Goal: Task Accomplishment & Management: Manage account settings

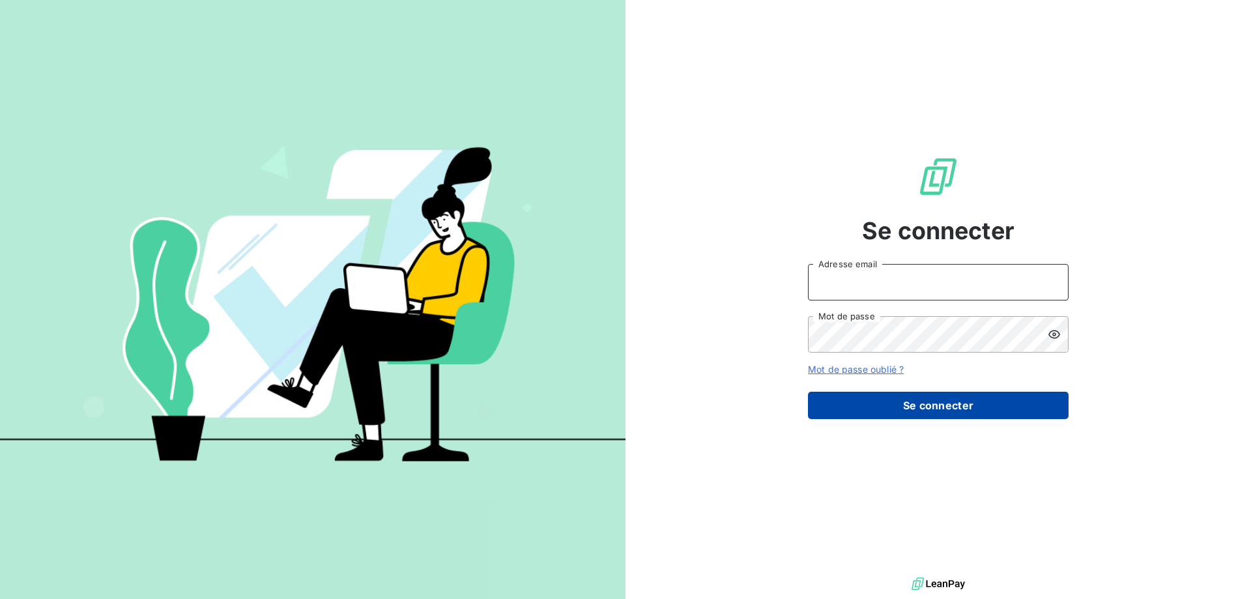
type input "[EMAIL_ADDRESS][DOMAIN_NAME]"
click at [848, 408] on button "Se connecter" at bounding box center [938, 404] width 261 height 27
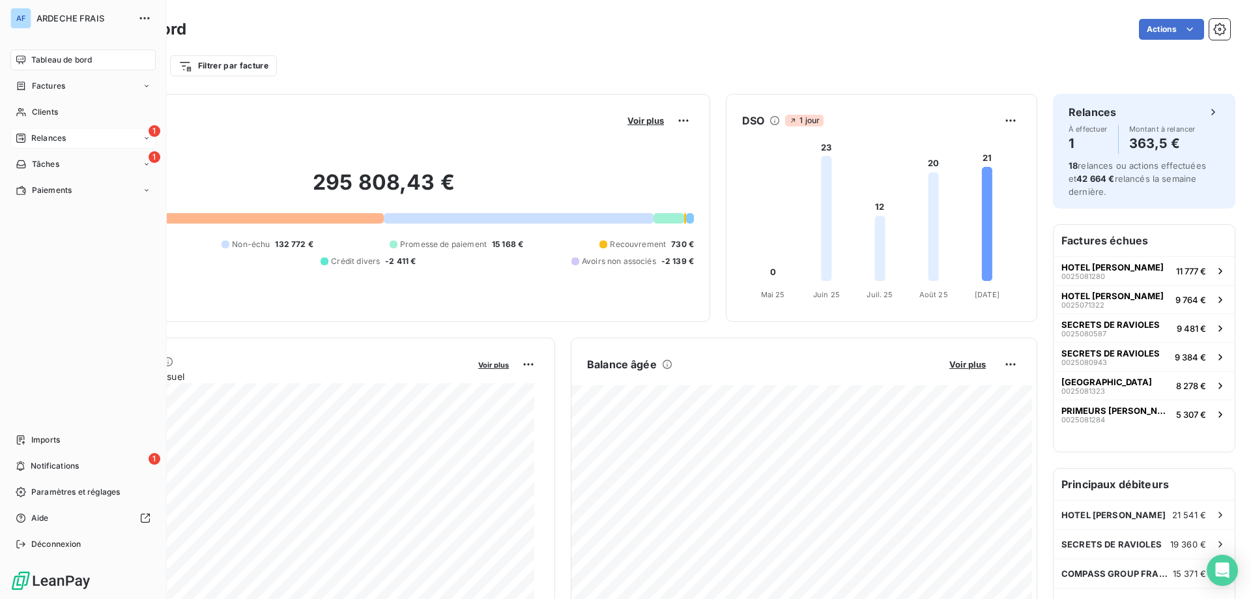
click at [19, 137] on icon at bounding box center [21, 138] width 10 height 10
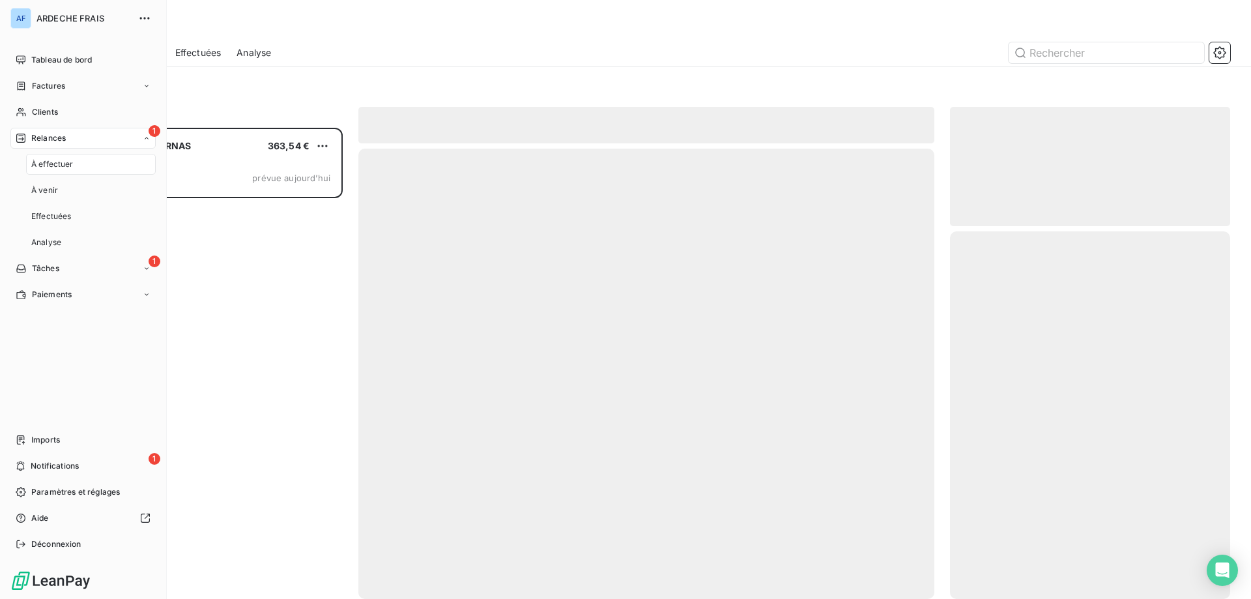
click at [113, 134] on div "1 Relances" at bounding box center [82, 138] width 145 height 21
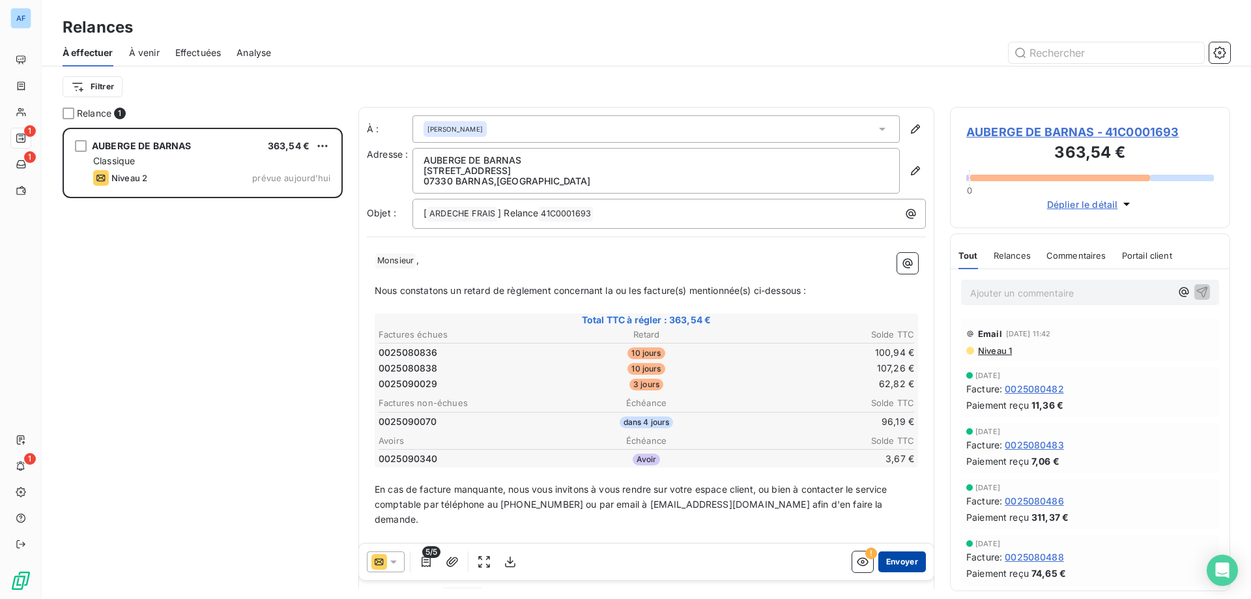
click at [888, 563] on button "Envoyer" at bounding box center [902, 561] width 48 height 21
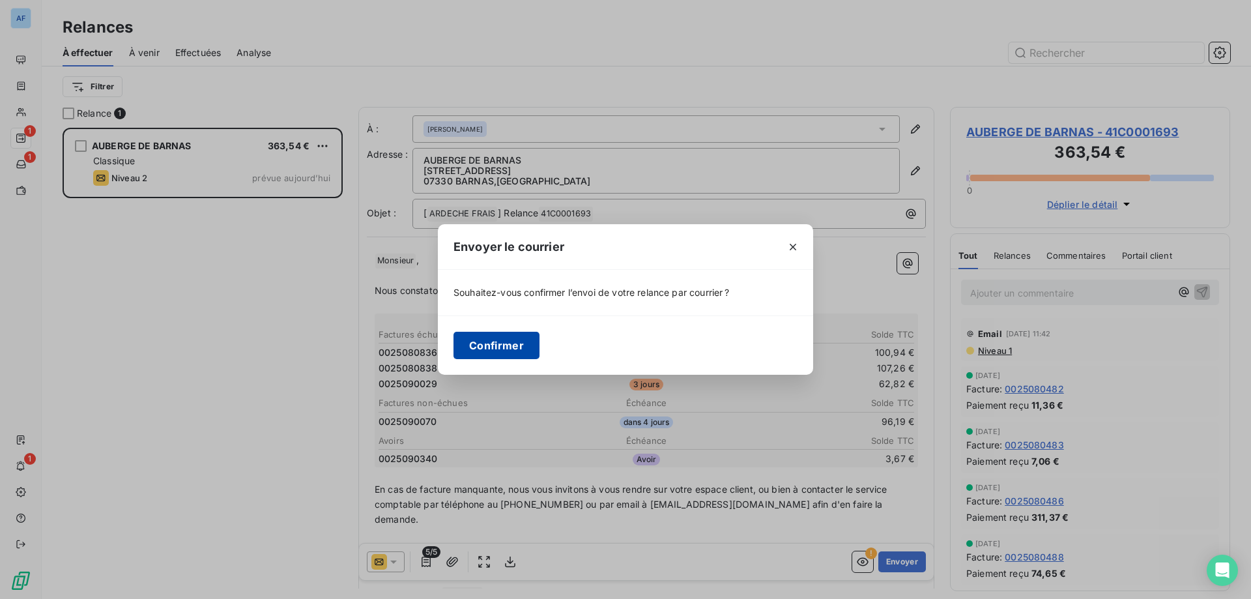
click at [517, 347] on button "Confirmer" at bounding box center [496, 345] width 86 height 27
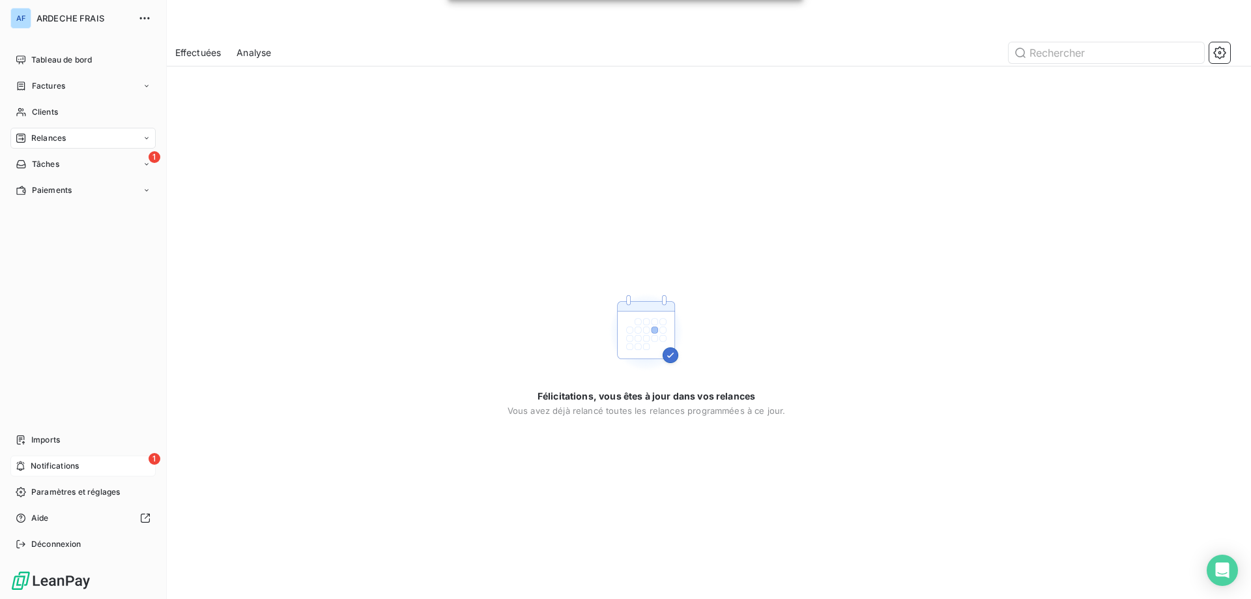
click at [87, 468] on div "1 Notifications" at bounding box center [82, 465] width 145 height 21
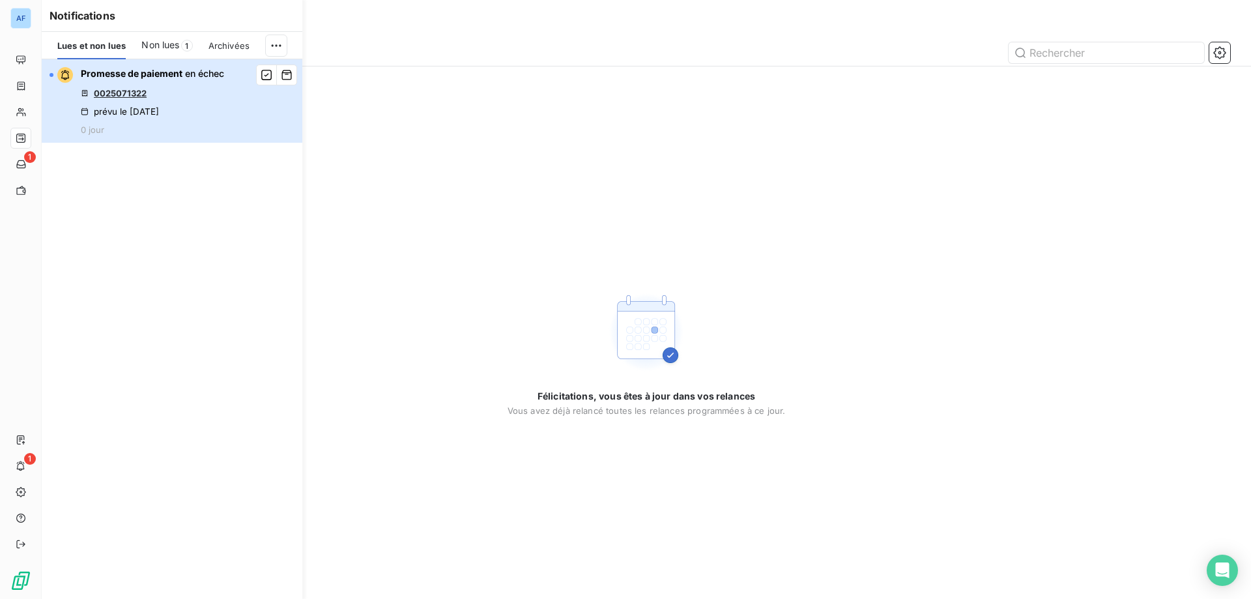
click at [147, 100] on div "Promesse de paiement en échec 0025071322 prévu le 16 sept. 2025 0 jour" at bounding box center [152, 101] width 143 height 68
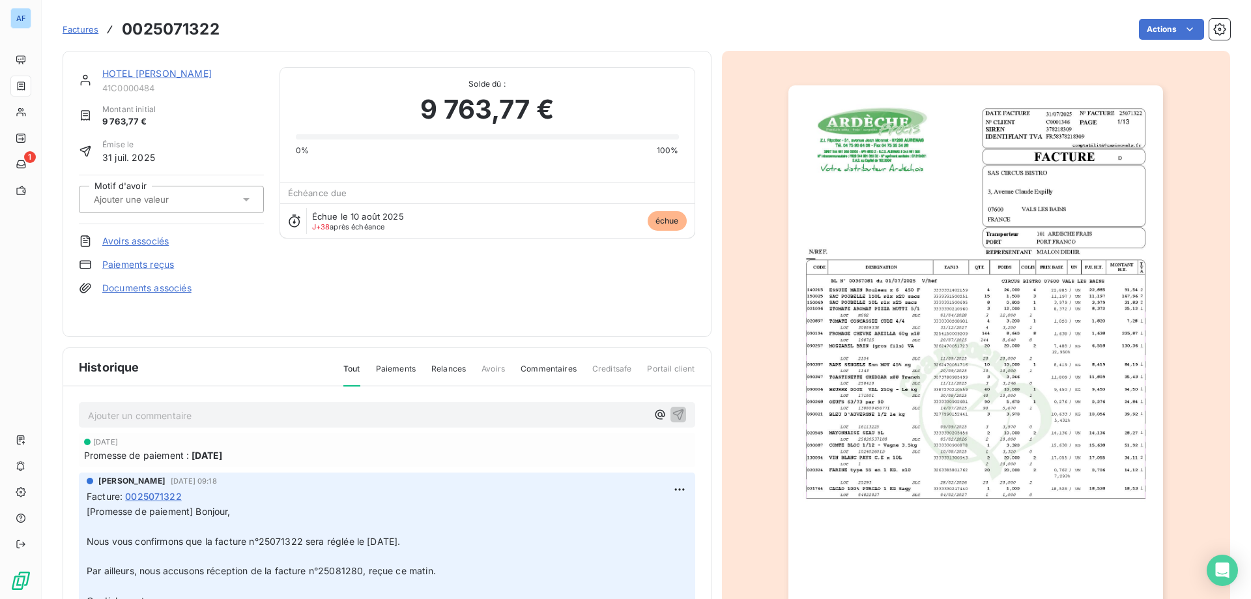
click at [130, 71] on link "HOTEL [PERSON_NAME]" at bounding box center [156, 73] width 109 height 11
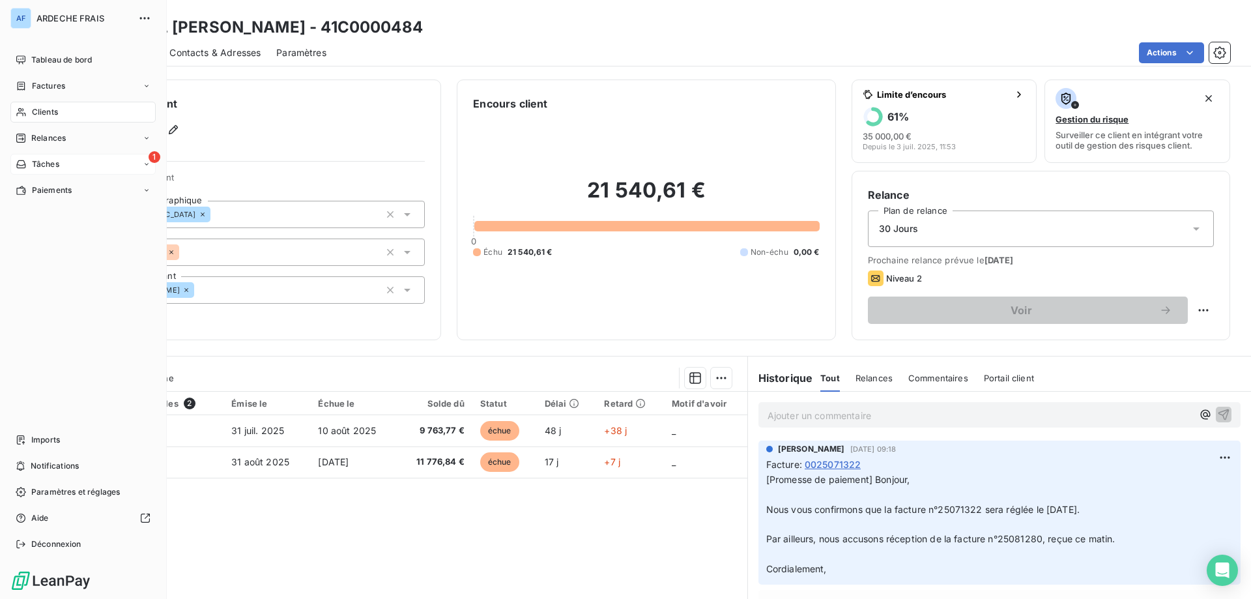
click at [58, 159] on span "Tâches" at bounding box center [45, 164] width 27 height 12
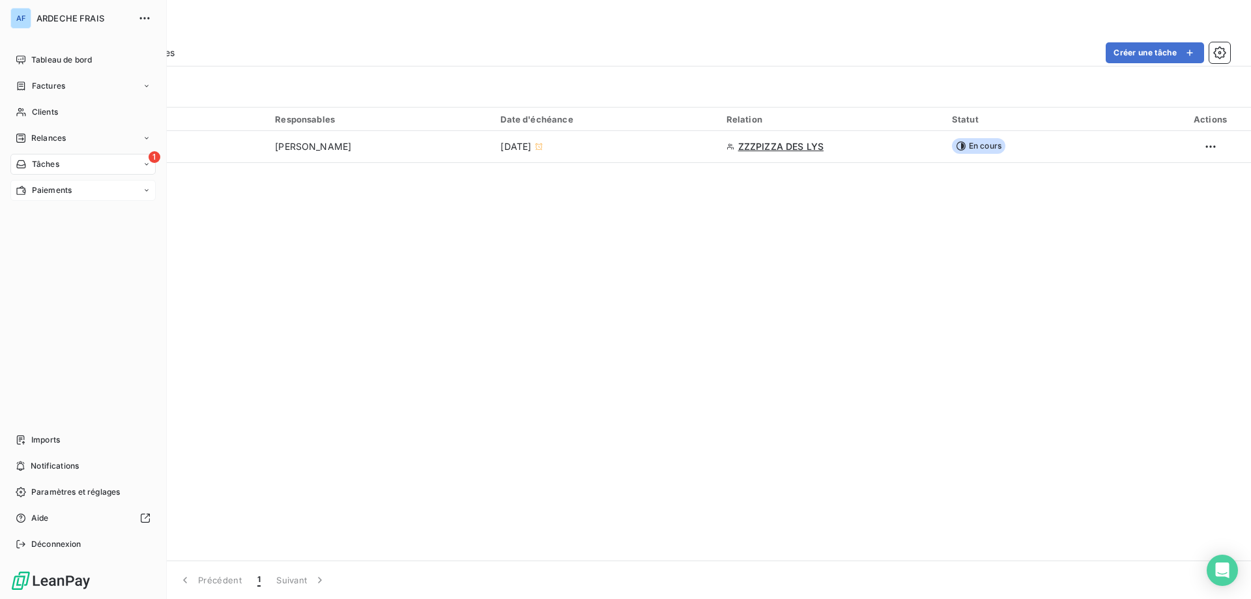
click at [112, 188] on div "Paiements" at bounding box center [82, 190] width 145 height 21
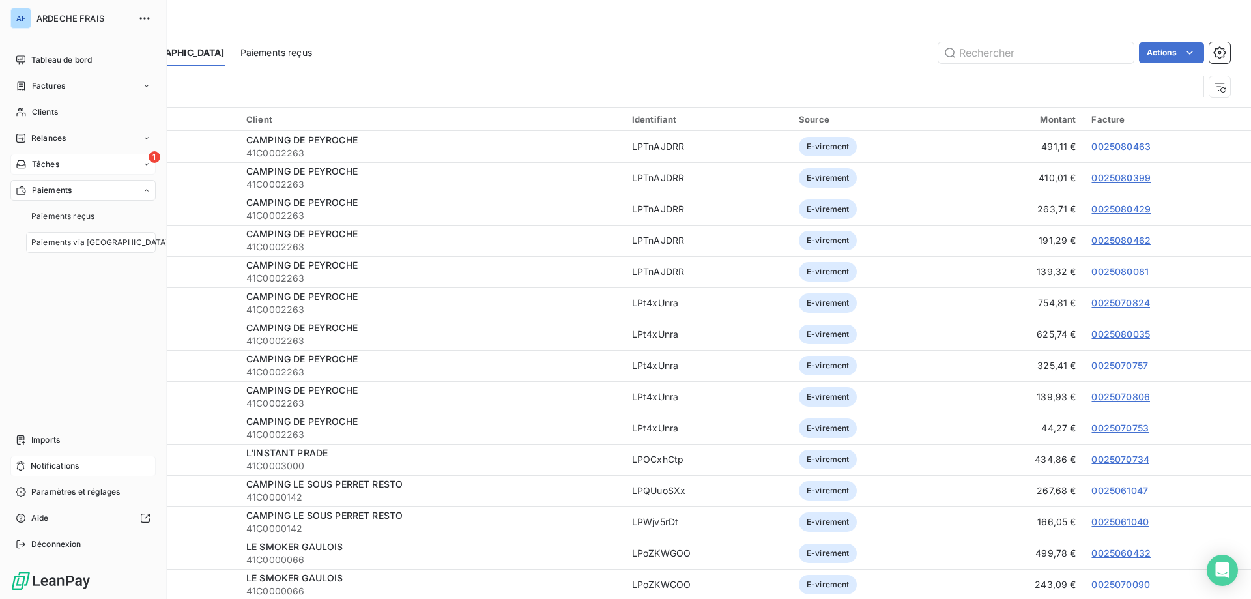
click at [98, 469] on div "Notifications" at bounding box center [82, 465] width 145 height 21
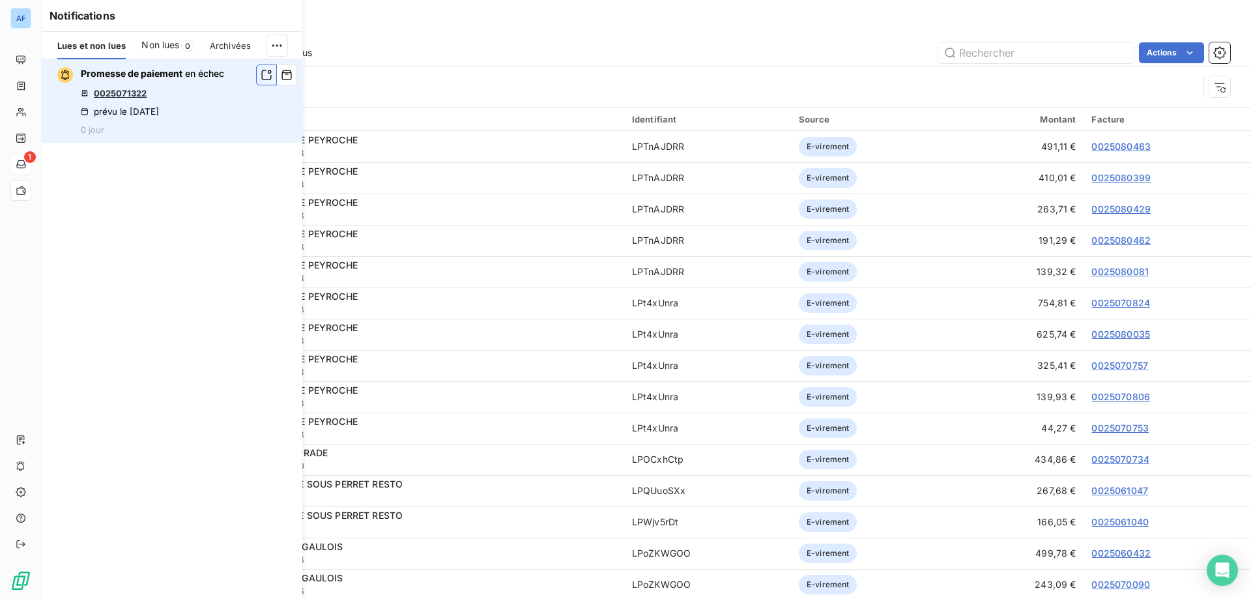
click at [264, 78] on icon "button" at bounding box center [267, 74] width 12 height 13
click at [281, 78] on icon "button" at bounding box center [287, 74] width 12 height 13
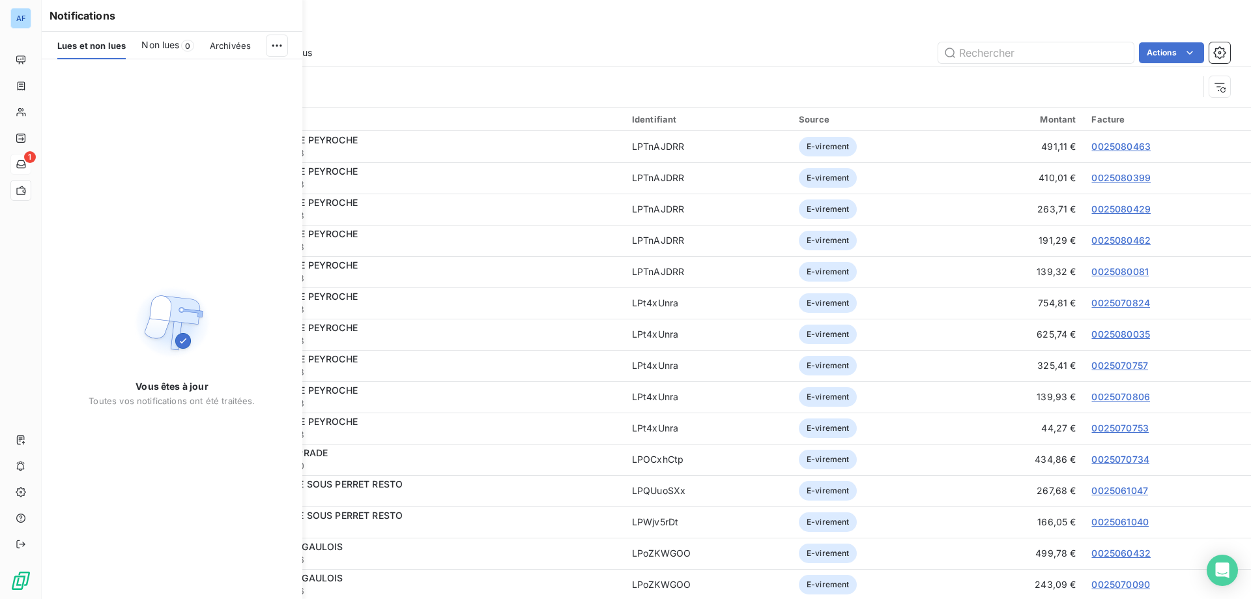
click at [183, 44] on span "0" at bounding box center [187, 46] width 13 height 12
click at [238, 45] on span "Archivées" at bounding box center [233, 45] width 41 height 10
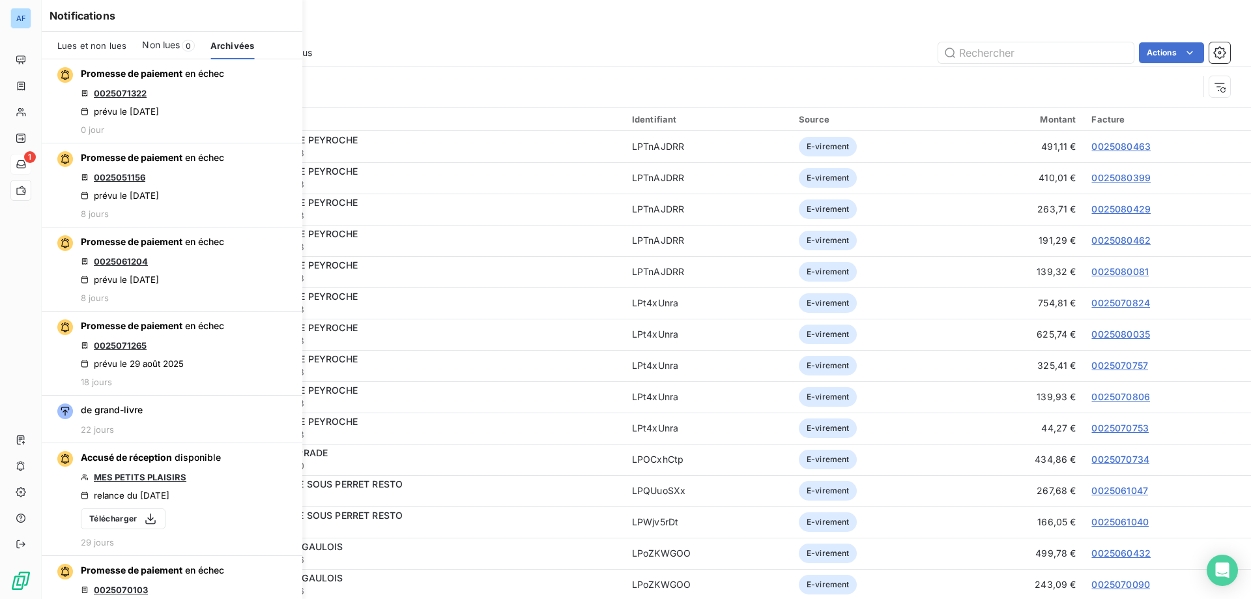
click at [66, 45] on span "Lues et non lues" at bounding box center [91, 45] width 69 height 10
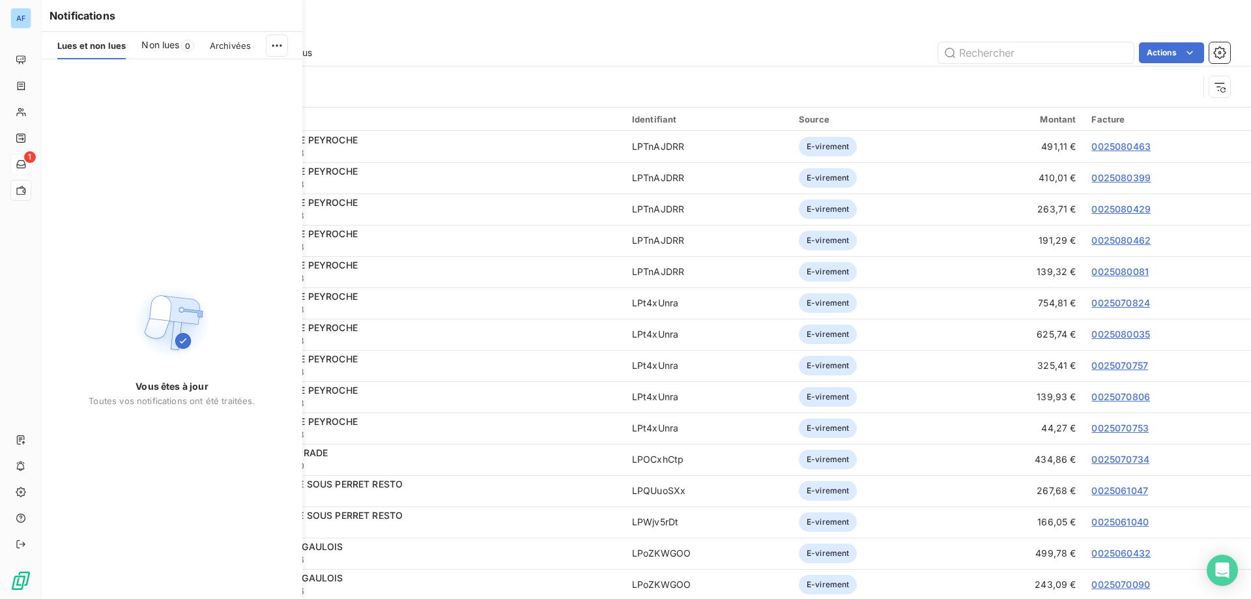
drag, startPoint x: 225, startPoint y: 36, endPoint x: 199, endPoint y: 42, distance: 26.1
click at [225, 37] on div "Archivées" at bounding box center [230, 45] width 41 height 27
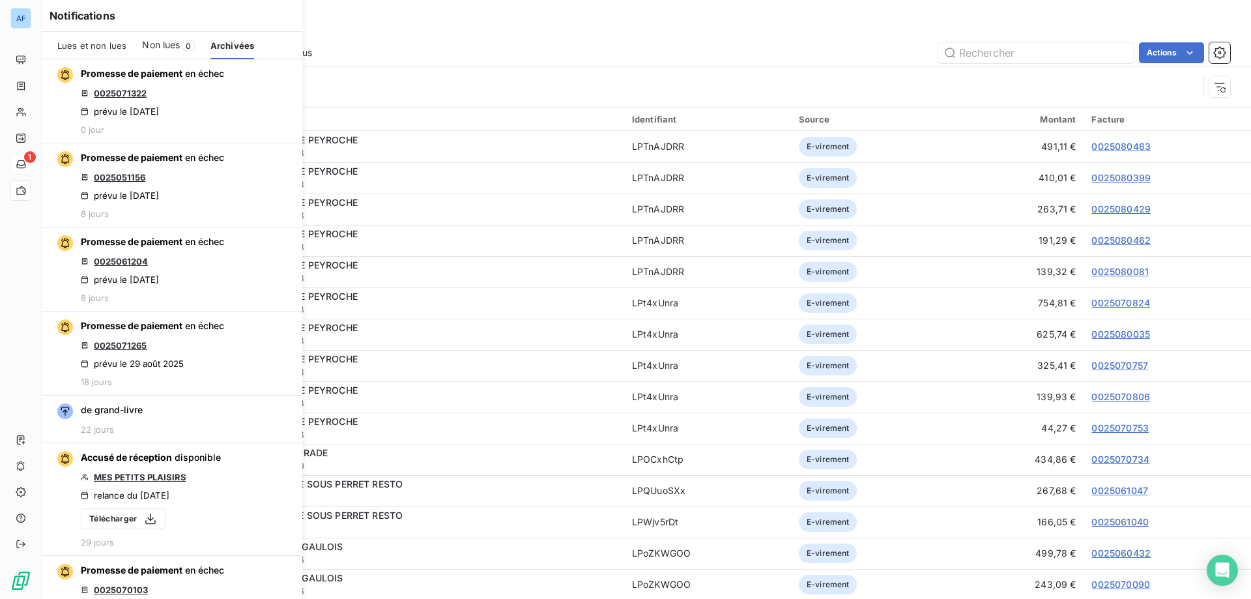
click at [103, 46] on span "Lues et non lues" at bounding box center [91, 45] width 69 height 10
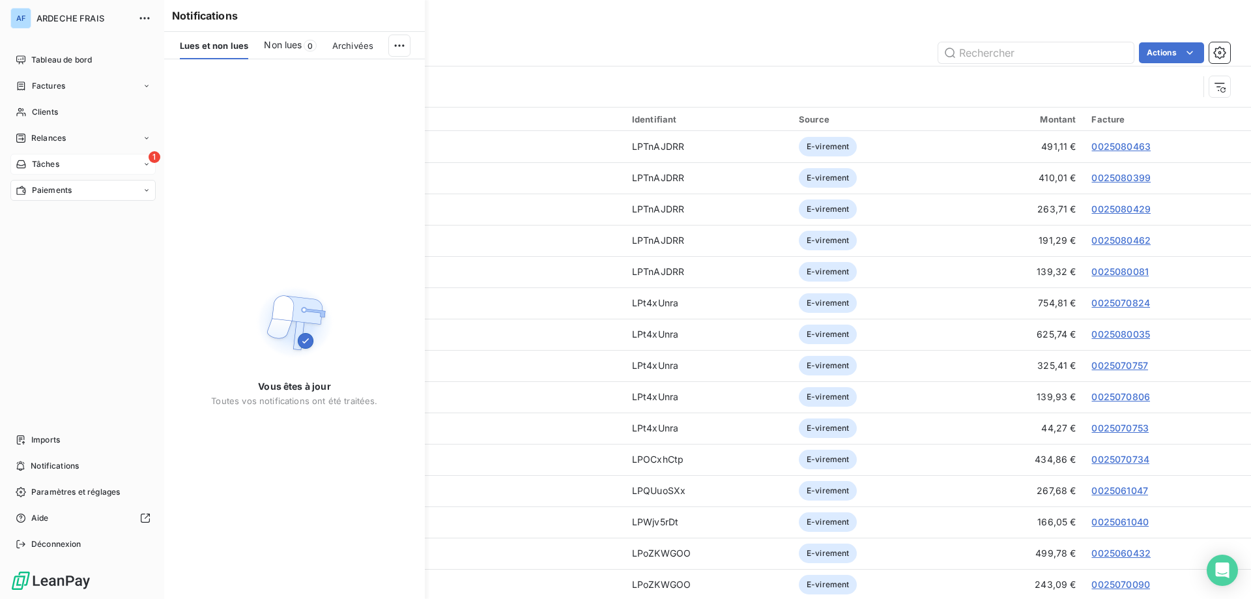
click at [26, 165] on icon at bounding box center [21, 164] width 11 height 10
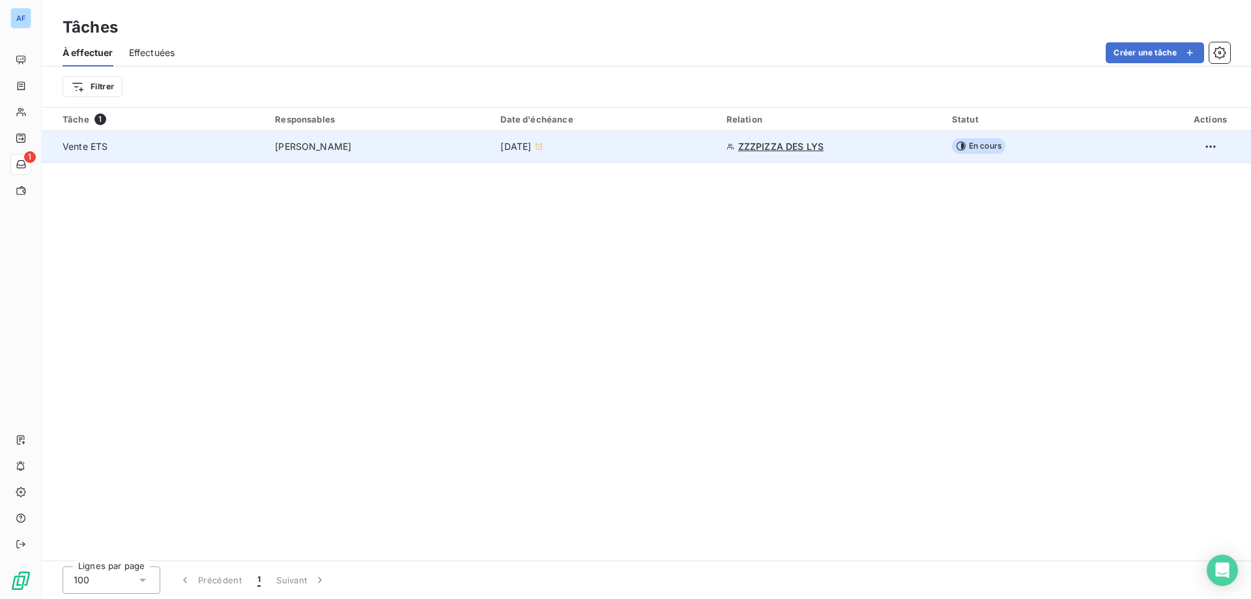
click at [630, 154] on td "[DATE]" at bounding box center [604, 146] width 225 height 31
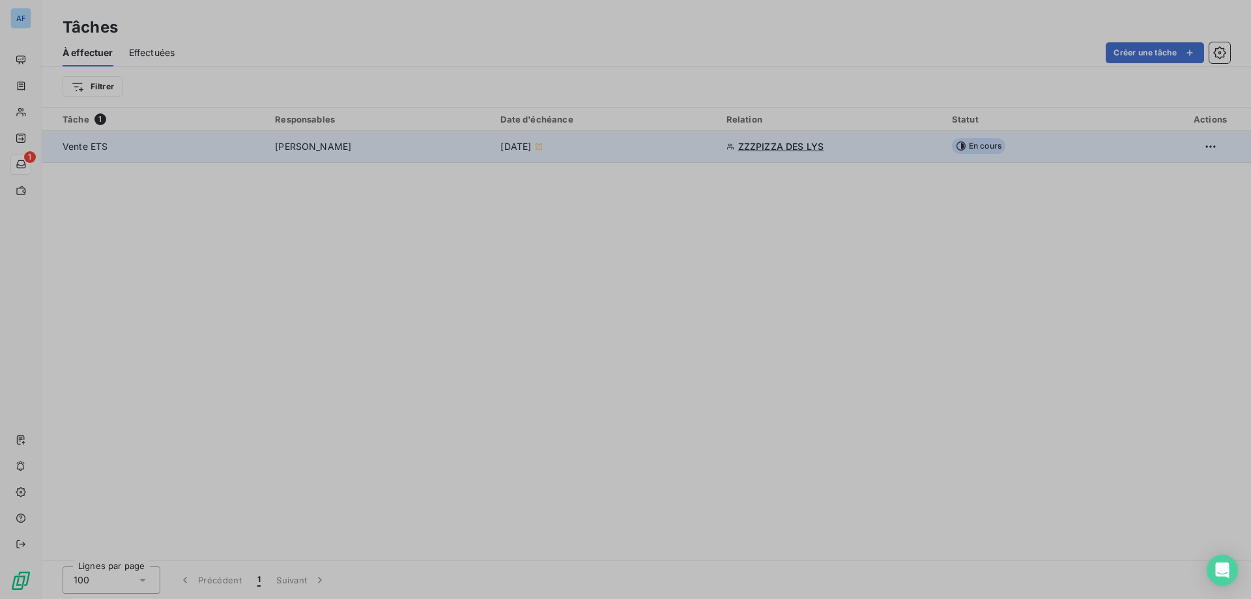
type input "11/09/2025"
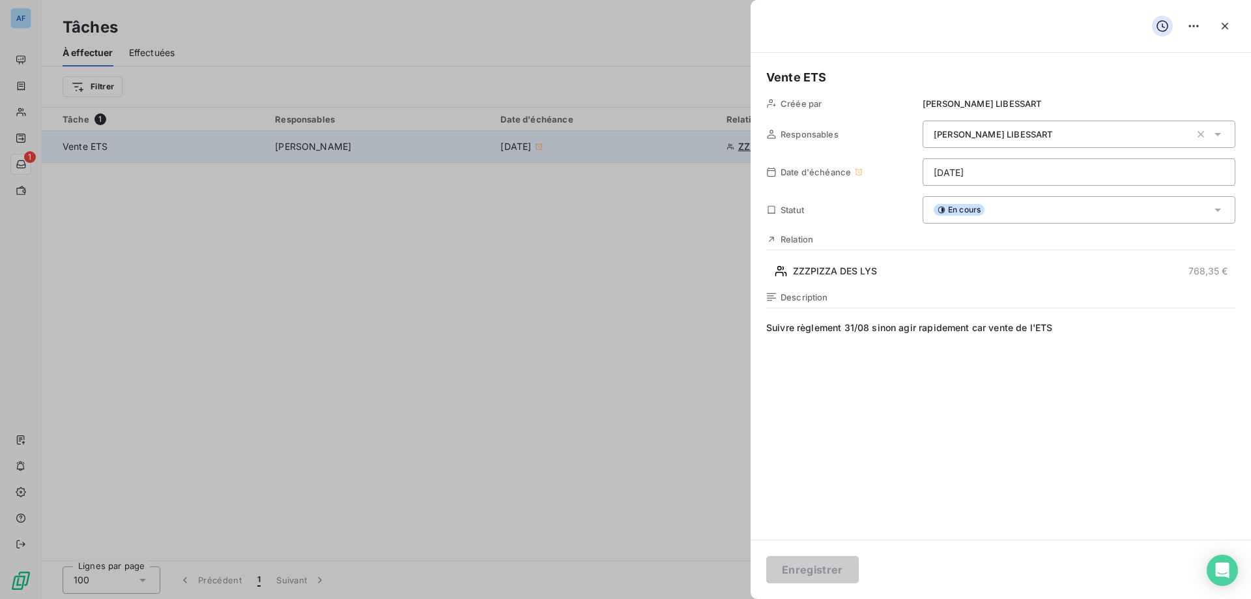
click at [630, 154] on div at bounding box center [625, 299] width 1251 height 599
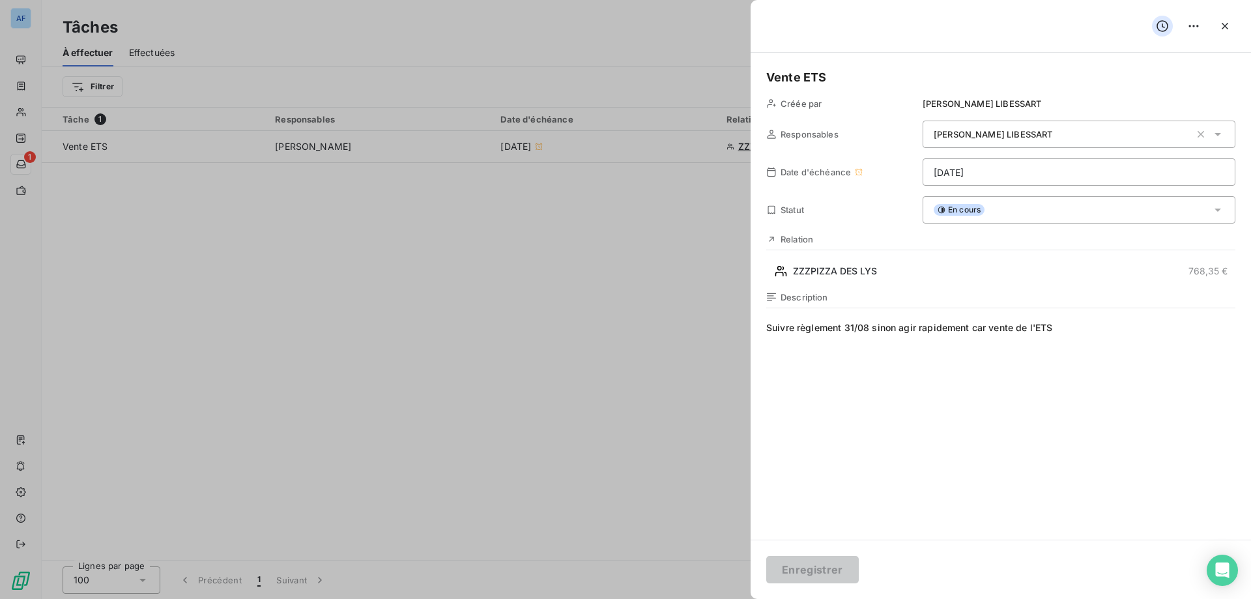
click at [596, 249] on div at bounding box center [625, 299] width 1251 height 599
click at [1226, 31] on icon "button" at bounding box center [1224, 26] width 13 height 13
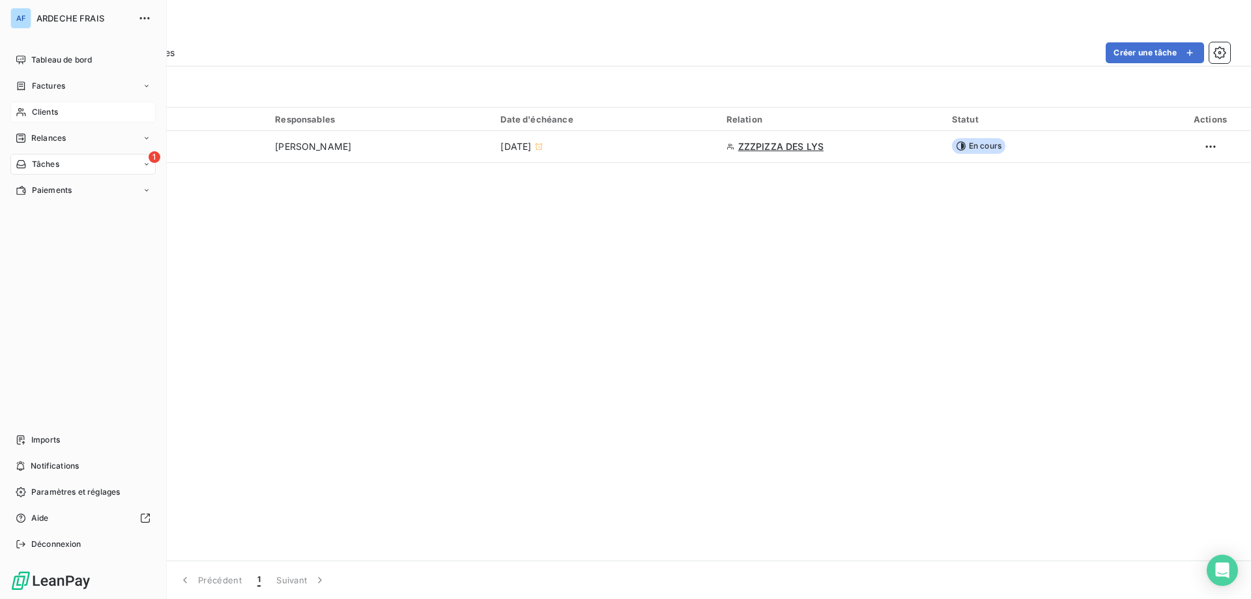
click at [44, 118] on div "Clients" at bounding box center [82, 112] width 145 height 21
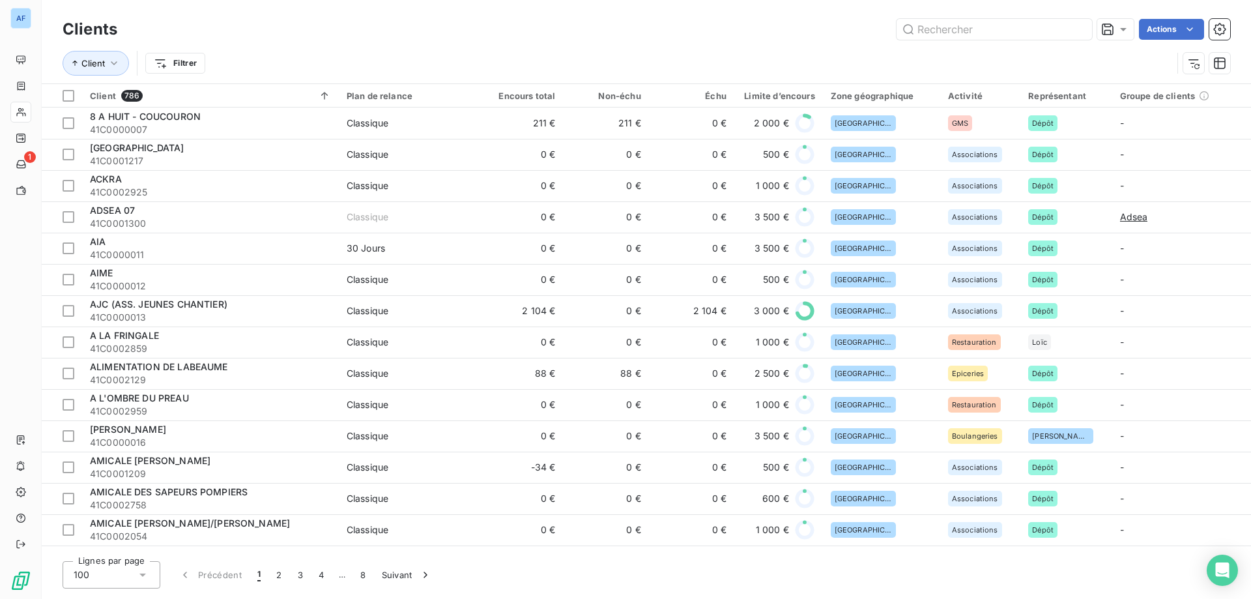
click at [102, 578] on div "100" at bounding box center [112, 574] width 98 height 27
click at [102, 510] on li "25" at bounding box center [112, 499] width 98 height 23
click at [100, 569] on div "25" at bounding box center [112, 574] width 98 height 27
click at [91, 517] on span "50" at bounding box center [94, 523] width 11 height 13
click at [959, 33] on input "text" at bounding box center [993, 29] width 195 height 21
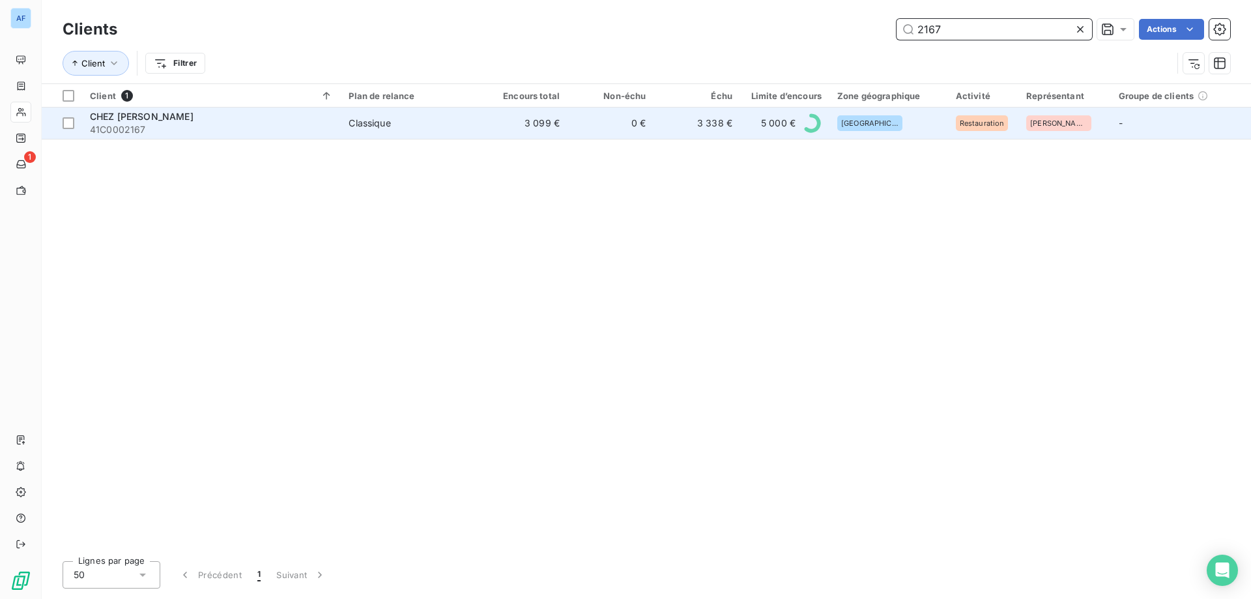
type input "2167"
click at [636, 133] on td "0 €" at bounding box center [610, 122] width 86 height 31
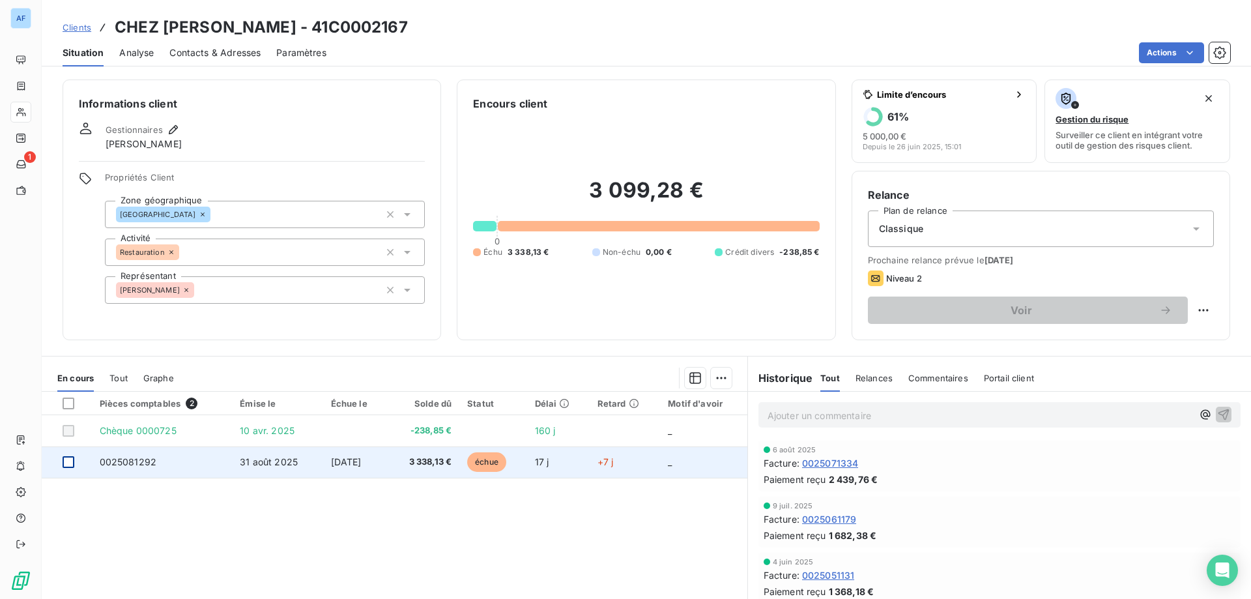
click at [69, 463] on div at bounding box center [69, 462] width 12 height 12
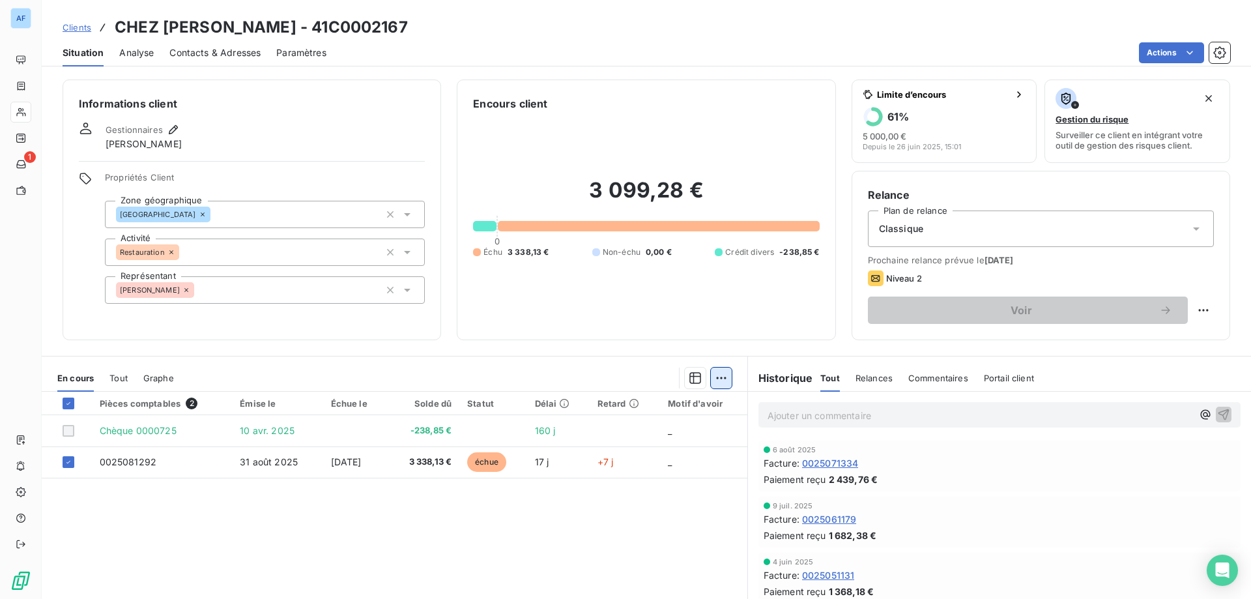
click at [709, 380] on html "AF 1 Clients CHEZ SYLVAIN - 41C0002167 Situation Analyse Contacts & Adresses Pa…" at bounding box center [625, 299] width 1251 height 599
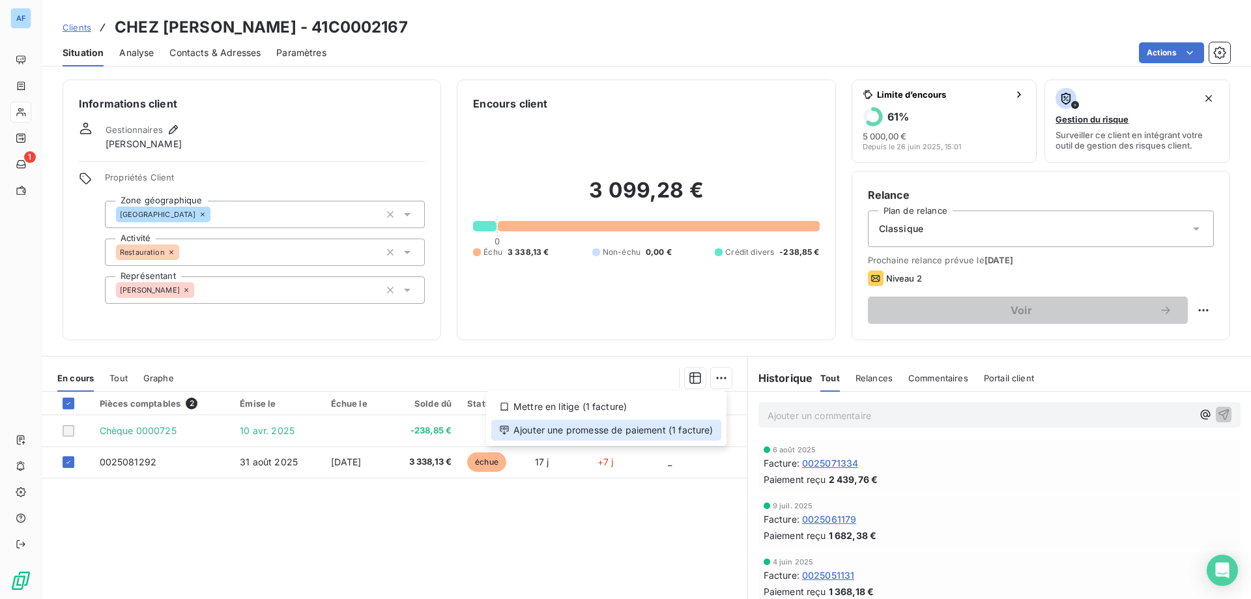
click at [685, 426] on div "Ajouter une promesse de paiement (1 facture)" at bounding box center [606, 429] width 230 height 21
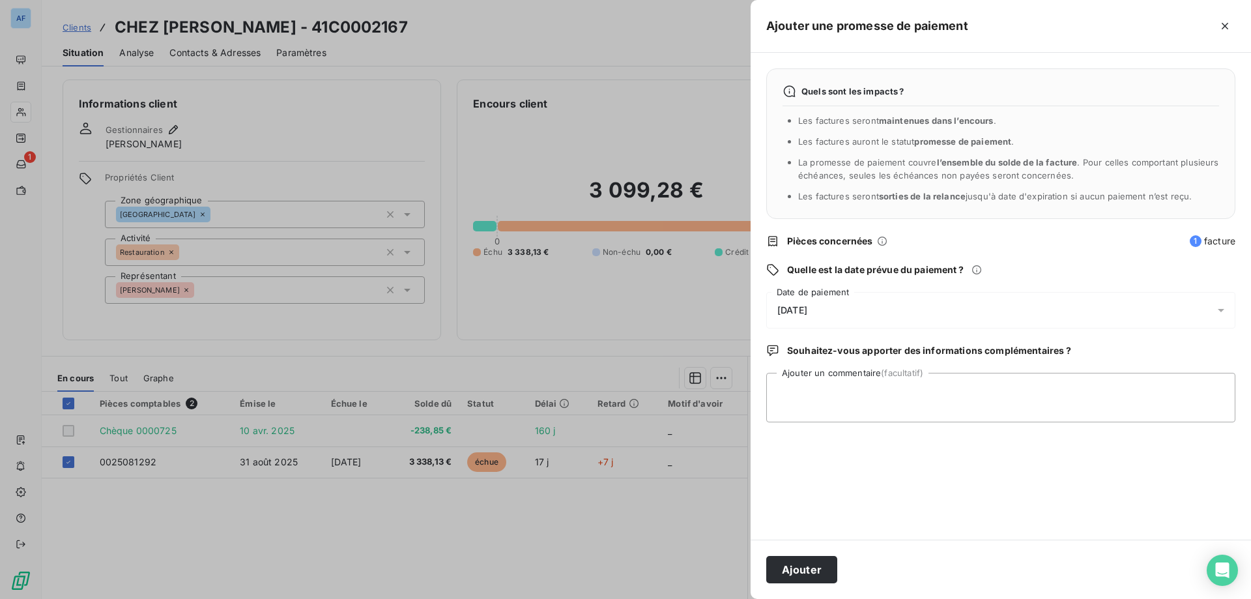
click at [840, 296] on div "[DATE]" at bounding box center [1000, 310] width 469 height 36
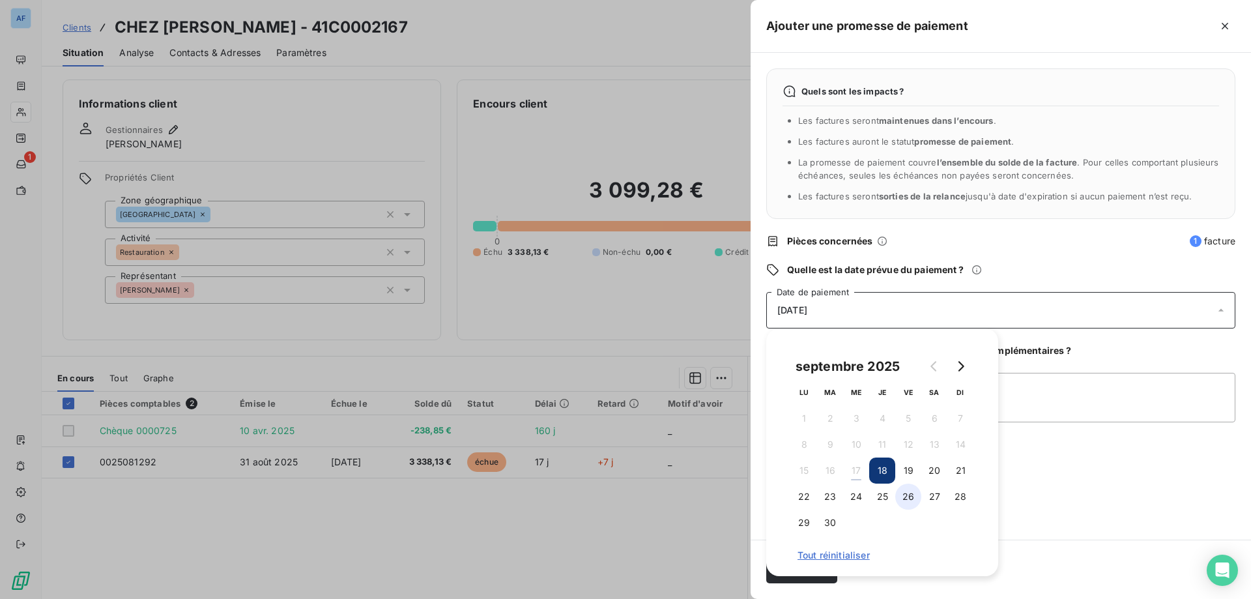
click at [910, 507] on button "26" at bounding box center [908, 496] width 26 height 26
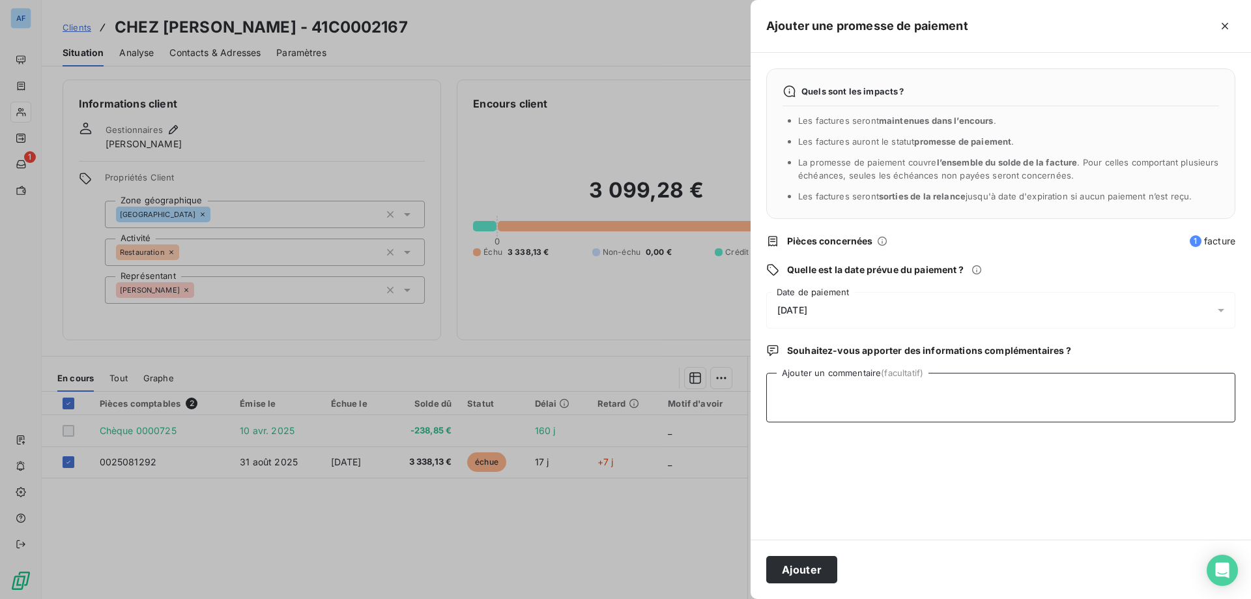
click at [1078, 390] on textarea "Ajouter un commentaire (facultatif)" at bounding box center [1000, 398] width 469 height 50
click at [1048, 394] on textarea "17/09_Relevé de compte mis dans bannette vu David," at bounding box center [1000, 398] width 469 height 50
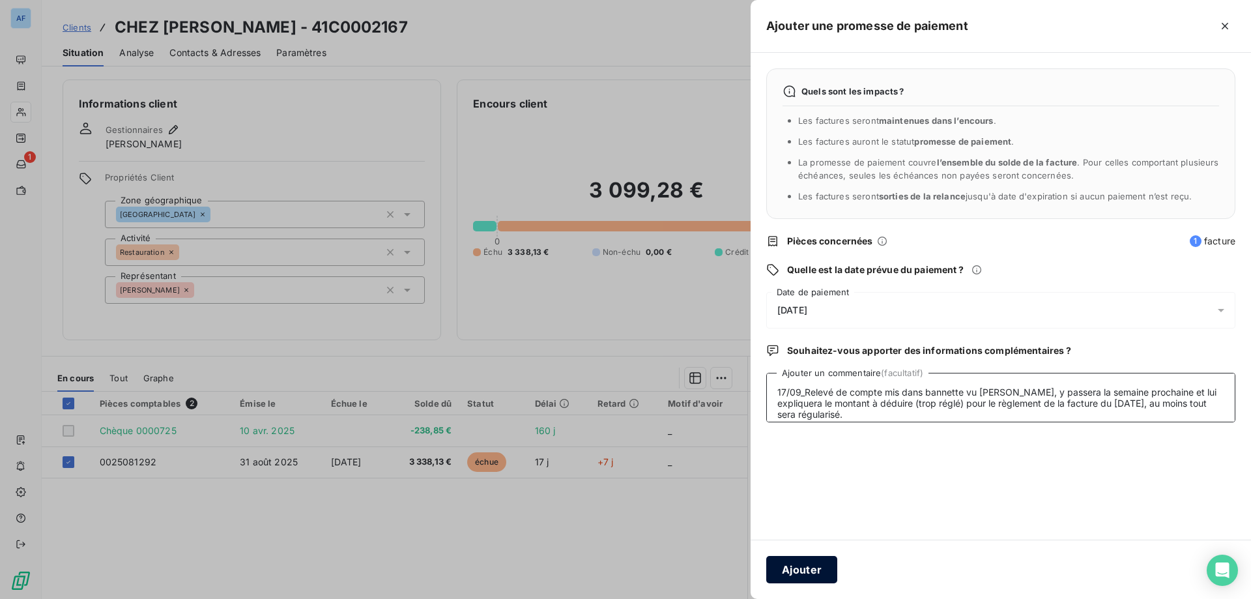
type textarea "17/09_Relevé de compte mis dans bannette vu David, y passera la semaine prochai…"
click at [787, 567] on button "Ajouter" at bounding box center [801, 569] width 71 height 27
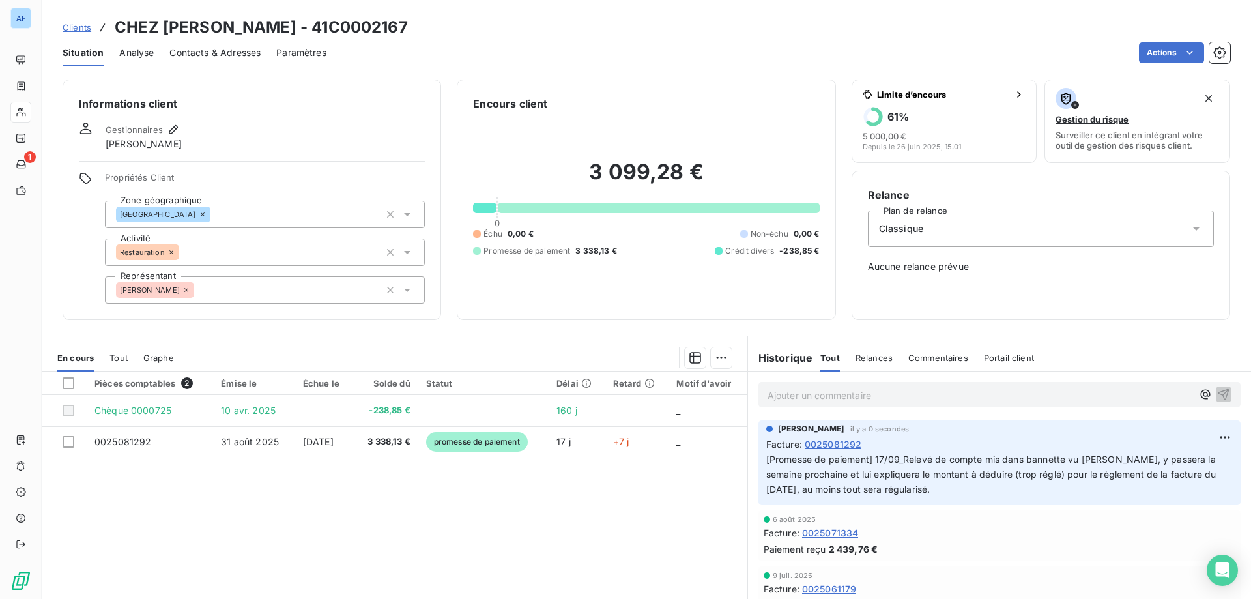
click at [79, 29] on span "Clients" at bounding box center [77, 27] width 29 height 10
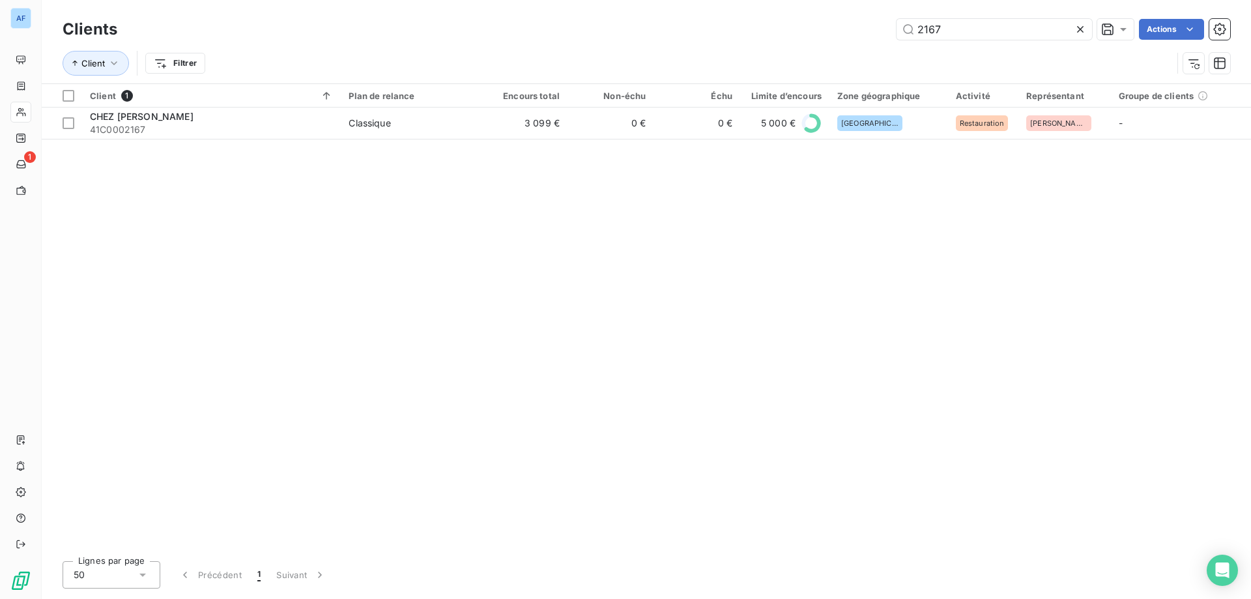
drag, startPoint x: 947, startPoint y: 33, endPoint x: 720, endPoint y: 36, distance: 226.7
click at [720, 36] on div "2167 Actions" at bounding box center [681, 29] width 1097 height 21
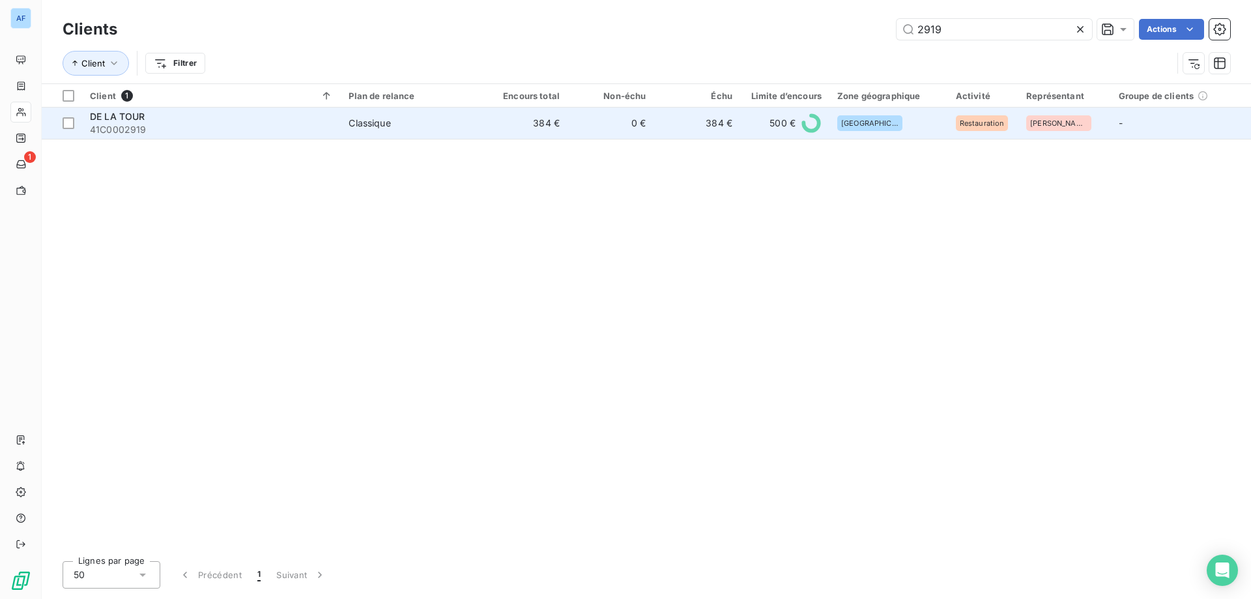
type input "2919"
click at [708, 125] on td "384 €" at bounding box center [697, 122] width 86 height 31
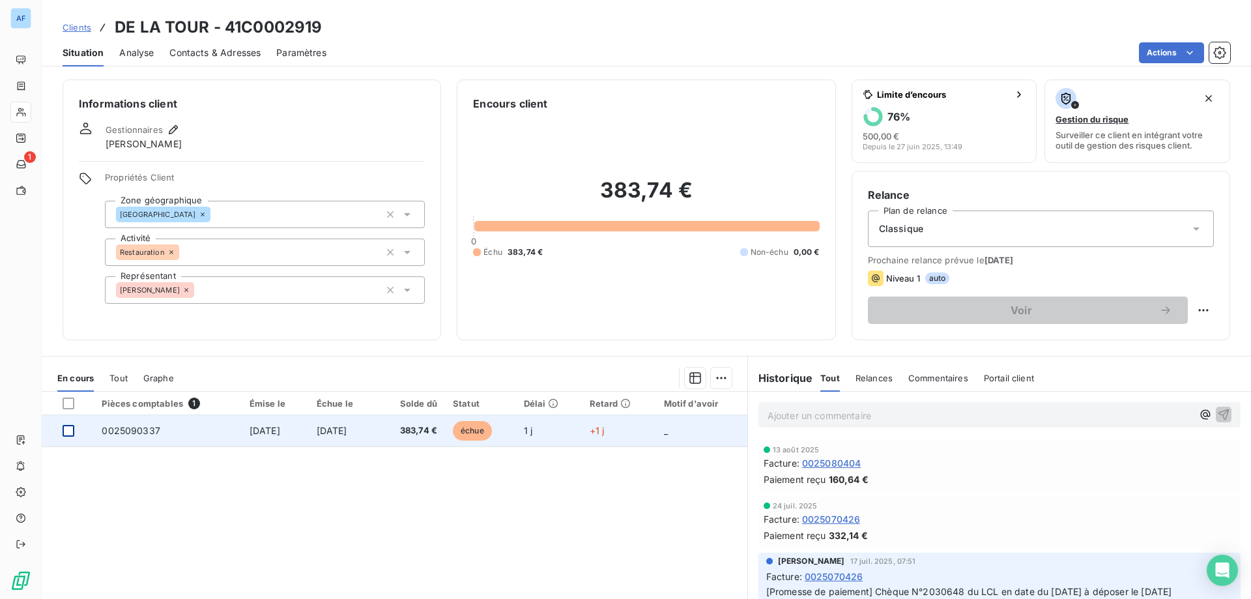
click at [70, 432] on div at bounding box center [69, 431] width 12 height 12
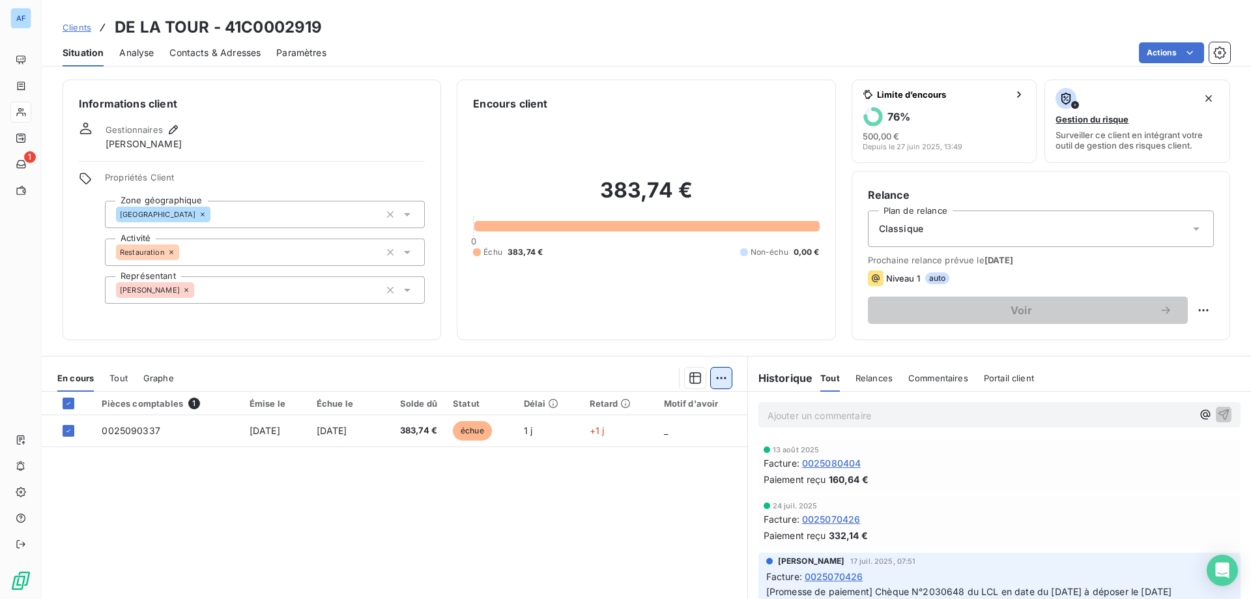
click at [711, 381] on html "AF 1 Clients DE LA TOUR - 41C0002919 Situation Analyse Contacts & Adresses Para…" at bounding box center [625, 299] width 1251 height 599
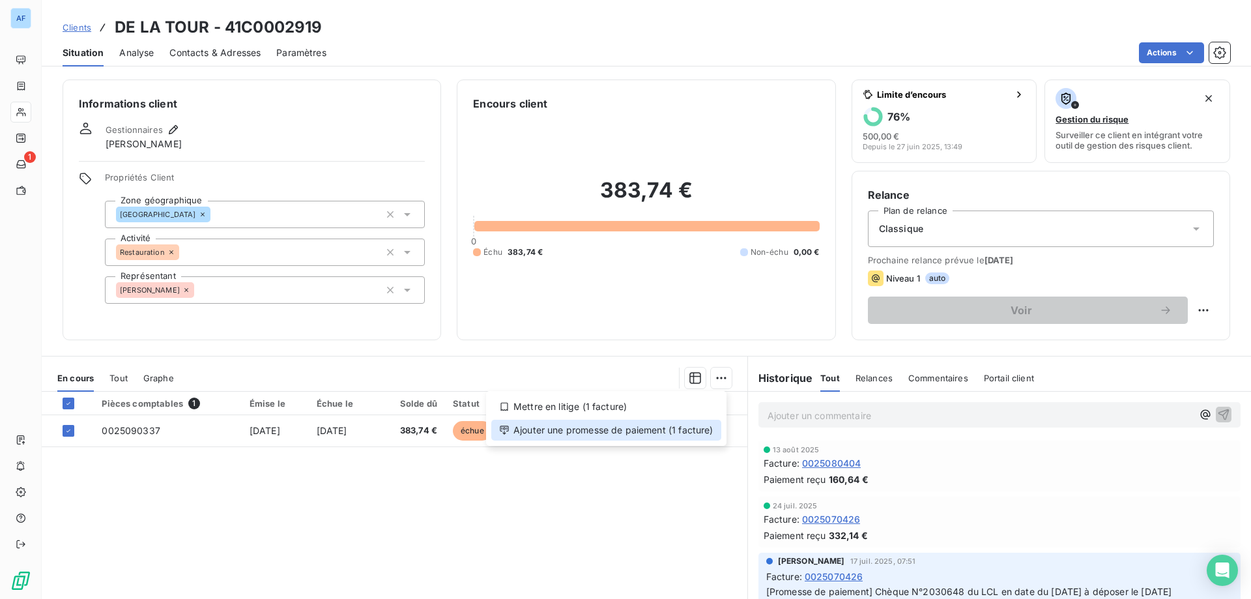
click at [668, 423] on div "Ajouter une promesse de paiement (1 facture)" at bounding box center [606, 429] width 230 height 21
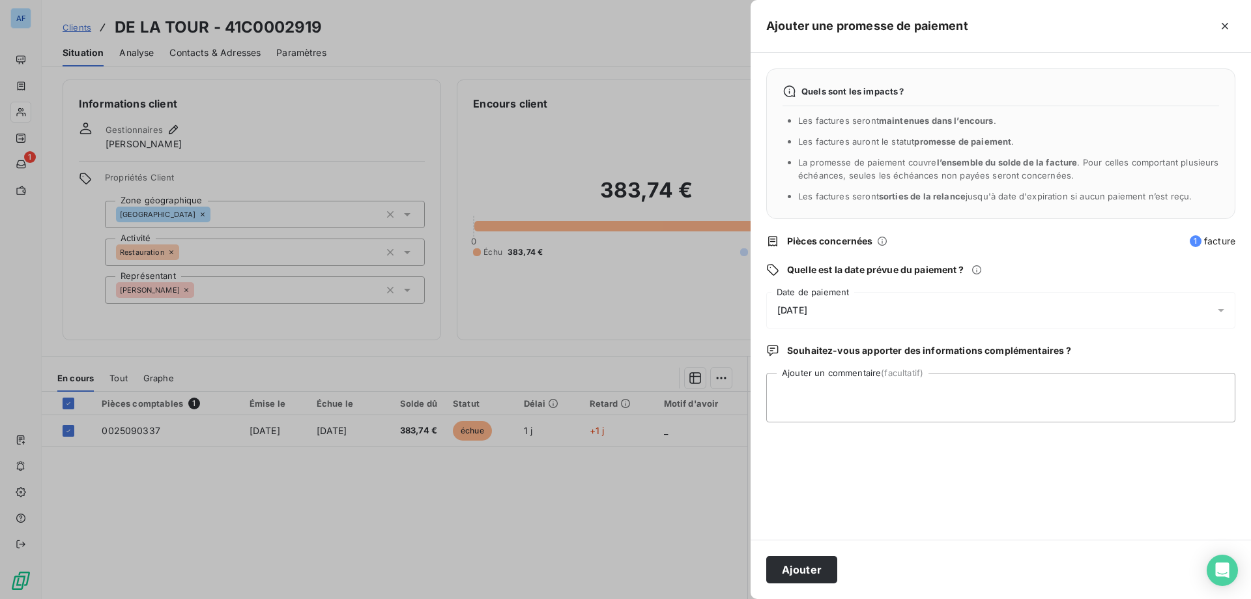
click at [842, 311] on div "[DATE]" at bounding box center [1000, 310] width 469 height 36
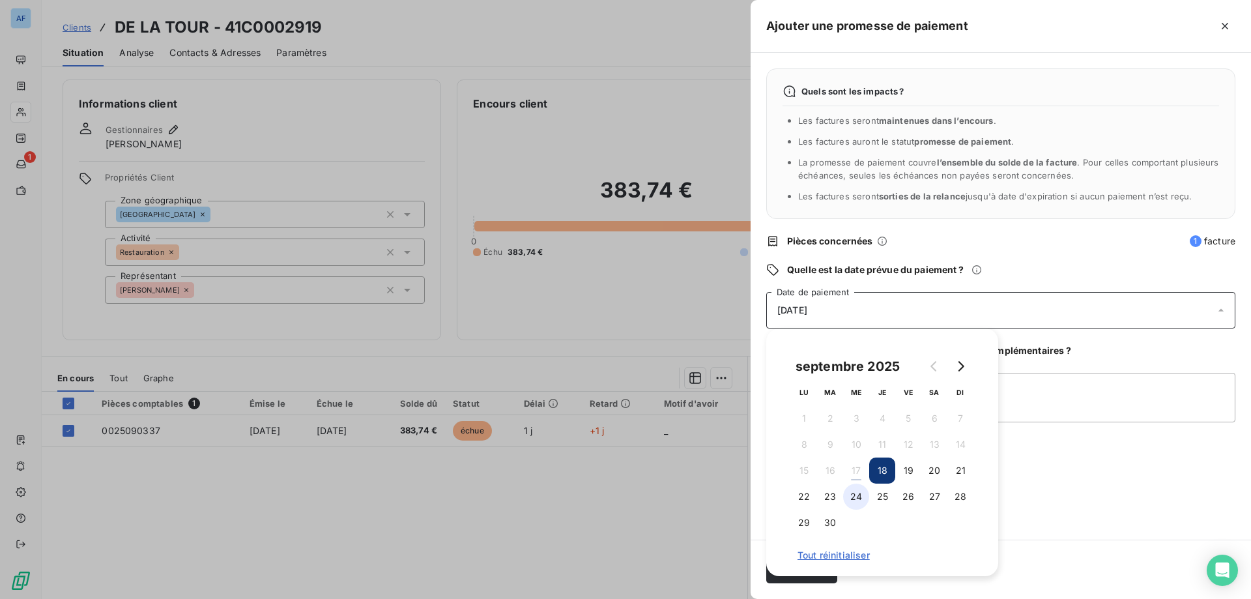
click at [860, 504] on button "24" at bounding box center [856, 496] width 26 height 26
click at [1078, 401] on textarea "Ajouter un commentaire (facultatif)" at bounding box center [1000, 398] width 469 height 50
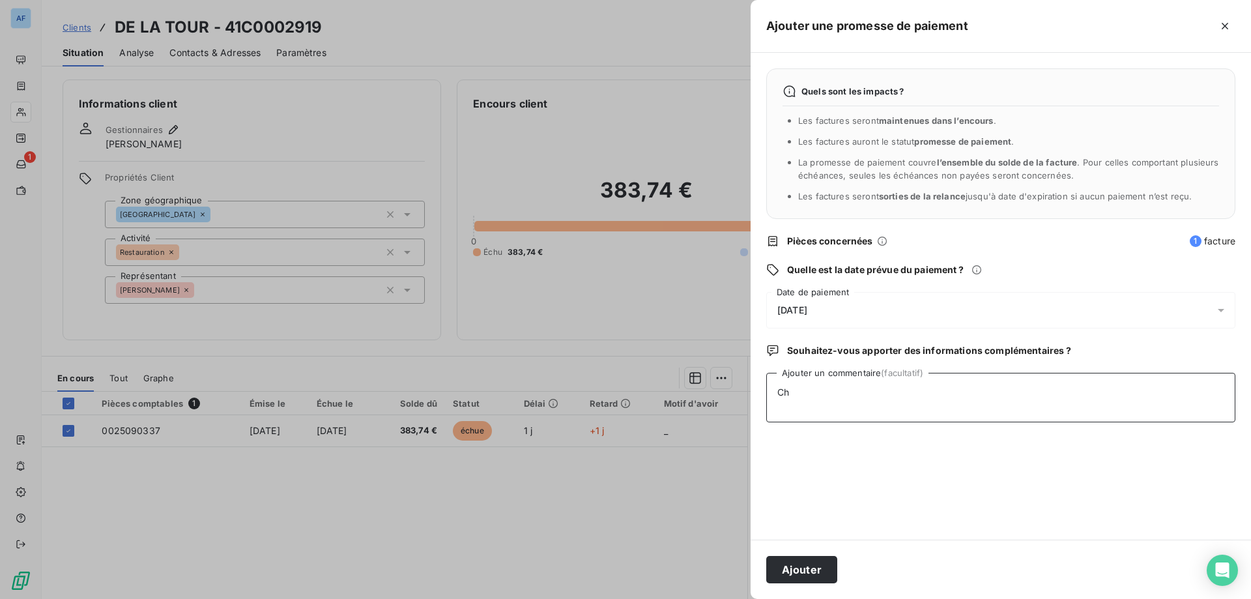
type textarea "C"
type textarea "1"
type textarea "16/09_Chèque N°5889605 à encaisser à partir du 24/09."
drag, startPoint x: 804, startPoint y: 560, endPoint x: 804, endPoint y: 567, distance: 7.8
click at [804, 566] on button "Ajouter" at bounding box center [801, 569] width 71 height 27
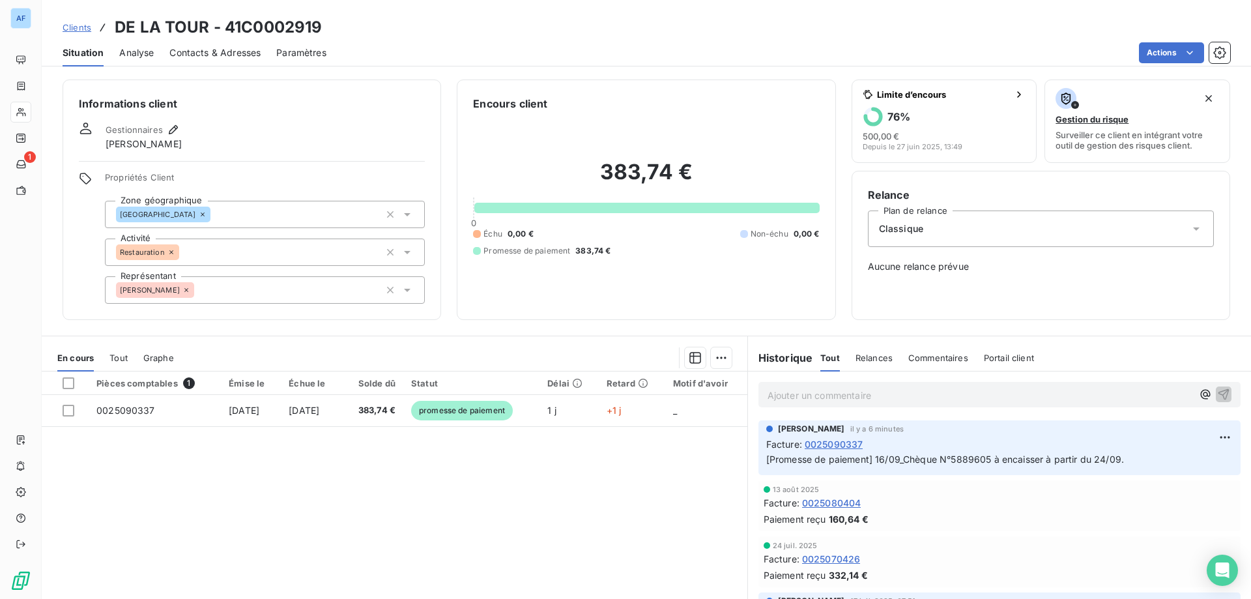
click at [72, 29] on span "Clients" at bounding box center [77, 27] width 29 height 10
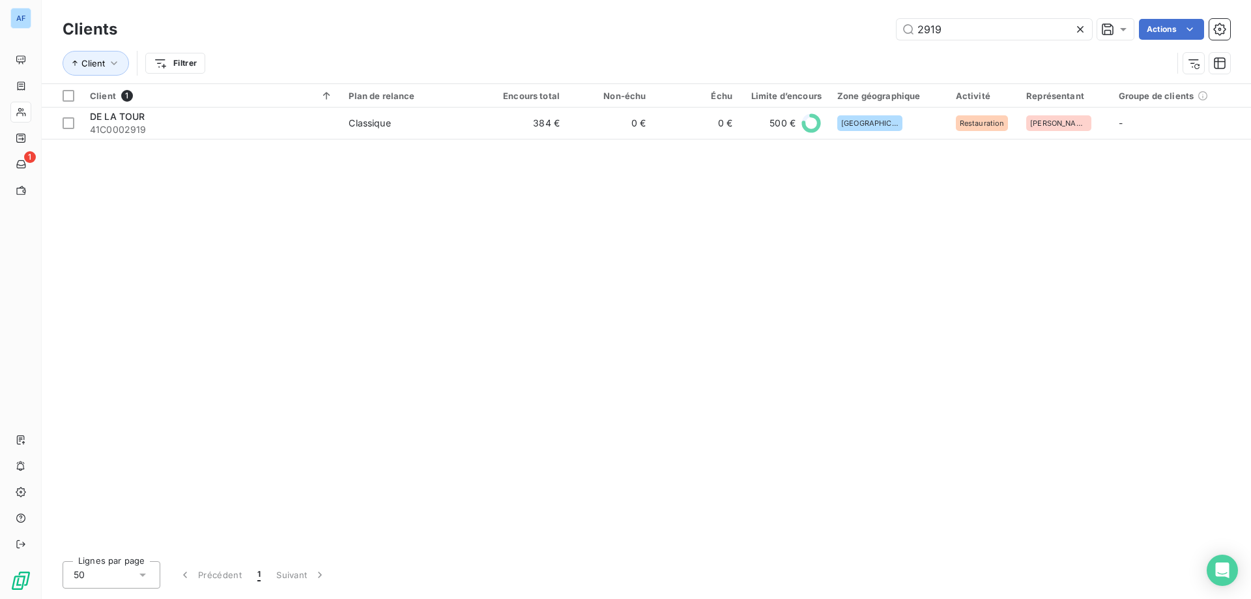
click at [1081, 27] on icon at bounding box center [1080, 29] width 7 height 7
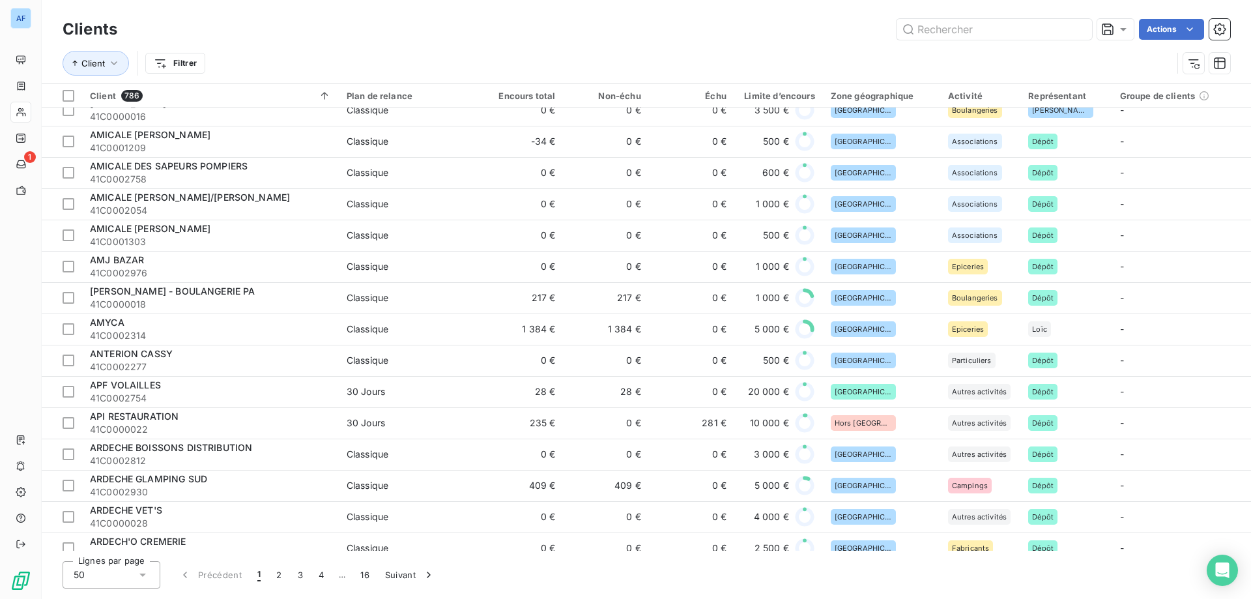
scroll to position [651, 0]
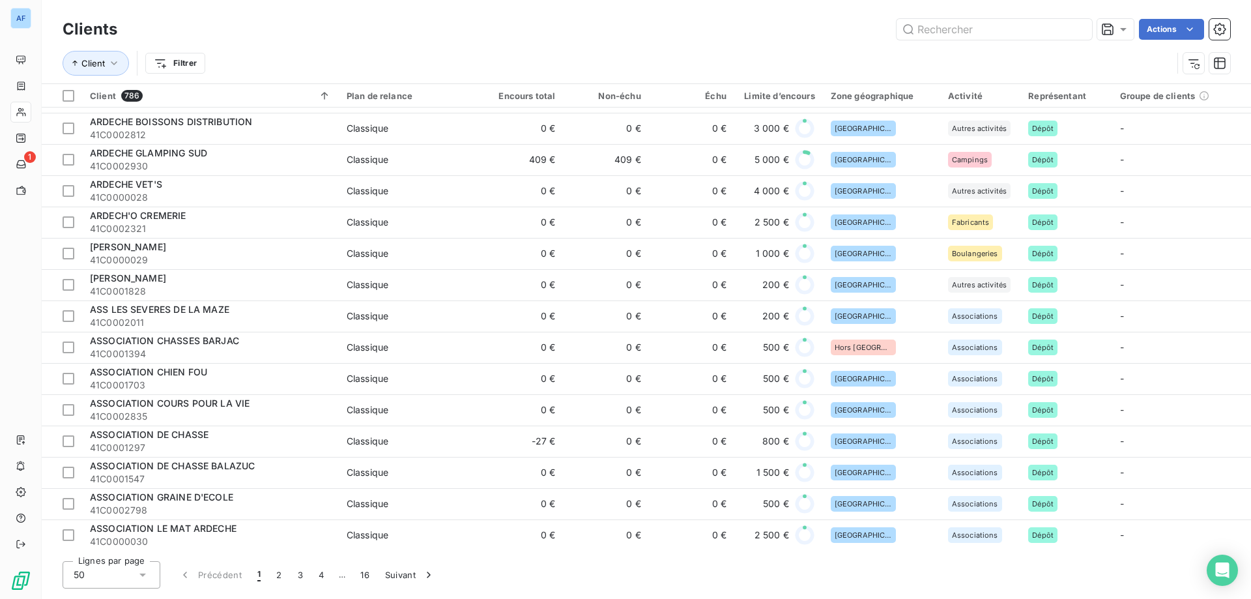
click at [415, 594] on div "Clients Actions Client Filtrer Client 786 Plan de relance Encours total Non-éch…" at bounding box center [646, 299] width 1209 height 599
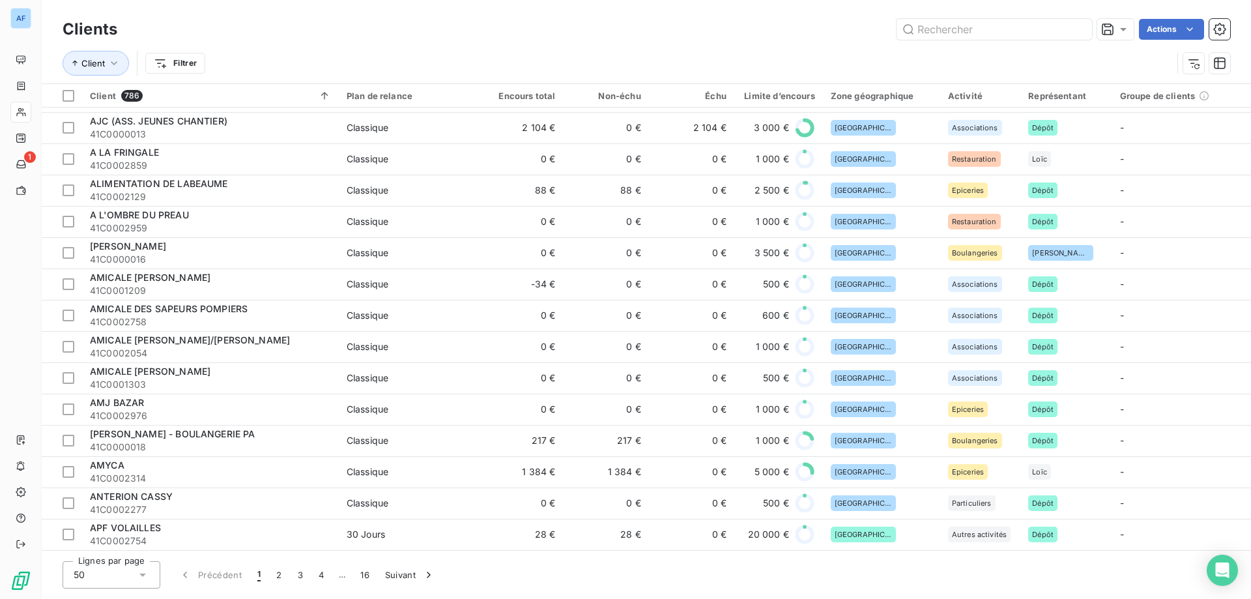
scroll to position [847, 0]
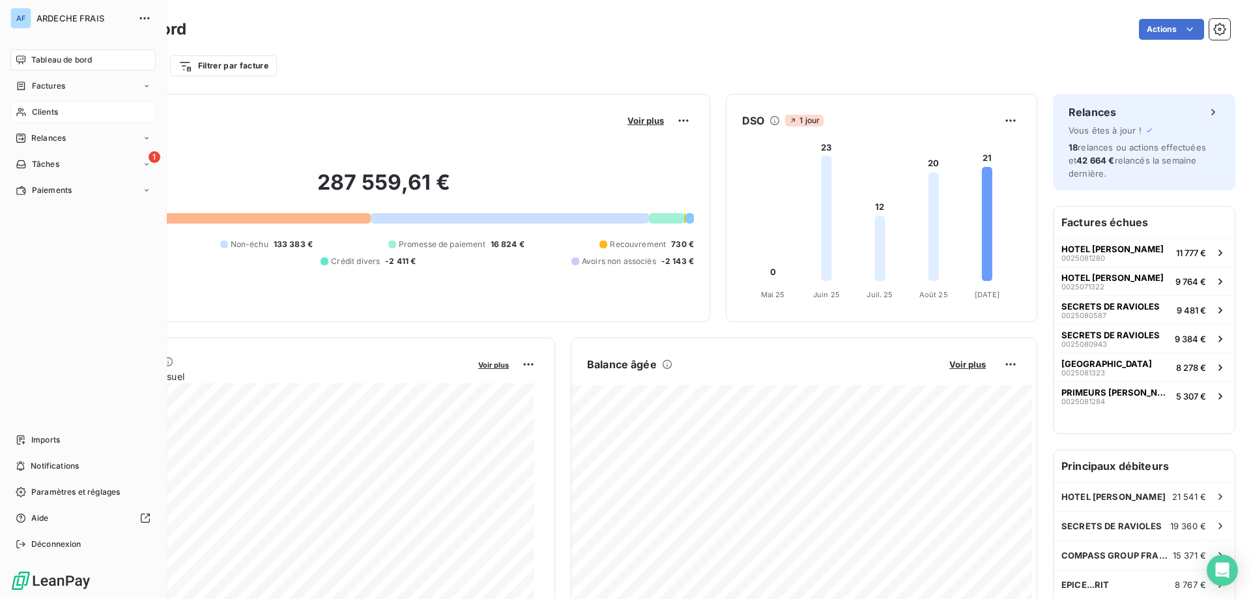
click at [24, 106] on div "Clients" at bounding box center [82, 112] width 145 height 21
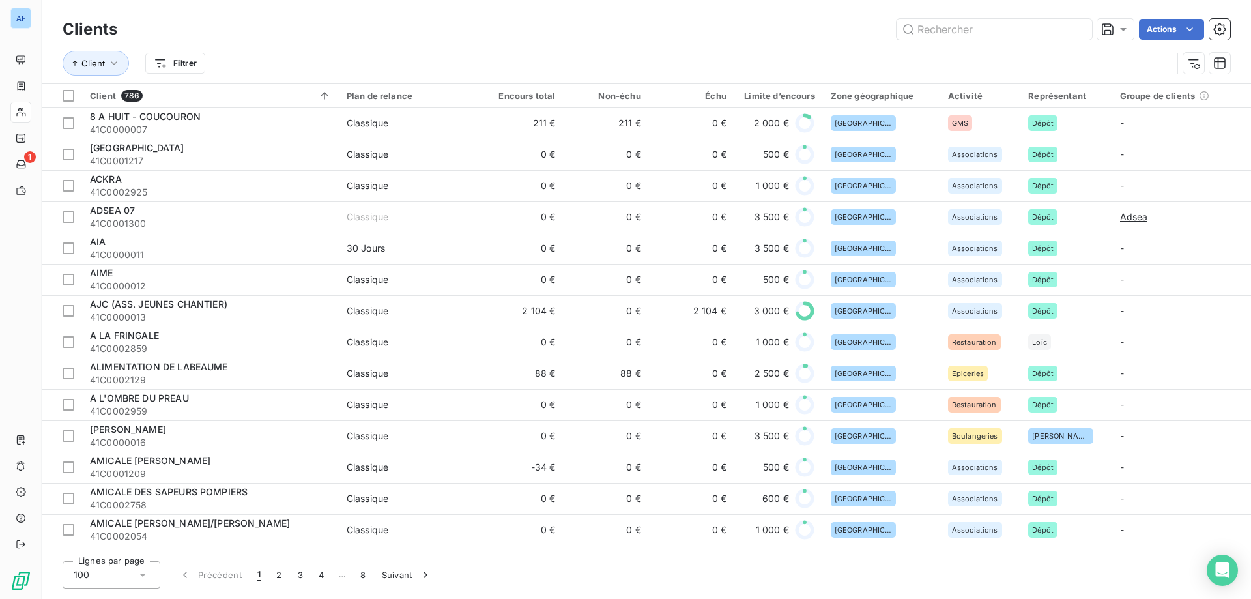
click at [94, 578] on div "100" at bounding box center [112, 574] width 98 height 27
click at [109, 515] on li "50" at bounding box center [112, 522] width 98 height 23
click at [966, 33] on input "text" at bounding box center [993, 29] width 195 height 21
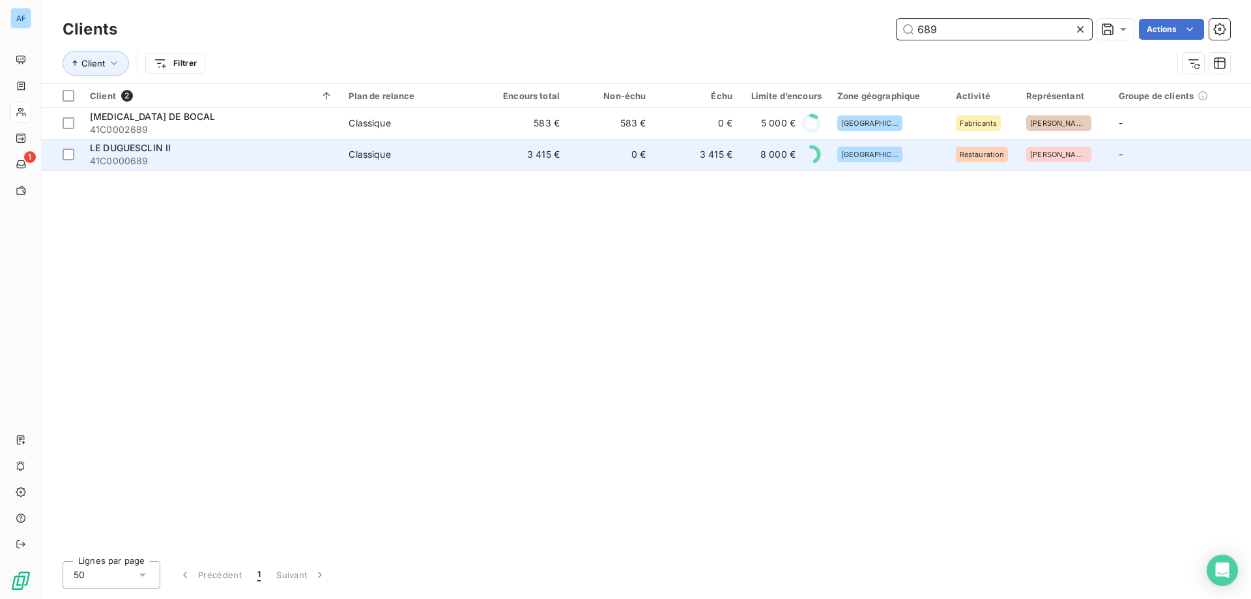
type input "689"
click at [349, 152] on div "Classique" at bounding box center [369, 154] width 42 height 13
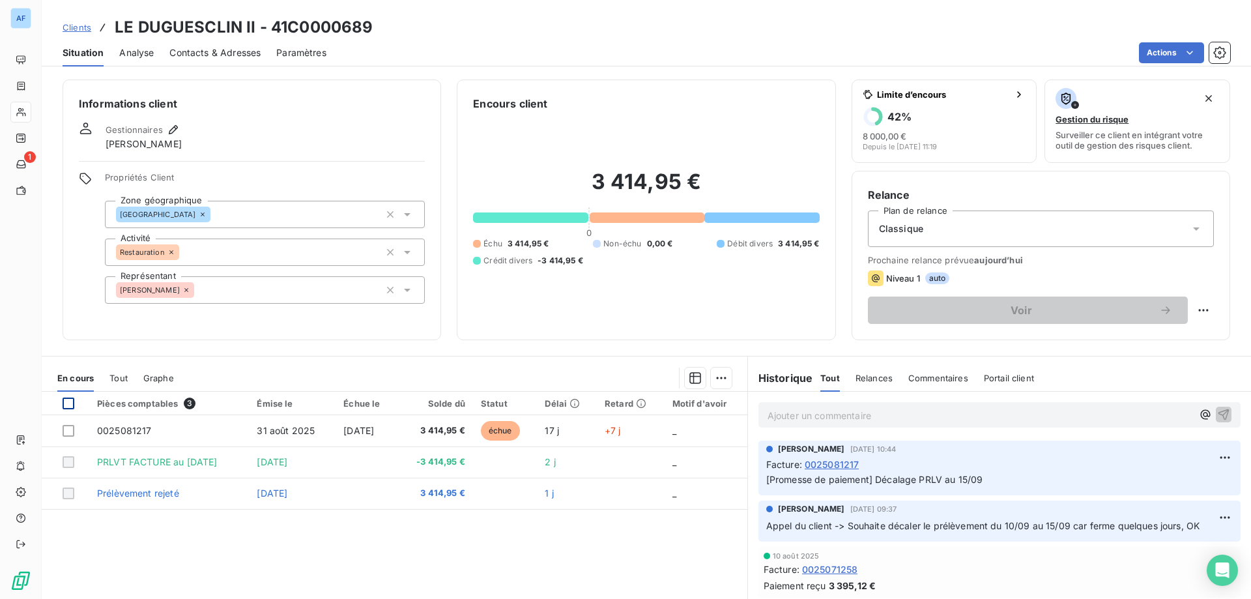
click at [69, 406] on div at bounding box center [69, 403] width 12 height 12
click at [1157, 52] on html "AF 1 Clients LE DUGUESCLIN II - 41C0000689 Situation Analyse Contacts & Adresse…" at bounding box center [625, 299] width 1251 height 599
click at [902, 42] on html "AF 1 Clients LE DUGUESCLIN II - 41C0000689 Situation Analyse Contacts & Adresse…" at bounding box center [625, 299] width 1251 height 599
click at [64, 405] on div at bounding box center [69, 403] width 12 height 12
click at [937, 418] on p "Ajouter un commentaire ﻿" at bounding box center [979, 415] width 425 height 16
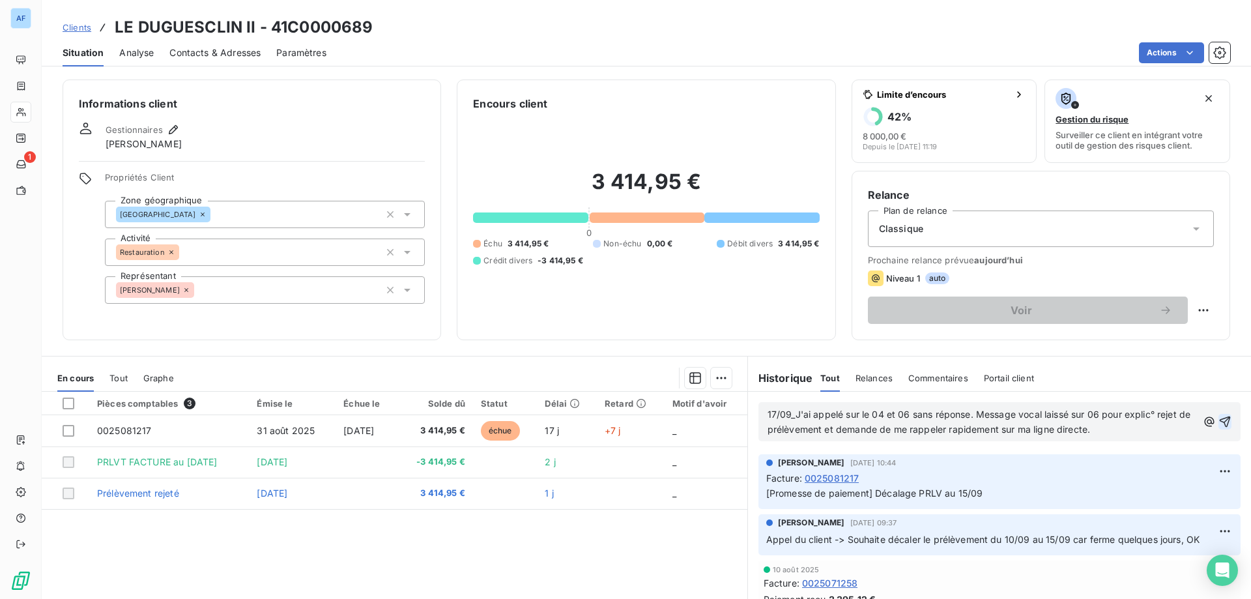
click at [1218, 425] on icon "button" at bounding box center [1224, 421] width 13 height 13
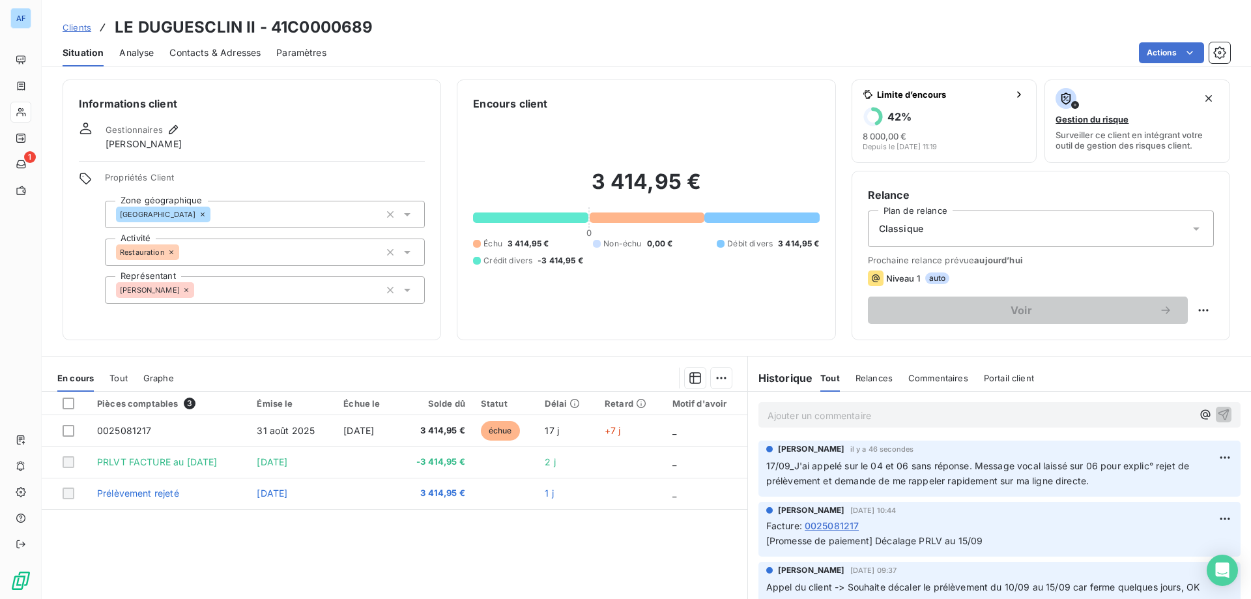
click at [80, 27] on span "Clients" at bounding box center [77, 27] width 29 height 10
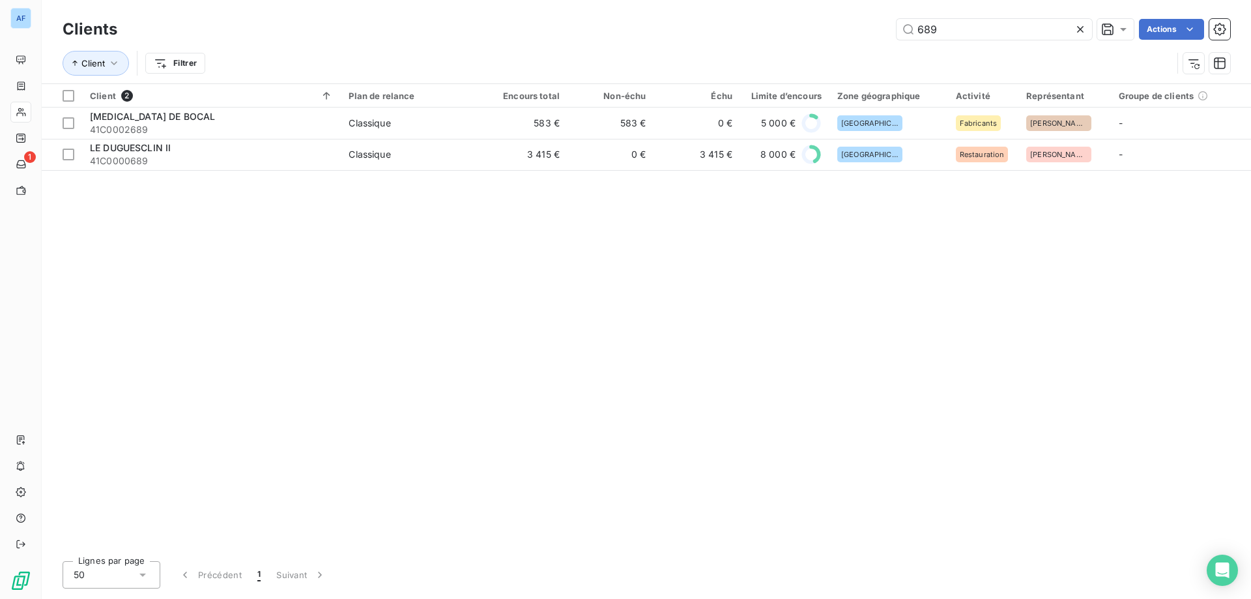
click at [1076, 31] on icon at bounding box center [1079, 29] width 13 height 13
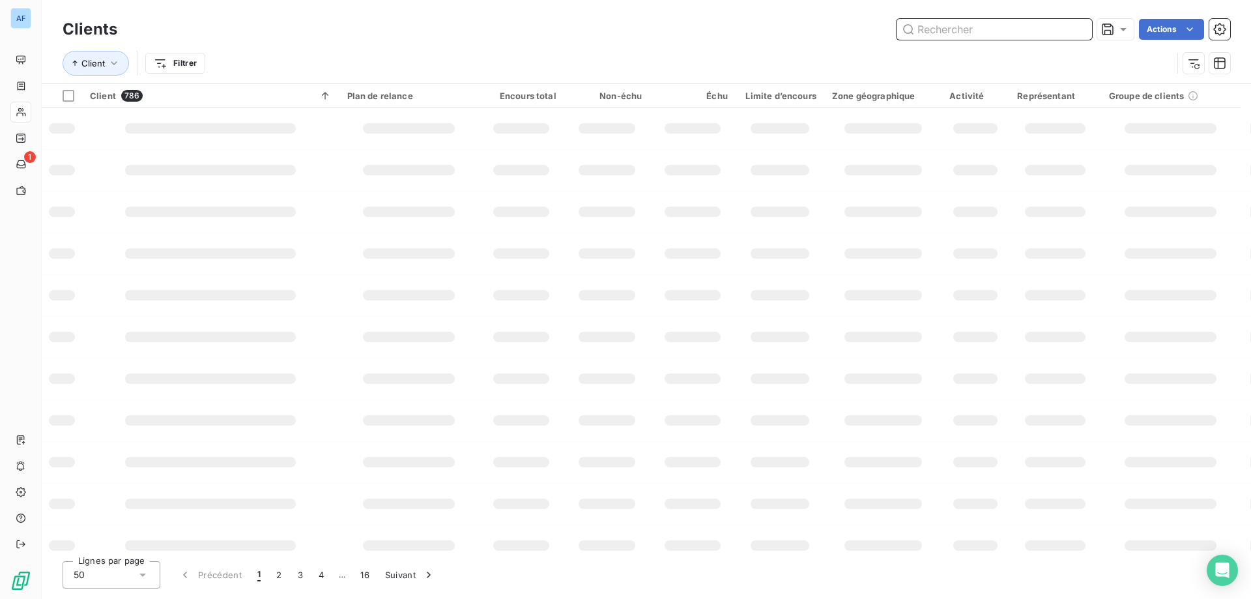
click at [969, 27] on input "text" at bounding box center [993, 29] width 195 height 21
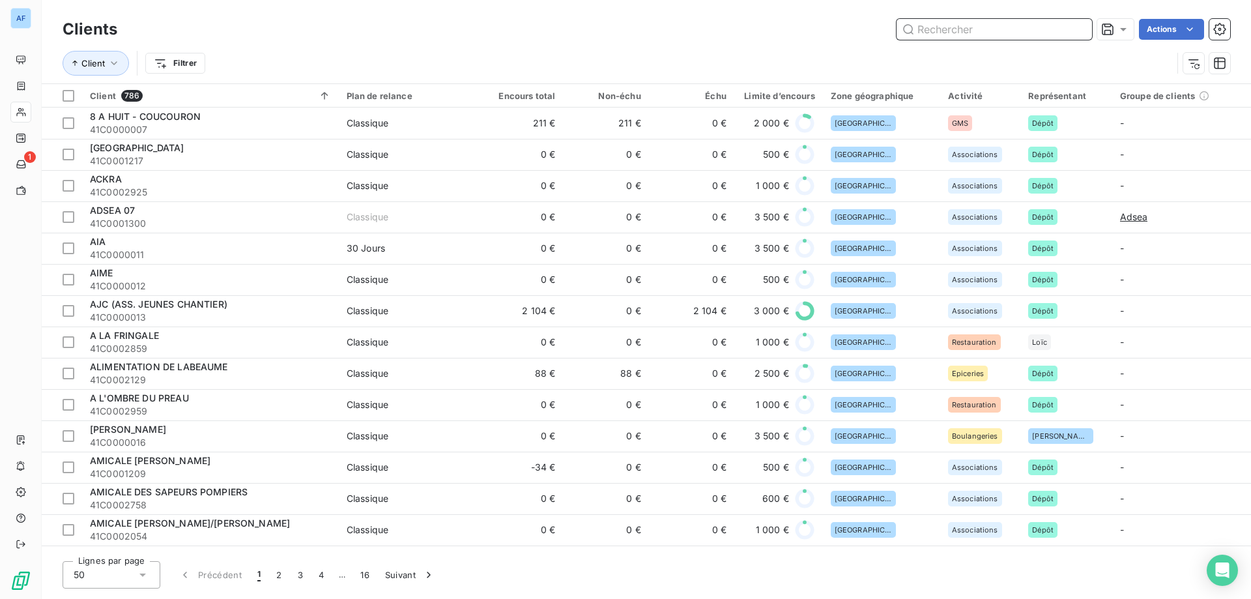
click at [970, 27] on input "text" at bounding box center [993, 29] width 195 height 21
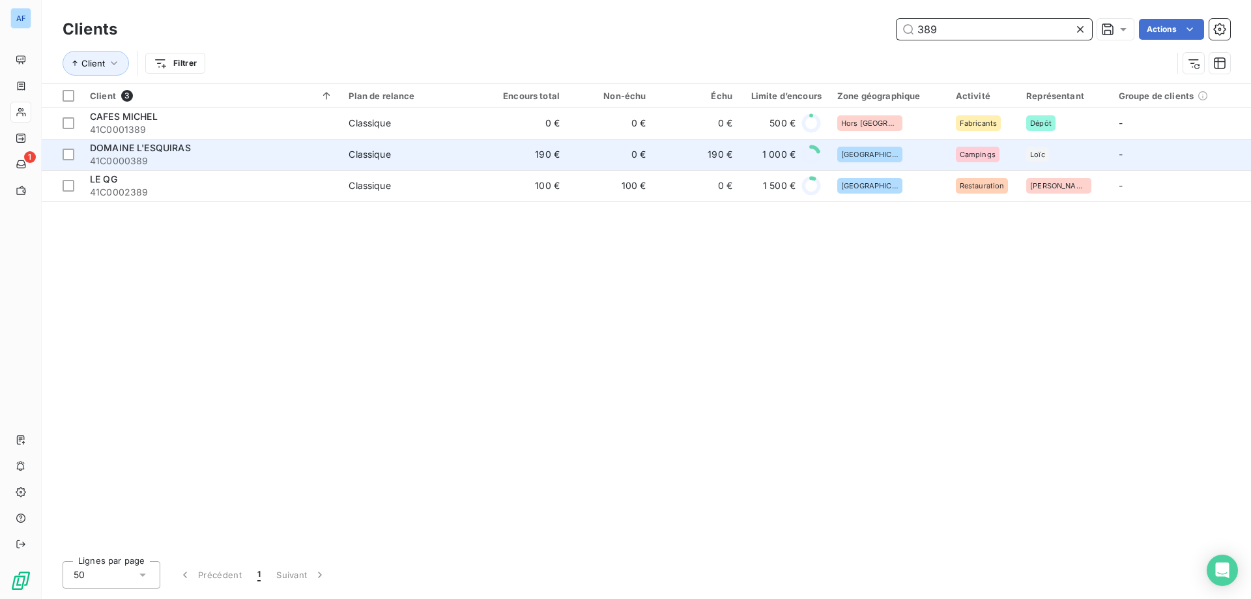
type input "389"
click at [394, 157] on span "Classique" at bounding box center [410, 154] width 124 height 13
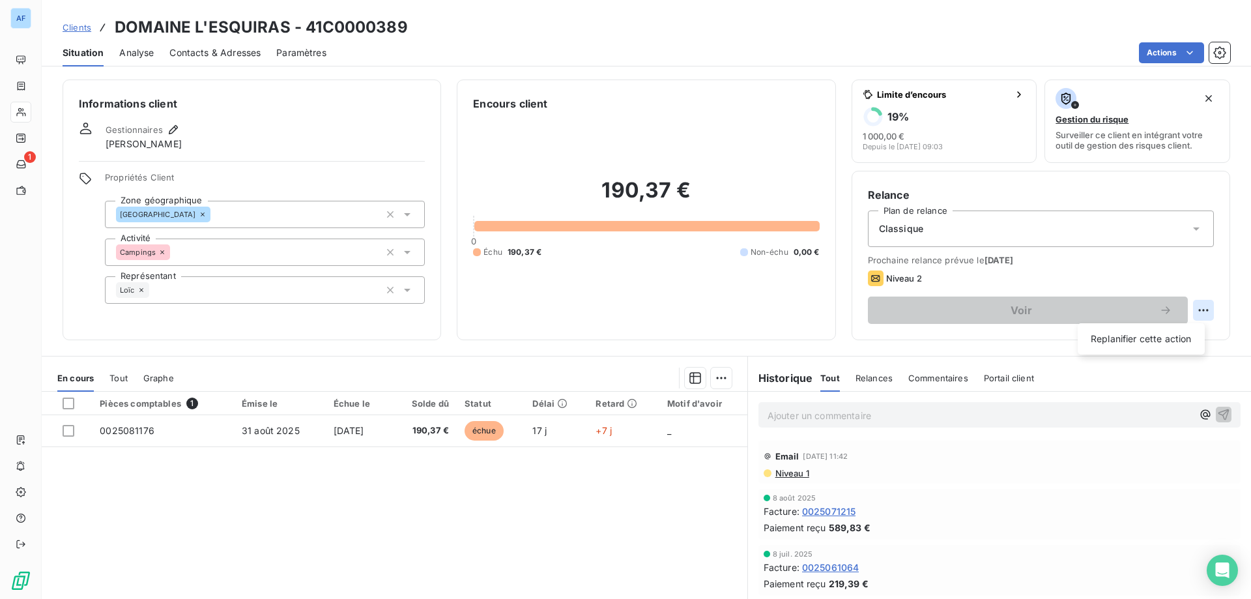
click at [1200, 308] on html "AF 1 Clients DOMAINE L'ESQUIRAS - 41C0000389 Situation Analyse Contacts & Adres…" at bounding box center [625, 299] width 1251 height 599
click at [1187, 341] on div "Replanifier cette action" at bounding box center [1141, 338] width 117 height 21
select select "8"
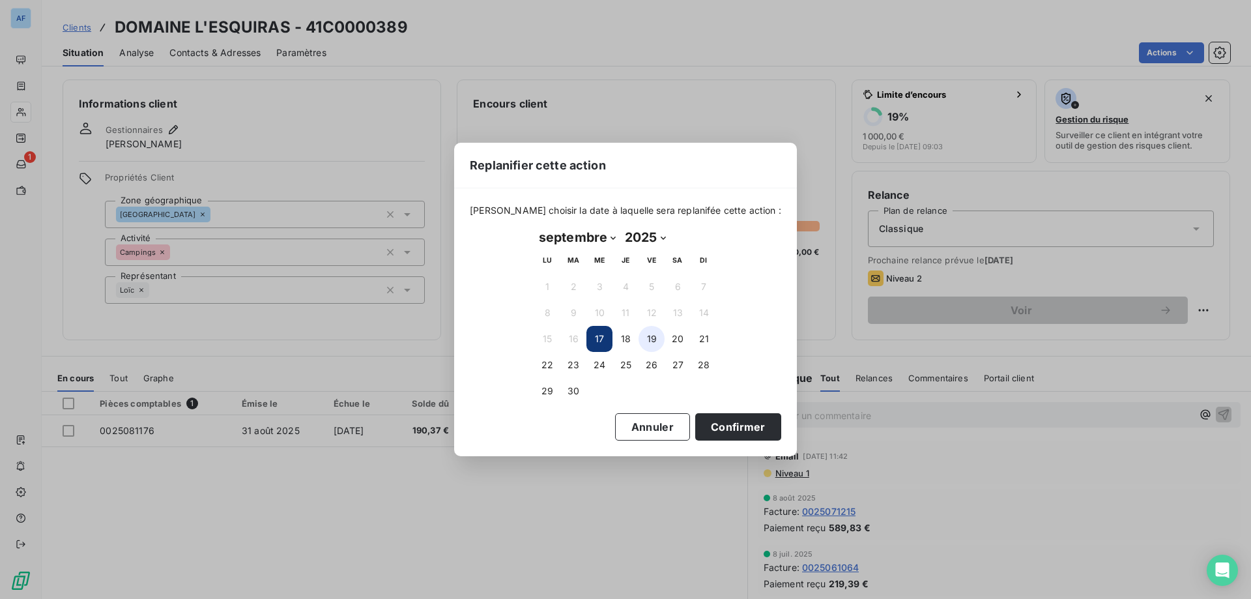
click at [640, 338] on button "19" at bounding box center [651, 339] width 26 height 26
click at [728, 428] on button "Confirmer" at bounding box center [738, 426] width 86 height 27
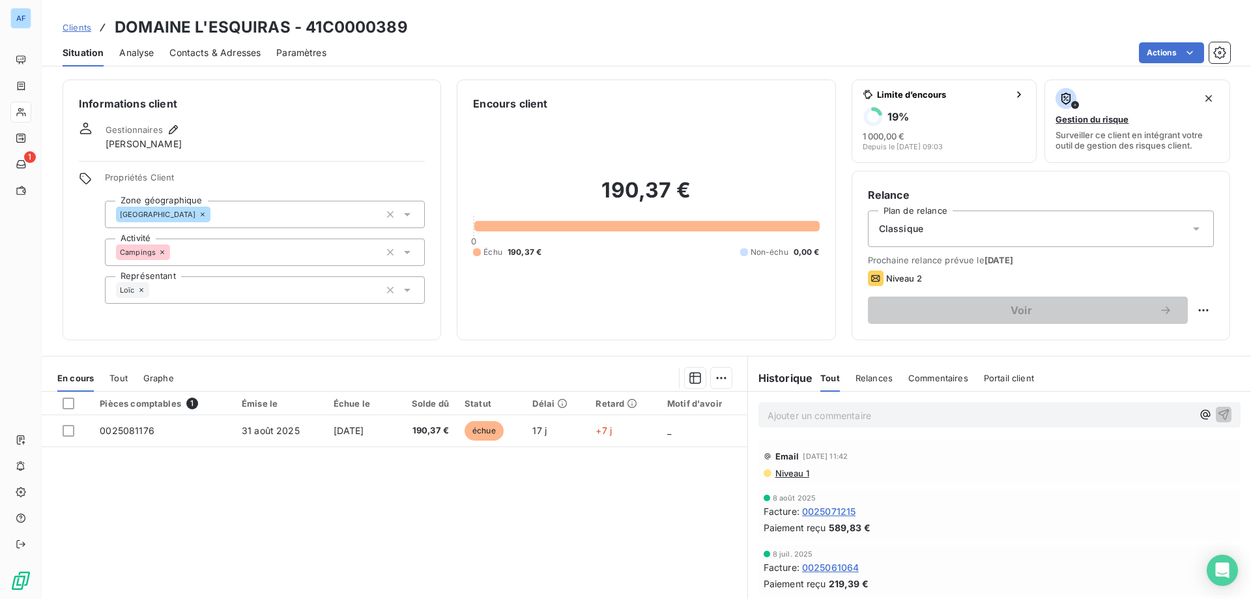
click at [81, 25] on span "Clients" at bounding box center [77, 27] width 29 height 10
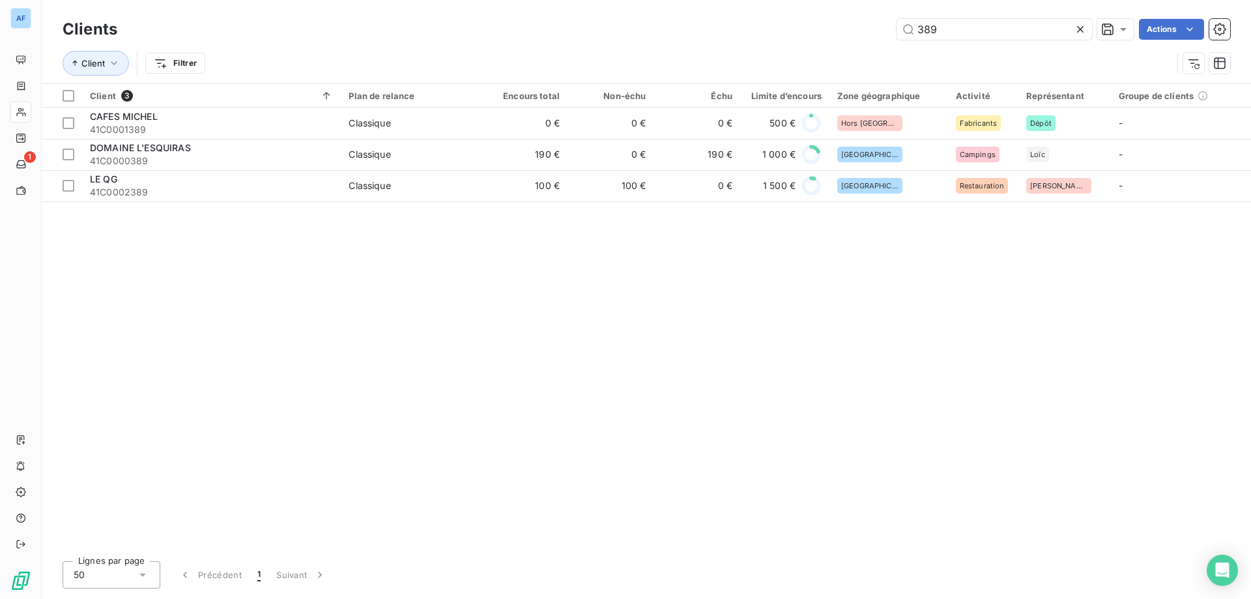
drag, startPoint x: 958, startPoint y: 31, endPoint x: 565, endPoint y: 31, distance: 392.1
click at [565, 31] on div "389 Actions" at bounding box center [681, 29] width 1097 height 21
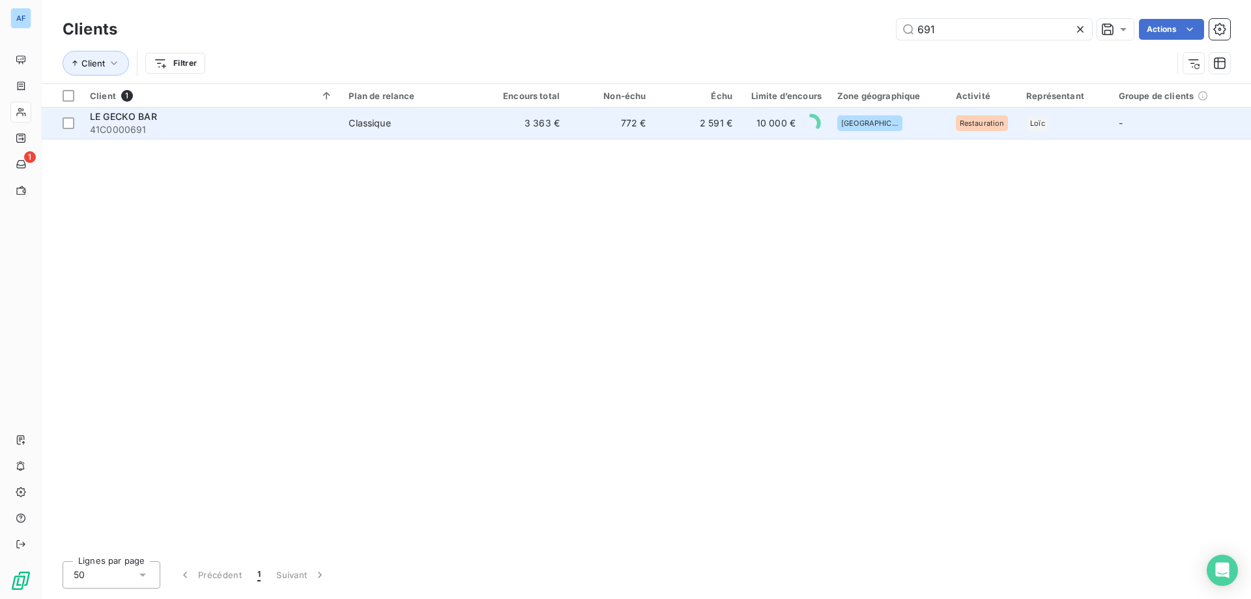
type input "691"
click at [461, 125] on span "Classique" at bounding box center [410, 123] width 124 height 13
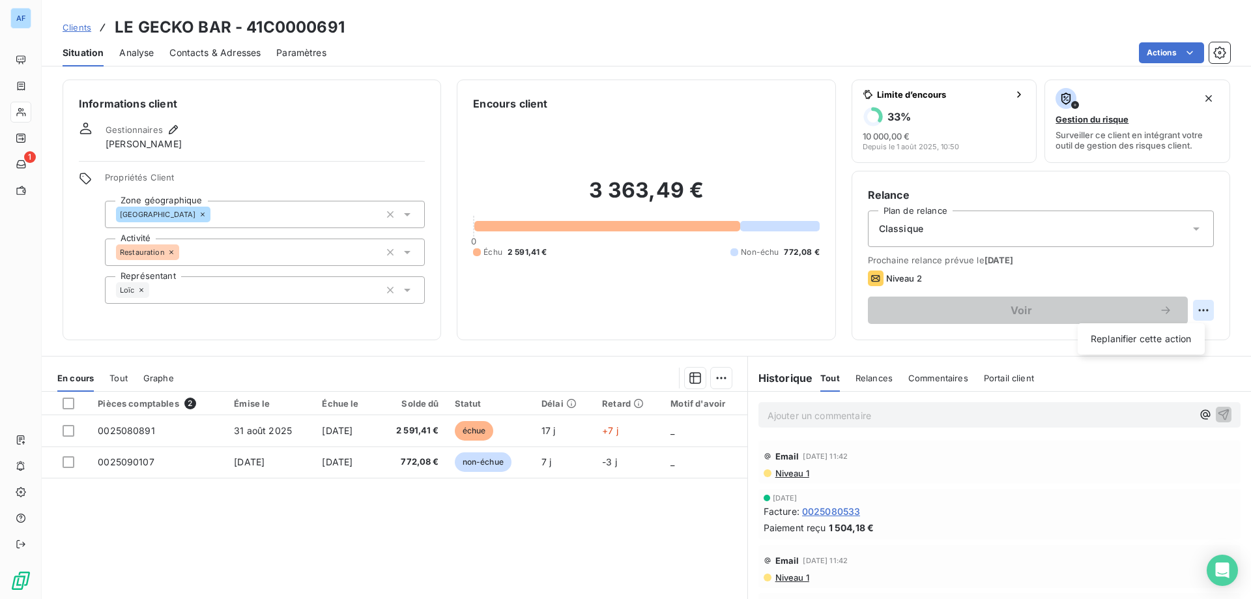
click at [1191, 302] on html "AF 1 Clients LE GECKO BAR - 41C0000691 Situation Analyse Contacts & Adresses Pa…" at bounding box center [625, 299] width 1251 height 599
click at [1120, 335] on div "Replanifier cette action" at bounding box center [1141, 338] width 117 height 21
select select "8"
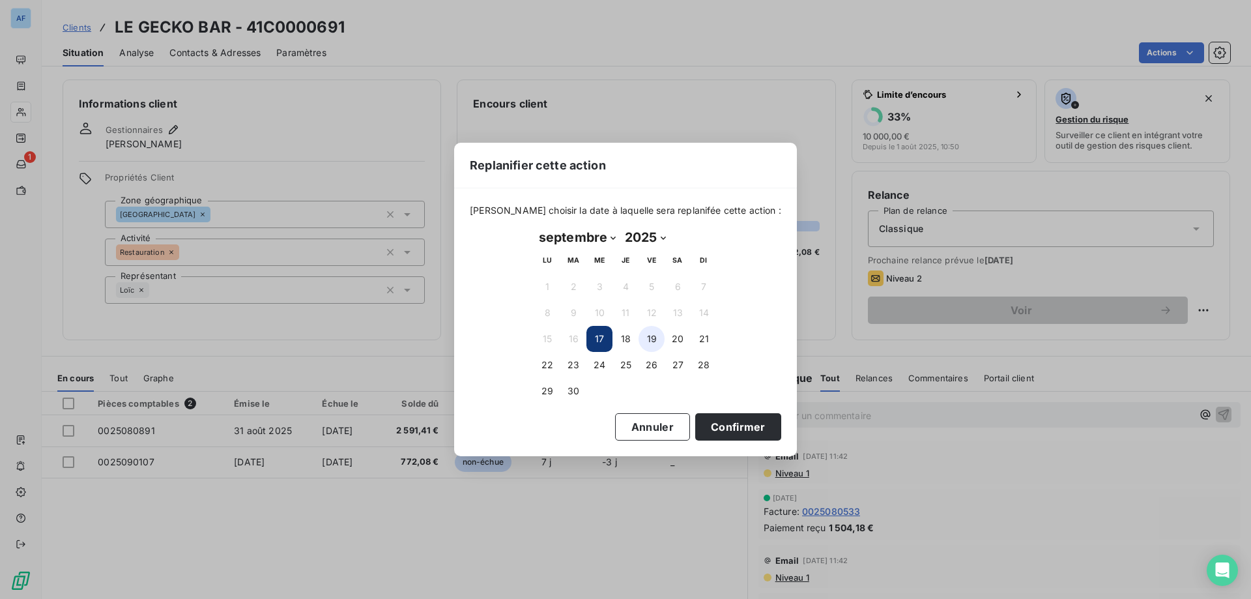
click at [647, 338] on button "19" at bounding box center [651, 339] width 26 height 26
click at [730, 427] on button "Confirmer" at bounding box center [738, 426] width 86 height 27
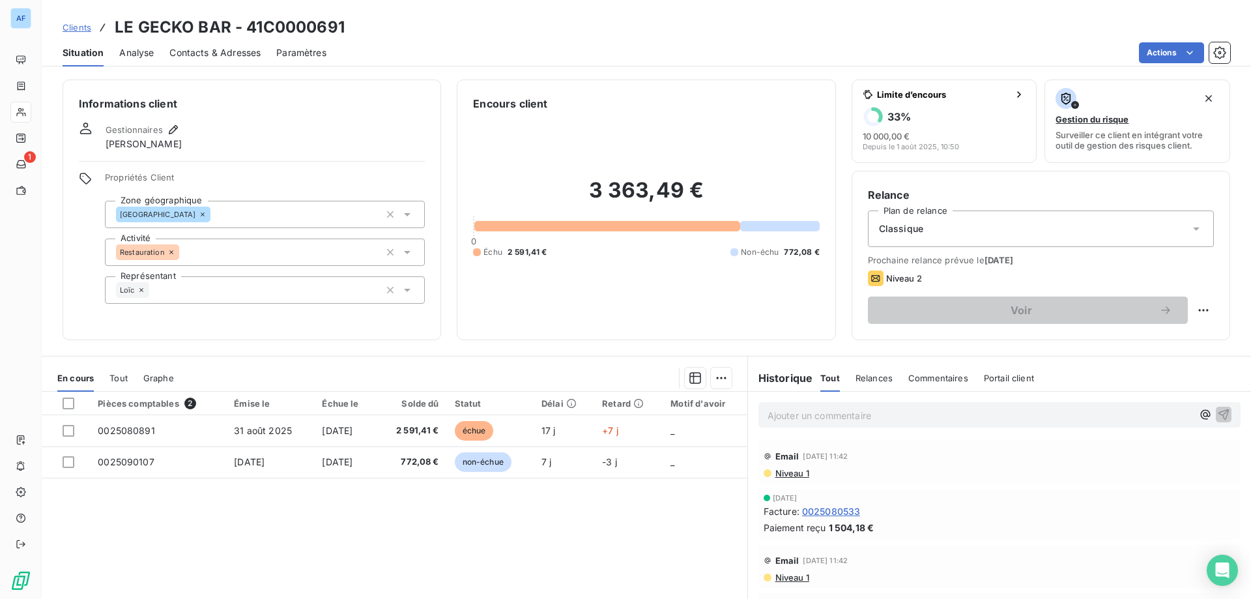
click at [1156, 238] on div "Classique" at bounding box center [1041, 228] width 346 height 36
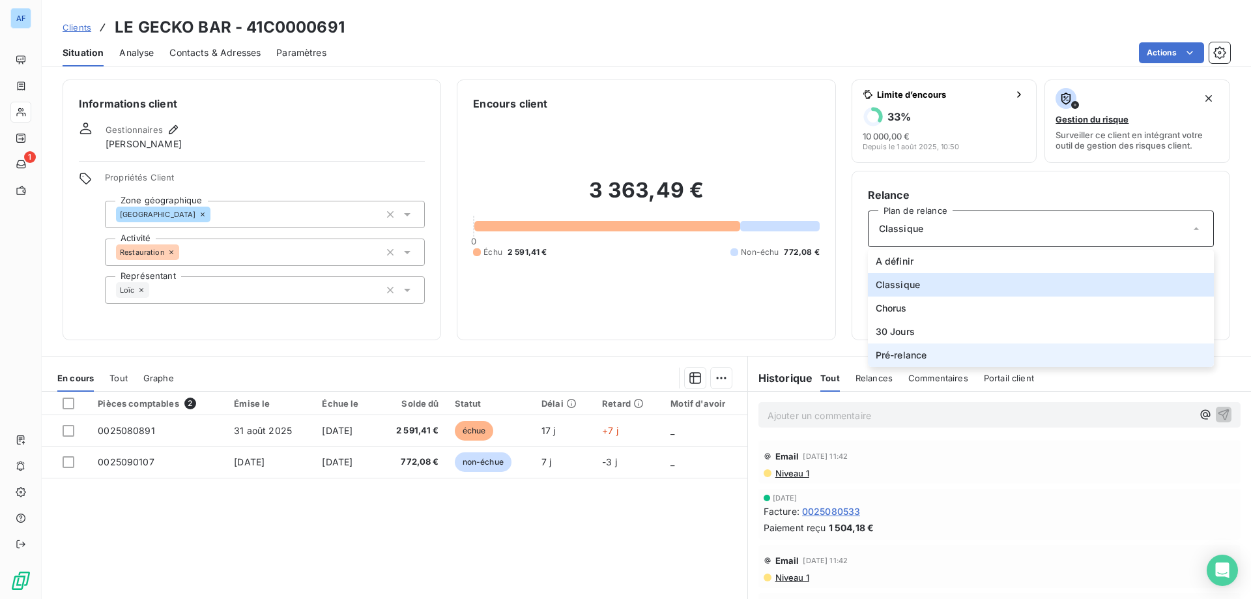
click at [1029, 350] on li "Pré-relance" at bounding box center [1041, 354] width 346 height 23
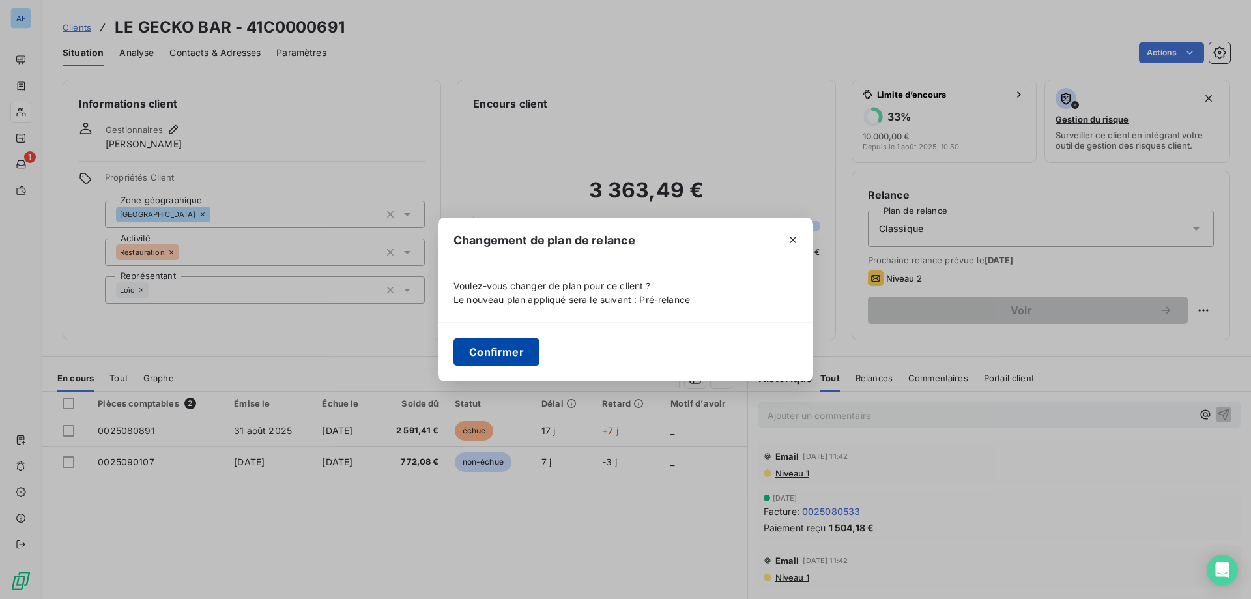
click at [501, 352] on button "Confirmer" at bounding box center [496, 351] width 86 height 27
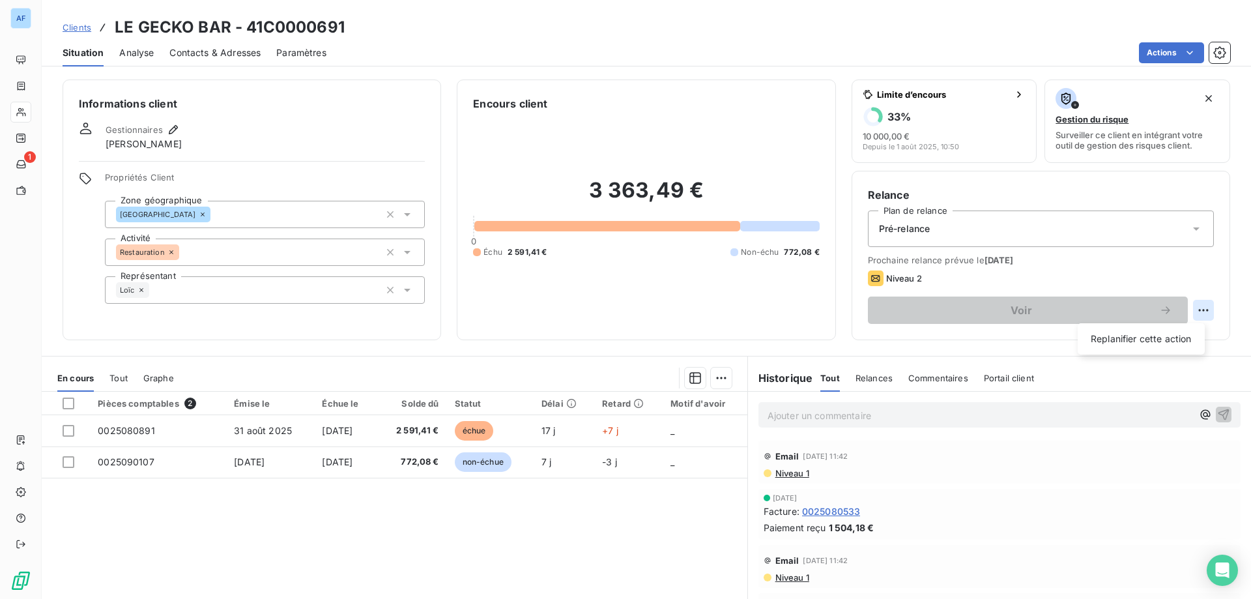
click at [1199, 309] on html "AF 1 Clients LE GECKO BAR - 41C0000691 Situation Analyse Contacts & Adresses Pa…" at bounding box center [625, 299] width 1251 height 599
click at [1160, 342] on div "Replanifier cette action" at bounding box center [1141, 338] width 117 height 21
select select "8"
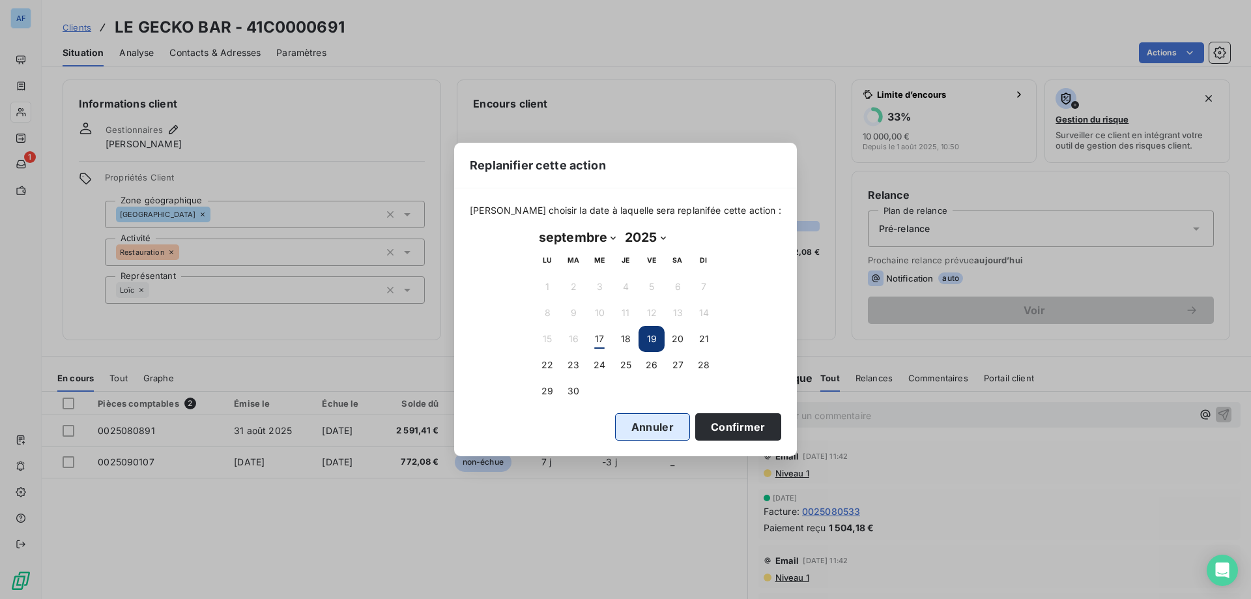
click at [637, 428] on button "Annuler" at bounding box center [652, 426] width 75 height 27
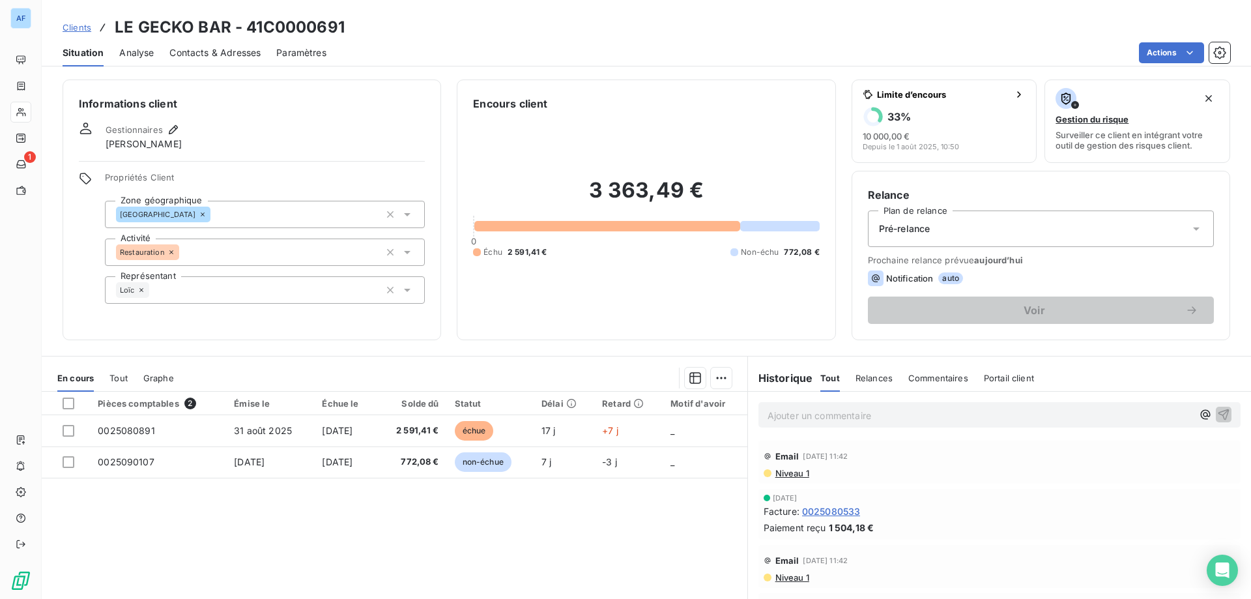
click at [1009, 231] on div "Pré-relance" at bounding box center [1041, 228] width 346 height 36
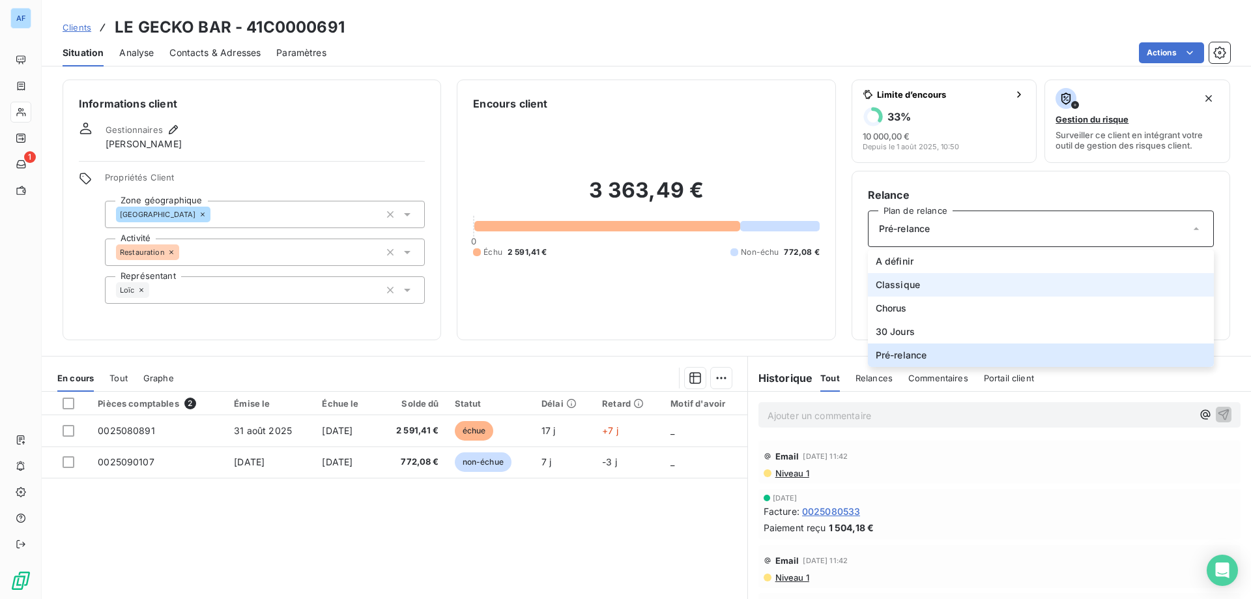
click at [971, 283] on li "Classique" at bounding box center [1041, 284] width 346 height 23
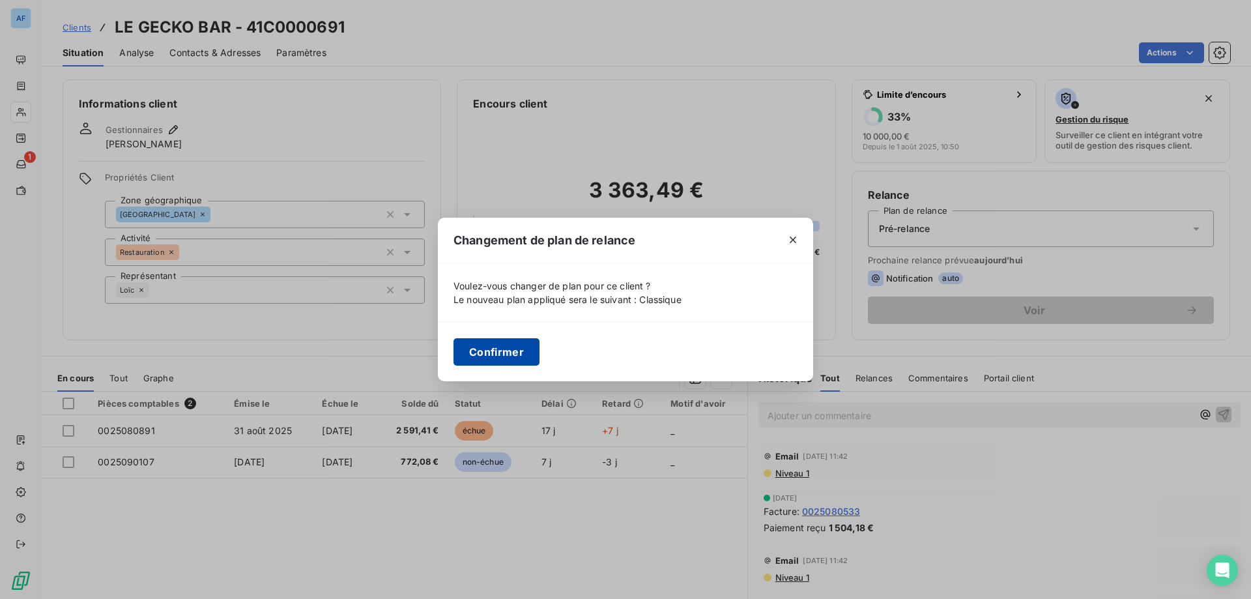
click at [502, 350] on button "Confirmer" at bounding box center [496, 351] width 86 height 27
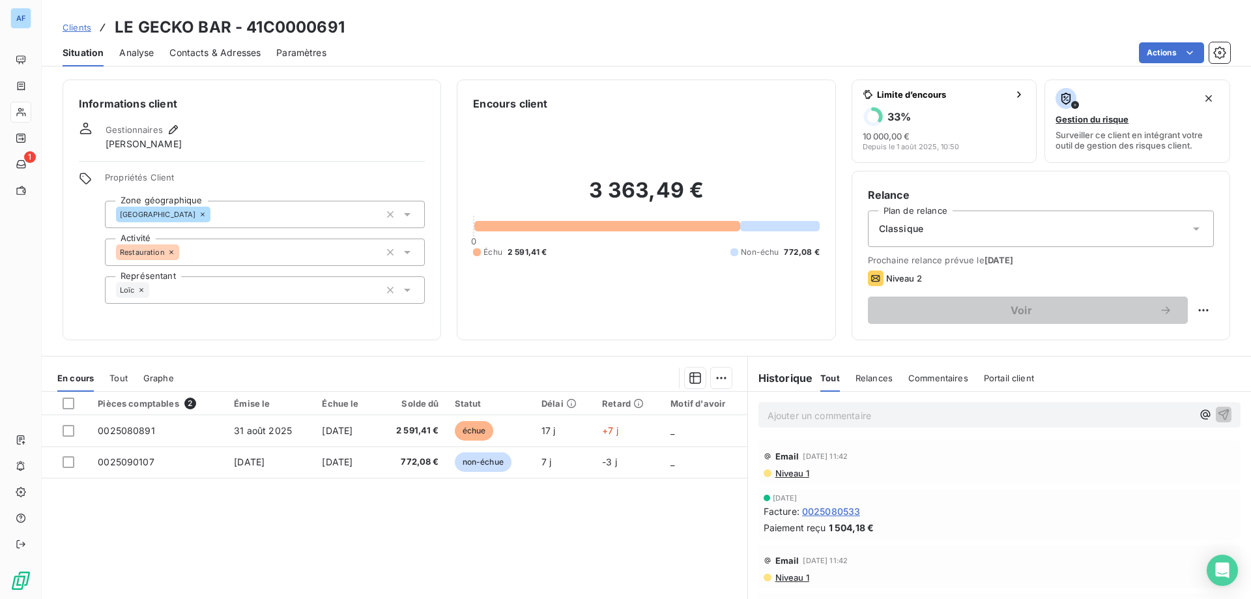
click at [80, 33] on link "Clients" at bounding box center [77, 27] width 29 height 13
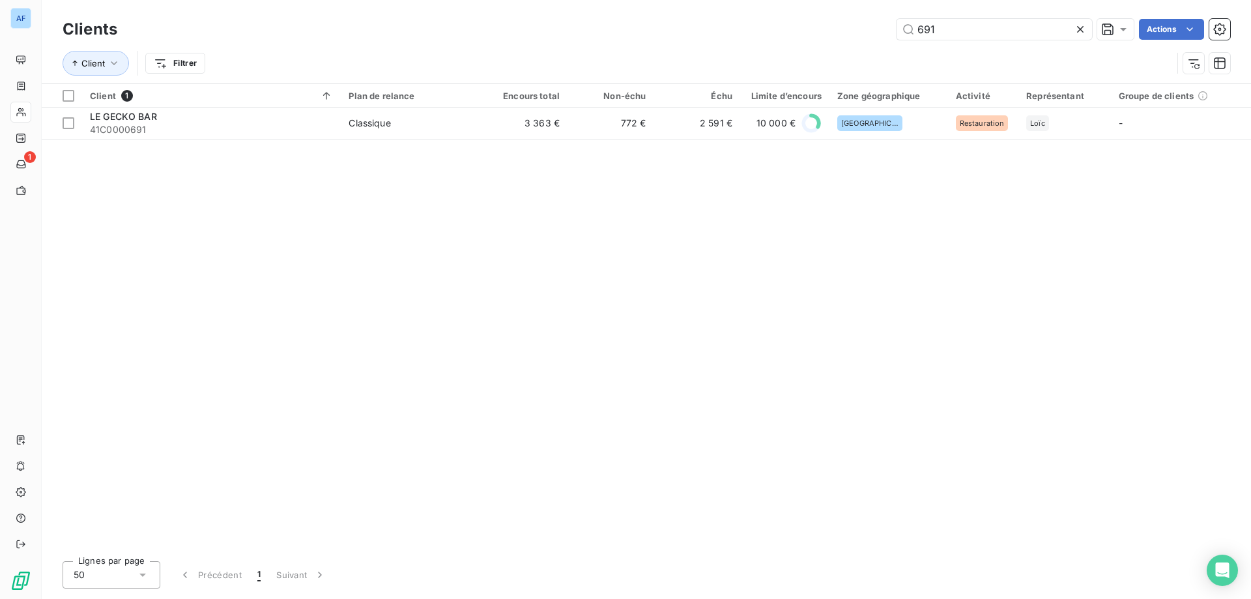
drag, startPoint x: 943, startPoint y: 35, endPoint x: 705, endPoint y: 12, distance: 239.5
click at [738, 18] on div "Clients 691 Actions" at bounding box center [646, 29] width 1167 height 27
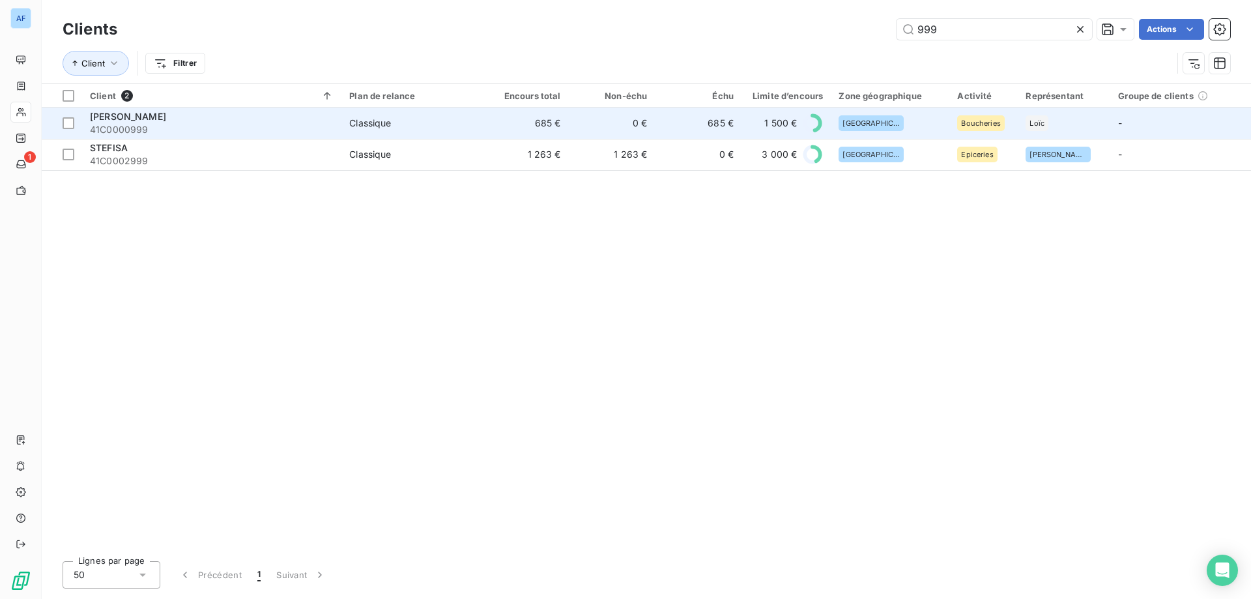
type input "999"
click at [528, 121] on td "685 €" at bounding box center [525, 122] width 87 height 31
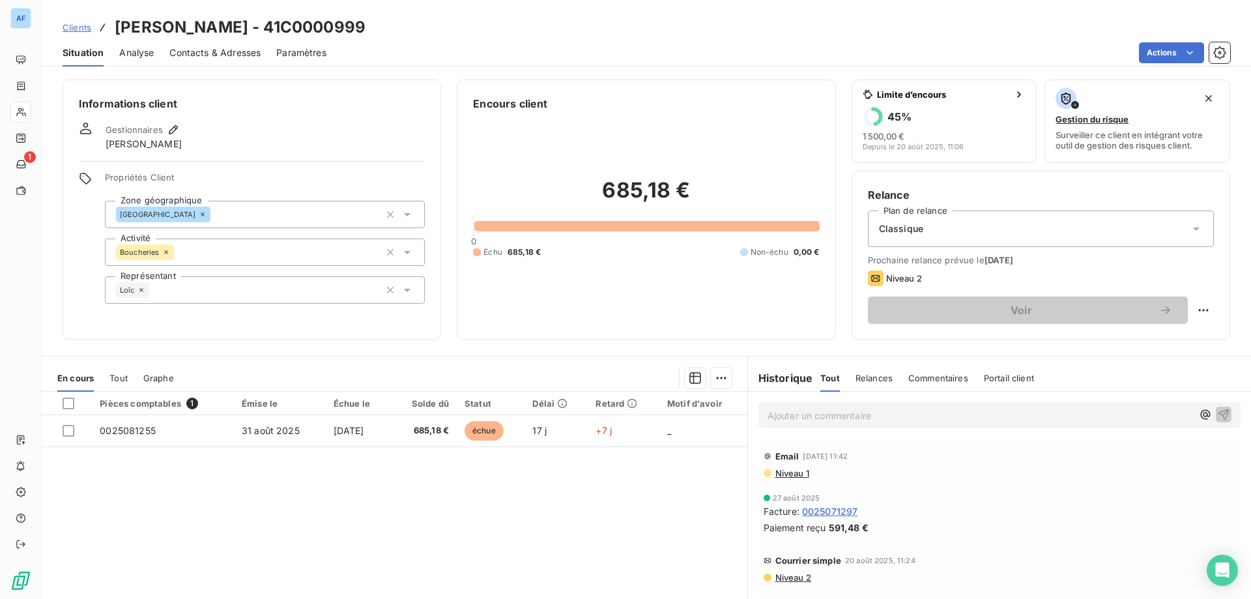
click at [84, 24] on span "Clients" at bounding box center [77, 27] width 29 height 10
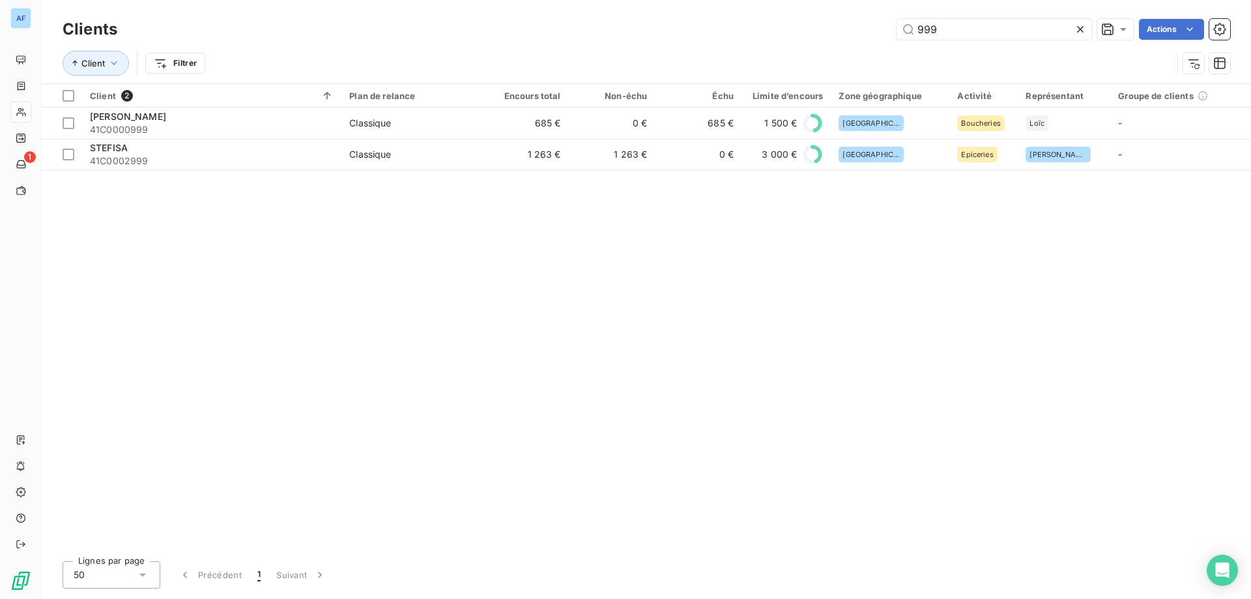
drag, startPoint x: 959, startPoint y: 36, endPoint x: 680, endPoint y: 38, distance: 279.4
click at [687, 38] on div "999 Actions" at bounding box center [681, 29] width 1097 height 21
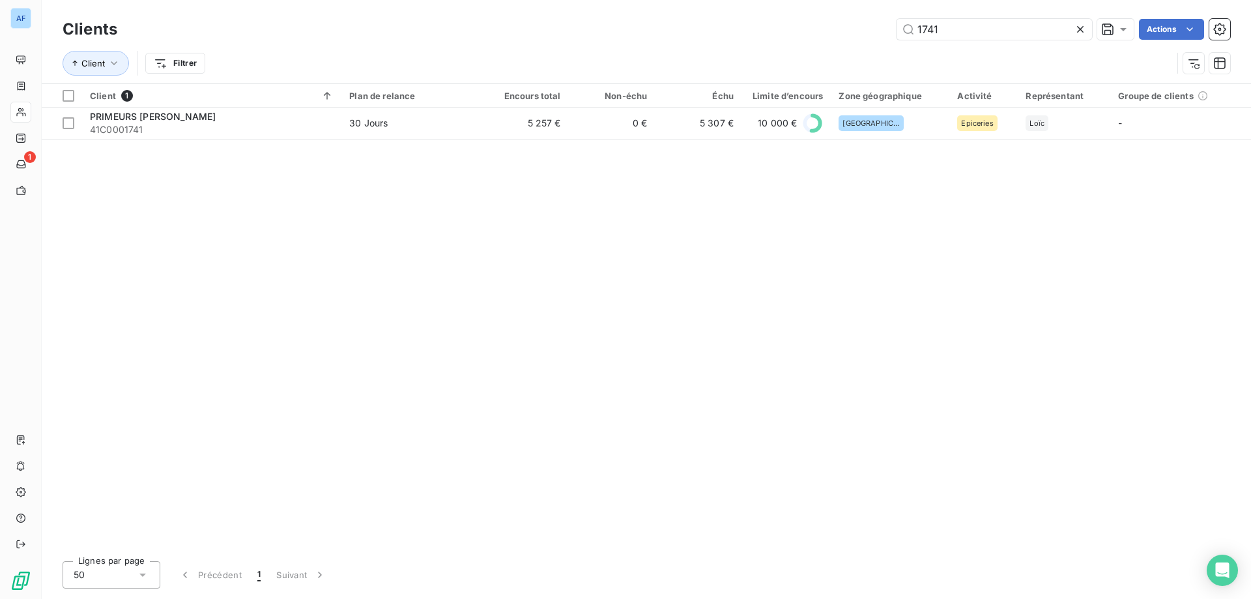
type input "1741"
click at [435, 139] on div "Client 1 Plan de relance Encours total Non-échu Échu Limite d’encours Zone géog…" at bounding box center [646, 317] width 1209 height 466
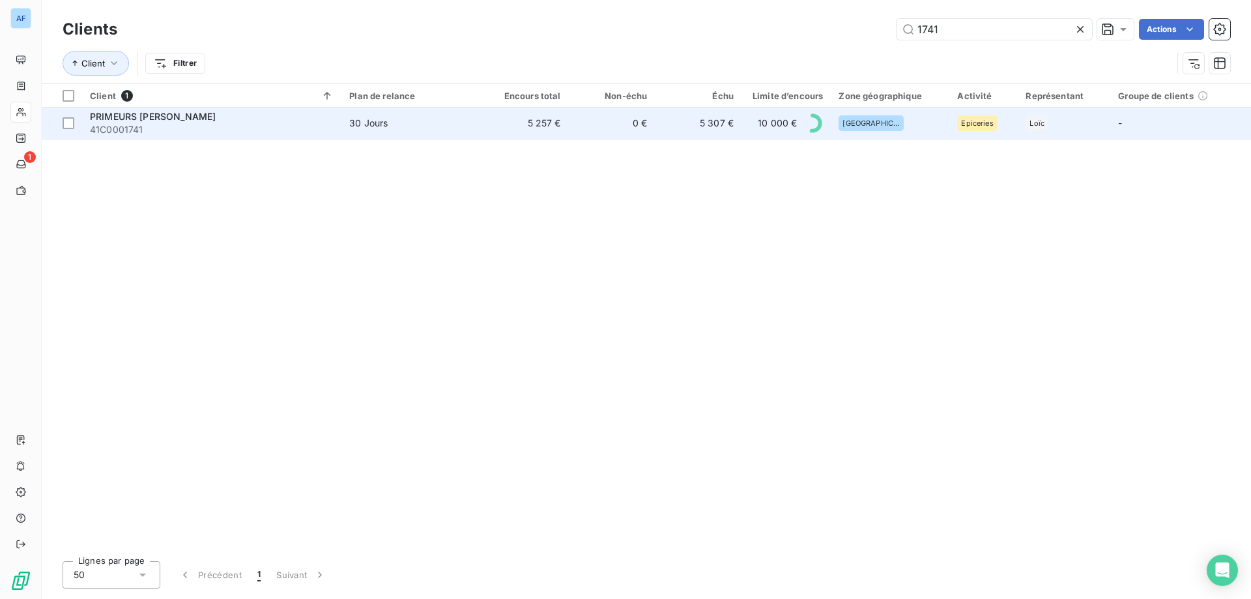
click at [433, 134] on td "30 Jours" at bounding box center [411, 122] width 141 height 31
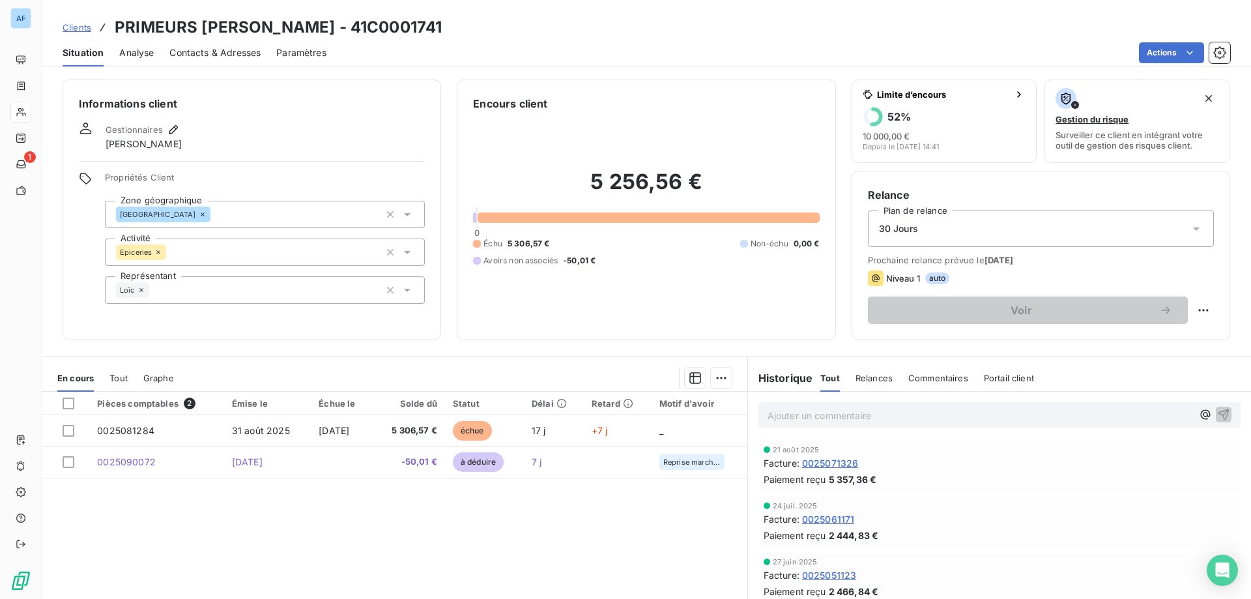
click at [76, 22] on span "Clients" at bounding box center [77, 27] width 29 height 10
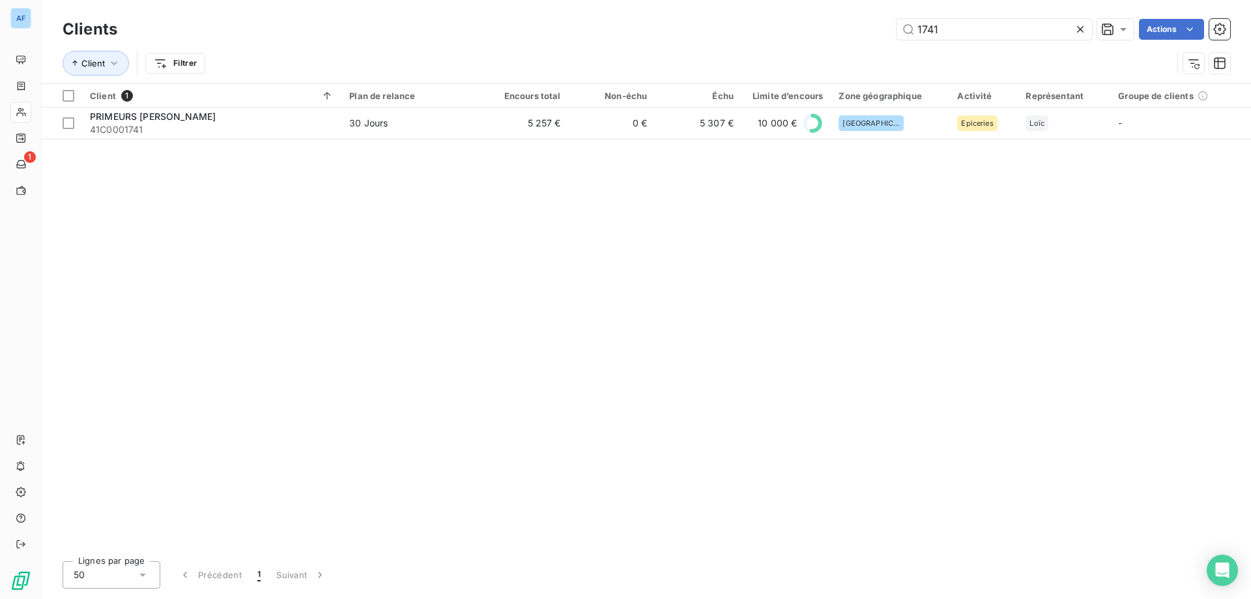
drag, startPoint x: 958, startPoint y: 28, endPoint x: 665, endPoint y: 25, distance: 293.1
click at [666, 25] on div "1741 Actions" at bounding box center [681, 29] width 1097 height 21
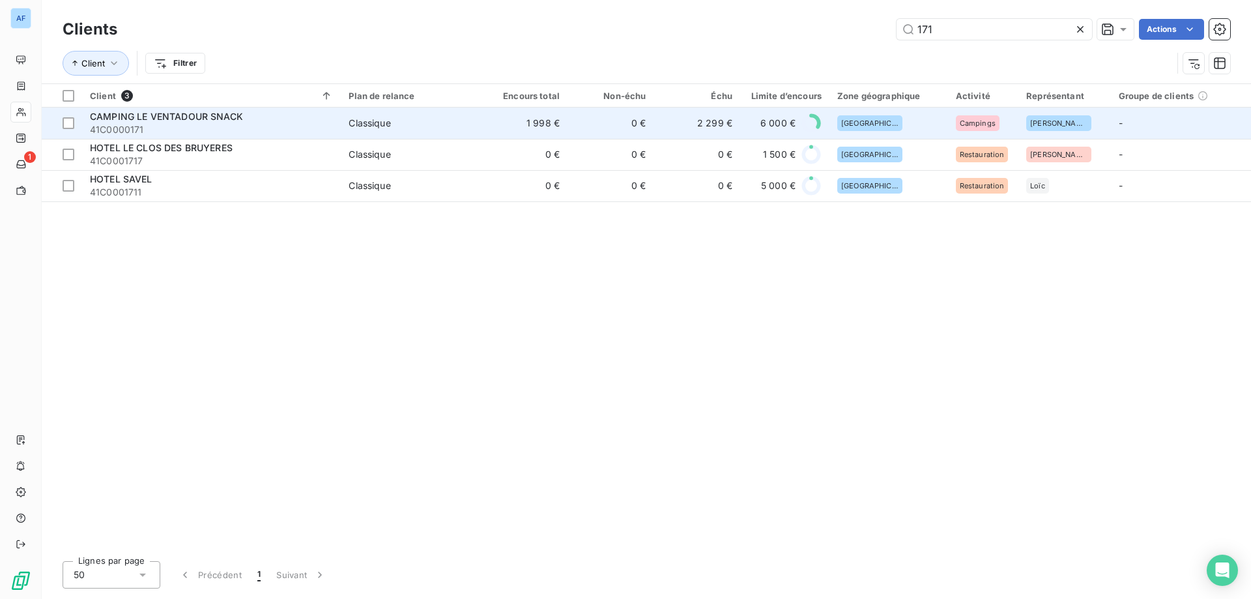
type input "171"
click at [536, 122] on td "1 998 €" at bounding box center [524, 122] width 86 height 31
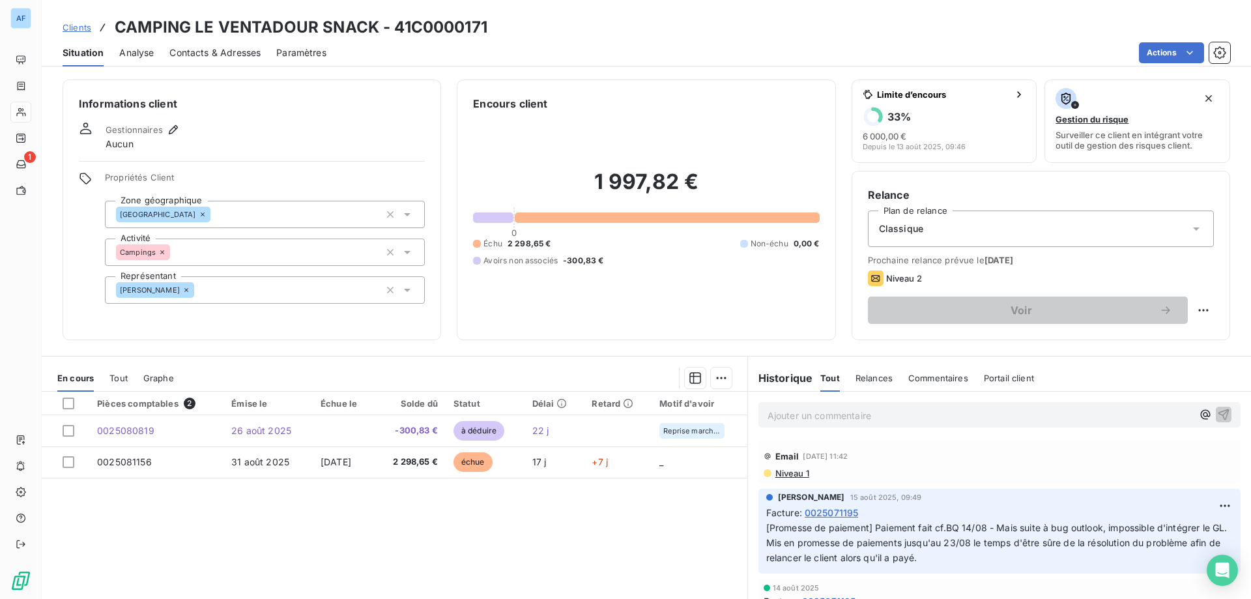
click at [84, 31] on span "Clients" at bounding box center [77, 27] width 29 height 10
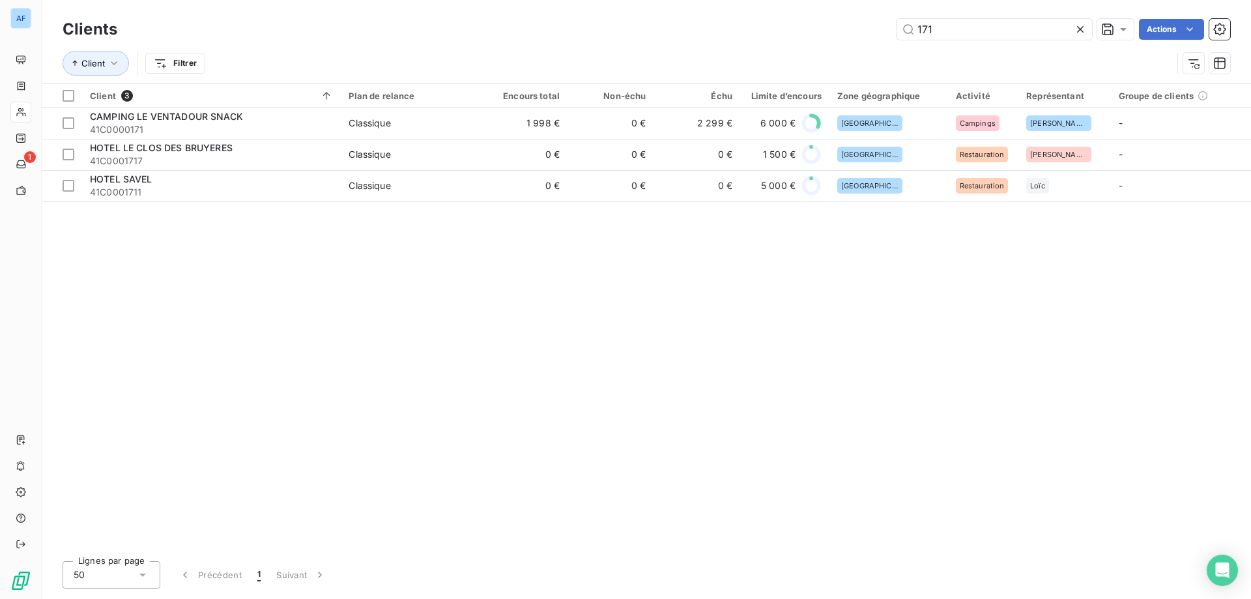
drag, startPoint x: 953, startPoint y: 27, endPoint x: 808, endPoint y: 21, distance: 145.4
click at [820, 21] on div "171 Actions" at bounding box center [681, 29] width 1097 height 21
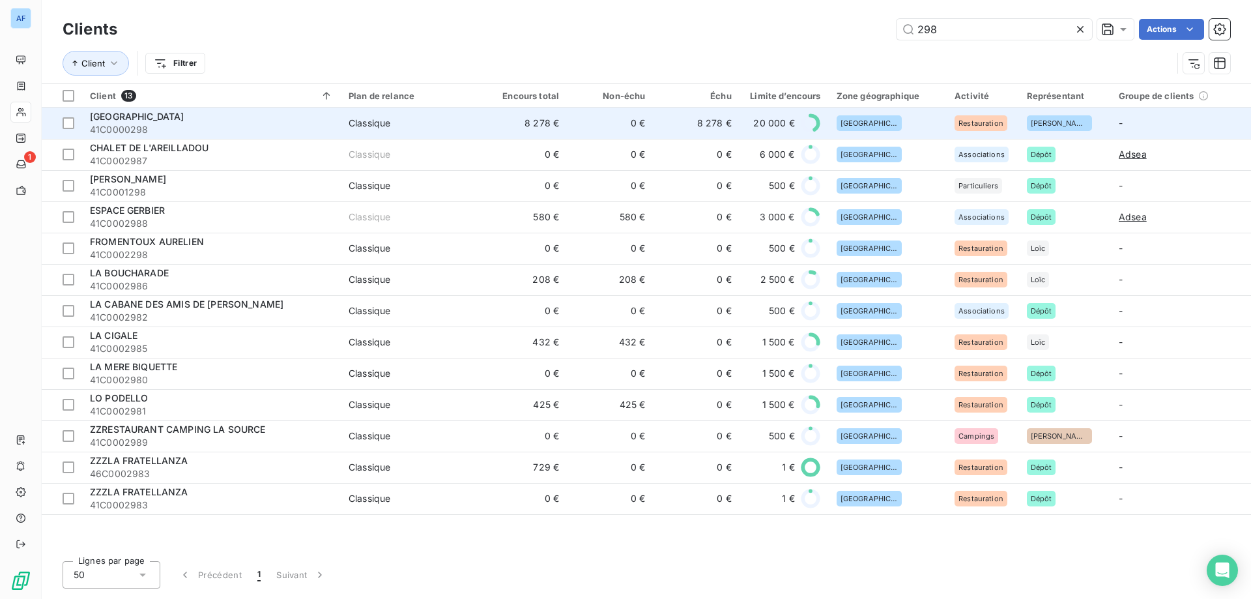
type input "298"
click at [463, 121] on span "Classique" at bounding box center [410, 123] width 124 height 13
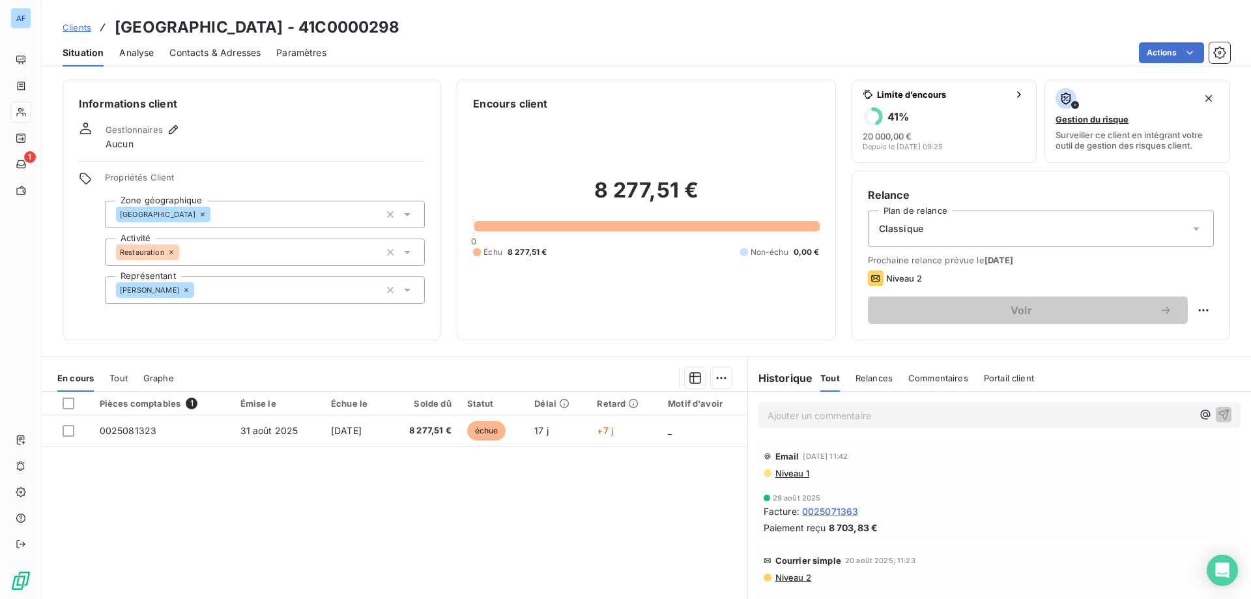
click at [67, 29] on span "Clients" at bounding box center [77, 27] width 29 height 10
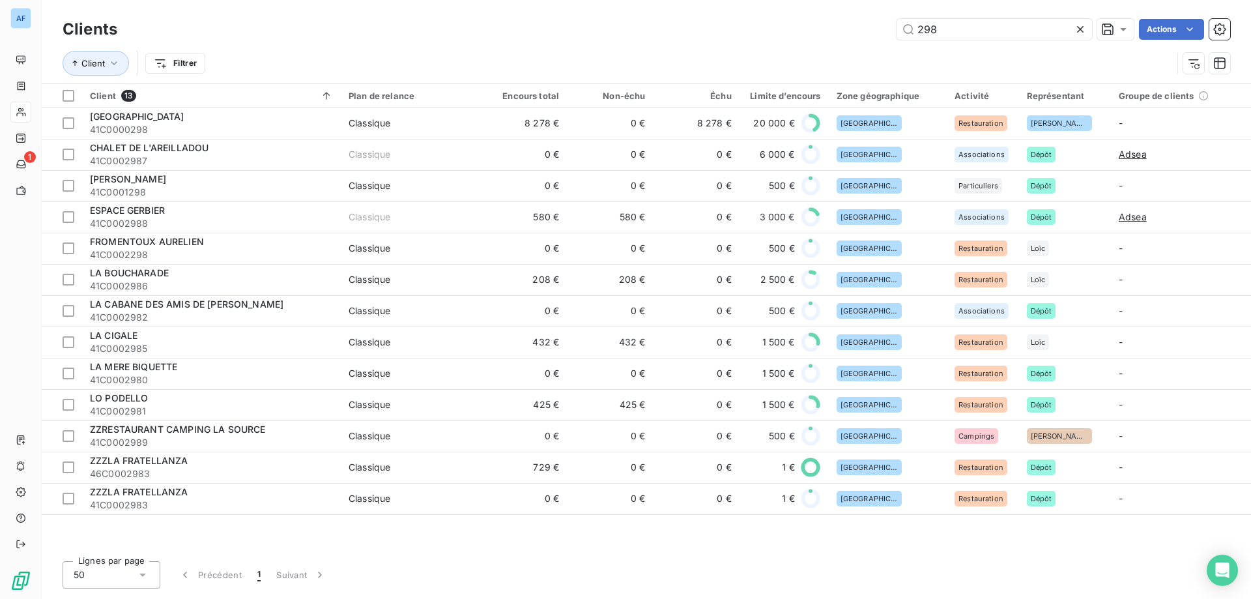
drag, startPoint x: 971, startPoint y: 29, endPoint x: 692, endPoint y: 45, distance: 279.9
click at [694, 45] on div "Clients 298 Actions Client Filtrer" at bounding box center [646, 50] width 1167 height 68
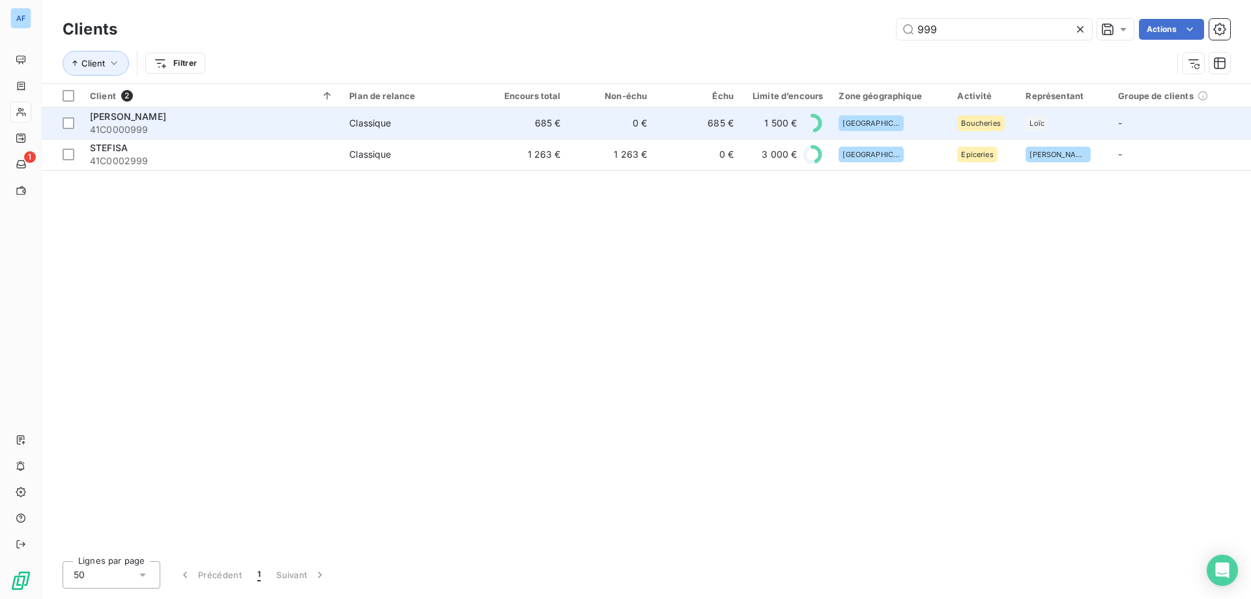
type input "999"
click at [601, 137] on td "0 €" at bounding box center [612, 122] width 87 height 31
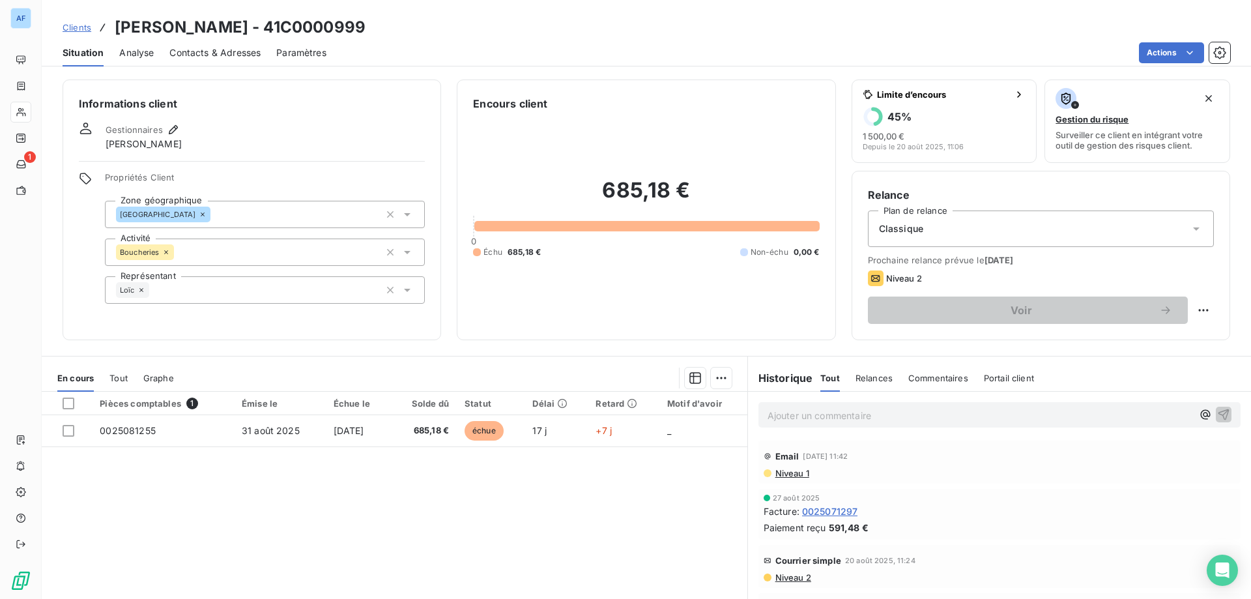
click at [75, 30] on span "Clients" at bounding box center [77, 27] width 29 height 10
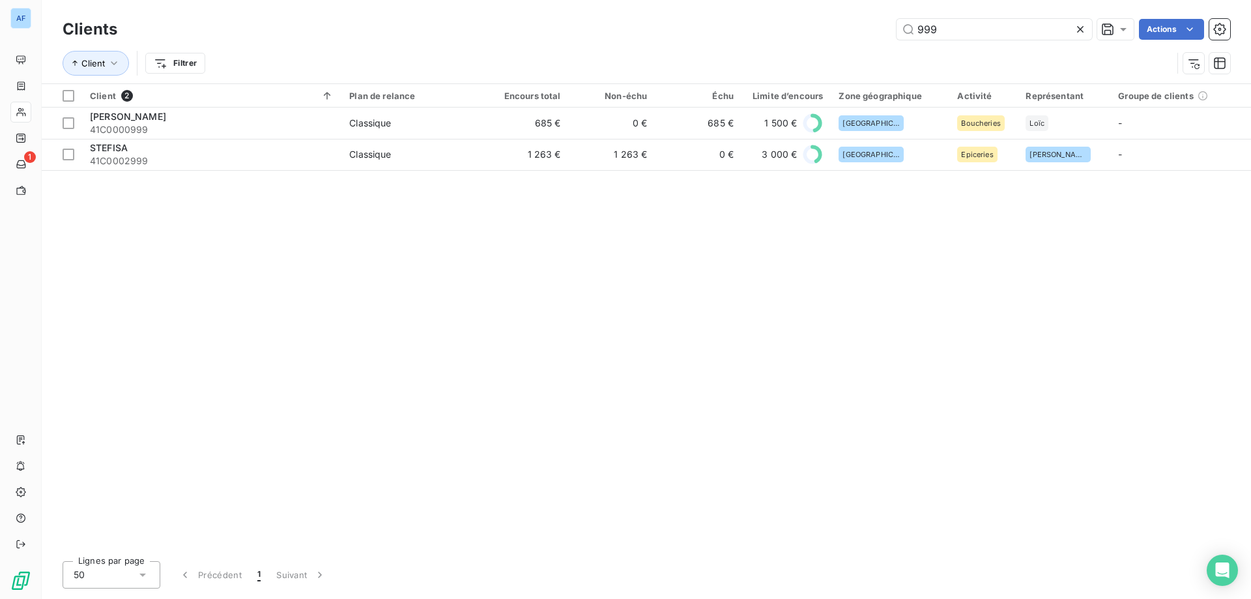
drag, startPoint x: 978, startPoint y: 29, endPoint x: 716, endPoint y: 15, distance: 262.2
click at [719, 15] on div "Clients 999 Actions Client Filtrer" at bounding box center [646, 41] width 1209 height 83
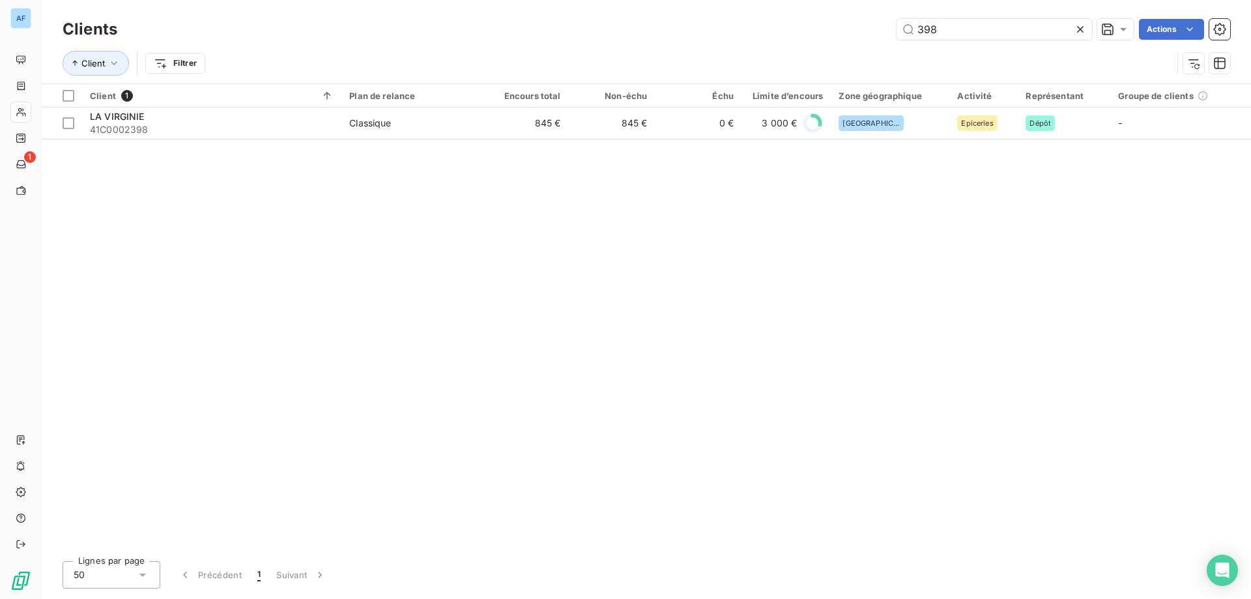
click at [378, 143] on div "Client 1 Plan de relance Encours total Non-échu Échu Limite d’encours Zone géog…" at bounding box center [646, 317] width 1209 height 466
drag, startPoint x: 967, startPoint y: 29, endPoint x: 446, endPoint y: -24, distance: 523.1
click at [446, 0] on html "AF 1 Clients 398 Actions Client Filtrer Client 1 Plan de relance Encours total …" at bounding box center [625, 299] width 1251 height 599
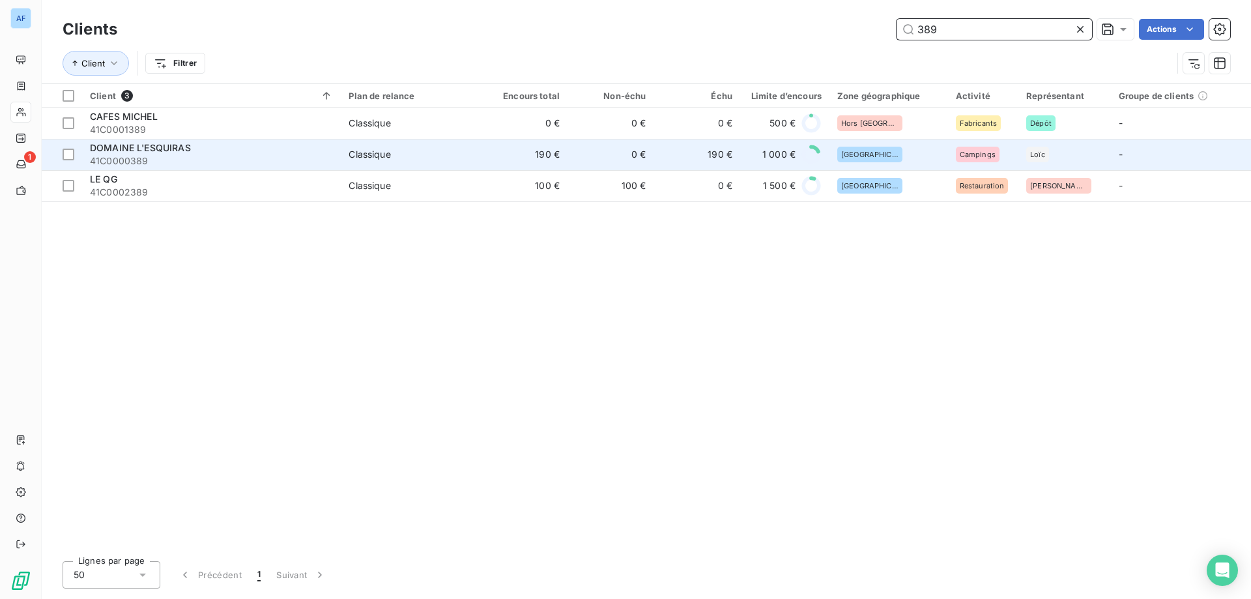
type input "389"
click at [341, 154] on td "Classique" at bounding box center [411, 154] width 140 height 31
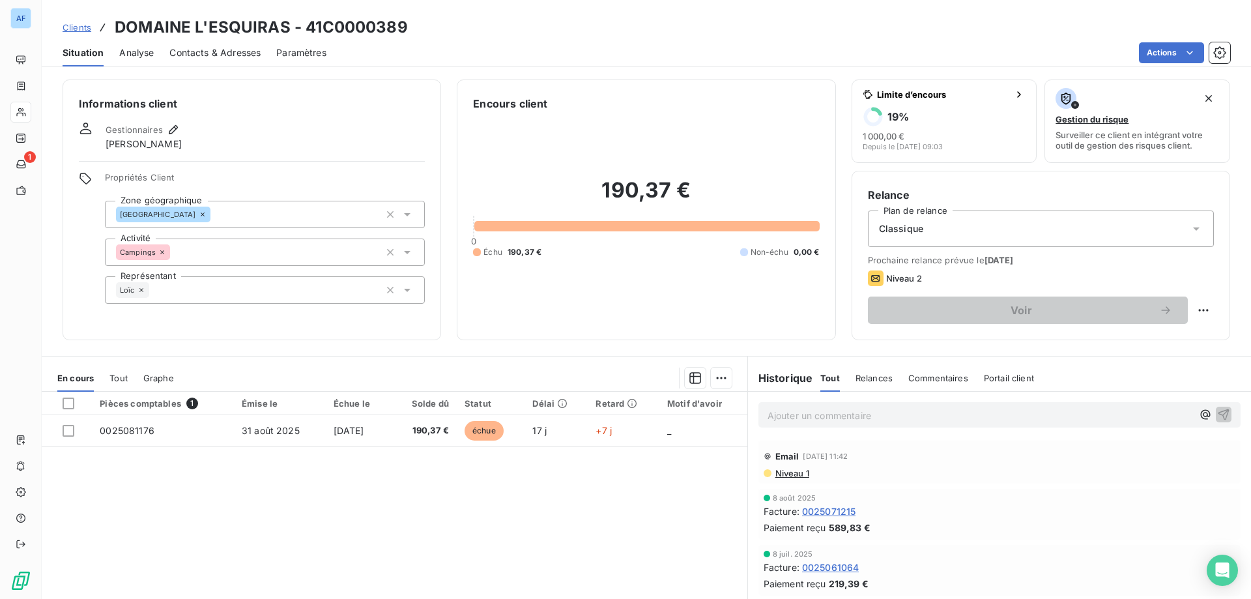
click at [80, 30] on span "Clients" at bounding box center [77, 27] width 29 height 10
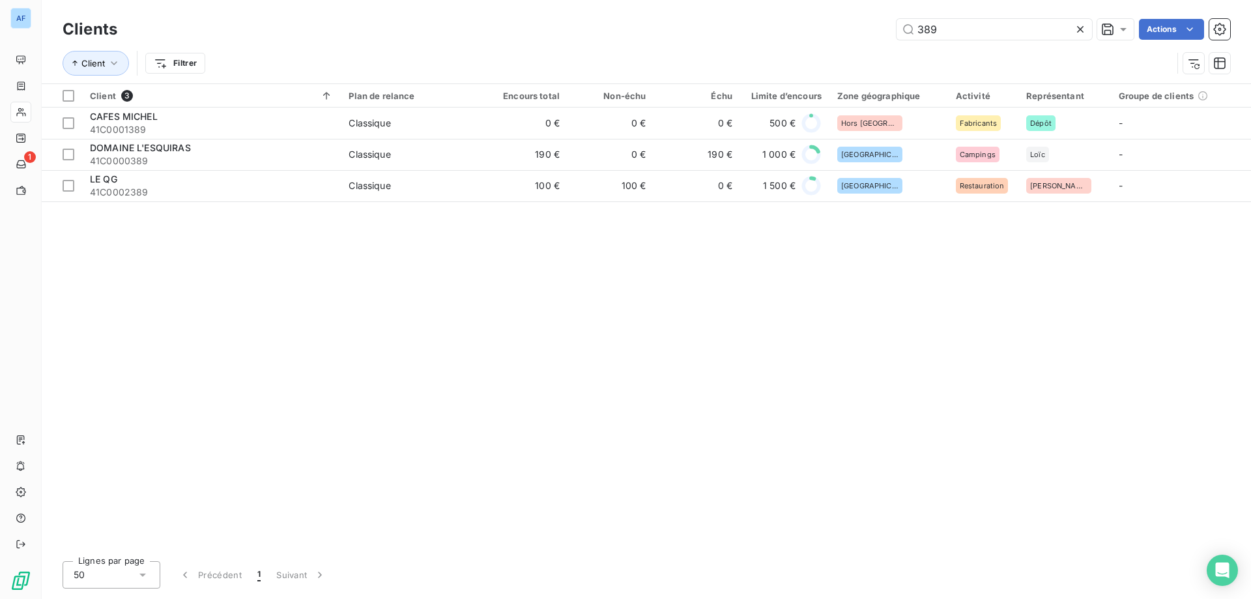
drag, startPoint x: 964, startPoint y: 29, endPoint x: 548, endPoint y: 35, distance: 415.6
click at [548, 35] on div "389 Actions" at bounding box center [681, 29] width 1097 height 21
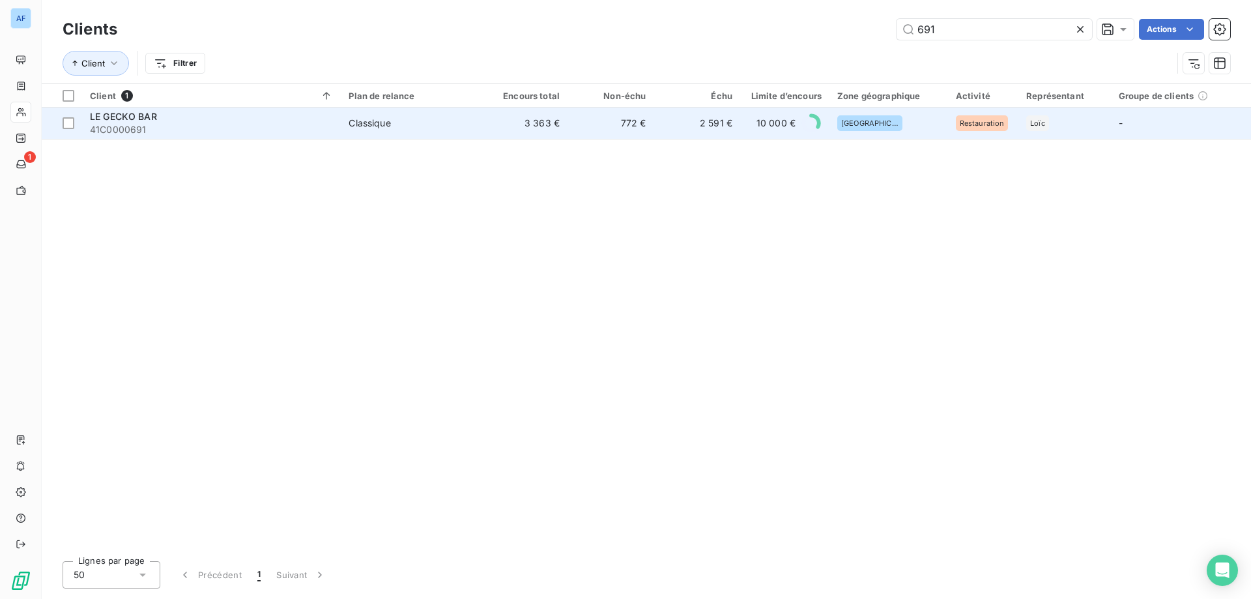
type input "691"
click at [495, 131] on td "3 363 €" at bounding box center [524, 122] width 86 height 31
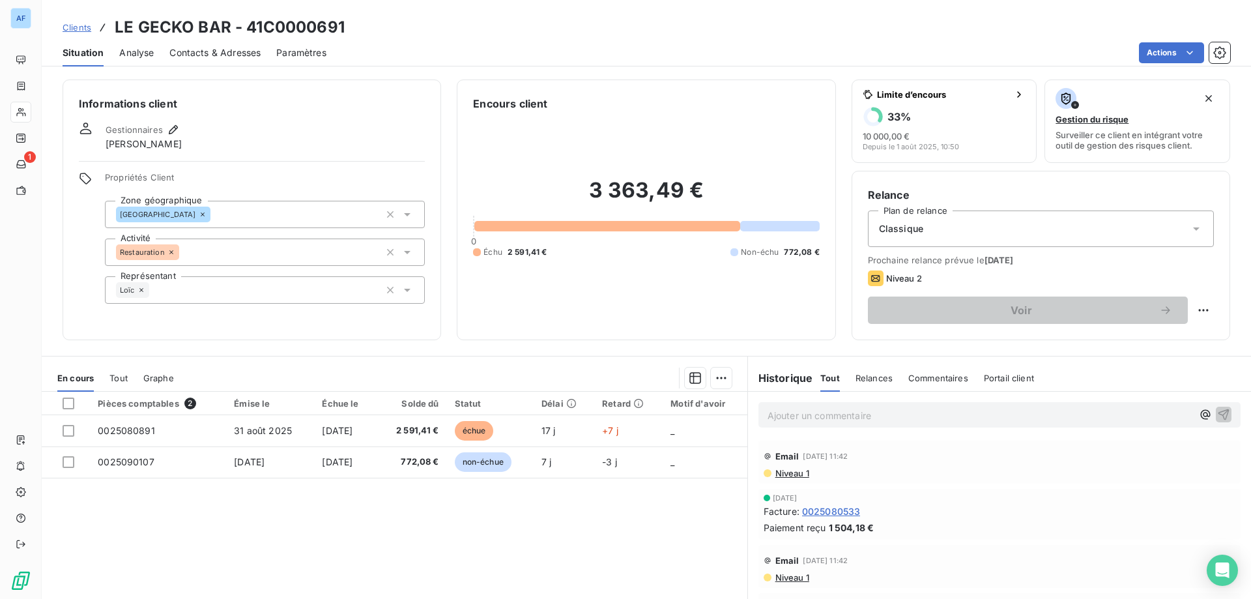
click at [82, 27] on span "Clients" at bounding box center [77, 27] width 29 height 10
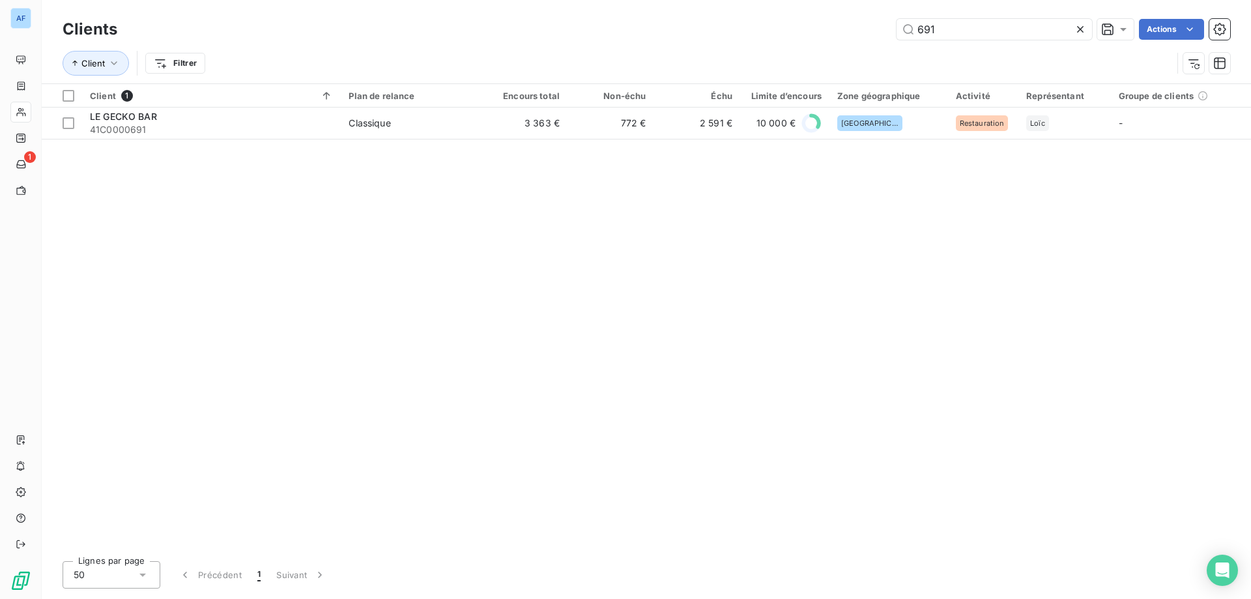
drag, startPoint x: 994, startPoint y: 20, endPoint x: 739, endPoint y: 29, distance: 255.5
click at [740, 29] on div "691 Actions" at bounding box center [681, 29] width 1097 height 21
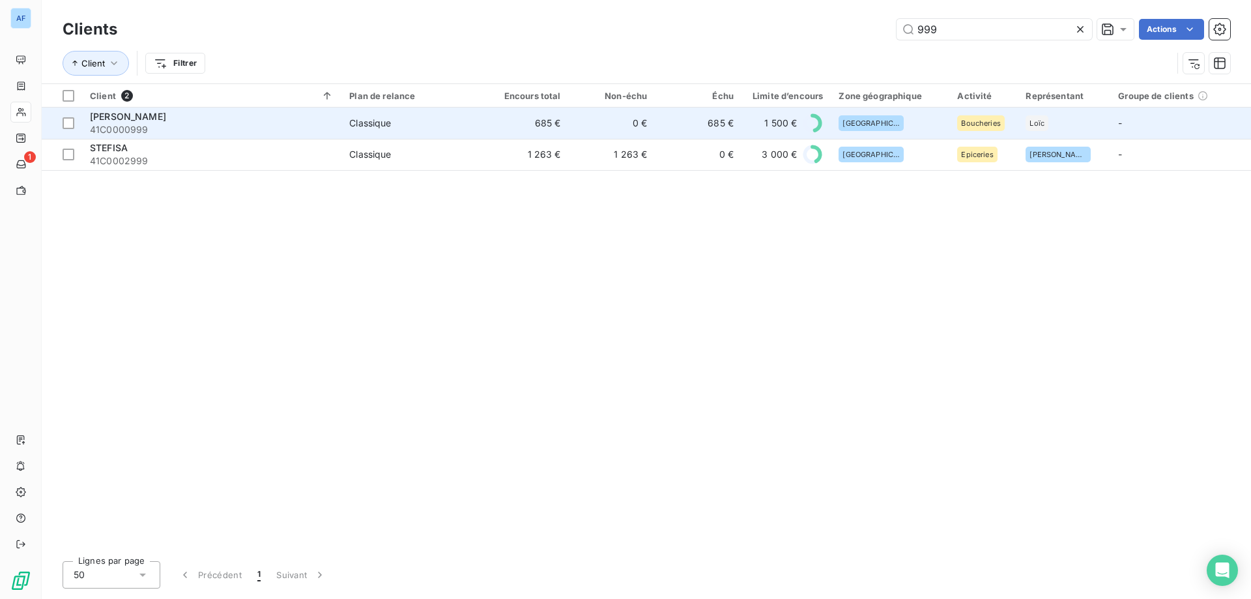
type input "999"
click at [674, 130] on td "685 €" at bounding box center [698, 122] width 87 height 31
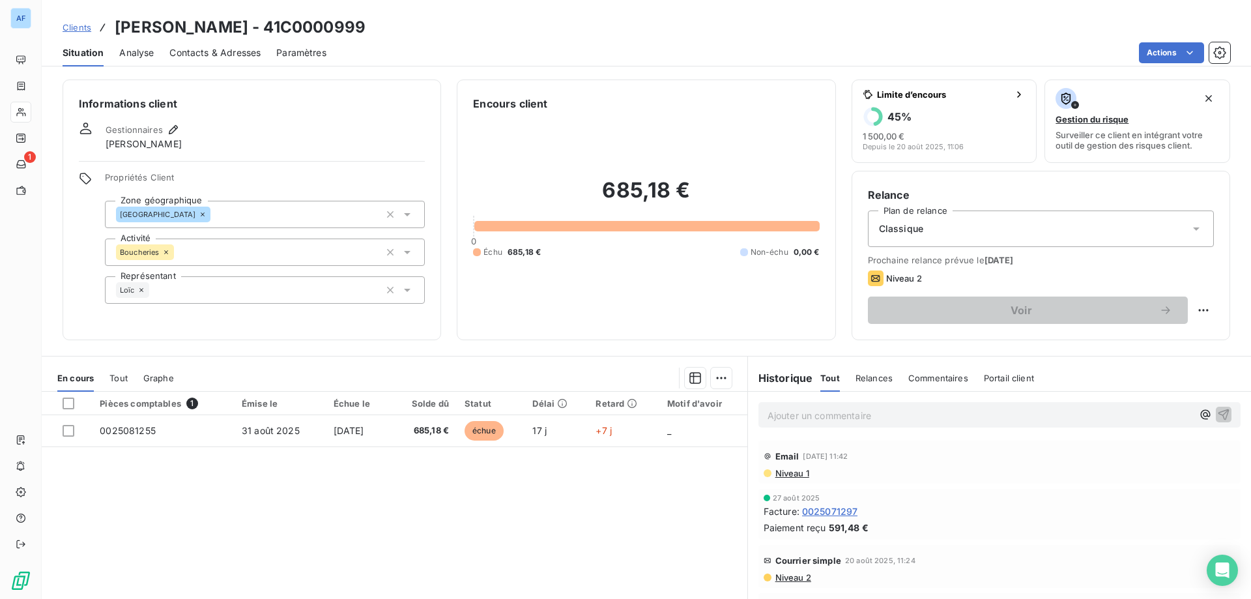
click at [1192, 296] on div "Voir" at bounding box center [1041, 309] width 346 height 27
click at [1191, 306] on html "AF 1 Clients [PERSON_NAME] - 41C0000999 Situation Analyse Contacts & Adresses P…" at bounding box center [625, 299] width 1251 height 599
click at [1135, 343] on div "Replanifier cette action" at bounding box center [1141, 338] width 117 height 21
select select "8"
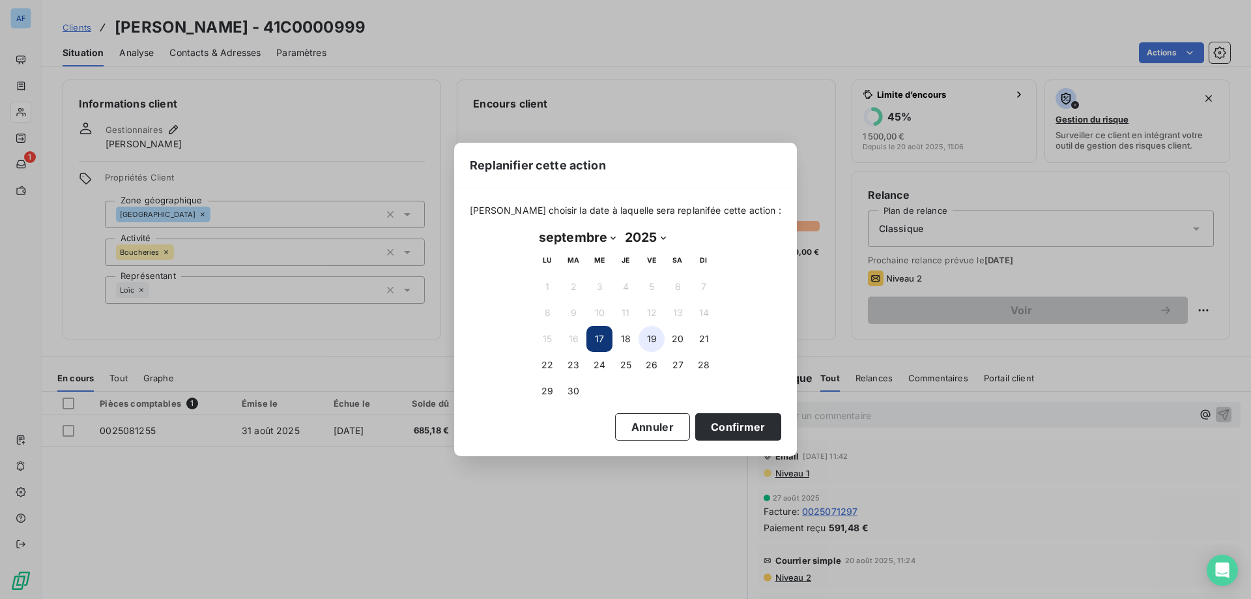
click at [651, 342] on button "19" at bounding box center [651, 339] width 26 height 26
click at [710, 431] on button "Confirmer" at bounding box center [738, 426] width 86 height 27
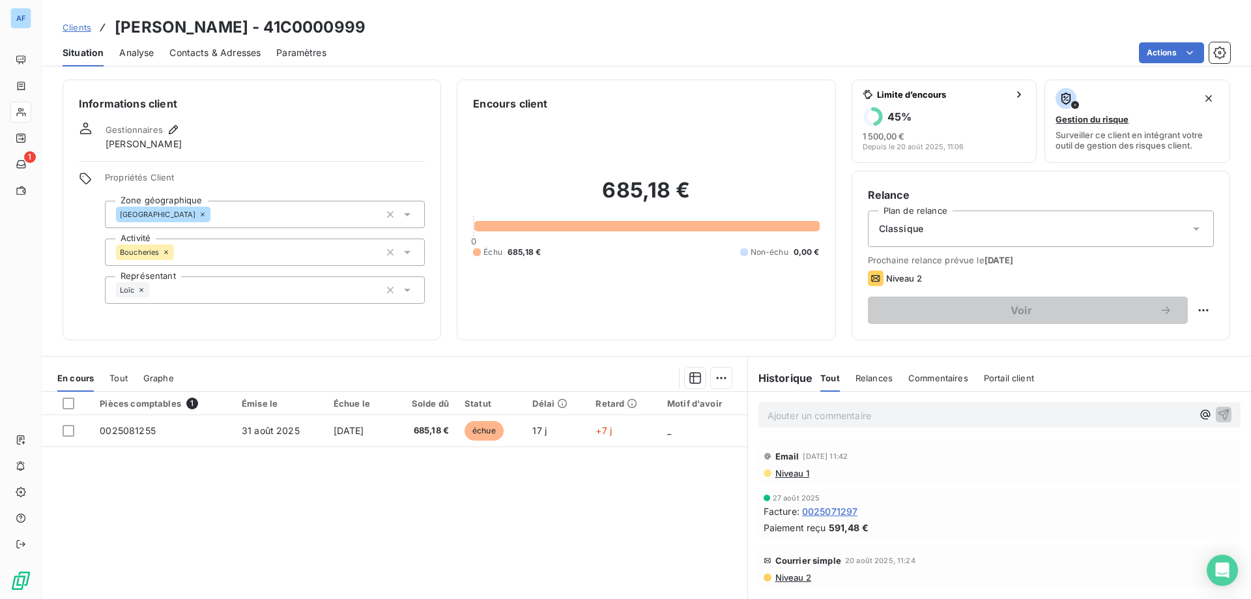
click at [76, 31] on span "Clients" at bounding box center [77, 27] width 29 height 10
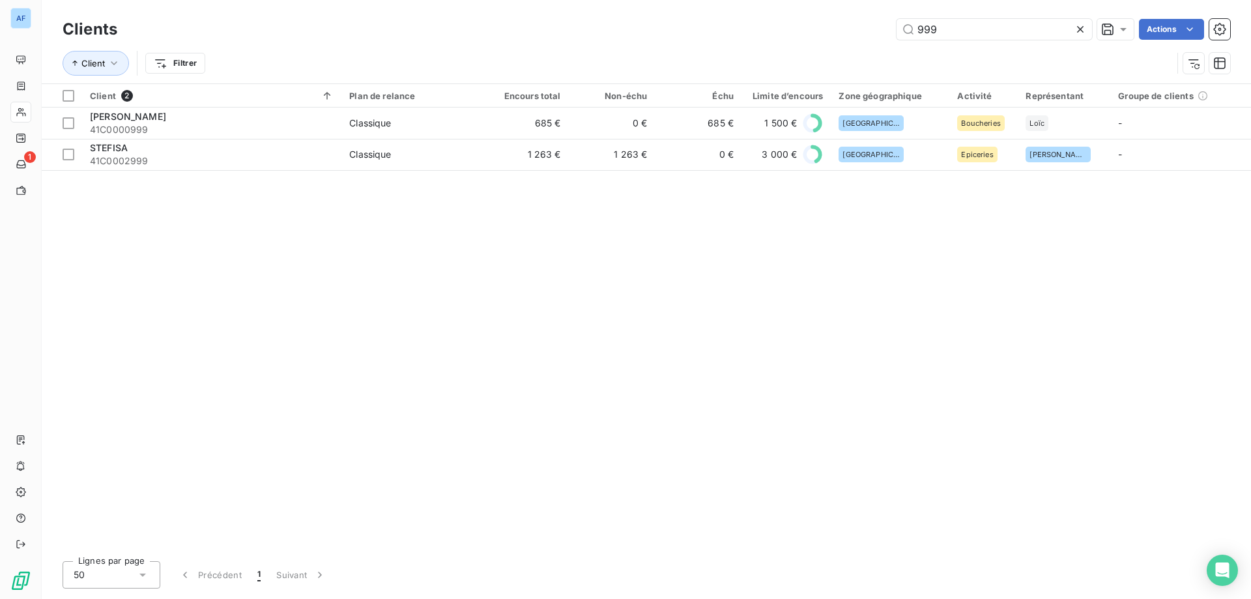
drag, startPoint x: 954, startPoint y: 21, endPoint x: 722, endPoint y: 23, distance: 231.2
click at [722, 23] on div "999 Actions" at bounding box center [681, 29] width 1097 height 21
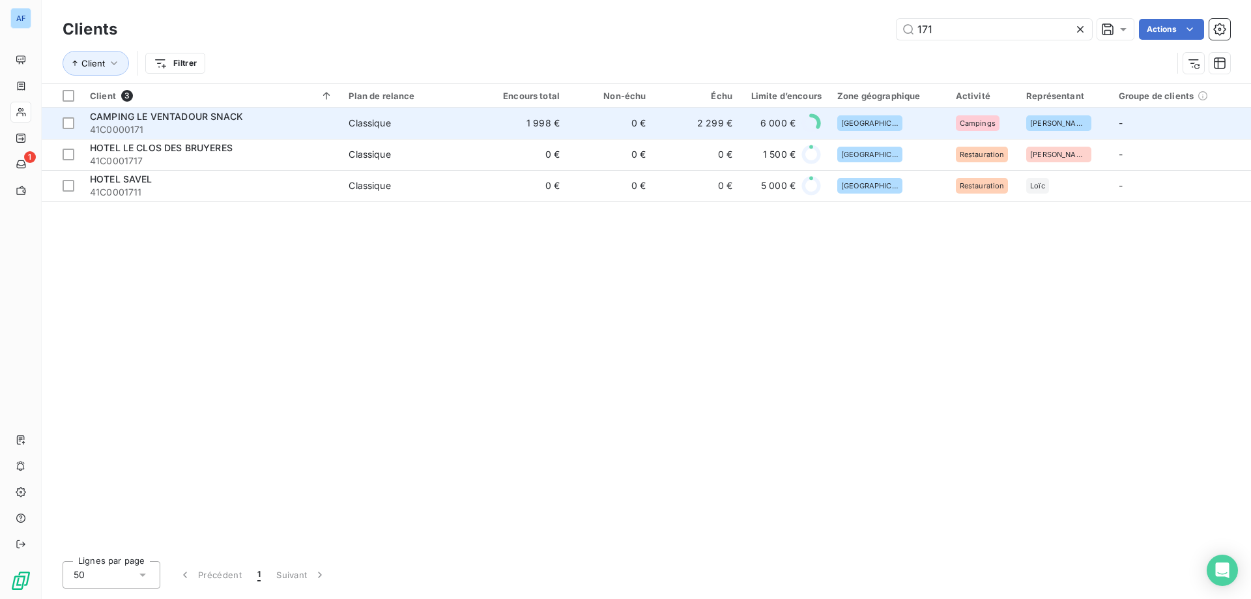
type input "171"
click at [310, 127] on span "41C0000171" at bounding box center [211, 129] width 243 height 13
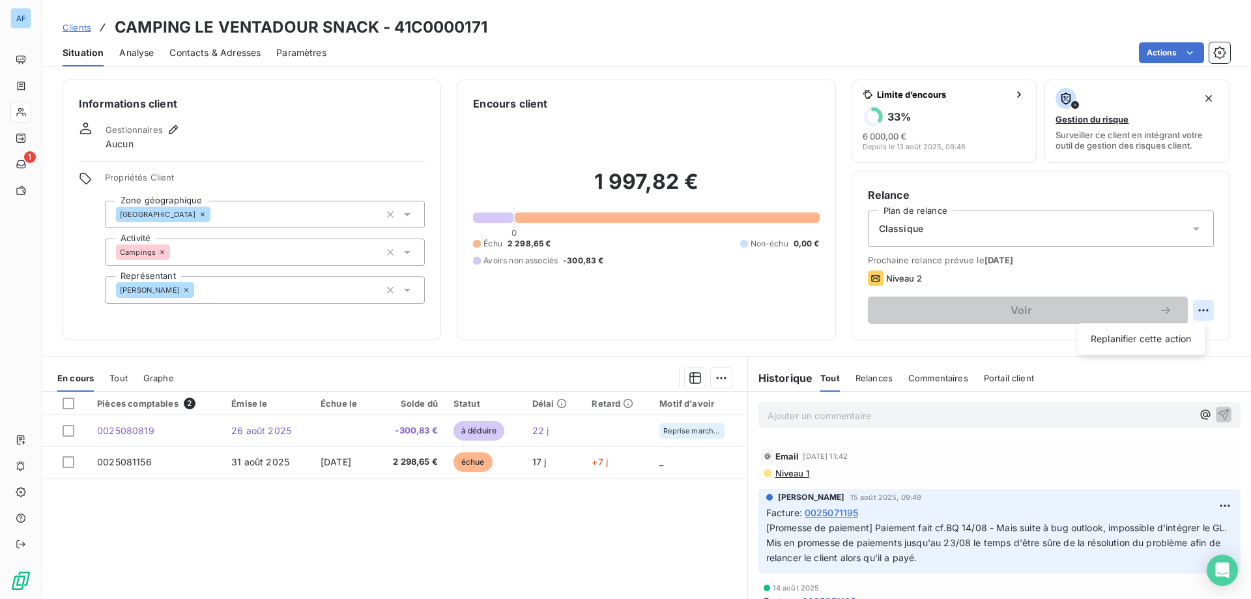
click at [1187, 310] on html "AF 1 Clients CAMPING LE VENTADOUR SNACK - 41C0000171 Situation Analyse Contacts…" at bounding box center [625, 299] width 1251 height 599
click at [1165, 341] on div "Replanifier cette action" at bounding box center [1141, 338] width 117 height 21
select select "8"
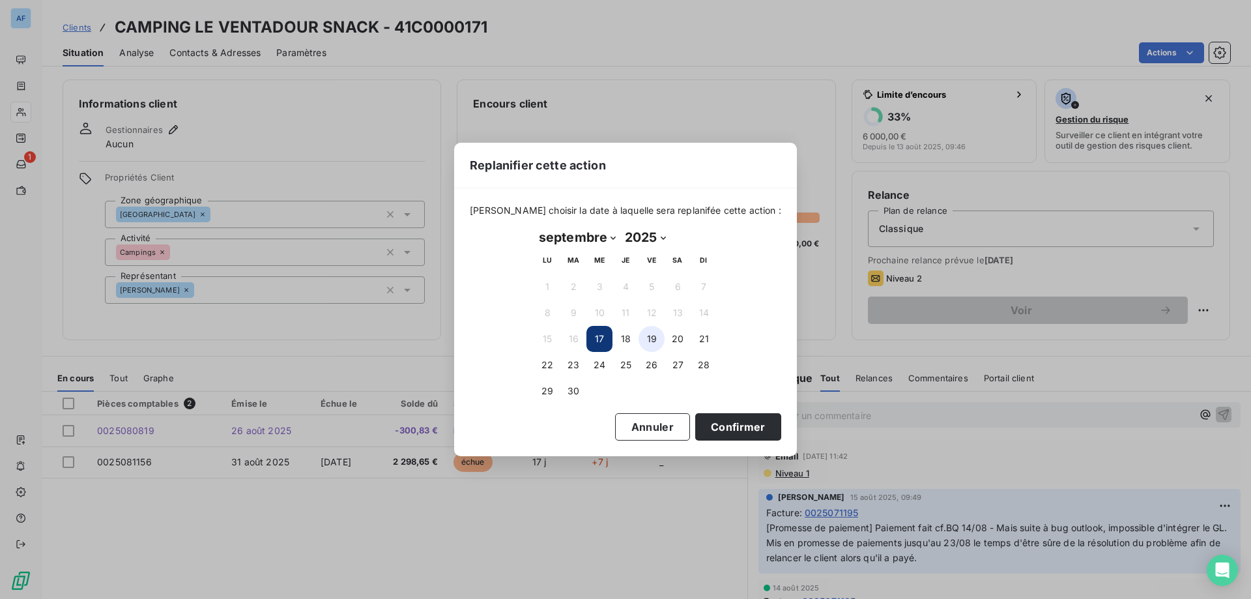
click at [654, 343] on button "19" at bounding box center [651, 339] width 26 height 26
click at [727, 429] on button "Confirmer" at bounding box center [738, 426] width 86 height 27
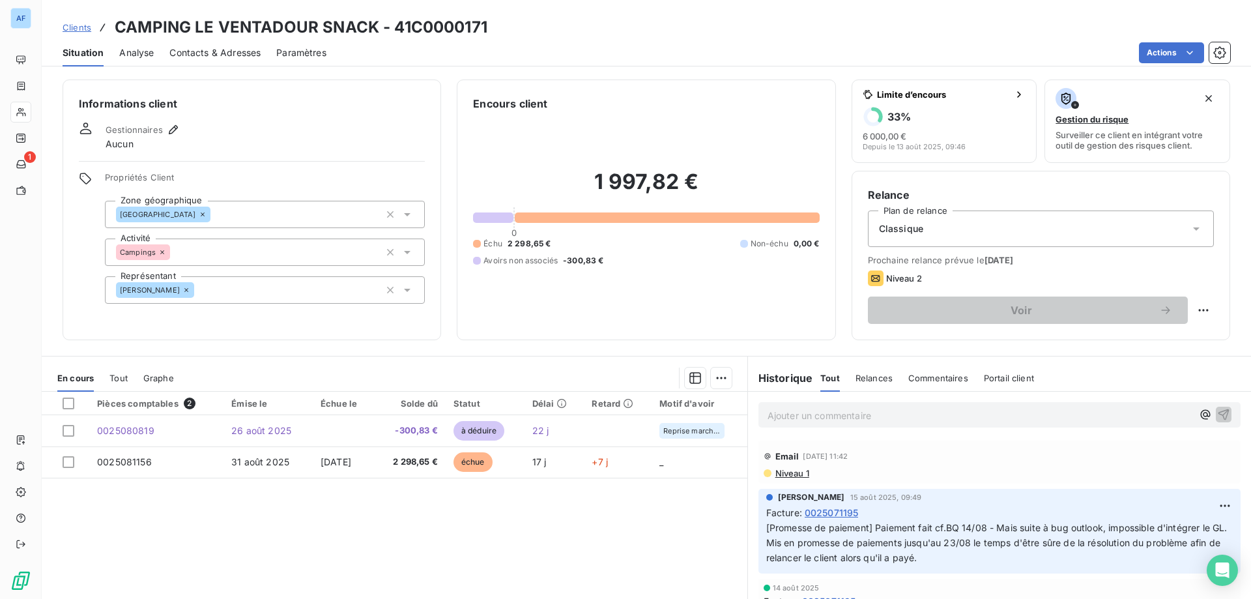
click at [75, 30] on span "Clients" at bounding box center [77, 27] width 29 height 10
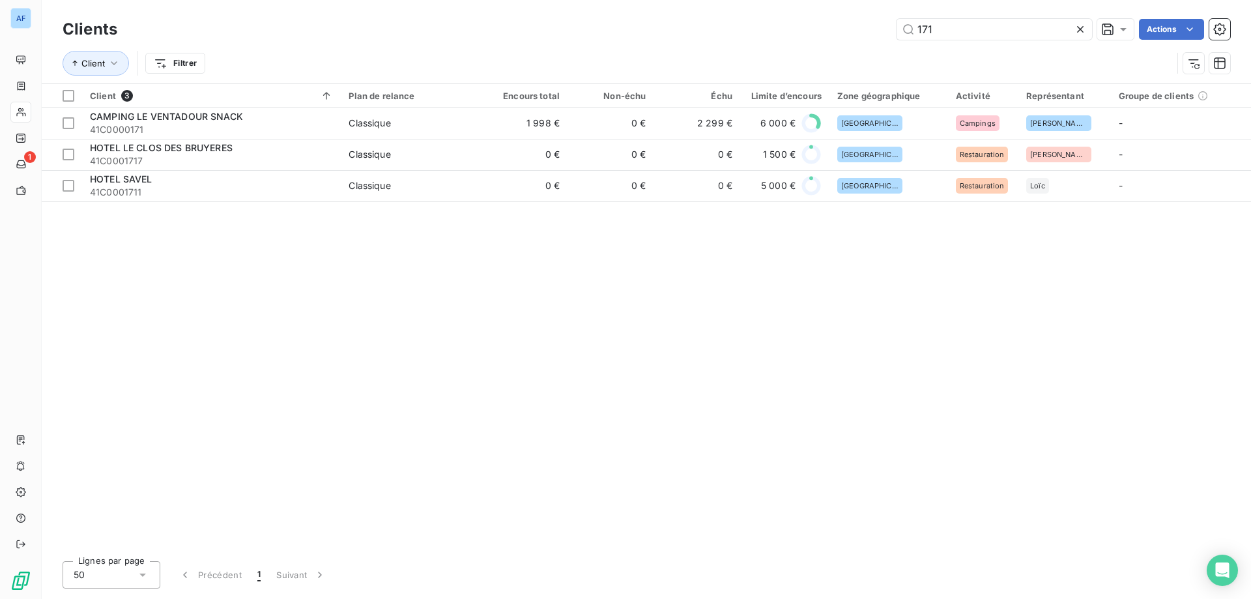
drag, startPoint x: 942, startPoint y: 31, endPoint x: 603, endPoint y: 38, distance: 339.4
click at [603, 38] on div "171 Actions" at bounding box center [681, 29] width 1097 height 21
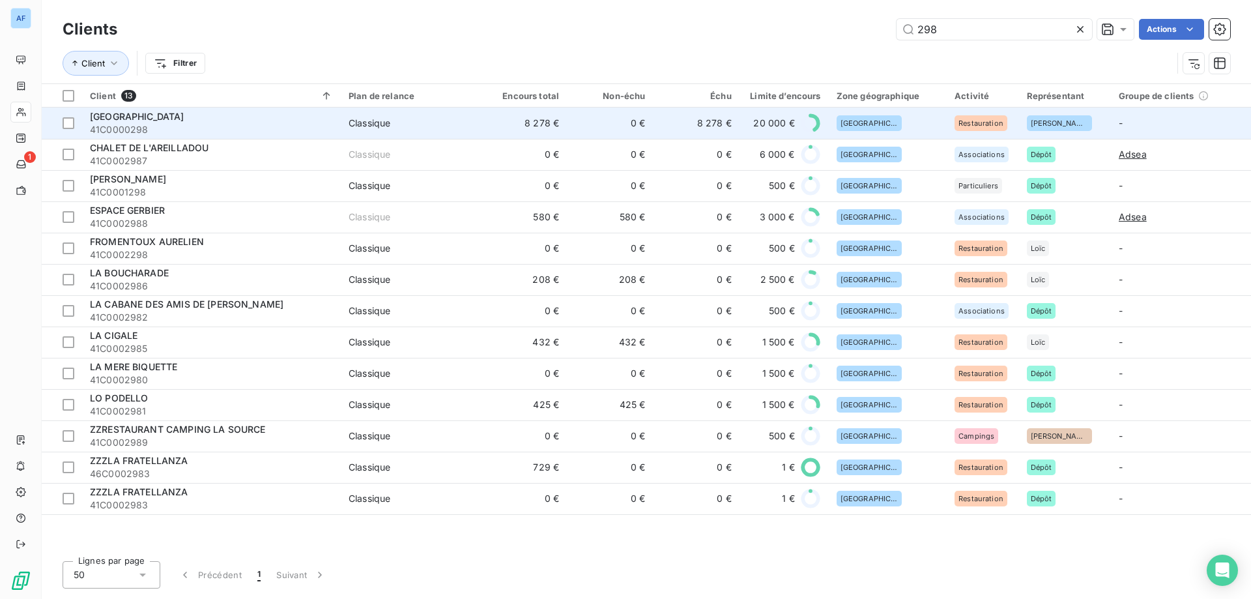
type input "298"
click at [567, 119] on td "0 €" at bounding box center [610, 122] width 86 height 31
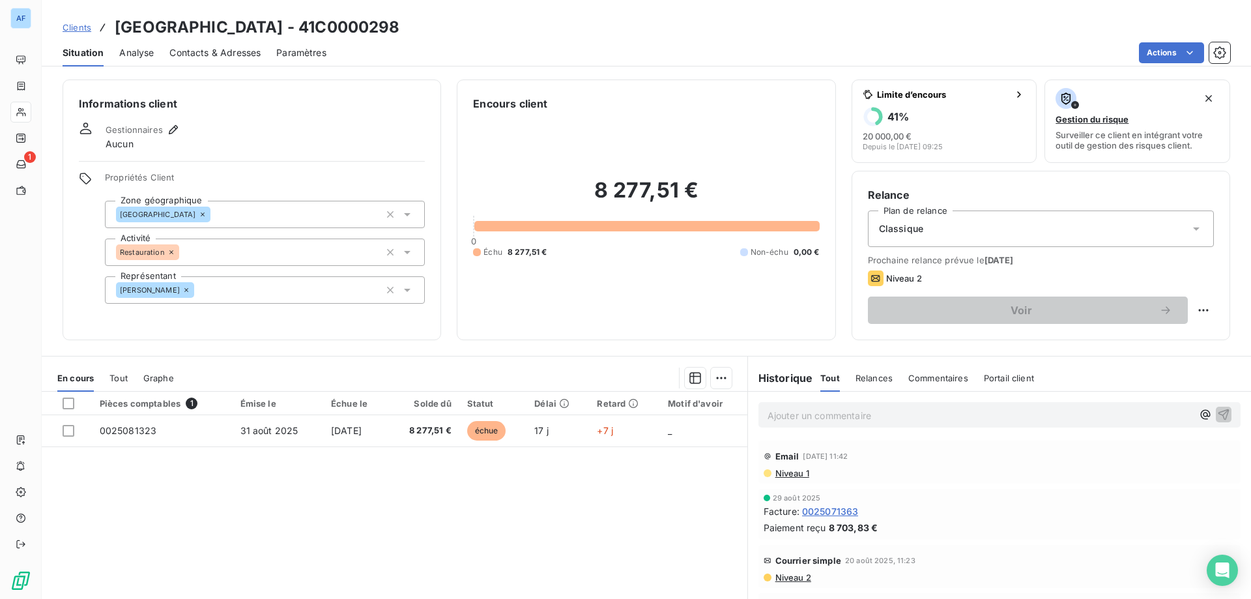
click at [1182, 312] on div "Voir" at bounding box center [1041, 309] width 346 height 27
click at [1184, 311] on html "AF 1 Clients CENTRAL BAR HOTEL - 41C0000298 Situation Analyse Contacts & Adress…" at bounding box center [625, 299] width 1251 height 599
click at [1157, 332] on div "Replanifier cette action" at bounding box center [1141, 338] width 117 height 21
select select "8"
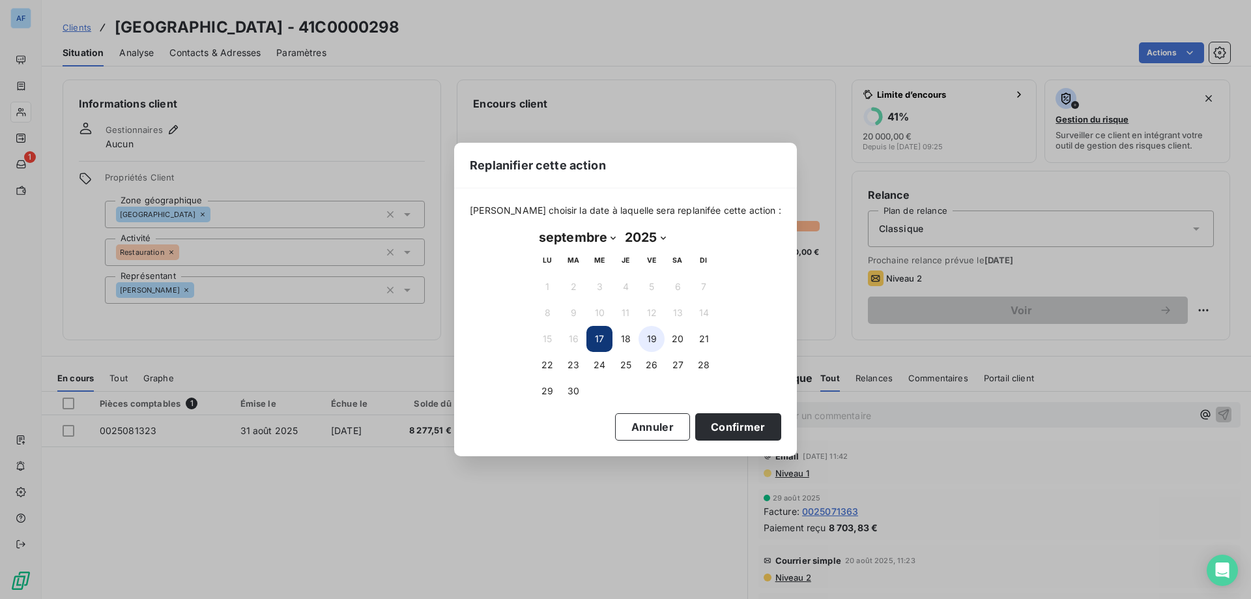
click at [651, 339] on button "19" at bounding box center [651, 339] width 26 height 26
click at [728, 432] on button "Confirmer" at bounding box center [738, 426] width 86 height 27
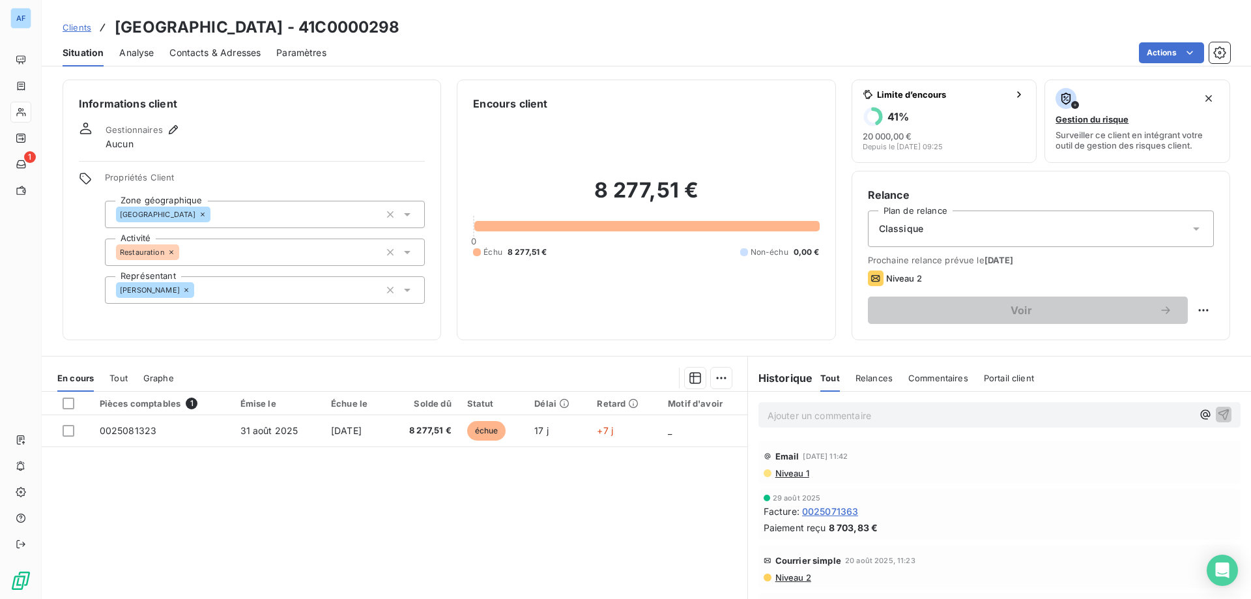
click at [76, 25] on span "Clients" at bounding box center [77, 27] width 29 height 10
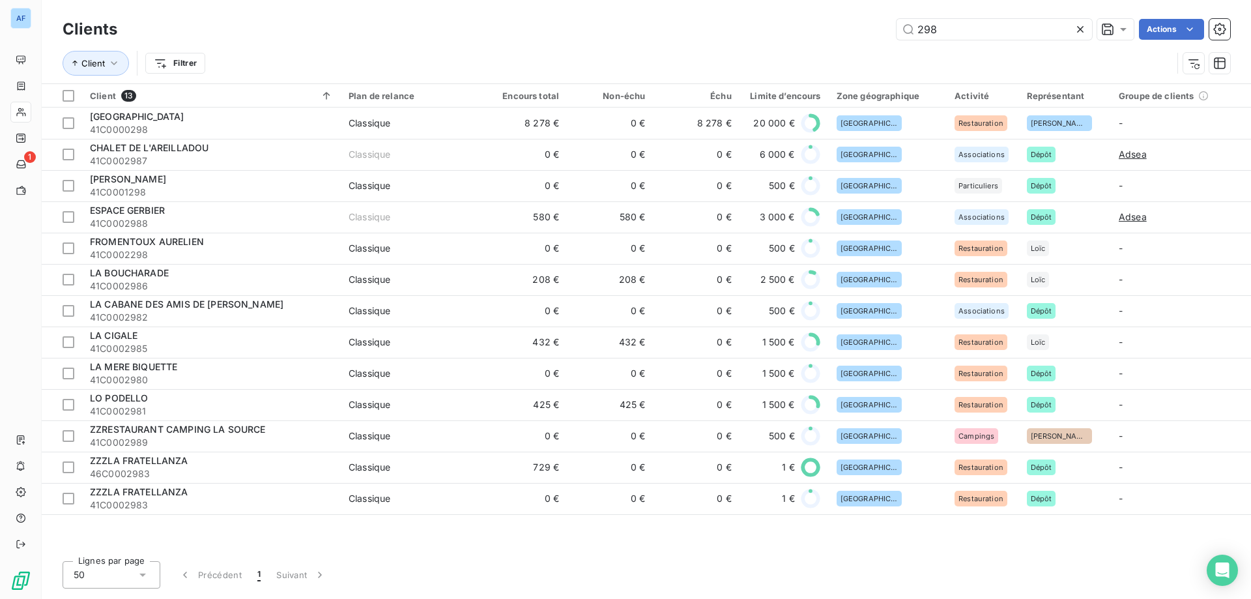
drag, startPoint x: 971, startPoint y: 28, endPoint x: 677, endPoint y: 36, distance: 293.9
click at [677, 36] on div "298 Actions" at bounding box center [681, 29] width 1097 height 21
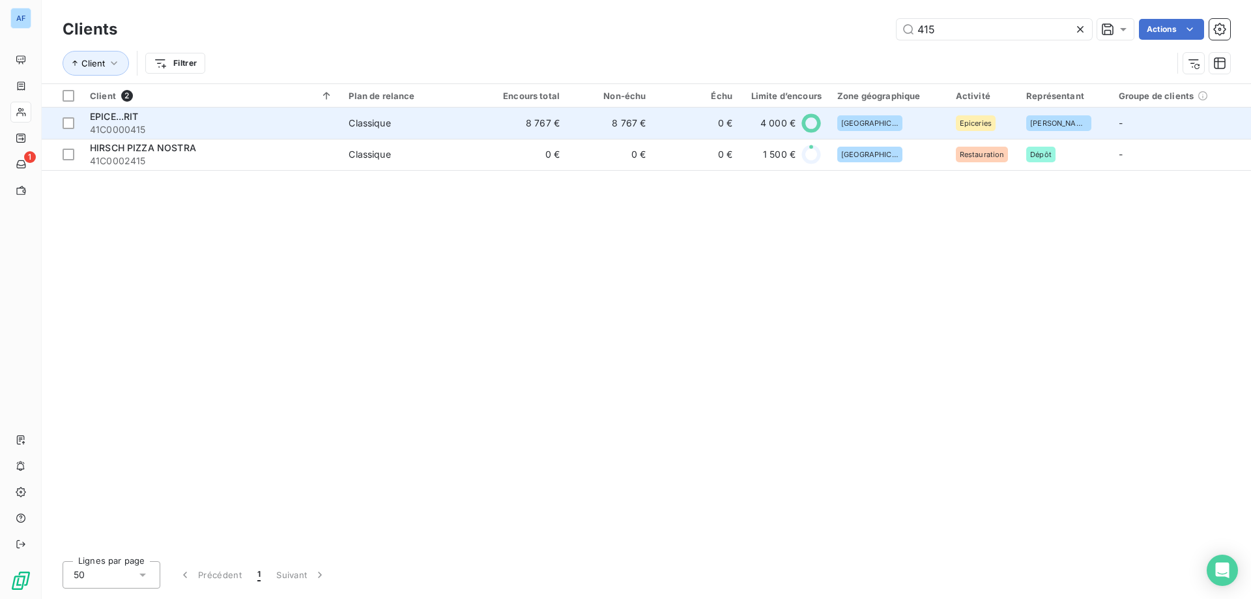
type input "415"
click at [547, 126] on td "8 767 €" at bounding box center [524, 122] width 86 height 31
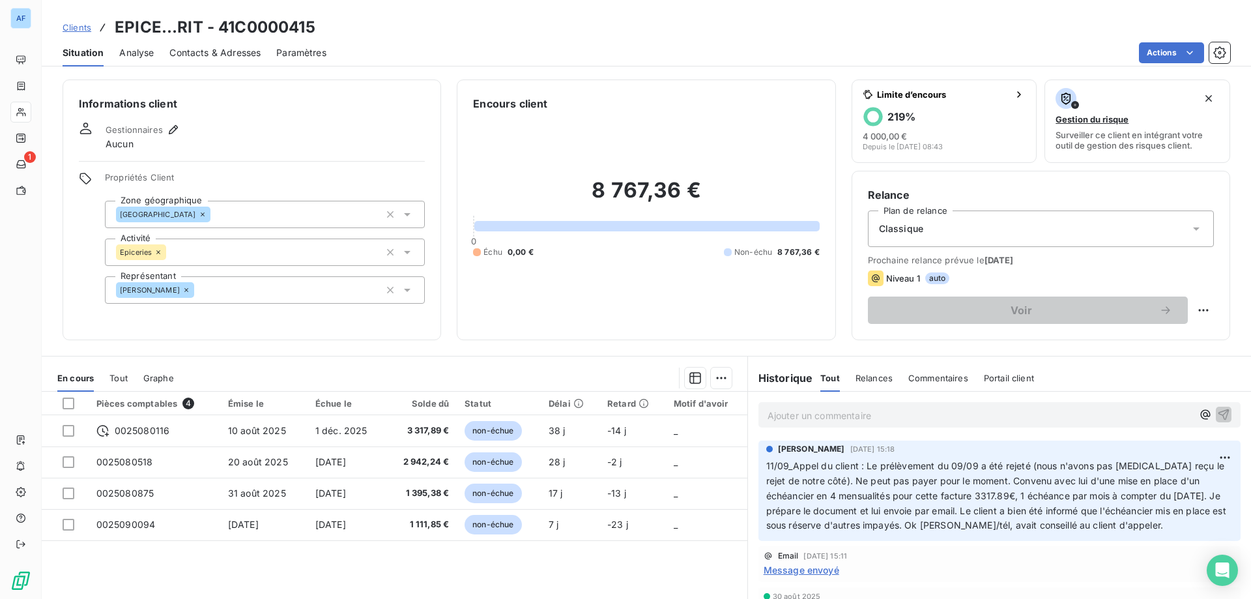
click at [76, 34] on div "Clients EPICE...RIT - 41C0000415" at bounding box center [189, 27] width 253 height 23
click at [77, 31] on span "Clients" at bounding box center [77, 27] width 29 height 10
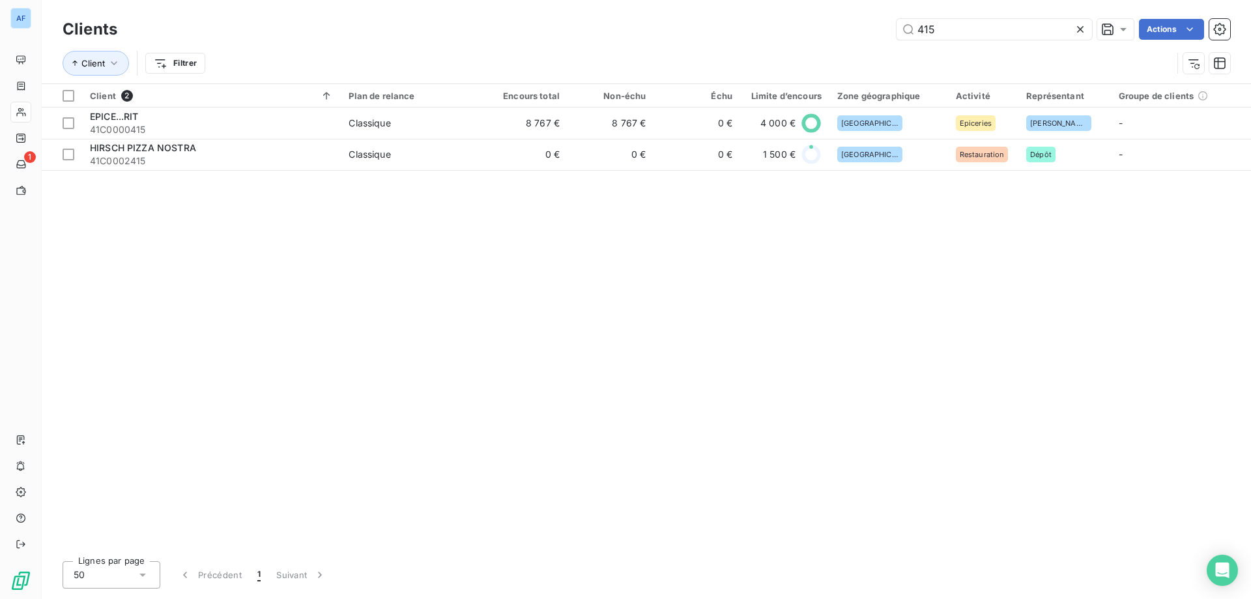
drag, startPoint x: 952, startPoint y: 31, endPoint x: 419, endPoint y: 28, distance: 533.5
click at [456, 28] on div "415 Actions" at bounding box center [681, 29] width 1097 height 21
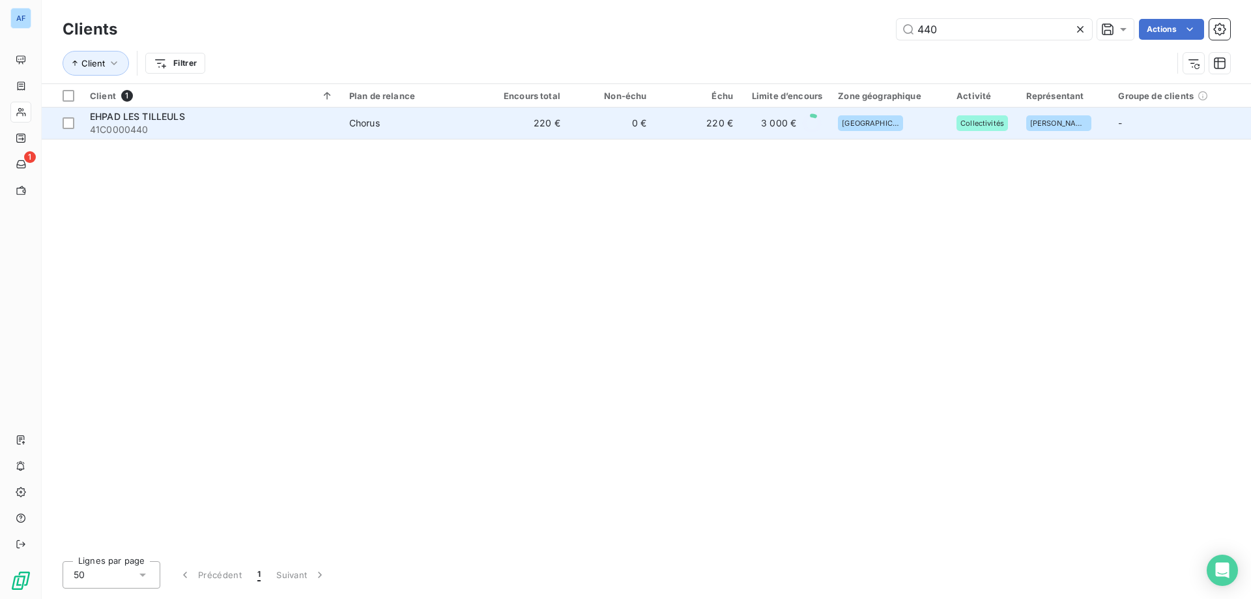
type input "440"
click at [280, 120] on div "EHPAD LES TILLEULS" at bounding box center [212, 116] width 244 height 13
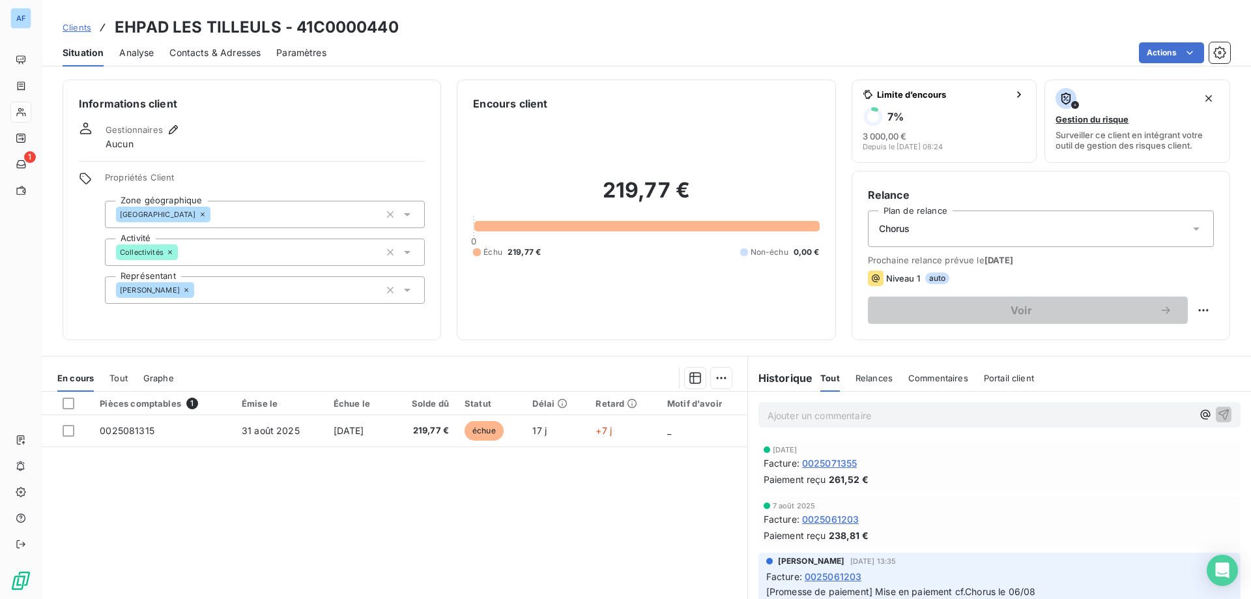
click at [78, 25] on span "Clients" at bounding box center [77, 27] width 29 height 10
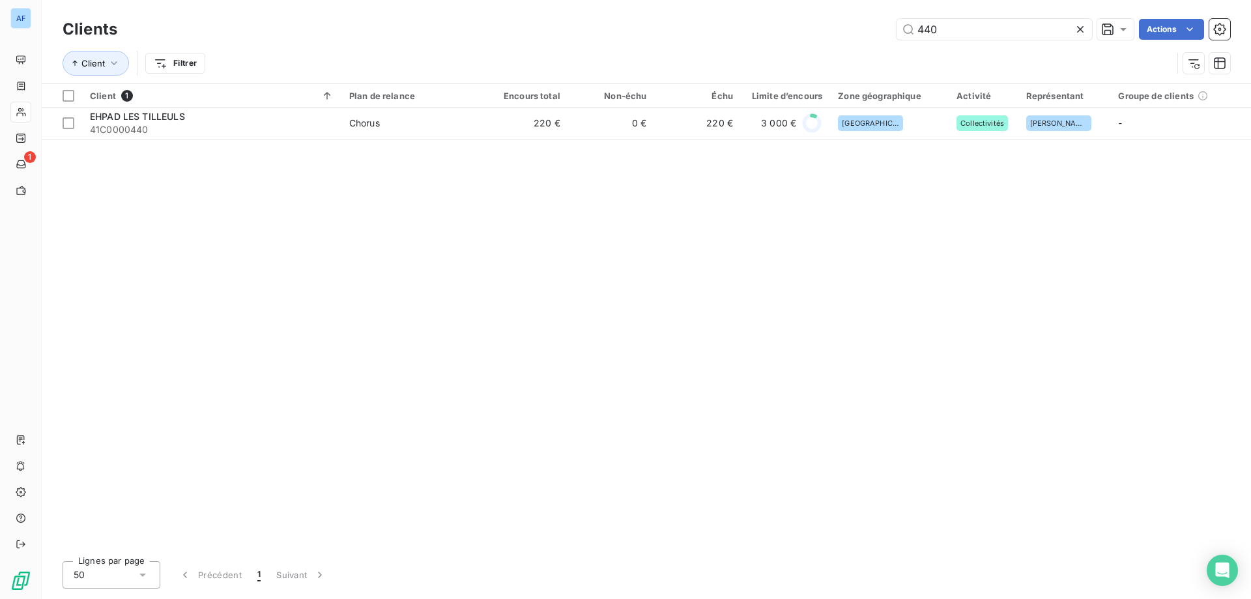
drag, startPoint x: 955, startPoint y: 29, endPoint x: 494, endPoint y: 14, distance: 461.4
click at [541, 26] on div "440 Actions" at bounding box center [681, 29] width 1097 height 21
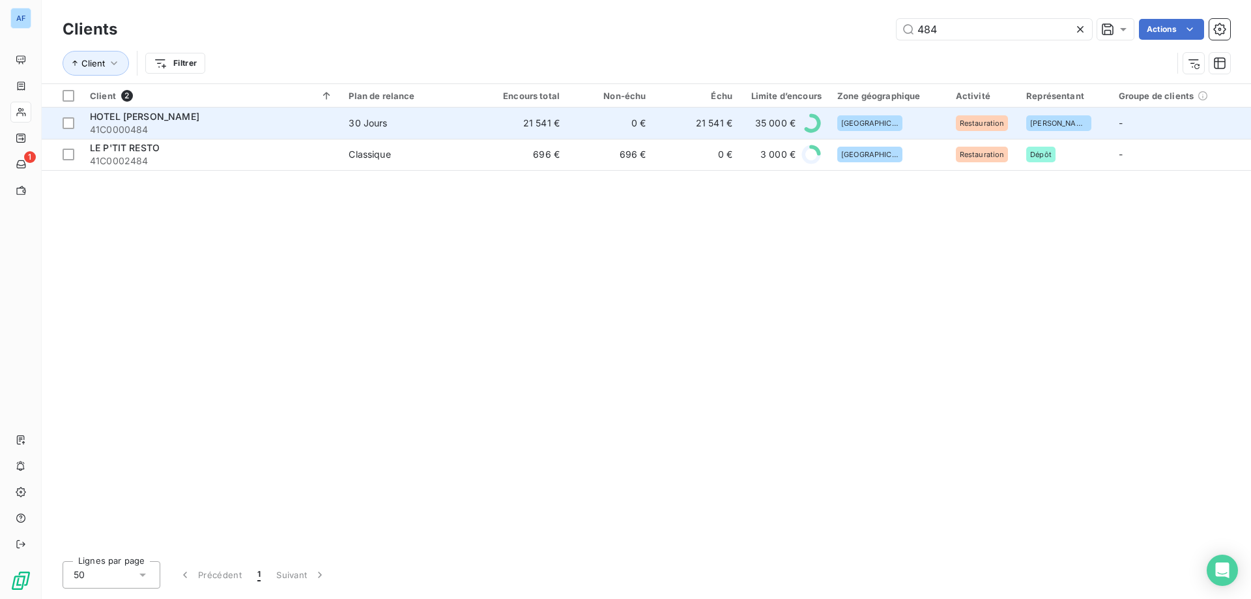
type input "484"
click at [559, 124] on td "21 541 €" at bounding box center [524, 122] width 86 height 31
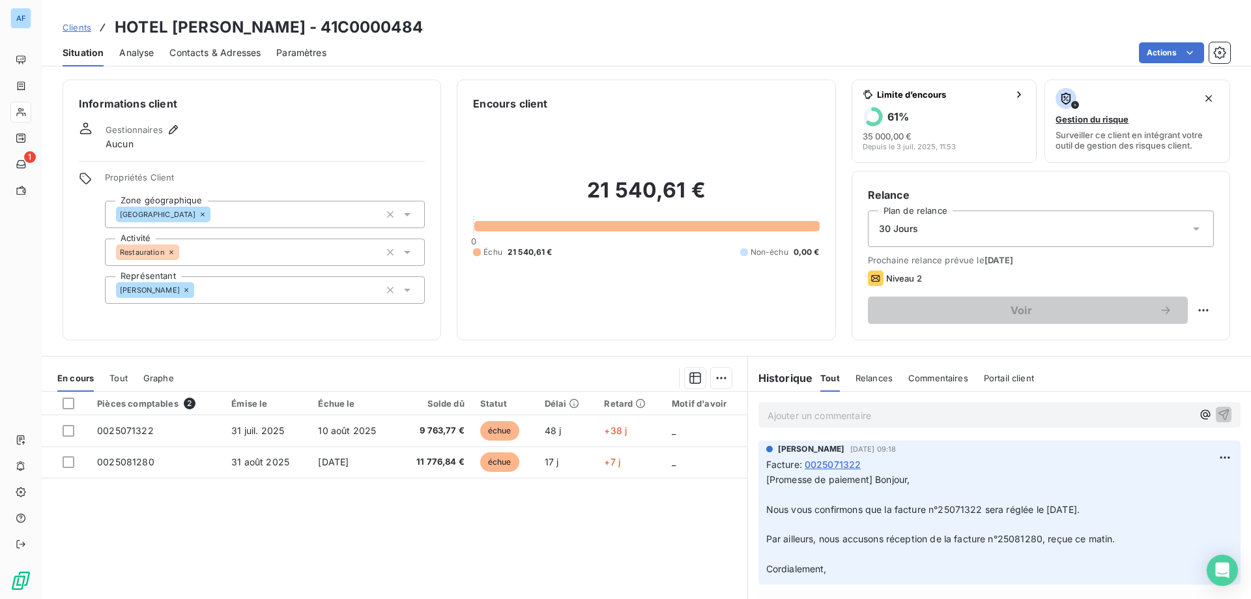
click at [75, 29] on span "Clients" at bounding box center [77, 27] width 29 height 10
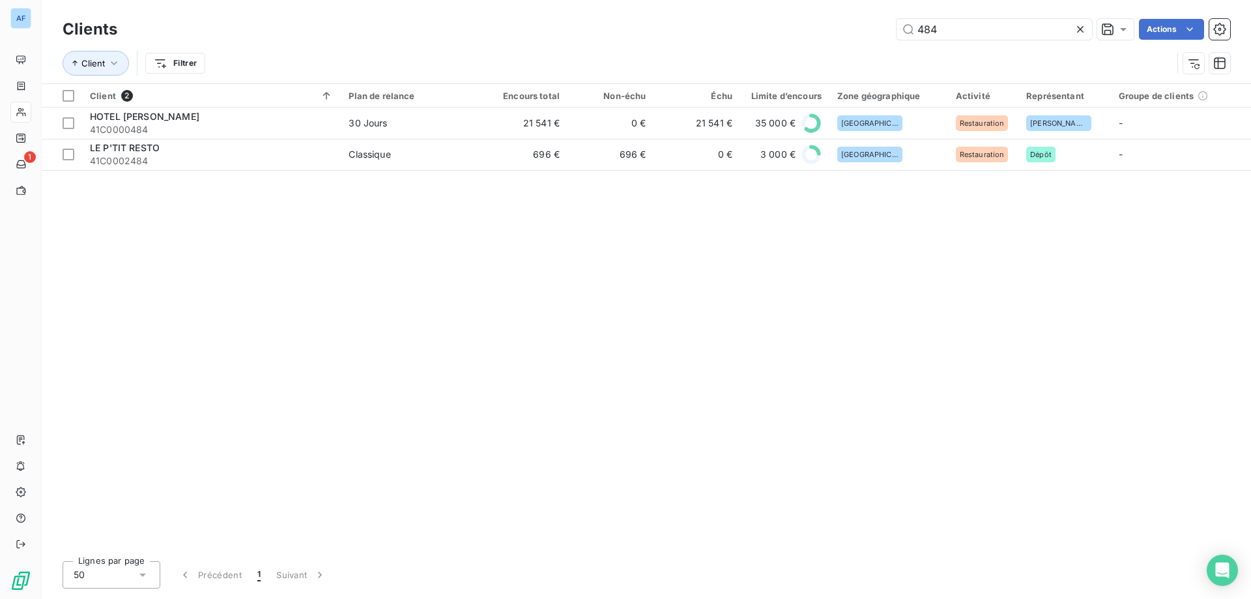
drag, startPoint x: 985, startPoint y: 31, endPoint x: 507, endPoint y: 53, distance: 478.0
click at [522, 53] on div "Clients 484 Actions Client Filtrer" at bounding box center [646, 50] width 1167 height 68
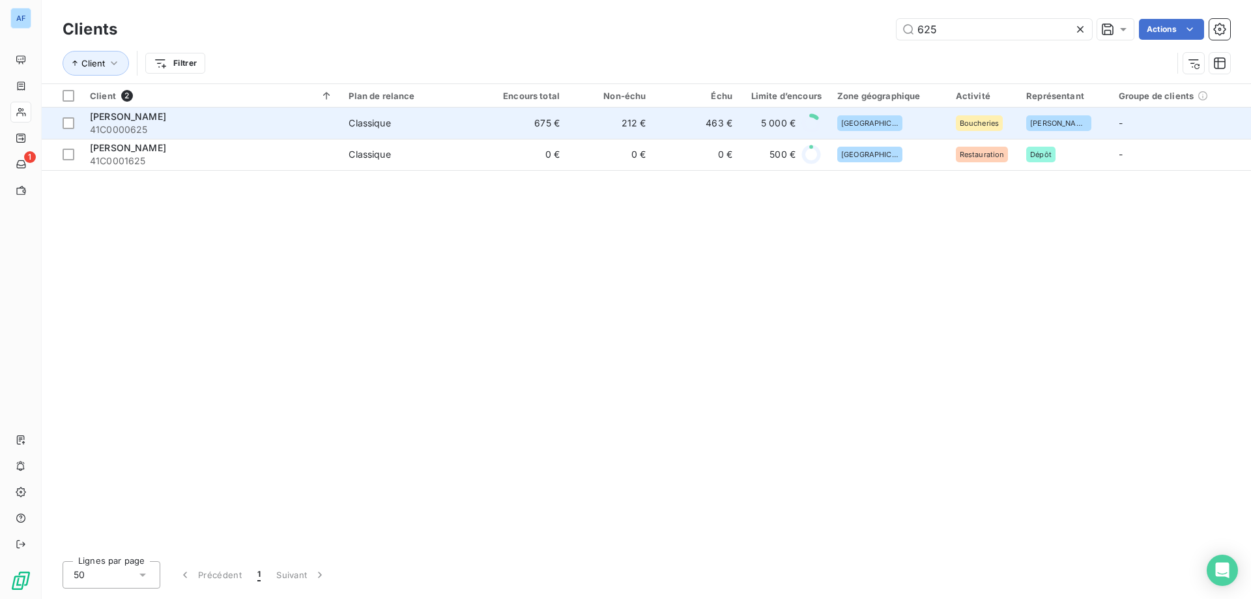
type input "625"
click at [447, 126] on span "Classique" at bounding box center [410, 123] width 124 height 13
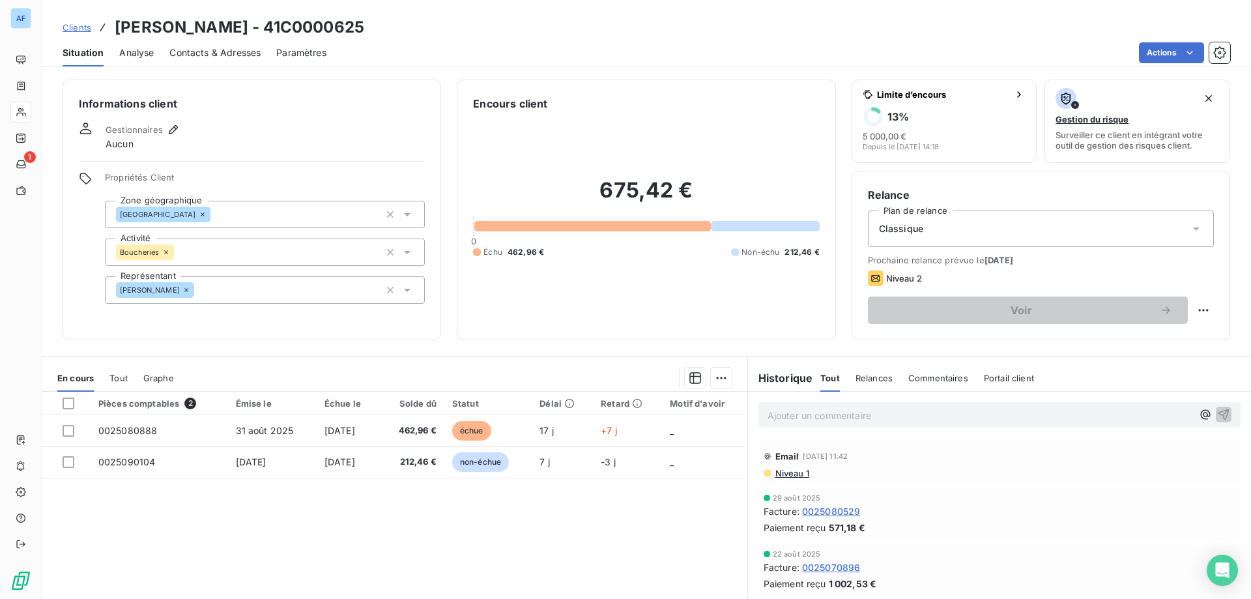
click at [1185, 313] on html "AF 1 Clients LAFONT BOUCHERIE - 41C0000625 Situation Analyse Contacts & Adresse…" at bounding box center [625, 299] width 1251 height 599
click at [1172, 326] on div "Replanifier cette action" at bounding box center [1140, 338] width 127 height 31
click at [1159, 340] on div "Replanifier cette action" at bounding box center [1141, 338] width 117 height 21
select select "8"
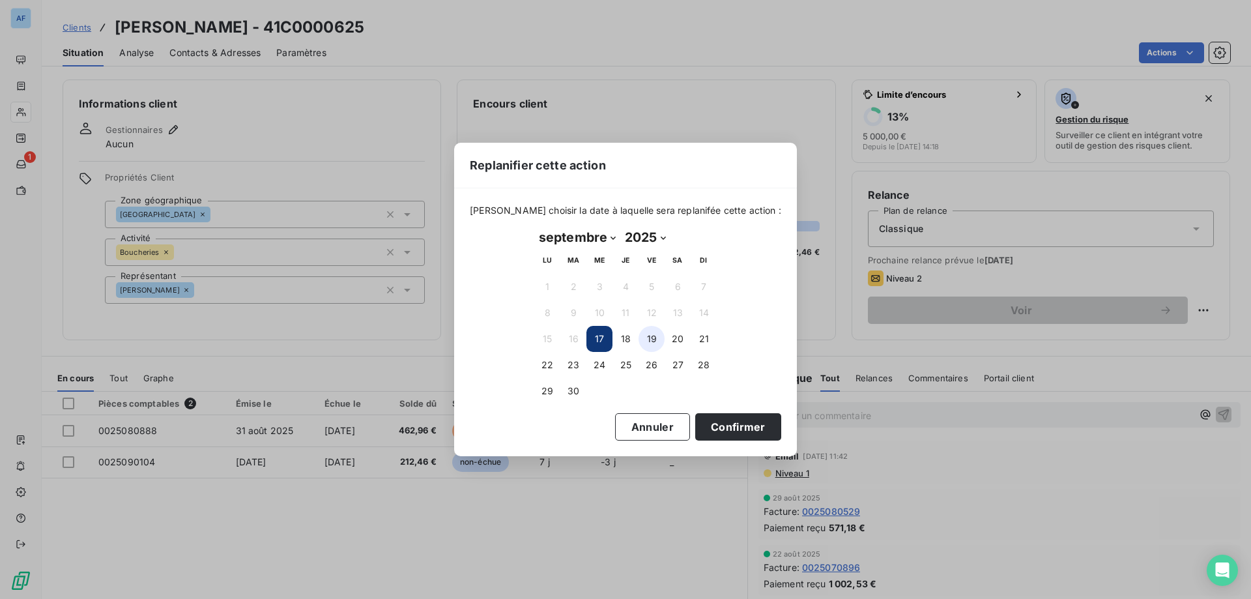
click at [663, 342] on button "19" at bounding box center [651, 339] width 26 height 26
click at [703, 430] on button "Confirmer" at bounding box center [738, 426] width 86 height 27
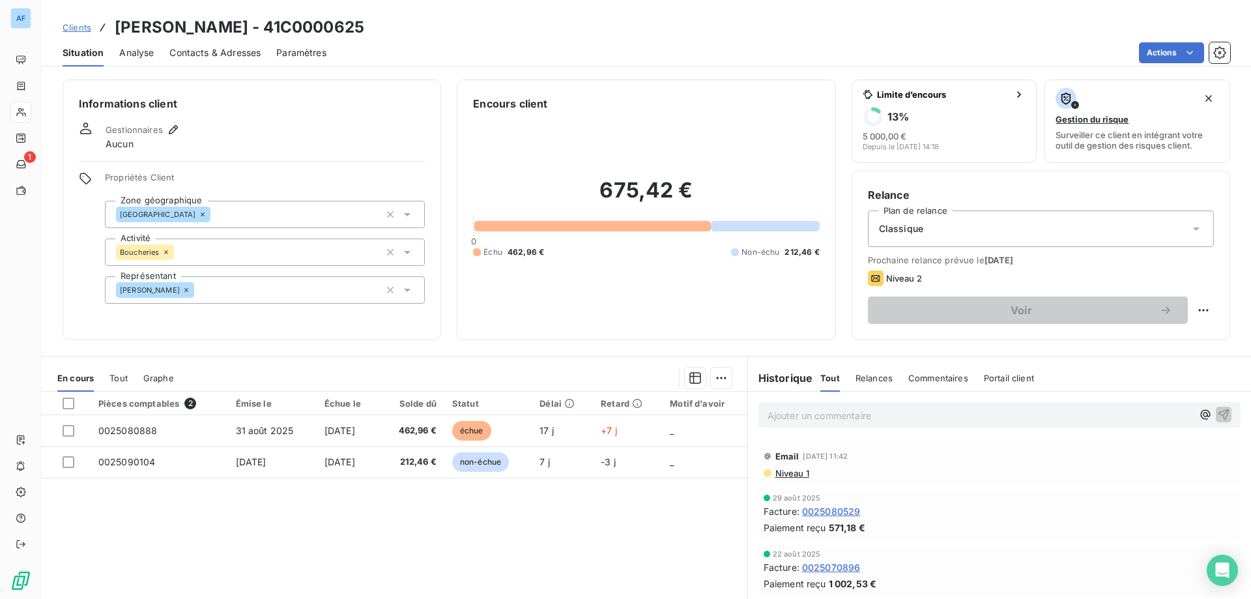
click at [83, 24] on span "Clients" at bounding box center [77, 27] width 29 height 10
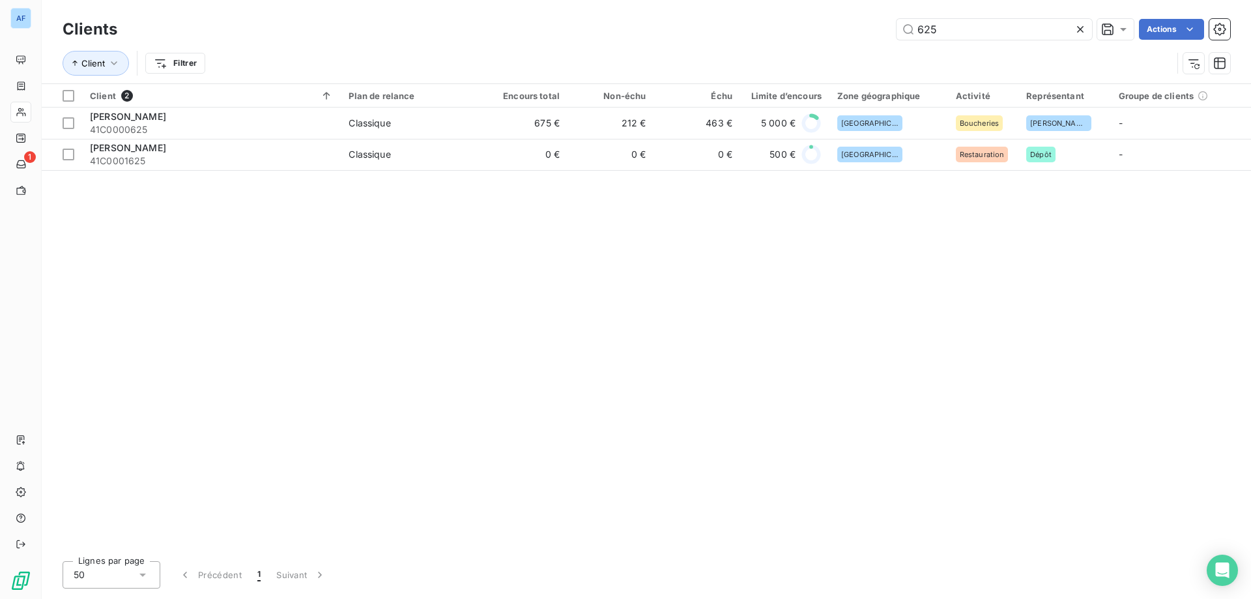
drag, startPoint x: 954, startPoint y: 31, endPoint x: 827, endPoint y: 33, distance: 127.0
click at [827, 33] on div "625 Actions" at bounding box center [681, 29] width 1097 height 21
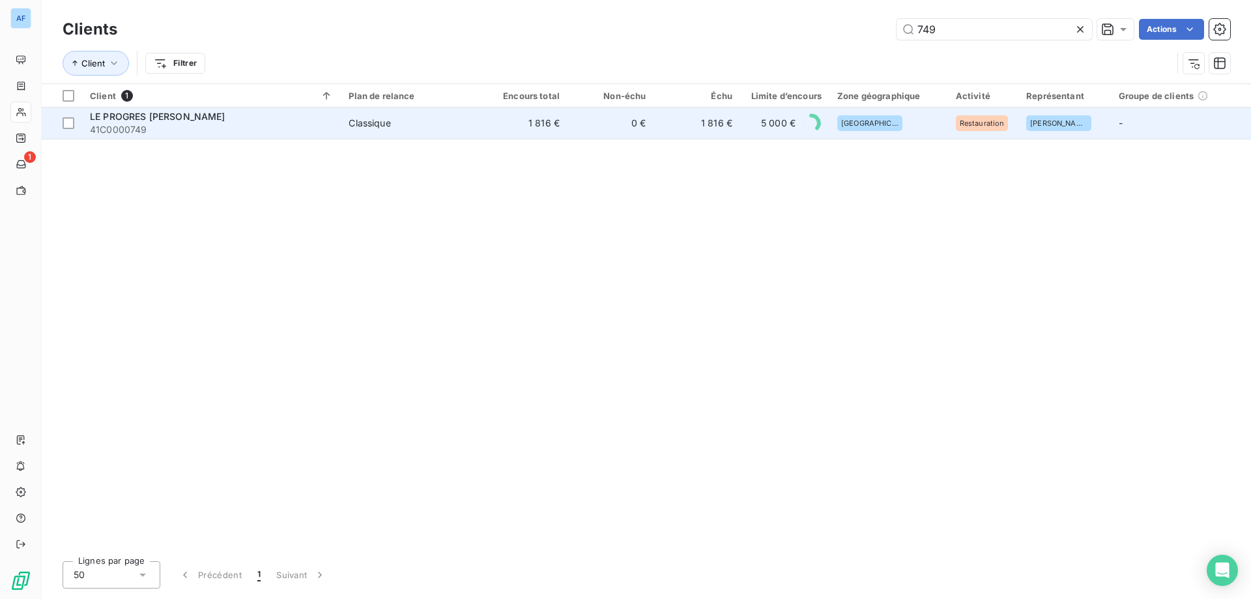
type input "749"
click at [755, 126] on div "5 000 €" at bounding box center [785, 123] width 74 height 21
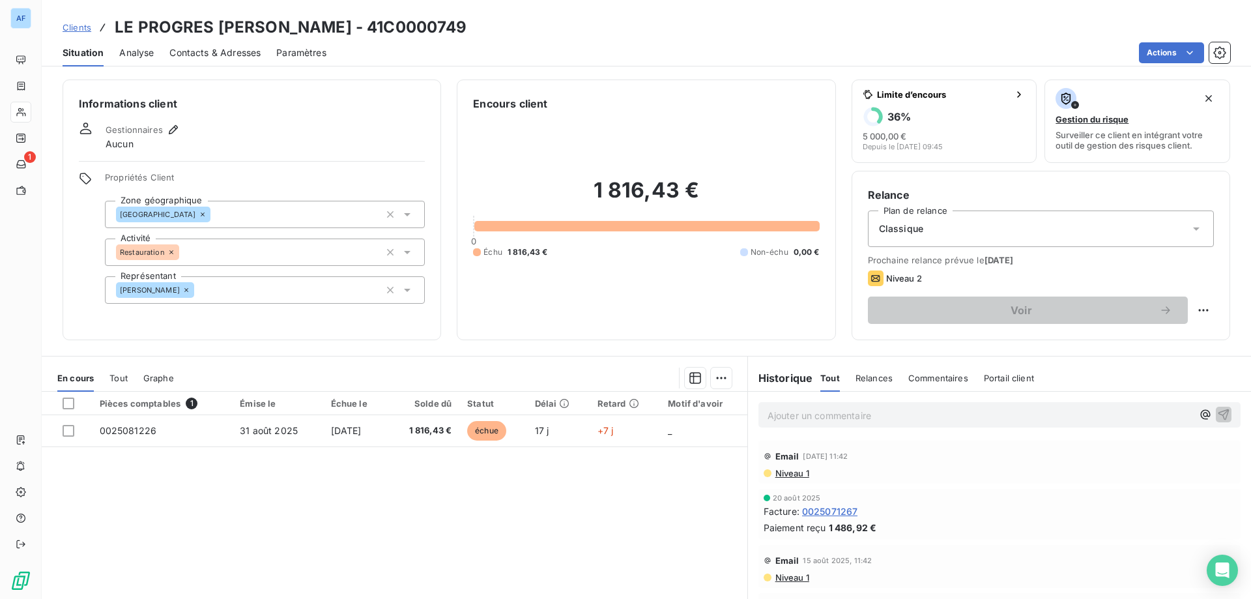
click at [1185, 310] on html "AF 1 Clients LE PROGRES [PERSON_NAME] - 41C0000749 Situation Analyse Contacts &…" at bounding box center [625, 299] width 1251 height 599
click at [1166, 342] on div "Replanifier cette action" at bounding box center [1141, 338] width 117 height 21
select select "8"
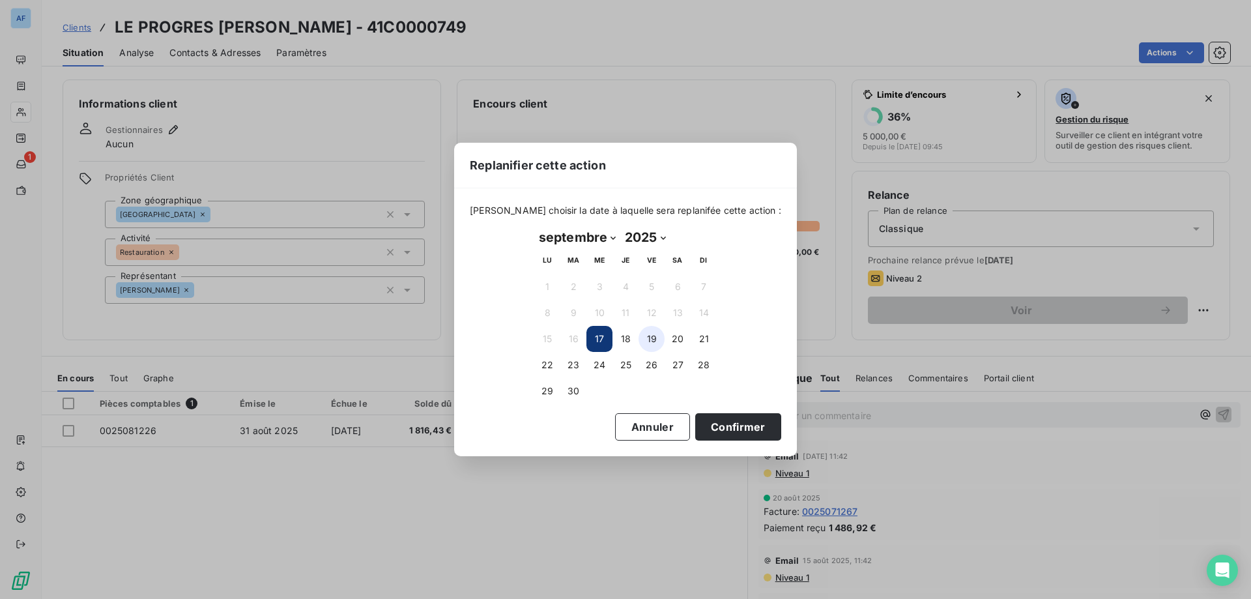
click at [650, 344] on button "19" at bounding box center [651, 339] width 26 height 26
click at [709, 425] on button "Confirmer" at bounding box center [738, 426] width 86 height 27
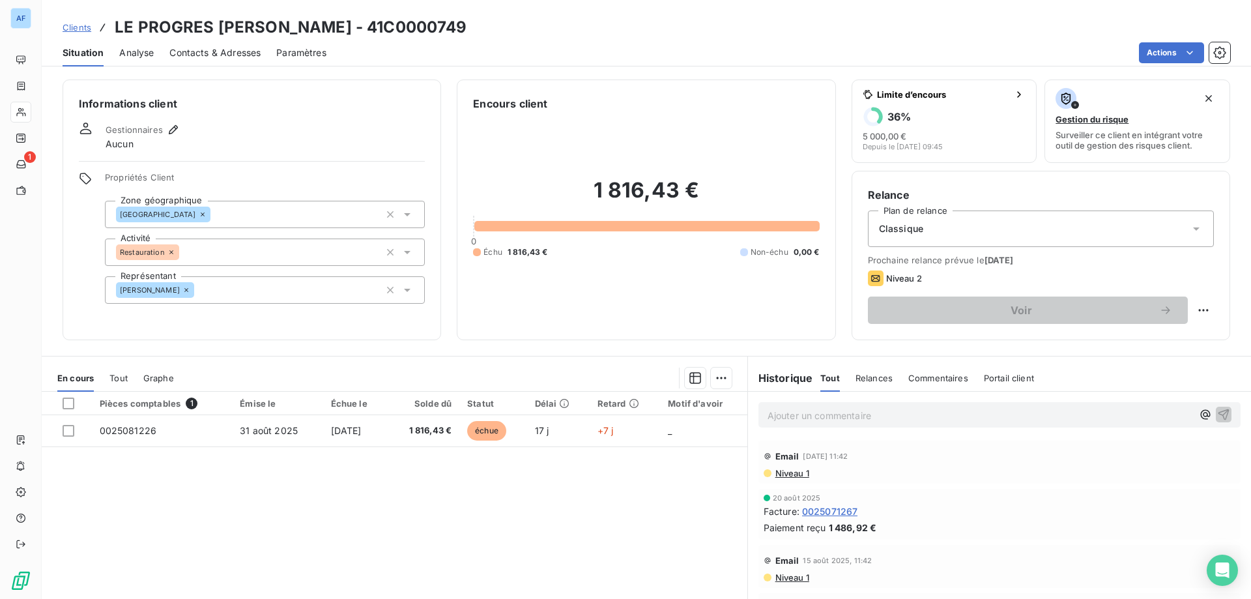
click at [76, 28] on span "Clients" at bounding box center [77, 27] width 29 height 10
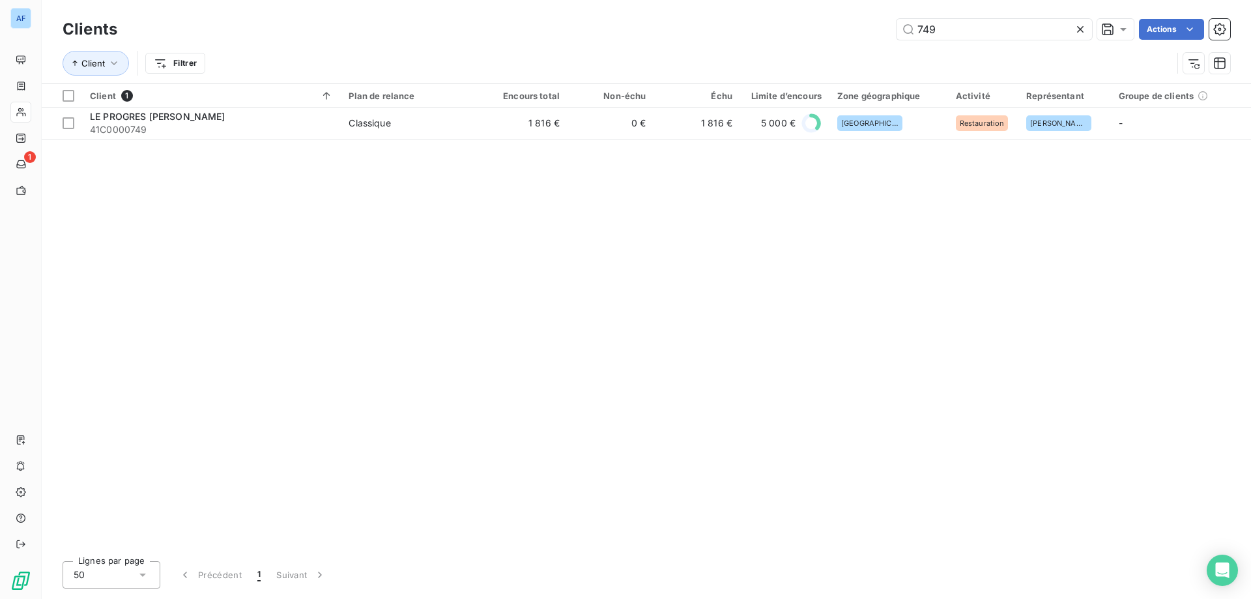
drag, startPoint x: 924, startPoint y: 31, endPoint x: 580, endPoint y: 25, distance: 344.0
click at [588, 27] on div "749 Actions" at bounding box center [681, 29] width 1097 height 21
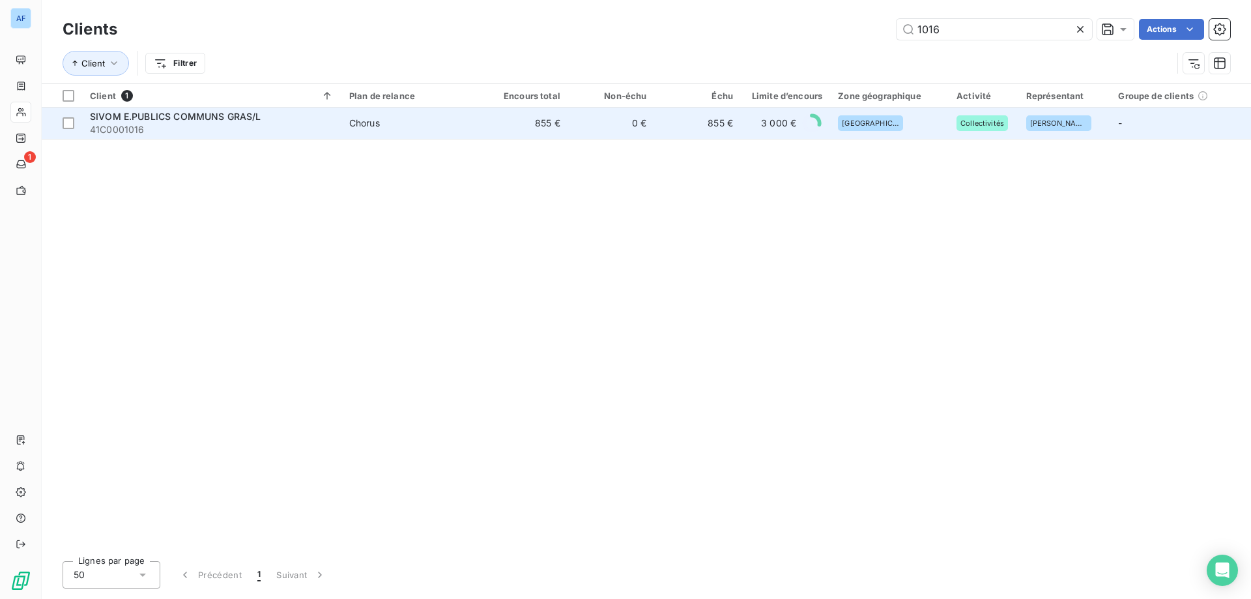
type input "1016"
click at [552, 130] on td "855 €" at bounding box center [524, 122] width 87 height 31
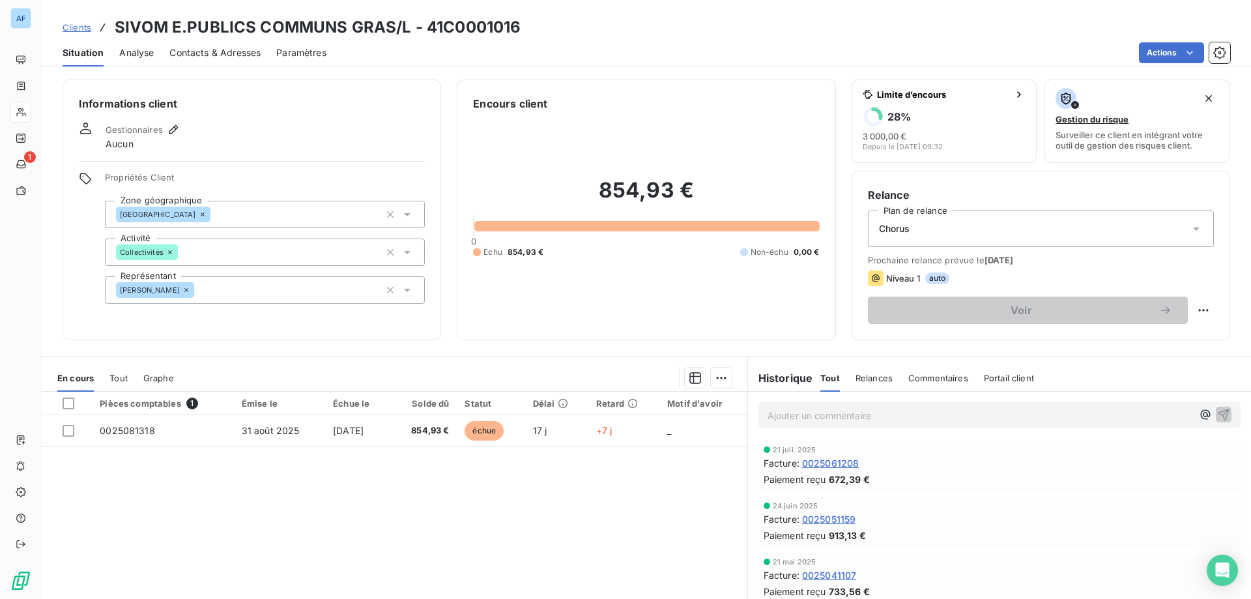
click at [83, 31] on span "Clients" at bounding box center [77, 27] width 29 height 10
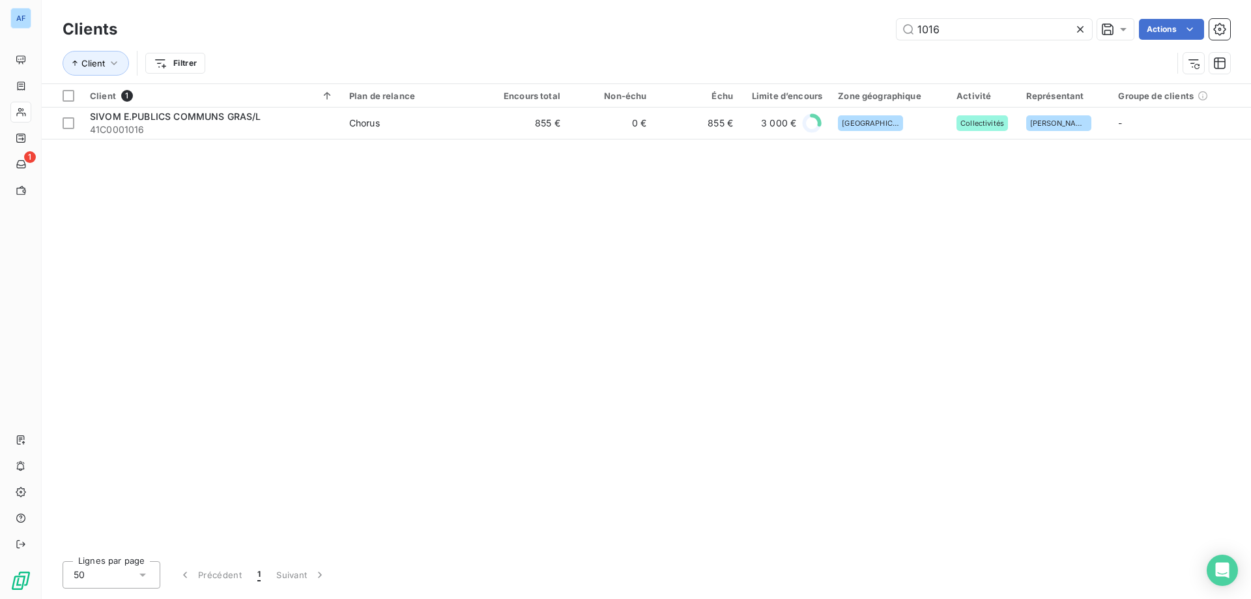
drag, startPoint x: 969, startPoint y: 34, endPoint x: 411, endPoint y: 15, distance: 557.9
click at [471, 21] on div "1016 Actions" at bounding box center [681, 29] width 1097 height 21
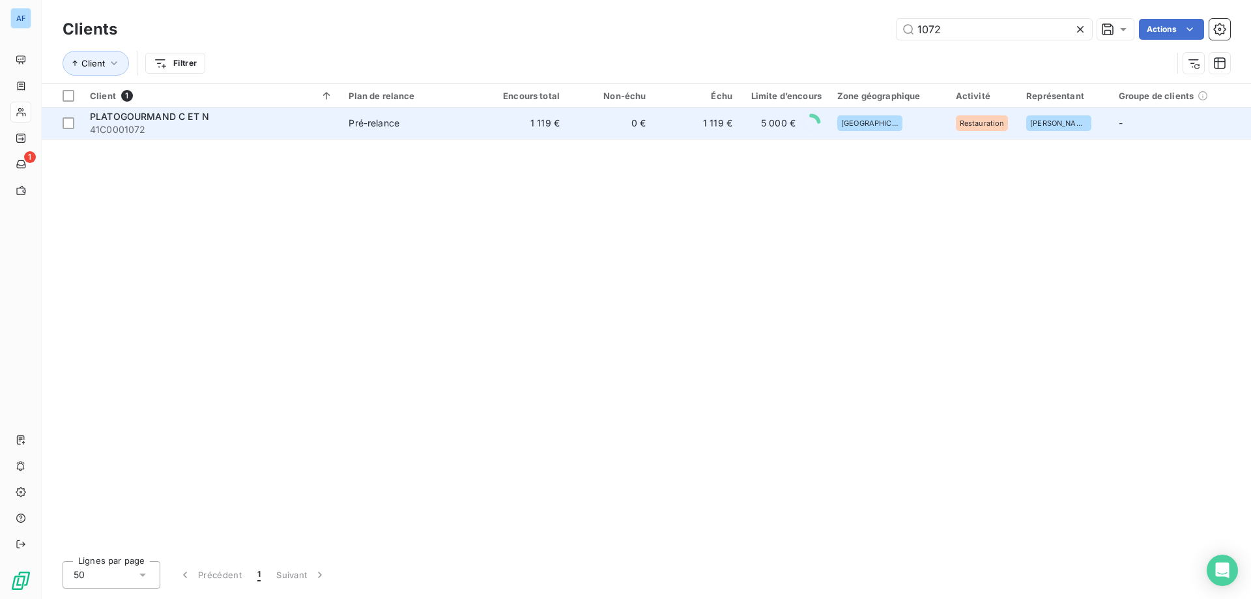
type input "1072"
click at [457, 134] on td "Pré-relance" at bounding box center [411, 122] width 140 height 31
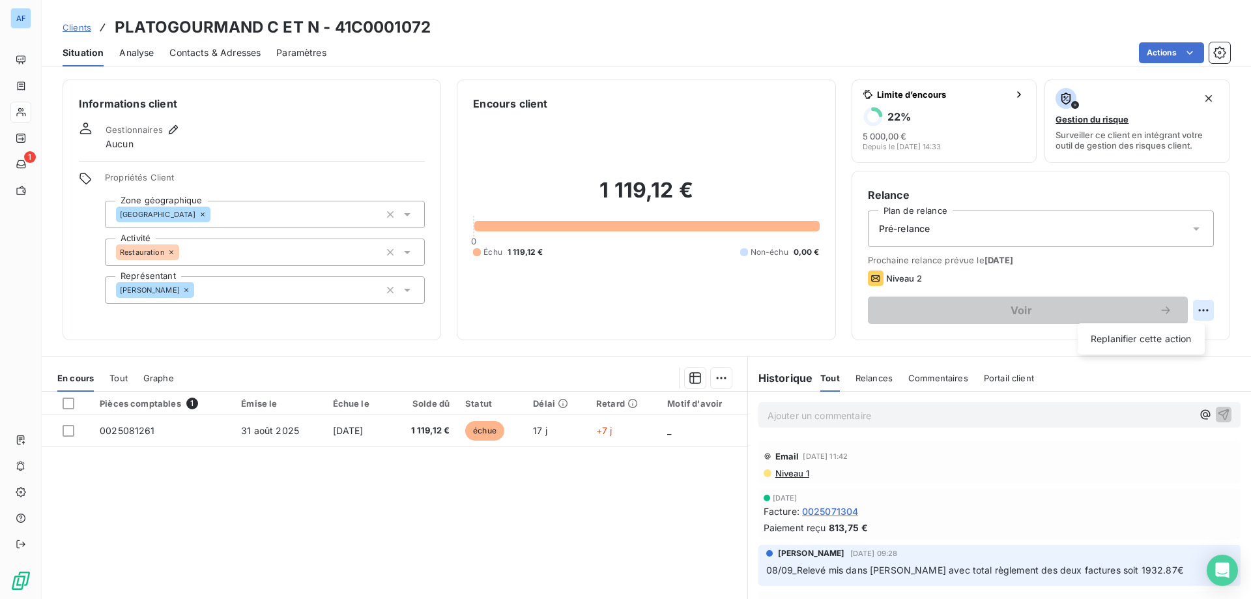
click at [1203, 304] on html "AF 1 Clients PLATOGOURMAND C ET N - 41C0001072 Situation Analyse Contacts & Adr…" at bounding box center [625, 299] width 1251 height 599
click at [1150, 340] on div "Replanifier cette action" at bounding box center [1141, 338] width 117 height 21
select select "8"
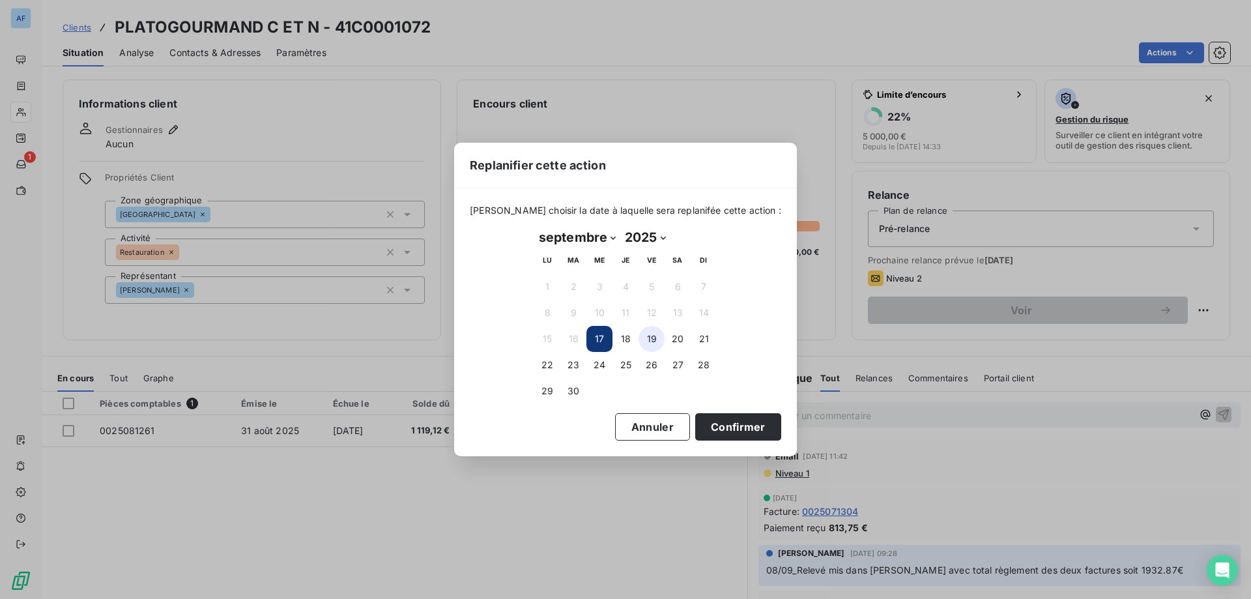
click at [646, 343] on button "19" at bounding box center [651, 339] width 26 height 26
click at [696, 427] on button "Confirmer" at bounding box center [738, 426] width 86 height 27
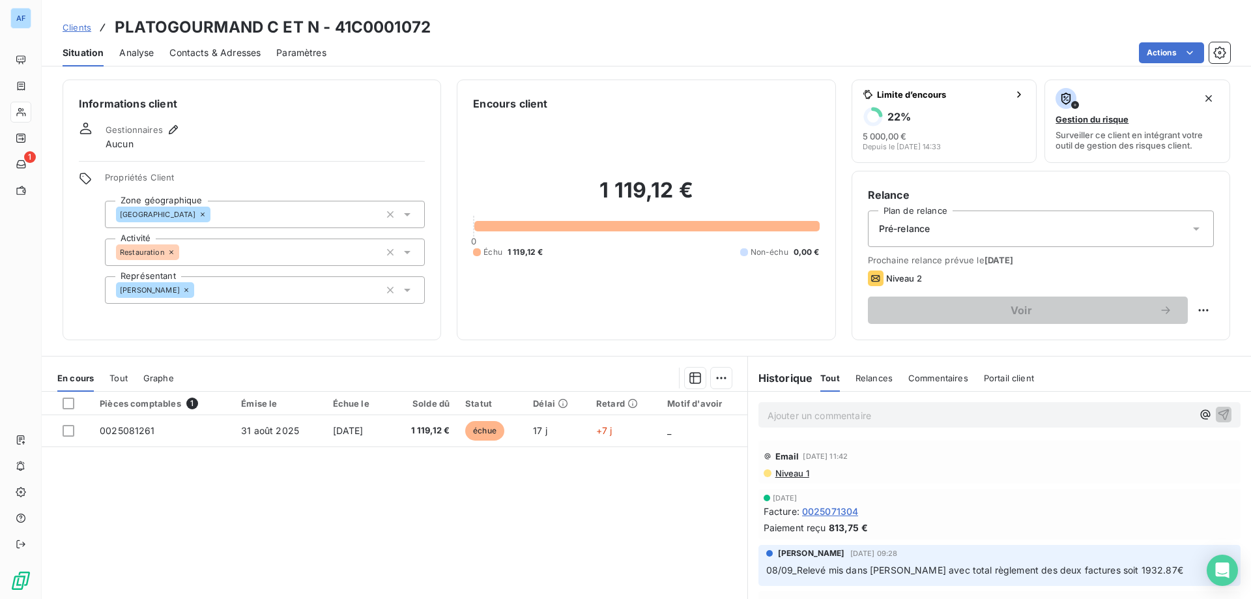
click at [74, 25] on span "Clients" at bounding box center [77, 27] width 29 height 10
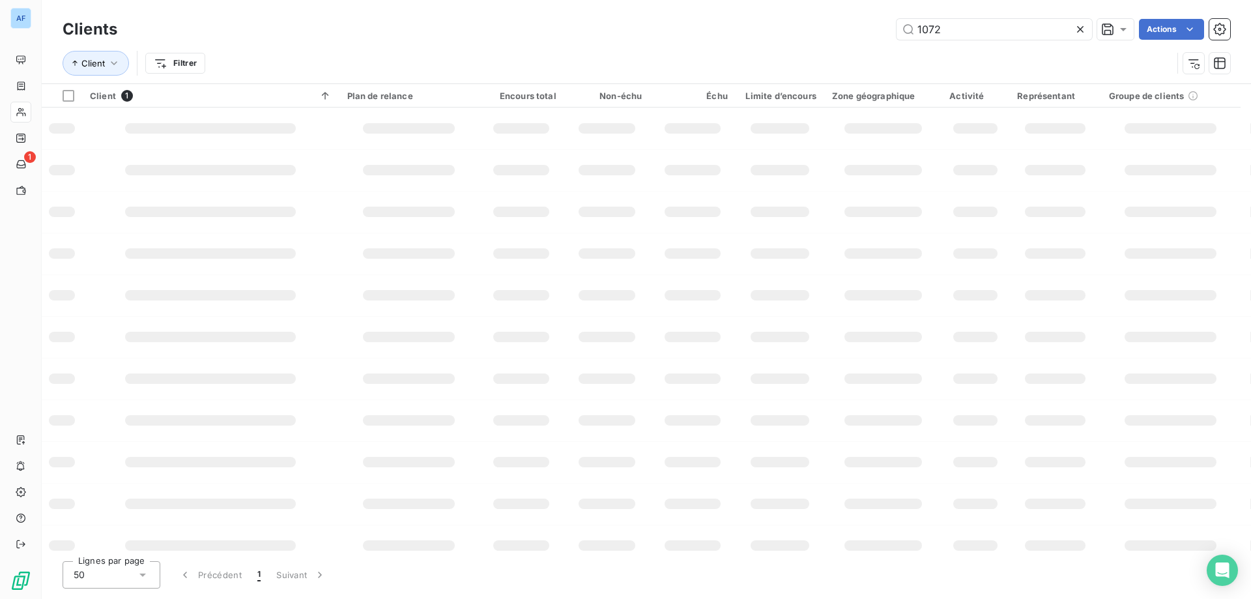
drag, startPoint x: 987, startPoint y: 27, endPoint x: 588, endPoint y: 27, distance: 399.3
click at [601, 27] on div "1072 Actions" at bounding box center [681, 29] width 1097 height 21
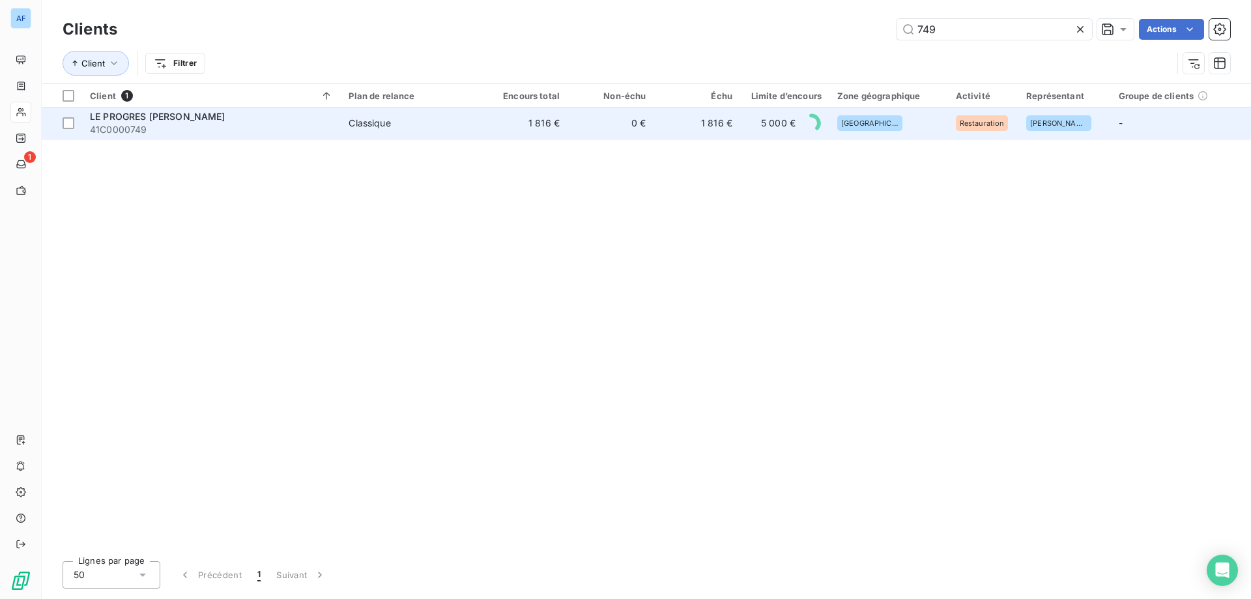
type input "749"
click at [534, 119] on td "1 816 €" at bounding box center [524, 122] width 86 height 31
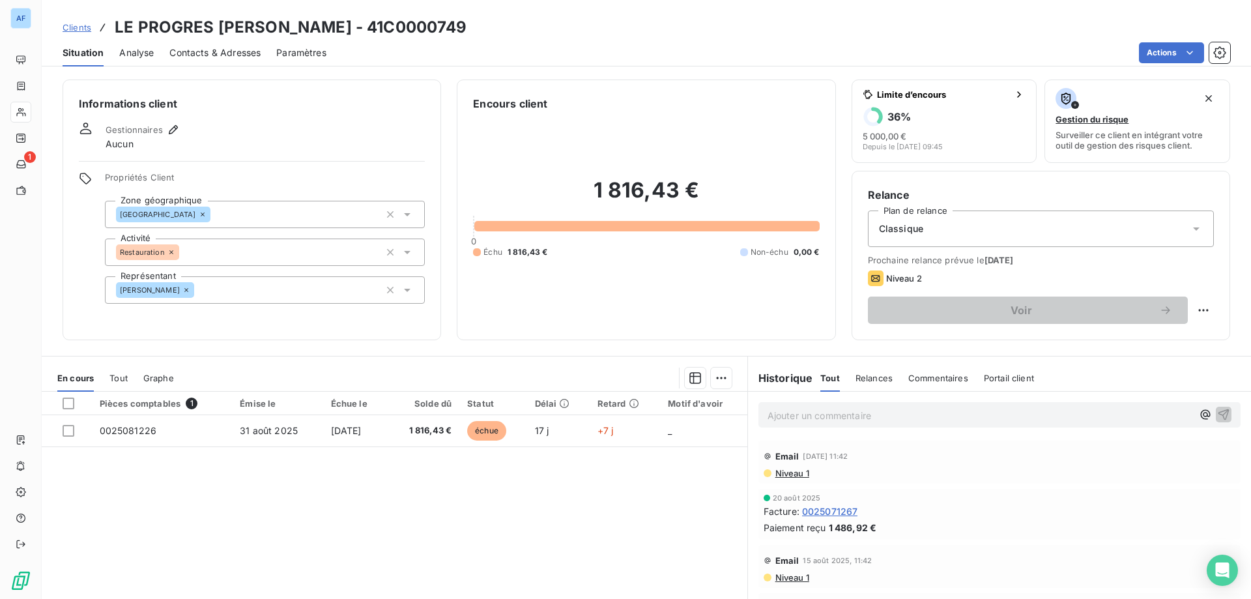
click at [85, 23] on span "Clients" at bounding box center [77, 27] width 29 height 10
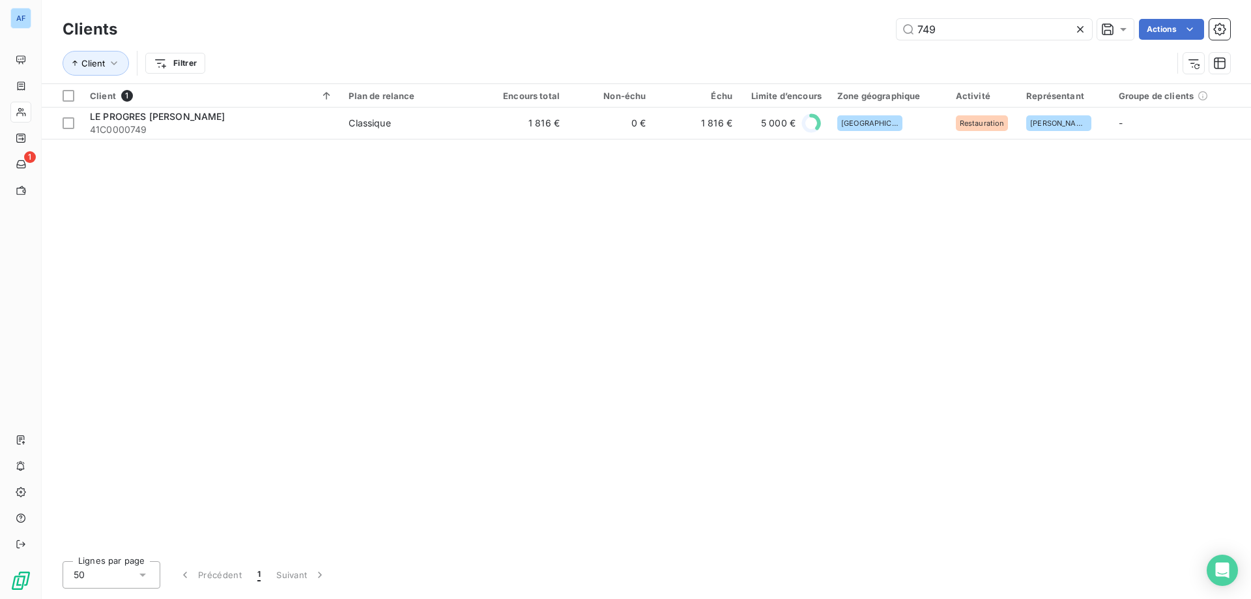
drag, startPoint x: 979, startPoint y: 26, endPoint x: 665, endPoint y: 26, distance: 314.0
click at [665, 26] on div "749 Actions" at bounding box center [681, 29] width 1097 height 21
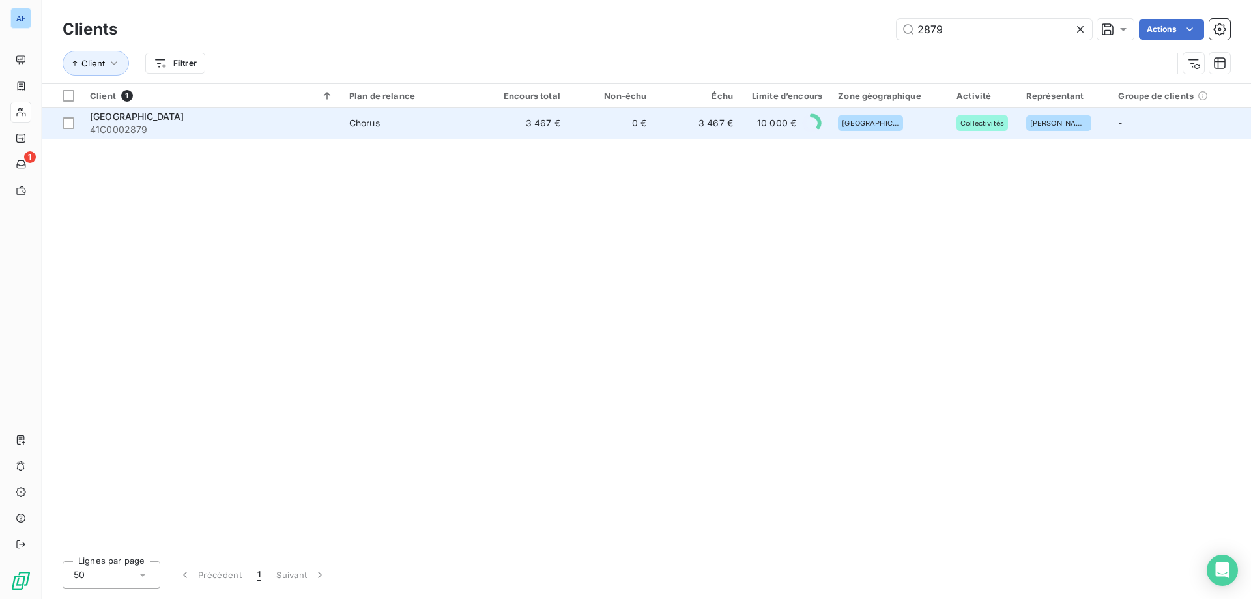
type input "2879"
click at [263, 130] on span "41C0002879" at bounding box center [212, 129] width 244 height 13
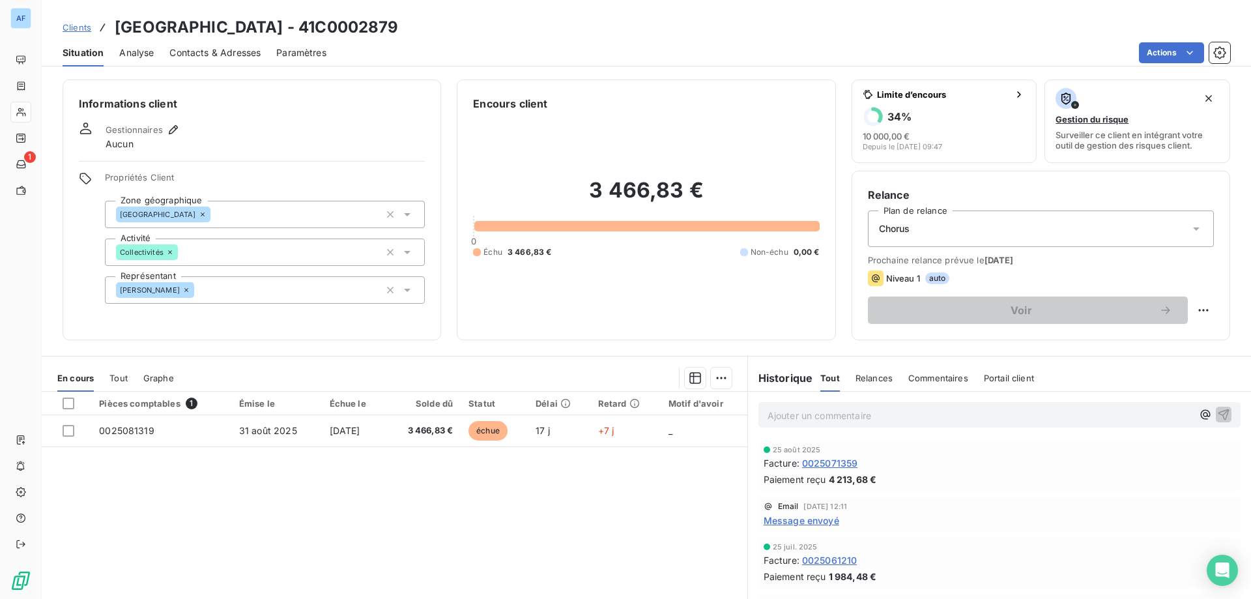
click at [81, 31] on span "Clients" at bounding box center [77, 27] width 29 height 10
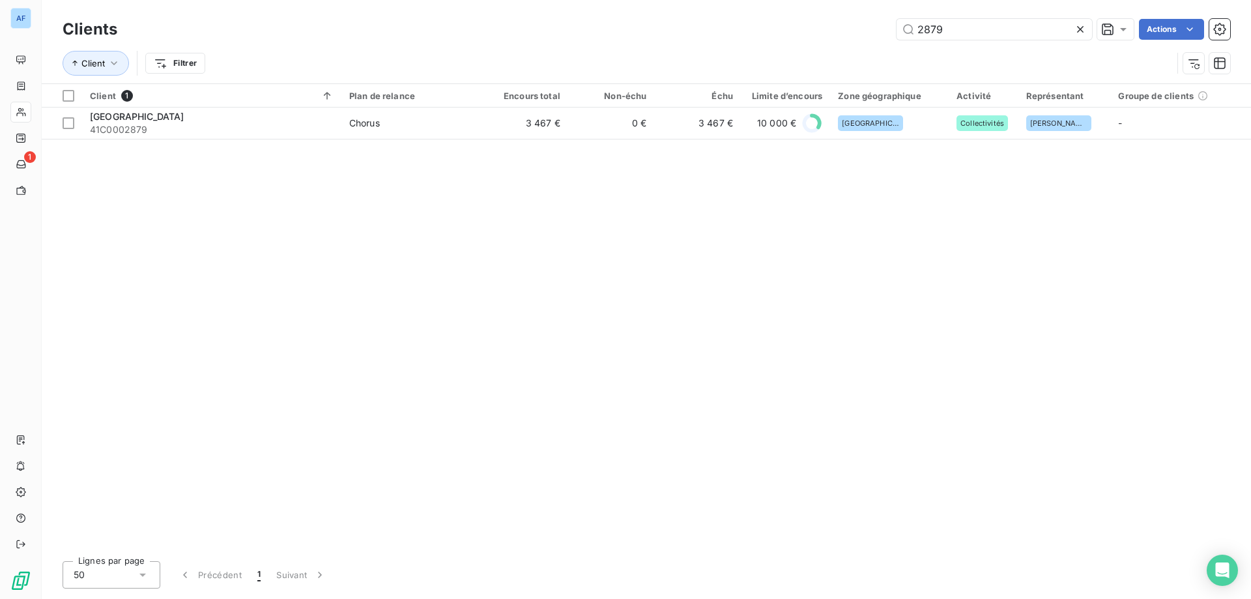
drag, startPoint x: 1008, startPoint y: 29, endPoint x: 411, endPoint y: 21, distance: 597.4
click at [459, 20] on div "2879 Actions" at bounding box center [681, 29] width 1097 height 21
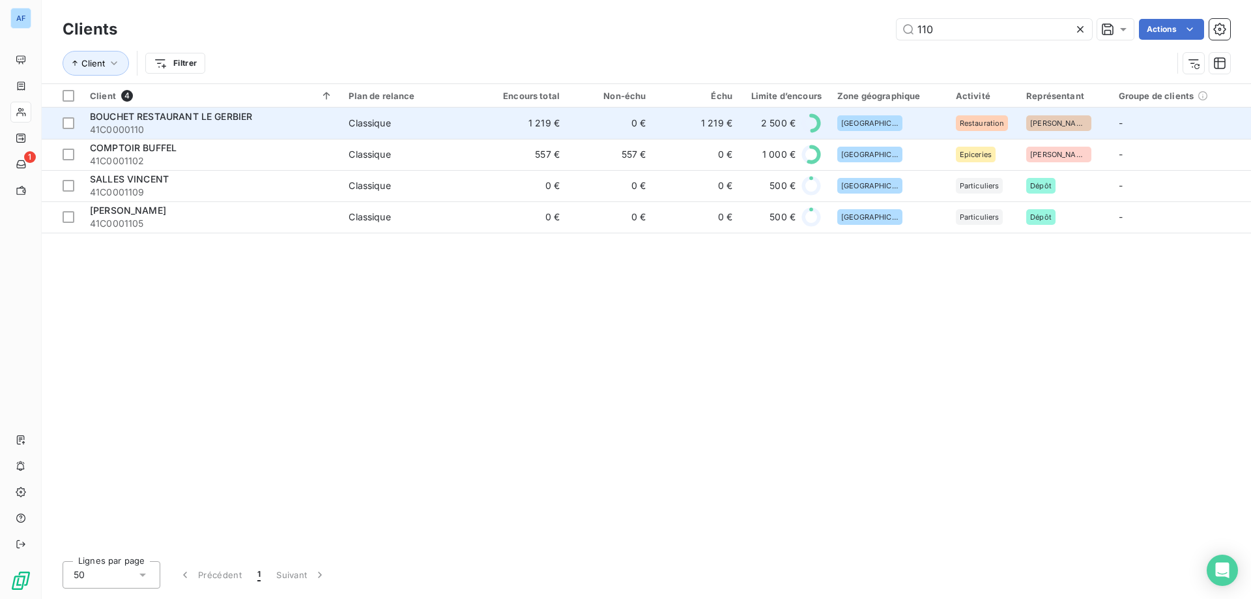
type input "110"
click at [208, 123] on span "41C0000110" at bounding box center [211, 129] width 243 height 13
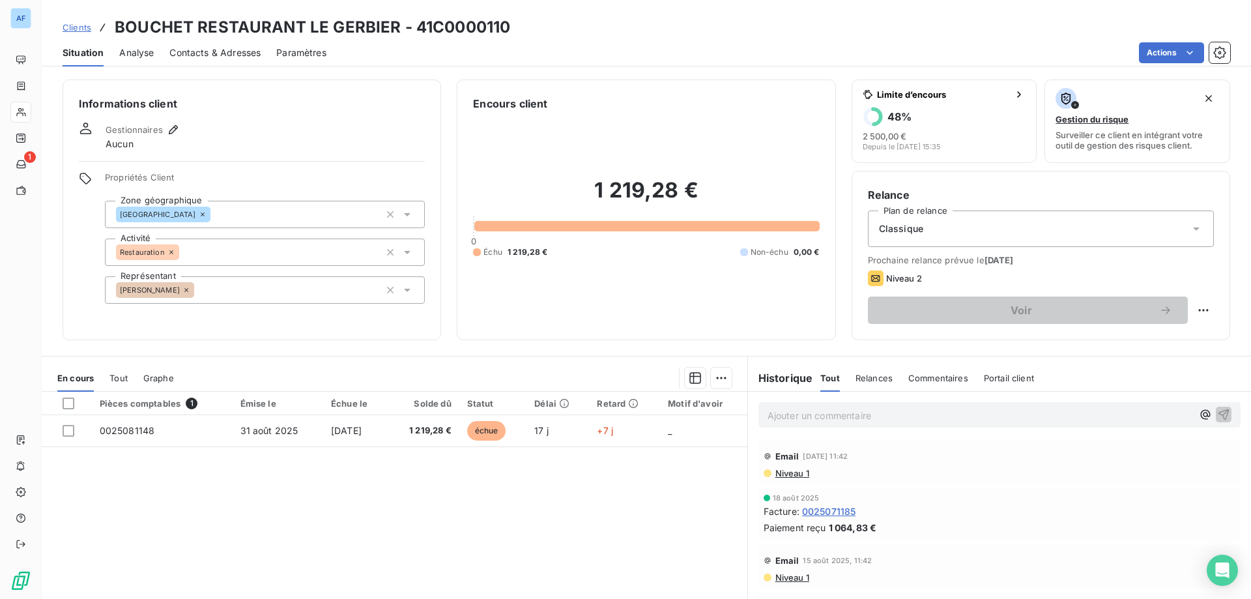
click at [1210, 307] on div "Relance Plan de relance Classique Prochaine relance prévue le [DATE] Niveau 2 V…" at bounding box center [1040, 255] width 378 height 169
click at [1196, 309] on html "AF 1 Clients BOUCHET RESTAURANT LE GERBIER - 41C0000110 Situation Analyse Conta…" at bounding box center [625, 299] width 1251 height 599
click at [1159, 338] on div "Replanifier cette action" at bounding box center [1141, 338] width 117 height 21
select select "8"
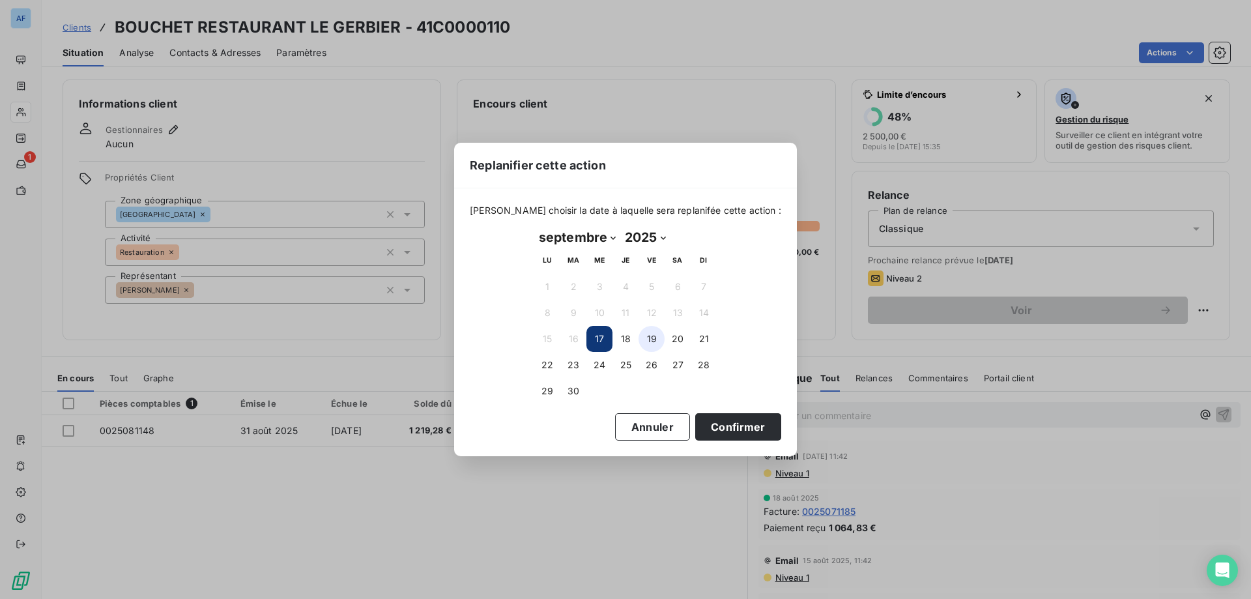
click at [643, 341] on button "19" at bounding box center [651, 339] width 26 height 26
click at [720, 428] on button "Confirmer" at bounding box center [738, 426] width 86 height 27
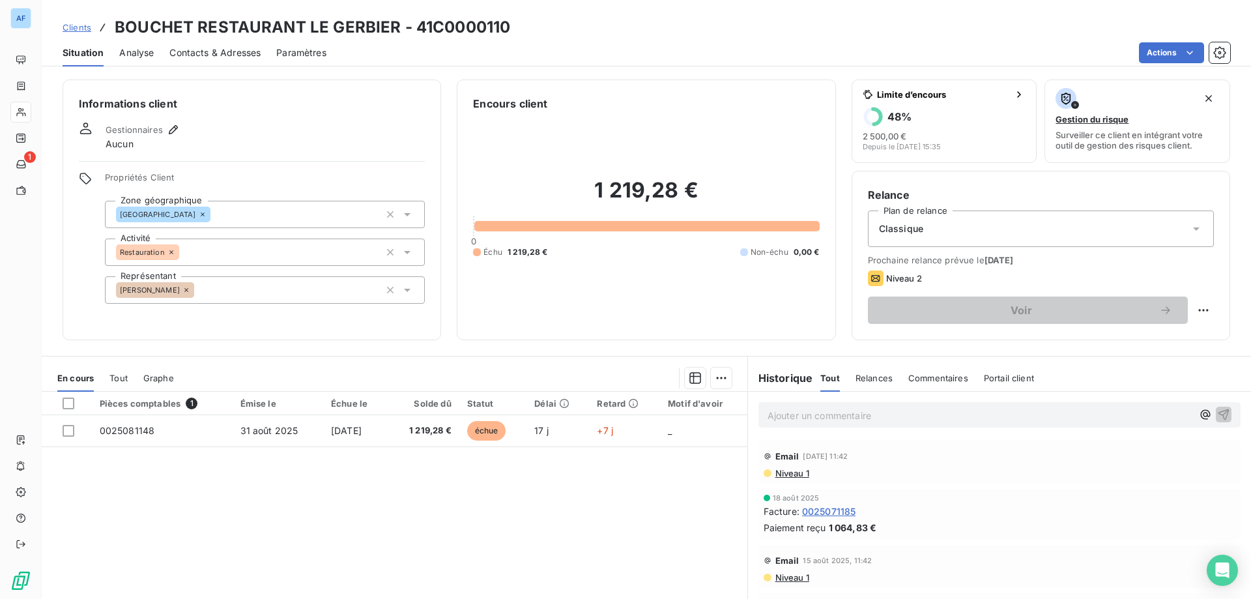
click at [82, 24] on span "Clients" at bounding box center [77, 27] width 29 height 10
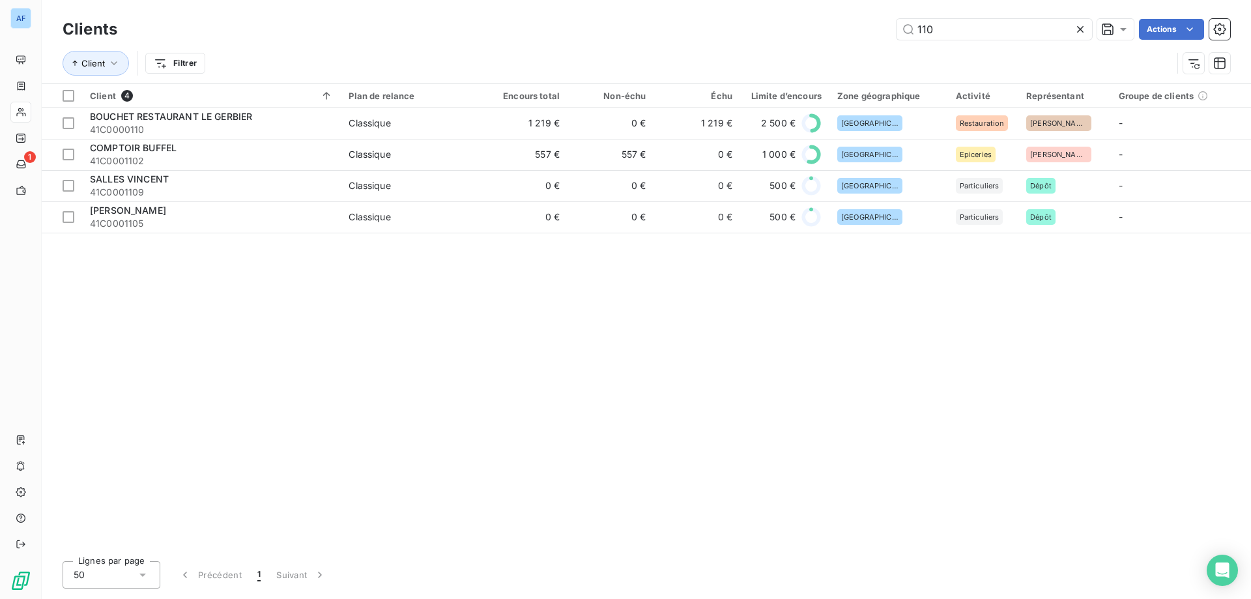
drag, startPoint x: 995, startPoint y: 29, endPoint x: 456, endPoint y: 32, distance: 538.7
click at [470, 42] on div "Clients 110 Actions" at bounding box center [646, 29] width 1167 height 27
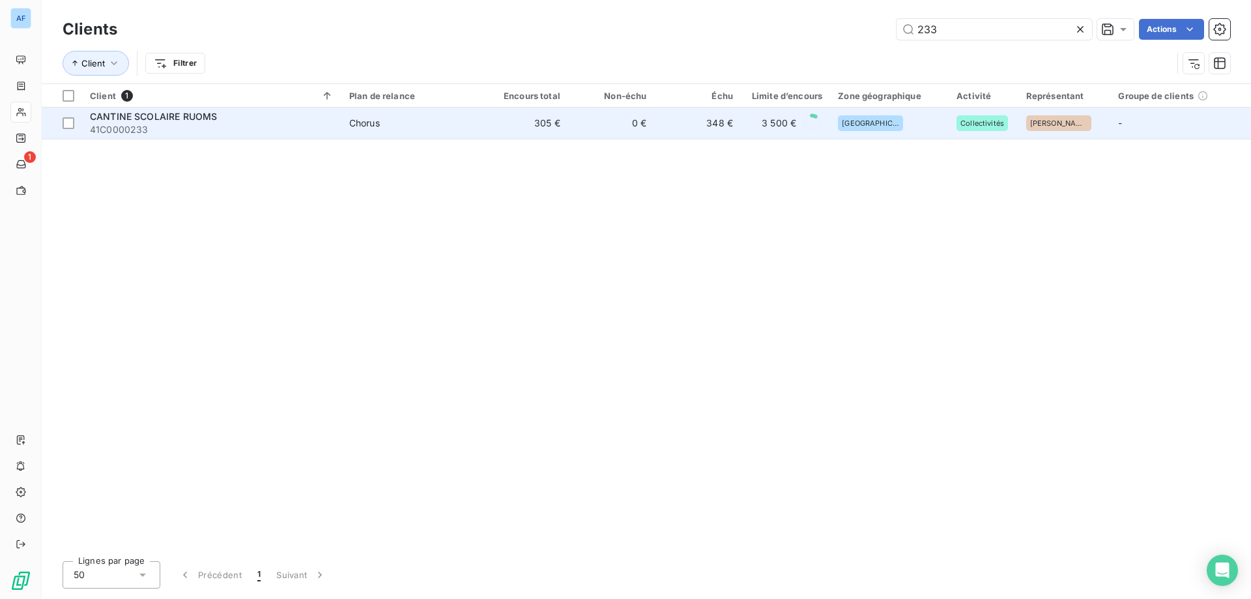
type input "233"
click at [304, 137] on td "CANTINE SCOLAIRE RUOMS 41C0000233" at bounding box center [211, 122] width 259 height 31
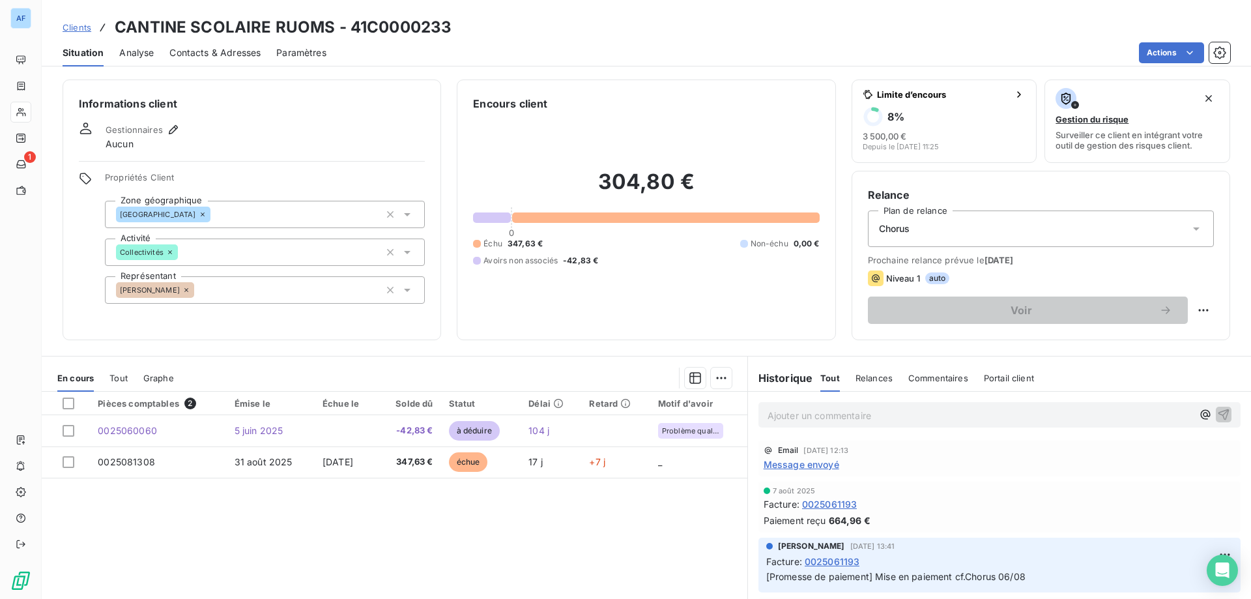
click at [77, 27] on span "Clients" at bounding box center [77, 27] width 29 height 10
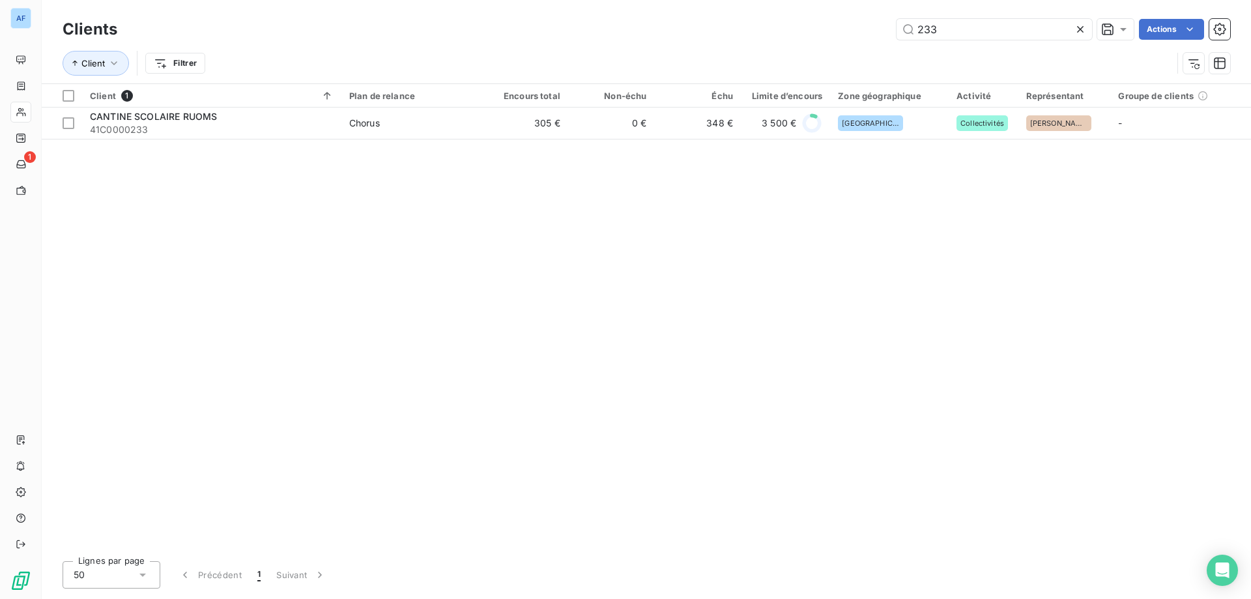
drag, startPoint x: 967, startPoint y: 31, endPoint x: 635, endPoint y: 34, distance: 331.6
click at [672, 33] on div "233 Actions" at bounding box center [681, 29] width 1097 height 21
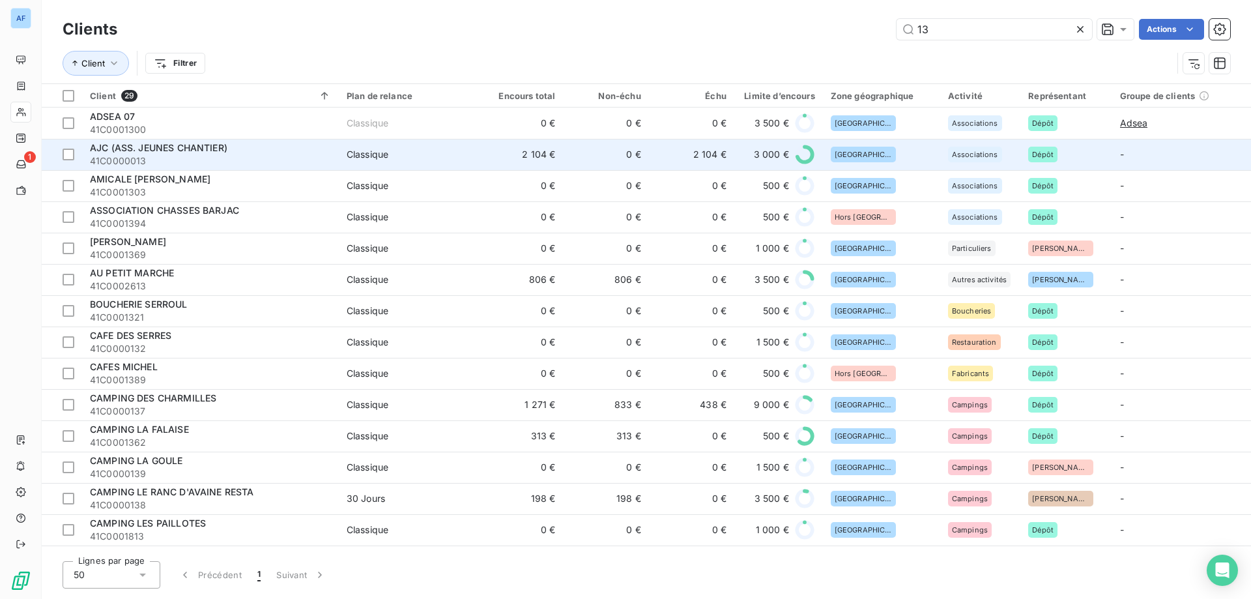
type input "13"
click at [339, 150] on td "Classique" at bounding box center [408, 154] width 139 height 31
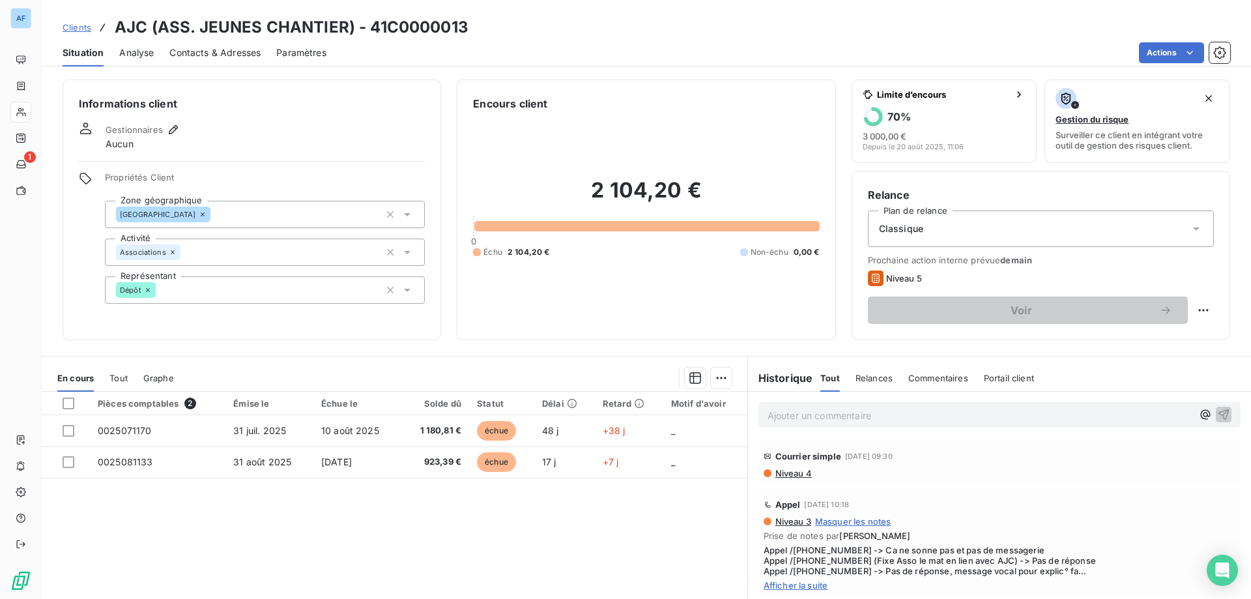
click at [788, 473] on span "Niveau 4" at bounding box center [793, 473] width 38 height 10
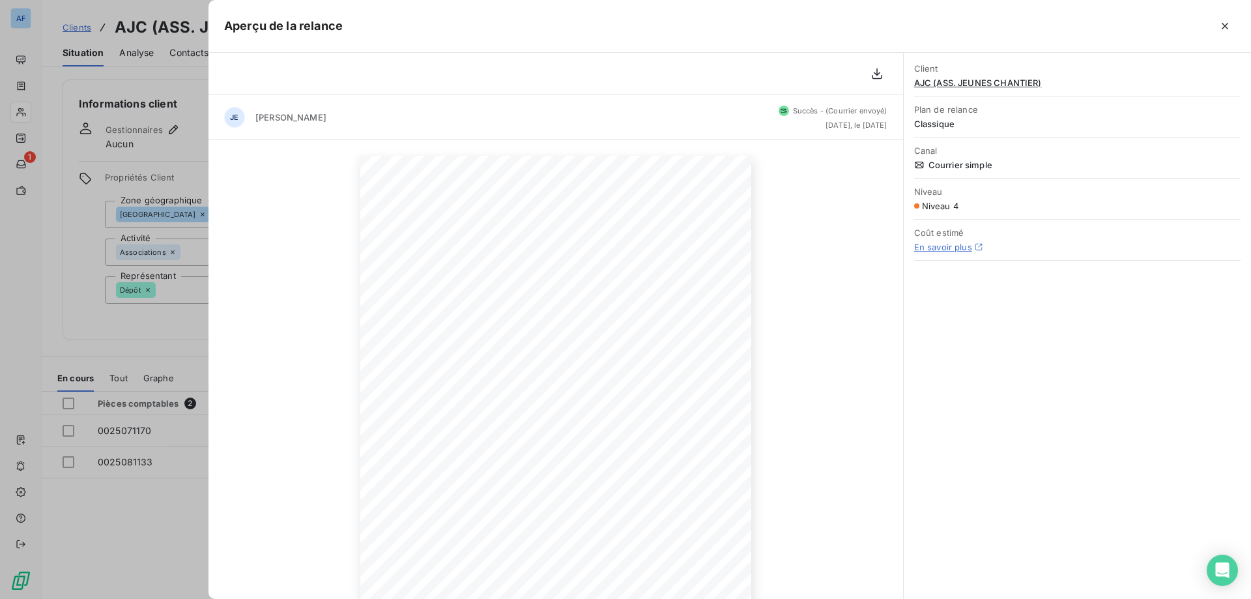
scroll to position [126, 0]
click at [1224, 28] on icon "button" at bounding box center [1224, 26] width 13 height 13
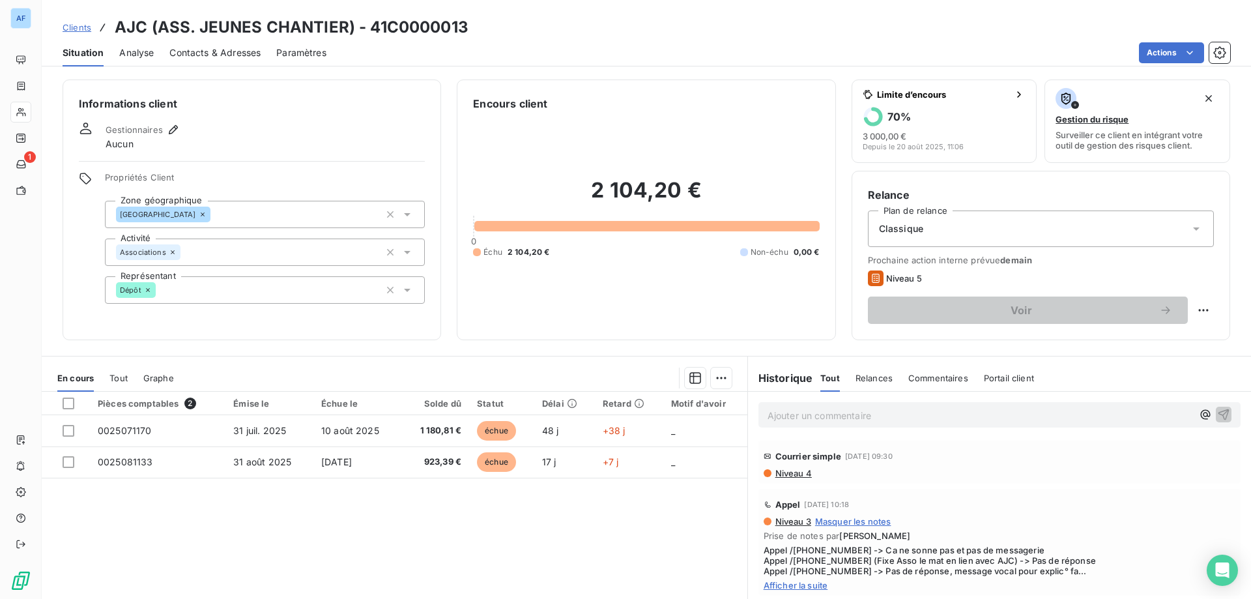
scroll to position [65, 0]
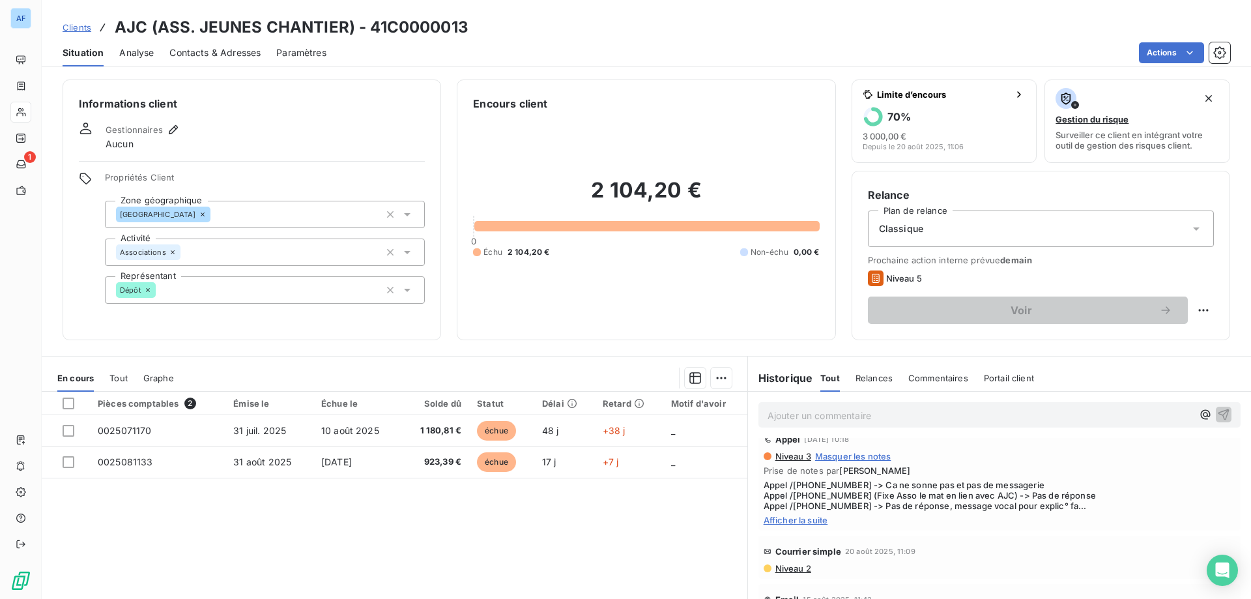
click at [788, 520] on span "Afficher la suite" at bounding box center [999, 520] width 472 height 10
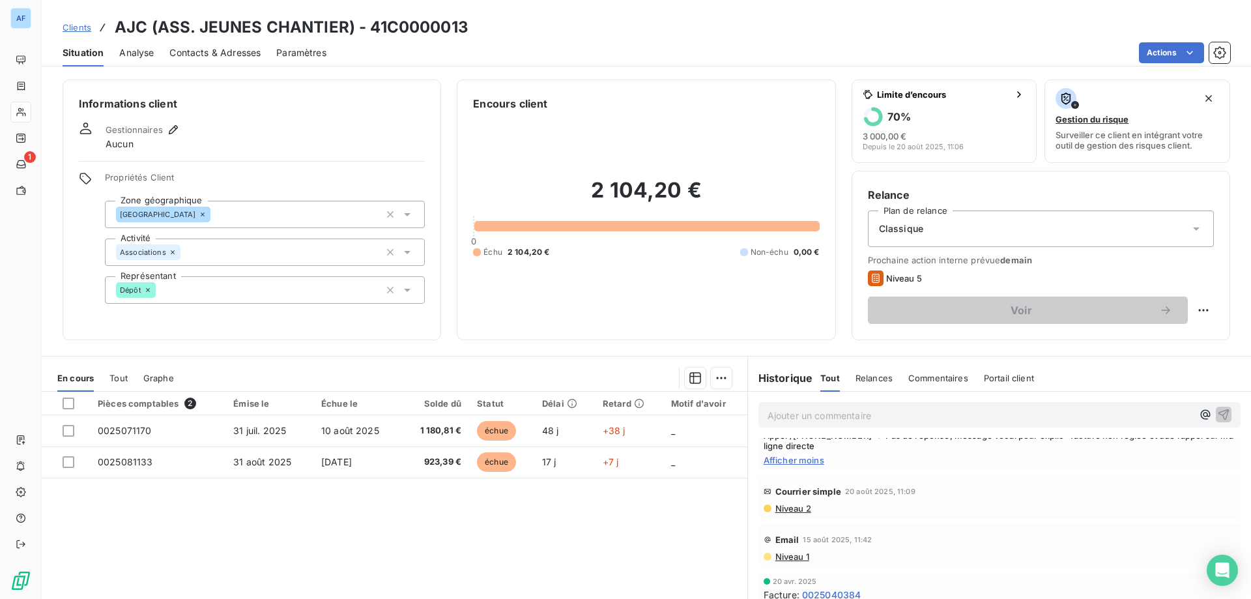
scroll to position [0, 0]
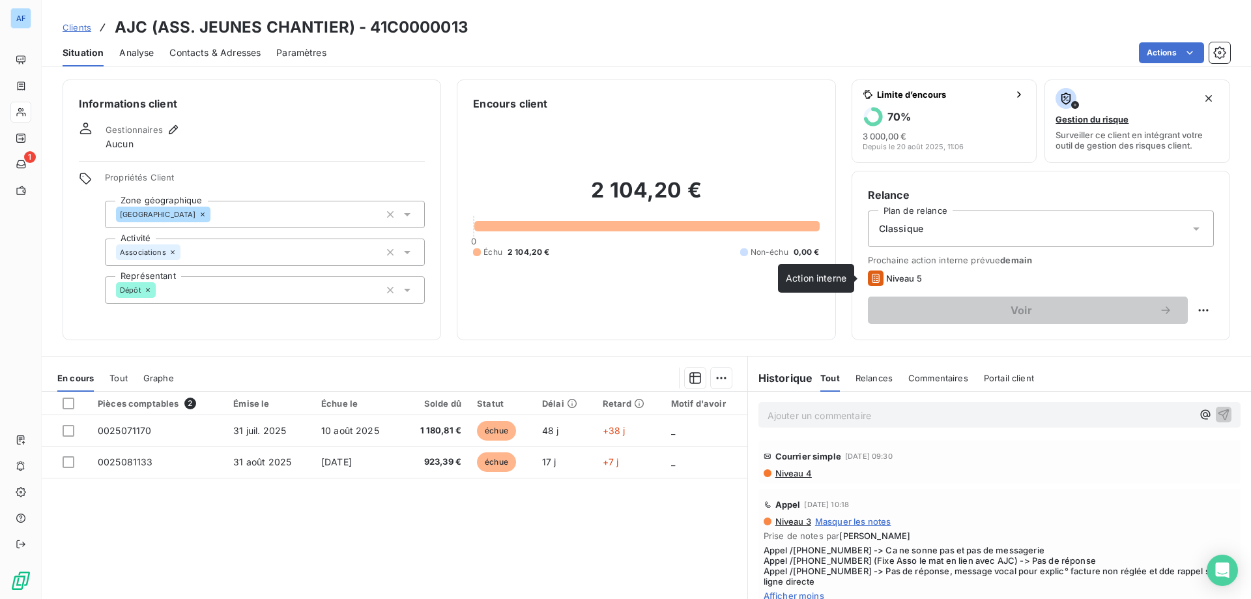
click at [875, 274] on icon at bounding box center [876, 278] width 16 height 16
click at [926, 289] on div "Prochaine action interne prévue [DATE] Niveau 5 Voir" at bounding box center [1041, 289] width 346 height 69
drag, startPoint x: 915, startPoint y: 280, endPoint x: 855, endPoint y: 271, distance: 60.6
click at [855, 271] on div "Relance Plan de relance Classique Prochaine action interne prévue [DATE] Niveau…" at bounding box center [1040, 255] width 378 height 169
click at [1028, 259] on span "Prochaine action interne prévue [DATE]" at bounding box center [1041, 260] width 346 height 10
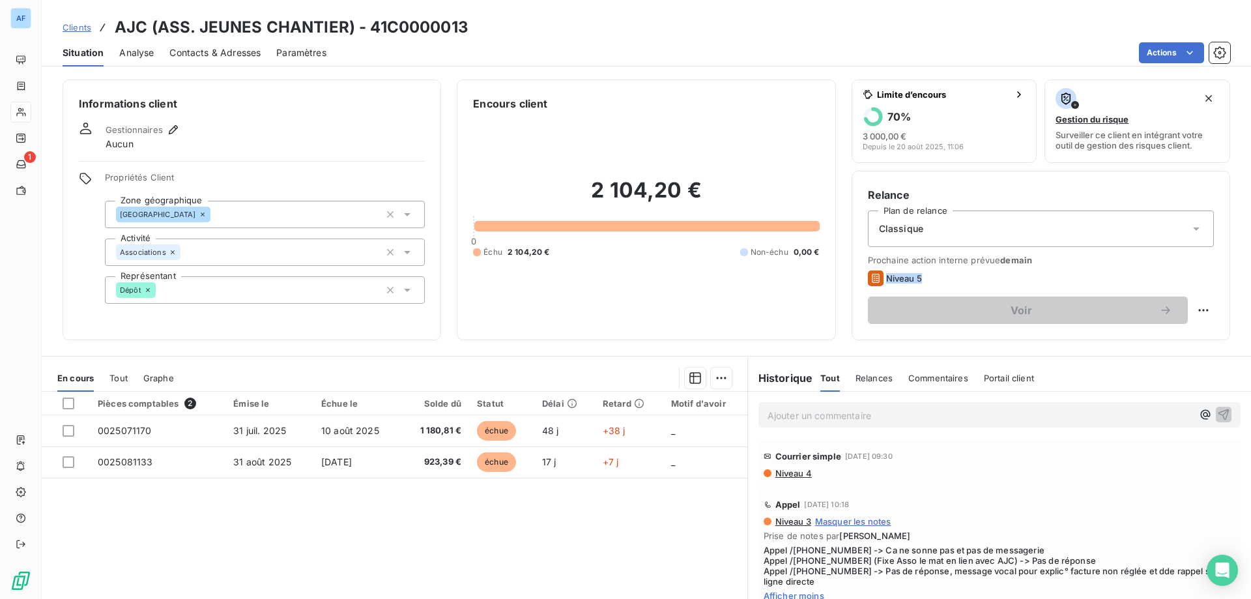
drag, startPoint x: 919, startPoint y: 276, endPoint x: 851, endPoint y: 276, distance: 68.4
click at [851, 276] on div "Relance Plan de relance Classique Prochaine action interne prévue [DATE] Niveau…" at bounding box center [1040, 255] width 378 height 169
click at [886, 275] on span "Niveau 5" at bounding box center [904, 278] width 36 height 10
click at [868, 277] on icon at bounding box center [876, 278] width 16 height 16
drag, startPoint x: 915, startPoint y: 278, endPoint x: 855, endPoint y: 276, distance: 59.3
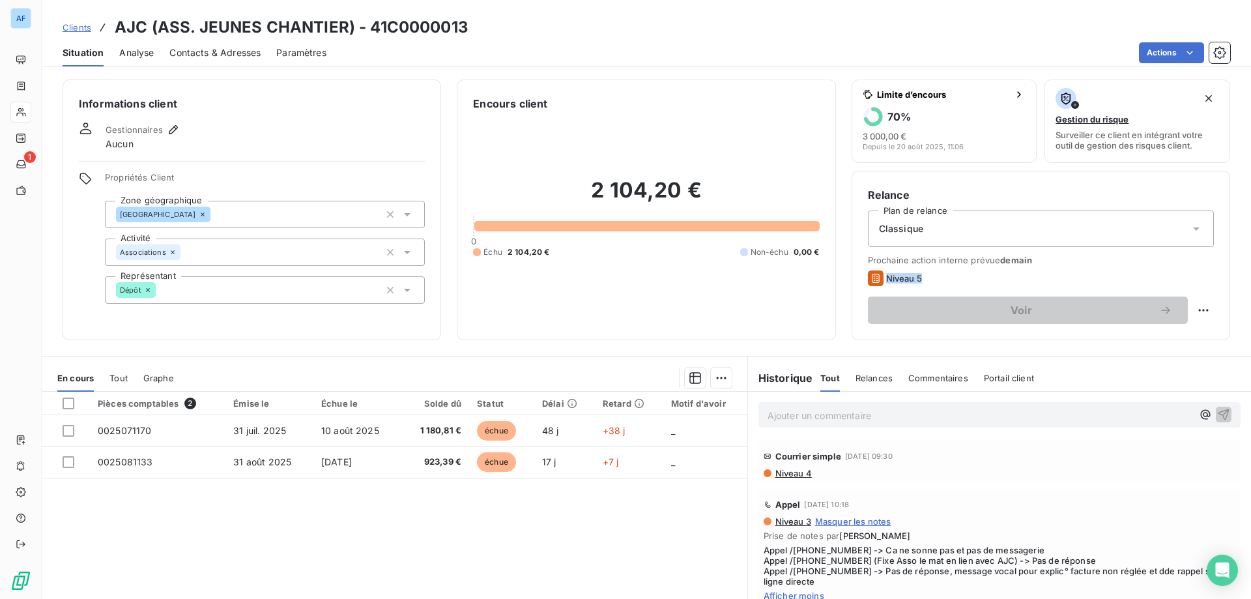
click at [855, 276] on div "Relance Plan de relance Classique Prochaine action interne prévue [DATE] Niveau…" at bounding box center [1040, 255] width 378 height 169
click at [868, 277] on icon at bounding box center [876, 278] width 16 height 16
drag, startPoint x: 870, startPoint y: 277, endPoint x: 922, endPoint y: 279, distance: 51.5
click at [922, 279] on div "Niveau 5" at bounding box center [1041, 278] width 346 height 16
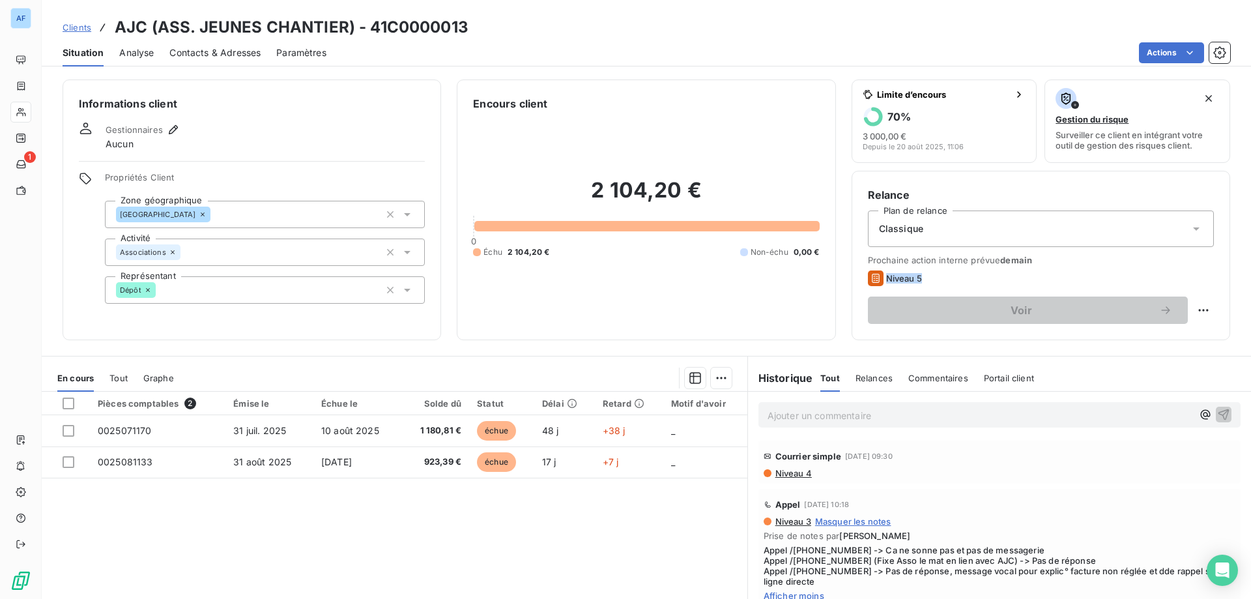
drag, startPoint x: 916, startPoint y: 277, endPoint x: 849, endPoint y: 274, distance: 67.2
click at [851, 274] on div "Relance Plan de relance Classique Prochaine action interne prévue [DATE] Niveau…" at bounding box center [1040, 255] width 378 height 169
click at [859, 276] on div "Relance Plan de relance Classique Prochaine action interne prévue [DATE] Niveau…" at bounding box center [1040, 255] width 378 height 169
click at [1195, 311] on html "AF 1 Clients AJC (ASS. JEUNES CHANTIER) - 41C0000013 Situation Analyse Contacts…" at bounding box center [625, 299] width 1251 height 599
click at [1110, 340] on div "Replanifier cette action" at bounding box center [1141, 338] width 117 height 21
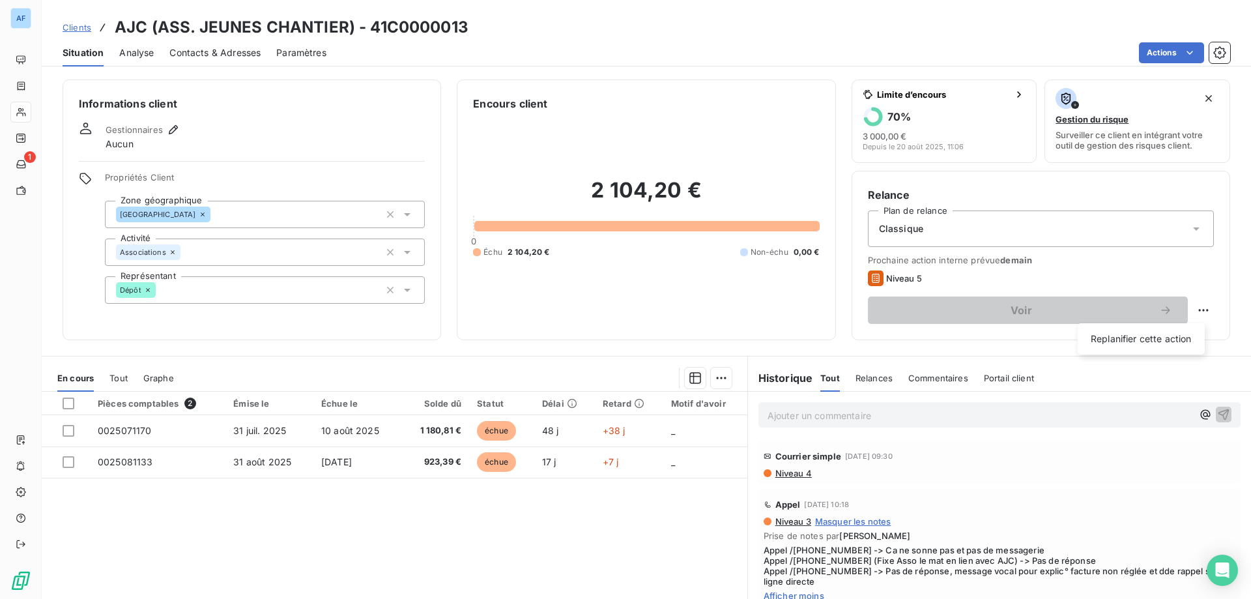
select select "8"
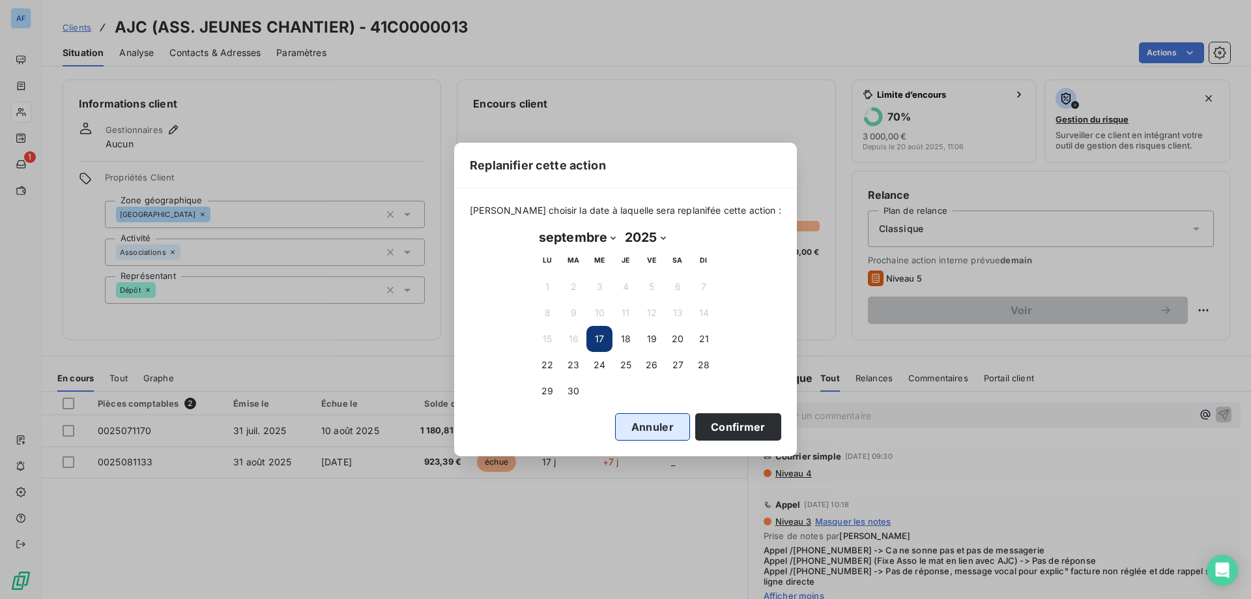
click at [641, 421] on button "Annuler" at bounding box center [652, 426] width 75 height 27
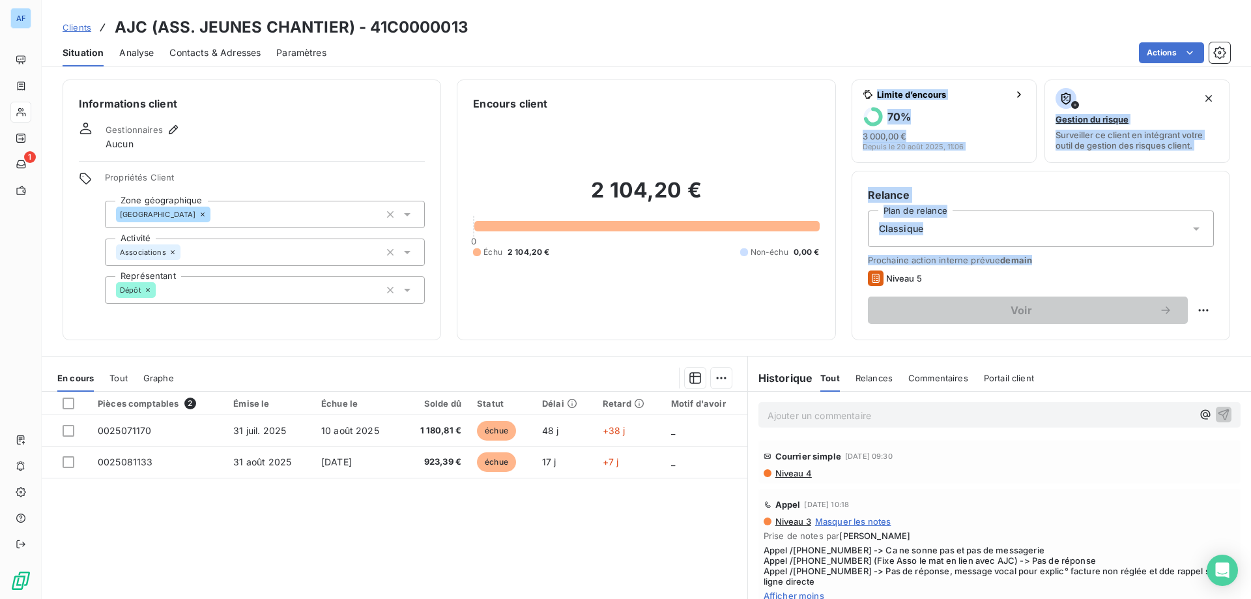
drag, startPoint x: 1031, startPoint y: 261, endPoint x: 819, endPoint y: 259, distance: 211.7
click at [819, 259] on div "Informations client Gestionnaires Aucun Propriétés Client Zone géographique Ard…" at bounding box center [646, 209] width 1209 height 261
click at [1012, 259] on span "demain" at bounding box center [1016, 260] width 32 height 10
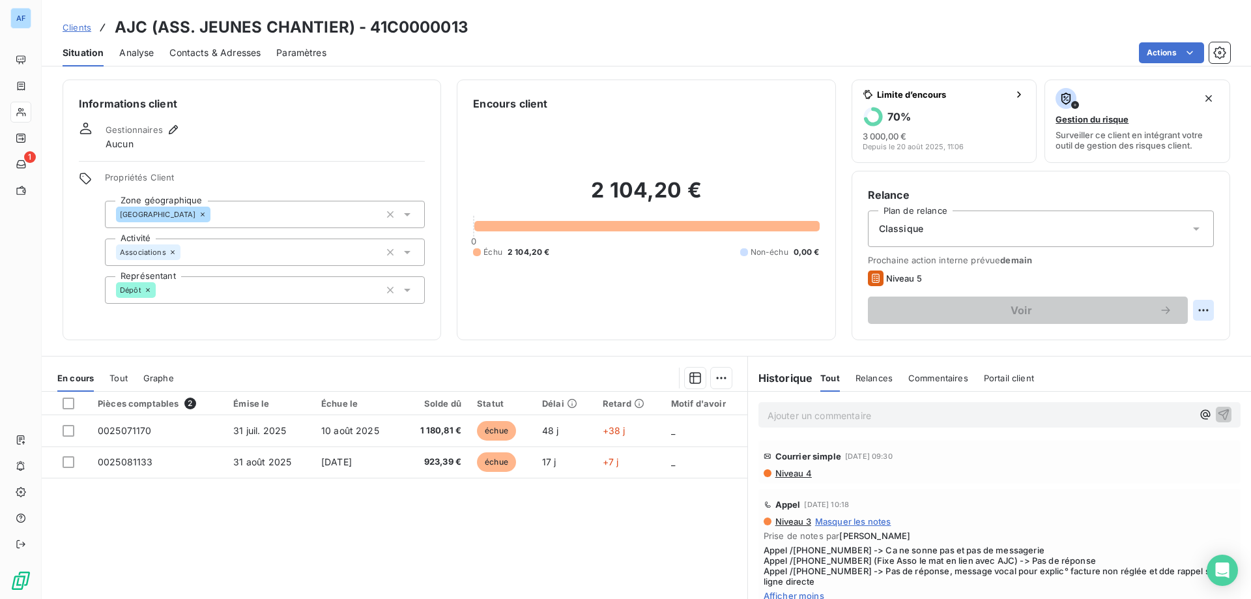
click at [1199, 305] on html "AF 1 Clients AJC (ASS. JEUNES CHANTIER) - 41C0000013 Situation Analyse Contacts…" at bounding box center [625, 299] width 1251 height 599
click at [1106, 292] on html "AF 1 Clients AJC (ASS. JEUNES CHANTIER) - 41C0000013 Situation Analyse Contacts…" at bounding box center [625, 299] width 1251 height 599
click at [1190, 307] on html "AF 1 Clients AJC (ASS. JEUNES CHANTIER) - 41C0000013 Situation Analyse Contacts…" at bounding box center [625, 299] width 1251 height 599
click at [1030, 267] on html "AF 1 Clients AJC (ASS. JEUNES CHANTIER) - 41C0000013 Situation Analyse Contacts…" at bounding box center [625, 299] width 1251 height 599
drag, startPoint x: 1029, startPoint y: 259, endPoint x: 884, endPoint y: 259, distance: 145.3
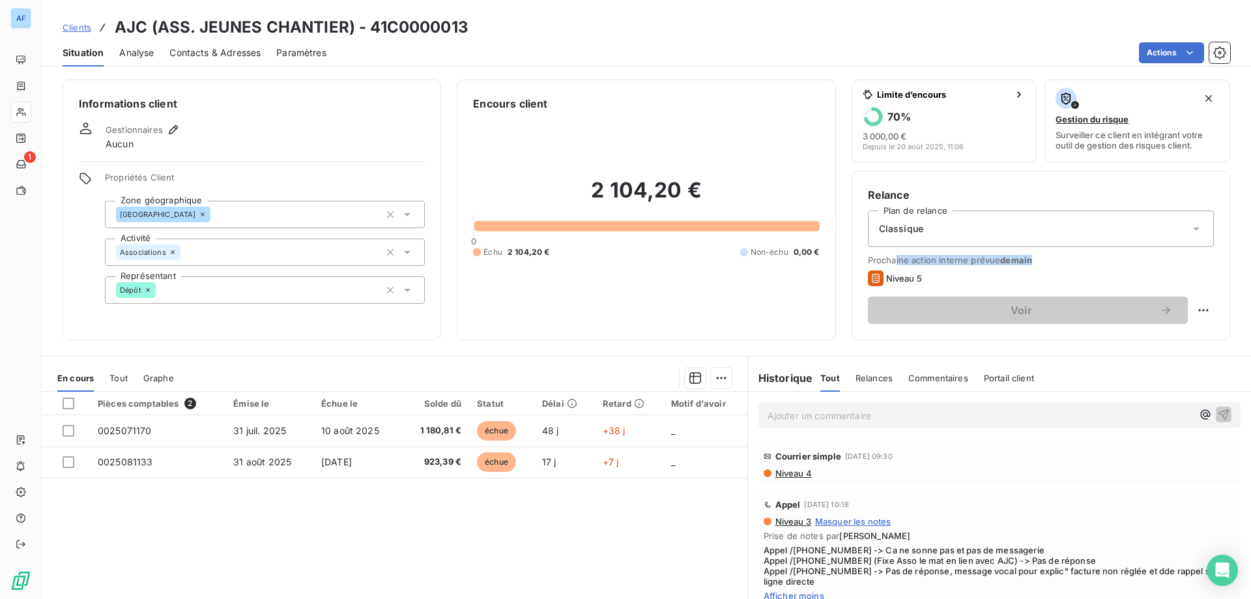
click at [884, 259] on span "Prochaine action interne prévue [DATE]" at bounding box center [1041, 260] width 346 height 10
click at [988, 270] on div "Niveau 5" at bounding box center [1041, 278] width 346 height 16
click at [1191, 305] on html "AF 1 Clients AJC (ASS. JEUNES CHANTIER) - 41C0000013 Situation Analyse Contacts…" at bounding box center [625, 299] width 1251 height 599
click at [1148, 332] on div "Replanifier cette action" at bounding box center [1141, 338] width 117 height 21
select select "8"
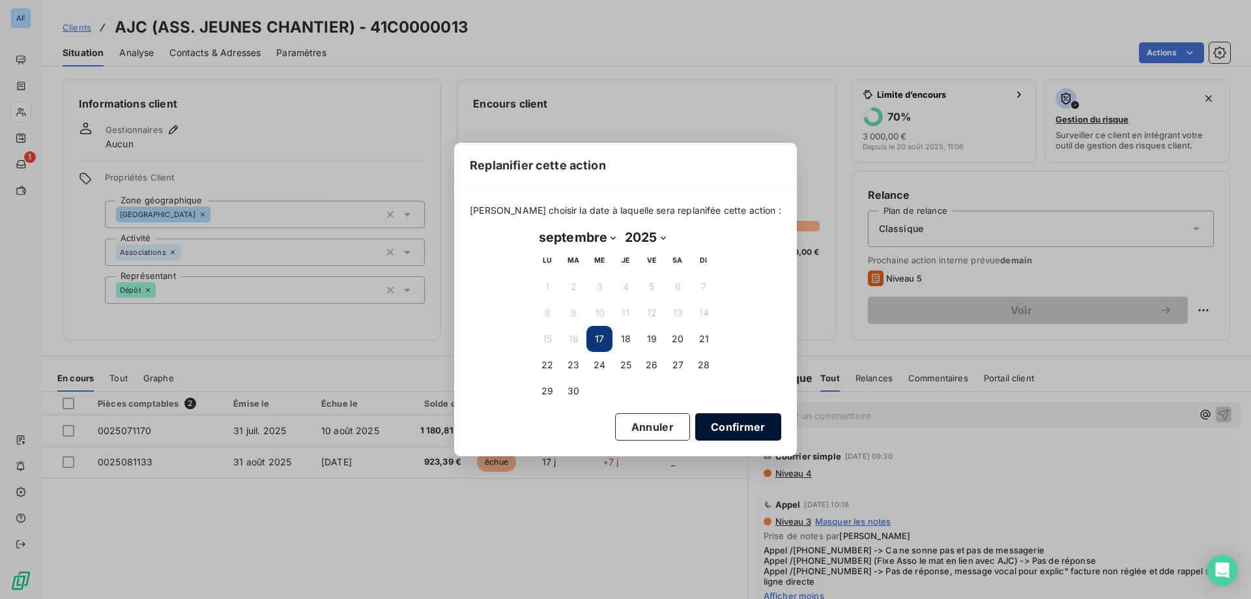
click at [707, 421] on button "Confirmer" at bounding box center [738, 426] width 86 height 27
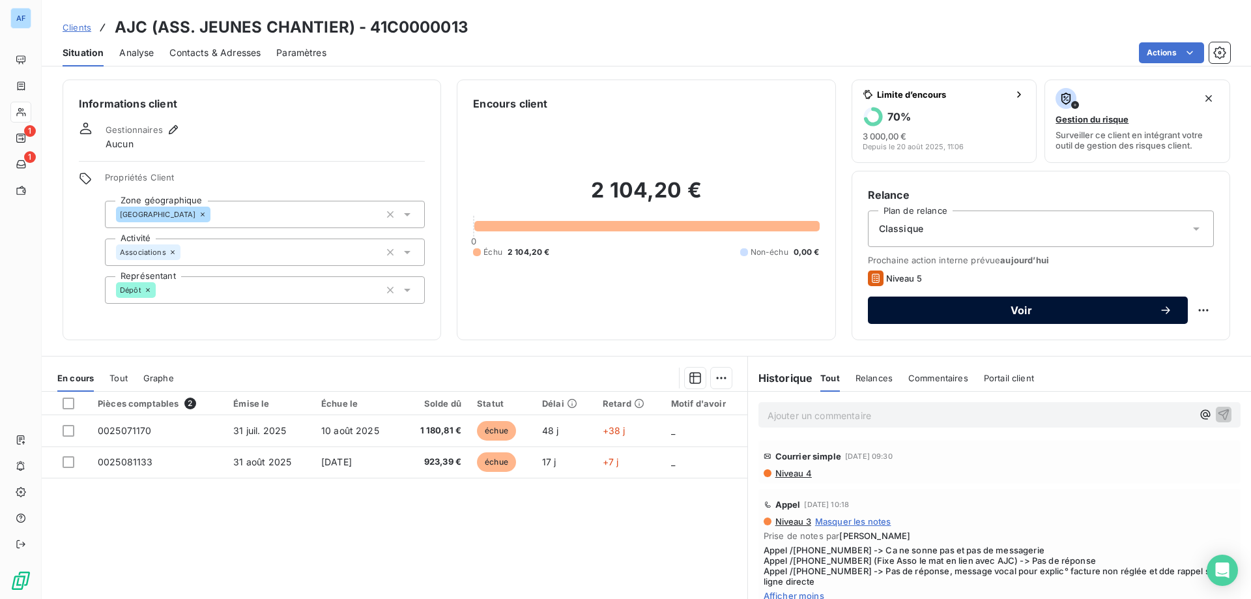
click at [1102, 305] on span "Voir" at bounding box center [1021, 310] width 276 height 10
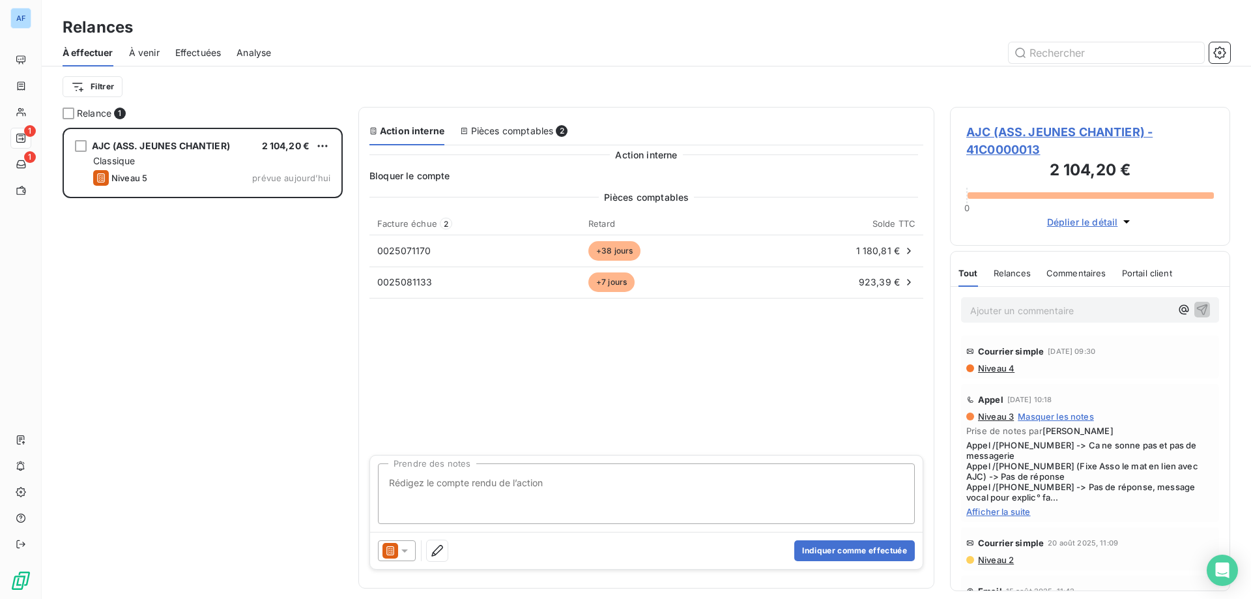
scroll to position [461, 270]
click at [533, 475] on textarea "Prendre des notes" at bounding box center [646, 493] width 537 height 61
click at [399, 545] on icon at bounding box center [404, 550] width 13 height 13
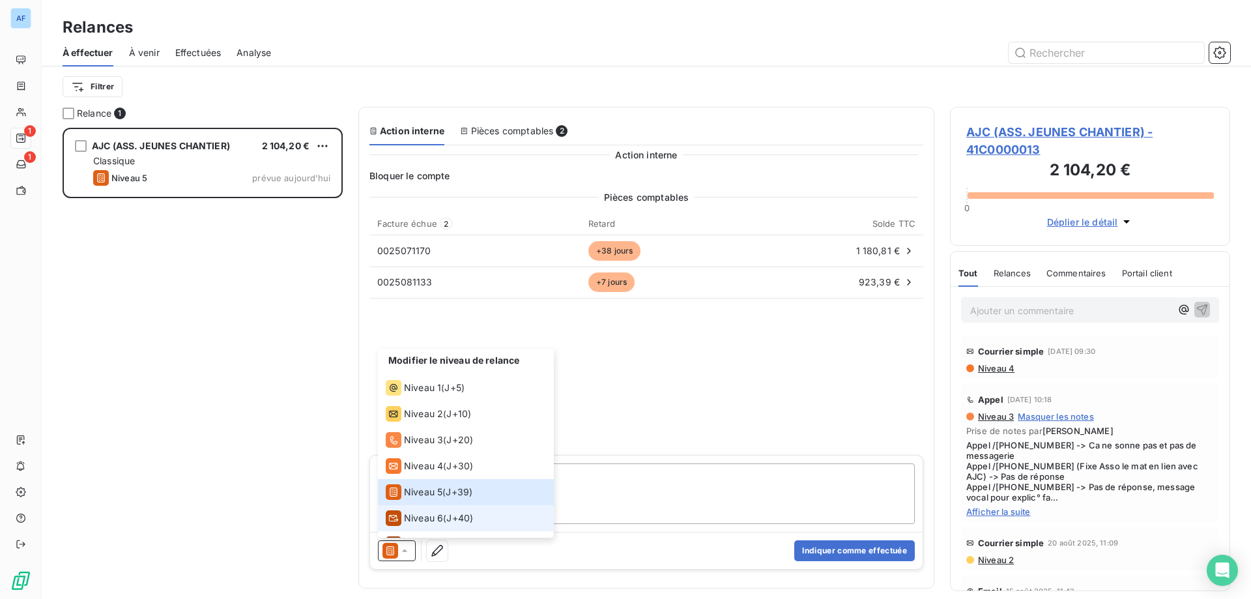
scroll to position [20, 0]
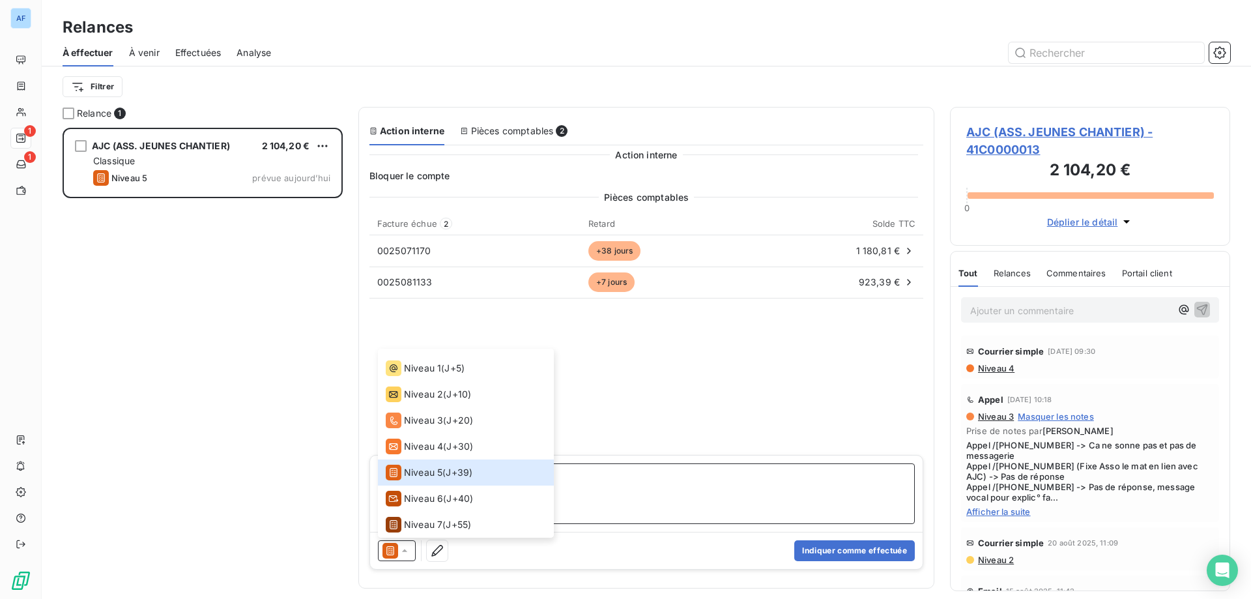
click at [580, 504] on textarea "Prendre des notes" at bounding box center [646, 493] width 537 height 61
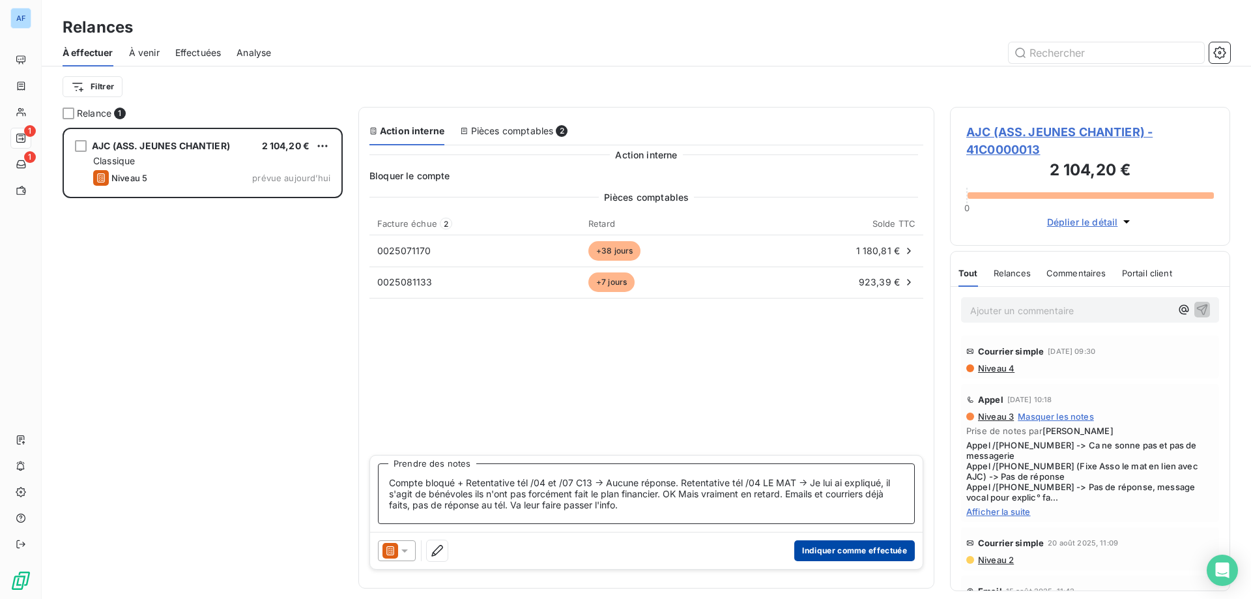
type textarea "Compte bloqué + Retentative tél /04 et /07 C13 -> Aucune réponse. Retentative t…"
click at [873, 553] on button "Indiquer comme effectuée" at bounding box center [854, 550] width 121 height 21
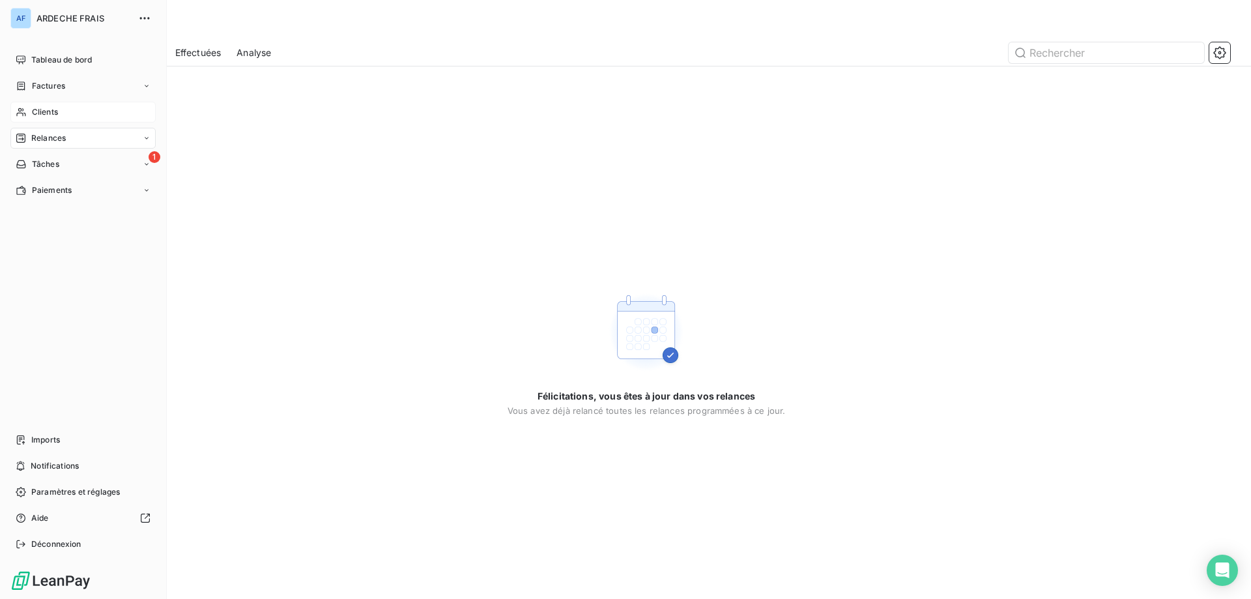
click at [32, 113] on span "Clients" at bounding box center [45, 112] width 26 height 12
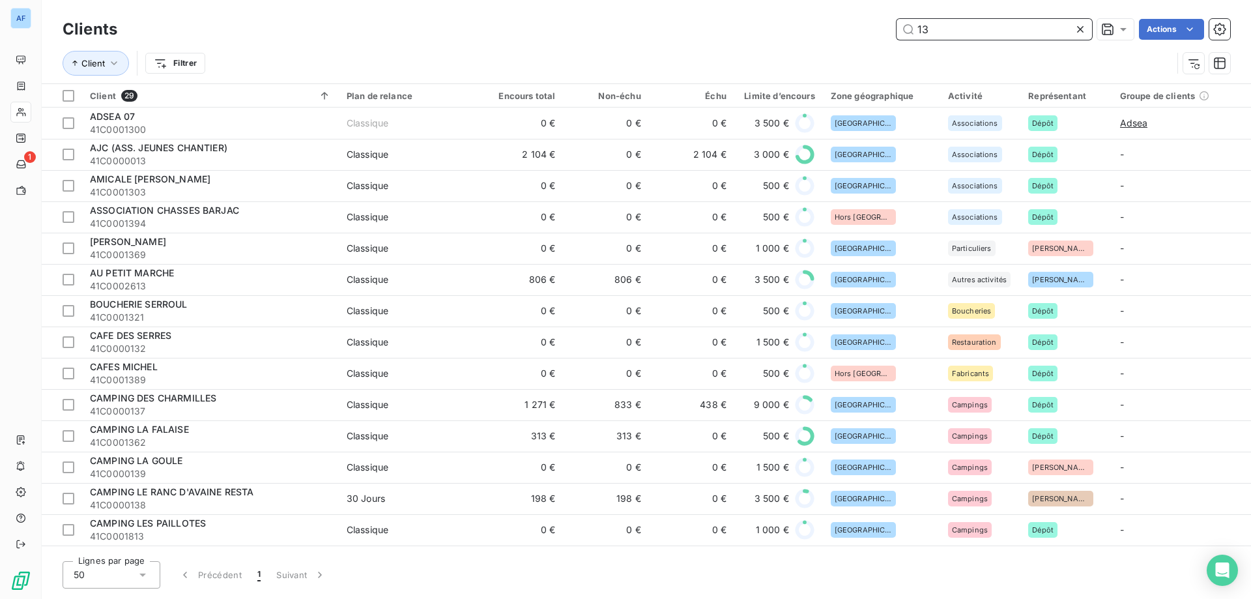
drag, startPoint x: 943, startPoint y: 33, endPoint x: 548, endPoint y: 7, distance: 395.6
click at [549, 10] on div "Clients 13 Actions Client Filtrer" at bounding box center [646, 41] width 1209 height 83
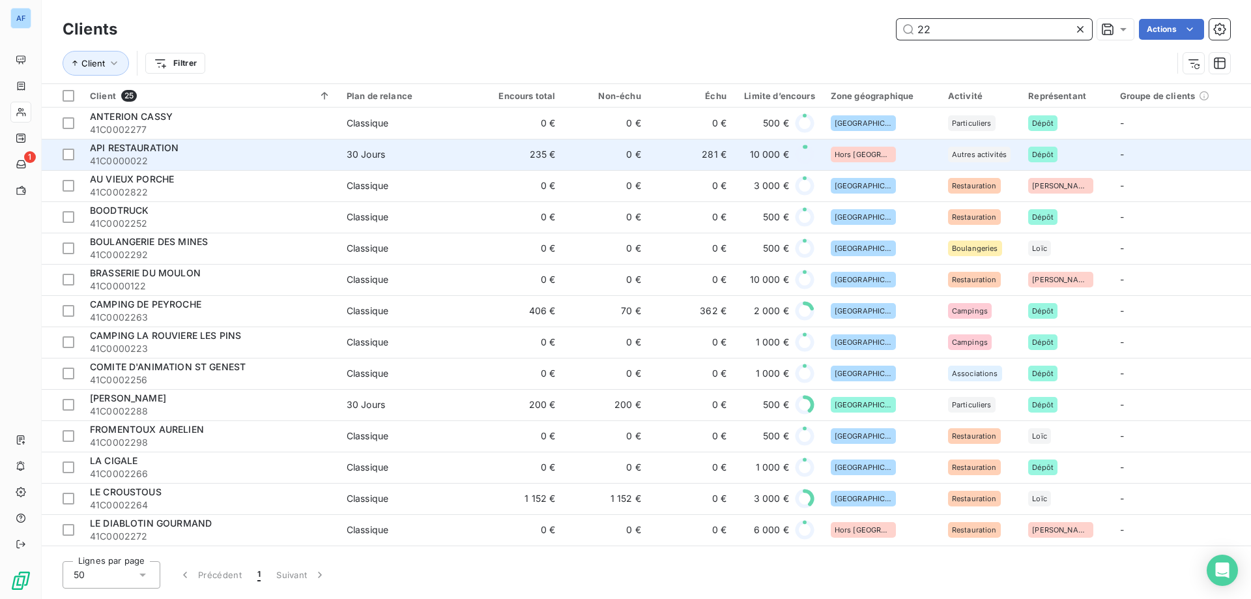
type input "22"
click at [305, 163] on span "41C0000022" at bounding box center [210, 160] width 241 height 13
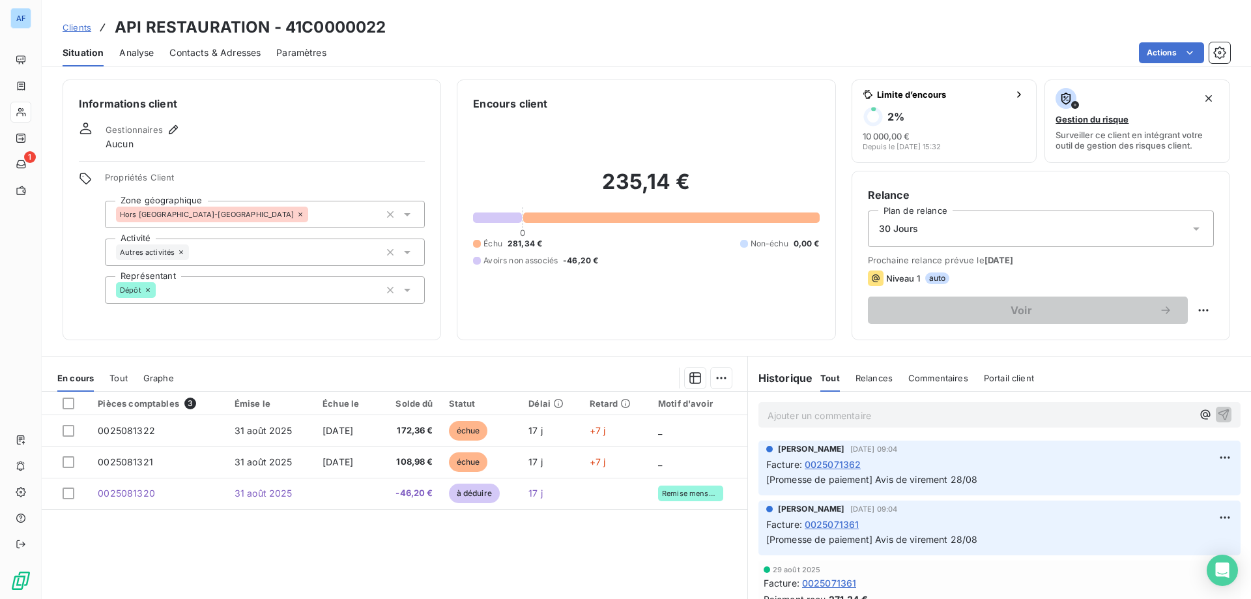
click at [78, 26] on span "Clients" at bounding box center [77, 27] width 29 height 10
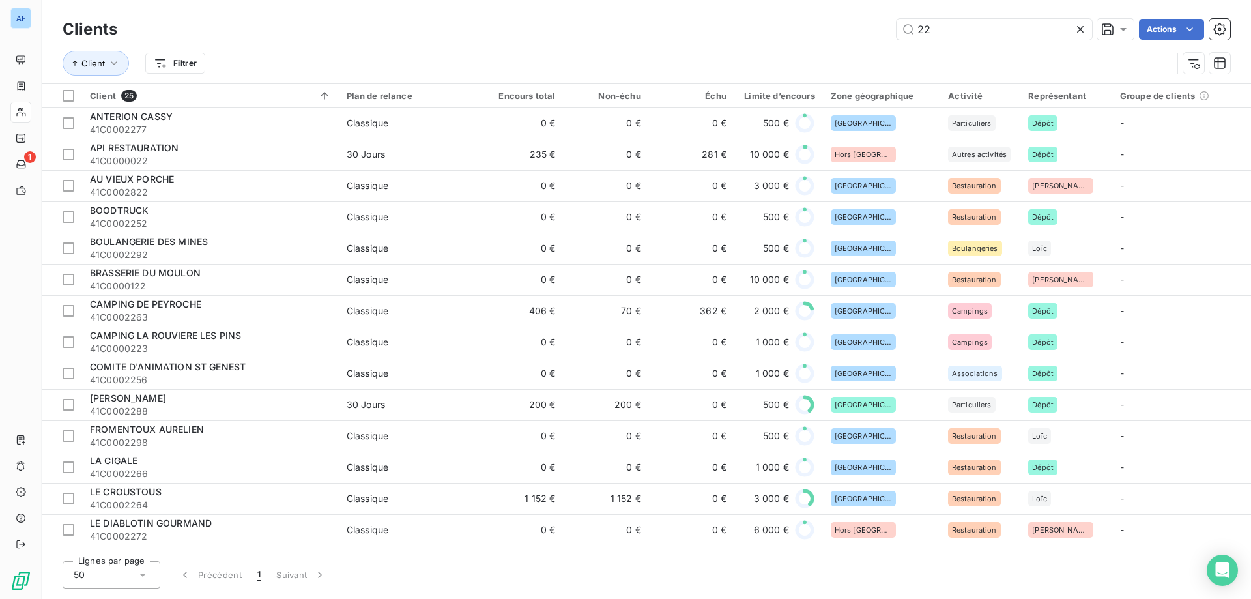
drag, startPoint x: 941, startPoint y: 29, endPoint x: 528, endPoint y: 20, distance: 412.4
click at [531, 20] on div "22 Actions" at bounding box center [681, 29] width 1097 height 21
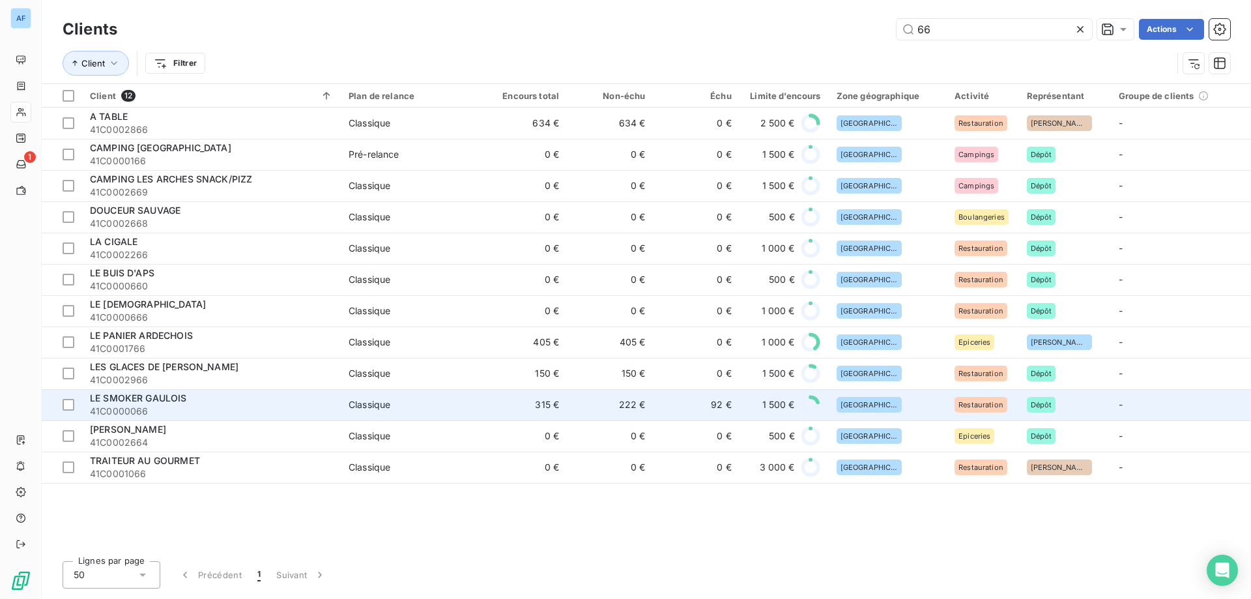
type input "66"
click at [165, 402] on span "LE SMOKER GAULOIS" at bounding box center [138, 397] width 97 height 11
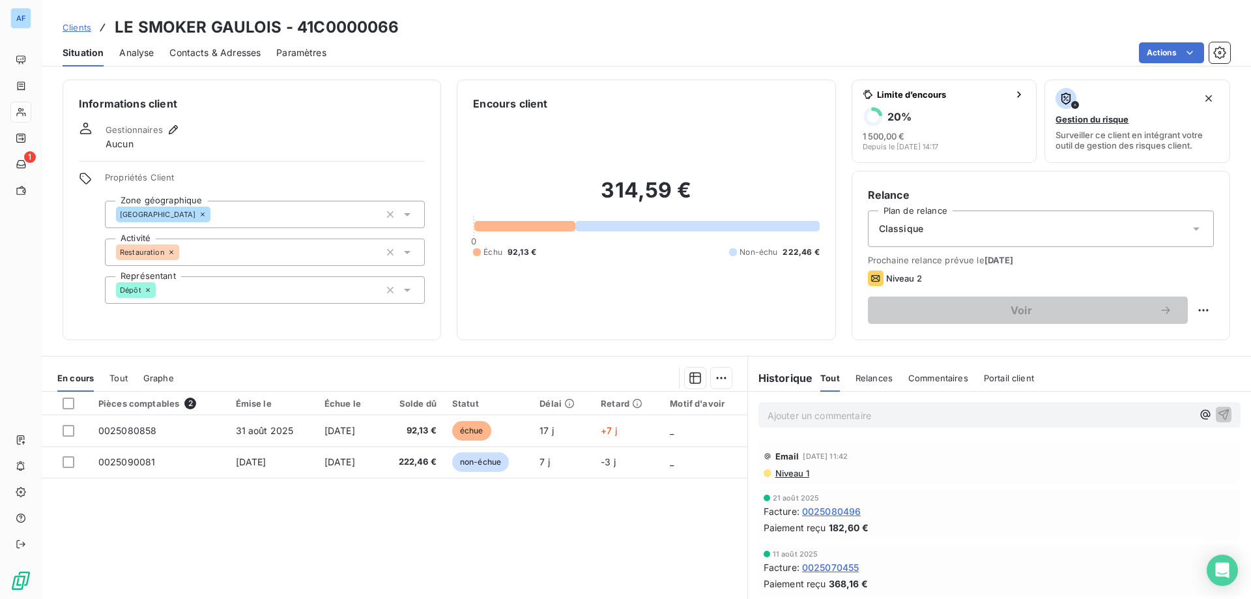
click at [85, 23] on span "Clients" at bounding box center [77, 27] width 29 height 10
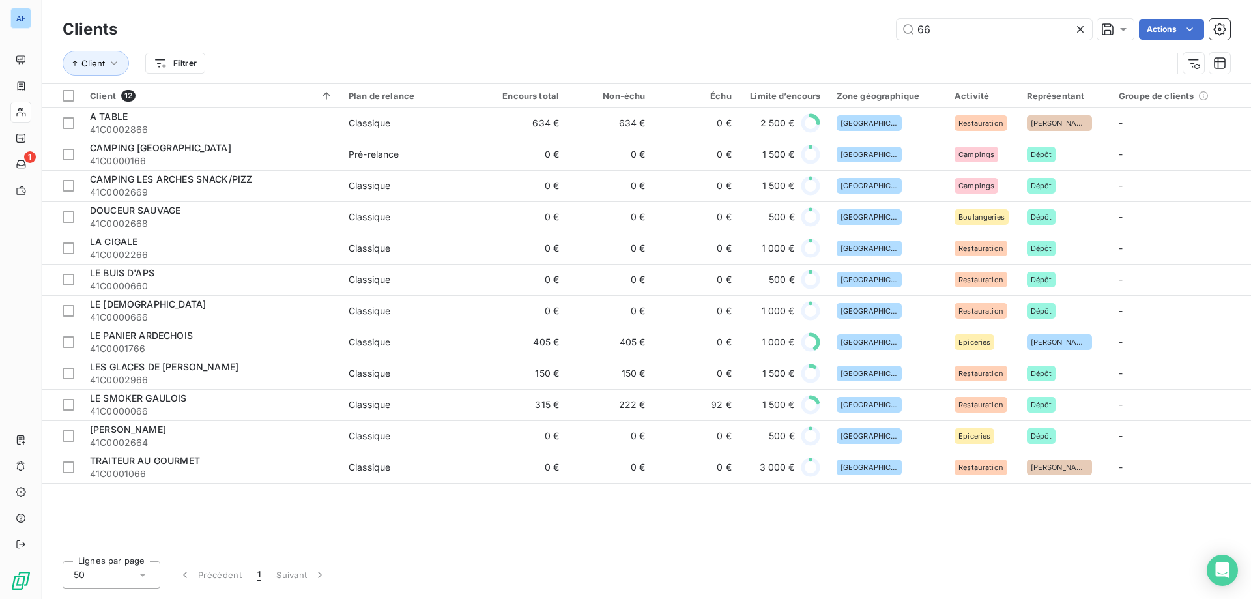
drag, startPoint x: 944, startPoint y: 24, endPoint x: 688, endPoint y: 23, distance: 256.0
click at [715, 24] on div "66 Actions" at bounding box center [681, 29] width 1097 height 21
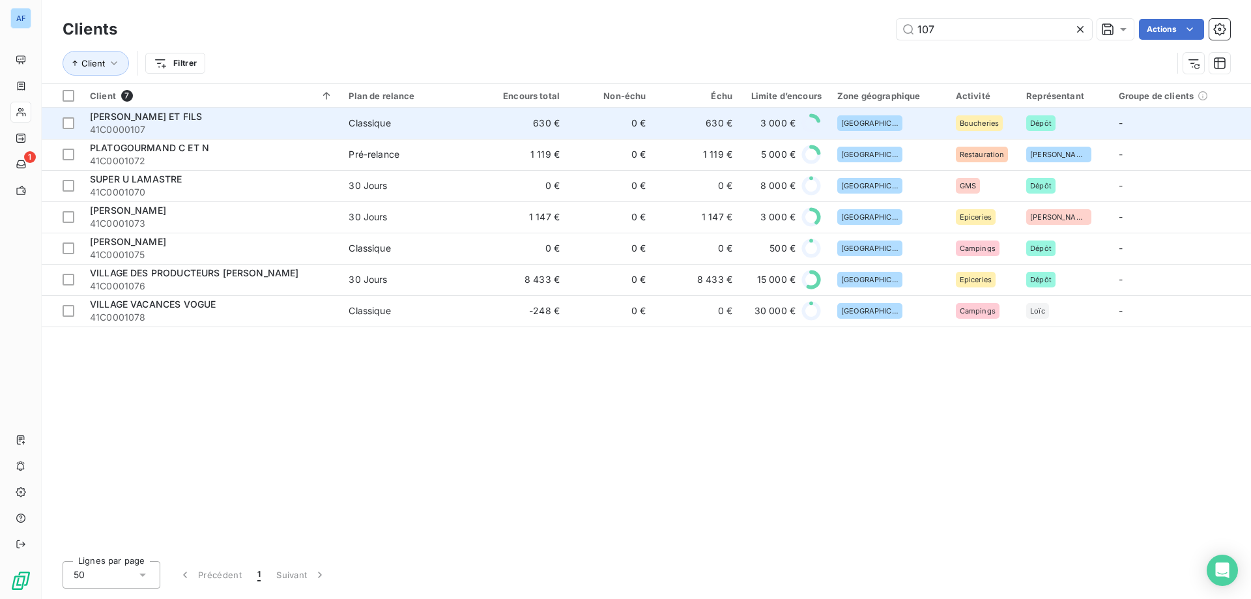
type input "107"
click at [202, 119] on div "[PERSON_NAME] ET FILS" at bounding box center [211, 116] width 243 height 13
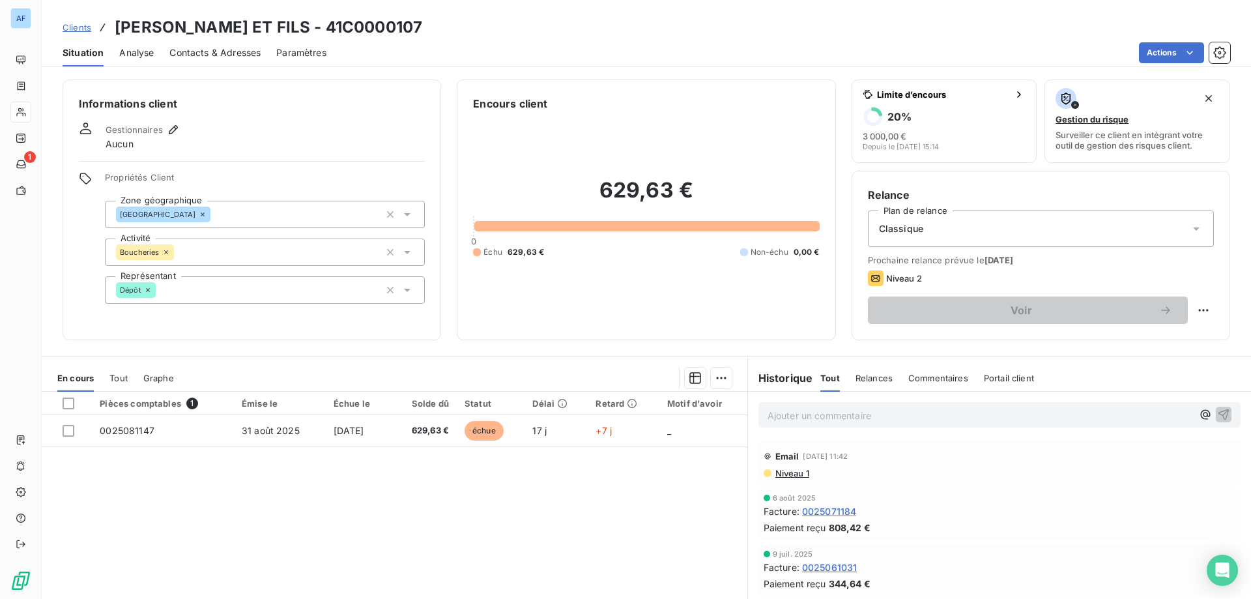
click at [78, 29] on span "Clients" at bounding box center [77, 27] width 29 height 10
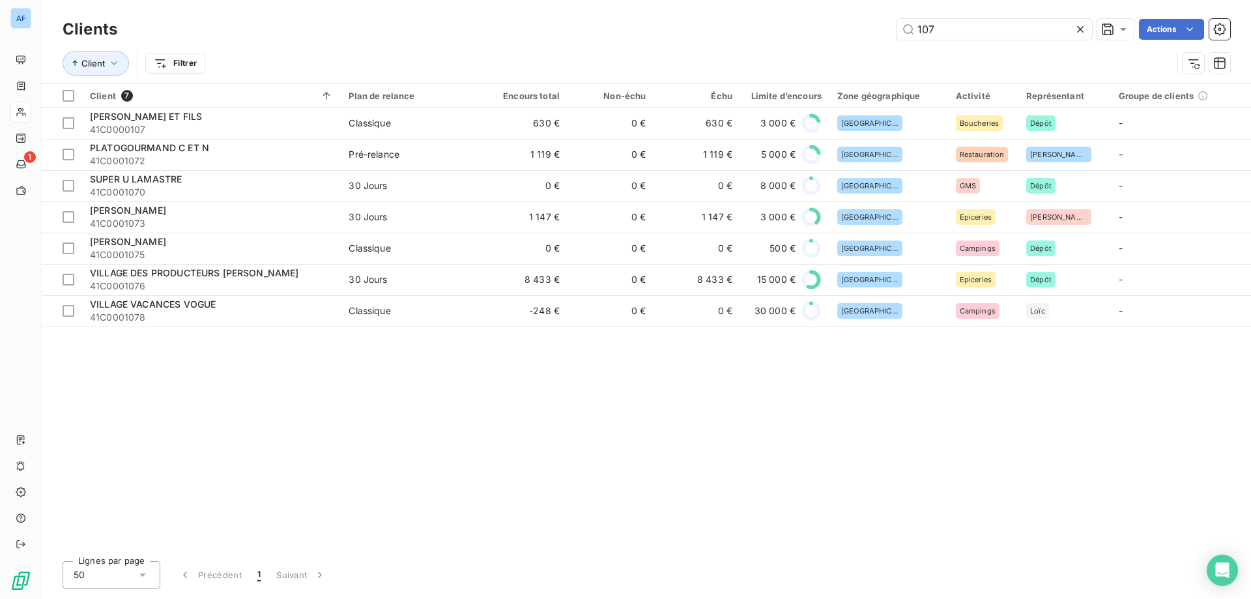
drag, startPoint x: 935, startPoint y: 33, endPoint x: 581, endPoint y: 23, distance: 354.5
click at [629, 23] on div "107 Actions" at bounding box center [681, 29] width 1097 height 21
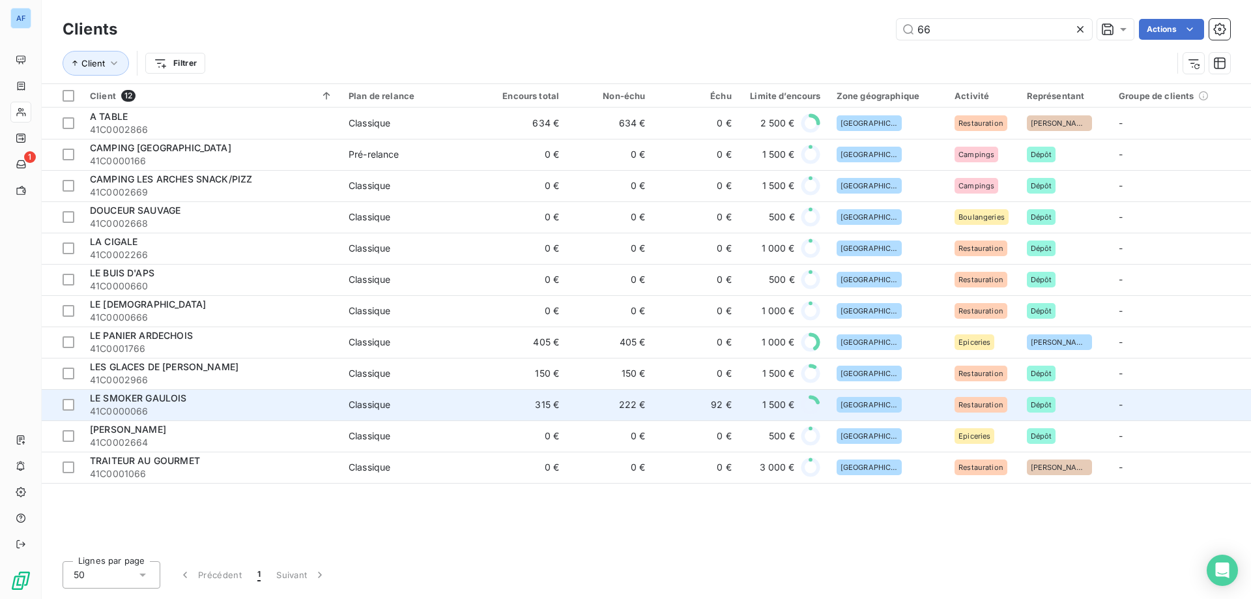
type input "66"
click at [255, 393] on div "LE SMOKER GAULOIS" at bounding box center [211, 397] width 243 height 13
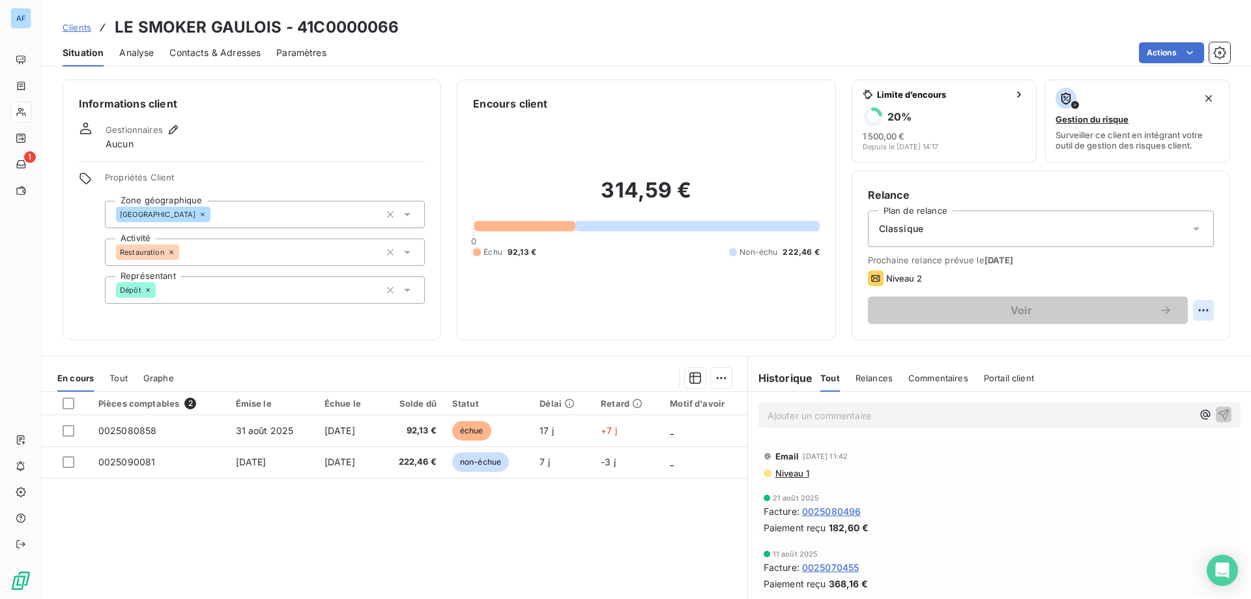
click at [1192, 311] on html "AF 1 Clients LE SMOKER GAULOIS - 41C0000066 Situation Analyse Contacts & Adress…" at bounding box center [625, 299] width 1251 height 599
click at [1110, 343] on div "Replanifier cette action" at bounding box center [1141, 338] width 117 height 21
select select "8"
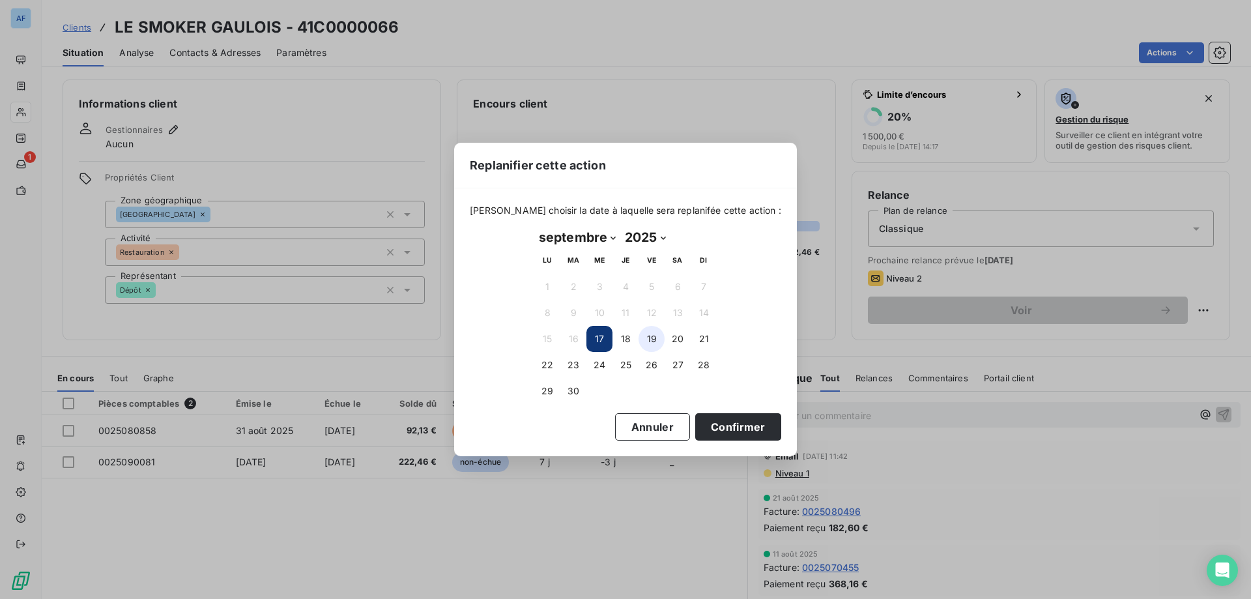
click at [648, 343] on button "19" at bounding box center [651, 339] width 26 height 26
click at [722, 429] on button "Confirmer" at bounding box center [738, 426] width 86 height 27
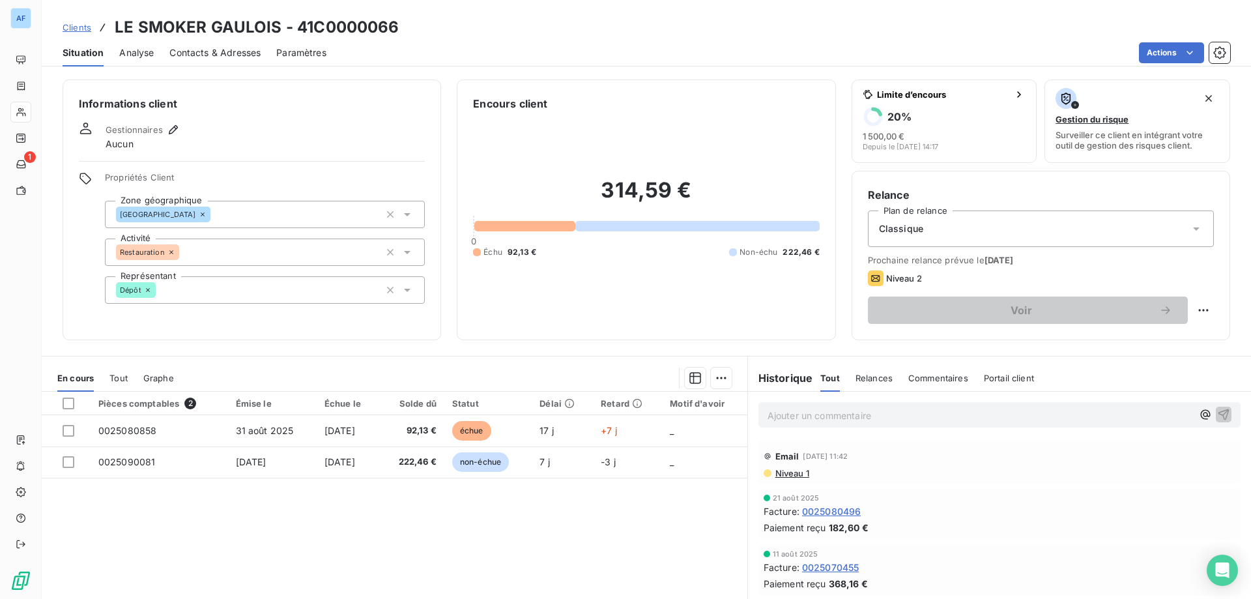
click at [82, 29] on span "Clients" at bounding box center [77, 27] width 29 height 10
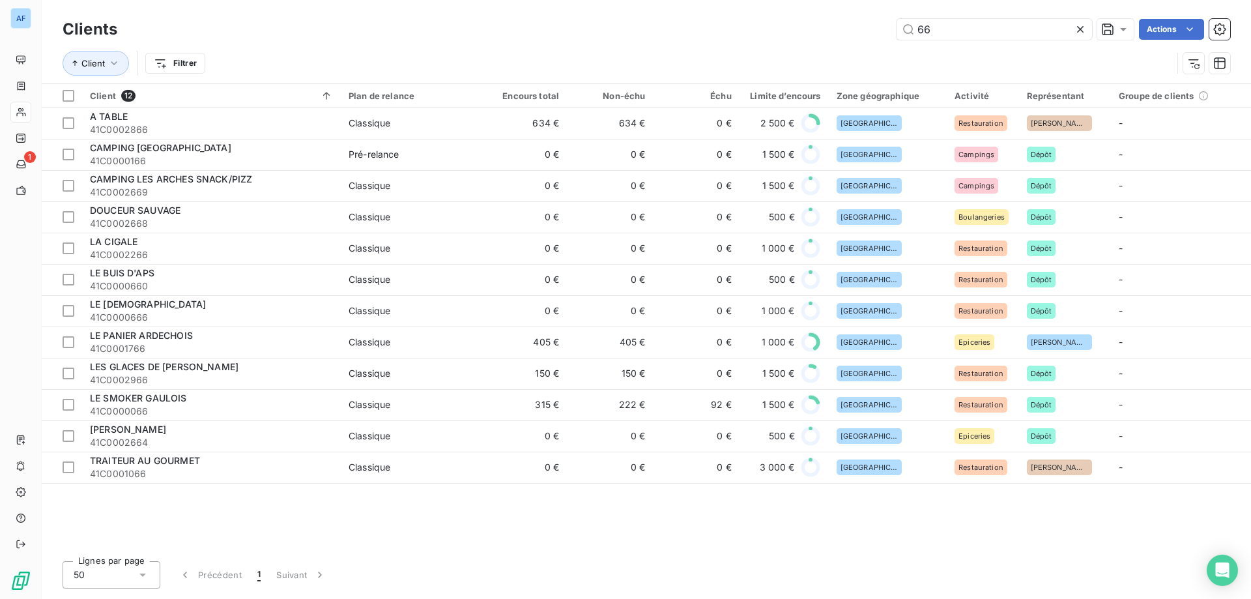
drag, startPoint x: 957, startPoint y: 36, endPoint x: 738, endPoint y: 18, distance: 219.6
click at [741, 18] on div "Clients 66 Actions" at bounding box center [646, 29] width 1167 height 27
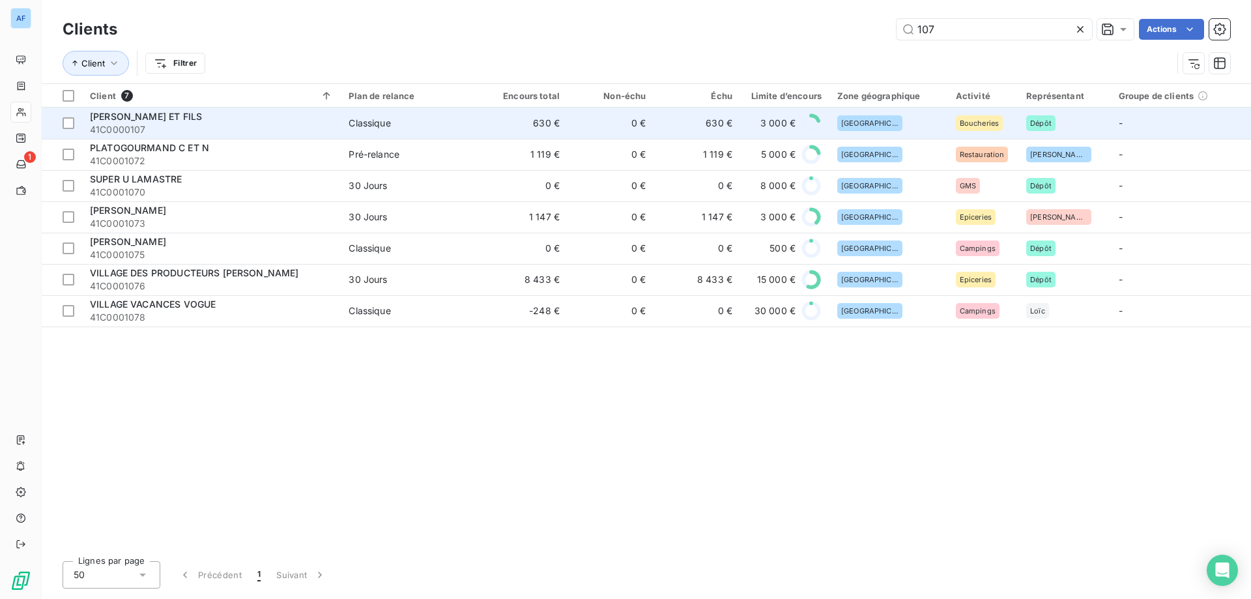
type input "107"
click at [203, 128] on span "41C0000107" at bounding box center [211, 129] width 243 height 13
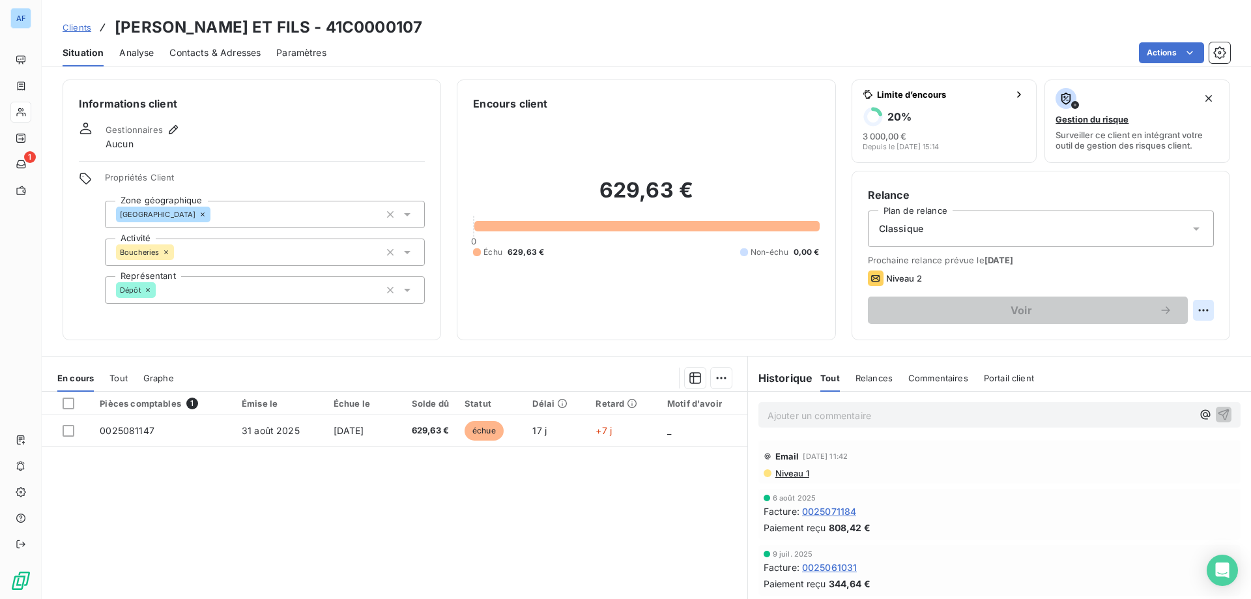
click at [1191, 309] on html "AF 1 Clients [PERSON_NAME] ET FILS - 41C0000107 Situation Analyse Contacts & Ad…" at bounding box center [625, 299] width 1251 height 599
click at [1136, 333] on div "Replanifier cette action" at bounding box center [1141, 338] width 117 height 21
select select "8"
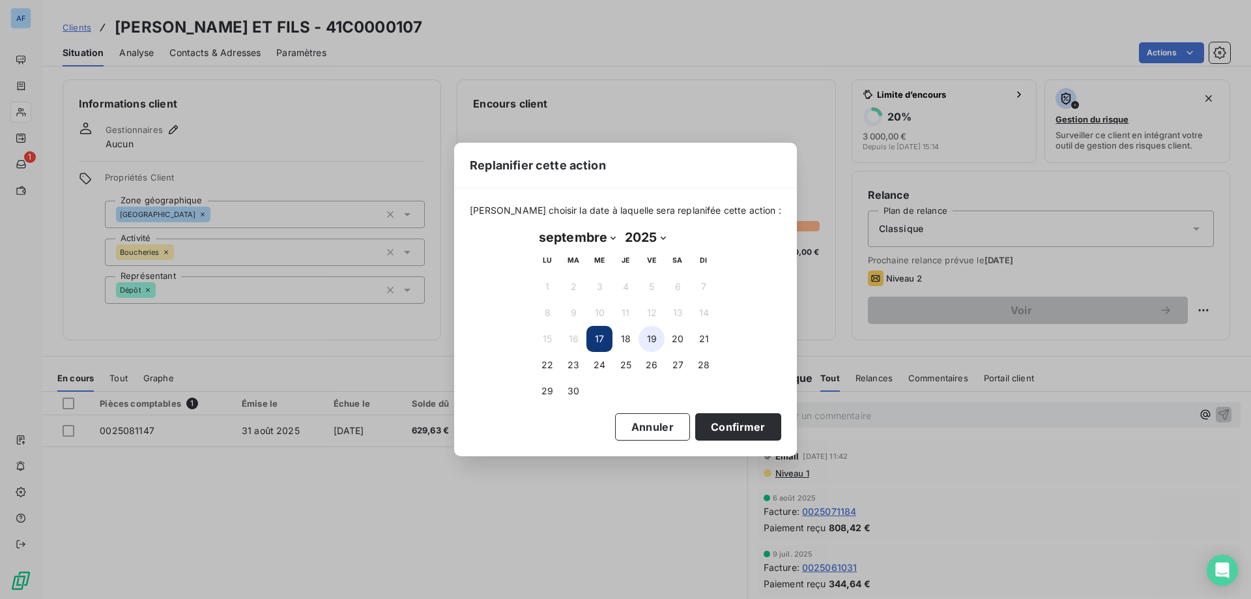
click at [643, 339] on button "19" at bounding box center [651, 339] width 26 height 26
click at [740, 436] on button "Confirmer" at bounding box center [738, 426] width 86 height 27
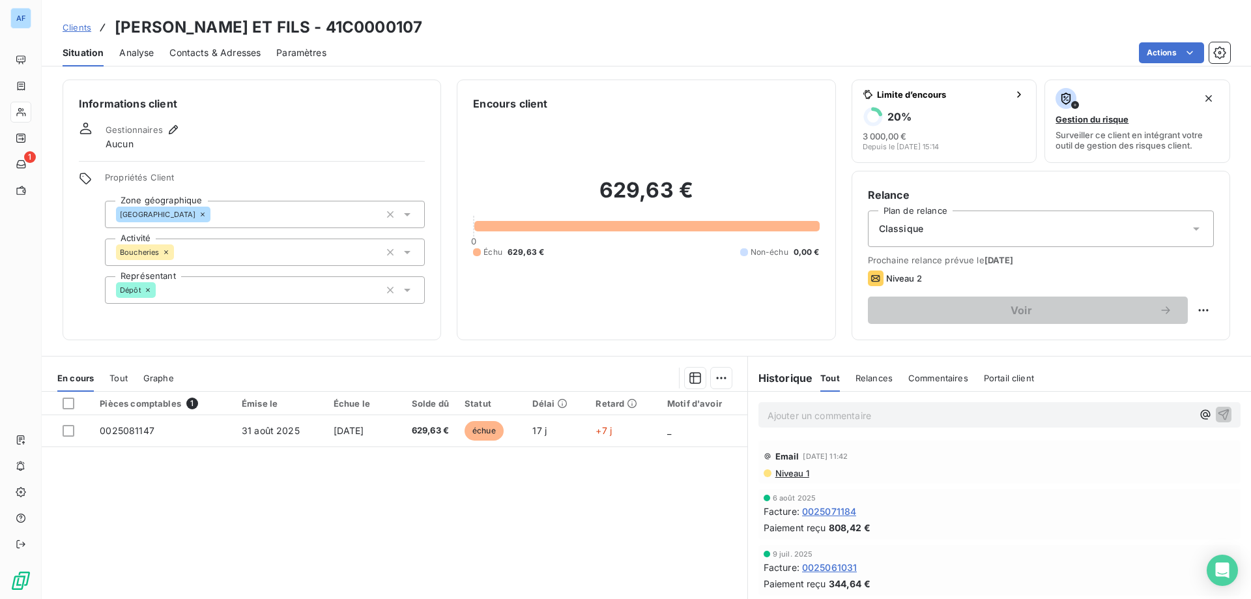
click at [80, 29] on span "Clients" at bounding box center [77, 27] width 29 height 10
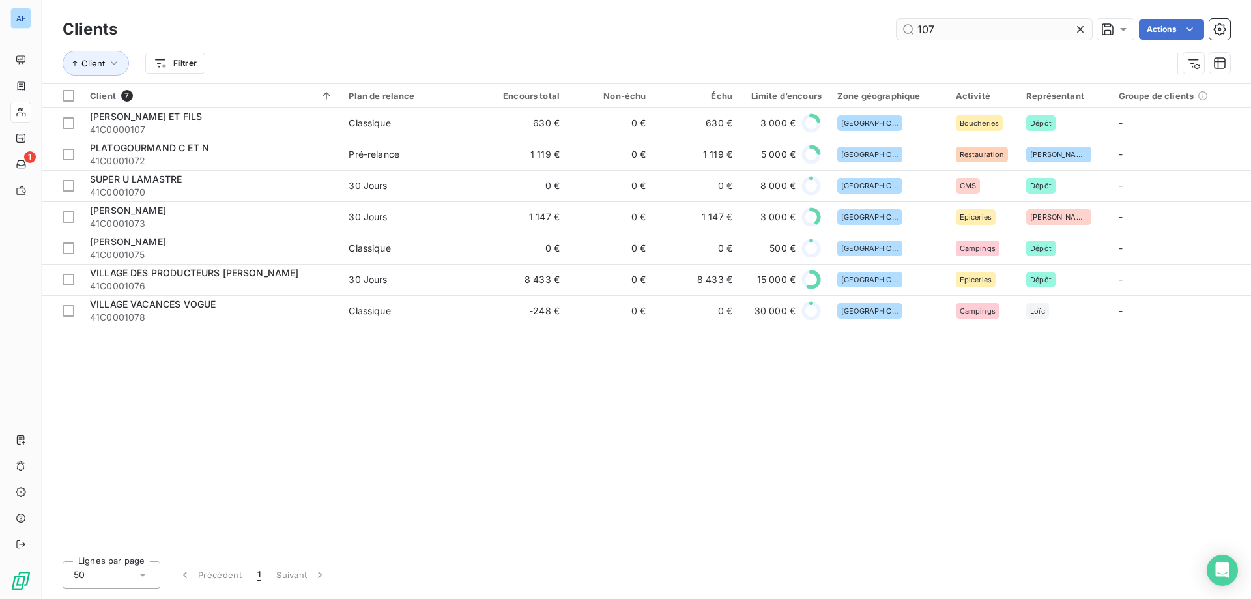
drag, startPoint x: 972, startPoint y: 17, endPoint x: 953, endPoint y: 25, distance: 21.3
click at [955, 24] on div "Clients 107 Actions Client Filtrer" at bounding box center [646, 41] width 1209 height 83
drag, startPoint x: 945, startPoint y: 29, endPoint x: 690, endPoint y: 19, distance: 254.9
click at [690, 19] on div "107 Actions" at bounding box center [681, 29] width 1097 height 21
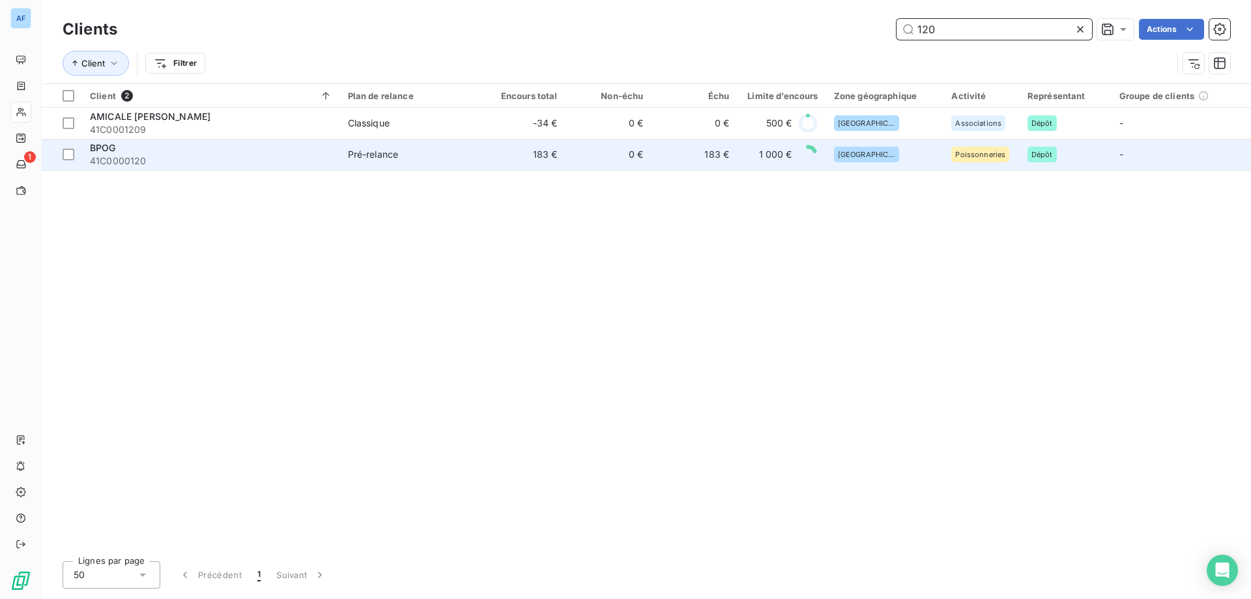
type input "120"
click at [328, 153] on div "BPOG" at bounding box center [211, 147] width 242 height 13
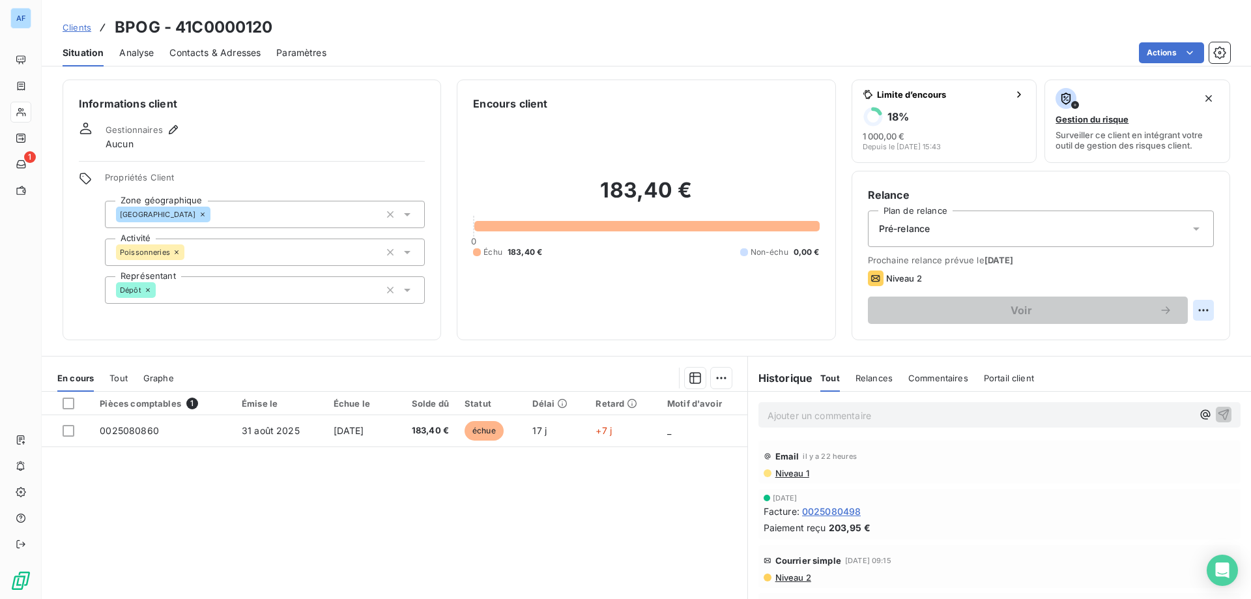
click at [1191, 309] on html "AF 1 Clients BPOG - 41C0000120 Situation Analyse Contacts & Adresses Paramètres…" at bounding box center [625, 299] width 1251 height 599
click at [1135, 344] on div "Replanifier cette action" at bounding box center [1141, 338] width 117 height 21
select select "8"
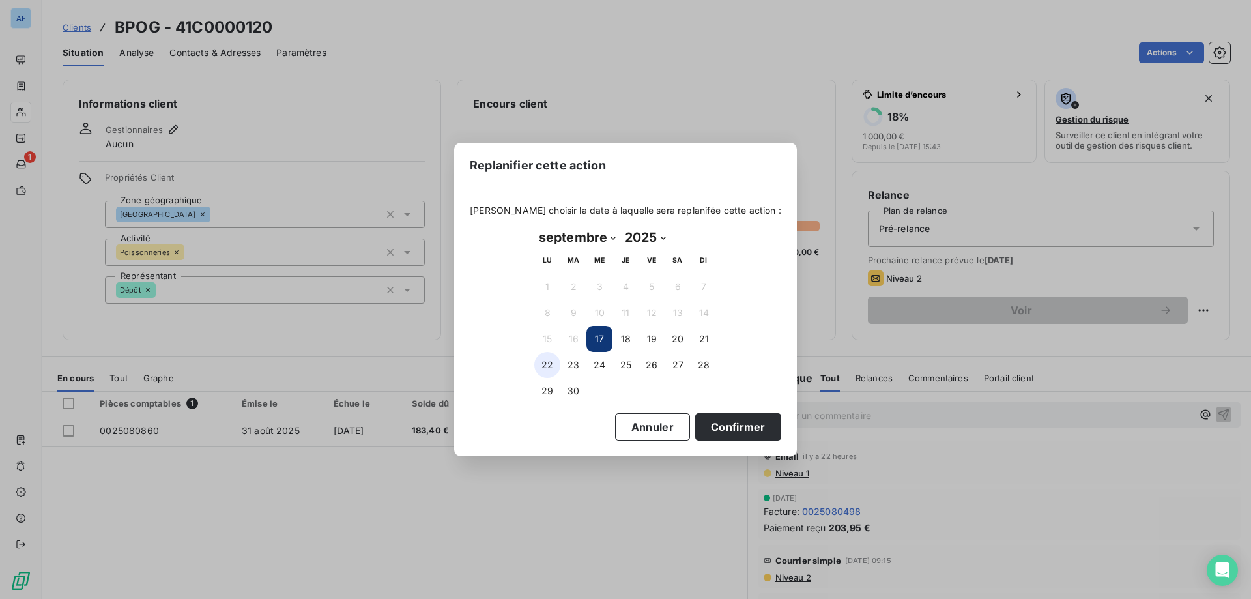
click at [546, 365] on button "22" at bounding box center [547, 365] width 26 height 26
click at [724, 425] on button "Confirmer" at bounding box center [738, 426] width 86 height 27
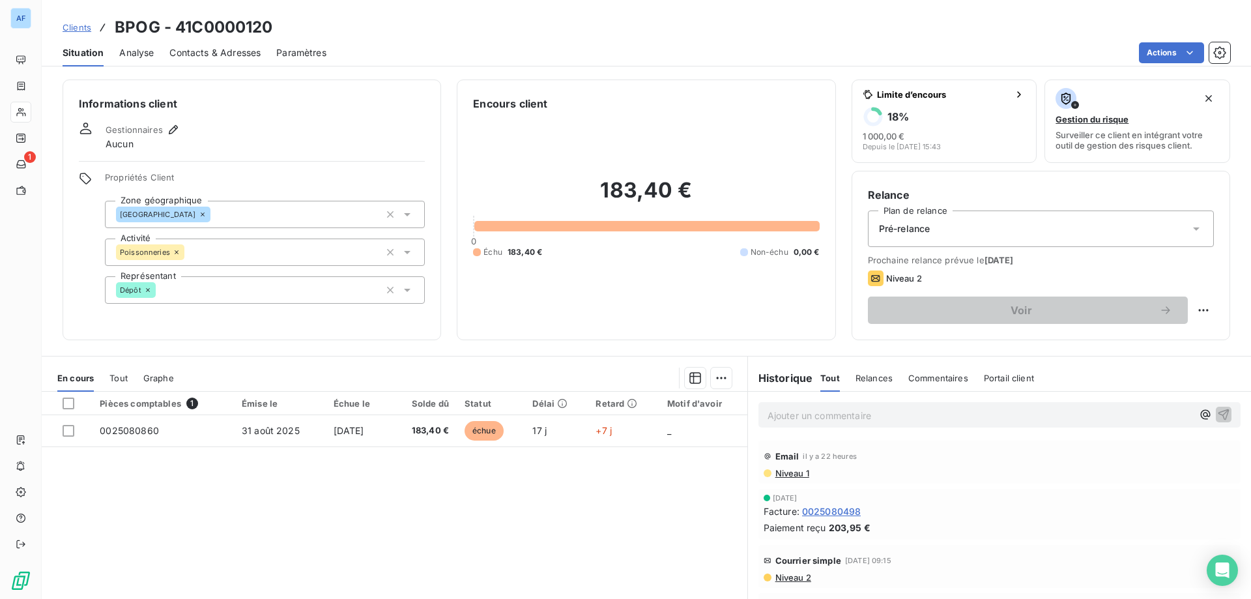
click at [69, 28] on span "Clients" at bounding box center [77, 27] width 29 height 10
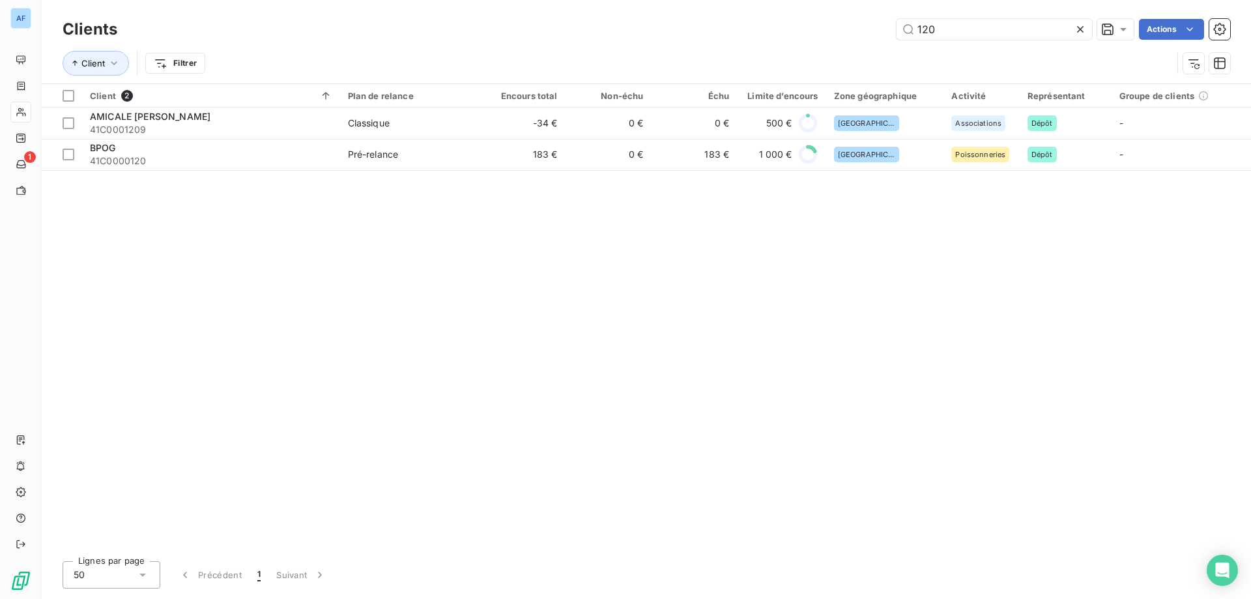
drag, startPoint x: 943, startPoint y: 31, endPoint x: 681, endPoint y: 33, distance: 262.5
click at [687, 34] on div "120 Actions" at bounding box center [681, 29] width 1097 height 21
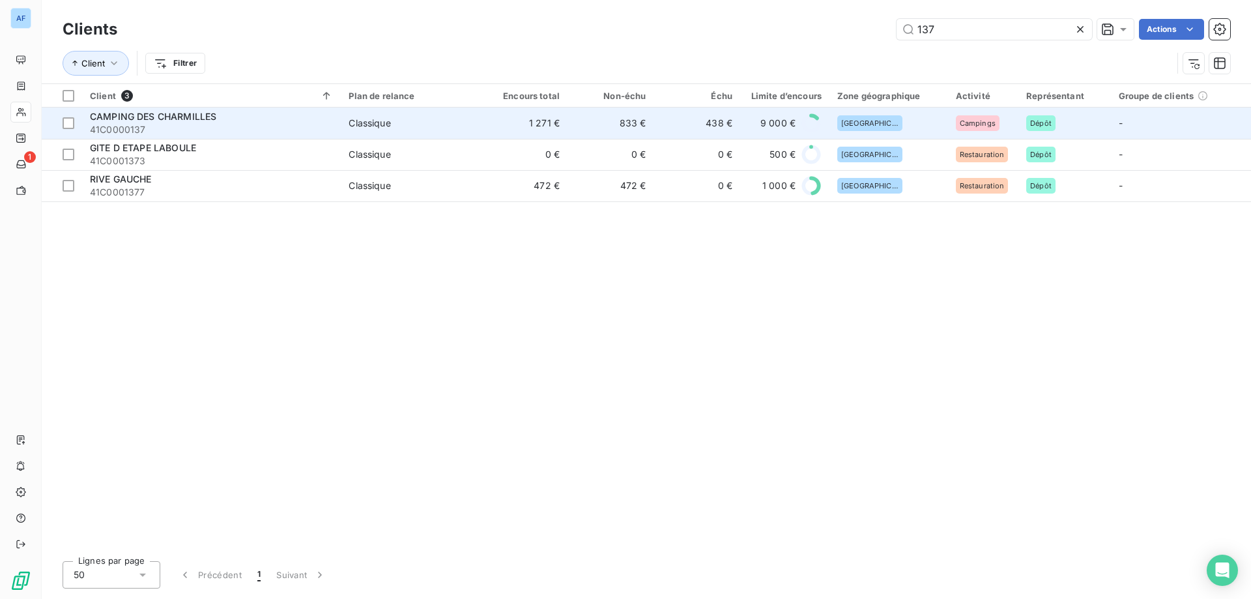
type input "137"
click at [196, 128] on span "41C0000137" at bounding box center [211, 129] width 243 height 13
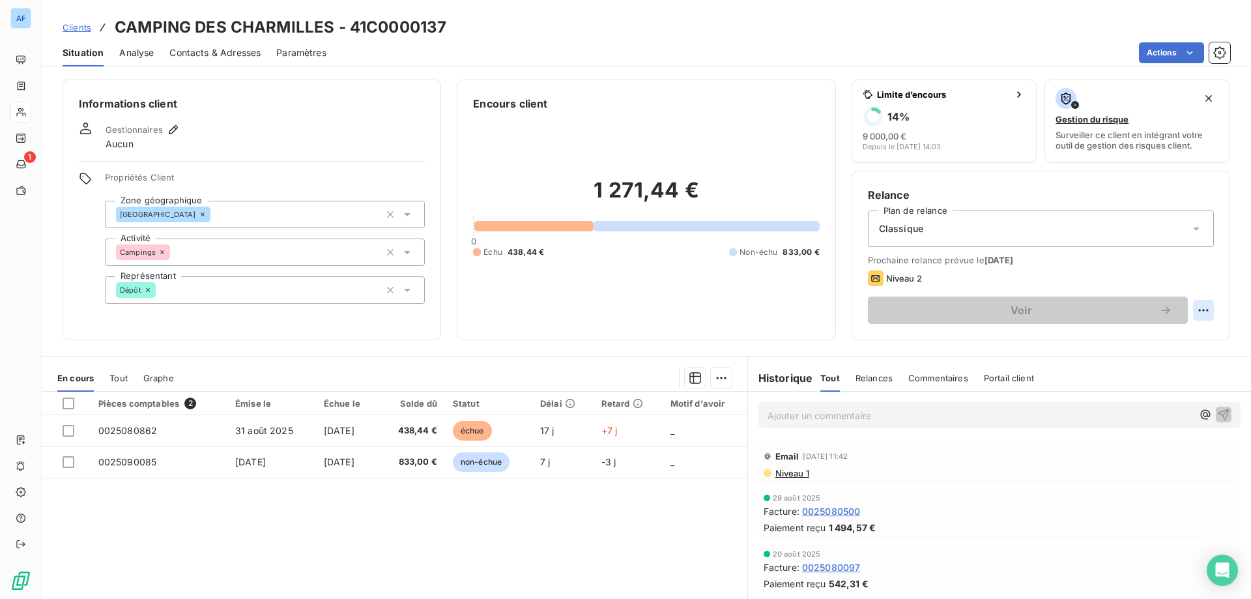
click at [1195, 315] on html "AF 1 Clients CAMPING DES CHARMILLES - 41C0000137 Situation Analyse Contacts & A…" at bounding box center [625, 299] width 1251 height 599
click at [1141, 337] on div "Replanifier cette action" at bounding box center [1141, 338] width 117 height 21
select select "8"
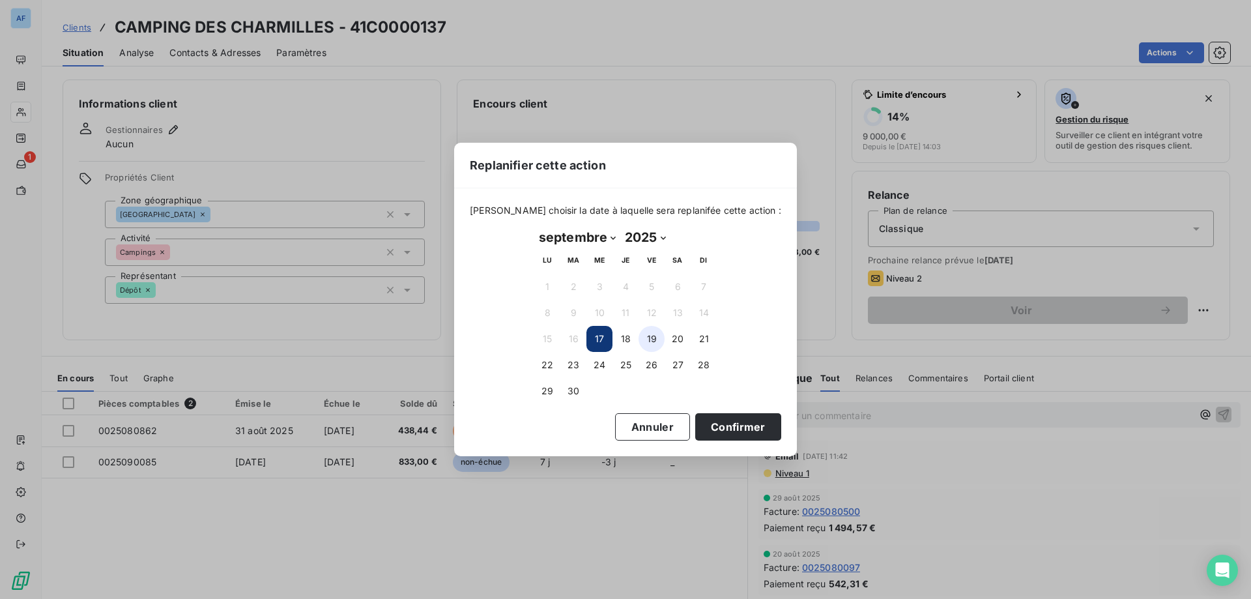
click at [650, 345] on button "19" at bounding box center [651, 339] width 26 height 26
click at [720, 428] on button "Confirmer" at bounding box center [738, 426] width 86 height 27
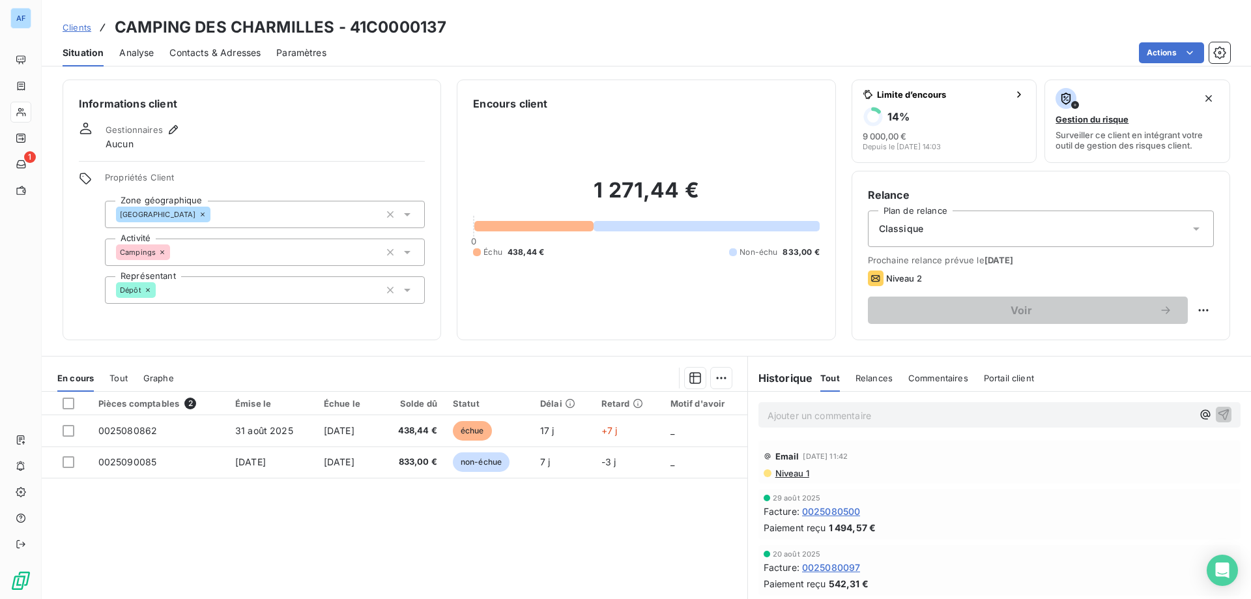
click at [78, 25] on span "Clients" at bounding box center [77, 27] width 29 height 10
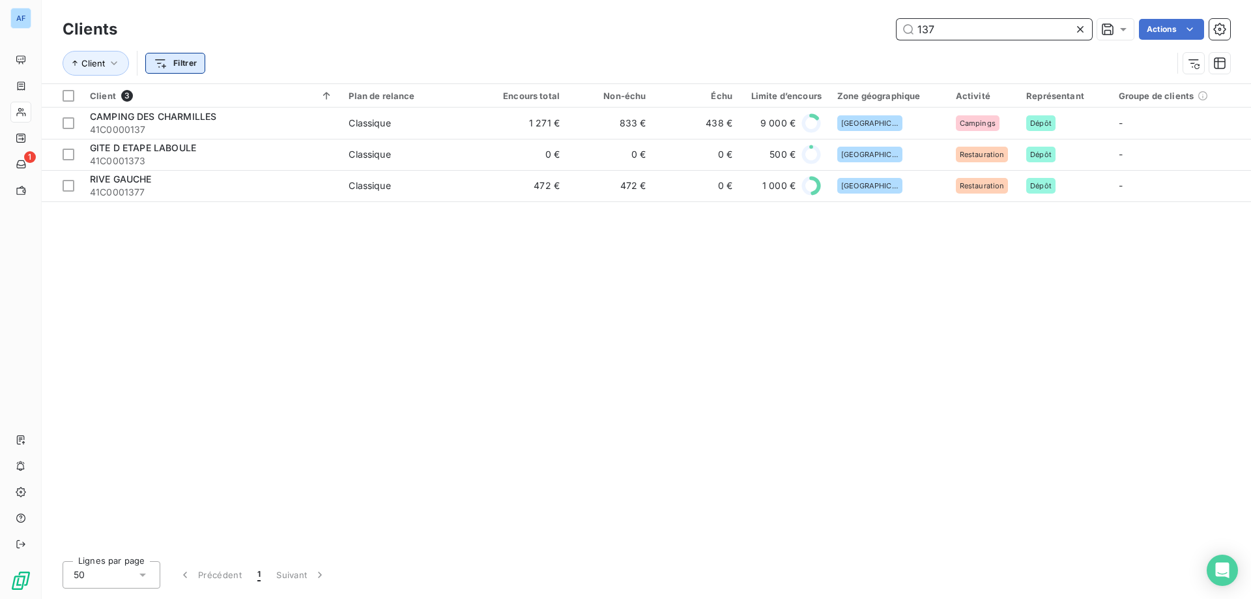
drag, startPoint x: 950, startPoint y: 27, endPoint x: 159, endPoint y: 62, distance: 791.5
click at [236, 55] on div "Clients 137 Actions Client Filtrer" at bounding box center [646, 50] width 1167 height 68
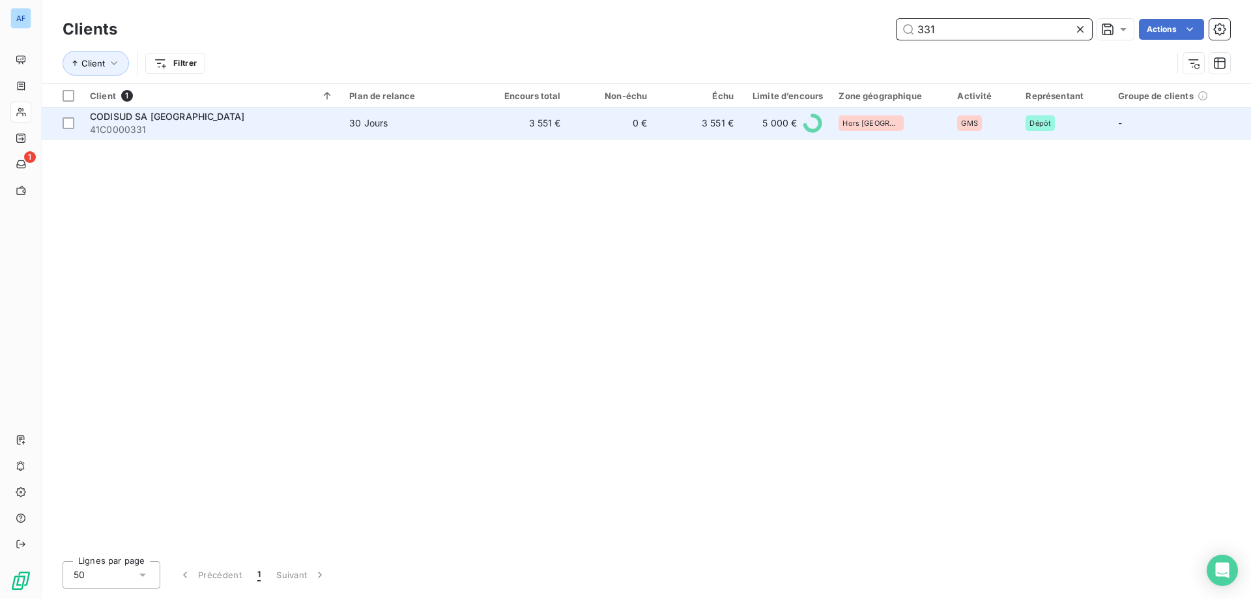
type input "331"
click at [272, 124] on span "41C0000331" at bounding box center [212, 129] width 244 height 13
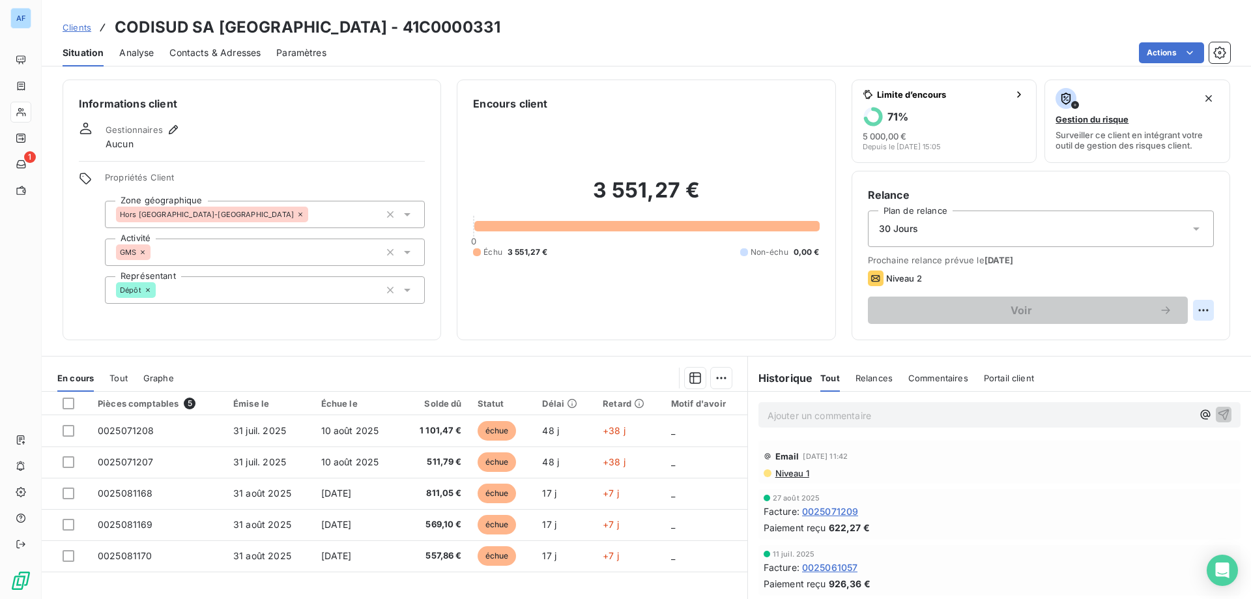
click at [1193, 310] on html "AF 1 Clients CODISUD SA [GEOGRAPHIC_DATA] - 41C0000331 Situation Analyse Contac…" at bounding box center [625, 299] width 1251 height 599
click at [1157, 348] on div "Replanifier cette action" at bounding box center [1141, 338] width 117 height 21
select select "8"
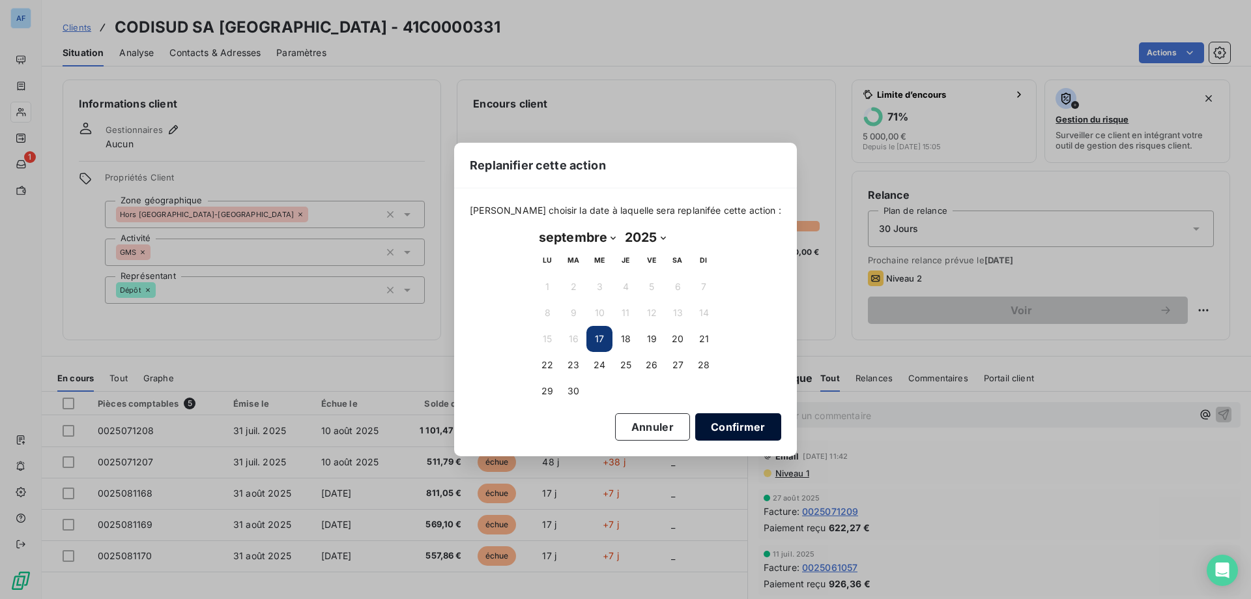
click at [715, 420] on button "Confirmer" at bounding box center [738, 426] width 86 height 27
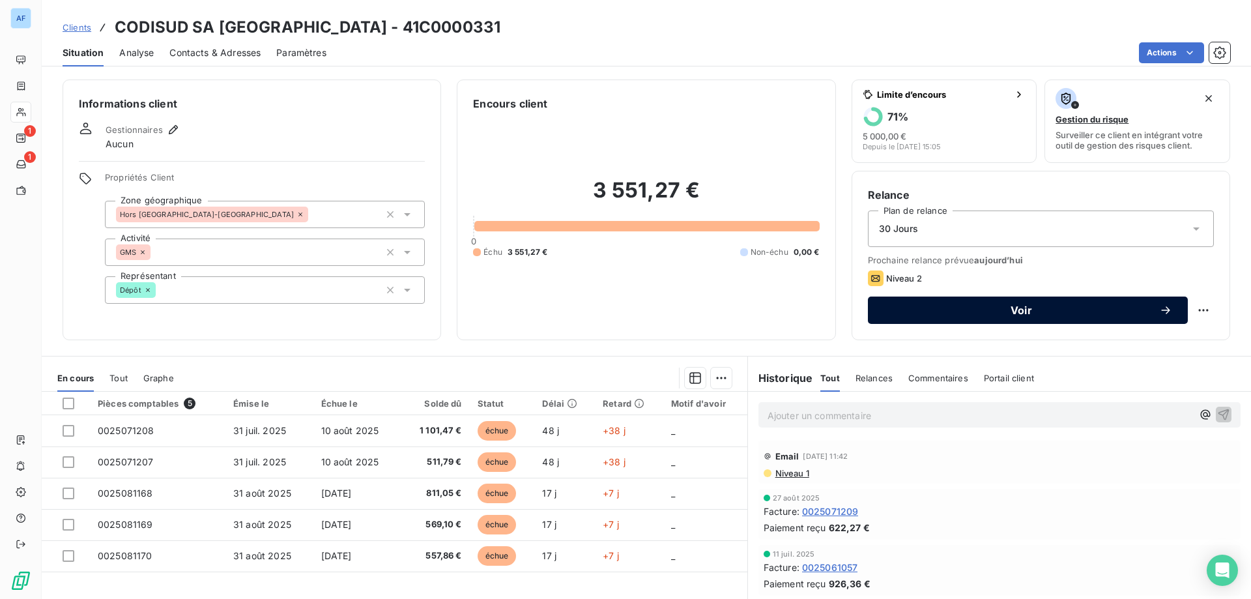
click at [956, 312] on span "Voir" at bounding box center [1021, 310] width 276 height 10
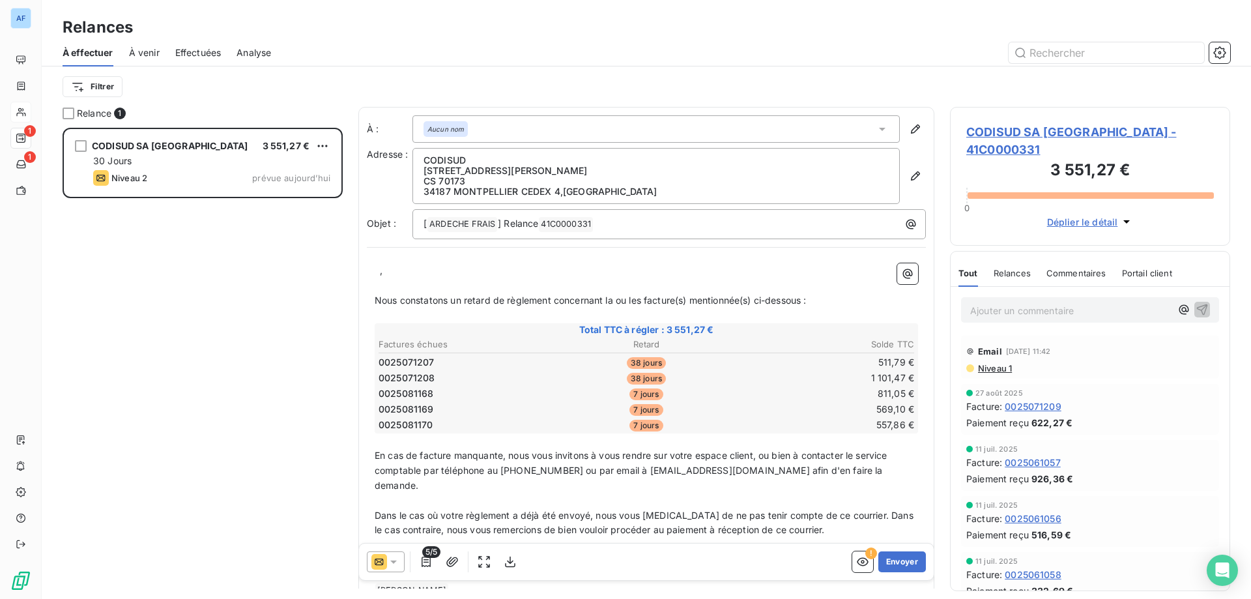
scroll to position [461, 270]
click at [439, 125] on em "Aucun nom" at bounding box center [445, 128] width 36 height 9
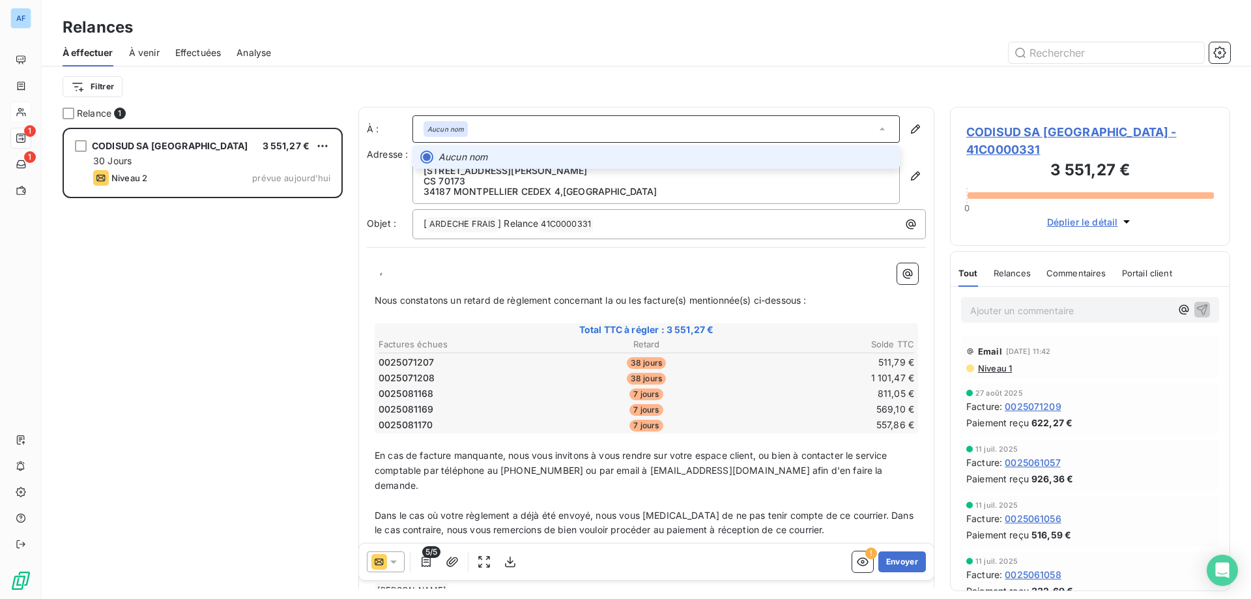
click at [439, 126] on em "Aucun nom" at bounding box center [445, 128] width 36 height 9
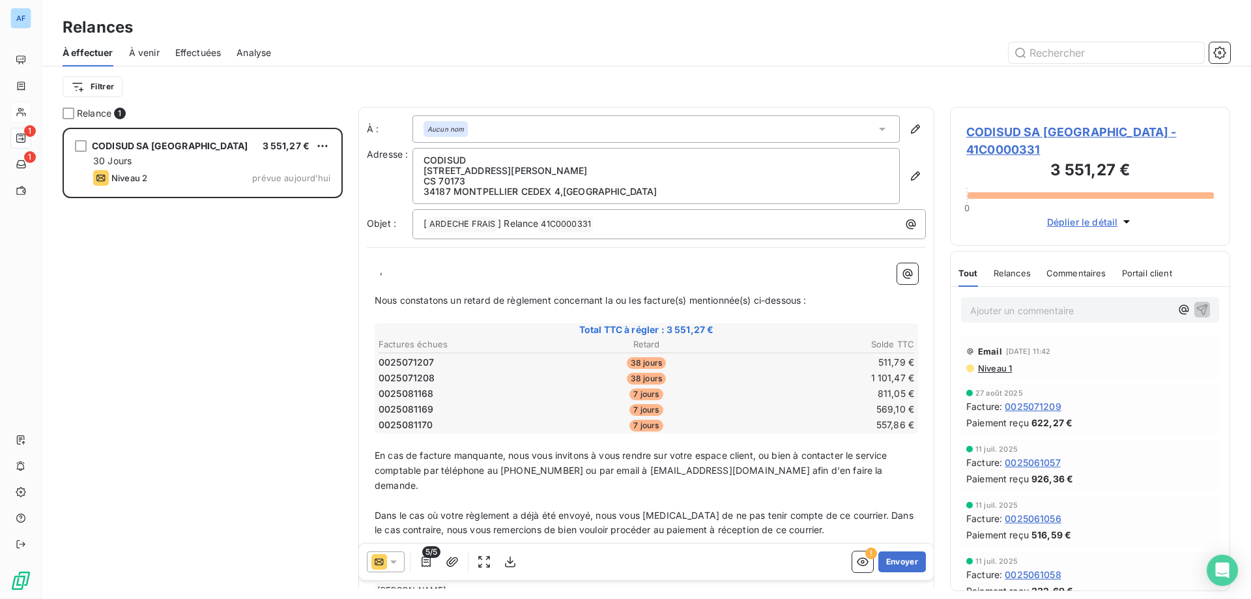
click at [377, 270] on p "﻿ ﻿ ," at bounding box center [646, 270] width 543 height 15
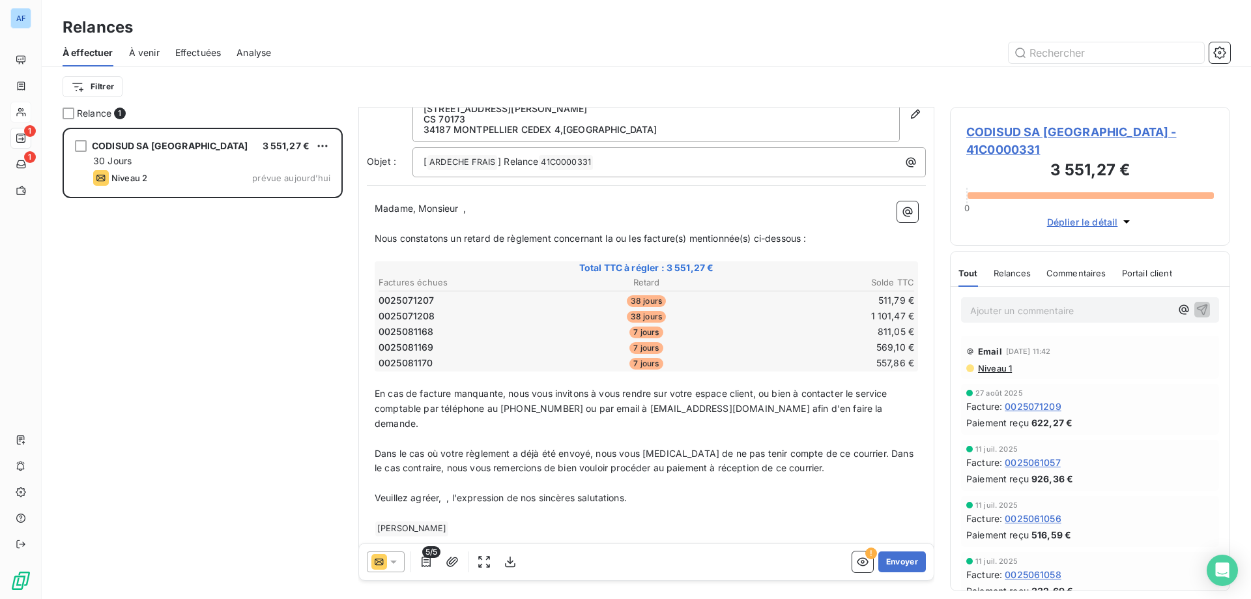
click at [446, 490] on p "Veuillez agréer, ﻿ , l'expression de nos sincères salutations." at bounding box center [646, 497] width 543 height 15
click at [903, 561] on button "Envoyer" at bounding box center [902, 561] width 48 height 21
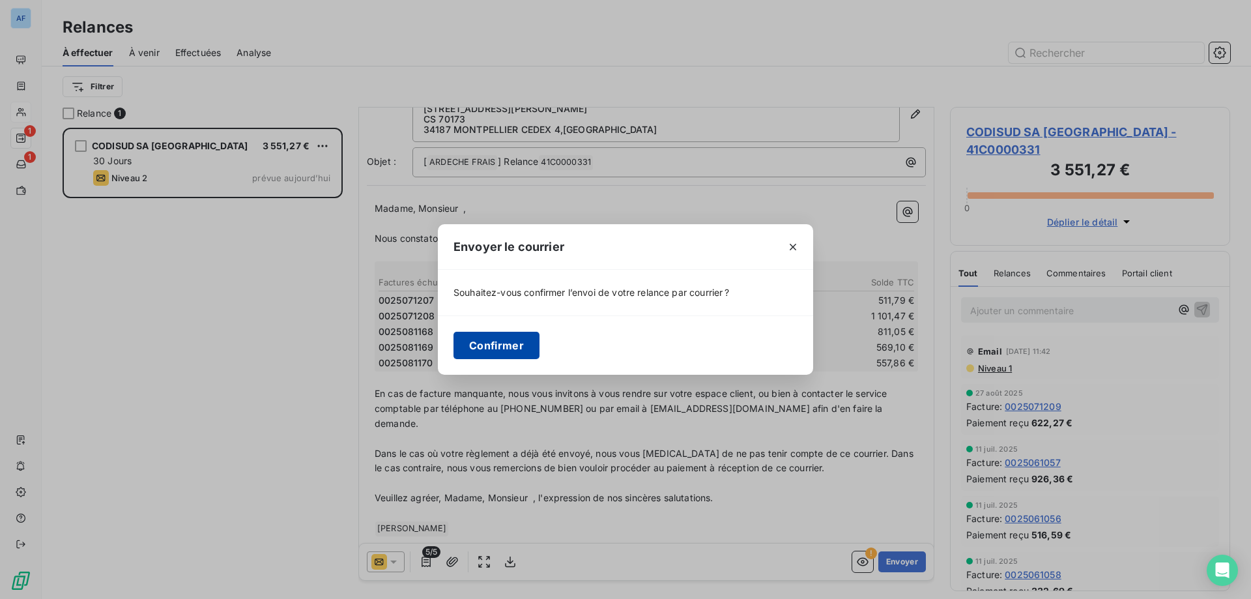
click at [489, 349] on button "Confirmer" at bounding box center [496, 345] width 86 height 27
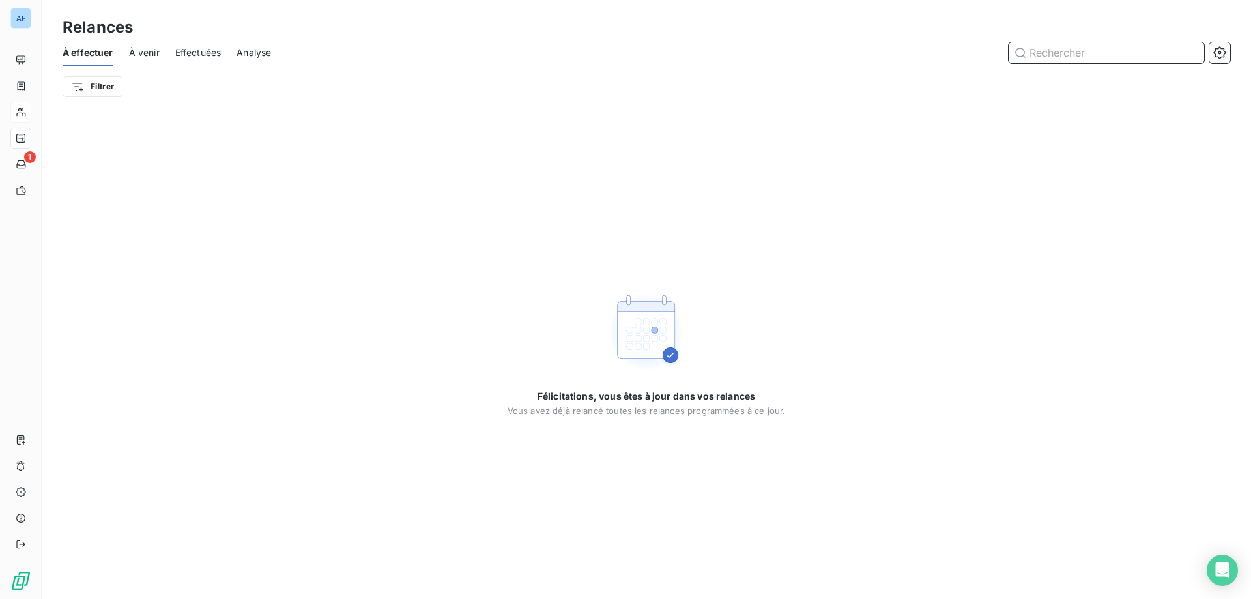
click at [152, 52] on span "À venir" at bounding box center [144, 52] width 31 height 13
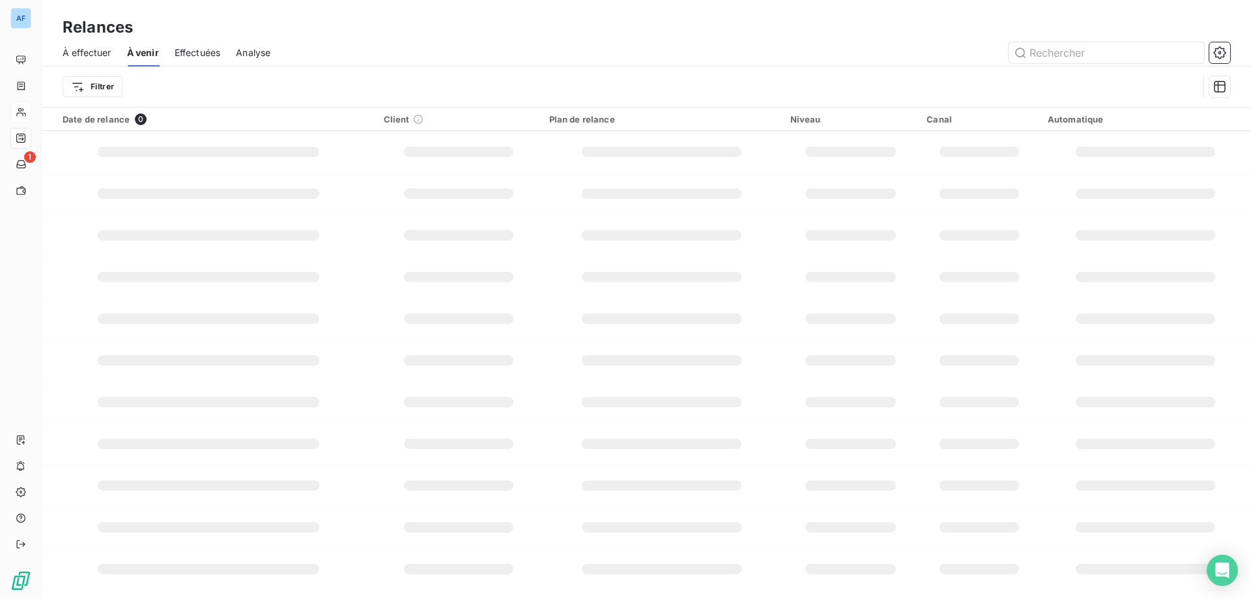
click at [199, 51] on span "Effectuées" at bounding box center [198, 52] width 46 height 13
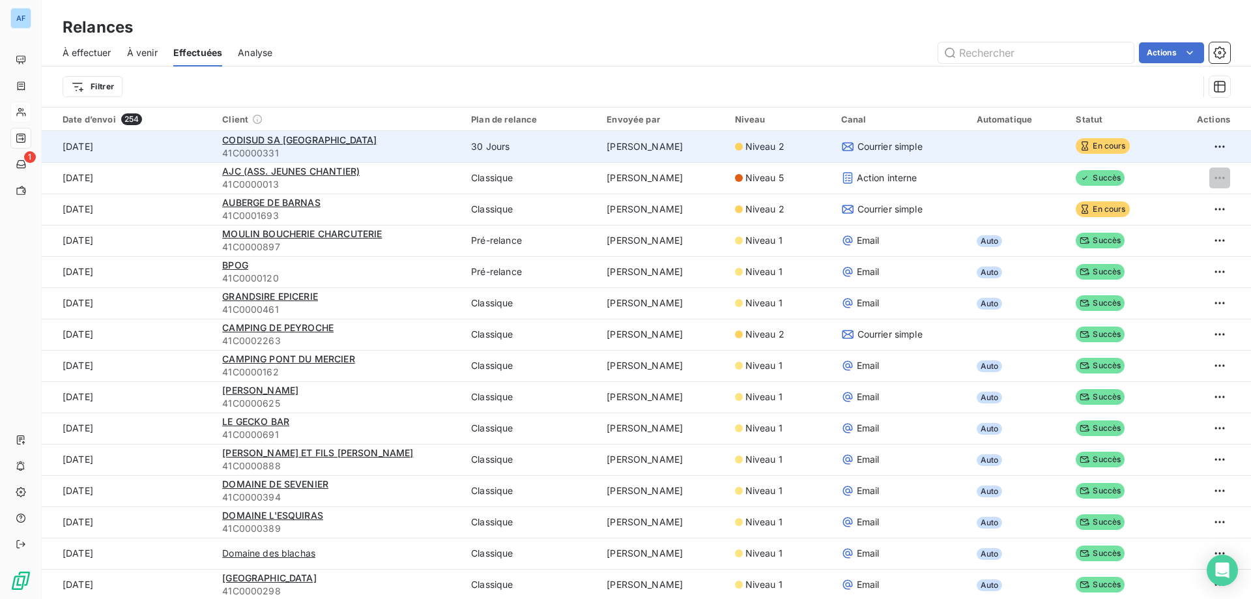
click at [312, 147] on span "41C0000331" at bounding box center [338, 153] width 233 height 13
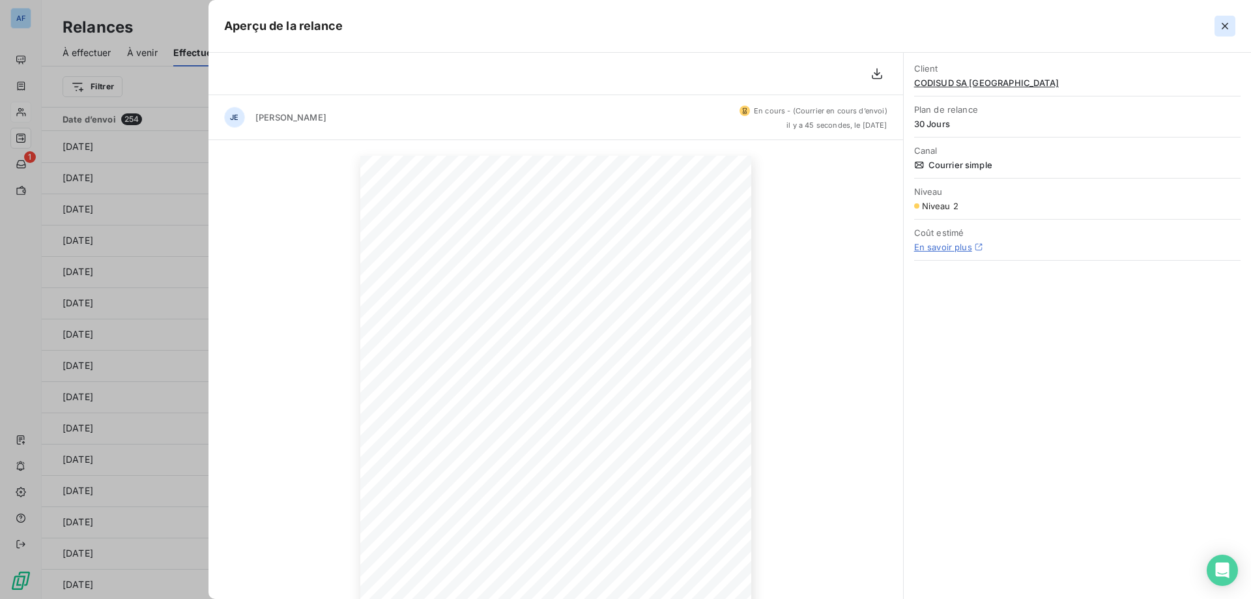
click at [1223, 31] on icon "button" at bounding box center [1224, 26] width 13 height 13
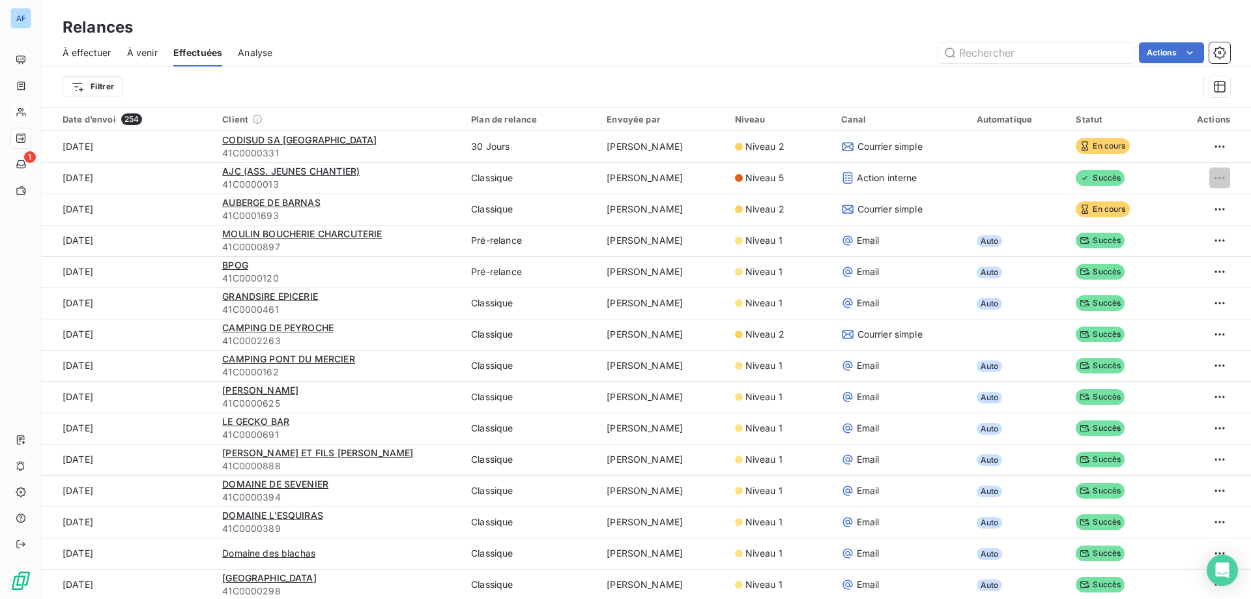
click at [98, 57] on span "À effectuer" at bounding box center [87, 52] width 49 height 13
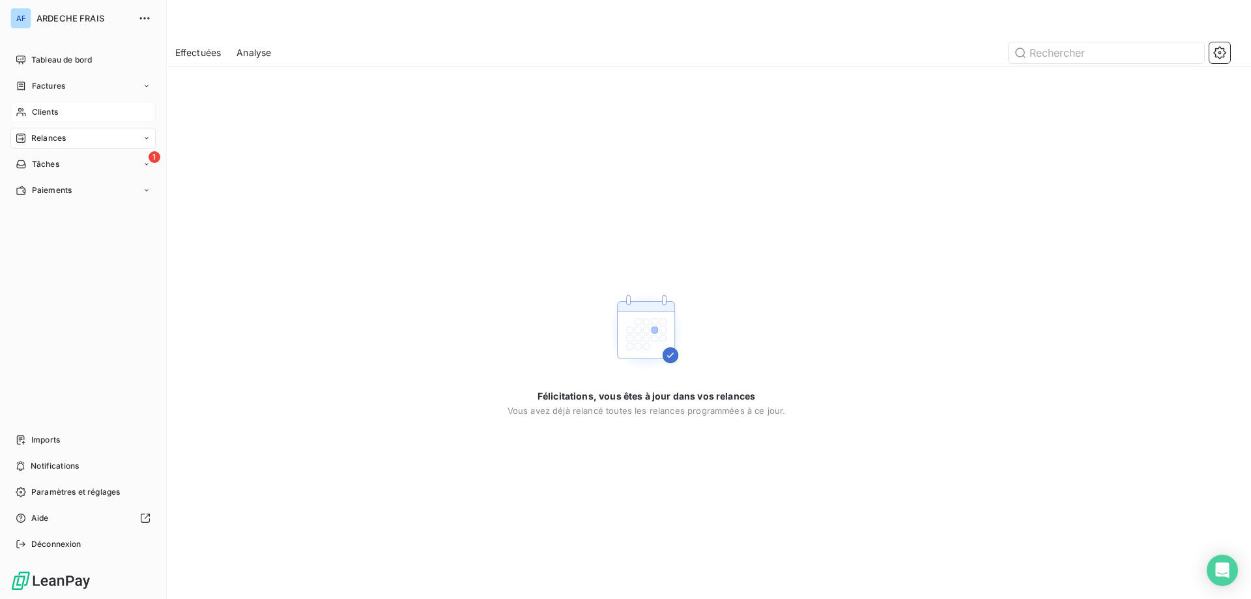
click at [35, 111] on span "Clients" at bounding box center [45, 112] width 26 height 12
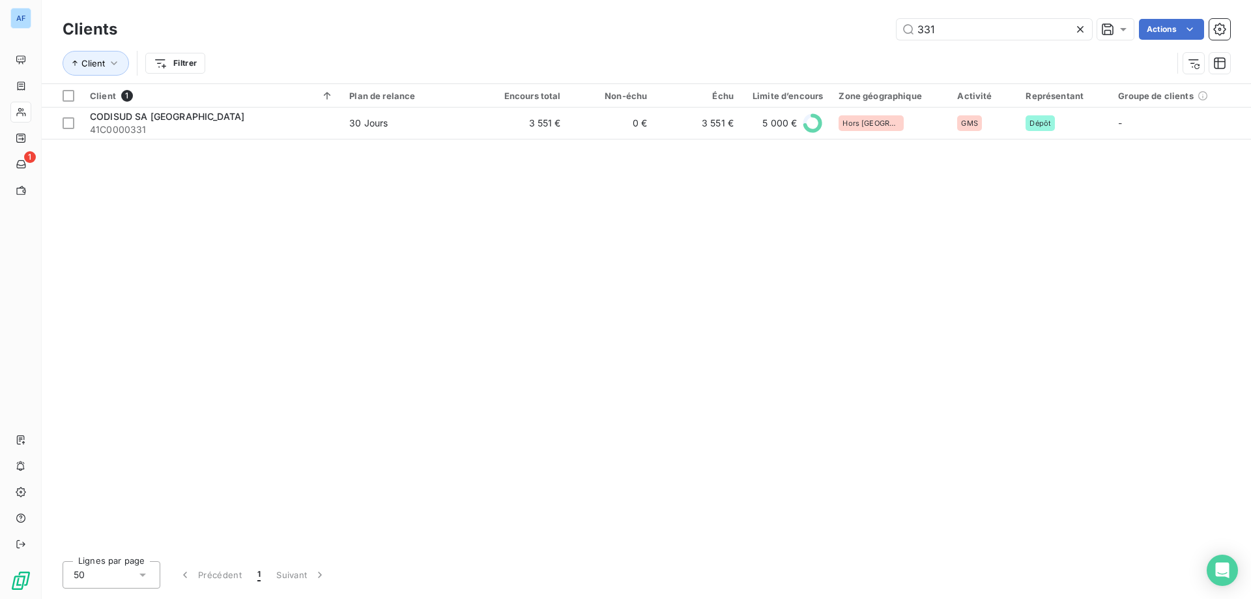
drag, startPoint x: 969, startPoint y: 31, endPoint x: 300, endPoint y: 46, distance: 669.8
click at [300, 46] on div "Clients 331 Actions Client Filtrer" at bounding box center [646, 50] width 1167 height 68
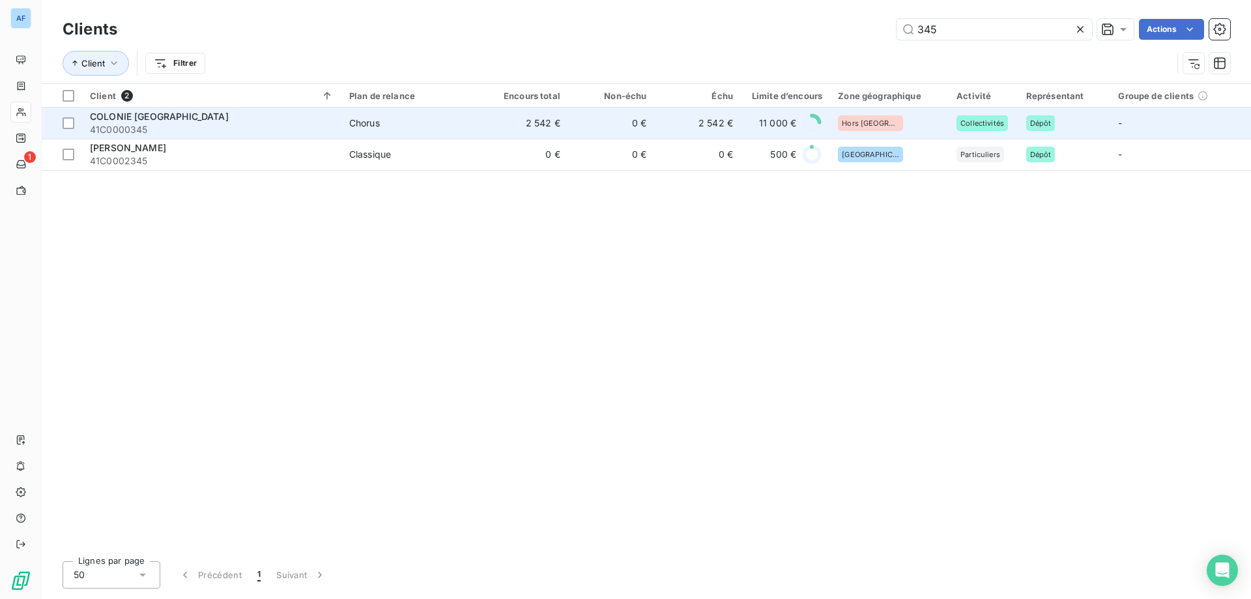
type input "345"
click at [404, 120] on span "Chorus" at bounding box center [411, 123] width 124 height 13
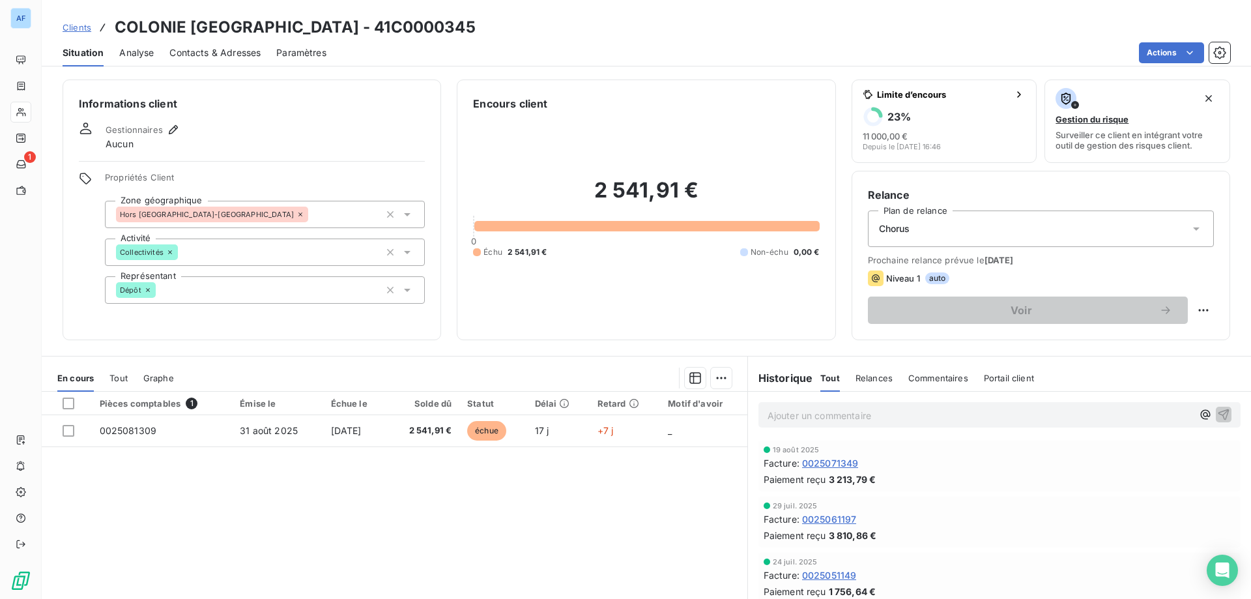
click at [84, 27] on span "Clients" at bounding box center [77, 27] width 29 height 10
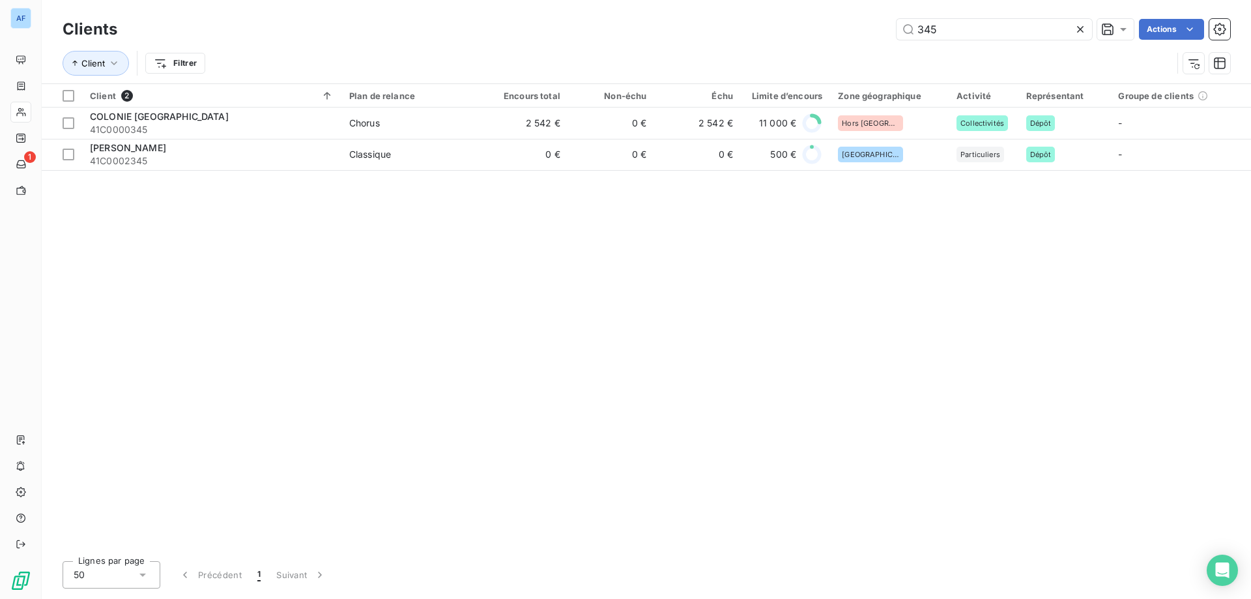
drag, startPoint x: 955, startPoint y: 31, endPoint x: 619, endPoint y: 51, distance: 336.7
click at [680, 48] on div "Clients 345 Actions Client Filtrer" at bounding box center [646, 50] width 1167 height 68
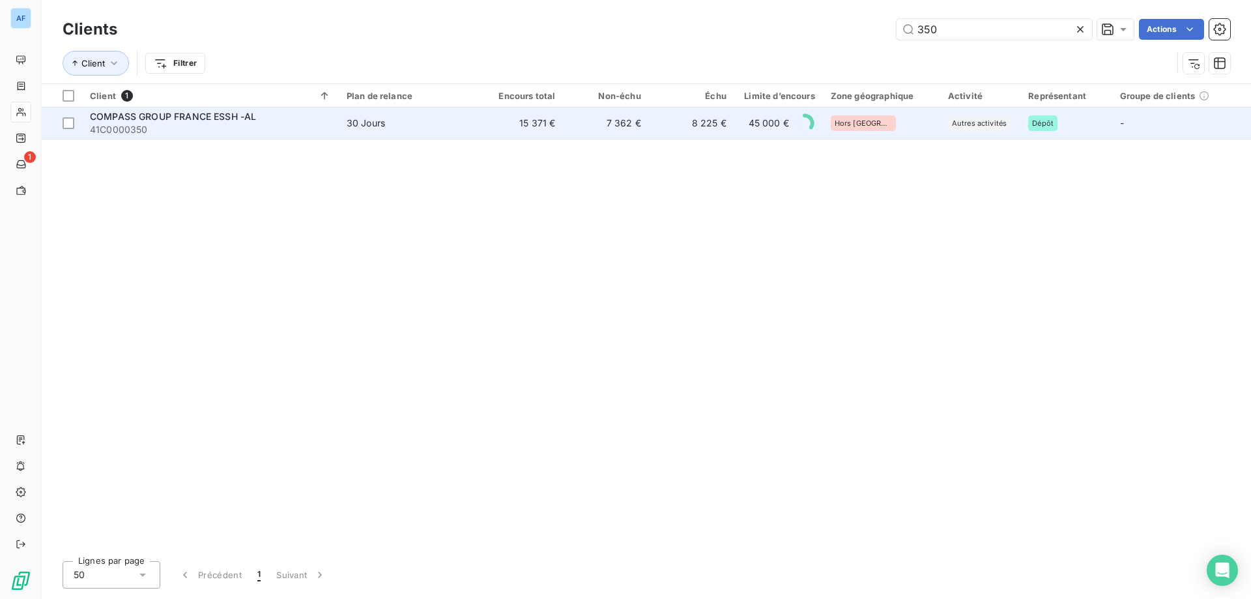
type input "350"
click at [505, 134] on td "15 371 €" at bounding box center [519, 122] width 85 height 31
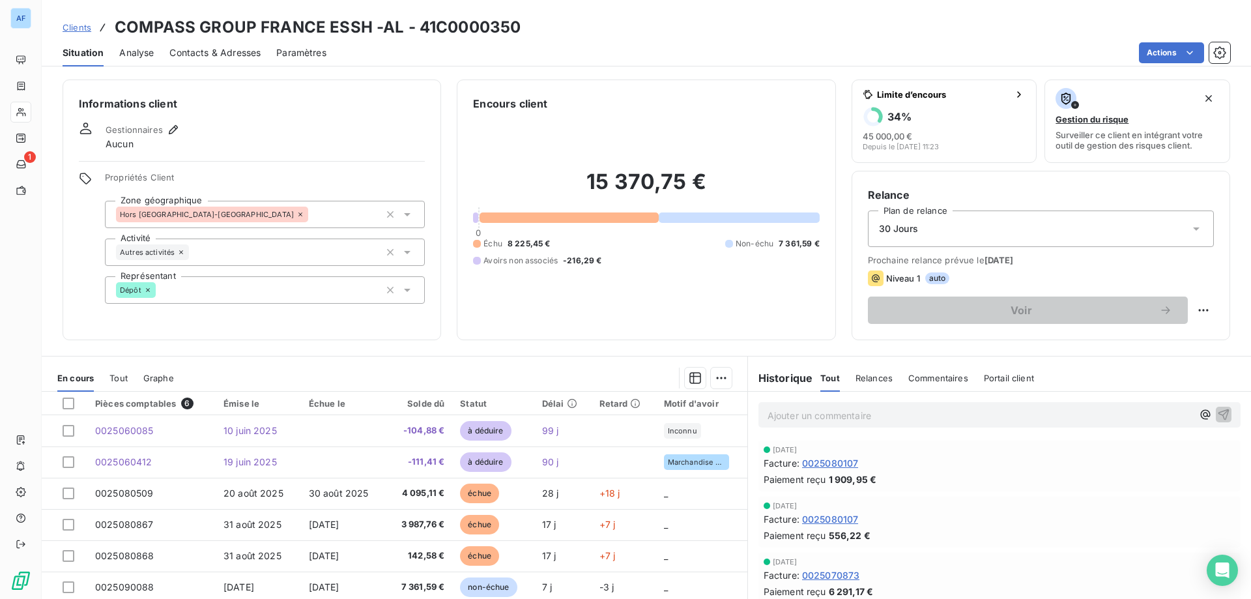
click at [73, 27] on span "Clients" at bounding box center [77, 27] width 29 height 10
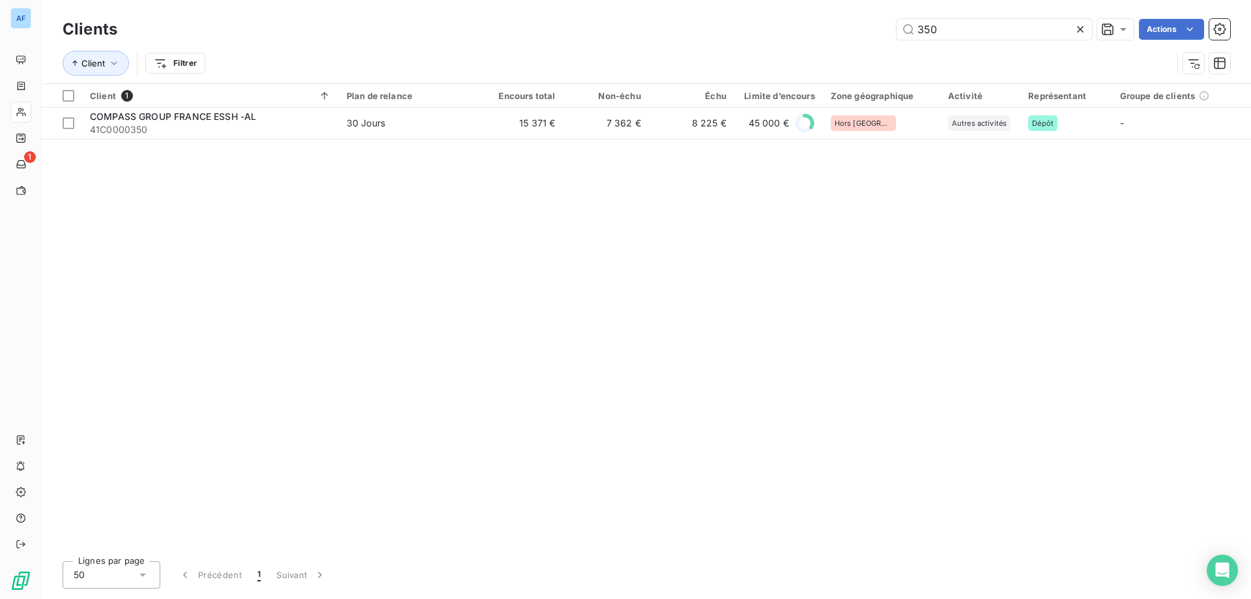
drag, startPoint x: 978, startPoint y: 31, endPoint x: 505, endPoint y: 49, distance: 472.6
click at [641, 47] on div "Clients 350 Actions Client Filtrer" at bounding box center [646, 50] width 1167 height 68
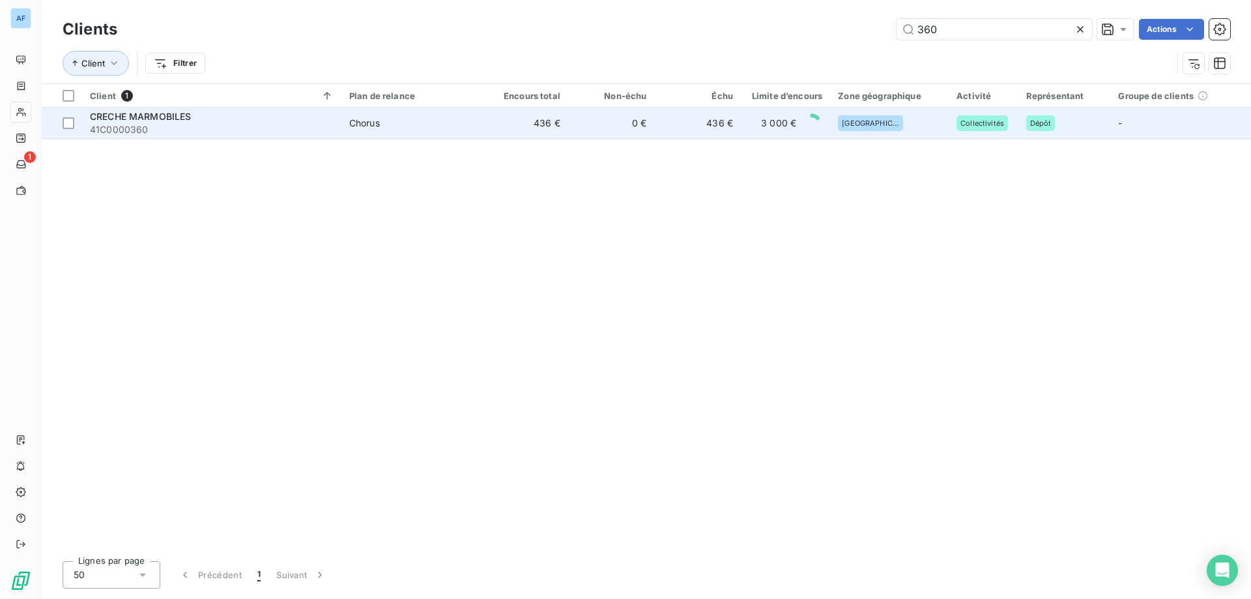
type input "360"
click at [483, 128] on td "436 €" at bounding box center [524, 122] width 87 height 31
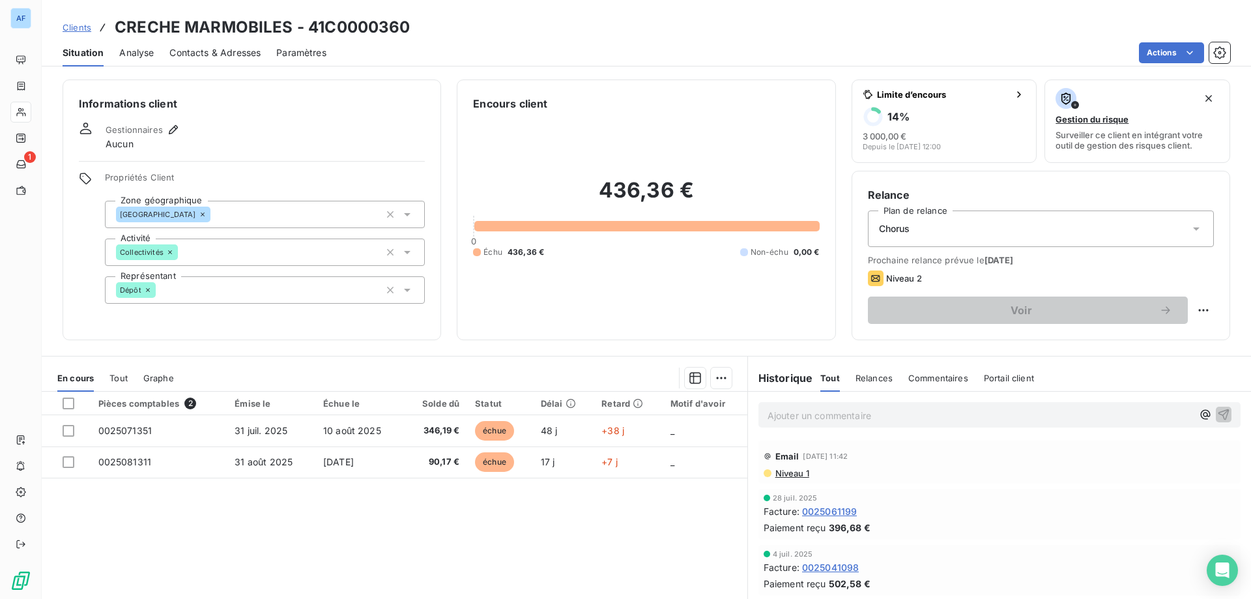
click at [75, 23] on span "Clients" at bounding box center [77, 27] width 29 height 10
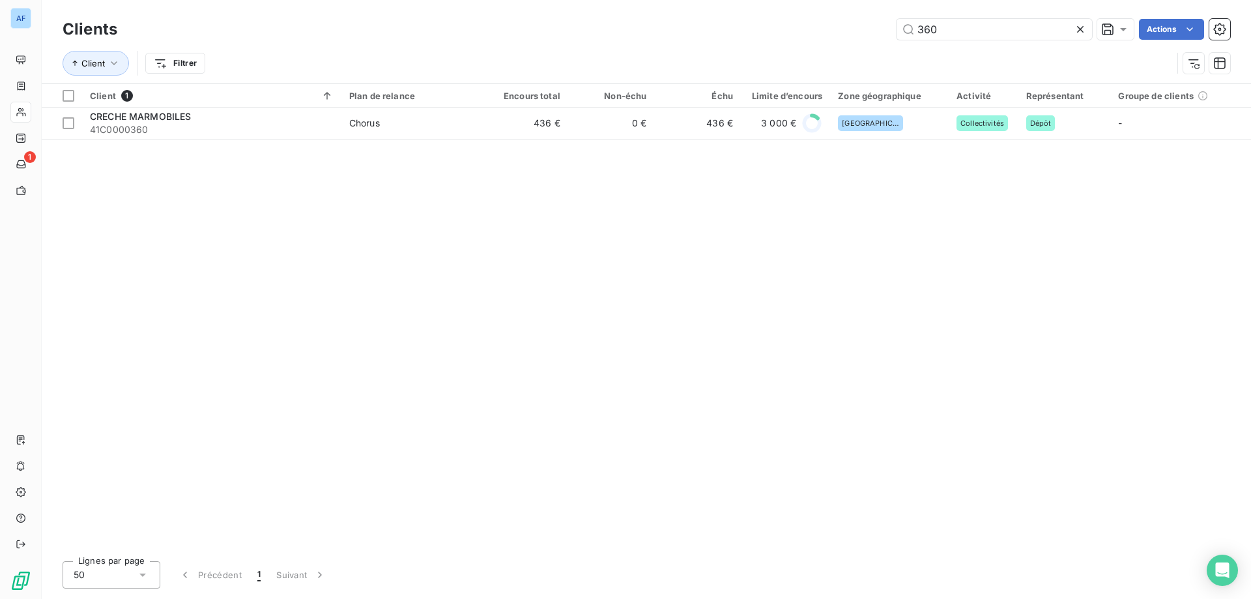
drag, startPoint x: 962, startPoint y: 29, endPoint x: 390, endPoint y: 2, distance: 573.2
click at [390, 2] on div "Clients 360 Actions Client Filtrer" at bounding box center [646, 41] width 1209 height 83
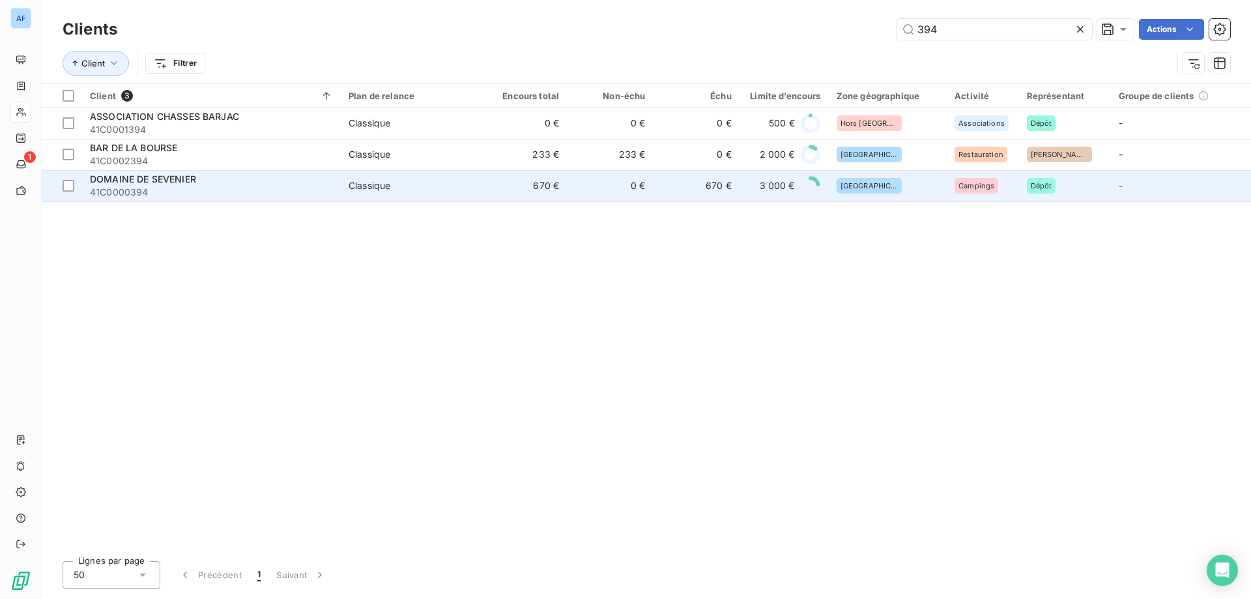
type input "394"
click at [287, 187] on span "41C0000394" at bounding box center [211, 192] width 243 height 13
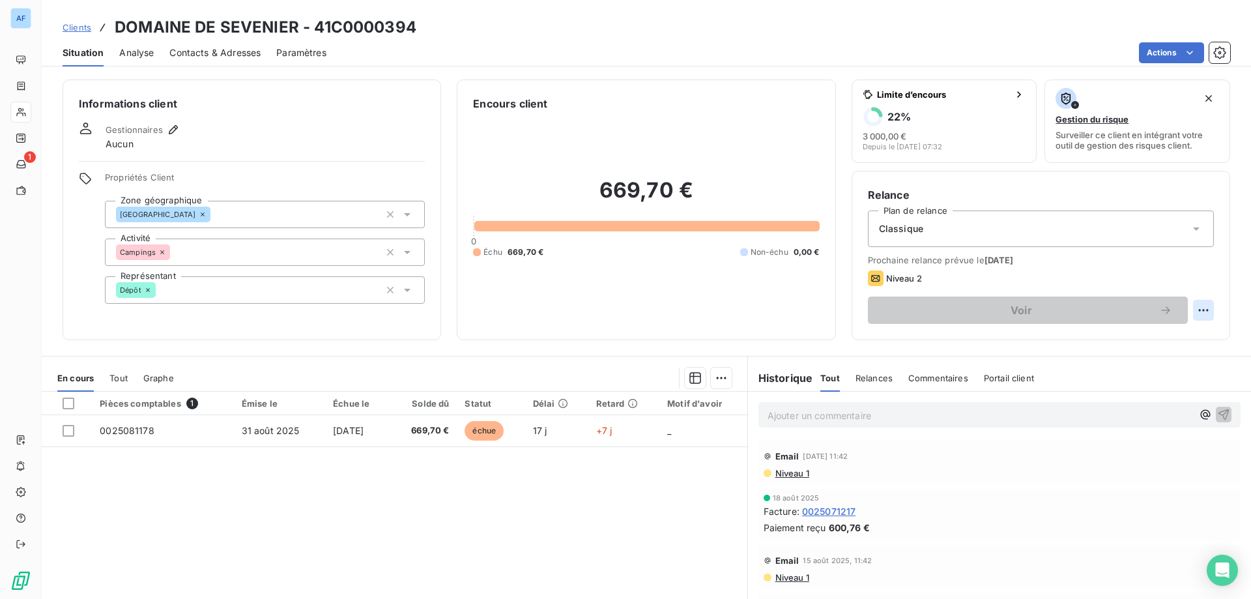
click at [1191, 306] on html "AF 1 Clients DOMAINE DE SEVENIER - 41C0000394 Situation Analyse Contacts & Adre…" at bounding box center [625, 299] width 1251 height 599
click at [1157, 338] on div "Replanifier cette action" at bounding box center [1141, 338] width 117 height 21
select select "8"
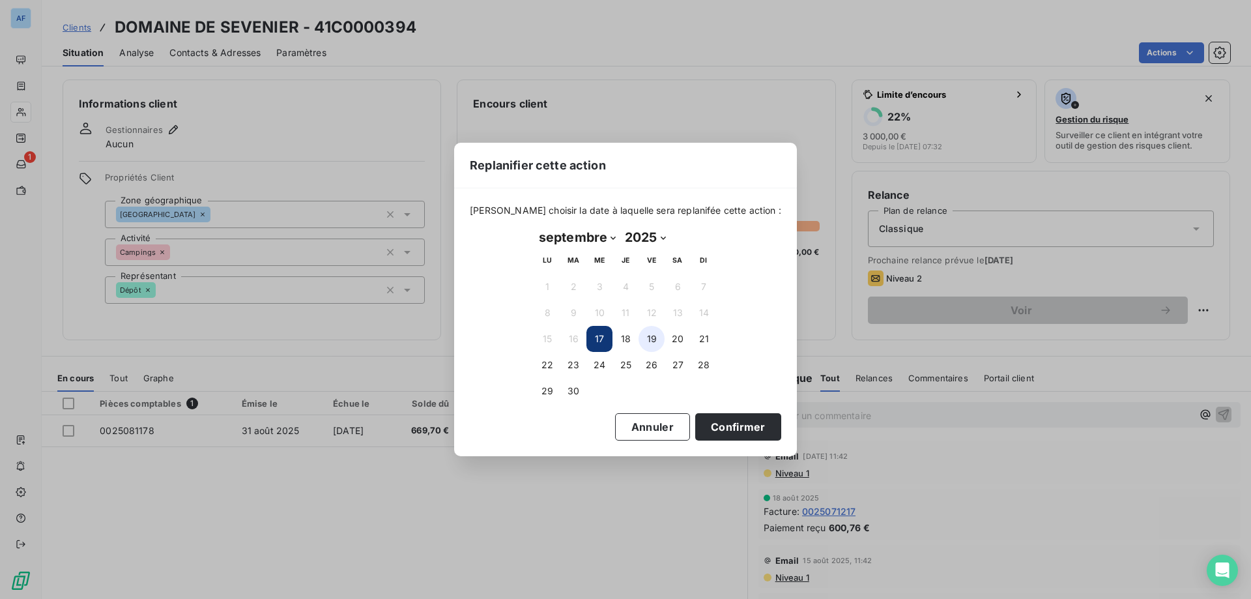
click at [655, 334] on button "19" at bounding box center [651, 339] width 26 height 26
click at [709, 422] on button "Confirmer" at bounding box center [738, 426] width 86 height 27
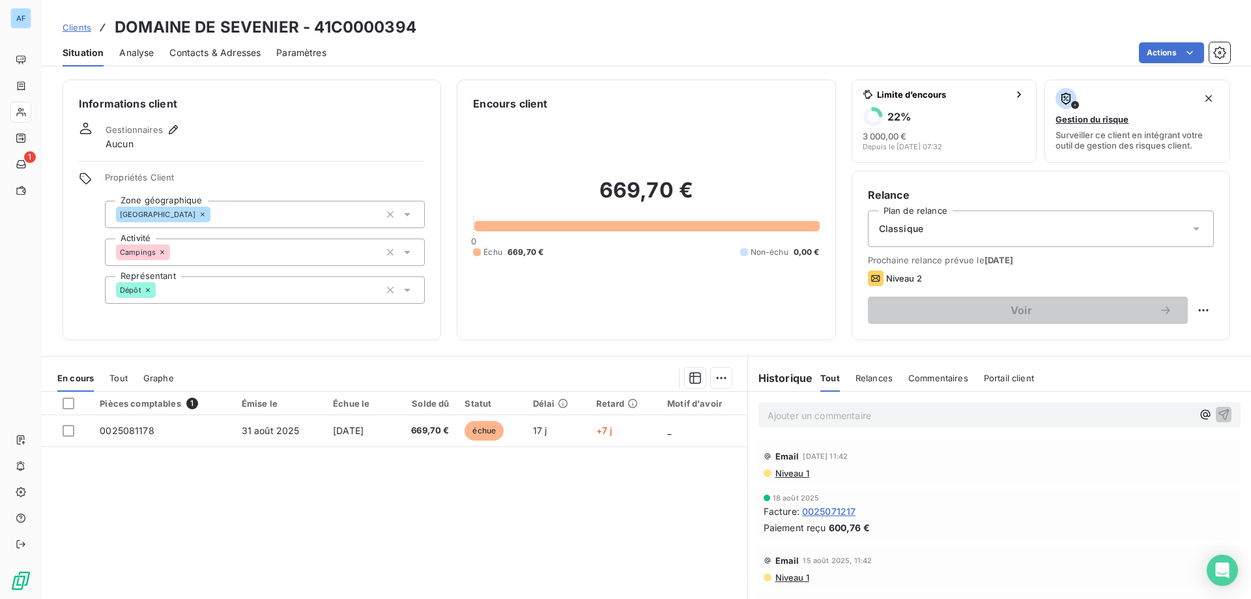
click at [77, 21] on link "Clients" at bounding box center [77, 27] width 29 height 13
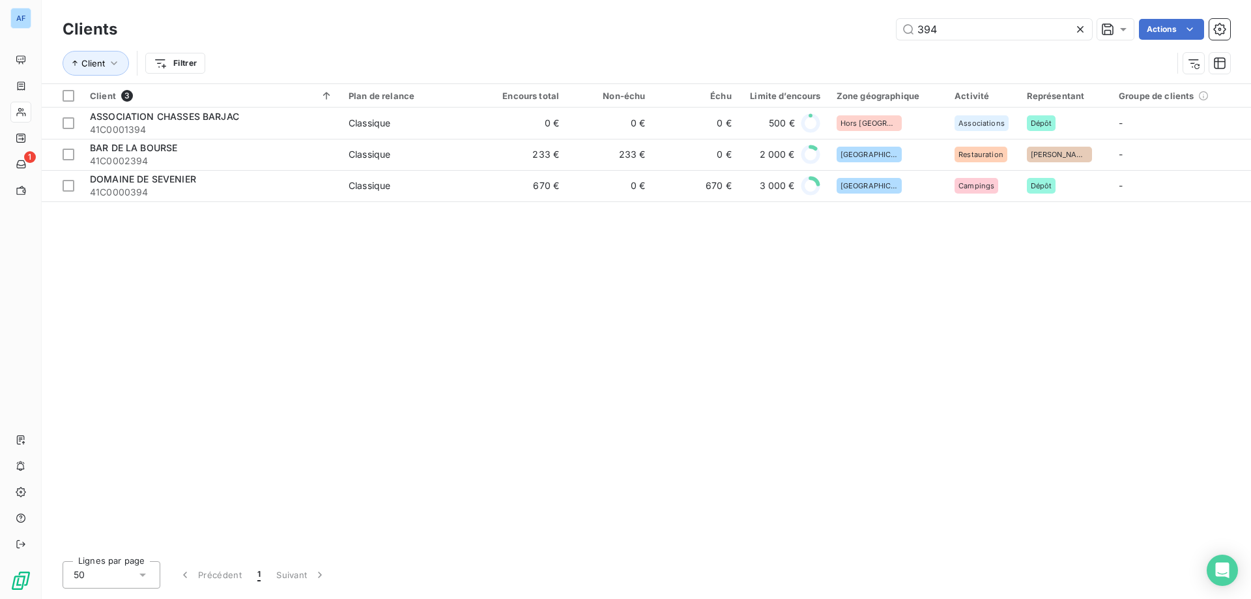
drag, startPoint x: 973, startPoint y: 29, endPoint x: 760, endPoint y: 31, distance: 213.0
click at [762, 31] on div "394 Actions" at bounding box center [681, 29] width 1097 height 21
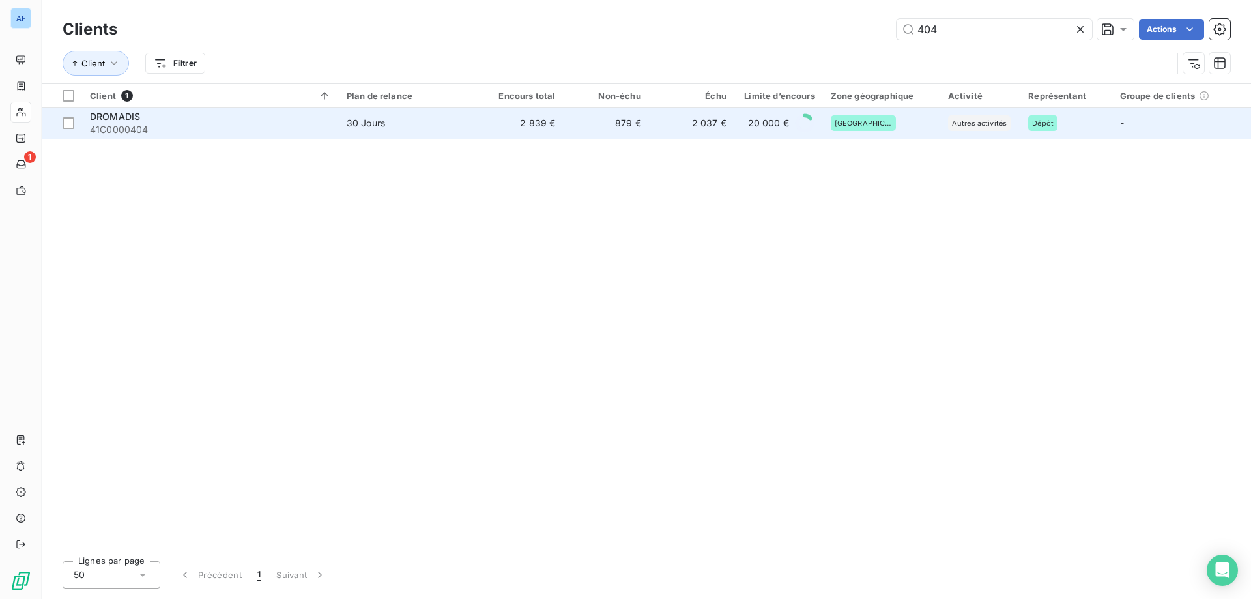
type input "404"
click at [688, 132] on td "2 037 €" at bounding box center [691, 122] width 85 height 31
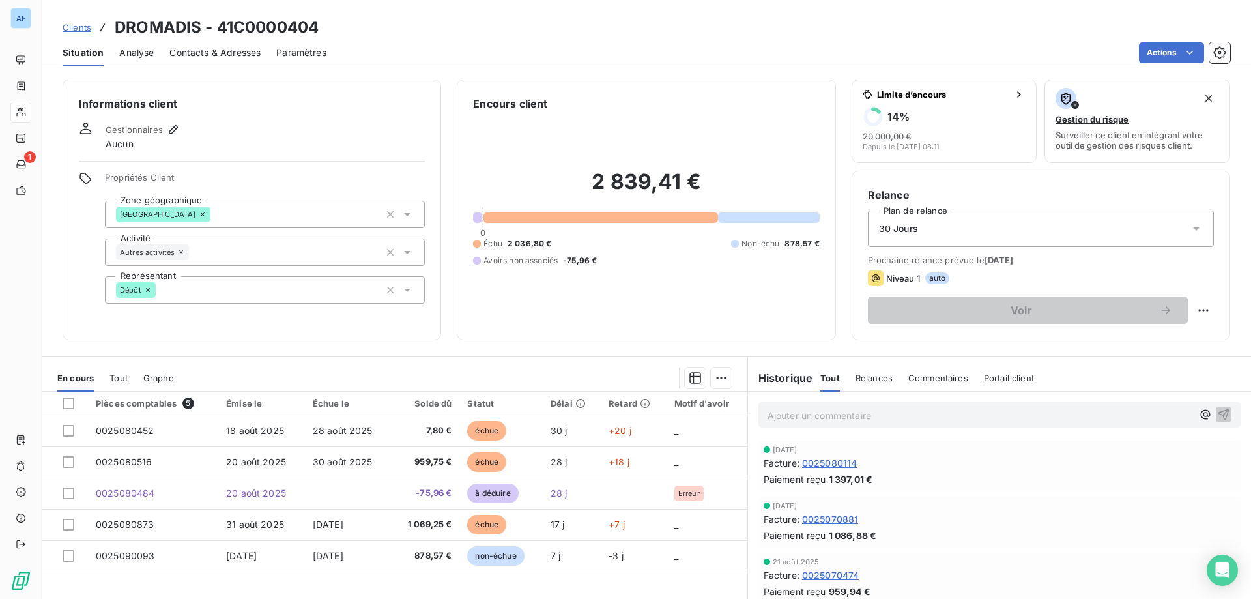
click at [81, 23] on span "Clients" at bounding box center [77, 27] width 29 height 10
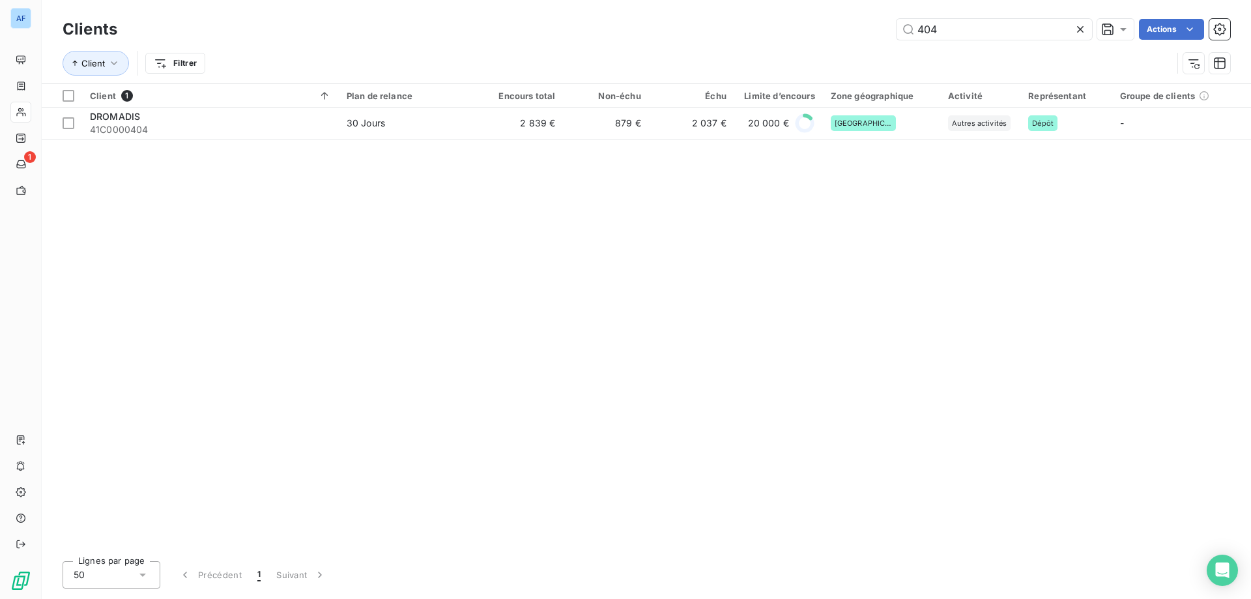
drag, startPoint x: 769, startPoint y: 14, endPoint x: 604, endPoint y: 13, distance: 164.1
click at [604, 13] on div "Clients 404 Actions Client Filtrer" at bounding box center [646, 41] width 1209 height 83
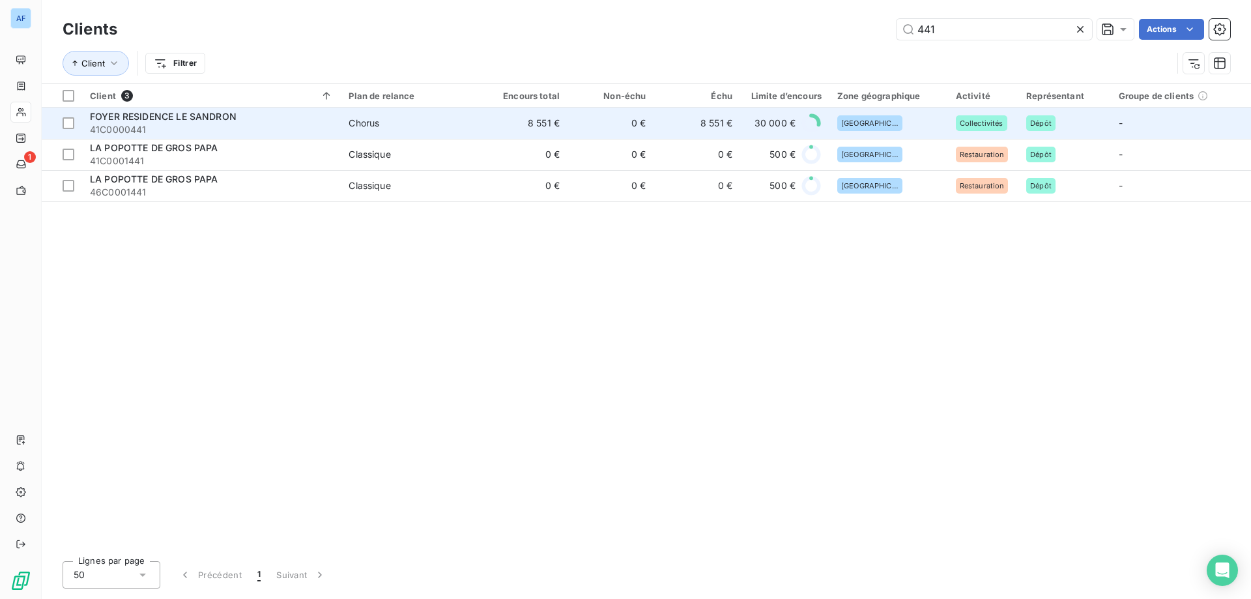
type input "441"
click at [406, 128] on span "Chorus" at bounding box center [410, 123] width 124 height 13
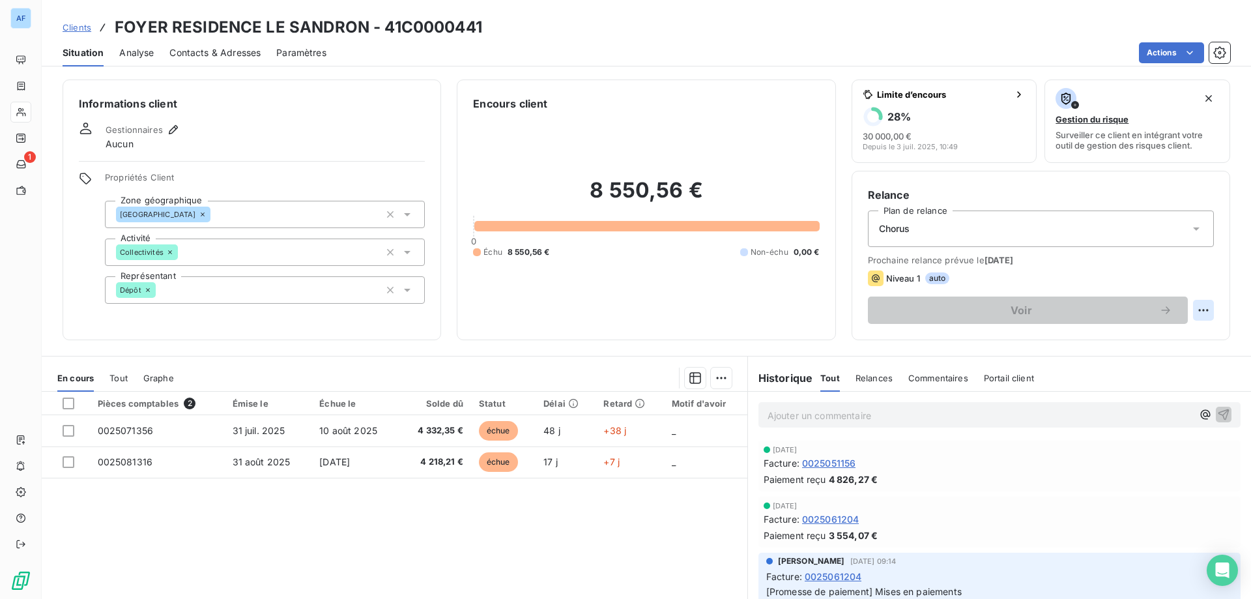
click at [1185, 310] on html "AF 1 Clients FOYER RESIDENCE LE SANDRON - 41C0000441 Situation Analyse Contacts…" at bounding box center [625, 299] width 1251 height 599
click at [1091, 332] on div "Replanifier cette action" at bounding box center [1141, 338] width 117 height 21
select select "8"
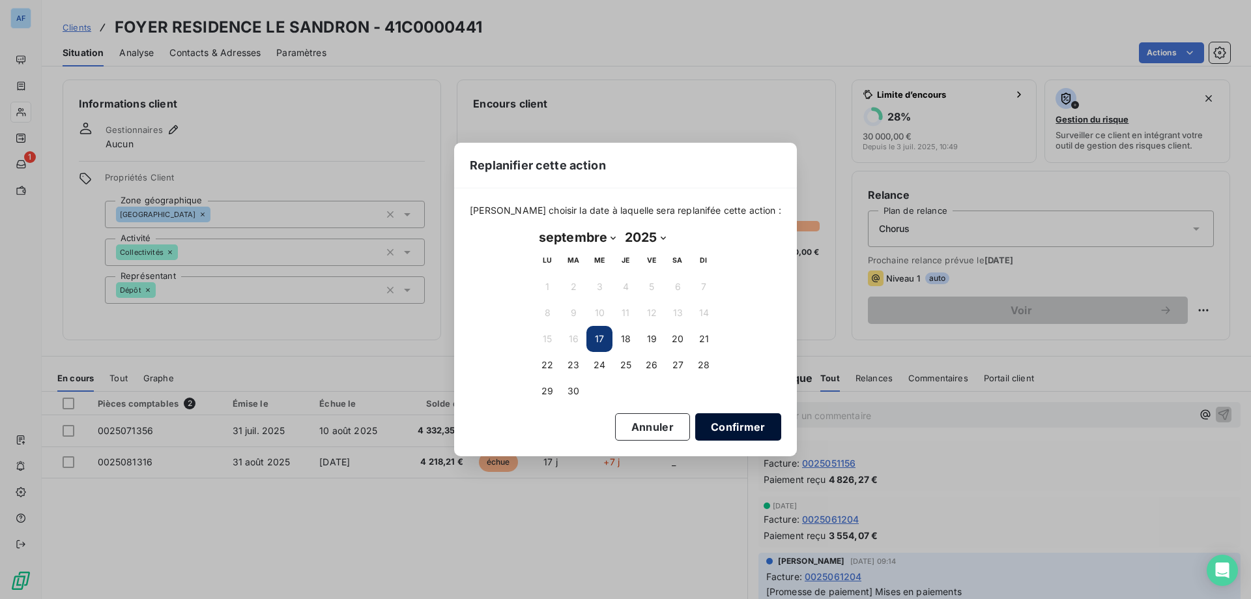
click at [722, 415] on button "Confirmer" at bounding box center [738, 426] width 86 height 27
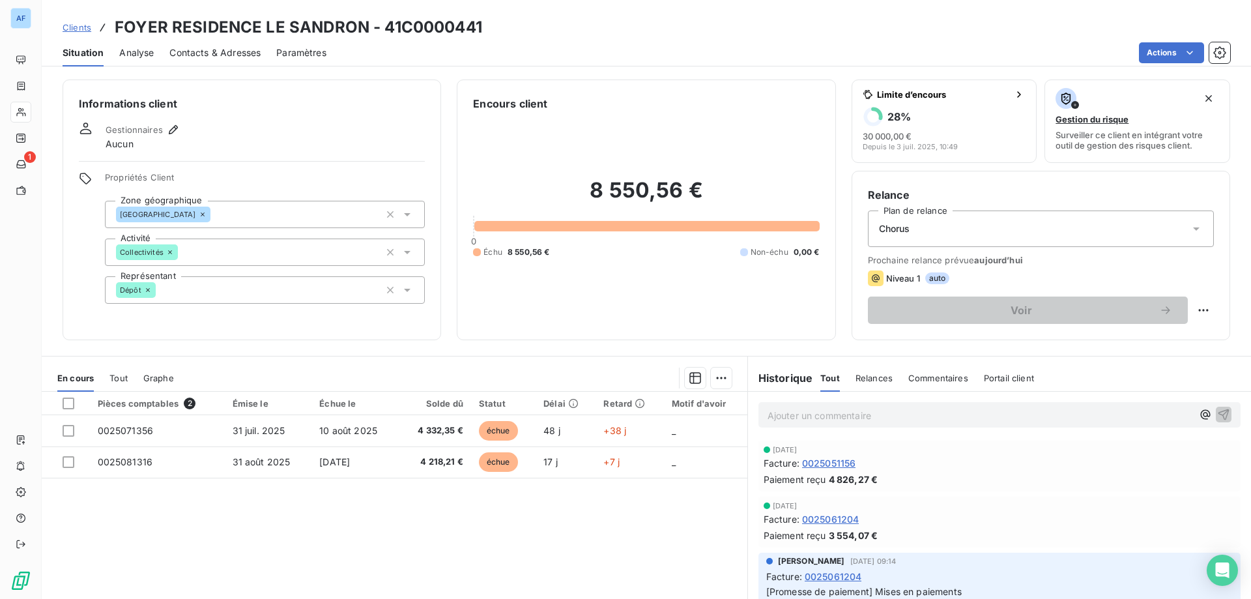
click at [77, 28] on span "Clients" at bounding box center [77, 27] width 29 height 10
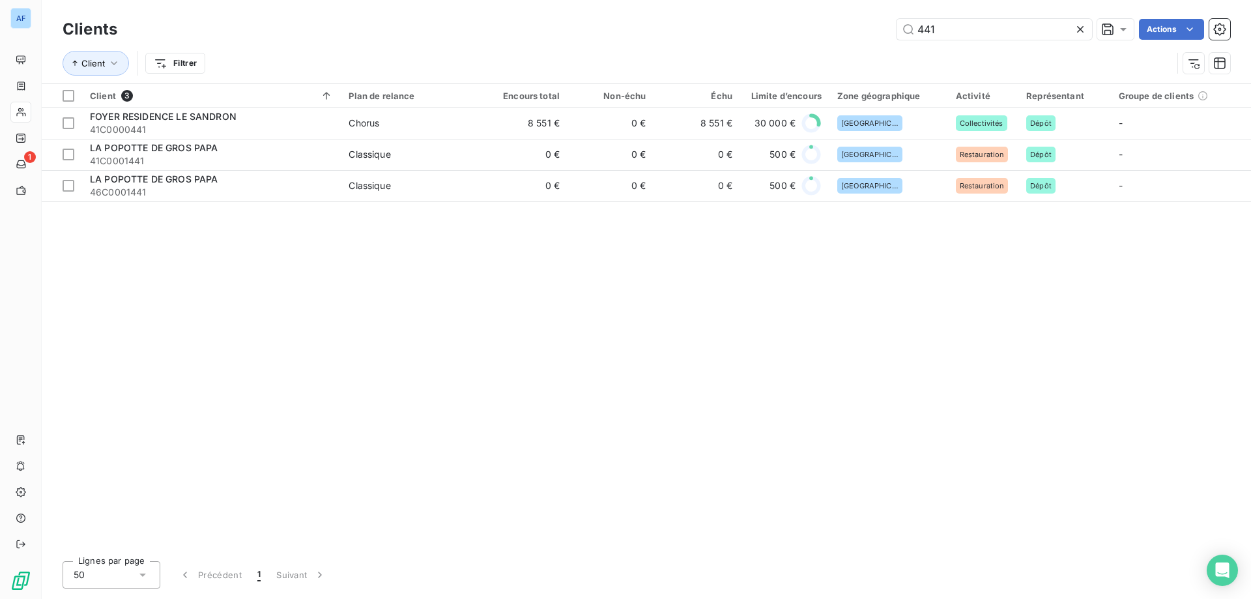
drag, startPoint x: 859, startPoint y: 36, endPoint x: 504, endPoint y: 76, distance: 356.6
click at [529, 72] on div "Clients 441 Actions Client Filtrer" at bounding box center [646, 50] width 1167 height 68
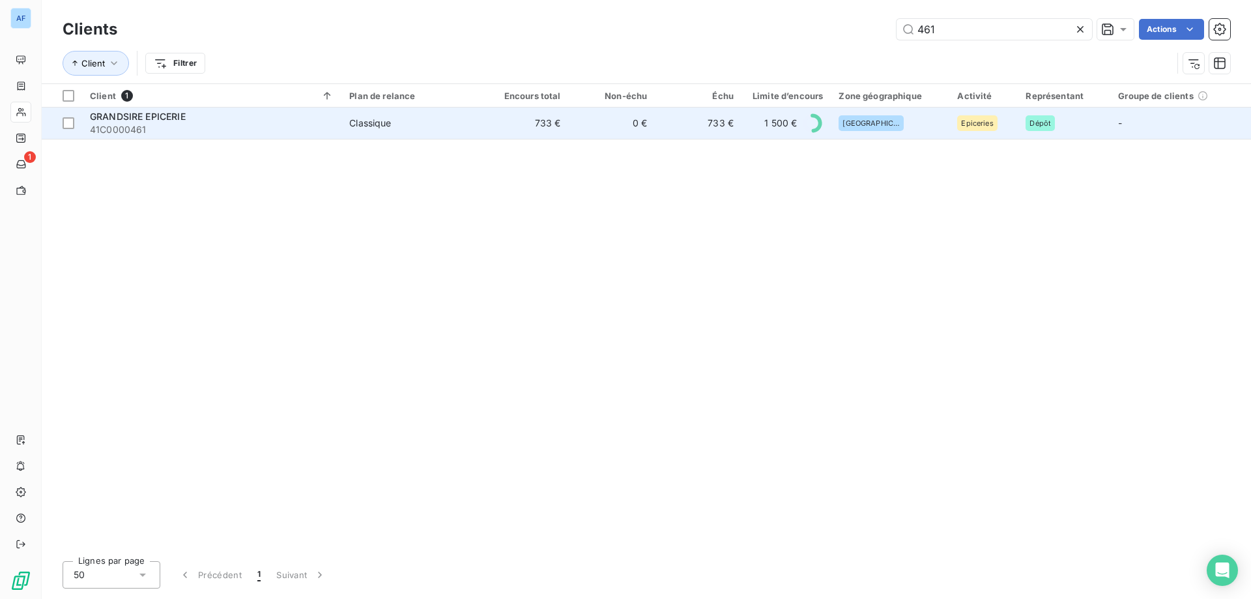
type input "461"
click at [341, 128] on td "GRANDSIRE EPICERIE 41C0000461" at bounding box center [211, 122] width 259 height 31
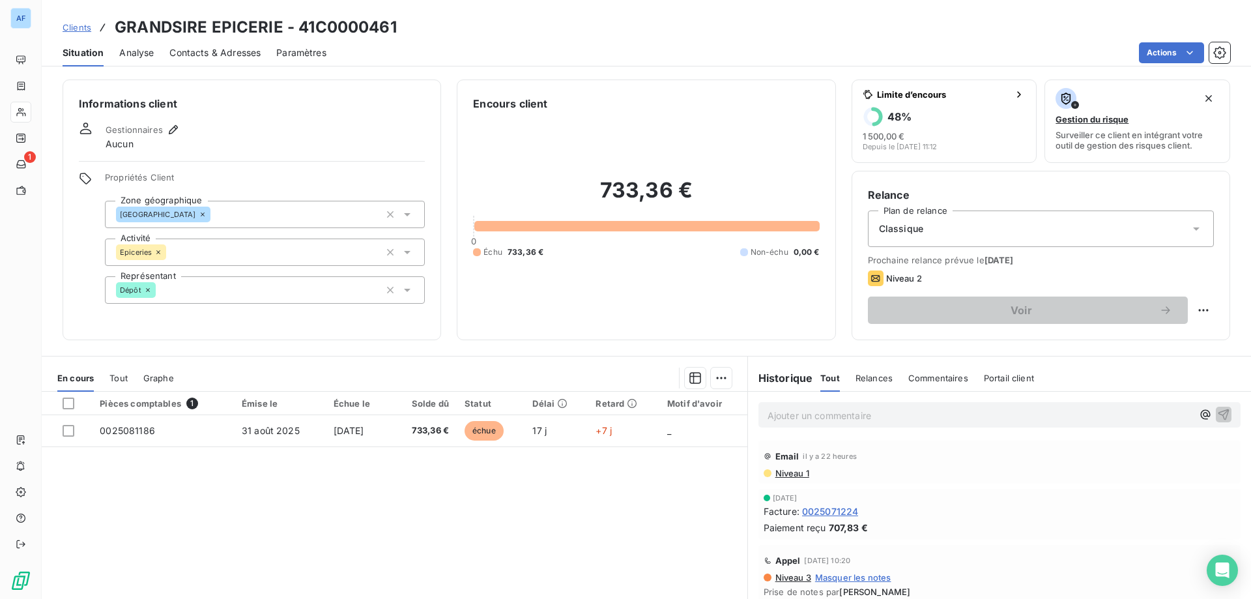
click at [80, 31] on span "Clients" at bounding box center [77, 27] width 29 height 10
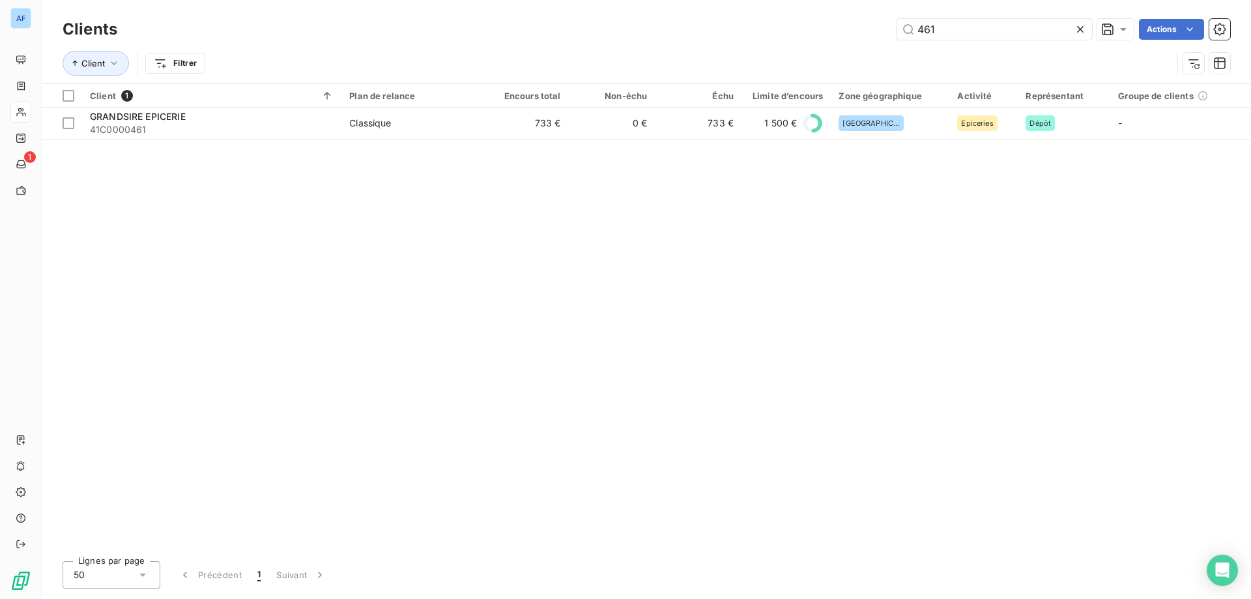
drag, startPoint x: 934, startPoint y: 23, endPoint x: 673, endPoint y: 44, distance: 262.1
click at [673, 44] on div "Clients 461 Actions Client Filtrer" at bounding box center [646, 50] width 1167 height 68
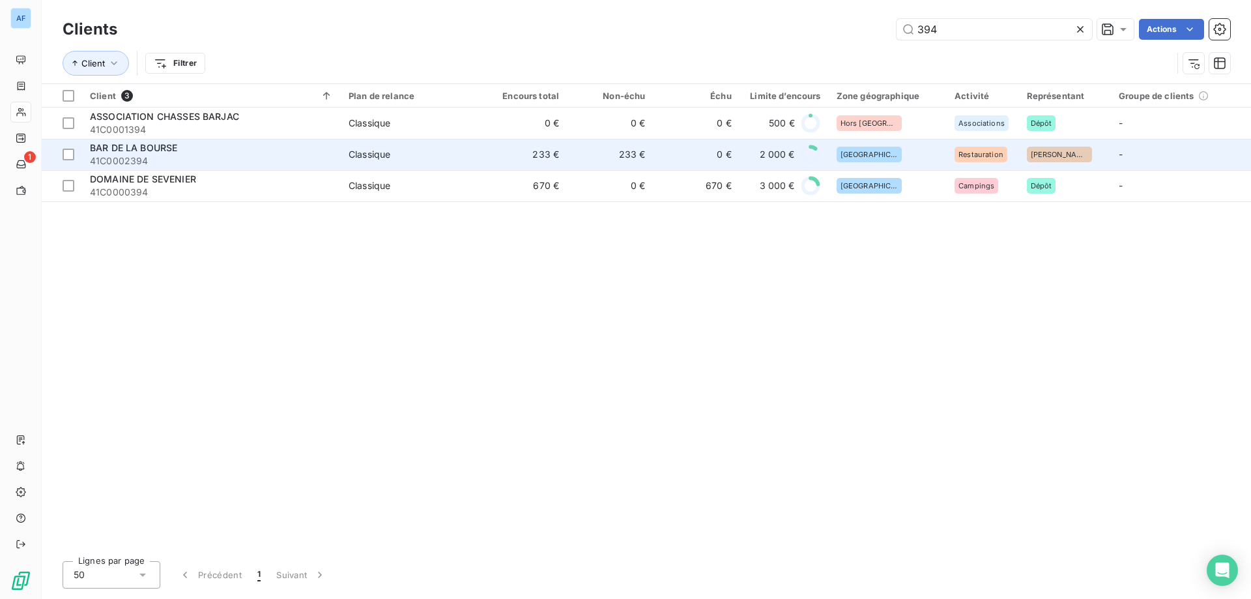
type input "394"
click at [300, 159] on span "41C0002394" at bounding box center [211, 160] width 243 height 13
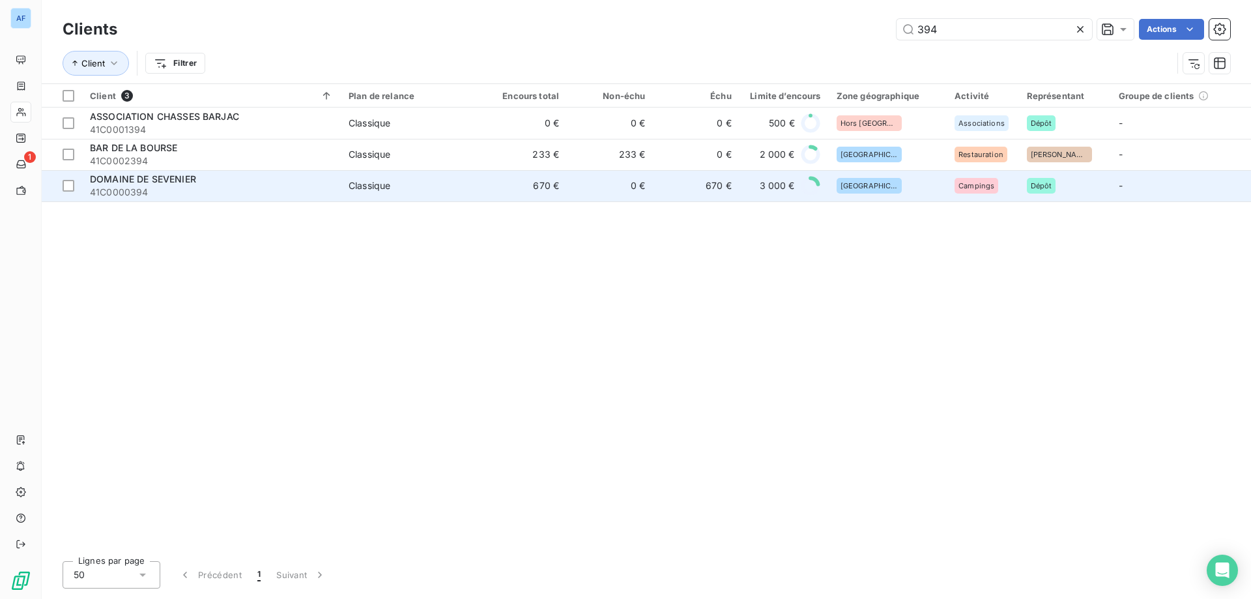
click at [242, 186] on span "41C0000394" at bounding box center [211, 192] width 243 height 13
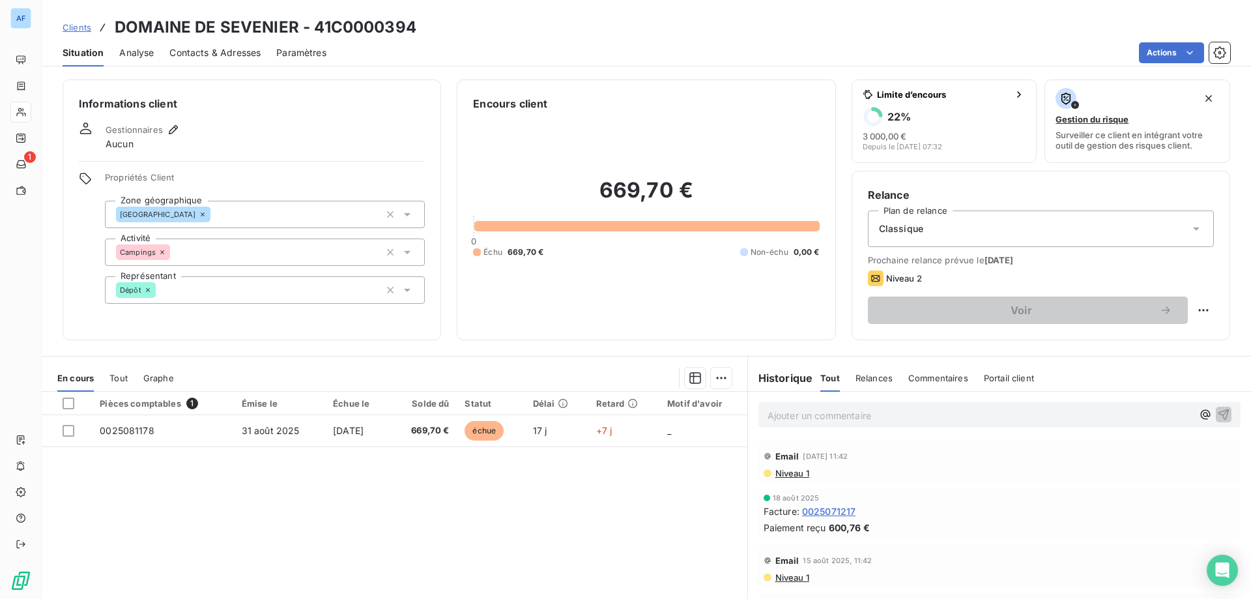
click at [73, 21] on link "Clients" at bounding box center [77, 27] width 29 height 13
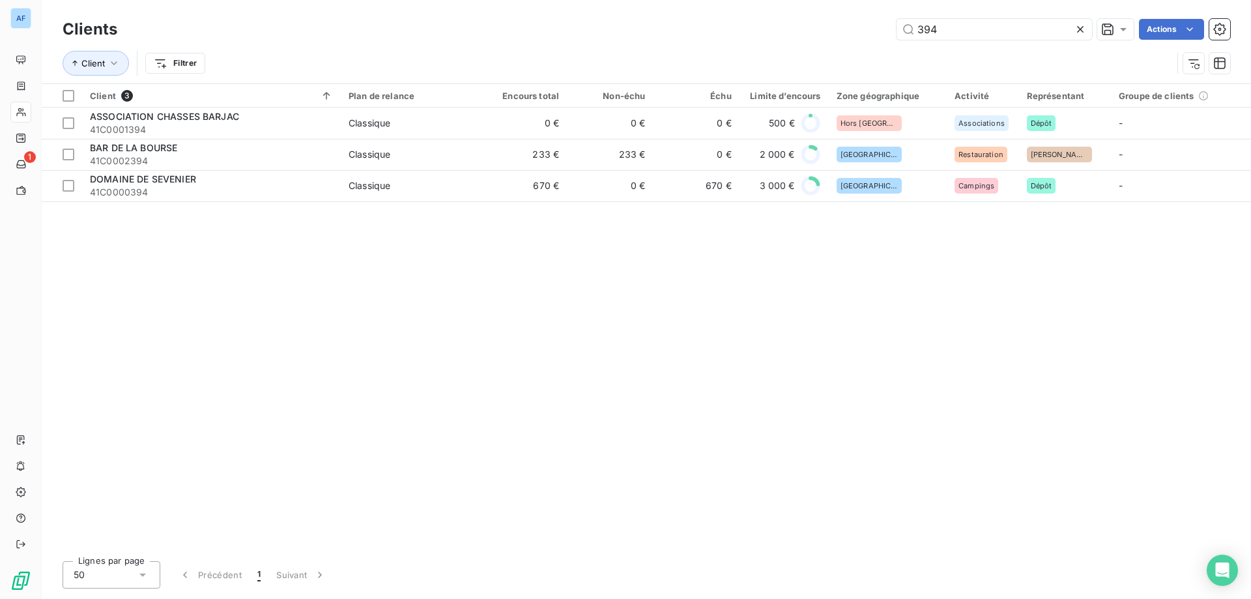
drag, startPoint x: 972, startPoint y: 30, endPoint x: 572, endPoint y: 31, distance: 399.9
click at [573, 31] on div "394 Actions" at bounding box center [681, 29] width 1097 height 21
type input "1"
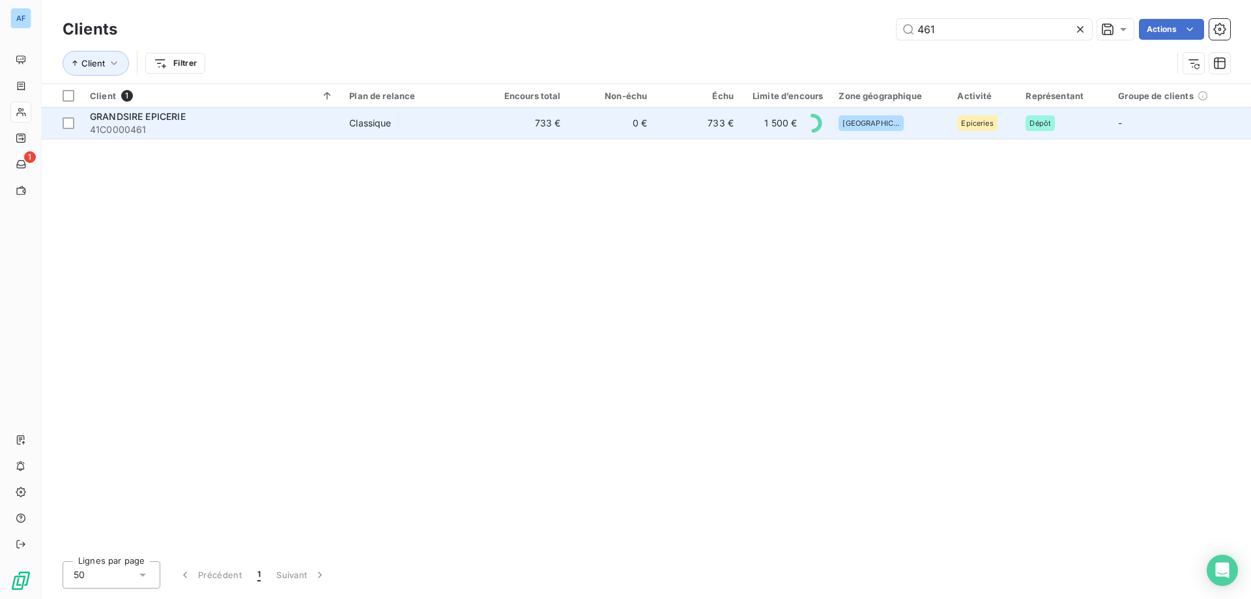
type input "461"
click at [307, 128] on span "41C0000461" at bounding box center [212, 129] width 244 height 13
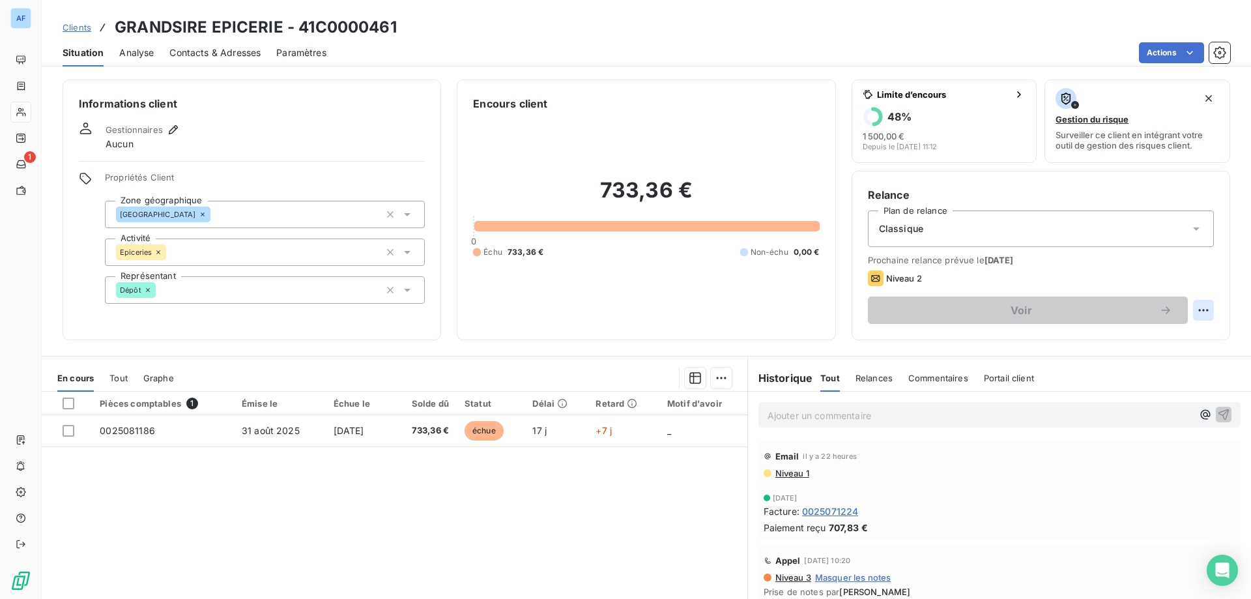
click at [1196, 309] on html "AF 1 Clients GRANDSIRE EPICERIE - 41C0000461 Situation Analyse Contacts & Adres…" at bounding box center [625, 299] width 1251 height 599
click at [1158, 332] on div "Replanifier cette action" at bounding box center [1141, 338] width 117 height 21
select select "8"
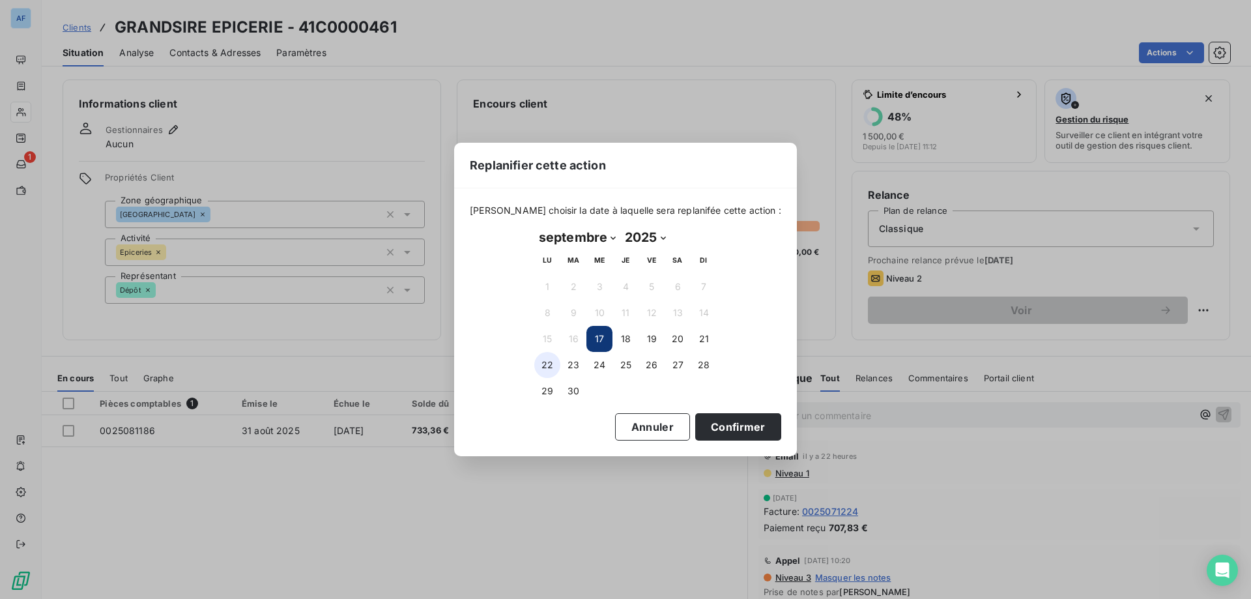
click at [545, 362] on button "22" at bounding box center [547, 365] width 26 height 26
click at [733, 426] on button "Confirmer" at bounding box center [738, 426] width 86 height 27
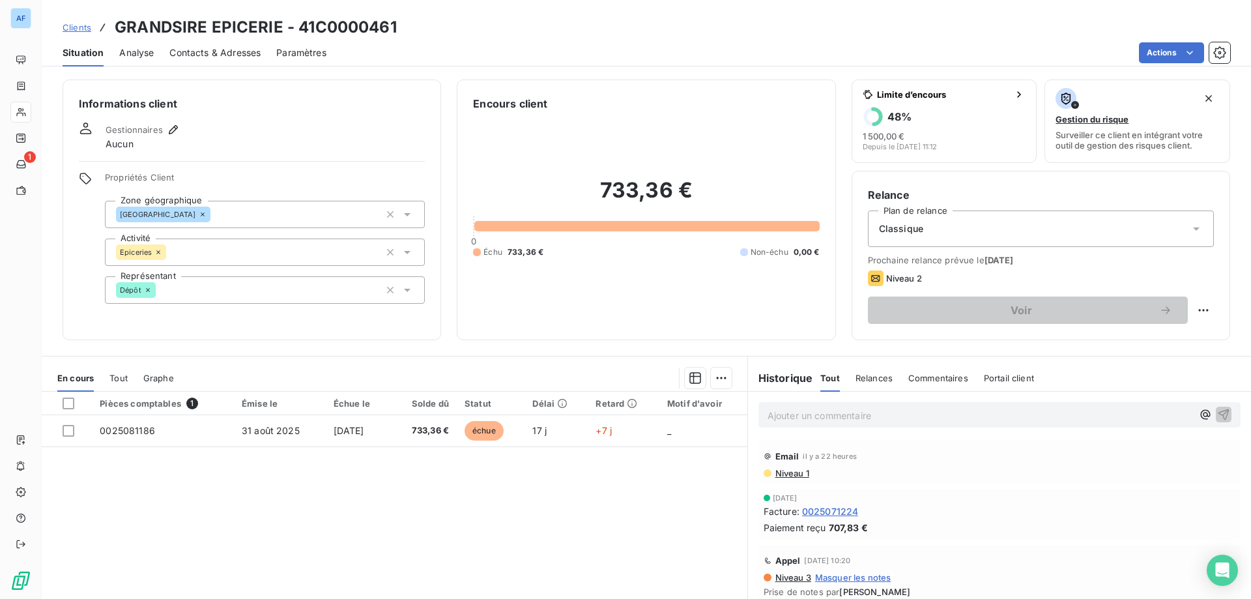
click at [68, 29] on span "Clients" at bounding box center [77, 27] width 29 height 10
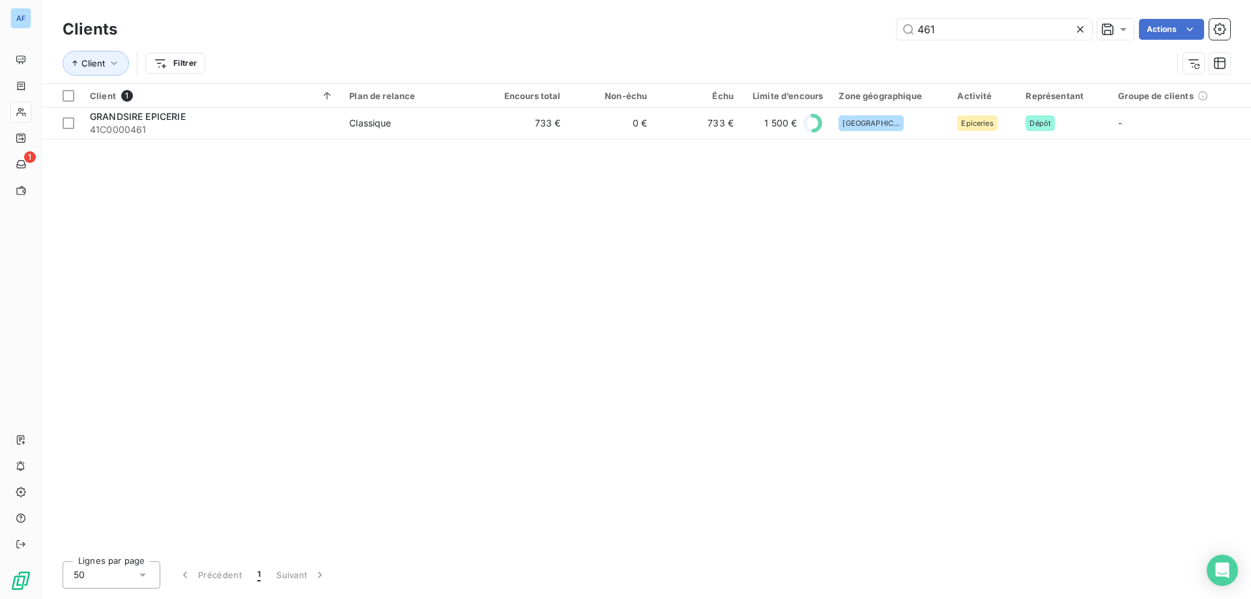
drag, startPoint x: 959, startPoint y: 28, endPoint x: 613, endPoint y: 27, distance: 345.9
click at [647, 30] on div "461 Actions" at bounding box center [681, 29] width 1097 height 21
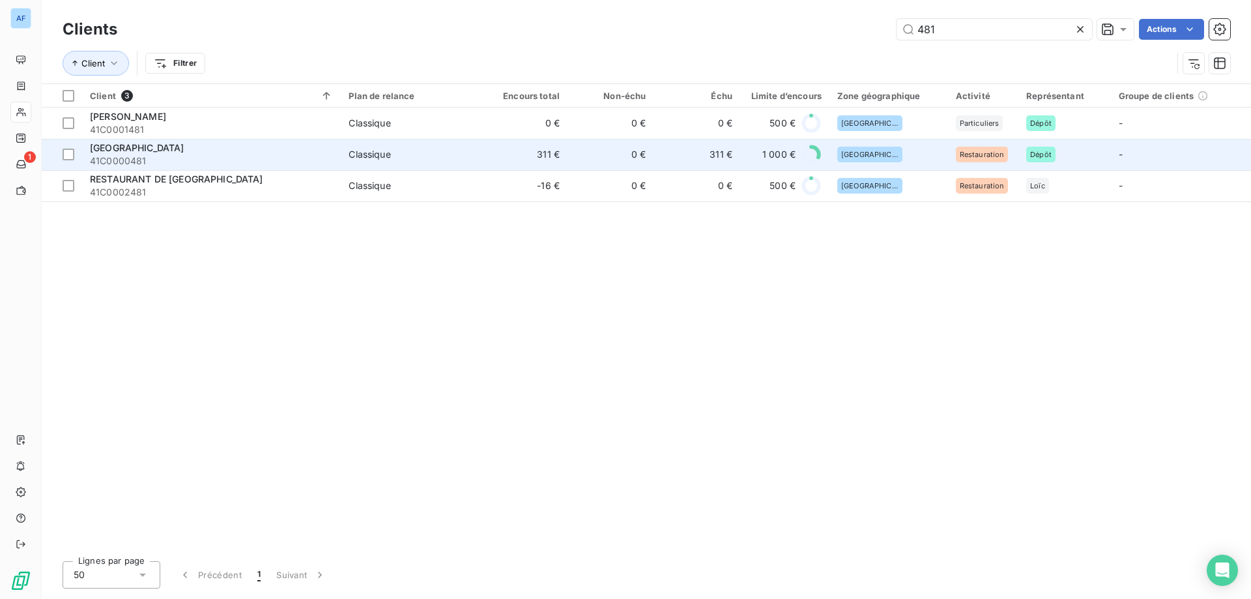
type input "481"
click at [326, 159] on span "41C0000481" at bounding box center [211, 160] width 243 height 13
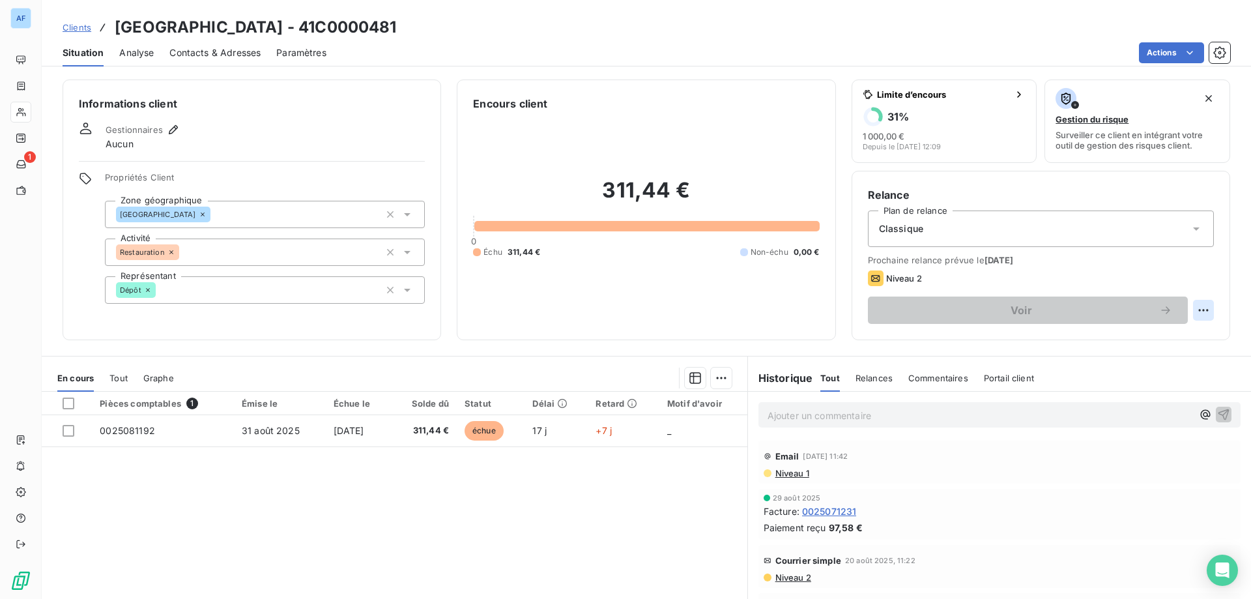
click at [1199, 305] on html "AF 1 Clients HOTEL [GEOGRAPHIC_DATA] - 41C0000481 Situation Analyse Contacts & …" at bounding box center [625, 299] width 1251 height 599
click at [1106, 336] on div "Replanifier cette action" at bounding box center [1141, 338] width 117 height 21
select select "8"
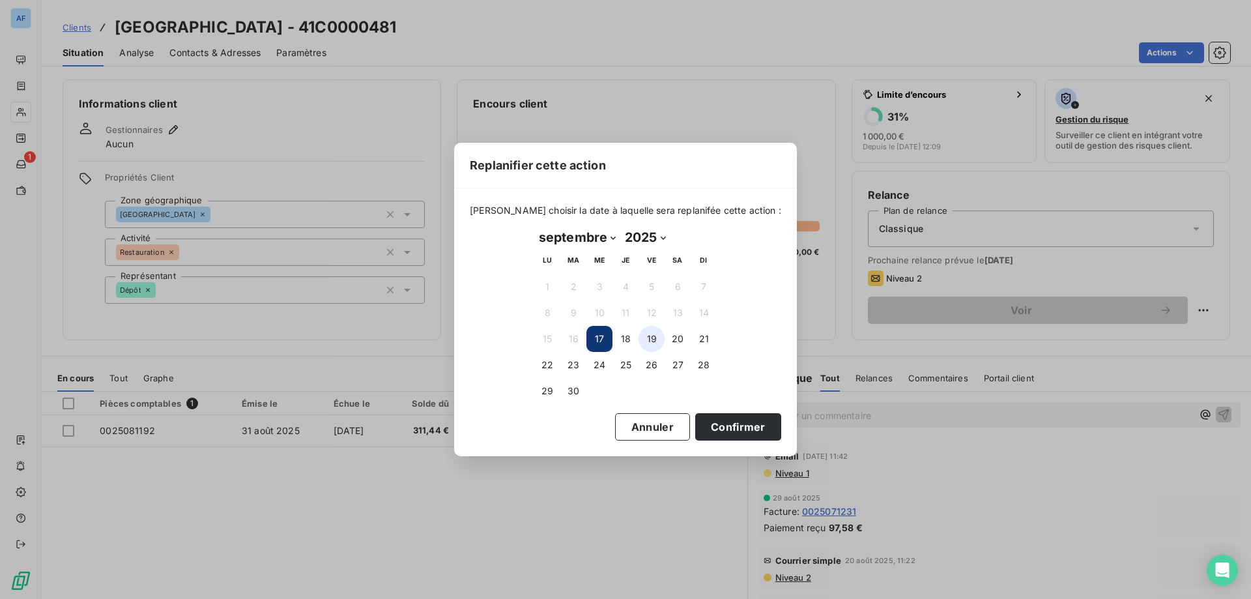
click at [650, 343] on button "19" at bounding box center [651, 339] width 26 height 26
click at [722, 428] on button "Confirmer" at bounding box center [738, 426] width 86 height 27
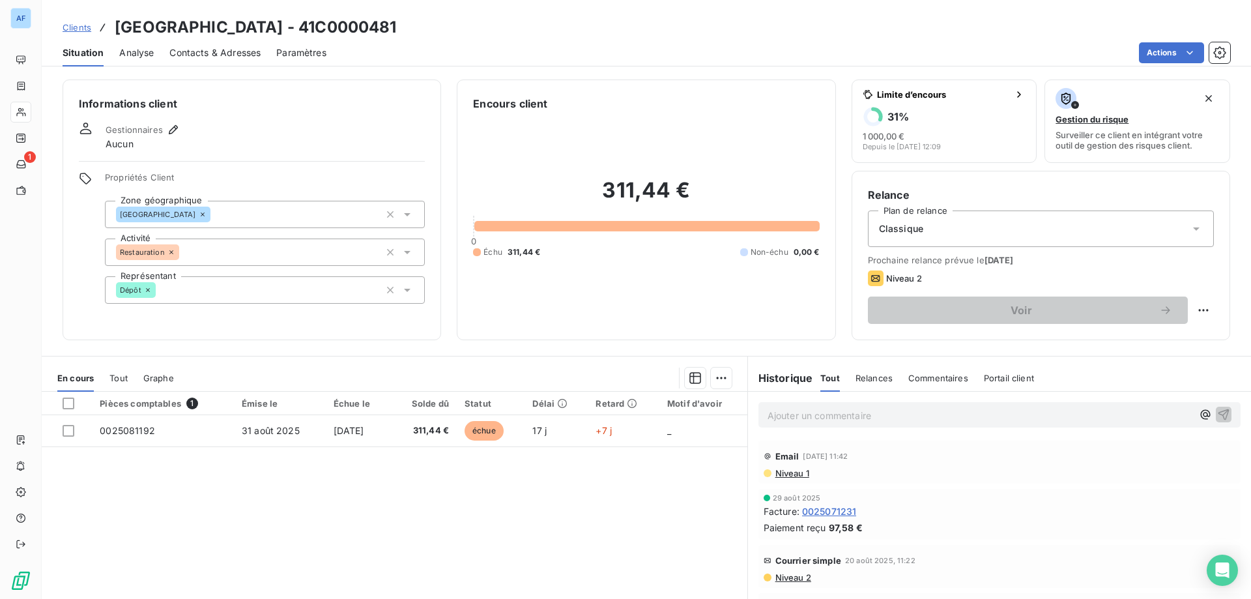
click at [74, 26] on span "Clients" at bounding box center [77, 27] width 29 height 10
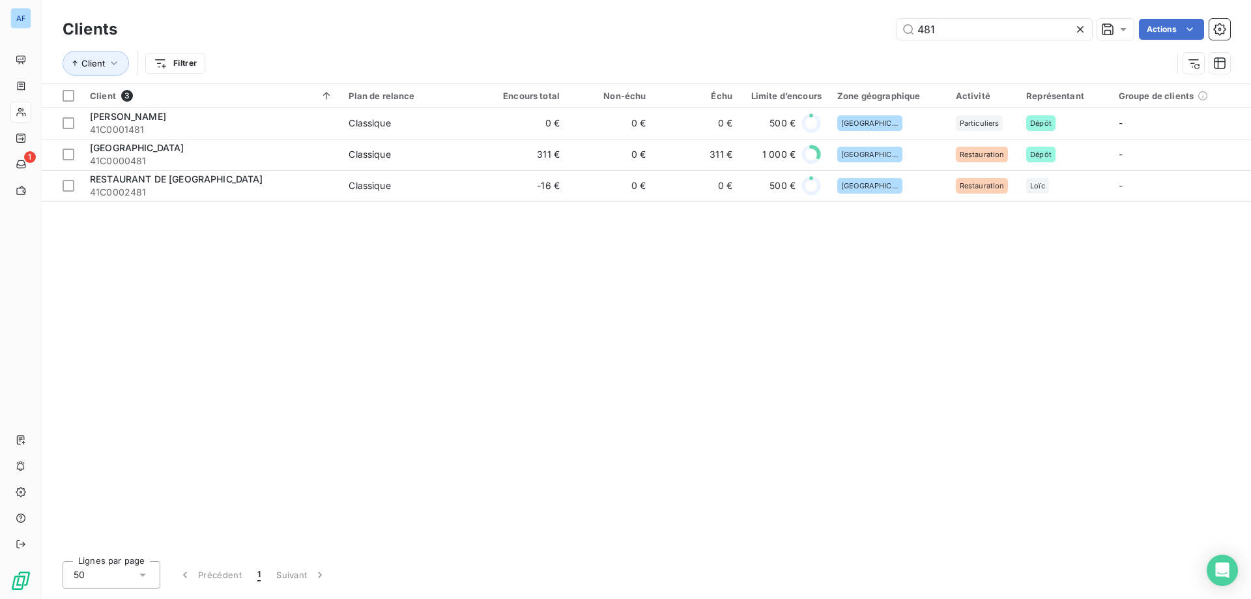
drag, startPoint x: 915, startPoint y: 25, endPoint x: 427, endPoint y: 27, distance: 487.9
click at [508, 24] on div "481 Actions" at bounding box center [681, 29] width 1097 height 21
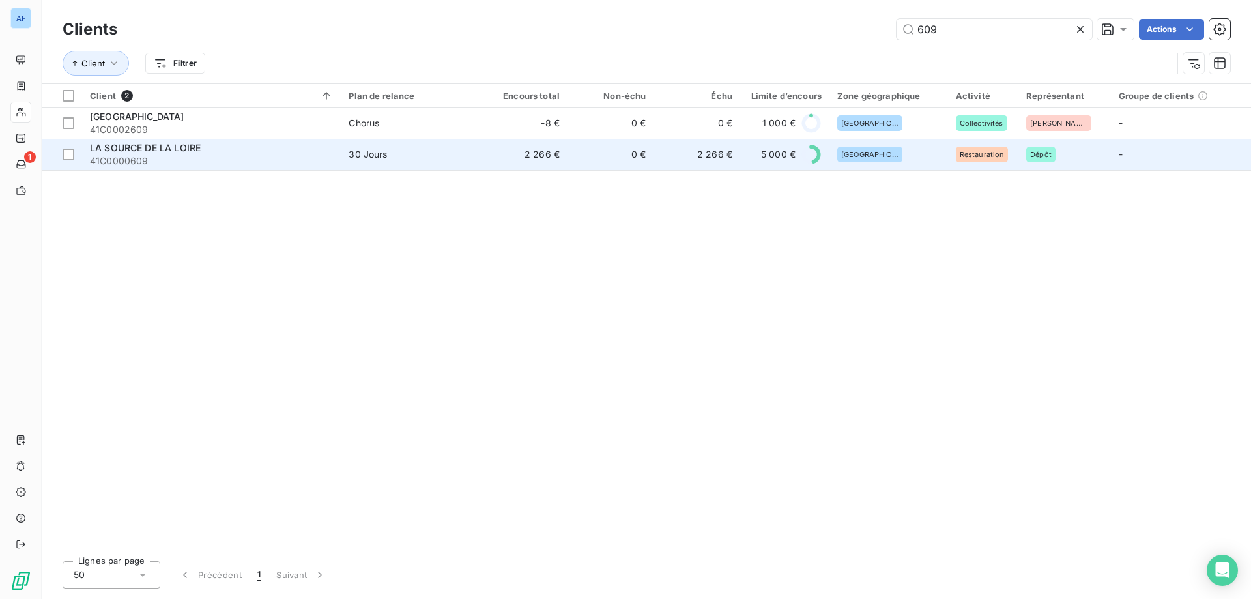
type input "609"
click at [332, 149] on div "LA SOURCE DE LA LOIRE" at bounding box center [211, 147] width 243 height 13
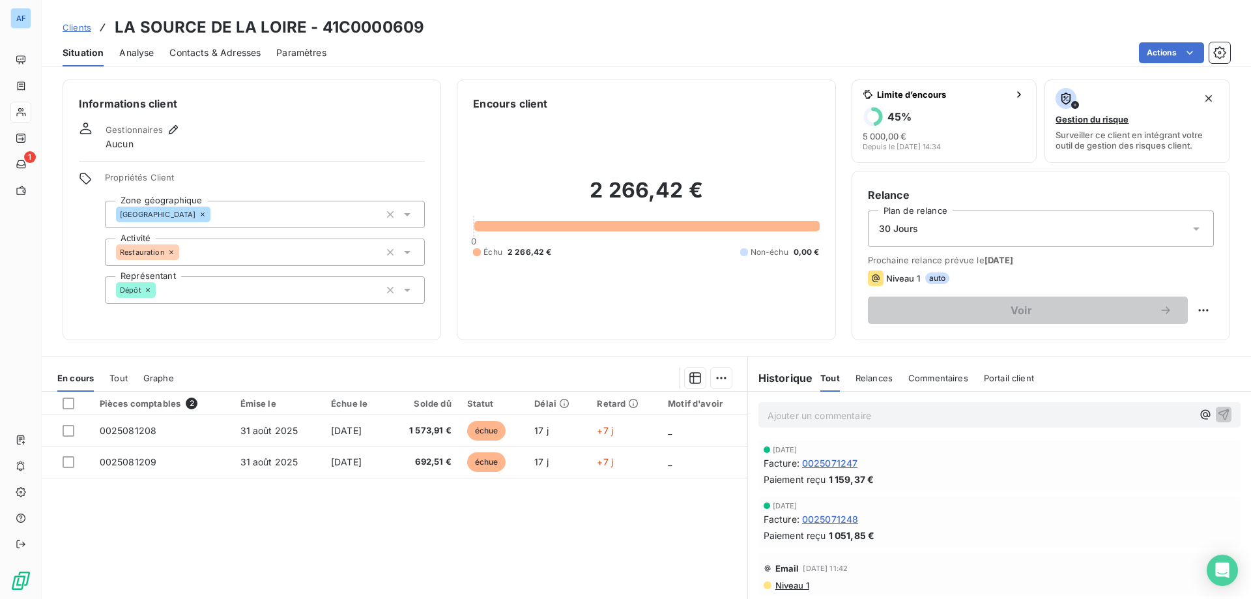
click at [81, 26] on span "Clients" at bounding box center [77, 27] width 29 height 10
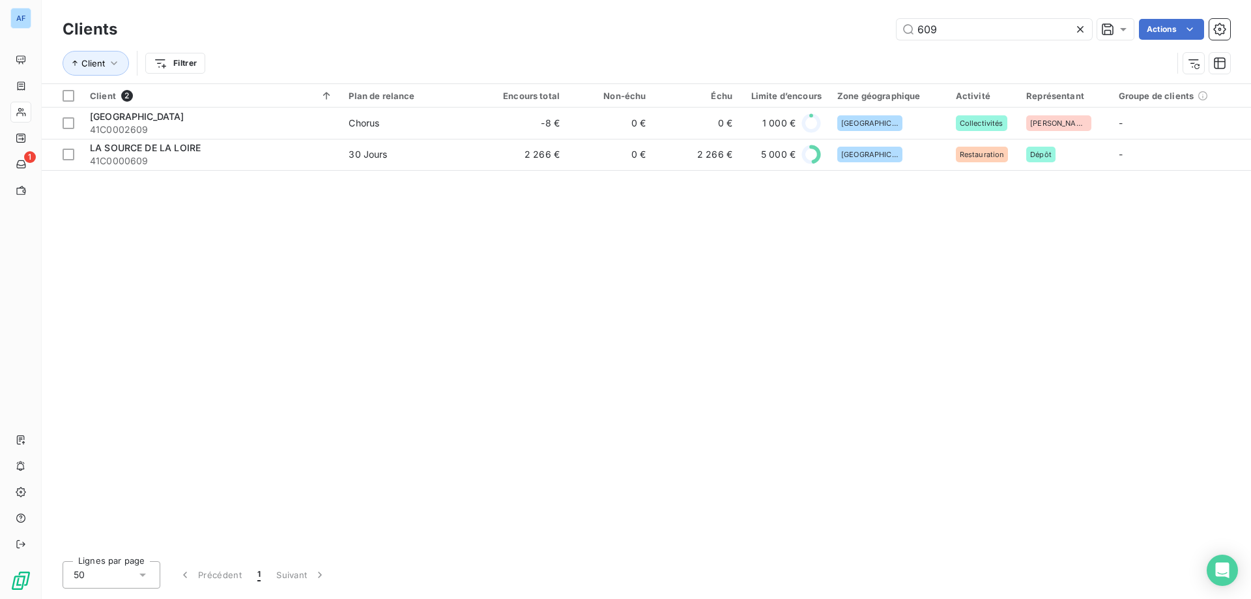
drag, startPoint x: 976, startPoint y: 30, endPoint x: 304, endPoint y: 39, distance: 672.3
click at [344, 39] on div "609 Actions" at bounding box center [681, 29] width 1097 height 21
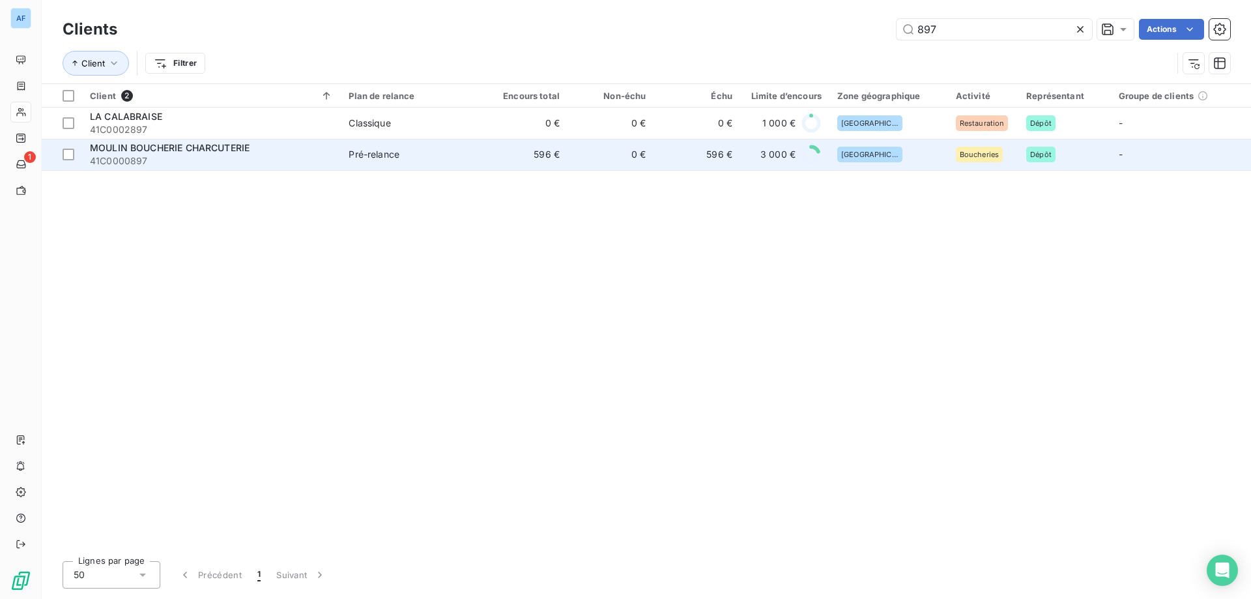
type input "897"
click at [296, 151] on div "MOULIN BOUCHERIE CHARCUTERIE" at bounding box center [211, 147] width 243 height 13
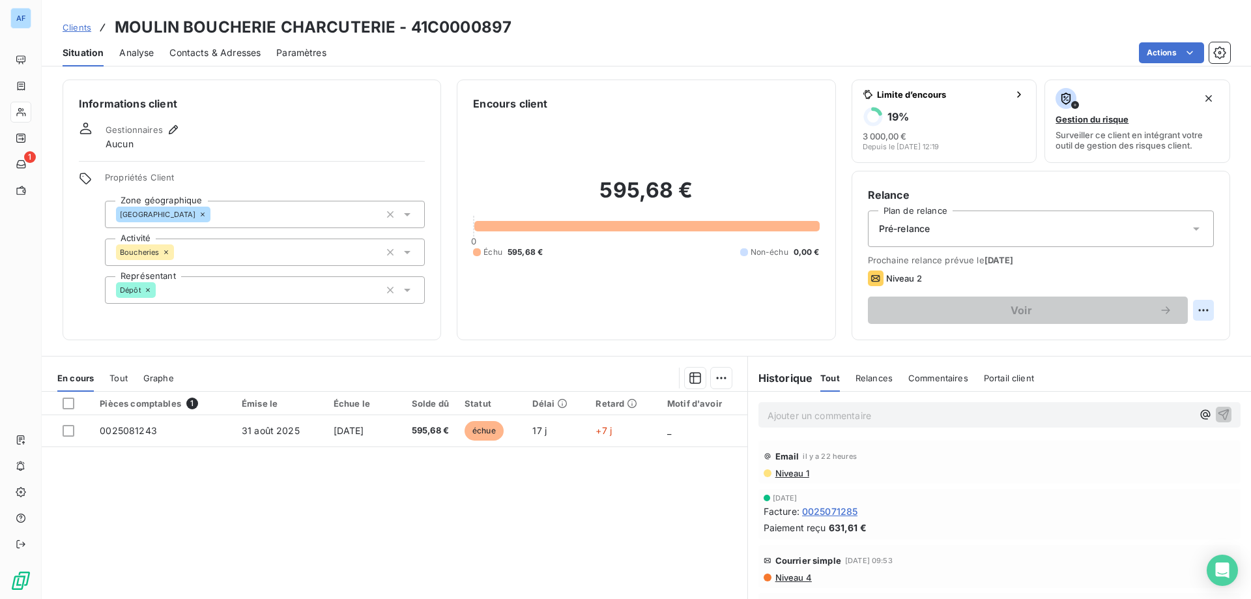
click at [1190, 311] on html "AF 1 Clients MOULIN BOUCHERIE CHARCUTERIE - 41C0000897 Situation Analyse Contac…" at bounding box center [625, 299] width 1251 height 599
click at [1158, 336] on div "Replanifier cette action" at bounding box center [1141, 338] width 117 height 21
select select "8"
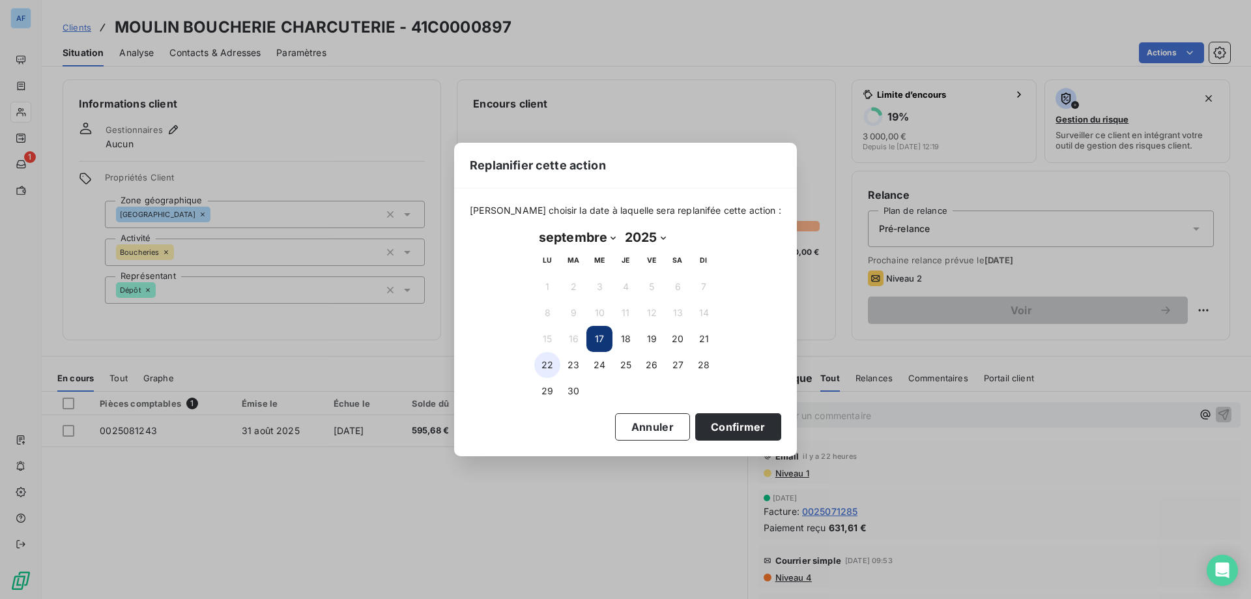
click at [543, 371] on button "22" at bounding box center [547, 365] width 26 height 26
click at [718, 423] on button "Confirmer" at bounding box center [738, 426] width 86 height 27
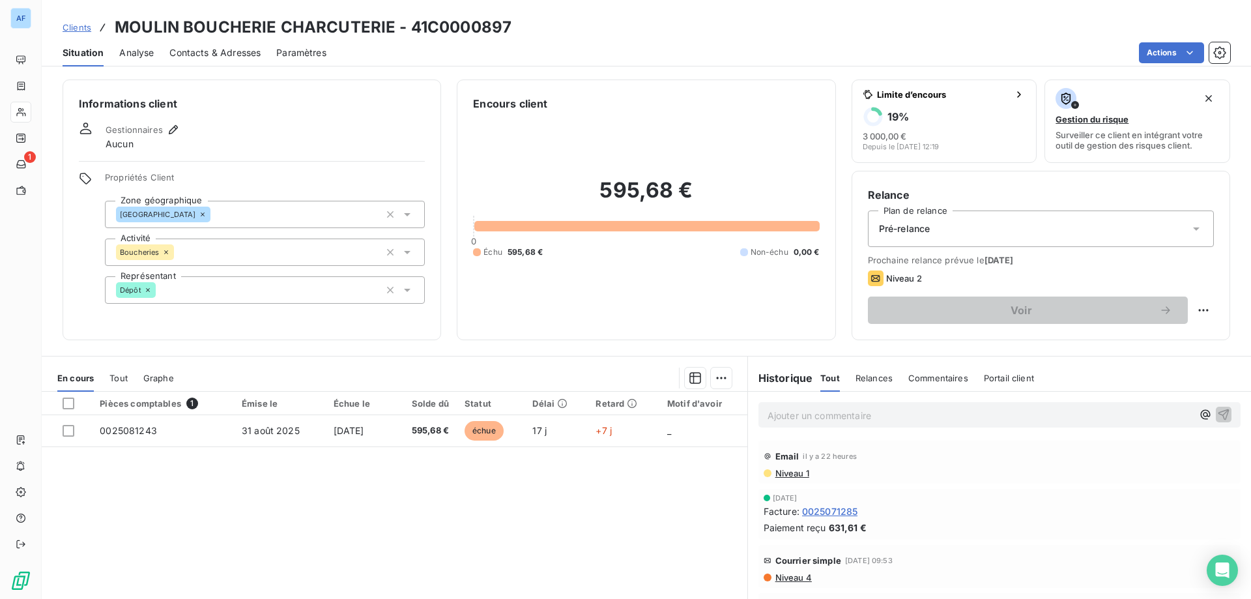
click at [87, 31] on span "Clients" at bounding box center [77, 27] width 29 height 10
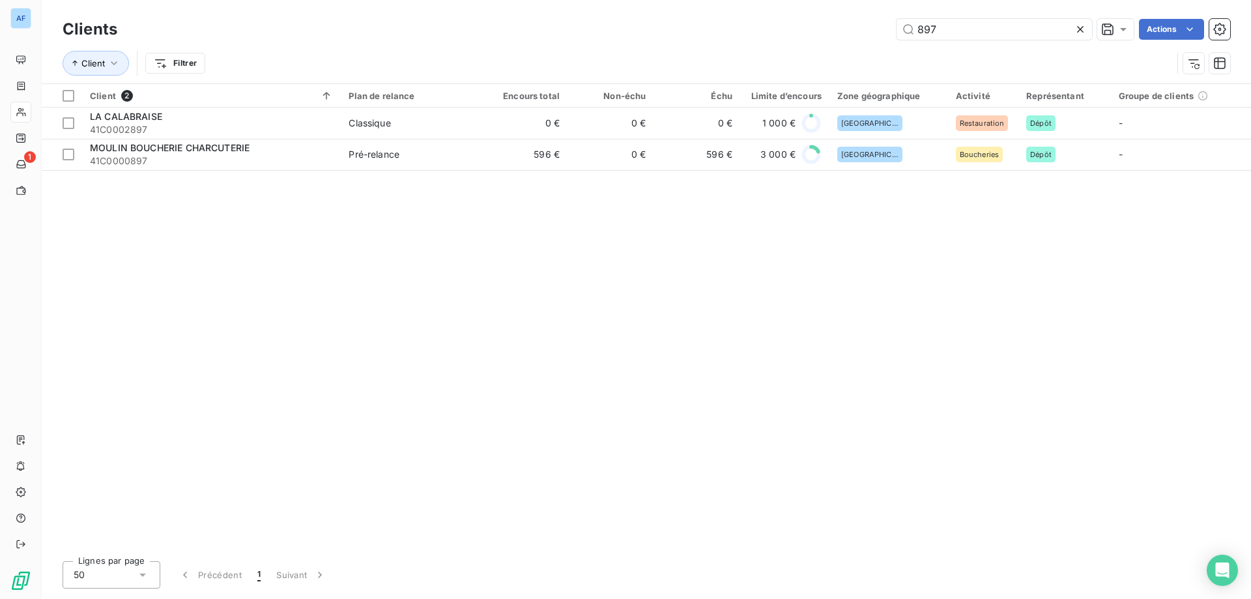
drag, startPoint x: 948, startPoint y: 27, endPoint x: 717, endPoint y: 8, distance: 232.0
click at [718, 9] on div "Clients 897 Actions Client Filtrer" at bounding box center [646, 41] width 1209 height 83
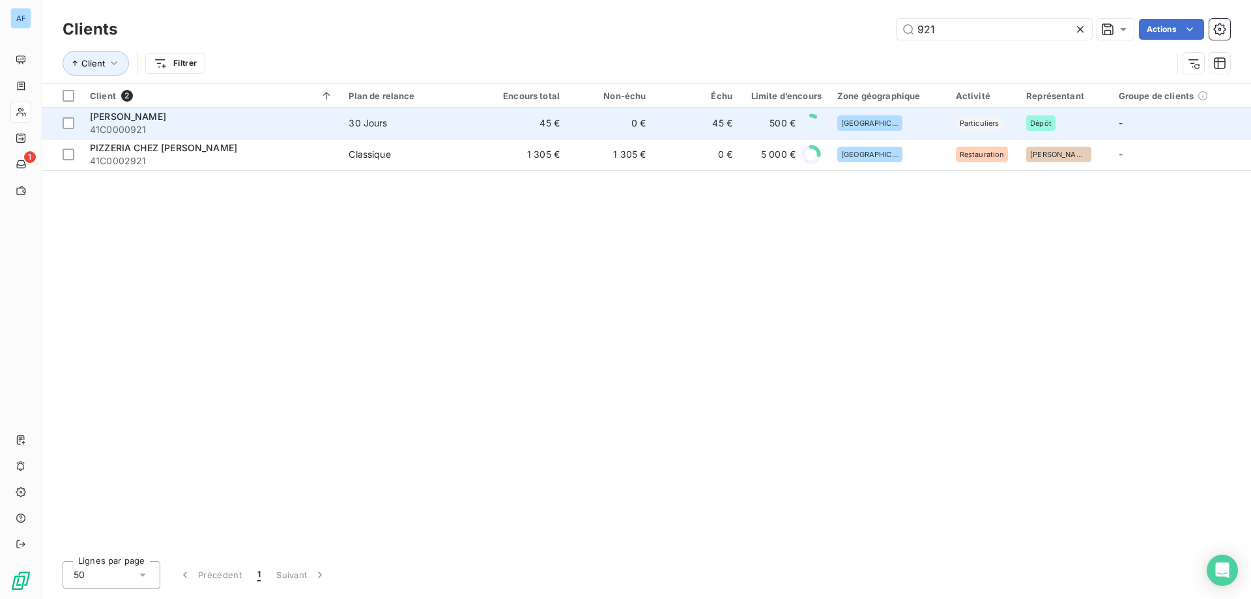
type input "921"
click at [694, 124] on td "45 €" at bounding box center [697, 122] width 86 height 31
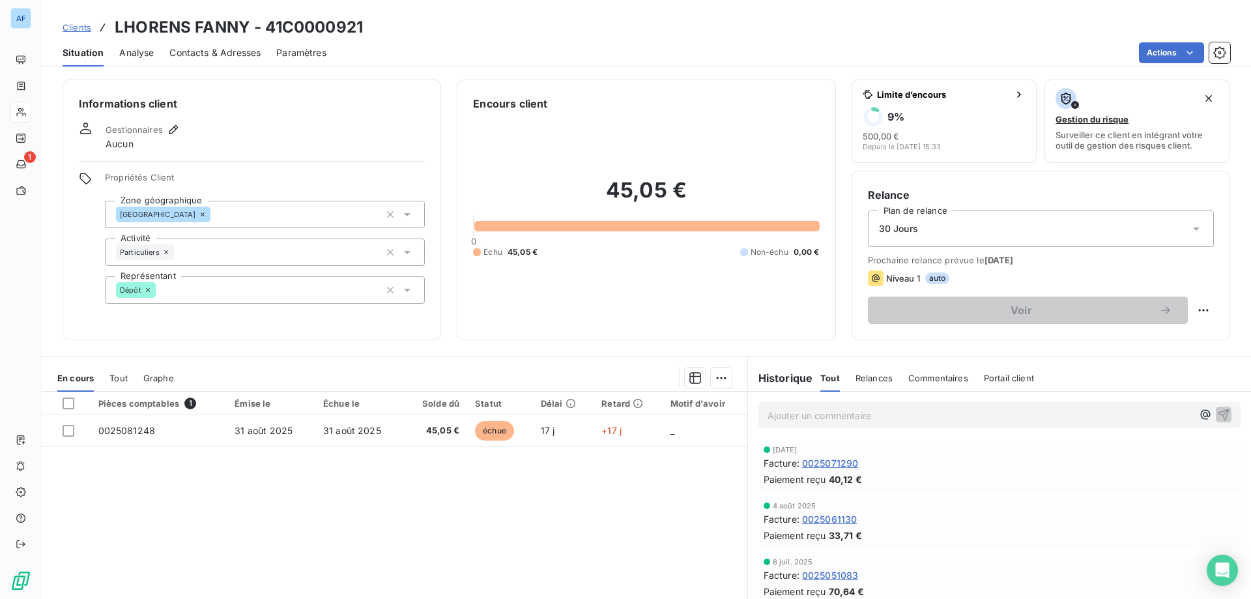
click at [70, 25] on span "Clients" at bounding box center [77, 27] width 29 height 10
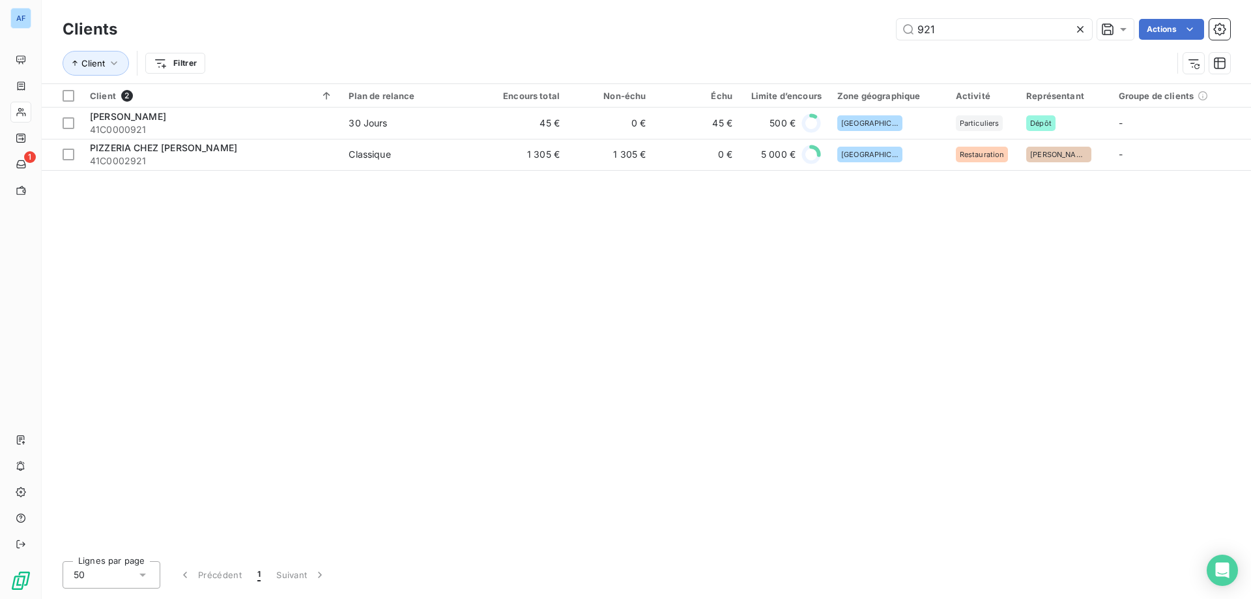
drag, startPoint x: 978, startPoint y: 25, endPoint x: 584, endPoint y: 35, distance: 394.9
click at [584, 35] on div "921 Actions" at bounding box center [681, 29] width 1097 height 21
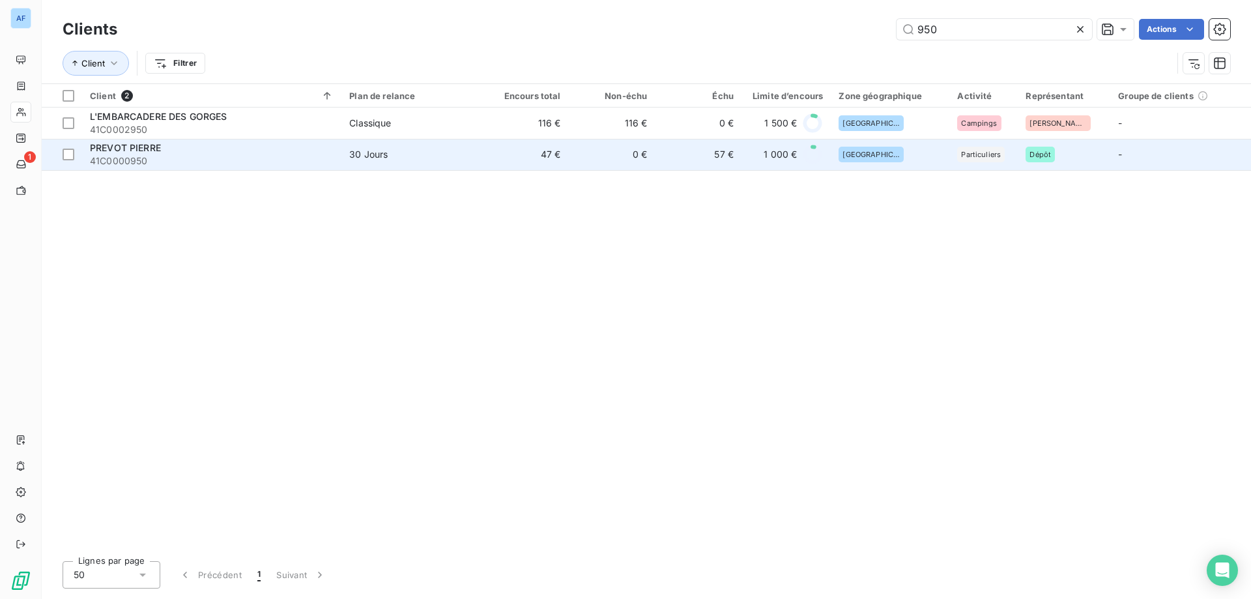
type input "950"
click at [460, 164] on td "30 Jours" at bounding box center [411, 154] width 141 height 31
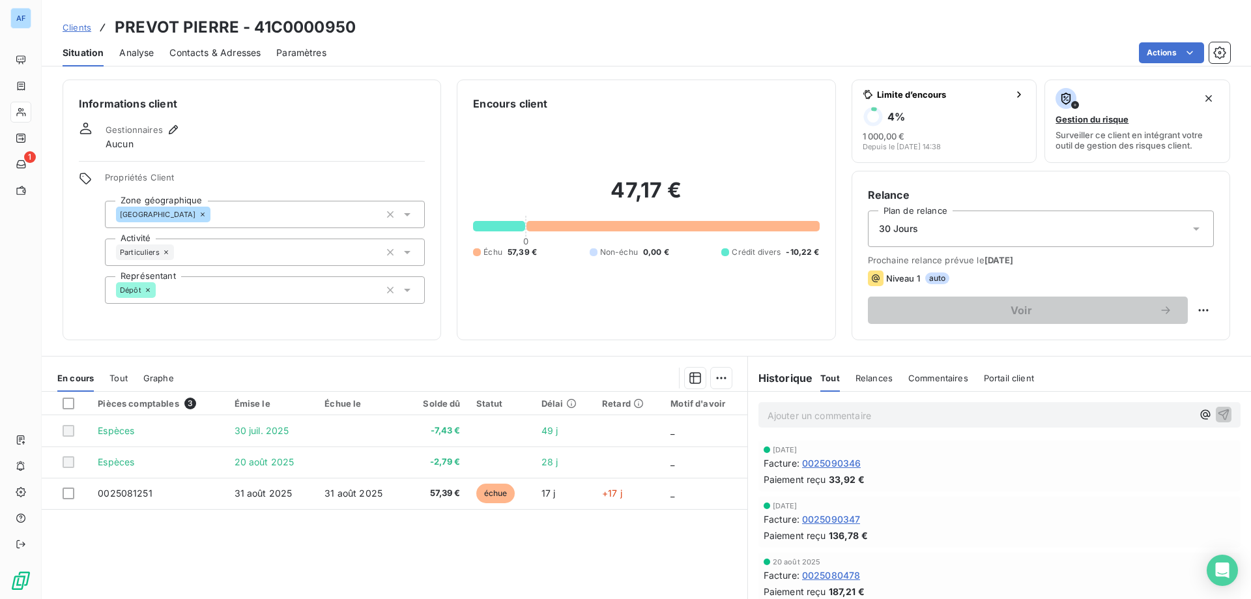
click at [71, 31] on span "Clients" at bounding box center [77, 27] width 29 height 10
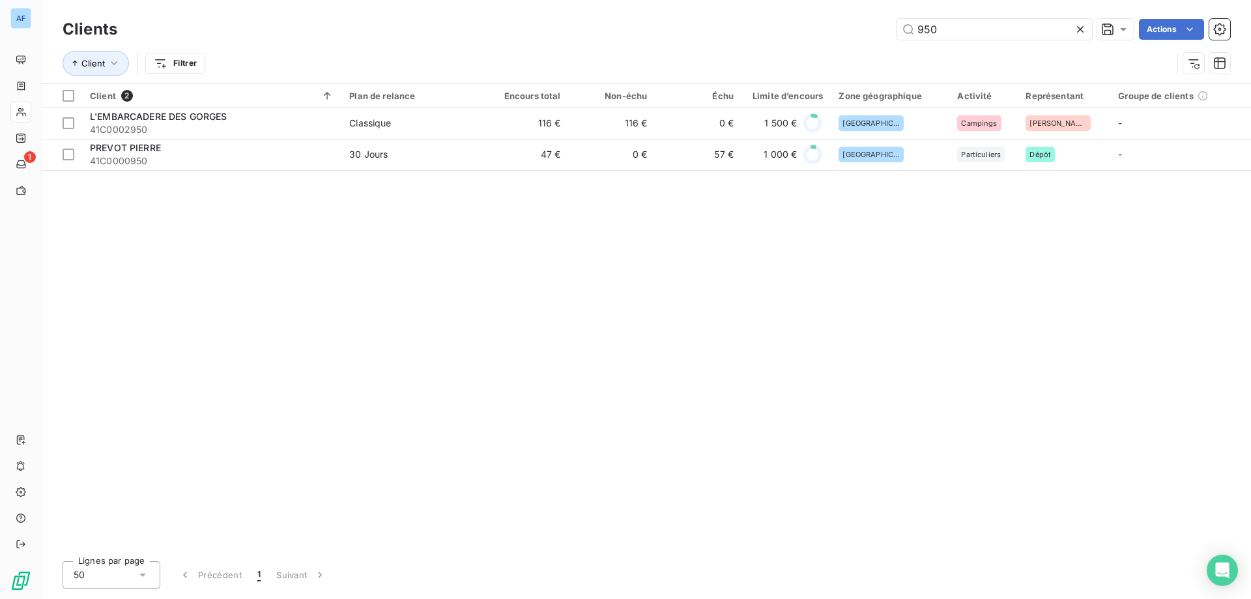
drag, startPoint x: 950, startPoint y: 31, endPoint x: 690, endPoint y: 19, distance: 260.8
click at [719, 19] on div "950 Actions" at bounding box center [681, 29] width 1097 height 21
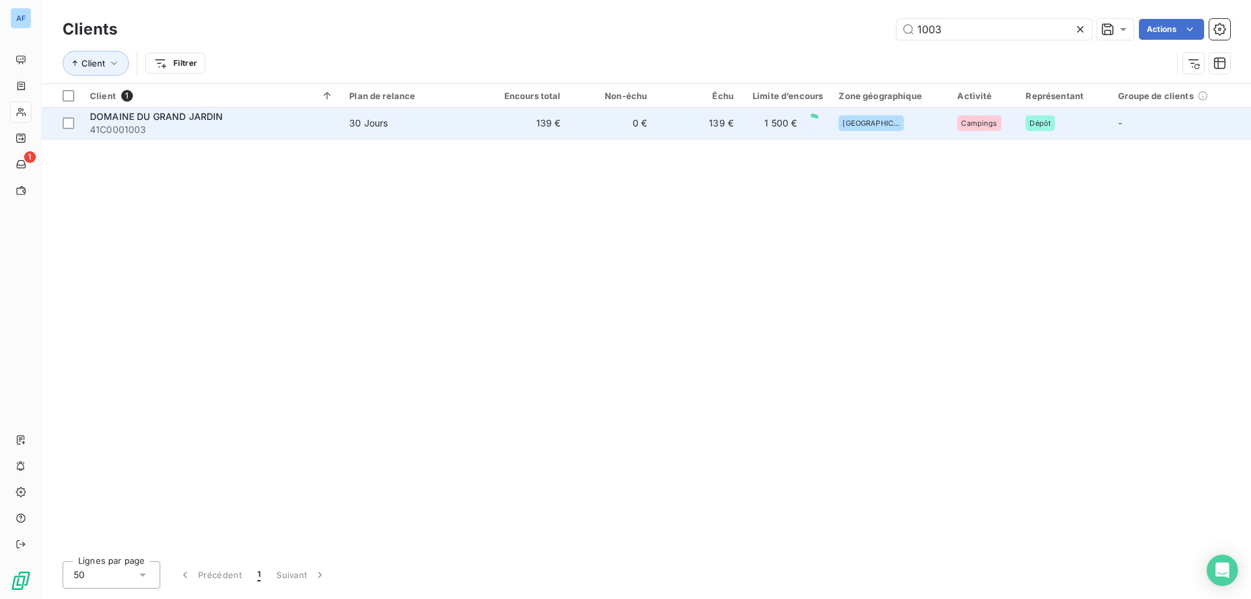
type input "1003"
click at [673, 126] on td "139 €" at bounding box center [698, 122] width 87 height 31
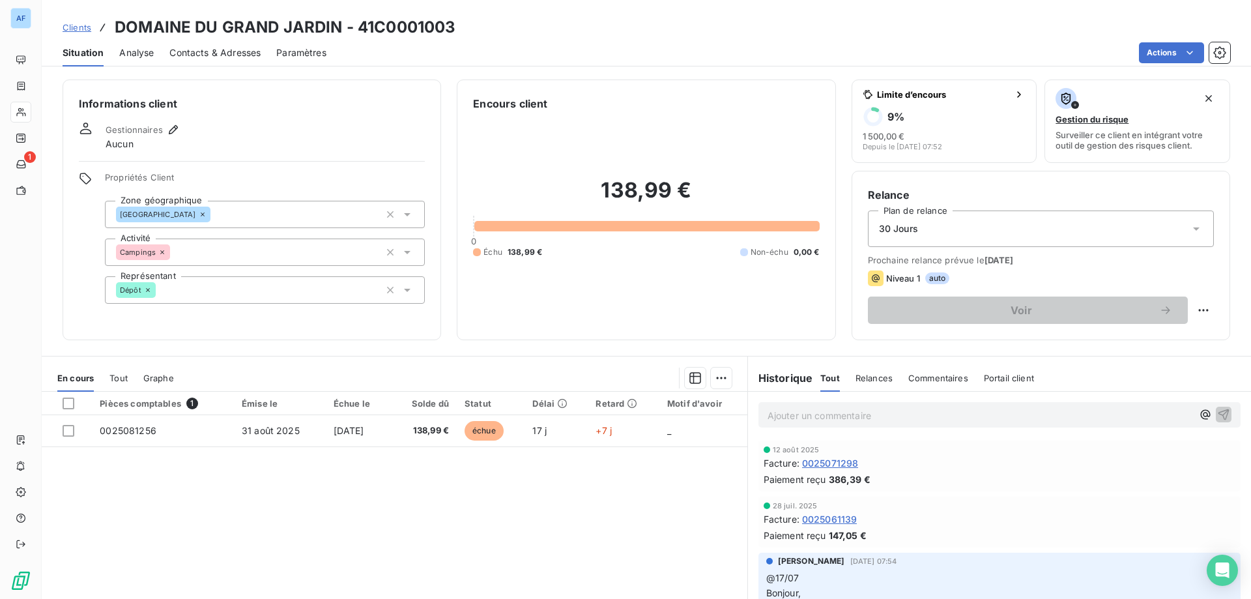
click at [74, 23] on span "Clients" at bounding box center [77, 27] width 29 height 10
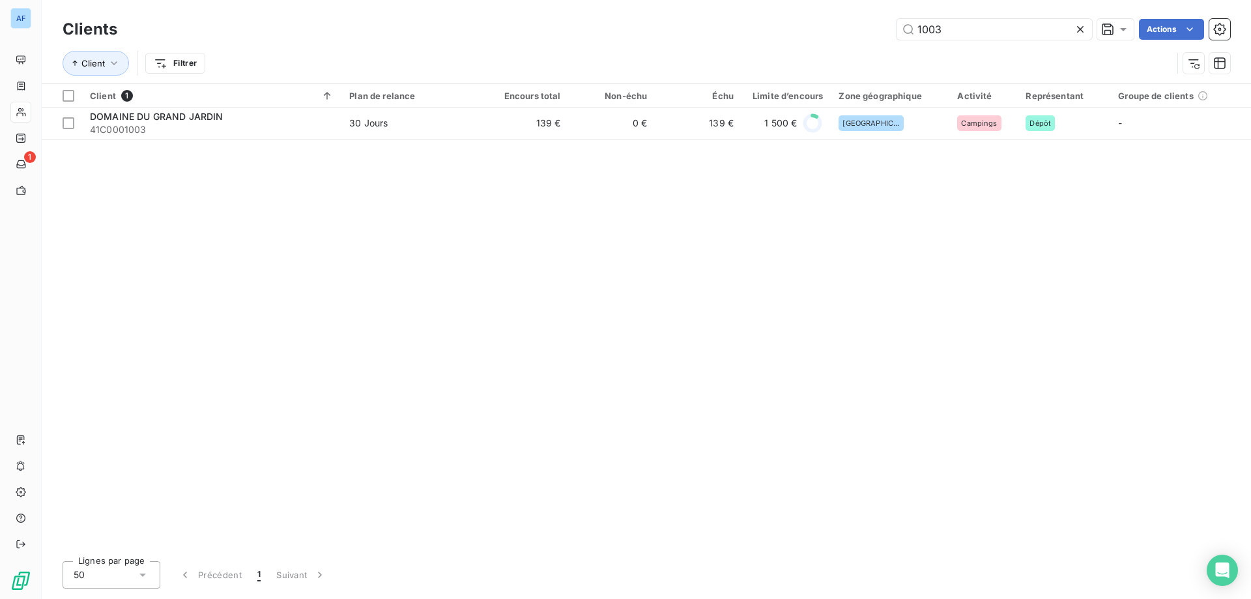
drag, startPoint x: 943, startPoint y: 29, endPoint x: 608, endPoint y: -7, distance: 336.1
click at [608, 0] on html "AF 1 Clients 1003 Actions Client Filtrer Client 1 Plan de relance Encours total…" at bounding box center [625, 299] width 1251 height 599
type input "1023"
click at [386, 138] on td "Classique" at bounding box center [411, 122] width 141 height 31
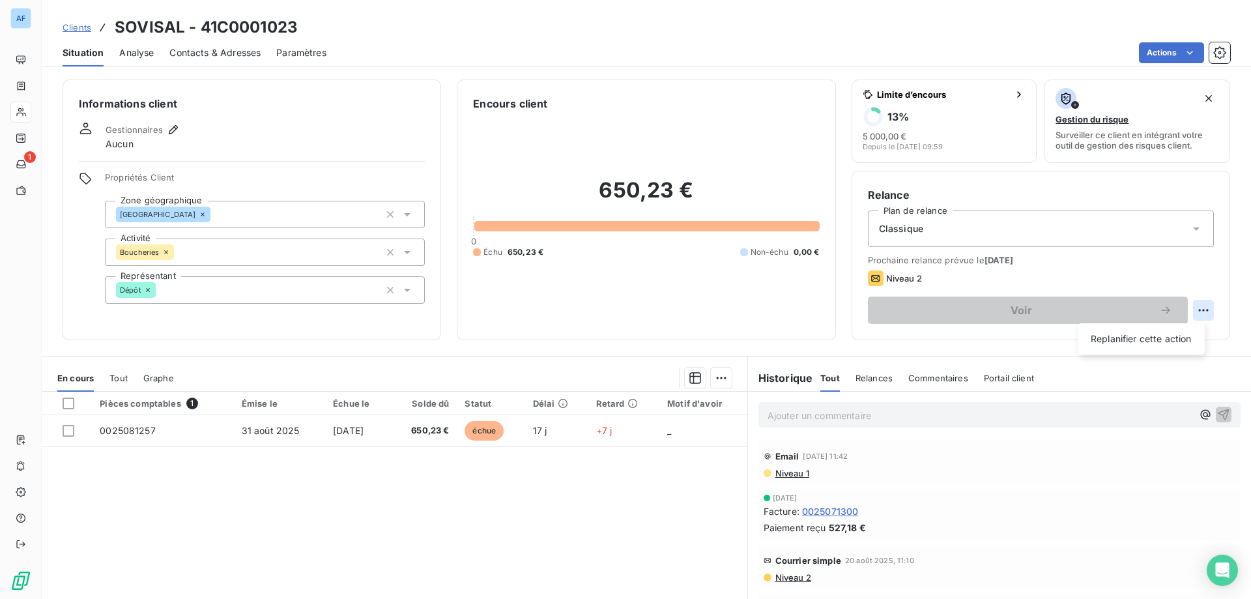
click at [1200, 304] on html "AF 1 Clients SOVISAL - 41C0001023 Situation Analyse Contacts & Adresses Paramèt…" at bounding box center [625, 299] width 1251 height 599
click at [1164, 335] on div "Replanifier cette action" at bounding box center [1141, 338] width 117 height 21
select select "8"
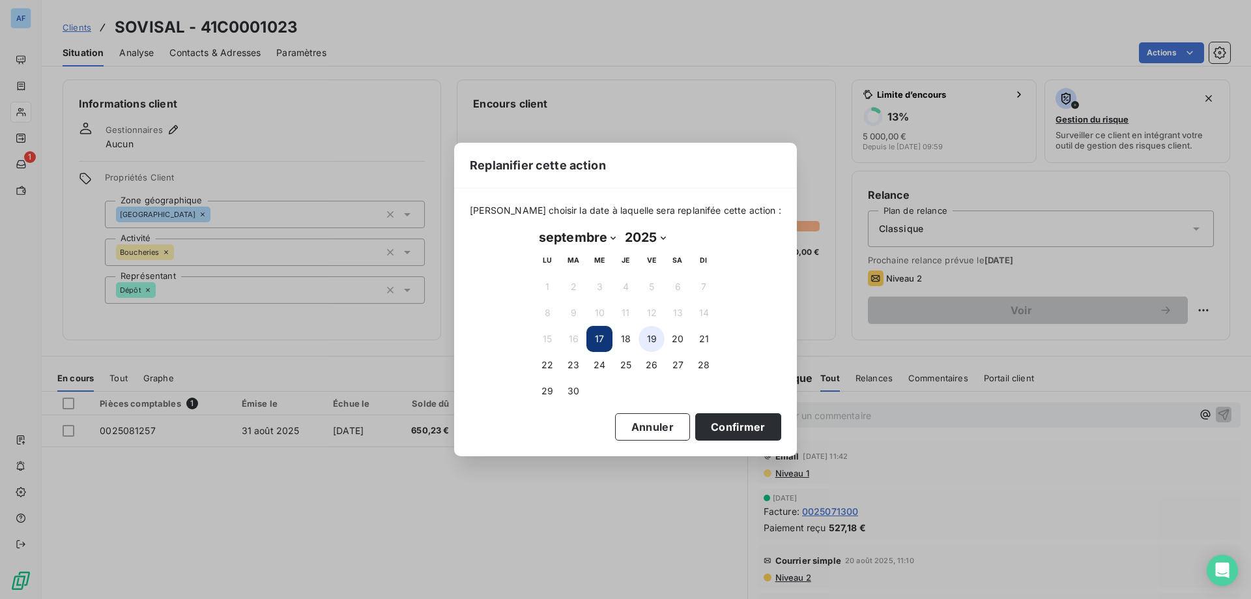
click at [650, 337] on button "19" at bounding box center [651, 339] width 26 height 26
click at [724, 429] on button "Confirmer" at bounding box center [738, 426] width 86 height 27
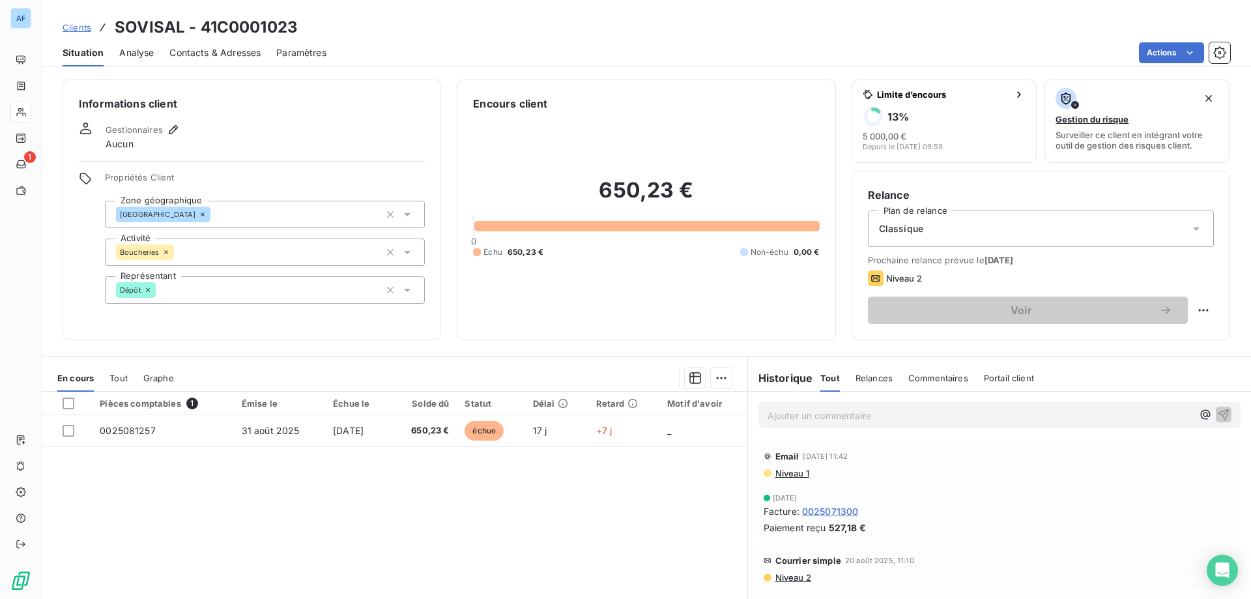
click at [72, 31] on span "Clients" at bounding box center [77, 27] width 29 height 10
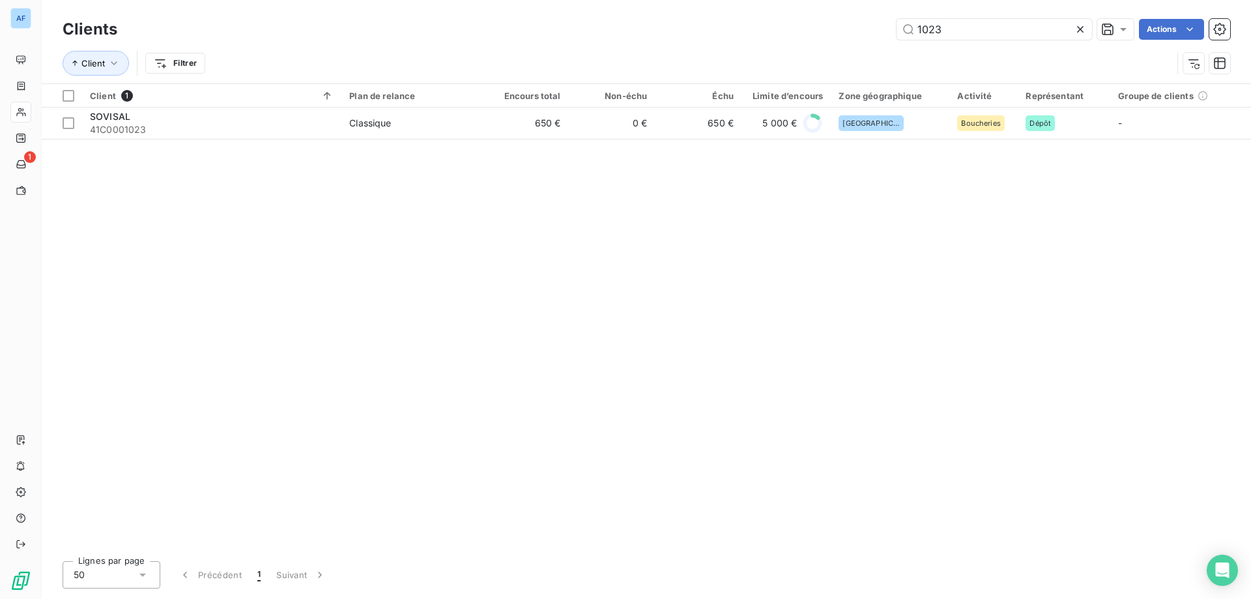
drag, startPoint x: 1002, startPoint y: 22, endPoint x: 608, endPoint y: 40, distance: 394.5
click at [608, 40] on div "Clients 1023 Actions" at bounding box center [646, 29] width 1167 height 27
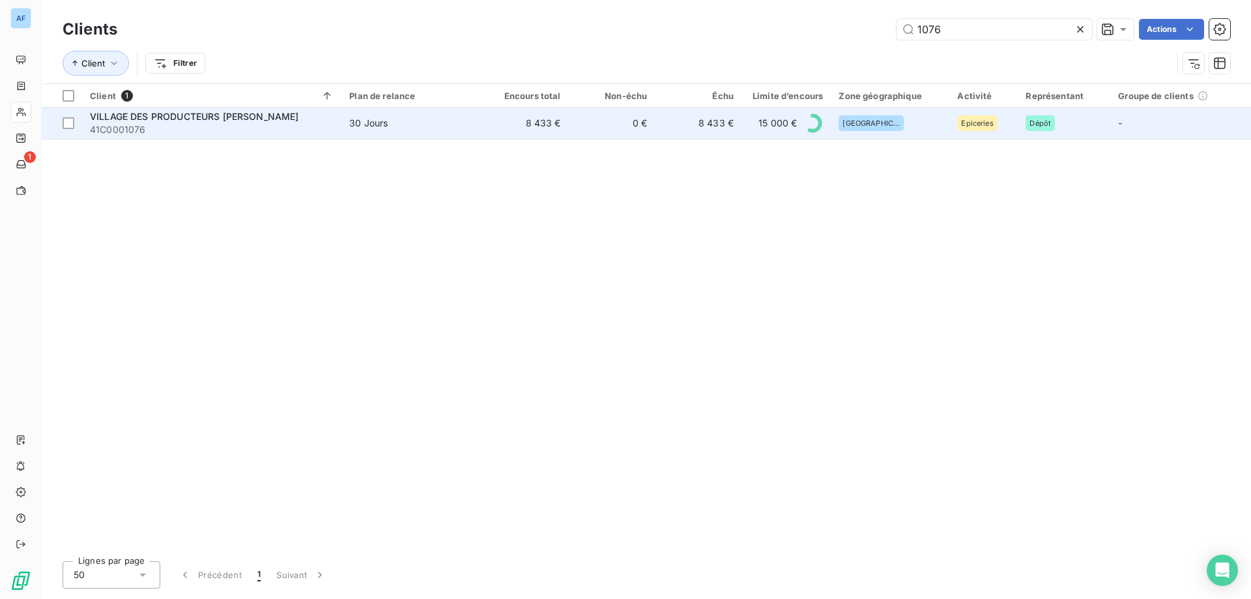
type input "1076"
click at [460, 126] on span "30 Jours" at bounding box center [411, 123] width 125 height 13
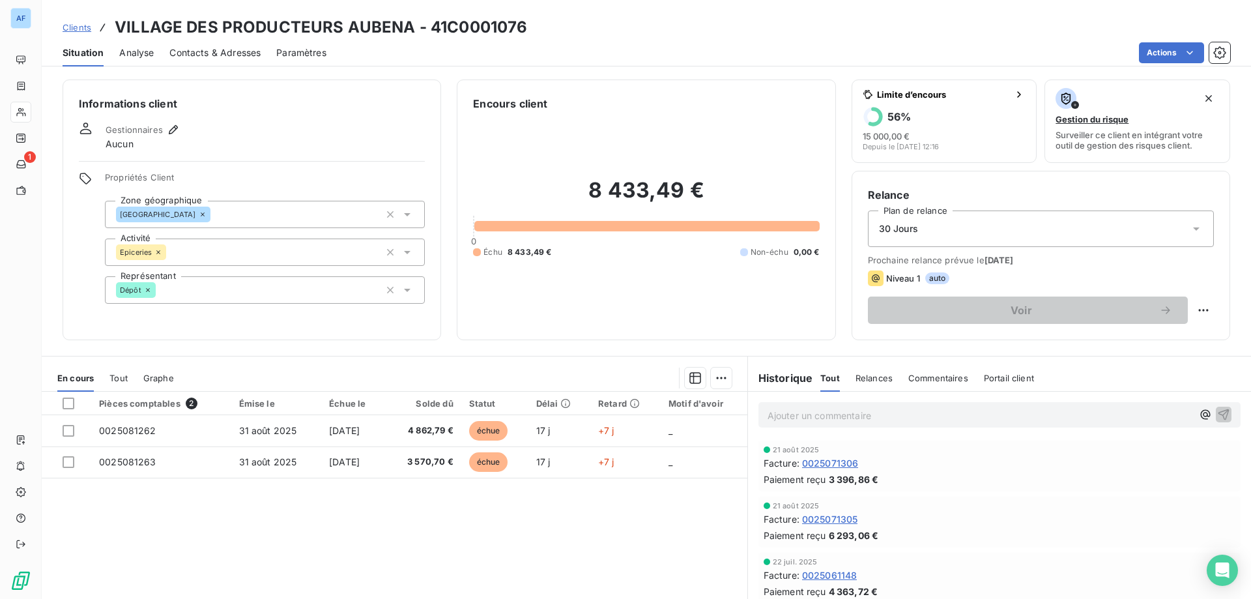
click at [85, 26] on span "Clients" at bounding box center [77, 27] width 29 height 10
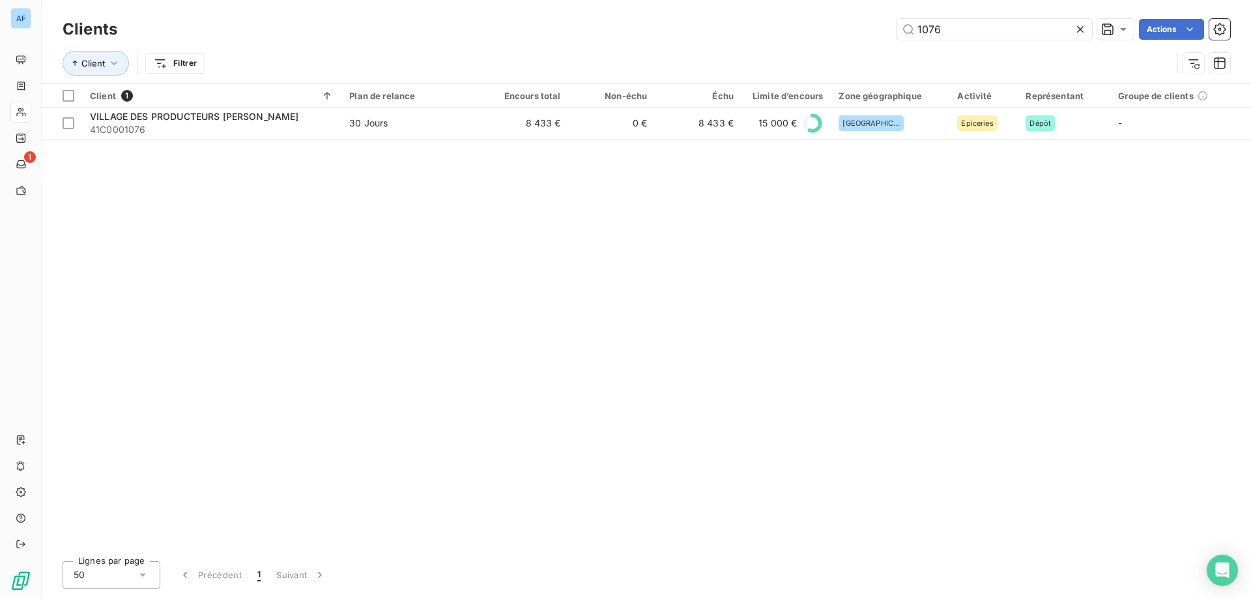
drag, startPoint x: 977, startPoint y: 27, endPoint x: 634, endPoint y: 36, distance: 343.4
click at [634, 36] on div "1076 Actions" at bounding box center [681, 29] width 1097 height 21
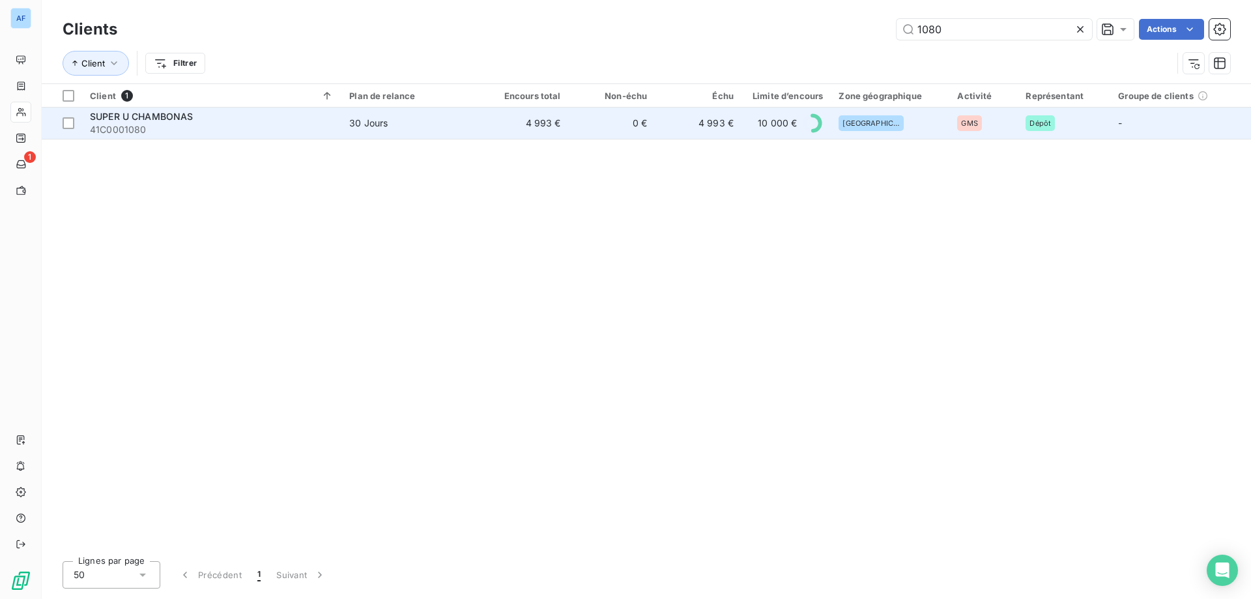
type input "1080"
click at [440, 131] on td "30 Jours" at bounding box center [411, 122] width 141 height 31
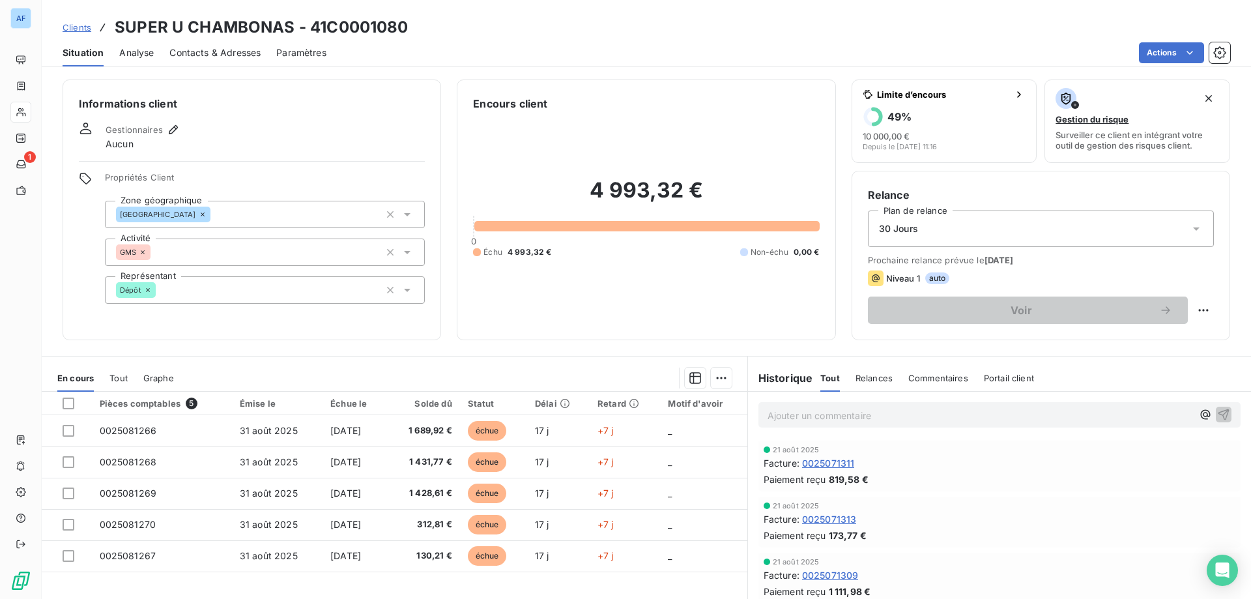
click at [82, 22] on span "Clients" at bounding box center [77, 27] width 29 height 10
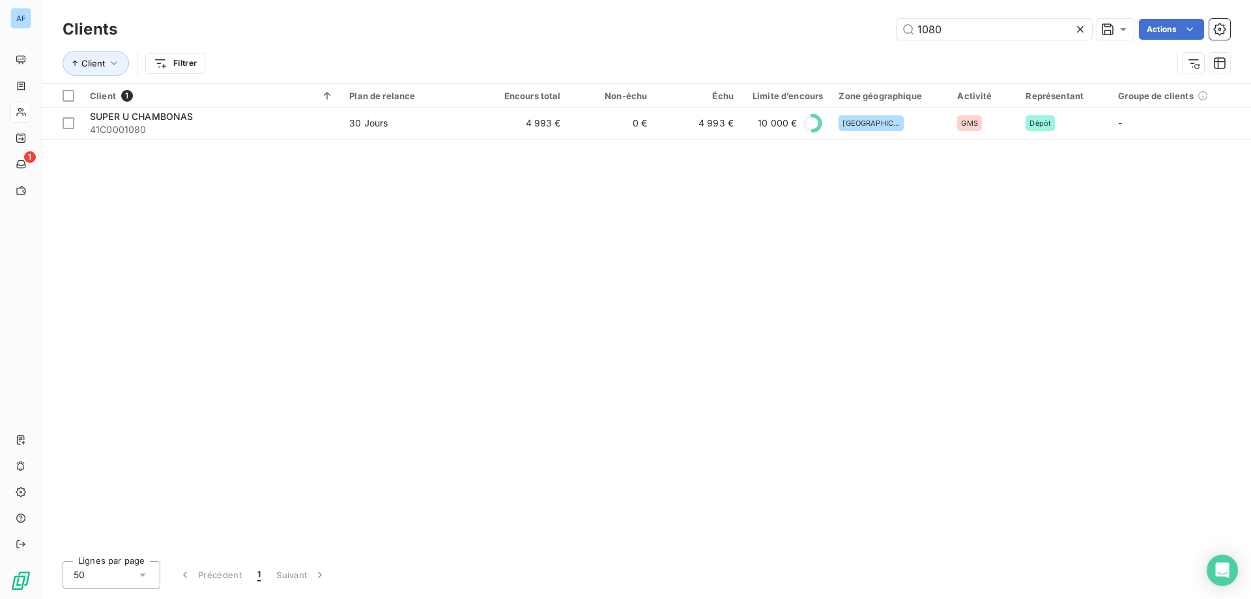
drag, startPoint x: 986, startPoint y: 31, endPoint x: 653, endPoint y: 18, distance: 333.1
click at [653, 18] on div "Clients 1080 Actions" at bounding box center [646, 29] width 1167 height 27
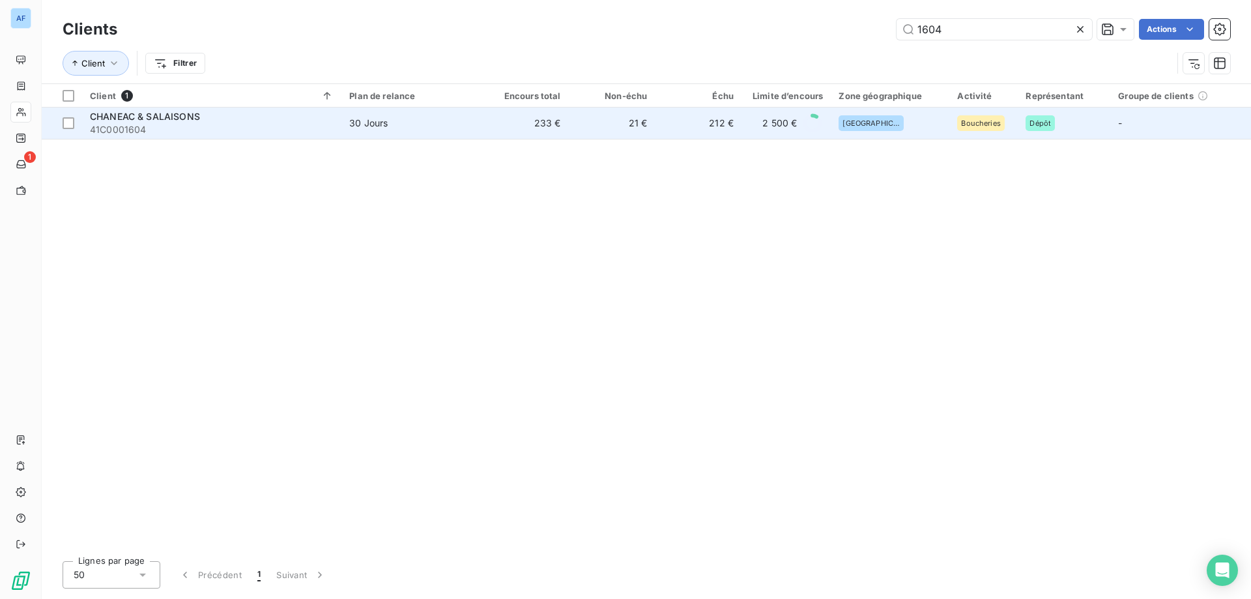
type input "1604"
click at [610, 120] on td "21 €" at bounding box center [612, 122] width 87 height 31
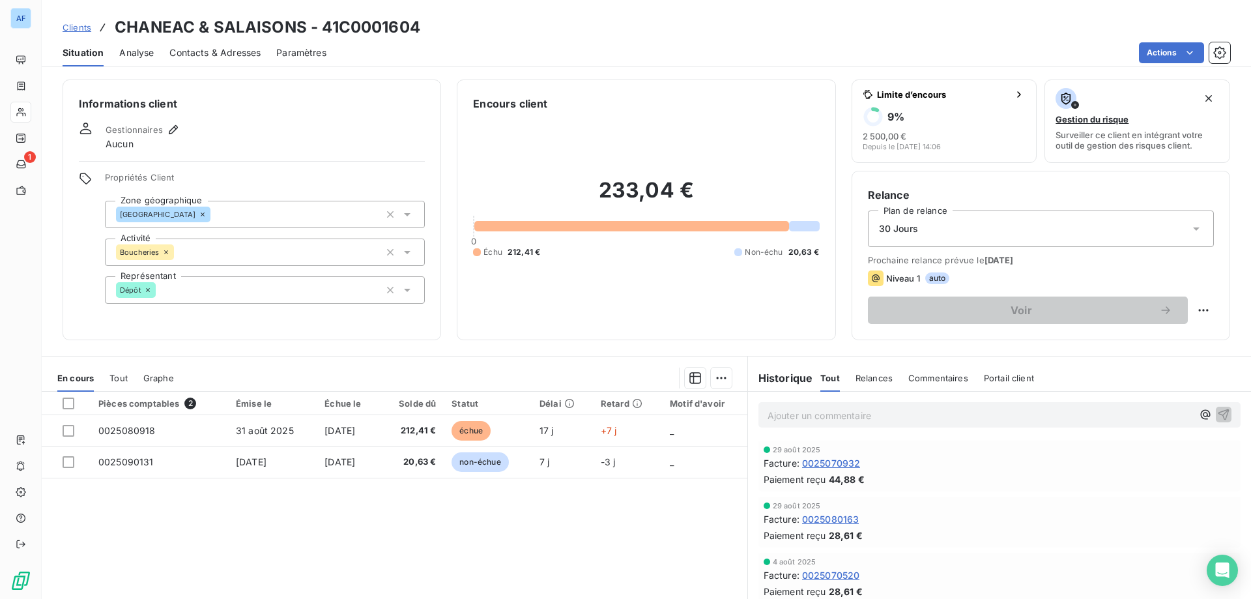
click at [64, 31] on span "Clients" at bounding box center [77, 27] width 29 height 10
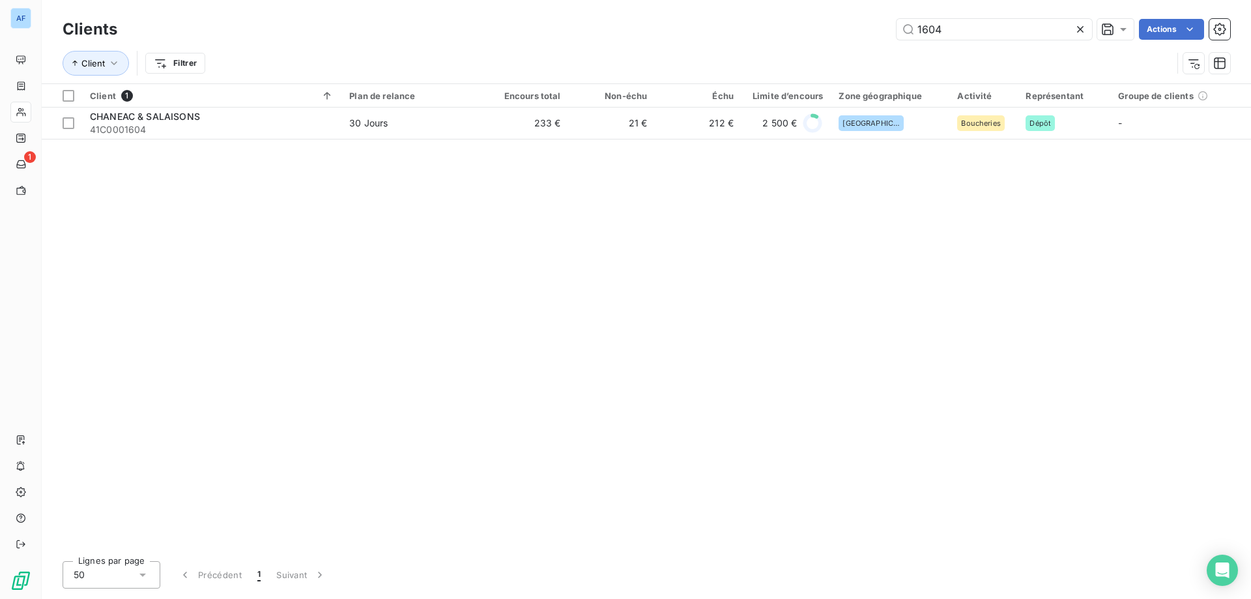
drag, startPoint x: 970, startPoint y: 33, endPoint x: 397, endPoint y: 7, distance: 573.1
click at [440, 8] on div "Clients 1604 Actions Client Filtrer" at bounding box center [646, 41] width 1209 height 83
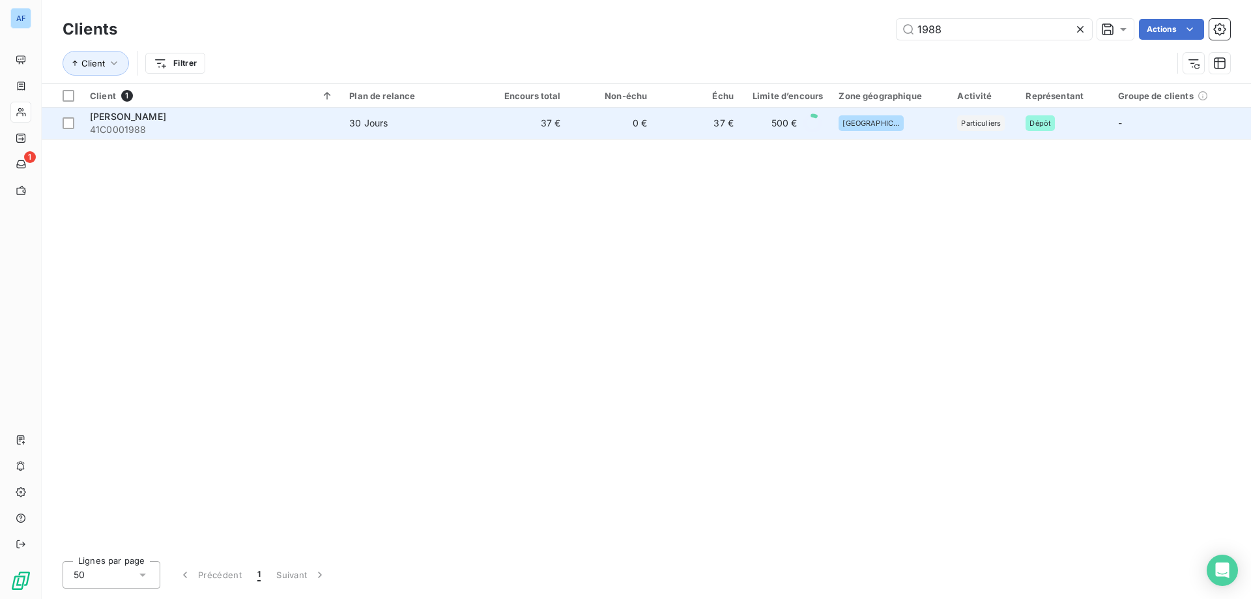
type input "1988"
click at [274, 114] on div "[PERSON_NAME]" at bounding box center [212, 116] width 244 height 13
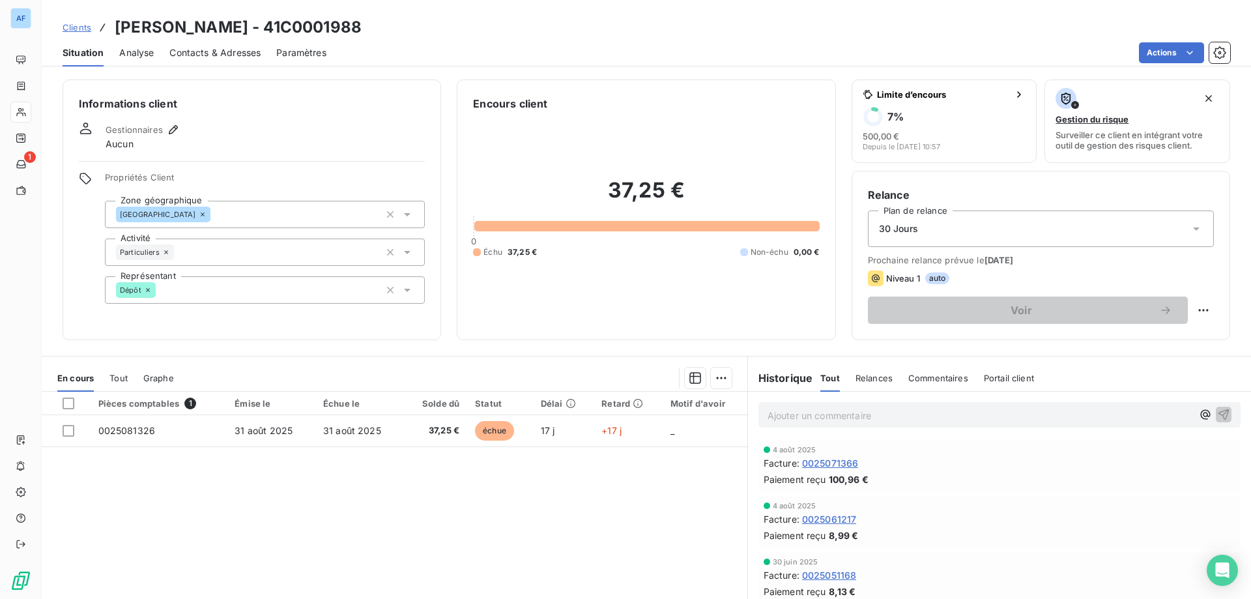
click at [83, 26] on span "Clients" at bounding box center [77, 27] width 29 height 10
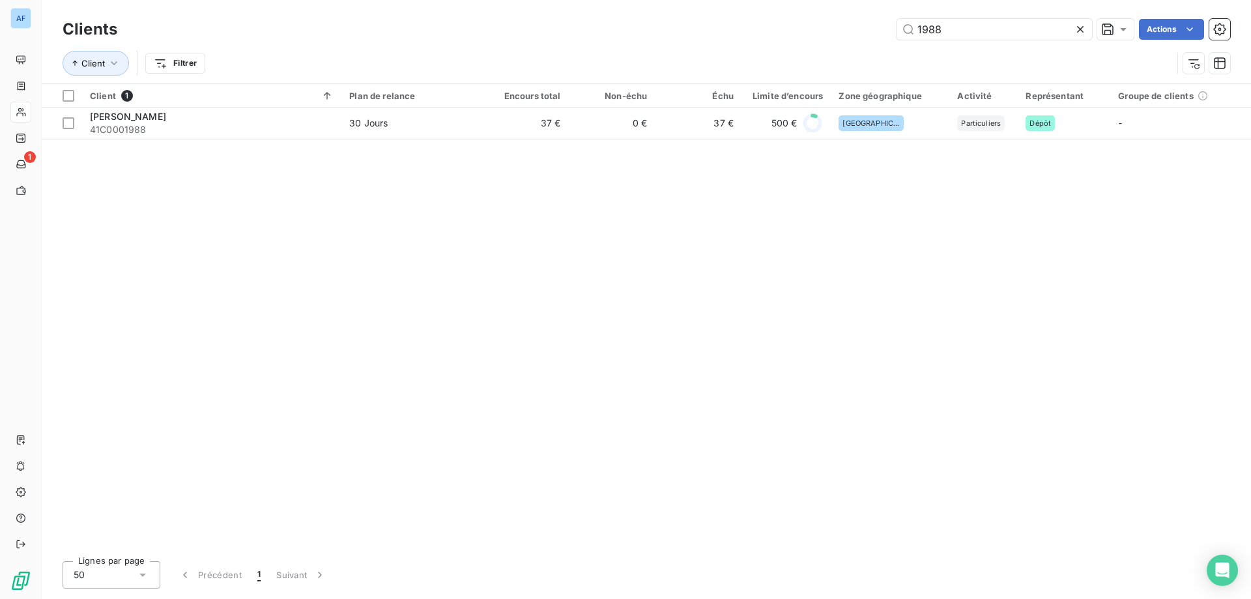
drag, startPoint x: 961, startPoint y: 35, endPoint x: 415, endPoint y: 17, distance: 546.2
click at [426, 19] on div "1988 Actions" at bounding box center [681, 29] width 1097 height 21
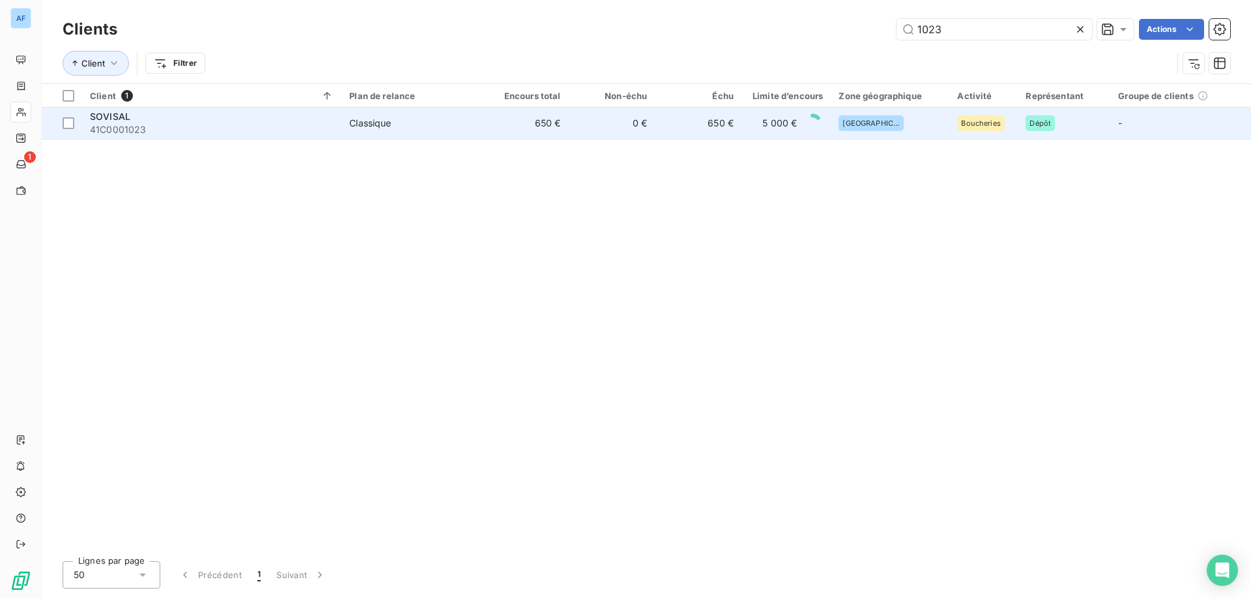
type input "1023"
click at [224, 124] on span "41C0001023" at bounding box center [212, 129] width 244 height 13
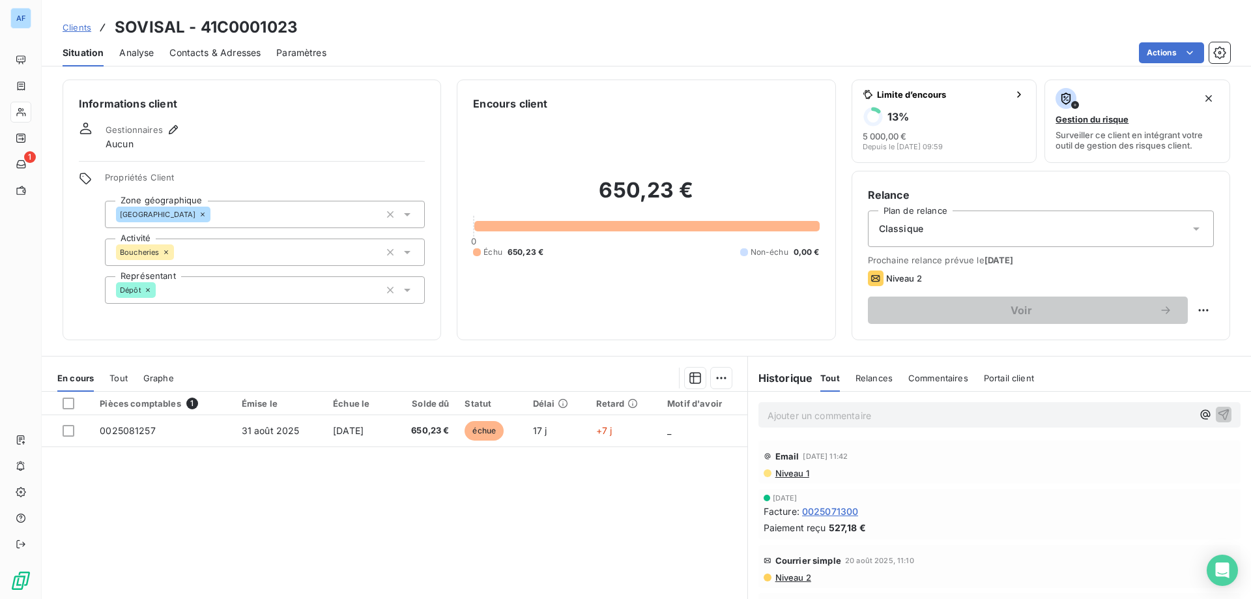
click at [84, 28] on span "Clients" at bounding box center [77, 27] width 29 height 10
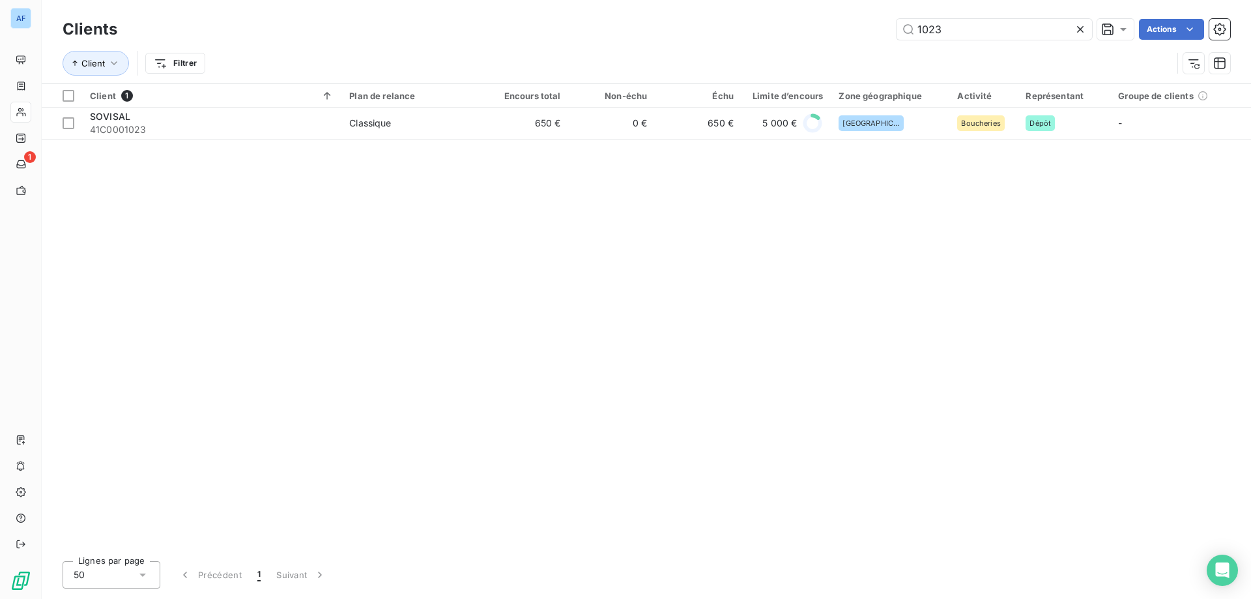
drag, startPoint x: 954, startPoint y: 27, endPoint x: 554, endPoint y: 14, distance: 400.8
click at [554, 14] on div "Clients 1023 Actions Client Filtrer" at bounding box center [646, 41] width 1209 height 83
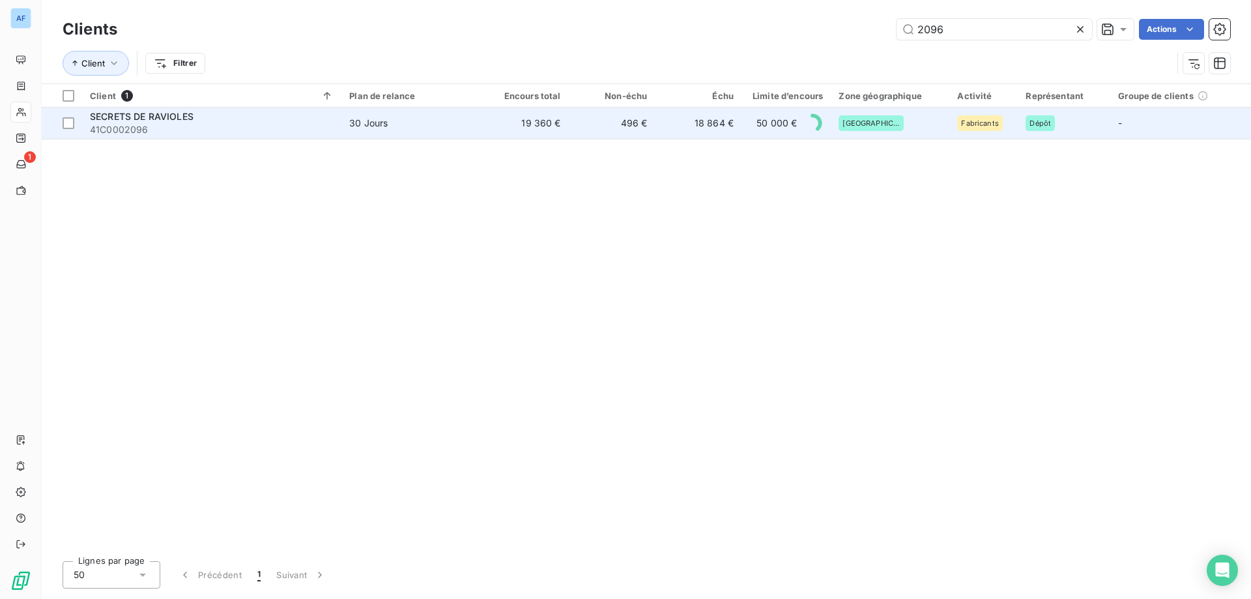
type input "2096"
click at [578, 137] on td "496 €" at bounding box center [612, 122] width 87 height 31
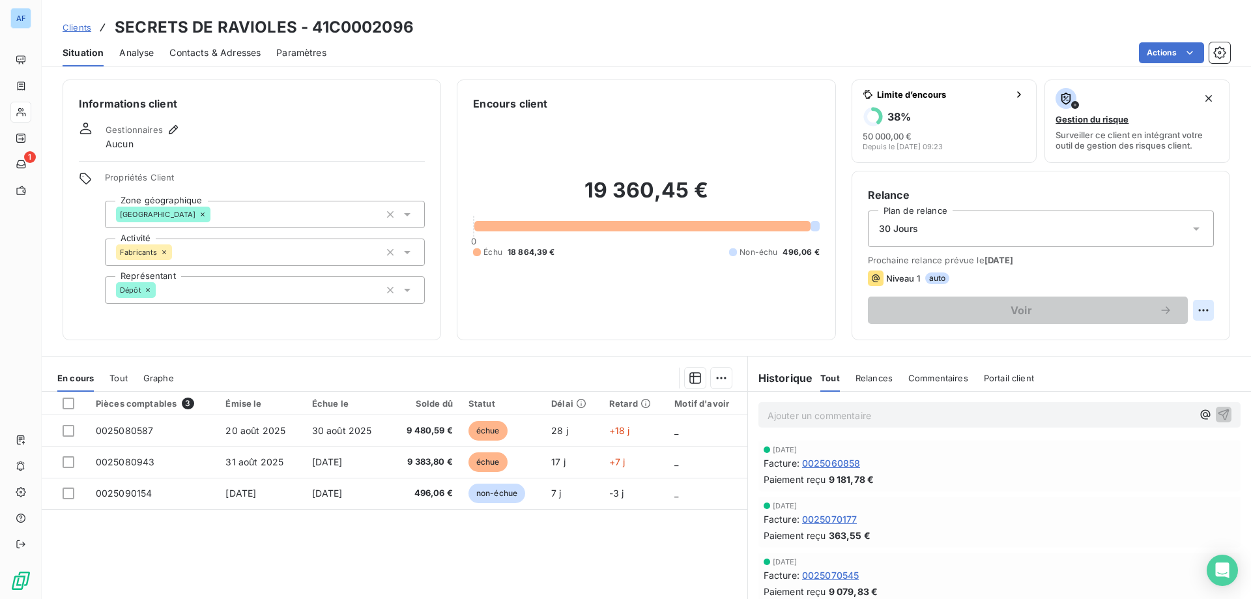
click at [1192, 305] on html "AF 1 Clients SECRETS DE RAVIOLES - 41C0002096 Situation Analyse Contacts & Adre…" at bounding box center [625, 299] width 1251 height 599
click at [1131, 345] on div "Replanifier cette action" at bounding box center [1141, 338] width 117 height 21
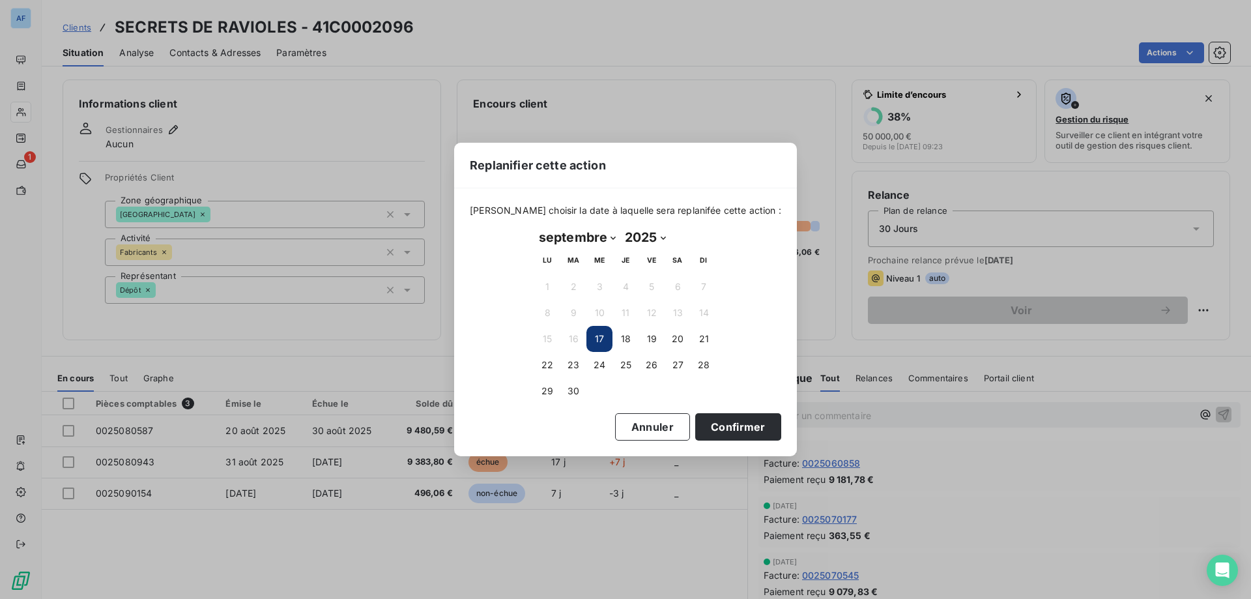
click at [577, 240] on select "janvier février mars avril mai juin juillet août septembre octobre novembre déc…" at bounding box center [577, 237] width 86 height 21
select select "9"
click at [534, 227] on select "janvier février mars avril mai juin juillet août septembre octobre novembre déc…" at bounding box center [577, 237] width 86 height 21
click at [595, 337] on button "15" at bounding box center [599, 339] width 26 height 26
click at [718, 429] on button "Confirmer" at bounding box center [738, 426] width 86 height 27
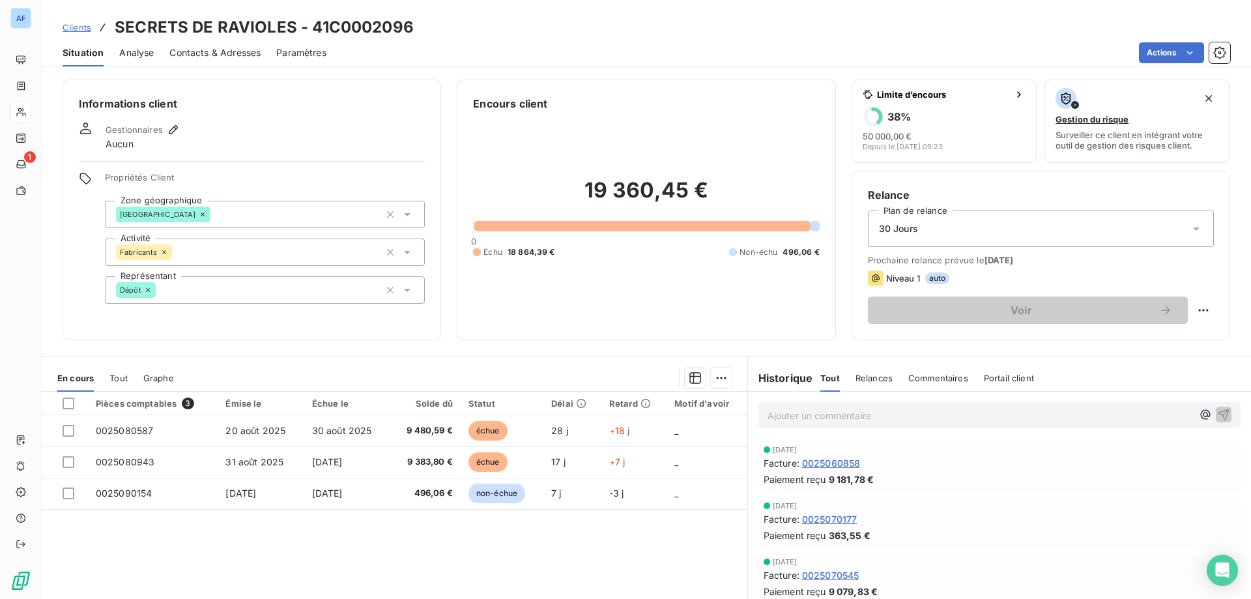
click at [85, 25] on span "Clients" at bounding box center [77, 27] width 29 height 10
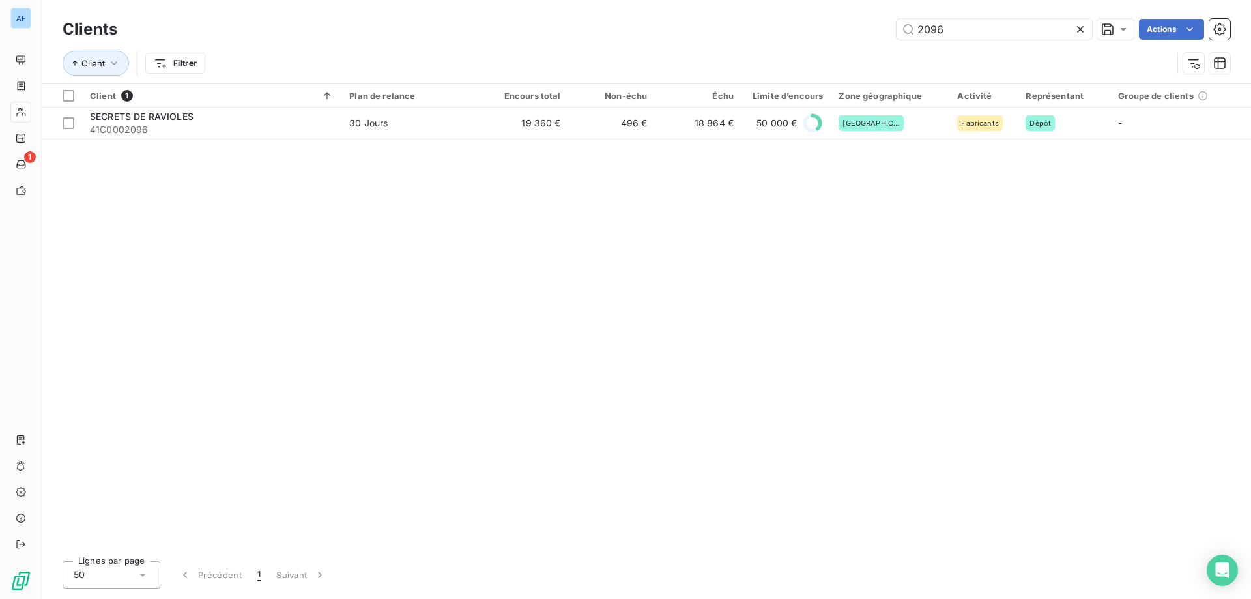
drag, startPoint x: 963, startPoint y: 26, endPoint x: 496, endPoint y: 44, distance: 468.0
click at [540, 44] on div "Clients 2096 Actions Client Filtrer" at bounding box center [646, 50] width 1167 height 68
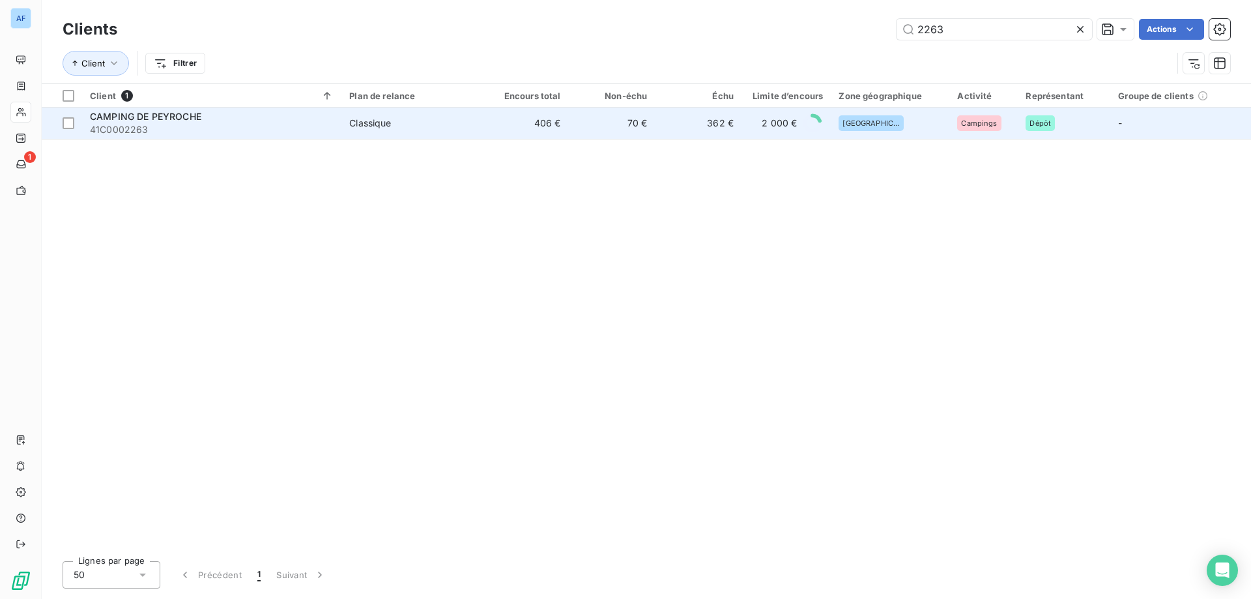
type input "2263"
click at [504, 122] on td "406 €" at bounding box center [525, 122] width 87 height 31
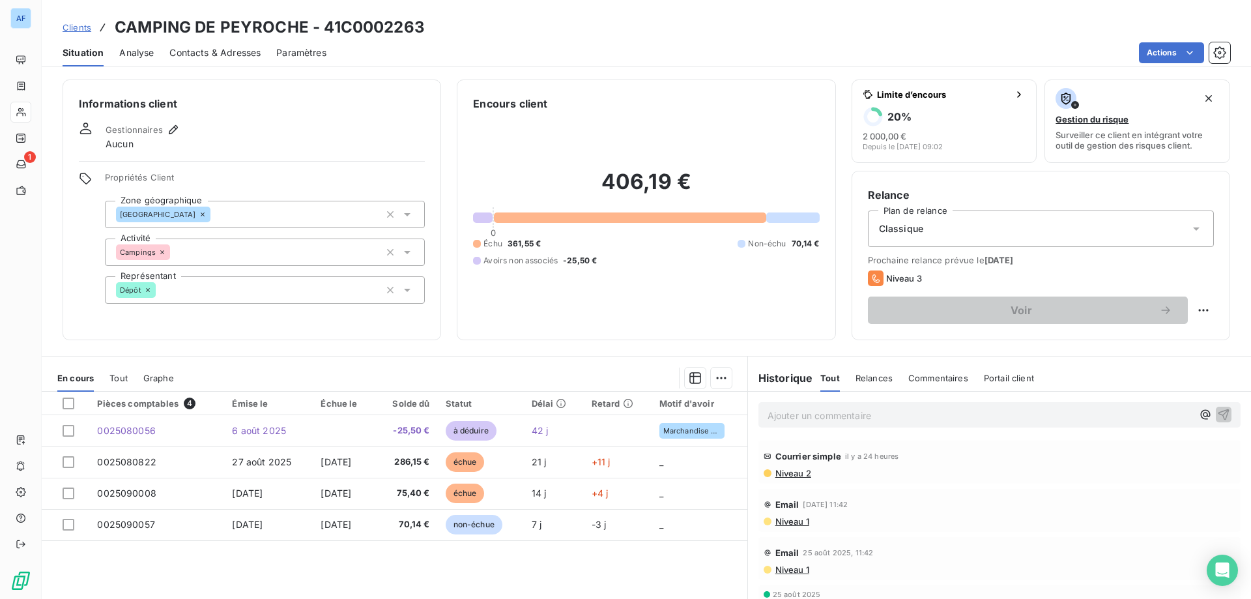
click at [78, 26] on span "Clients" at bounding box center [77, 27] width 29 height 10
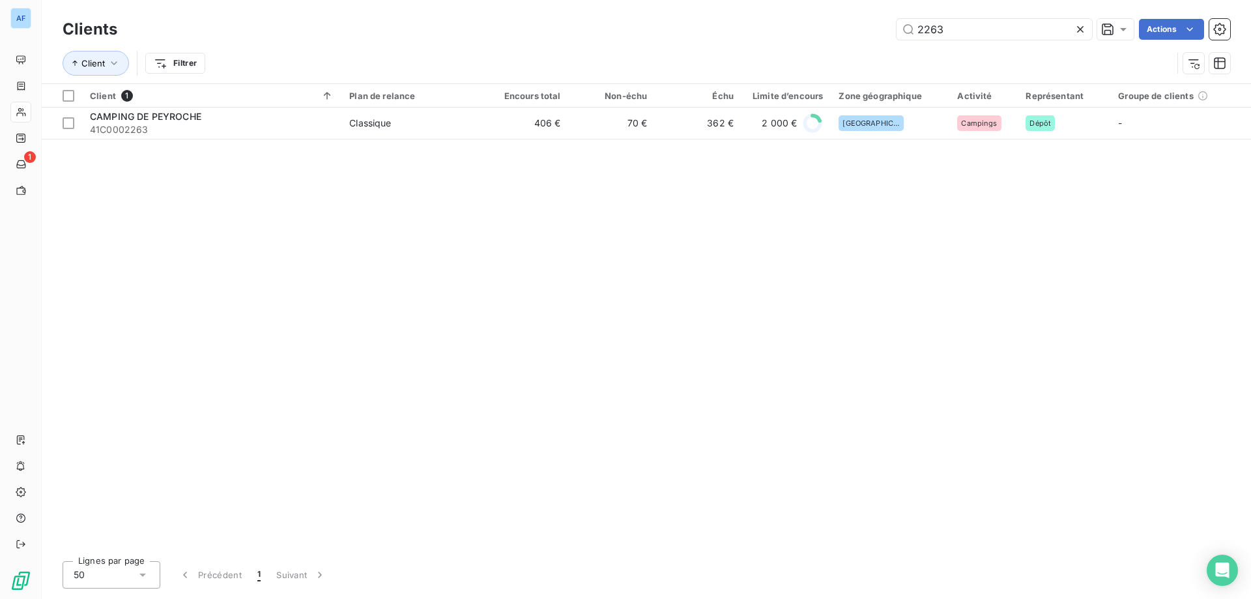
drag, startPoint x: 982, startPoint y: 34, endPoint x: 649, endPoint y: 32, distance: 332.9
click at [649, 32] on div "2263 Actions" at bounding box center [681, 29] width 1097 height 21
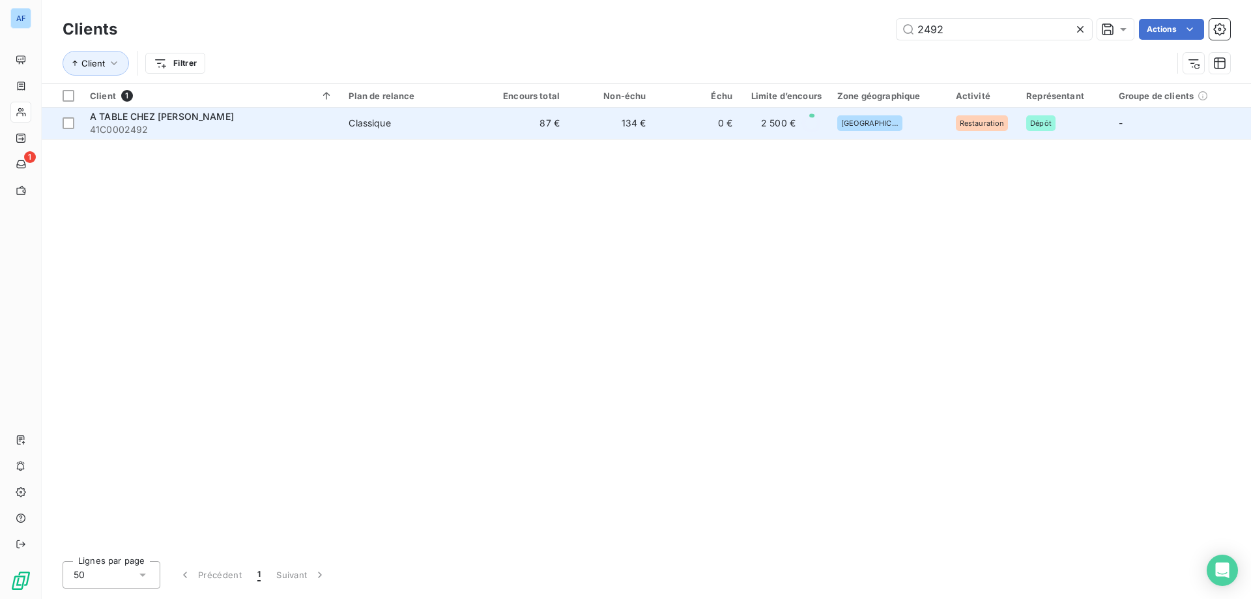
type input "2492"
click at [607, 135] on td "134 €" at bounding box center [610, 122] width 86 height 31
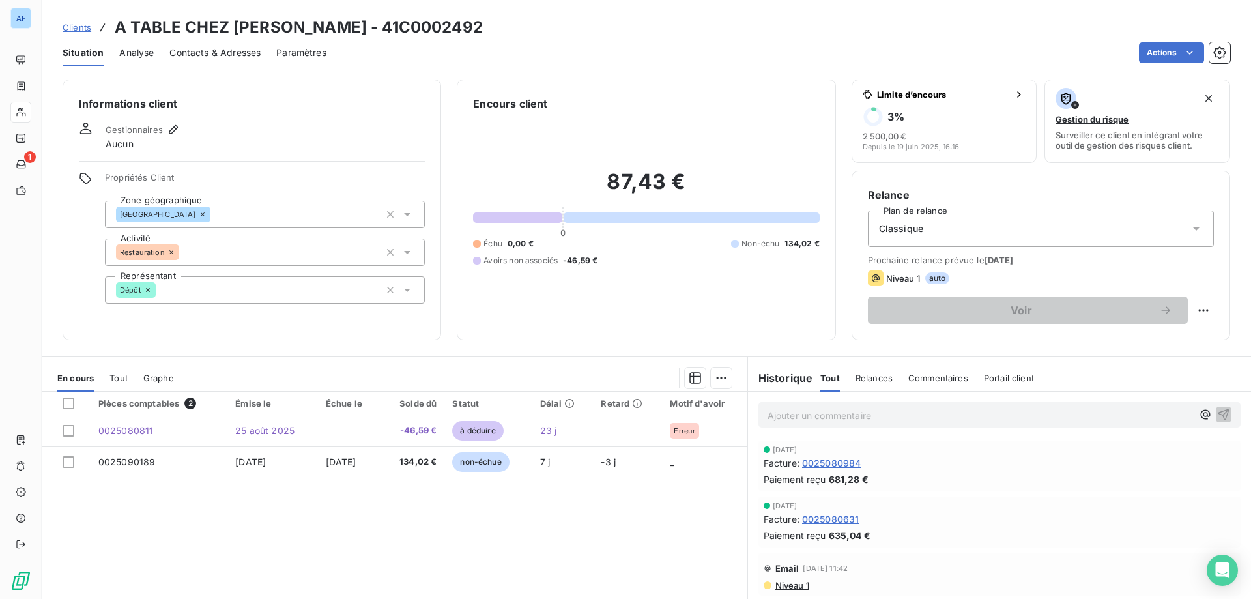
click at [72, 36] on div "Clients A TABLE CHEZ [PERSON_NAME] - 41C0002492" at bounding box center [273, 27] width 420 height 23
click at [74, 34] on div "Clients A TABLE CHEZ [PERSON_NAME] - 41C0002492" at bounding box center [273, 27] width 420 height 23
click at [75, 31] on span "Clients" at bounding box center [77, 27] width 29 height 10
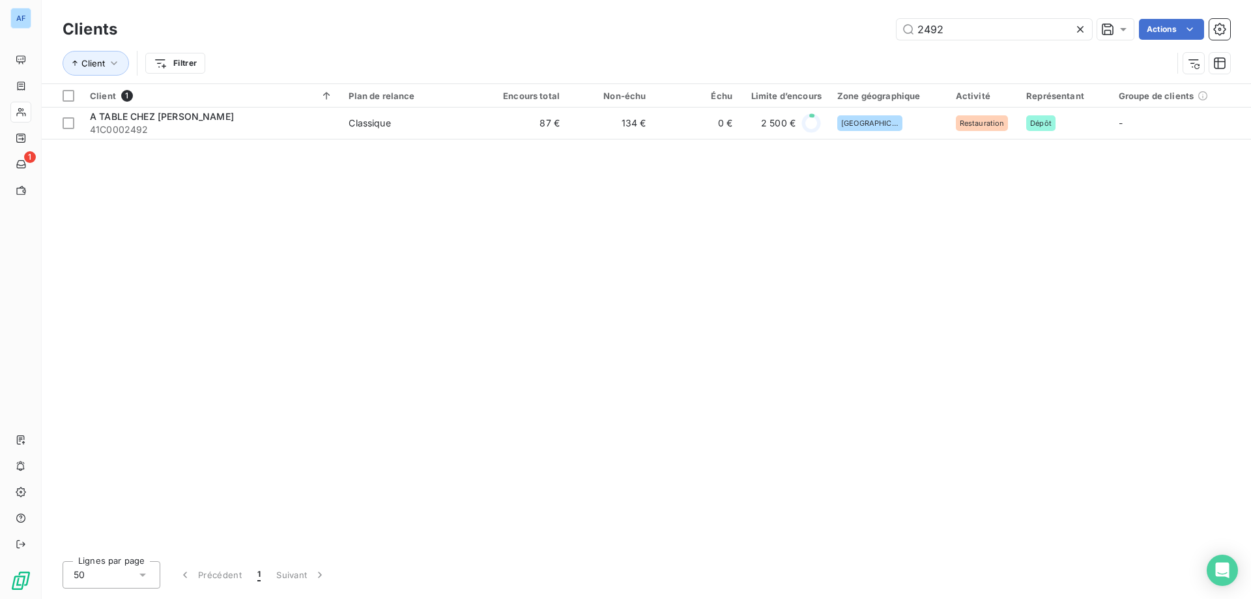
drag, startPoint x: 960, startPoint y: 31, endPoint x: 616, endPoint y: 16, distance: 344.9
click at [688, 18] on div "Clients 2492 Actions" at bounding box center [646, 29] width 1167 height 27
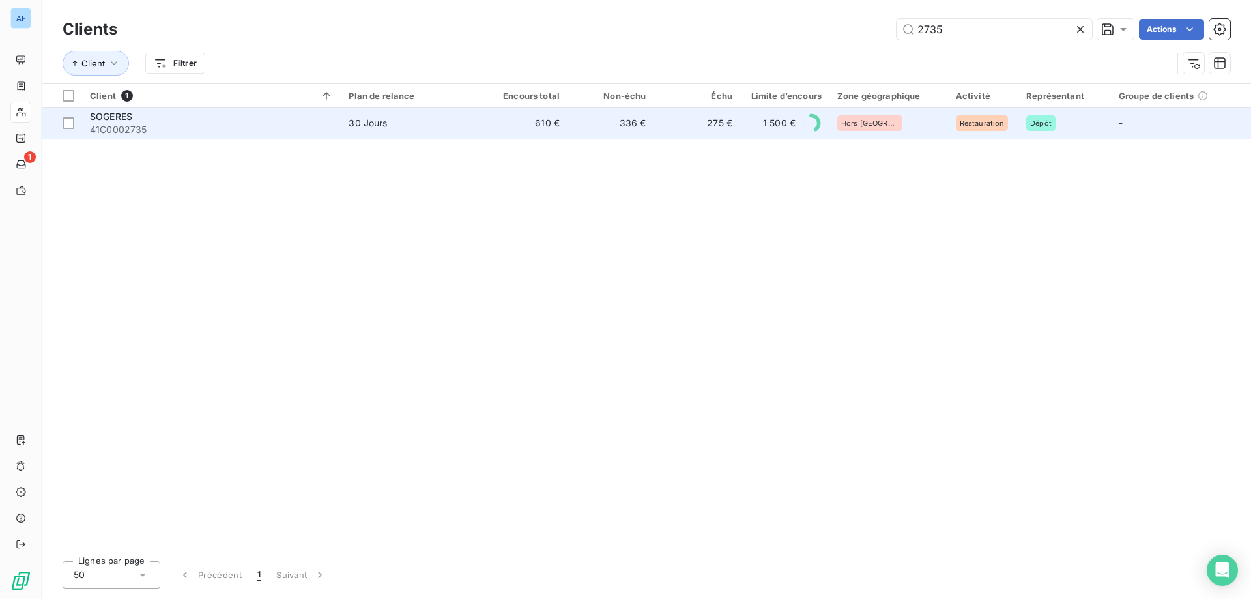
type input "2735"
click at [534, 126] on td "610 €" at bounding box center [524, 122] width 86 height 31
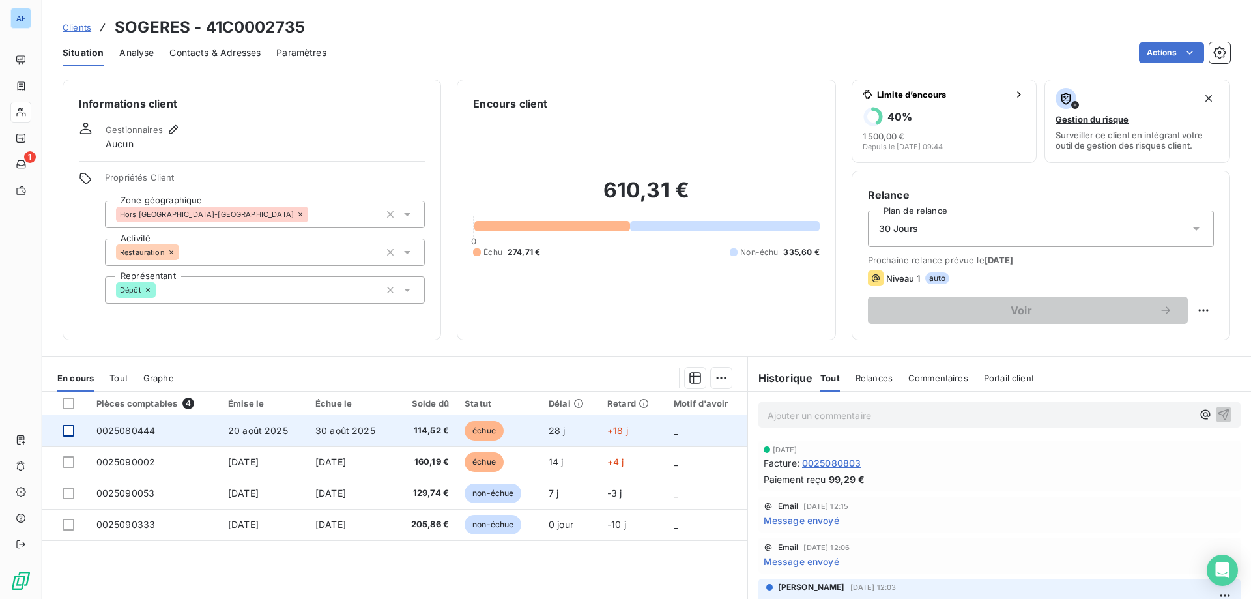
click at [68, 431] on div at bounding box center [69, 431] width 12 height 12
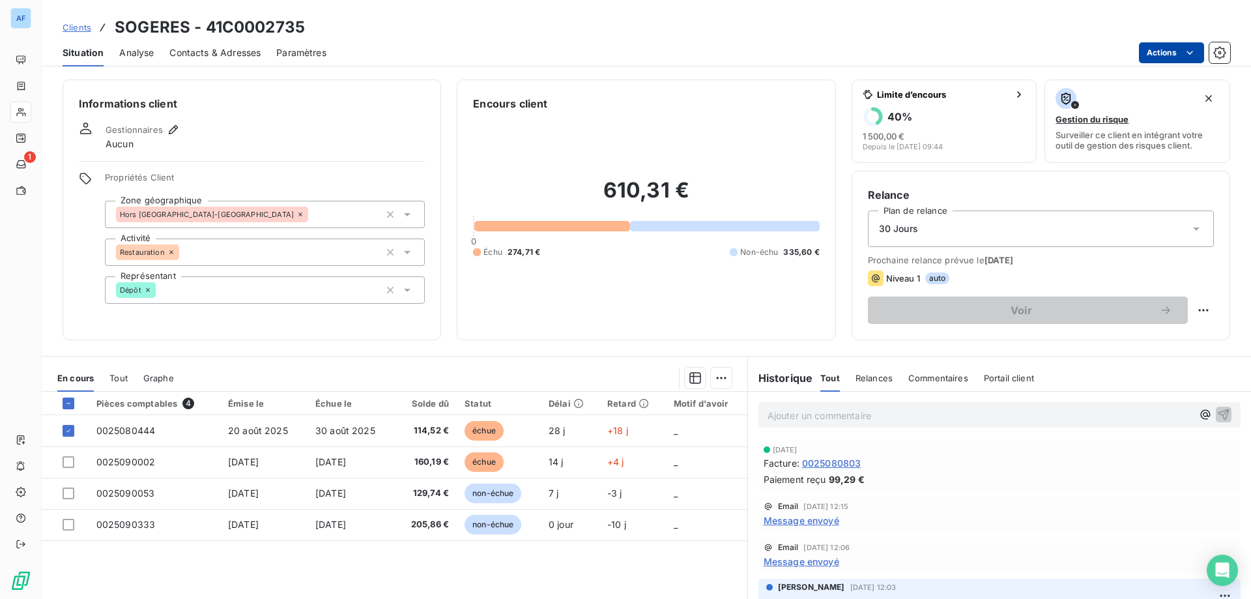
click at [1148, 49] on html "AF 1 Clients SOGERES - 41C0002735 Situation Analyse Contacts & Adresses Paramèt…" at bounding box center [625, 299] width 1251 height 599
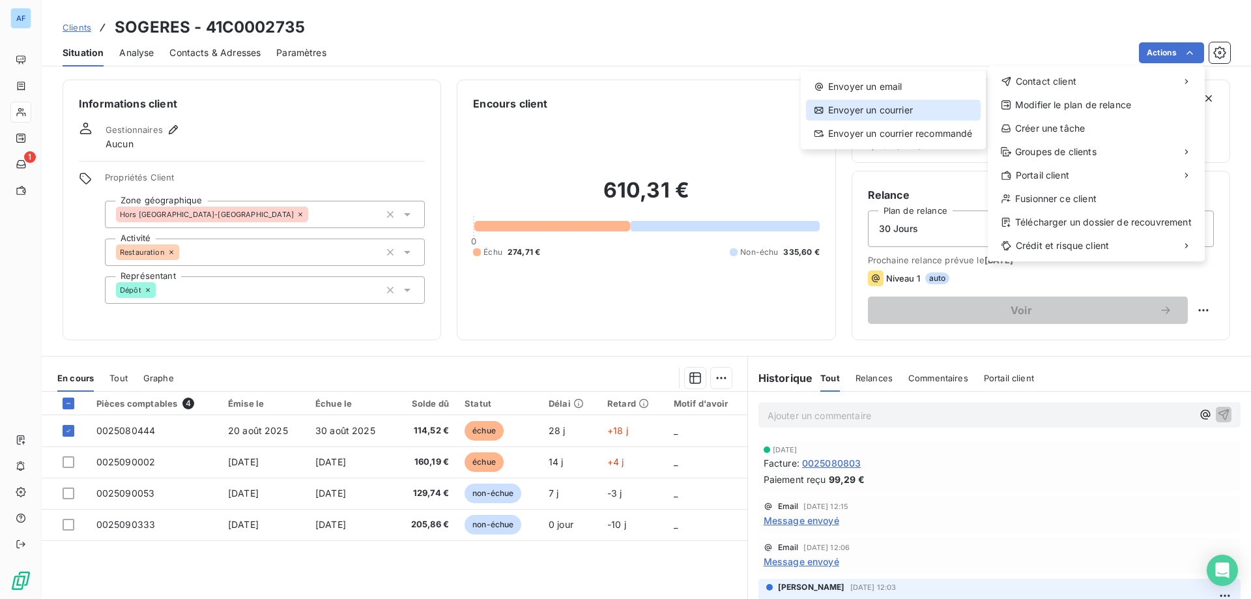
click at [905, 117] on div "Envoyer un courrier" at bounding box center [893, 110] width 175 height 21
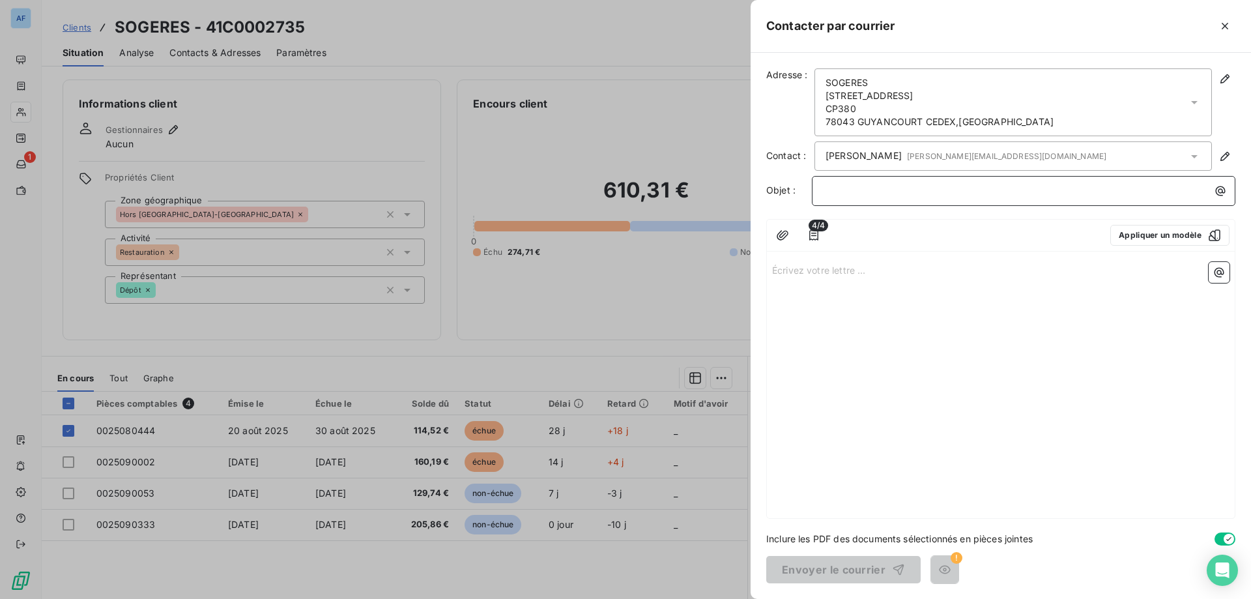
click at [894, 197] on p "﻿" at bounding box center [1027, 190] width 408 height 15
click at [1142, 192] on p "﻿" at bounding box center [1027, 190] width 408 height 15
click at [787, 234] on icon "button" at bounding box center [782, 235] width 13 height 13
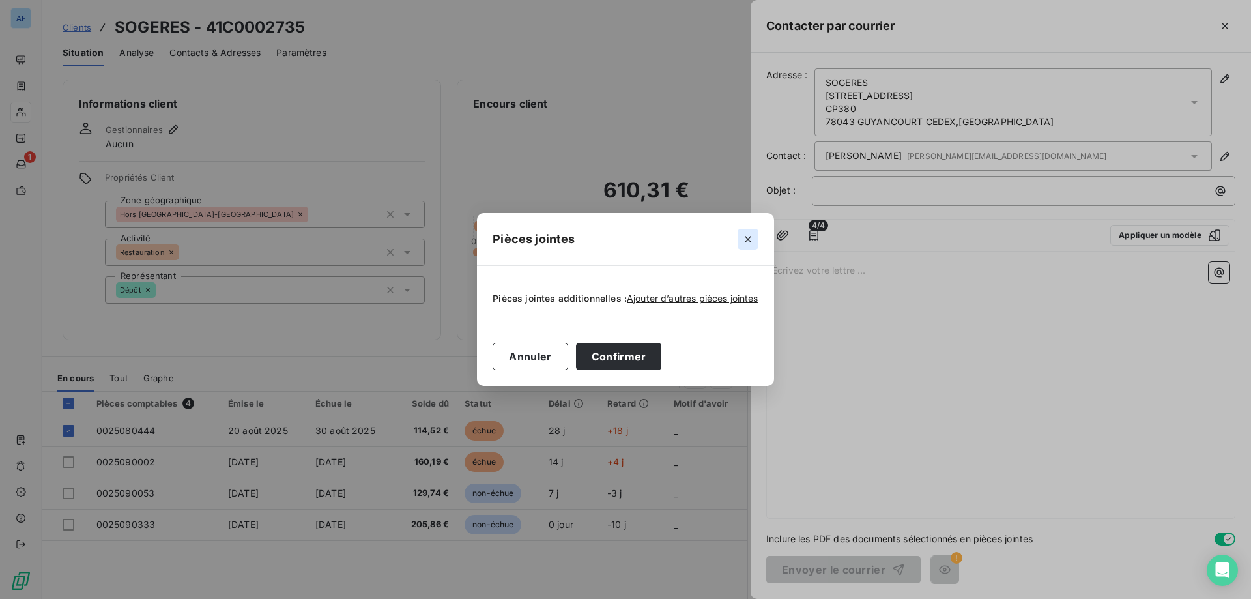
click at [745, 240] on icon "button" at bounding box center [747, 239] width 13 height 13
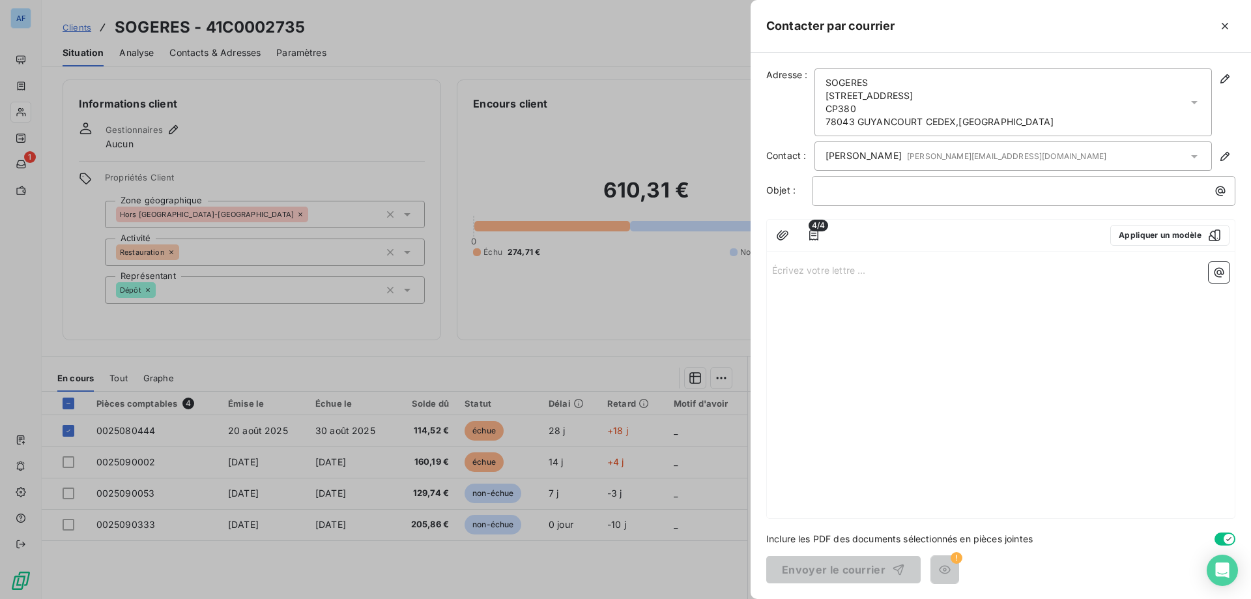
click at [873, 162] on span "[PERSON_NAME] [PERSON_NAME][EMAIL_ADDRESS][DOMAIN_NAME]" at bounding box center [965, 156] width 281 height 14
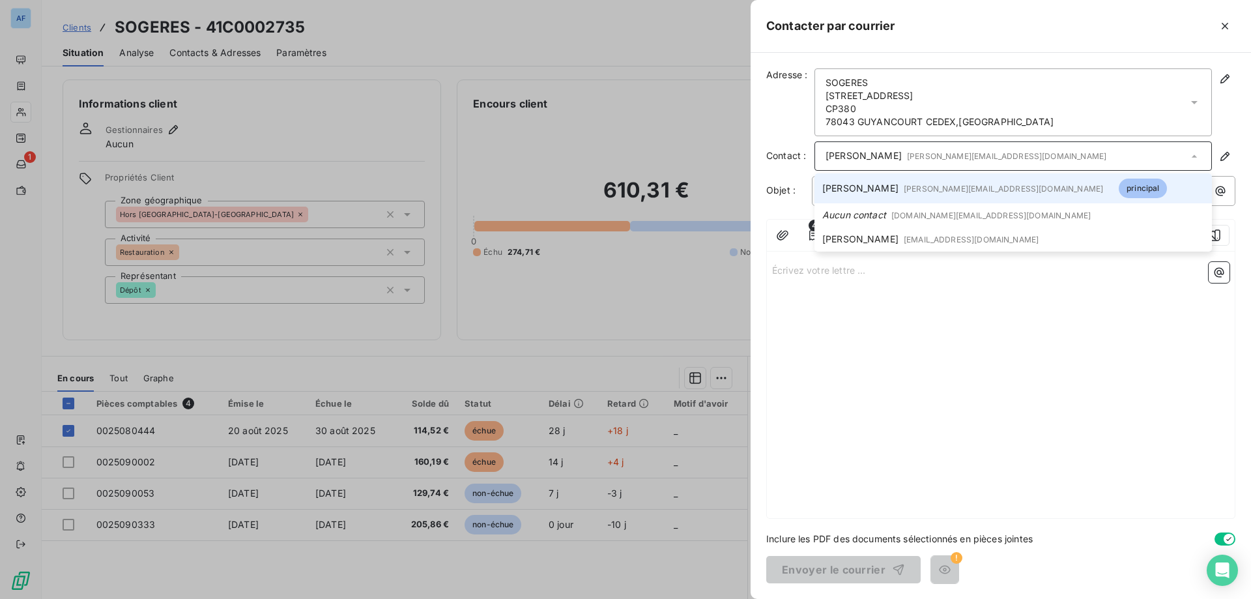
click at [873, 162] on span "[PERSON_NAME] [PERSON_NAME][EMAIL_ADDRESS][DOMAIN_NAME]" at bounding box center [965, 156] width 281 height 14
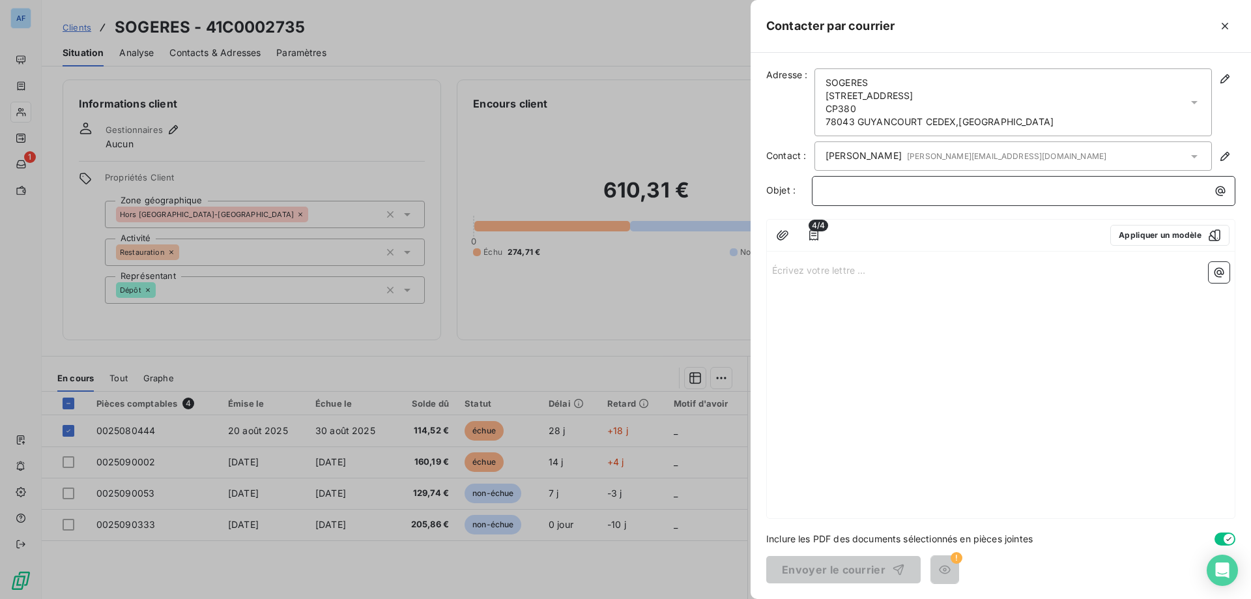
click at [873, 194] on p "﻿" at bounding box center [1027, 190] width 408 height 15
click at [1223, 28] on icon "button" at bounding box center [1224, 26] width 7 height 7
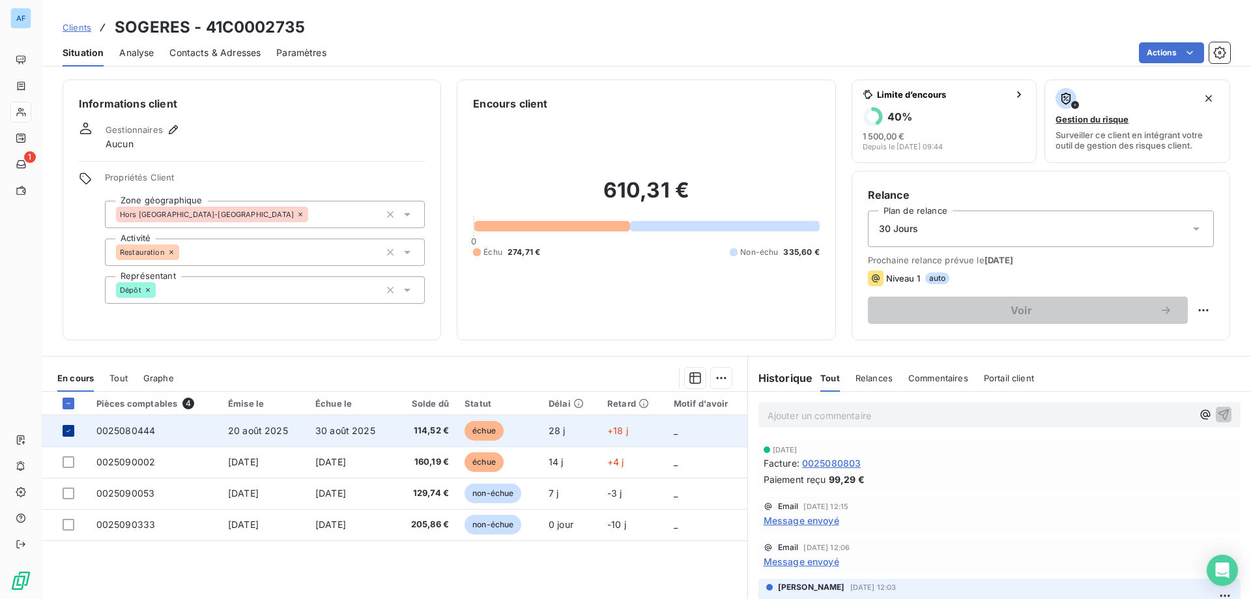
click at [66, 427] on icon at bounding box center [68, 431] width 8 height 8
click at [841, 414] on p "Ajouter un commentaire ﻿" at bounding box center [979, 415] width 425 height 16
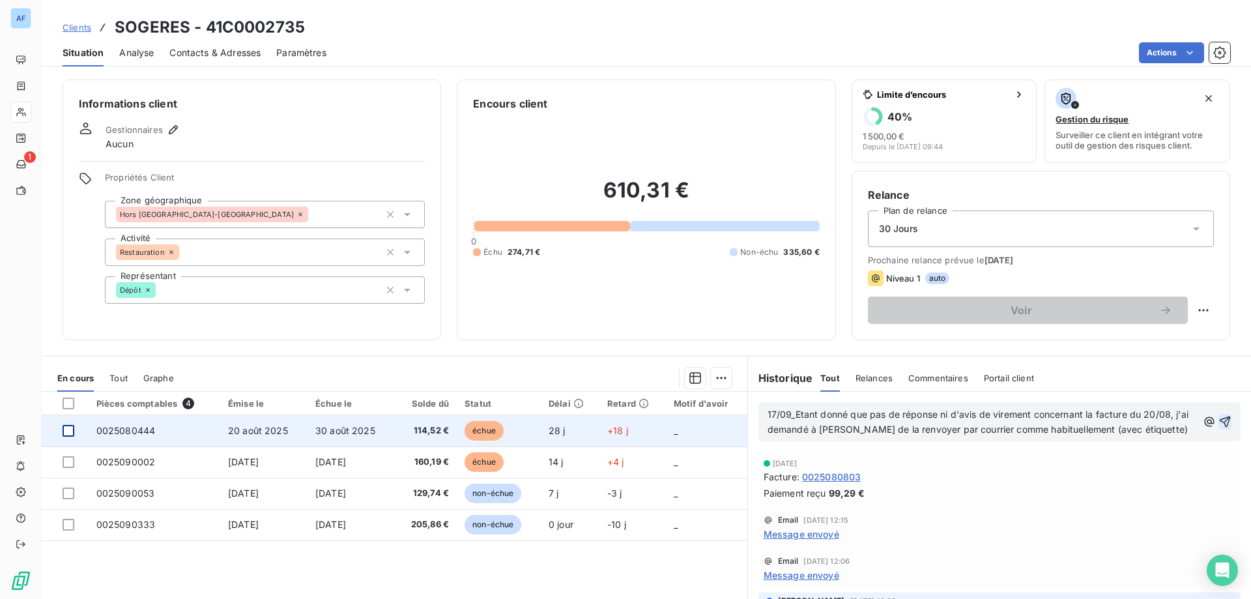
click at [1218, 419] on icon "button" at bounding box center [1224, 421] width 13 height 13
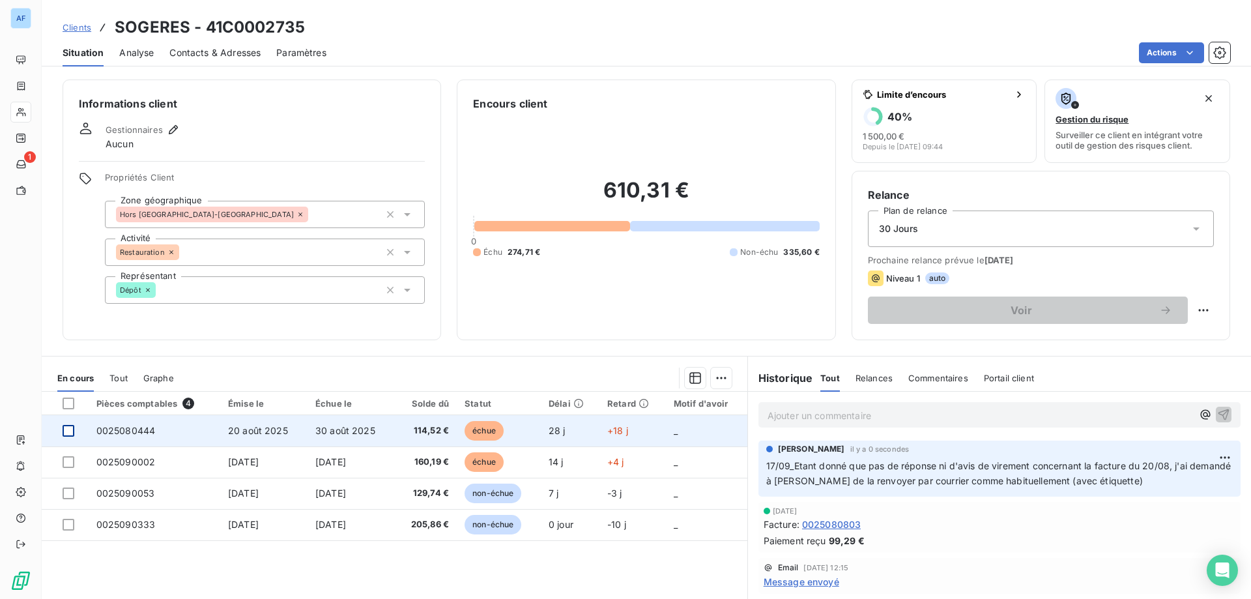
click at [80, 29] on span "Clients" at bounding box center [77, 27] width 29 height 10
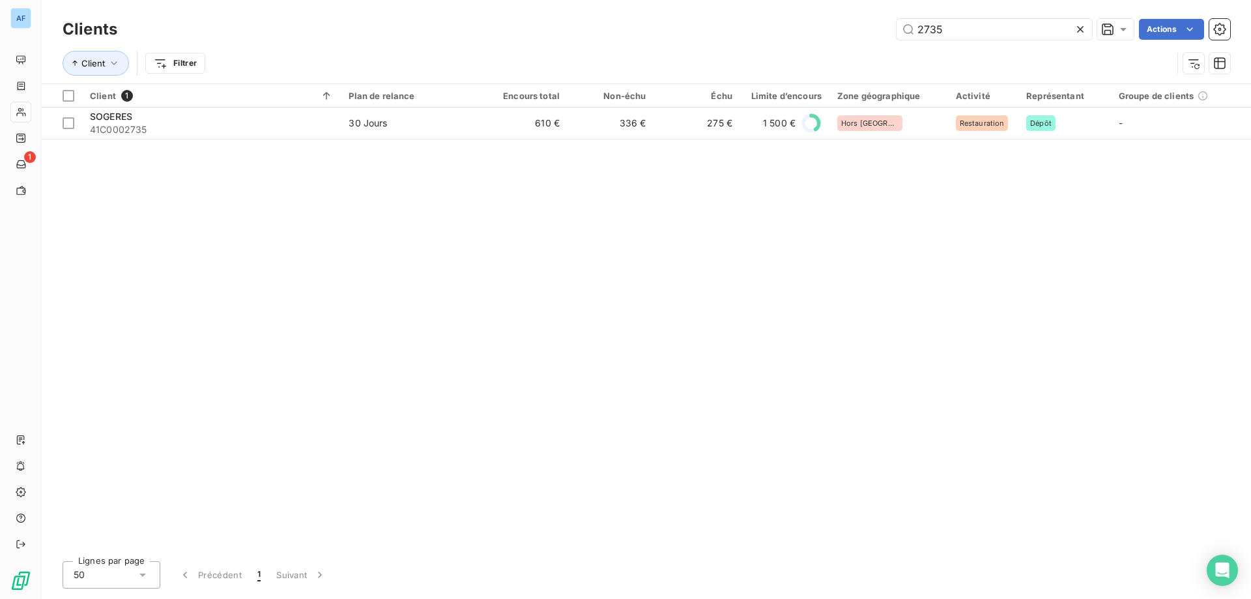
drag, startPoint x: 954, startPoint y: 35, endPoint x: 569, endPoint y: 18, distance: 386.0
click at [569, 18] on div "Clients 2735 Actions" at bounding box center [646, 29] width 1167 height 27
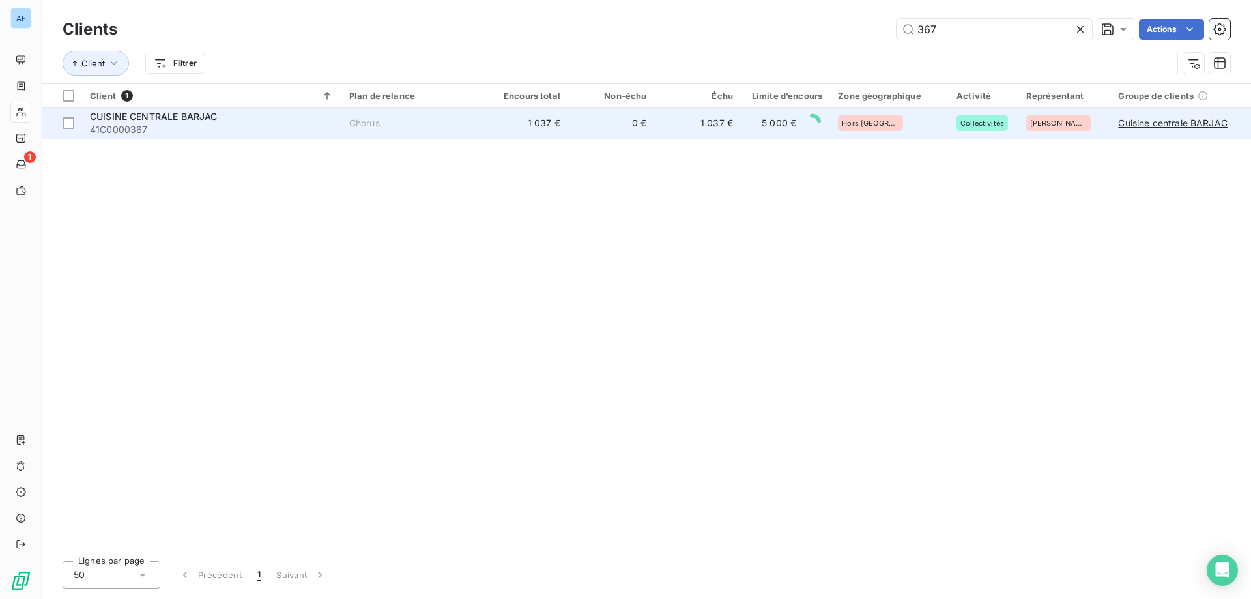
type input "367"
click at [494, 119] on td "1 037 €" at bounding box center [524, 122] width 87 height 31
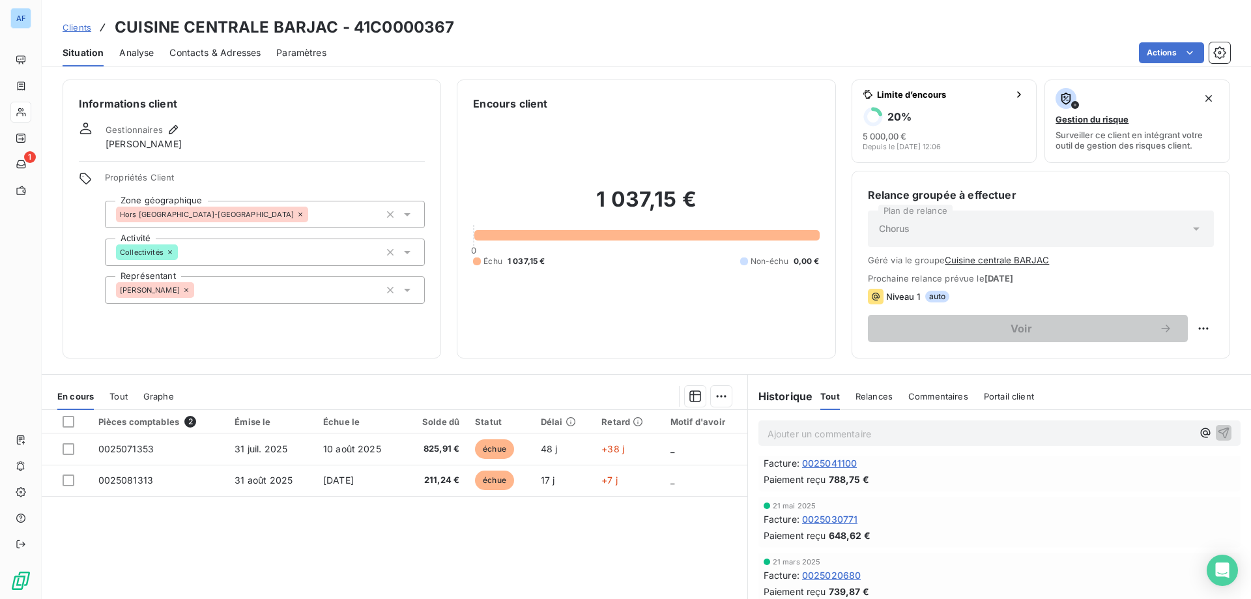
scroll to position [149, 0]
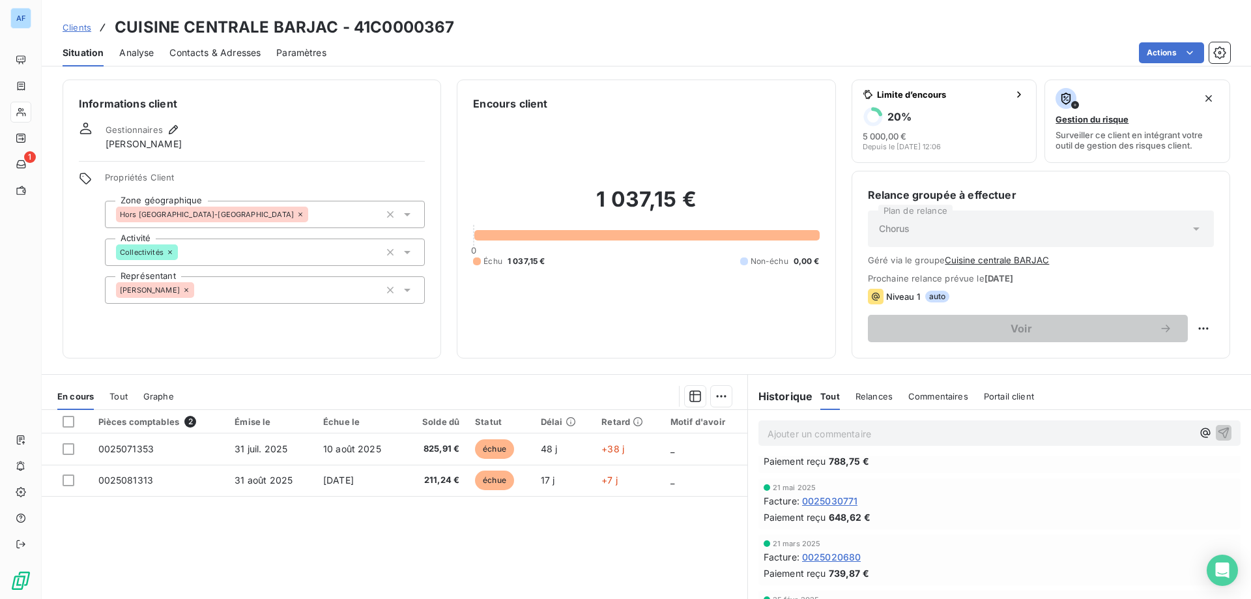
click at [1009, 258] on button "Cuisine centrale BARJAC" at bounding box center [996, 260] width 104 height 10
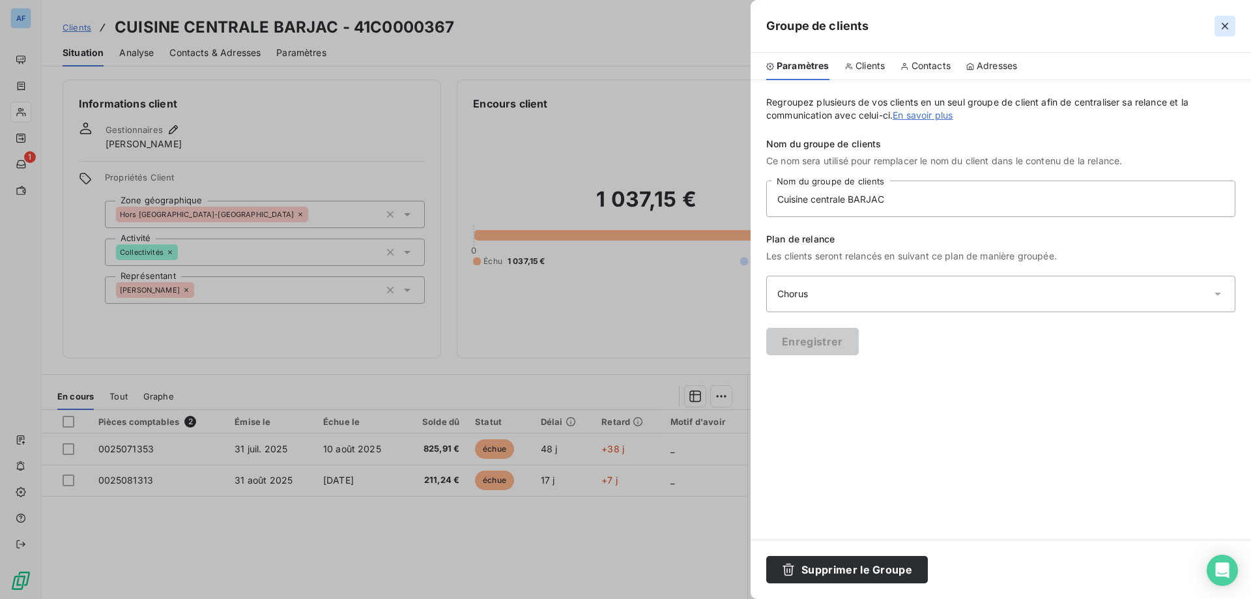
click at [1226, 28] on icon "button" at bounding box center [1224, 26] width 7 height 7
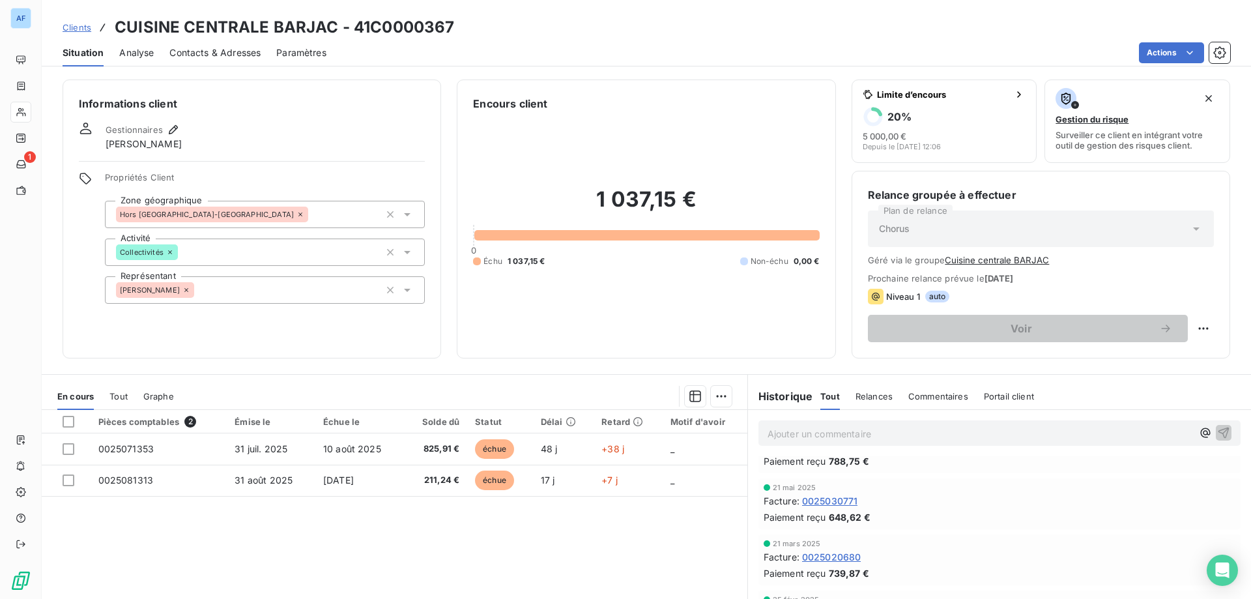
scroll to position [0, 0]
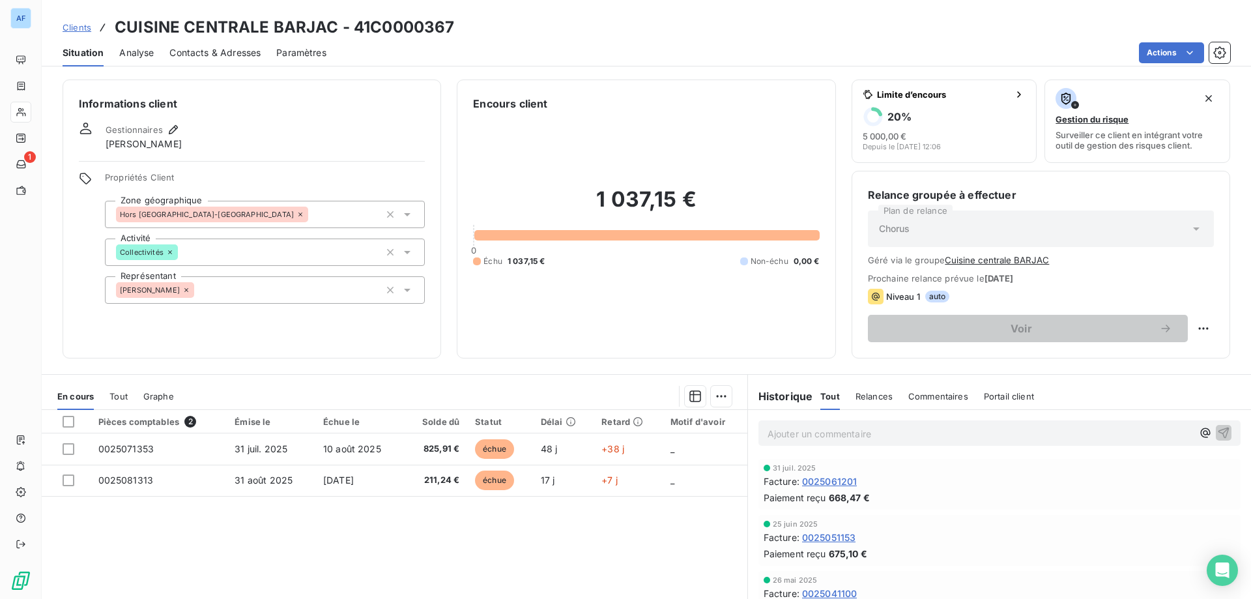
click at [64, 26] on span "Clients" at bounding box center [77, 27] width 29 height 10
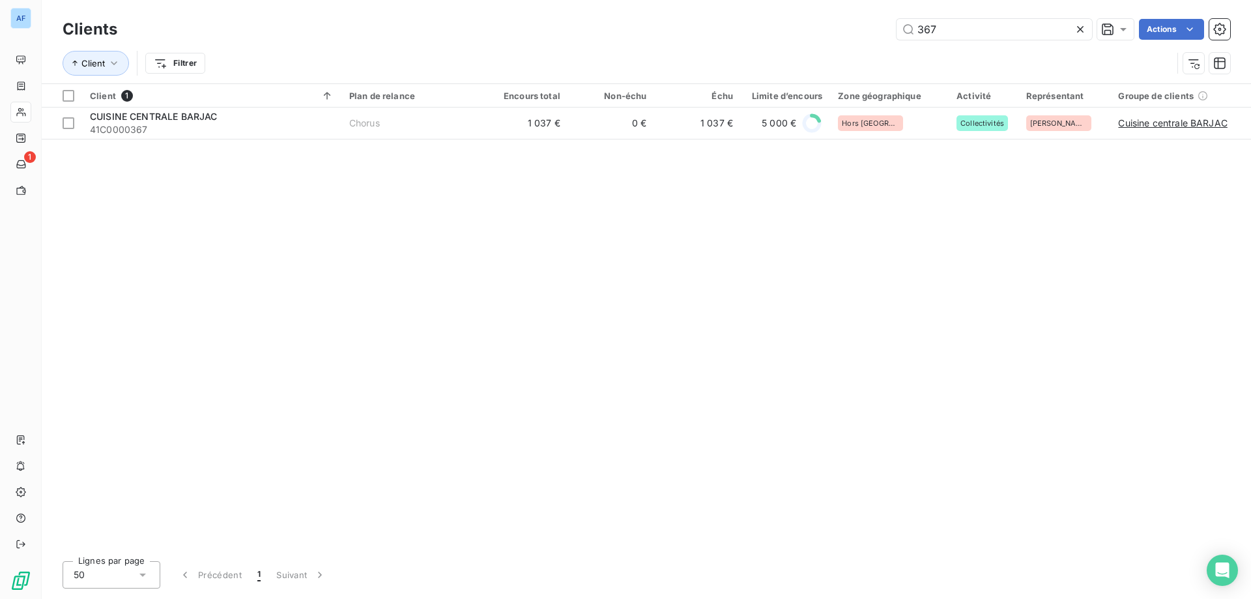
drag, startPoint x: 934, startPoint y: 36, endPoint x: 450, endPoint y: 41, distance: 484.0
click at [494, 40] on div "Clients 367 Actions" at bounding box center [646, 29] width 1167 height 27
type input "368"
click at [291, 126] on span "41C0000368" at bounding box center [212, 129] width 244 height 13
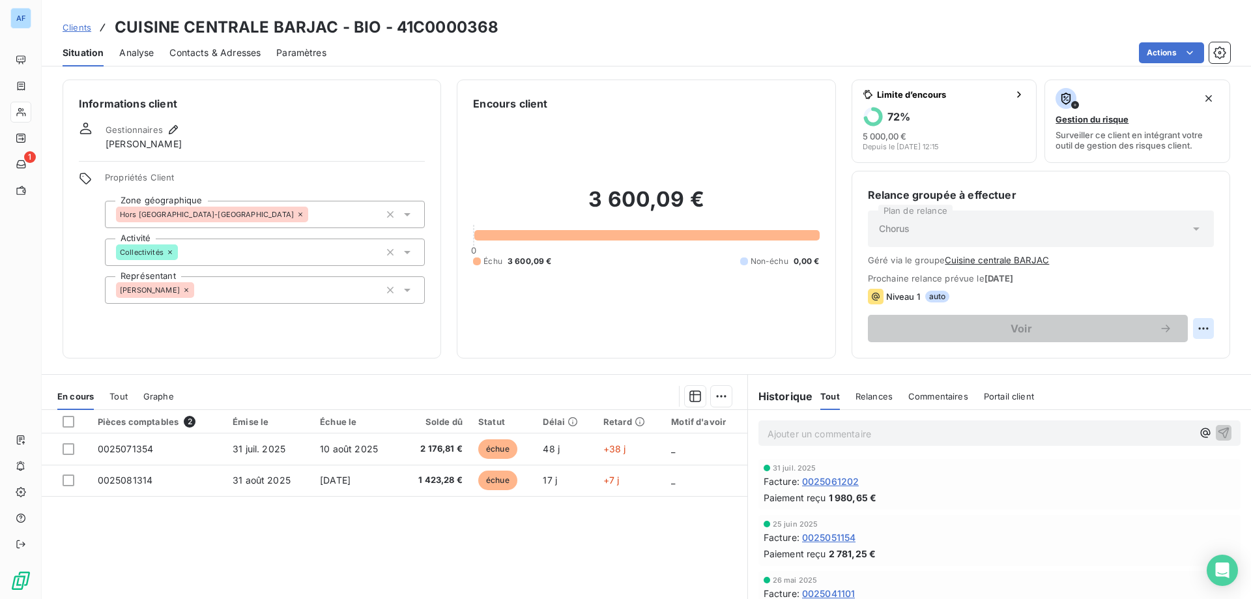
click at [1203, 332] on html "AF 1 Clients CUISINE CENTRALE BARJAC - BIO - 41C0000368 Situation Analyse Conta…" at bounding box center [625, 299] width 1251 height 599
click at [1144, 362] on div "Replanifier cette action" at bounding box center [1141, 357] width 117 height 21
select select "8"
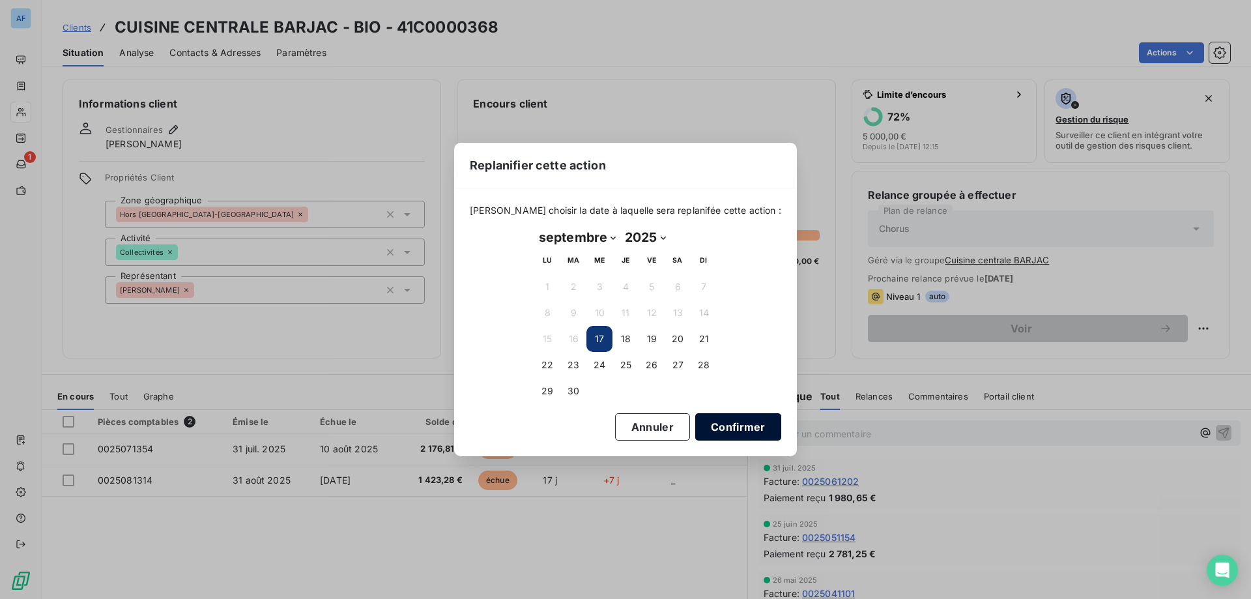
click at [718, 425] on button "Confirmer" at bounding box center [738, 426] width 86 height 27
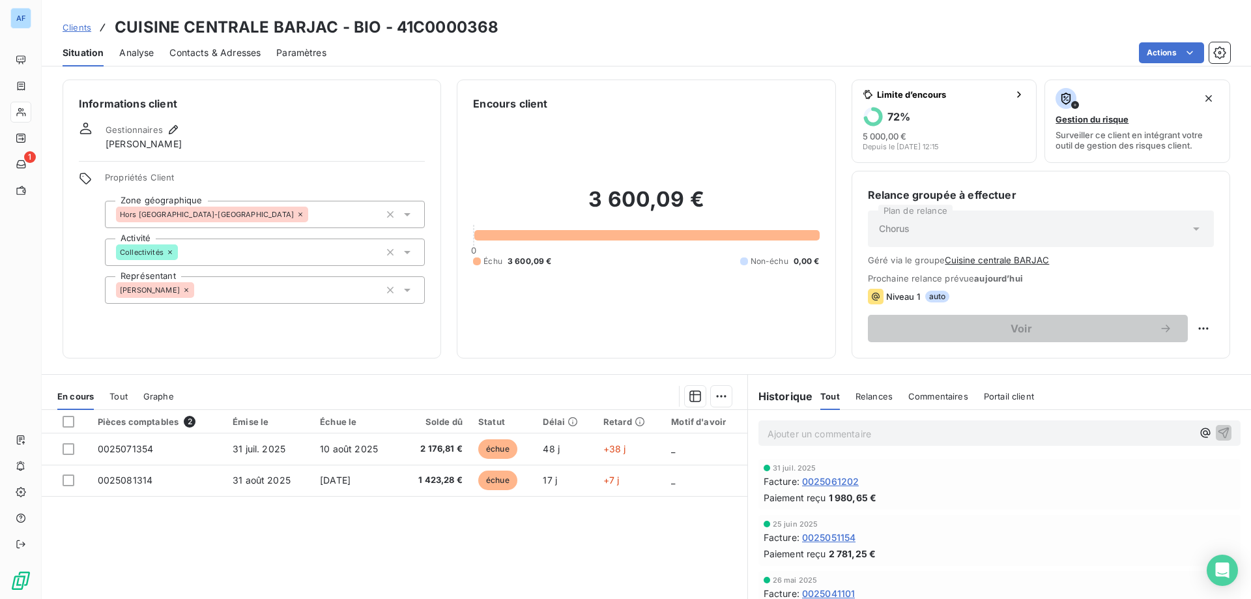
click at [76, 29] on span "Clients" at bounding box center [77, 27] width 29 height 10
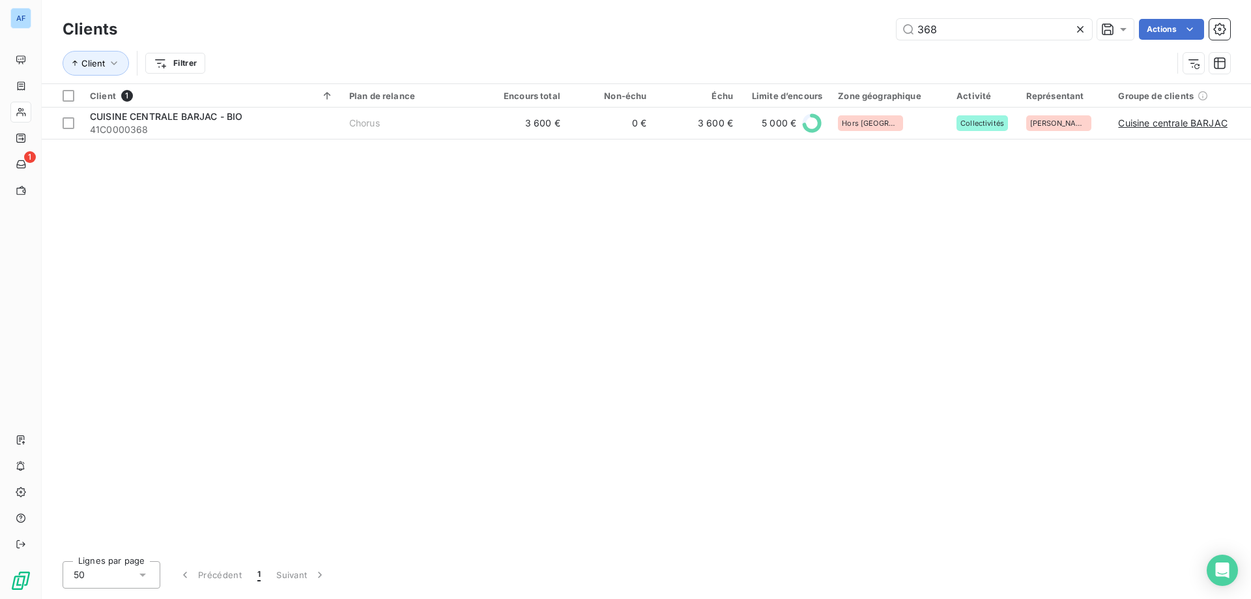
drag, startPoint x: 963, startPoint y: 33, endPoint x: 526, endPoint y: 64, distance: 438.1
click at [664, 43] on div "Clients 368 Actions Client Filtrer" at bounding box center [646, 50] width 1167 height 68
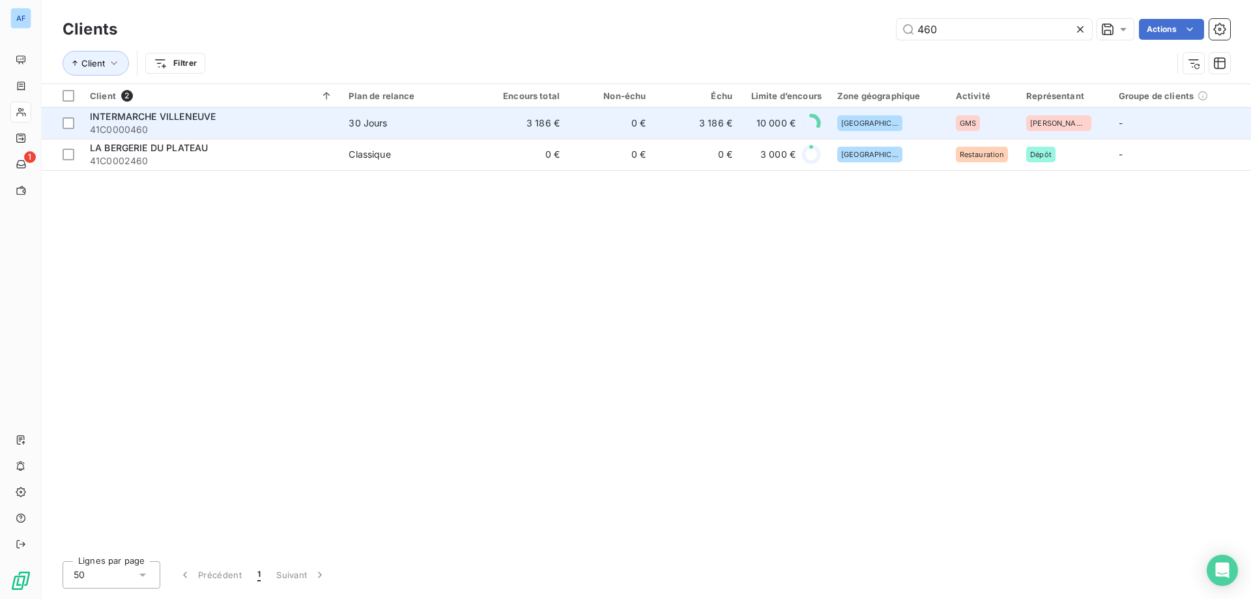
type input "460"
click at [487, 128] on td "3 186 €" at bounding box center [524, 122] width 86 height 31
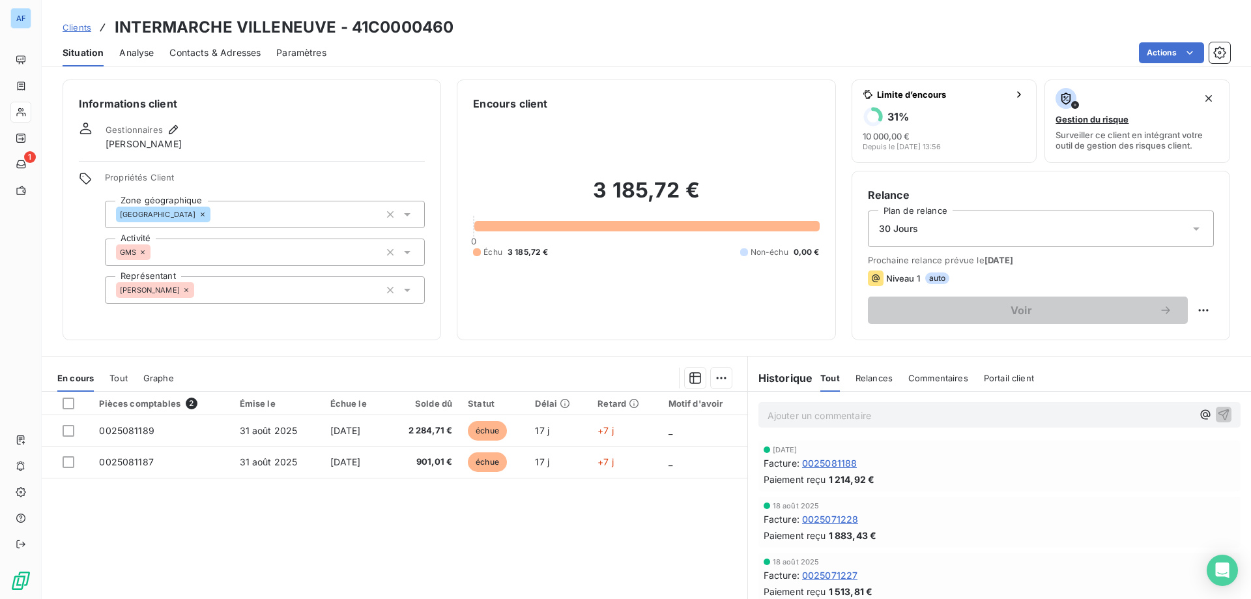
click at [72, 23] on span "Clients" at bounding box center [77, 27] width 29 height 10
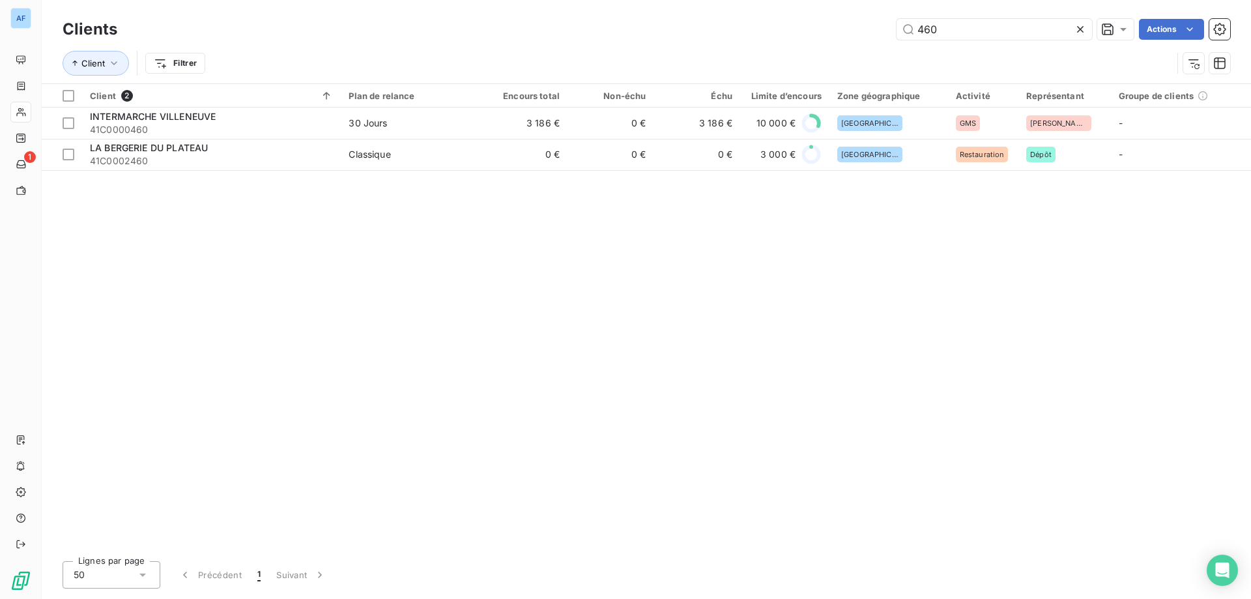
drag, startPoint x: 971, startPoint y: 33, endPoint x: 625, endPoint y: 25, distance: 346.0
click at [646, 25] on div "460 Actions" at bounding box center [681, 29] width 1097 height 21
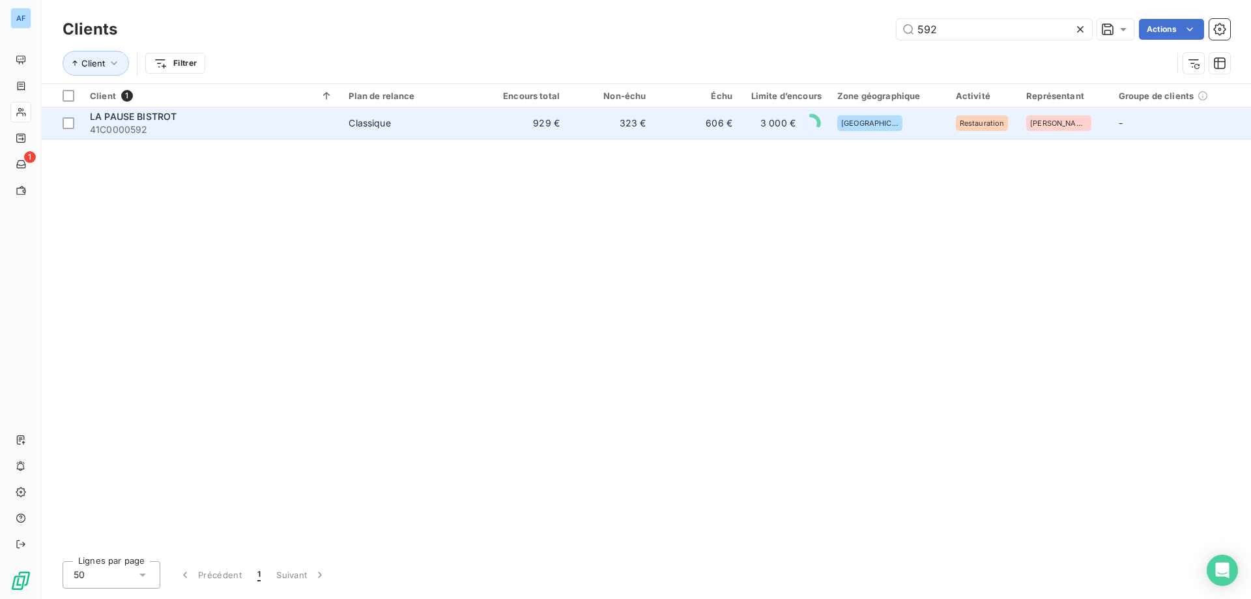
type input "592"
click at [587, 130] on td "323 €" at bounding box center [610, 122] width 86 height 31
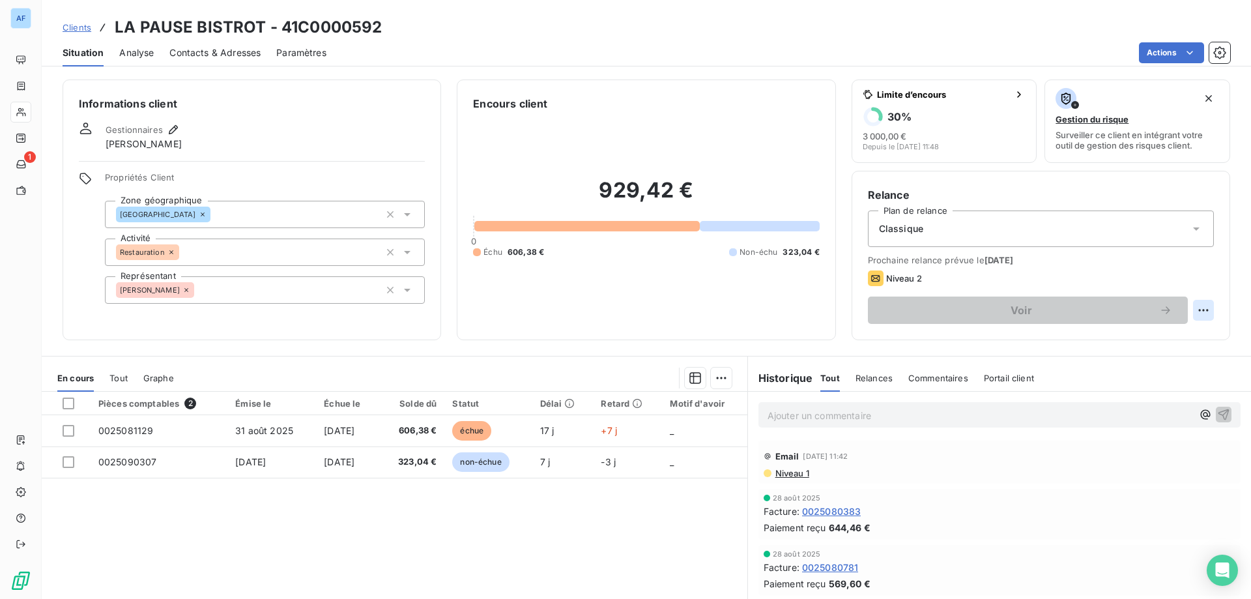
click at [1202, 313] on html "AF 1 Clients LA PAUSE BISTROT - 41C0000592 Situation Analyse Contacts & Adresse…" at bounding box center [625, 299] width 1251 height 599
click at [1106, 343] on div "Replanifier cette action" at bounding box center [1141, 338] width 117 height 21
select select "8"
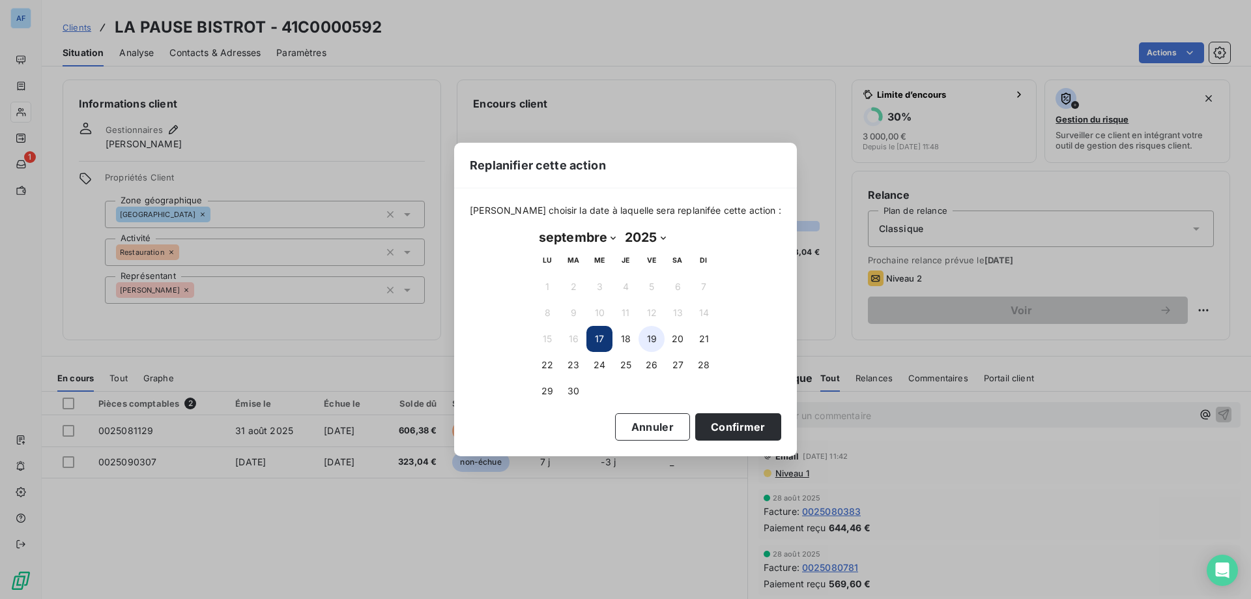
click at [649, 342] on button "19" at bounding box center [651, 339] width 26 height 26
click at [709, 428] on button "Confirmer" at bounding box center [738, 426] width 86 height 27
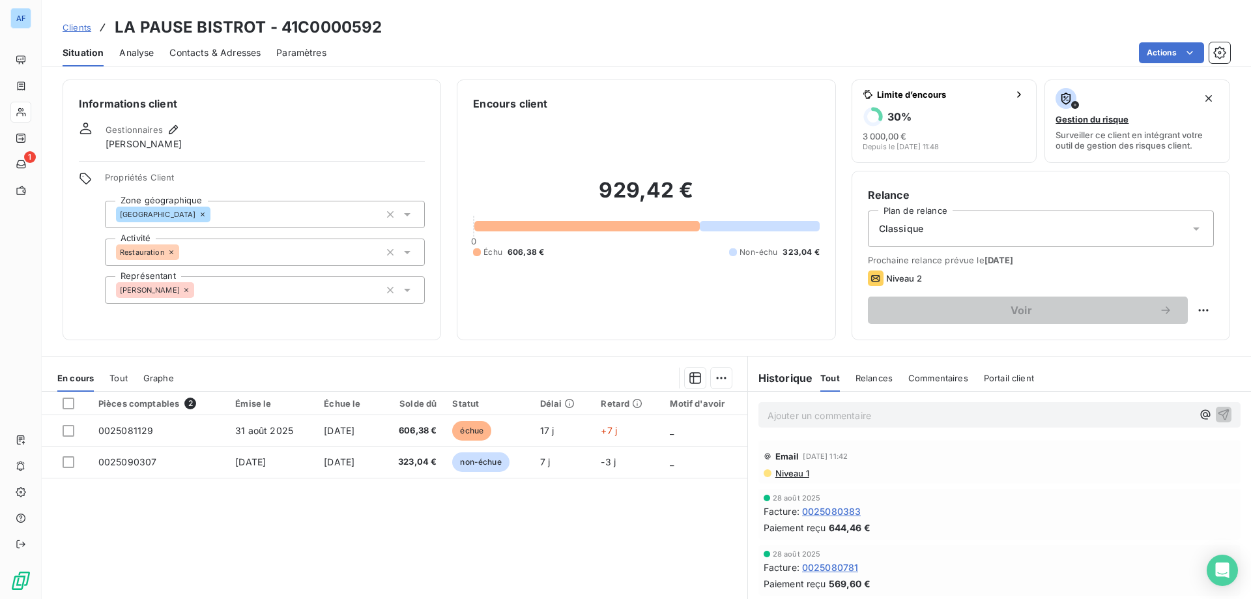
click at [81, 31] on span "Clients" at bounding box center [77, 27] width 29 height 10
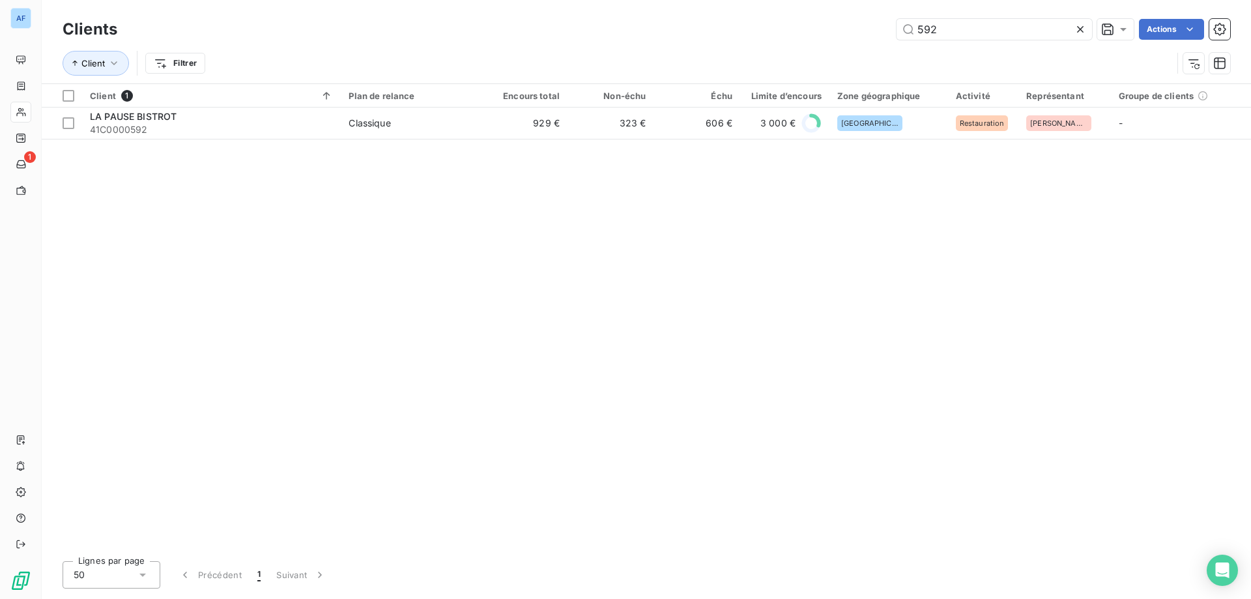
drag, startPoint x: 946, startPoint y: 27, endPoint x: 788, endPoint y: 6, distance: 159.6
click at [805, 7] on div "Clients 592 Actions Client Filtrer" at bounding box center [646, 41] width 1209 height 83
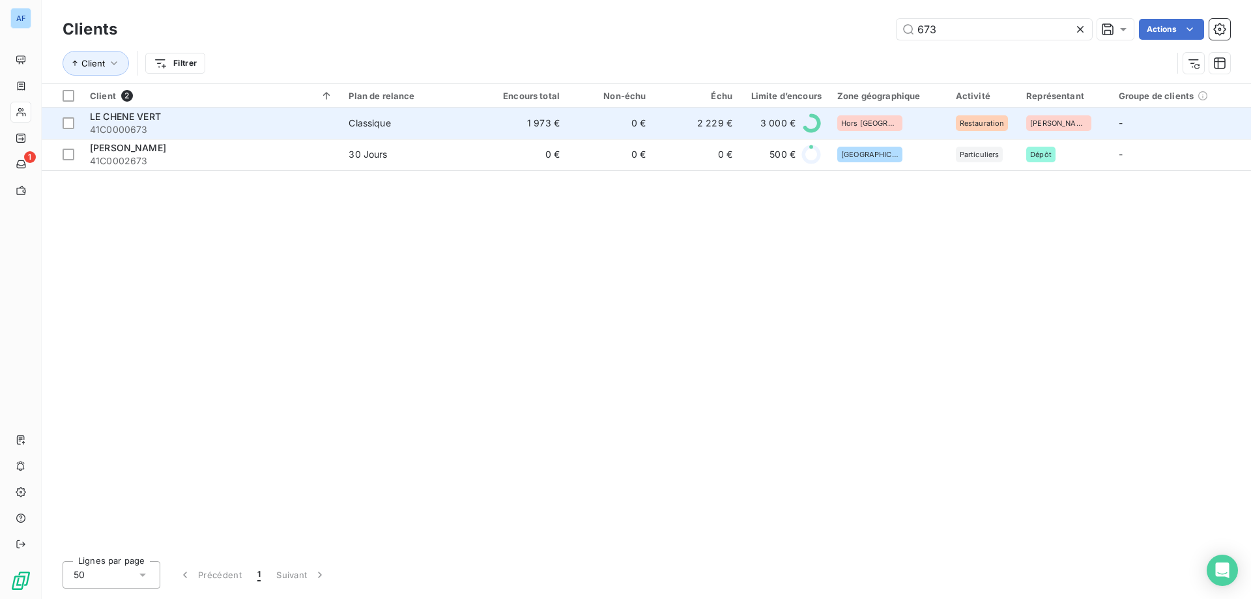
type input "673"
click at [455, 127] on span "Classique" at bounding box center [410, 123] width 124 height 13
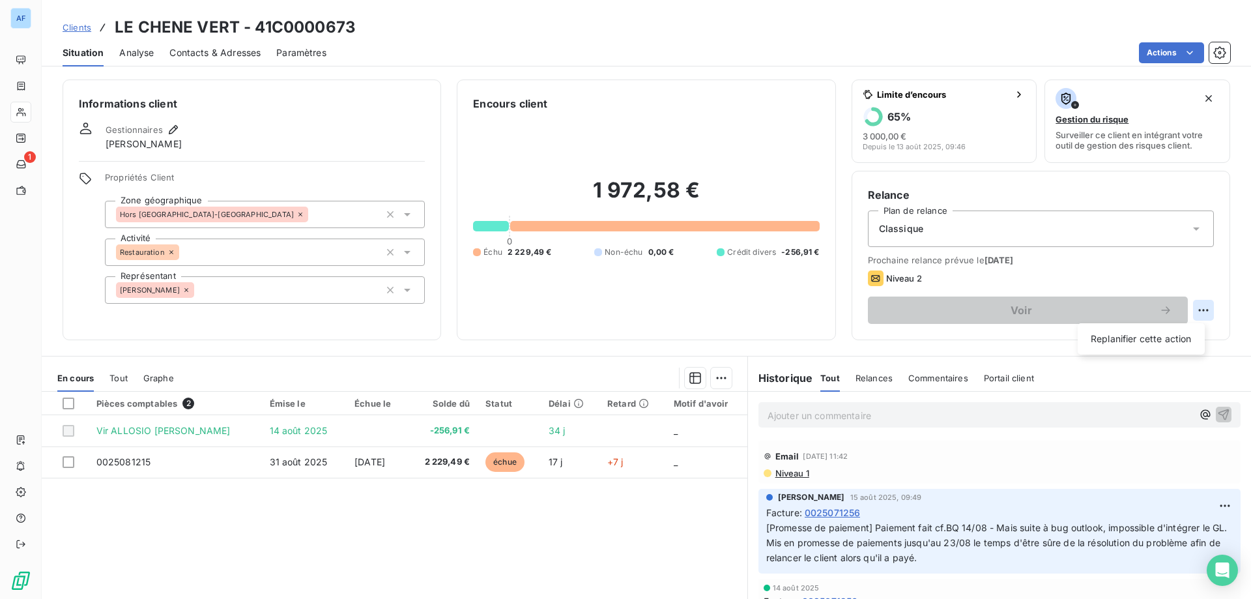
click at [1189, 317] on html "AF 1 Clients LE CHENE VERT - 41C0000673 Situation Analyse Contacts & Adresses P…" at bounding box center [625, 299] width 1251 height 599
click at [1109, 336] on div "Replanifier cette action" at bounding box center [1141, 338] width 117 height 21
select select "8"
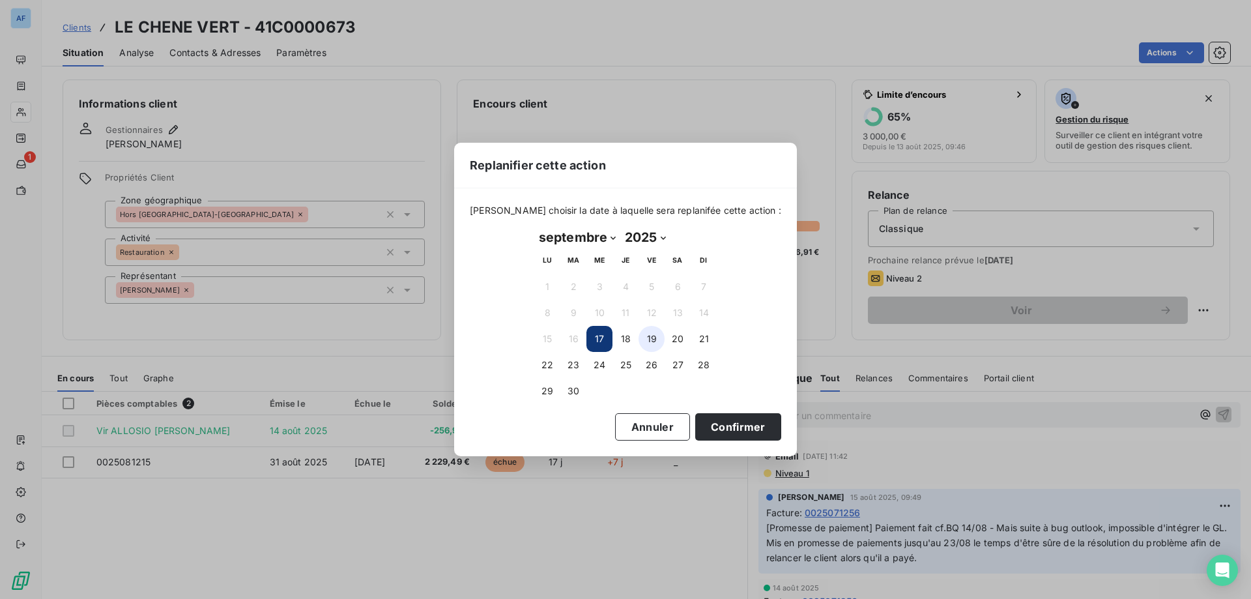
click at [647, 339] on button "19" at bounding box center [651, 339] width 26 height 26
click at [719, 423] on button "Confirmer" at bounding box center [738, 426] width 86 height 27
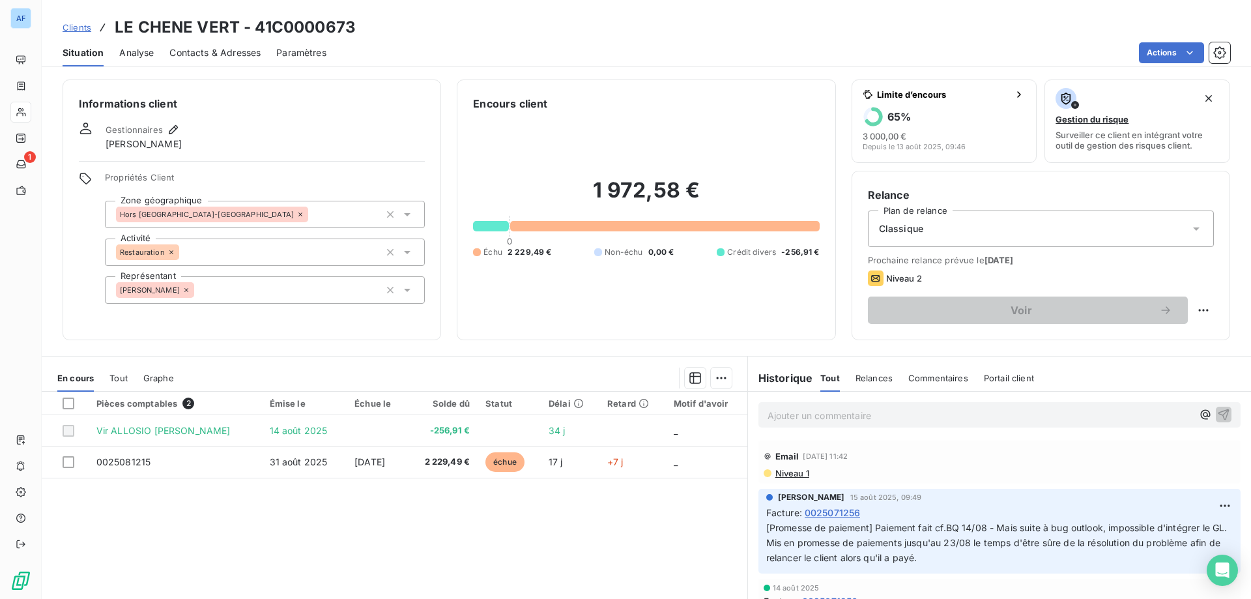
click at [84, 28] on span "Clients" at bounding box center [77, 27] width 29 height 10
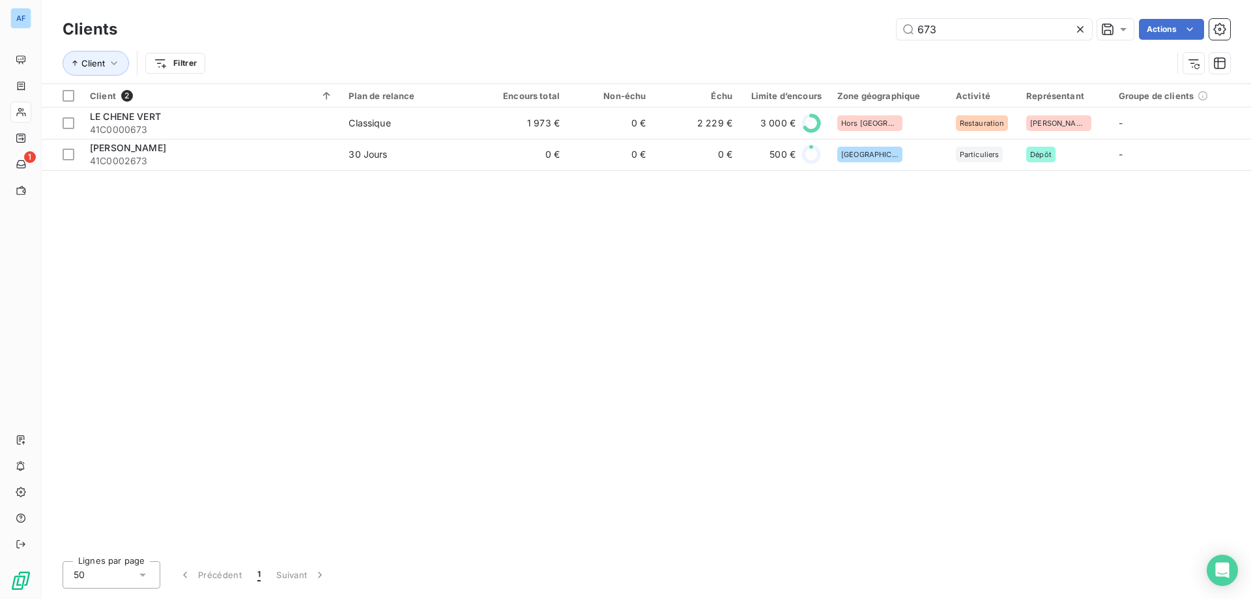
drag, startPoint x: 975, startPoint y: 35, endPoint x: 782, endPoint y: 35, distance: 193.5
click at [815, 30] on div "673 Actions" at bounding box center [681, 29] width 1097 height 21
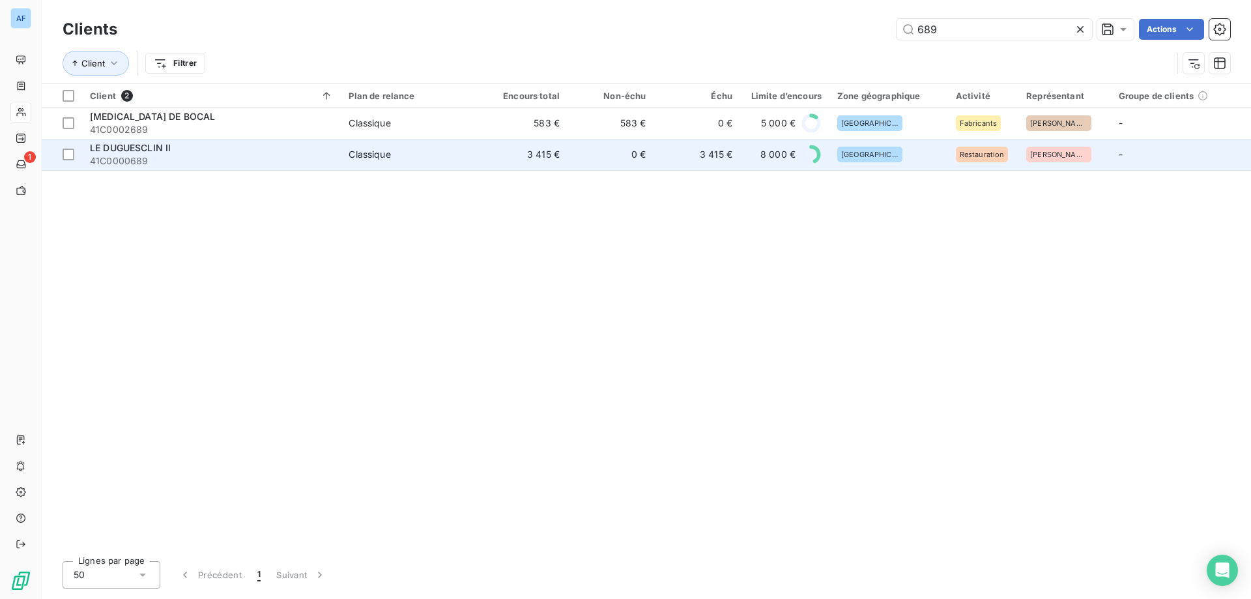
type input "689"
click at [276, 147] on div "LE DUGUESCLIN II" at bounding box center [211, 147] width 243 height 13
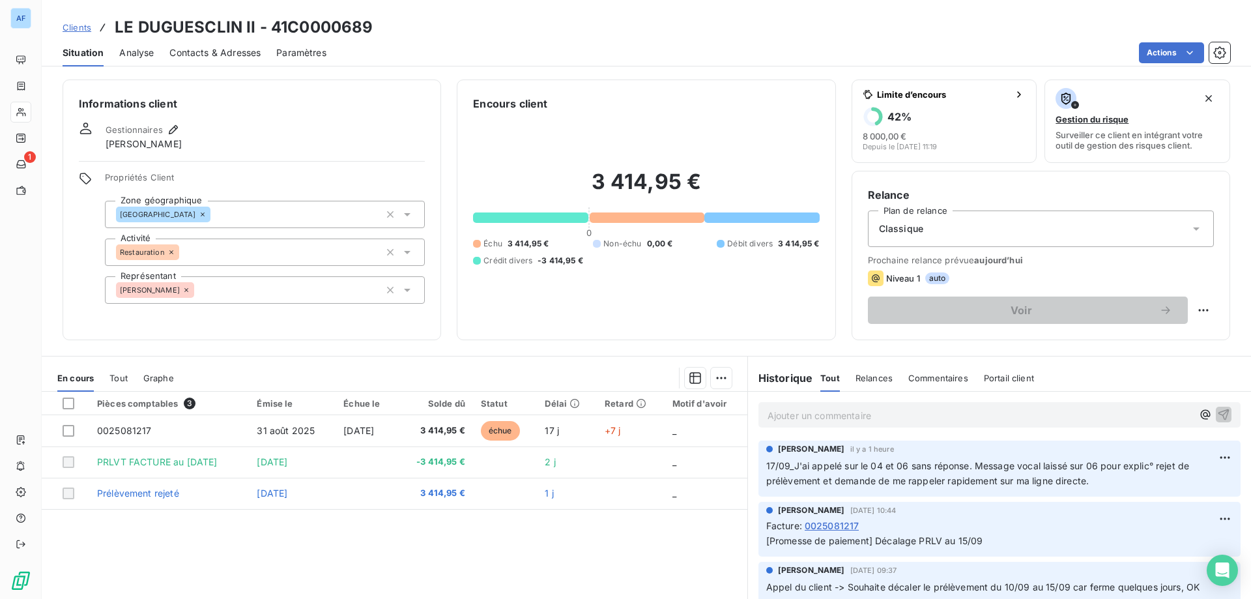
click at [78, 23] on span "Clients" at bounding box center [77, 27] width 29 height 10
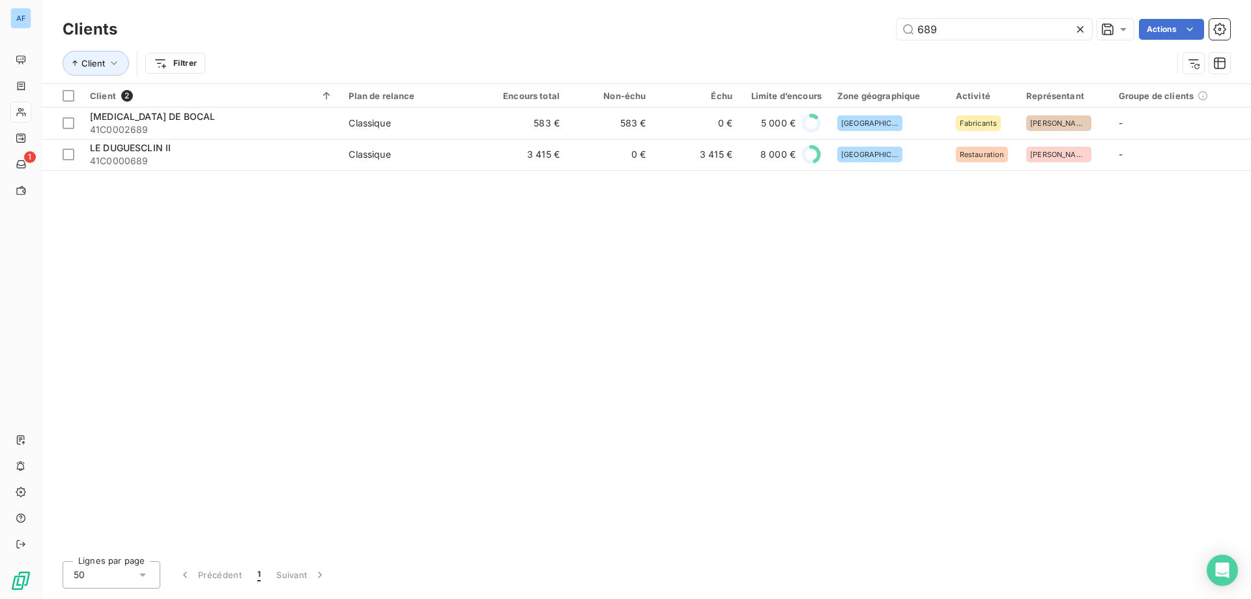
click at [1084, 33] on icon at bounding box center [1079, 29] width 13 height 13
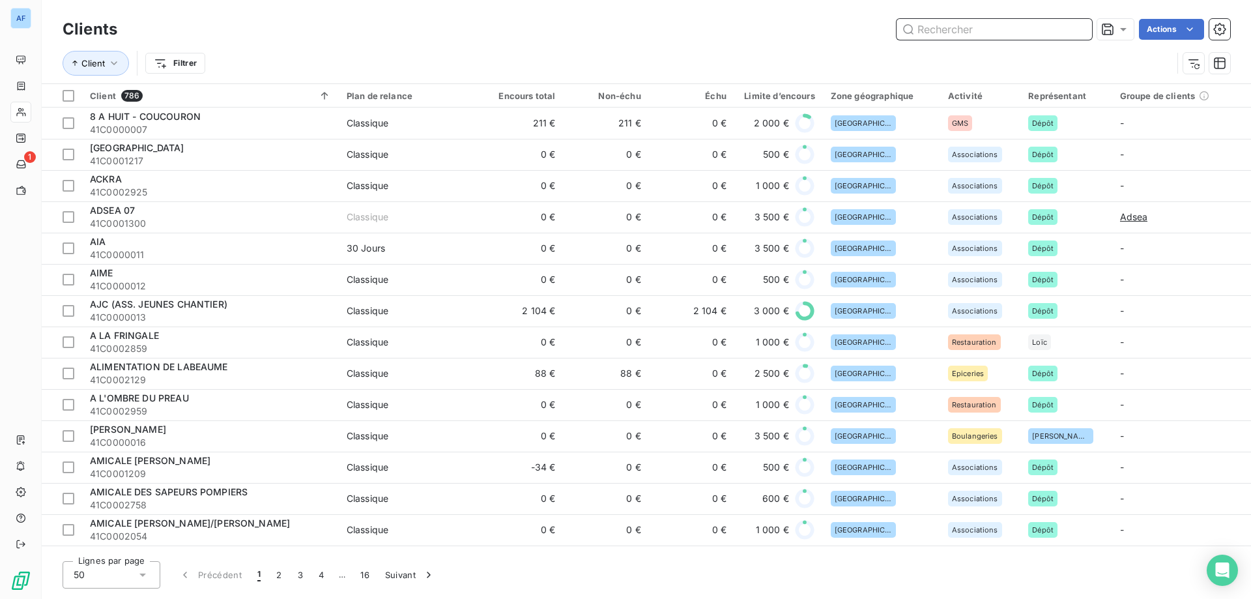
click at [950, 32] on input "text" at bounding box center [993, 29] width 195 height 21
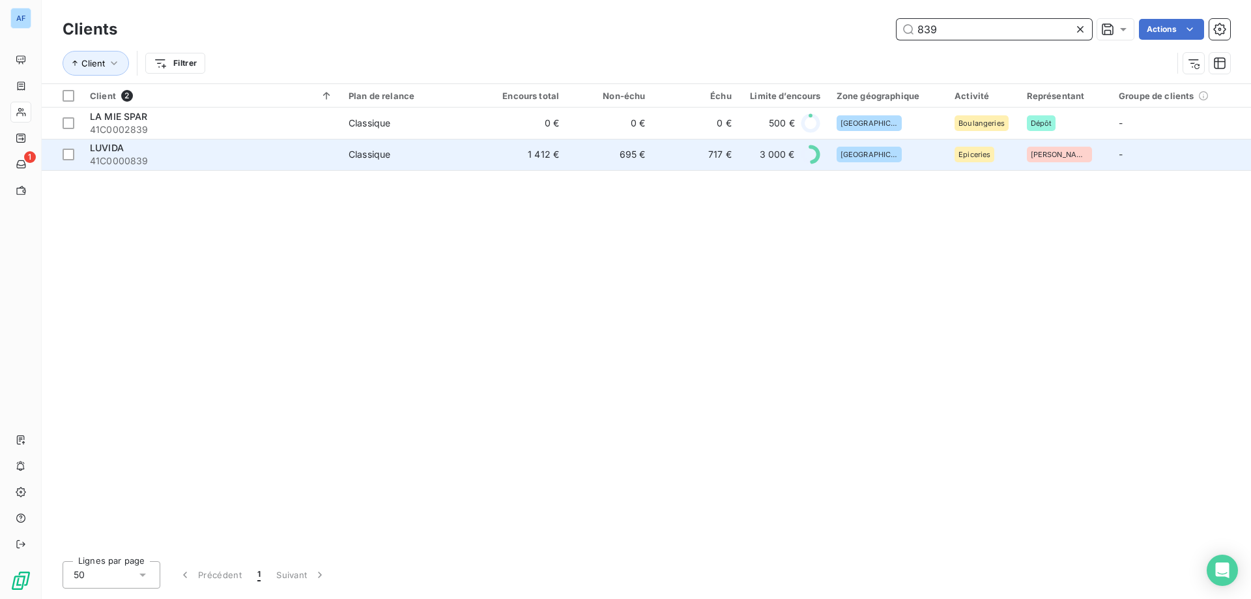
type input "839"
click at [206, 161] on span "41C0000839" at bounding box center [211, 160] width 243 height 13
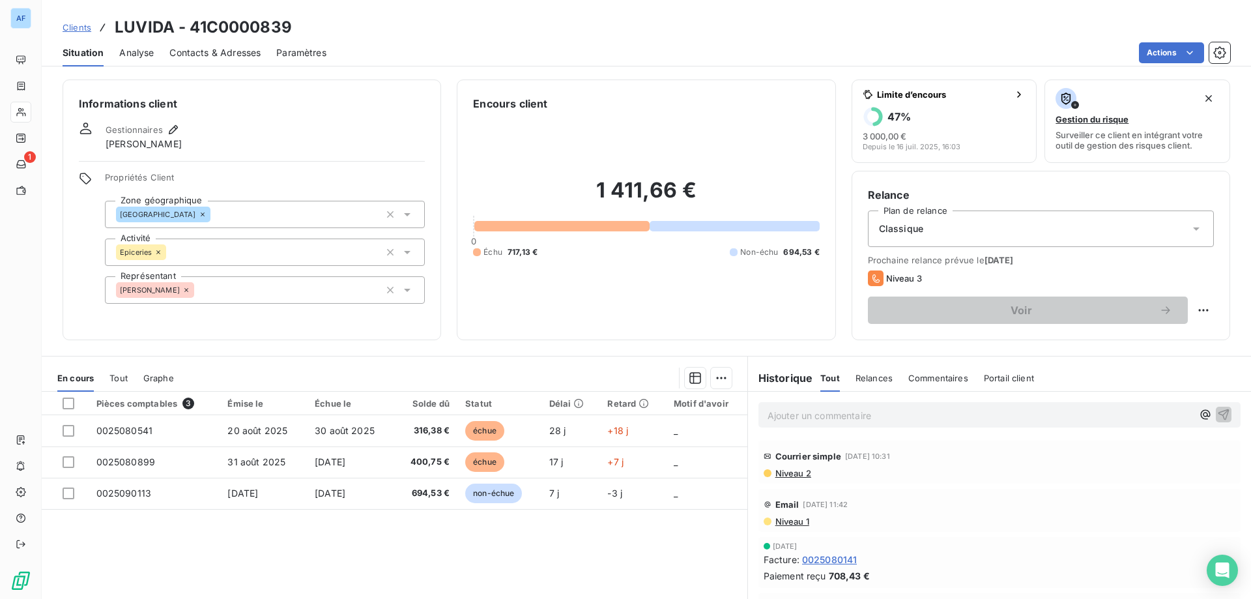
click at [82, 25] on span "Clients" at bounding box center [77, 27] width 29 height 10
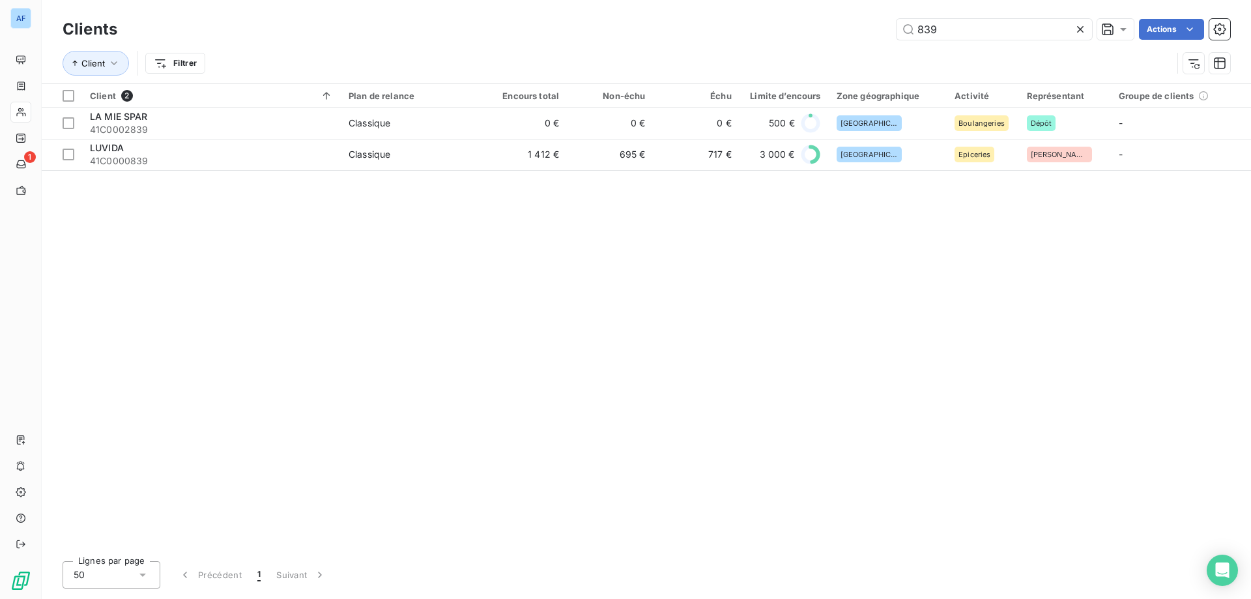
drag, startPoint x: 987, startPoint y: 29, endPoint x: 665, endPoint y: 32, distance: 322.4
click at [675, 31] on div "839 Actions" at bounding box center [681, 29] width 1097 height 21
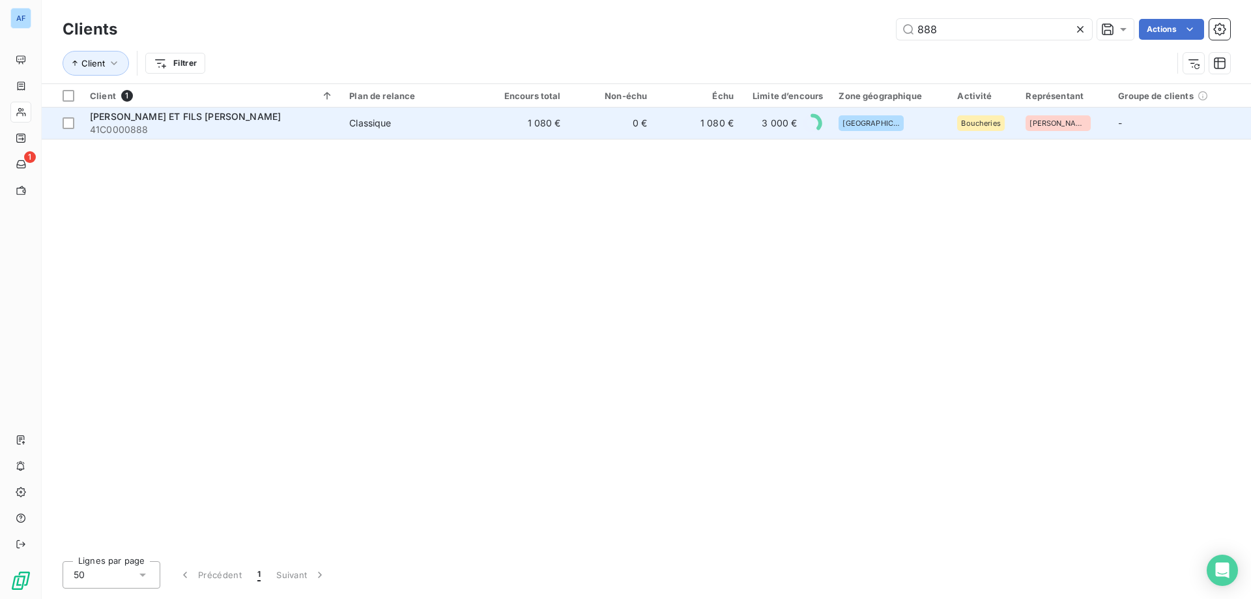
type input "888"
click at [352, 134] on td "Classique" at bounding box center [411, 122] width 141 height 31
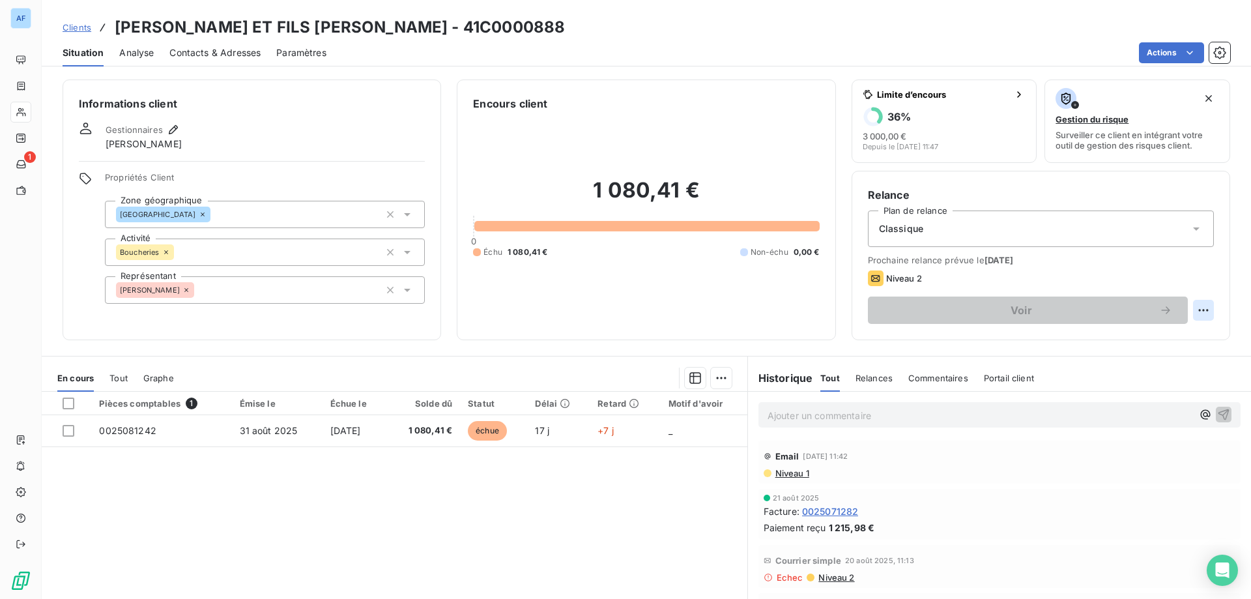
click at [1194, 309] on html "AF 1 Clients [PERSON_NAME] ET FILS [PERSON_NAME] - 41C0000888 Situation Analyse…" at bounding box center [625, 299] width 1251 height 599
click at [1145, 335] on div "Replanifier cette action" at bounding box center [1141, 338] width 117 height 21
select select "8"
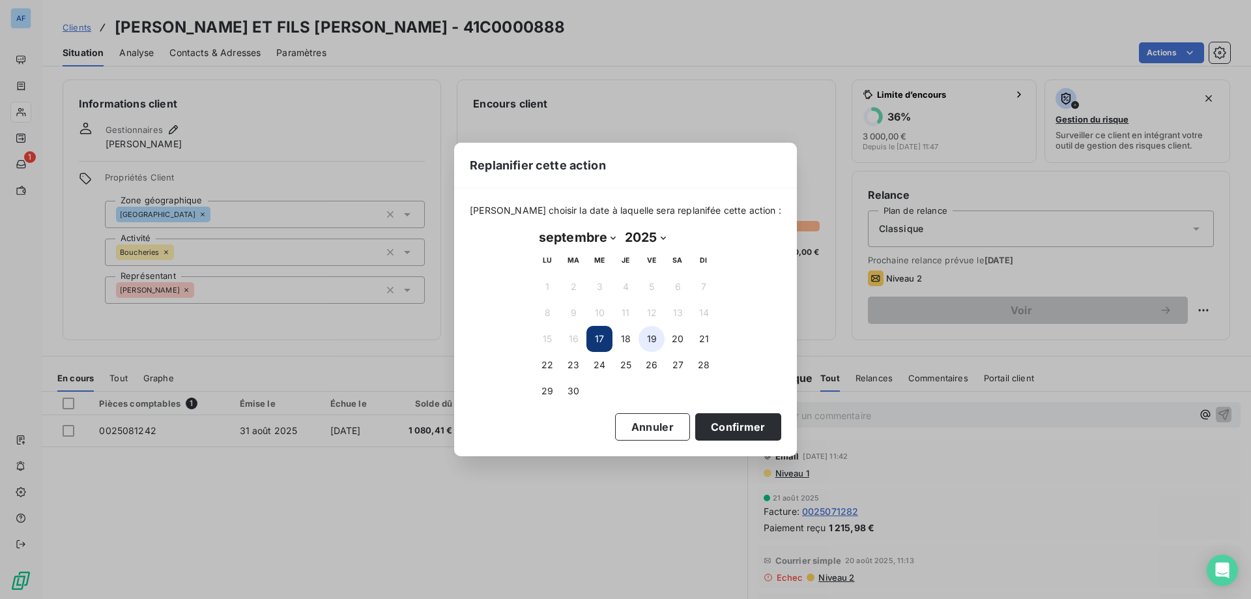
click at [649, 341] on button "19" at bounding box center [651, 339] width 26 height 26
click at [720, 429] on button "Confirmer" at bounding box center [738, 426] width 86 height 27
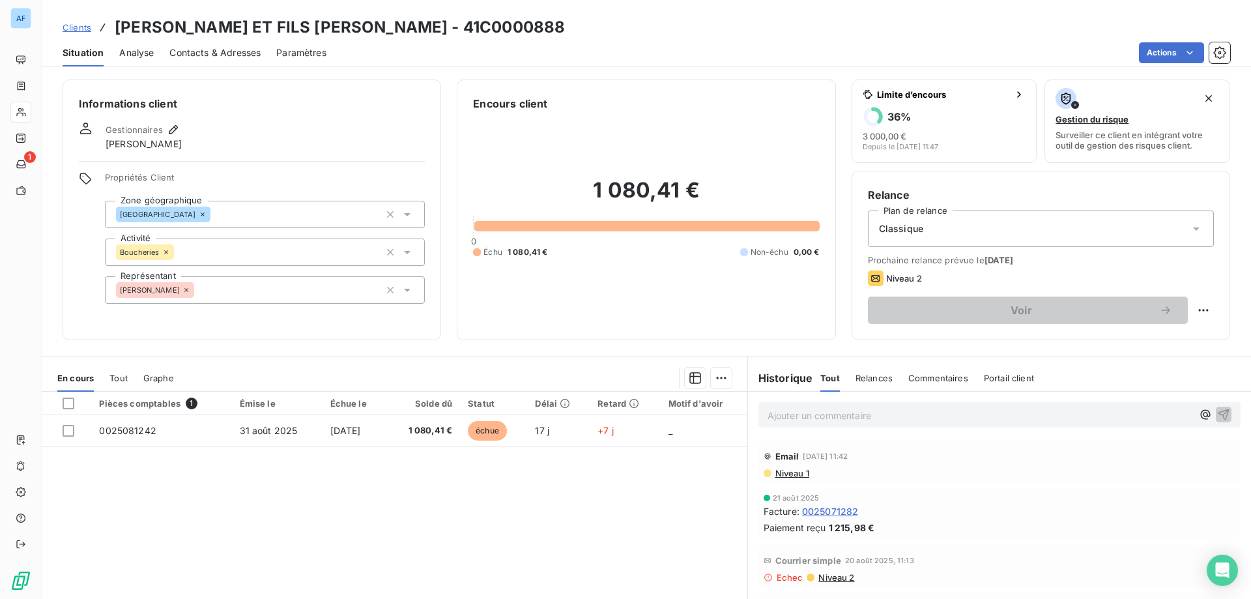
click at [74, 31] on span "Clients" at bounding box center [77, 27] width 29 height 10
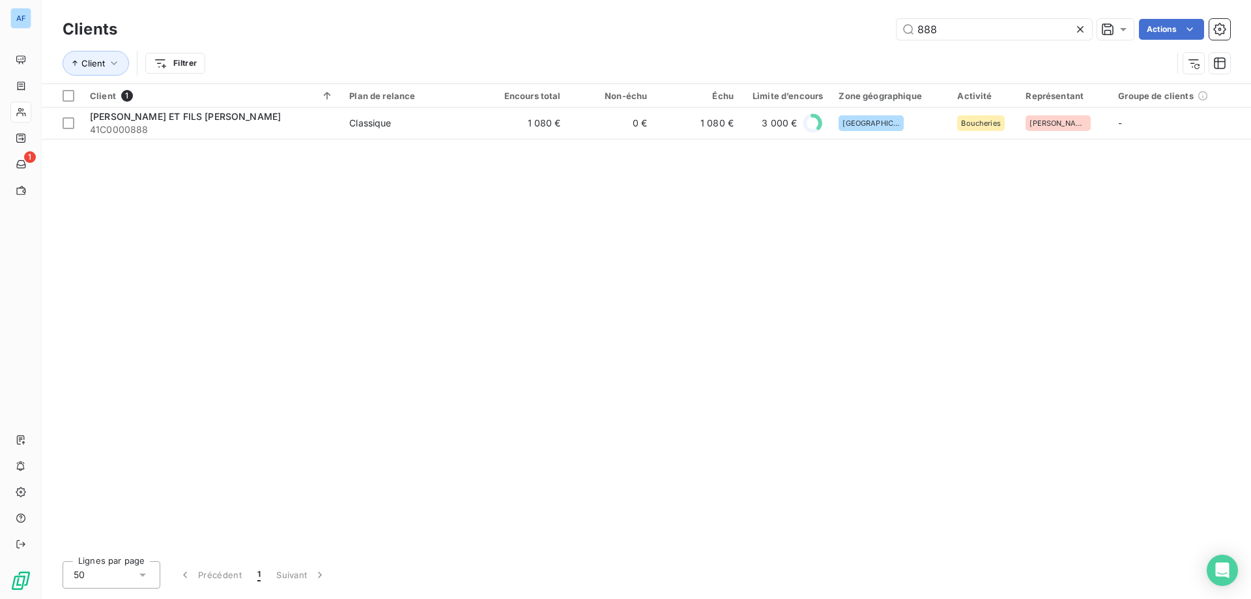
drag, startPoint x: 972, startPoint y: 31, endPoint x: 496, endPoint y: 53, distance: 476.7
click at [530, 51] on div "Clients 888 Actions Client Filtrer" at bounding box center [646, 50] width 1167 height 68
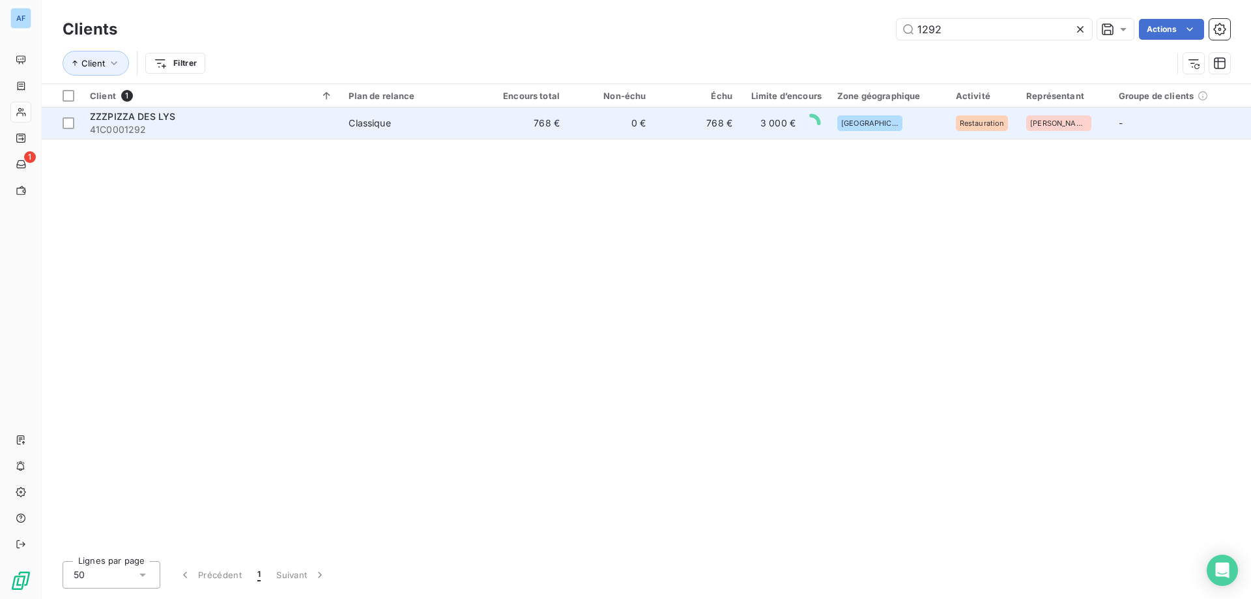
type input "1292"
click at [569, 126] on td "0 €" at bounding box center [610, 122] width 86 height 31
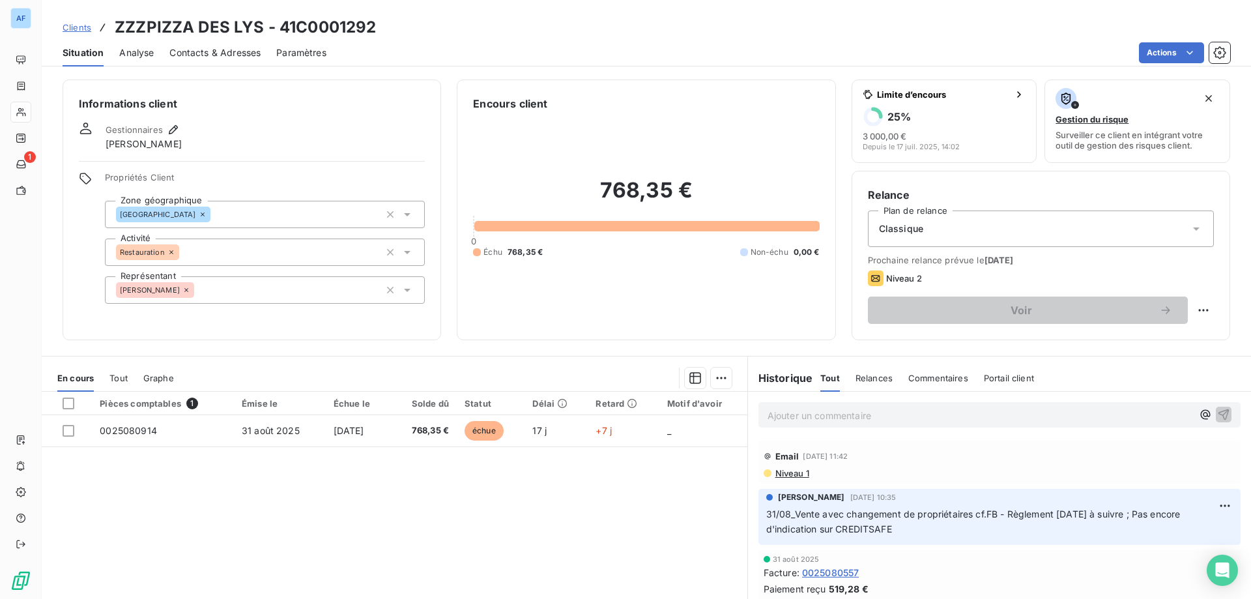
click at [182, 55] on span "Contacts & Adresses" at bounding box center [214, 52] width 91 height 13
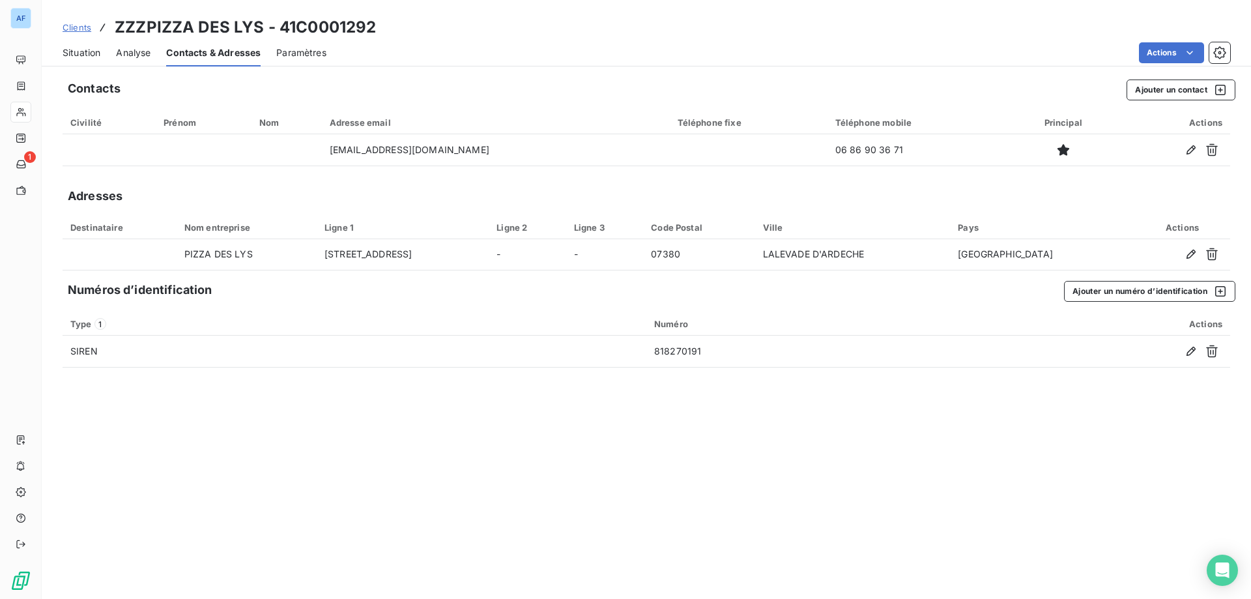
click at [87, 51] on span "Situation" at bounding box center [82, 52] width 38 height 13
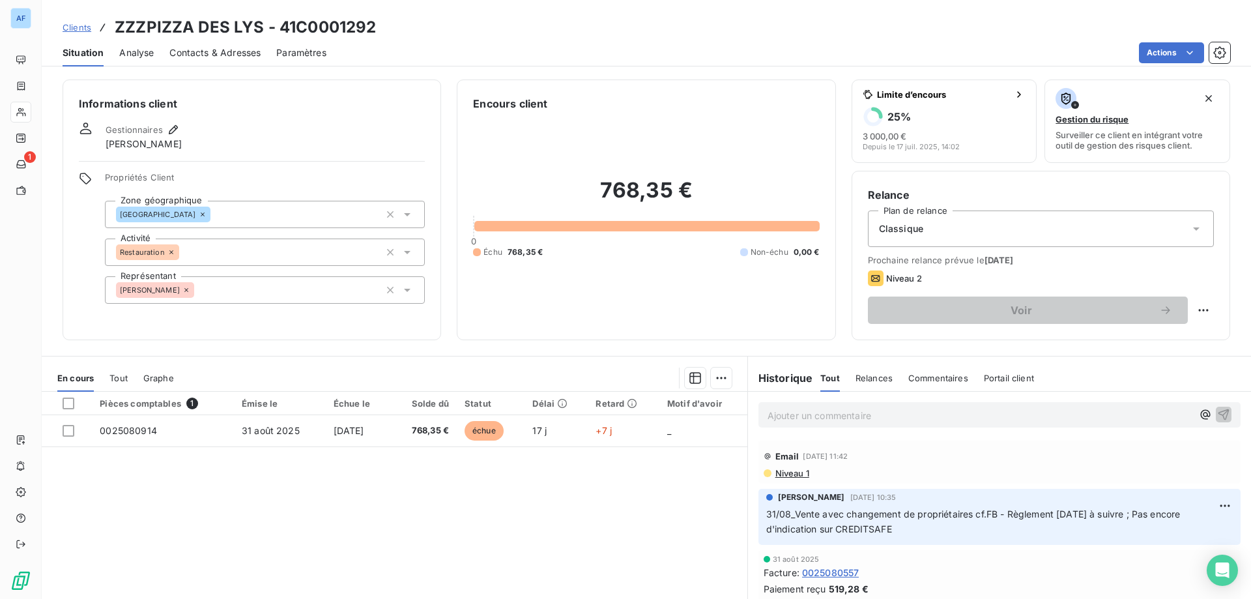
click at [242, 37] on h3 "ZZZPIZZA DES LYS - 41C0001292" at bounding box center [245, 27] width 261 height 23
click at [235, 55] on span "Contacts & Adresses" at bounding box center [214, 52] width 91 height 13
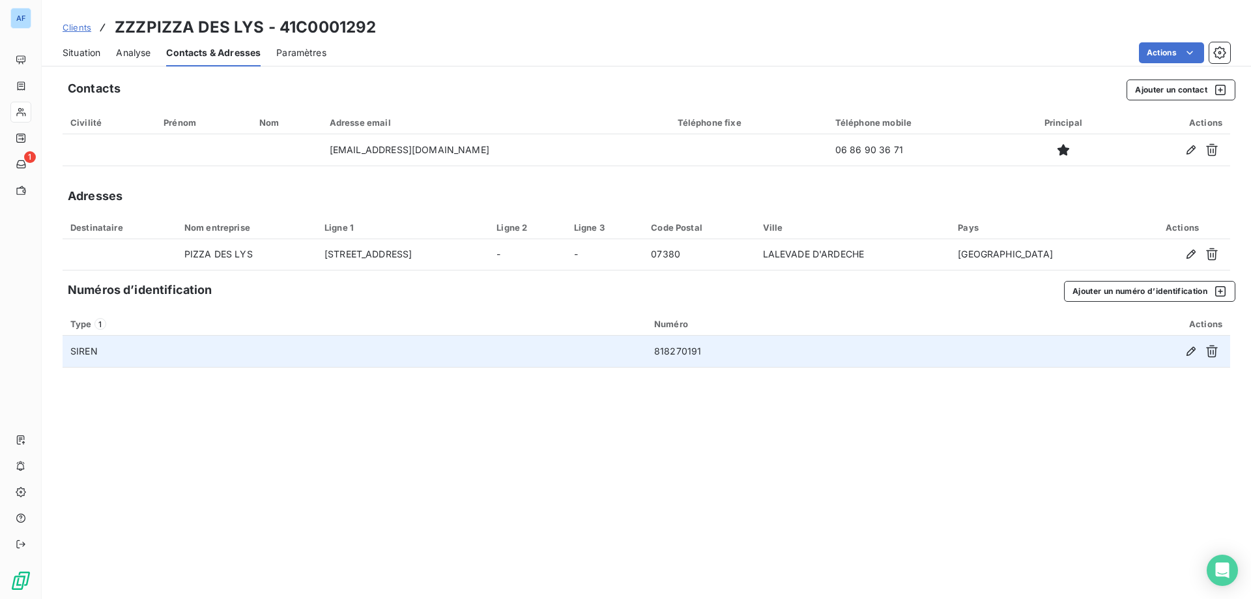
click at [703, 350] on td "818270191" at bounding box center [798, 350] width 305 height 31
click at [1194, 348] on icon "button" at bounding box center [1190, 351] width 13 height 13
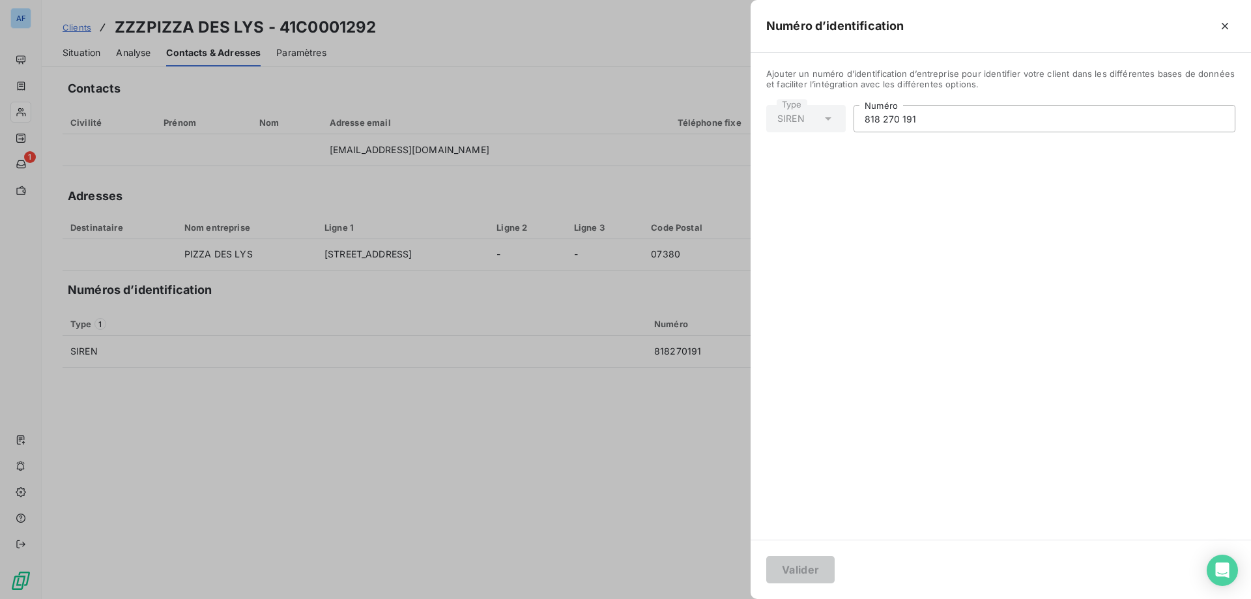
drag, startPoint x: 953, startPoint y: 119, endPoint x: 459, endPoint y: 124, distance: 494.4
click at [459, 598] on div "Numéro d’identification Ajouter un numéro d’identification d’entreprise pour id…" at bounding box center [625, 599] width 1251 height 0
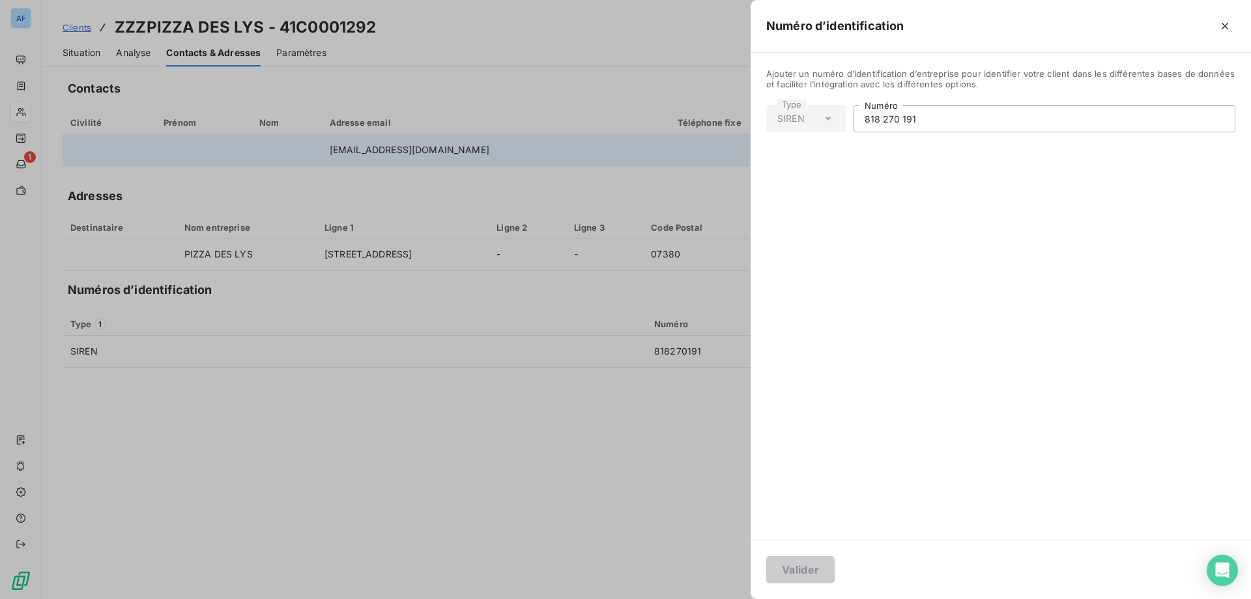
click at [495, 147] on div at bounding box center [625, 299] width 1251 height 599
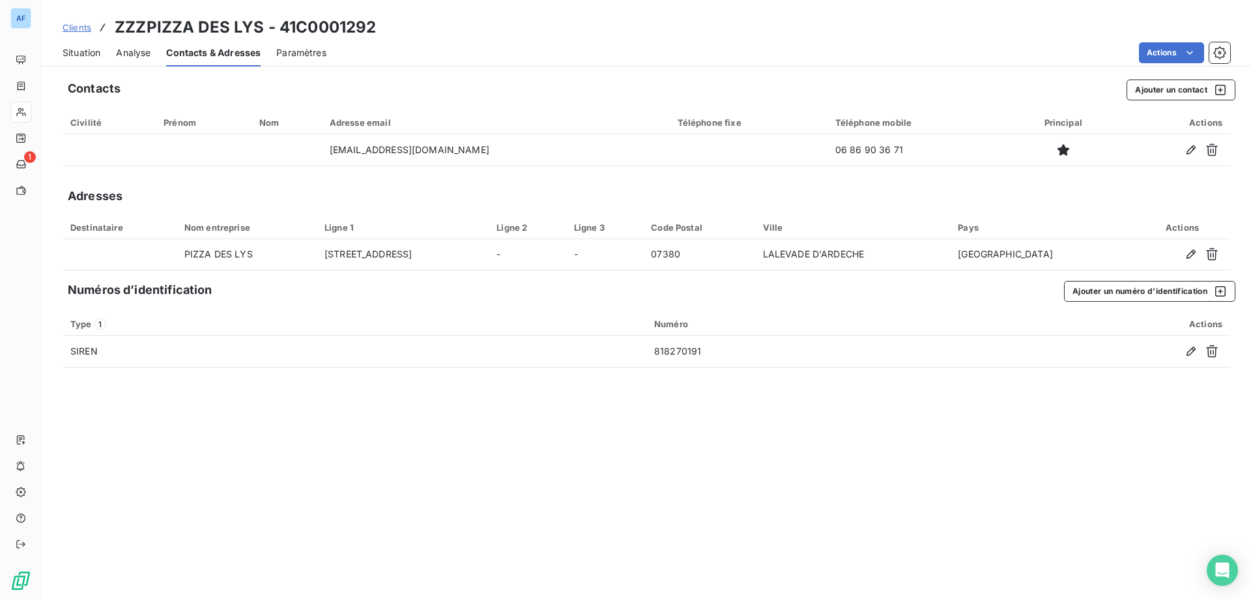
click at [59, 61] on div "Situation Analyse Contacts & Adresses Paramètres Actions" at bounding box center [646, 52] width 1209 height 27
click at [83, 57] on span "Situation" at bounding box center [82, 52] width 38 height 13
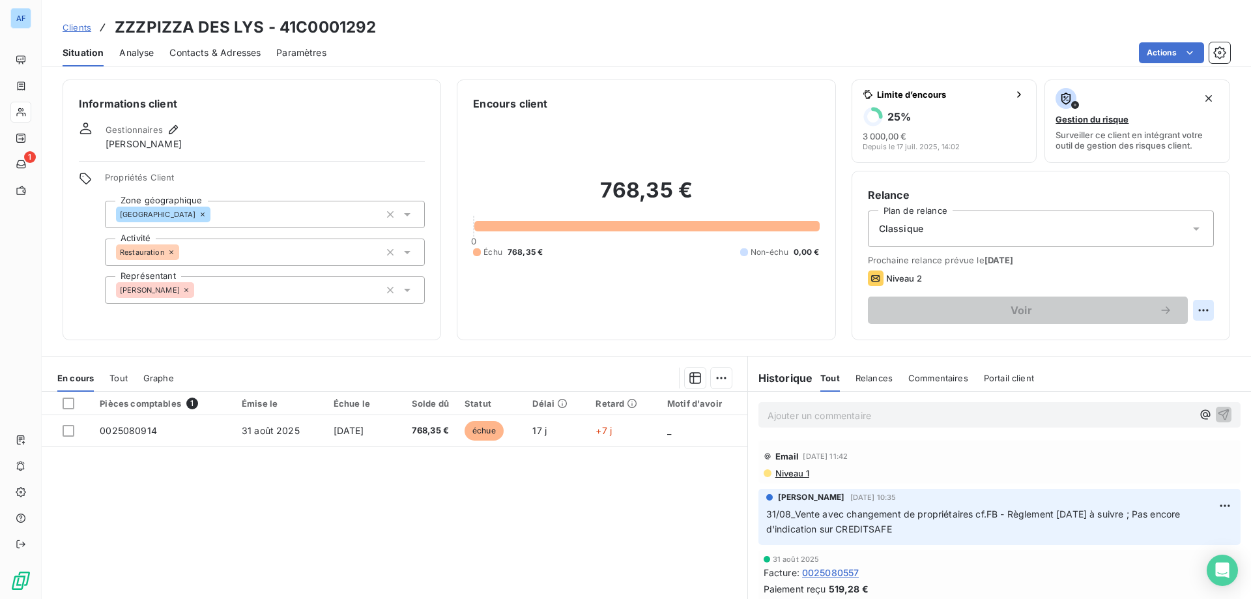
click at [1185, 304] on html "AF 1 Clients ZZZPIZZA DES LYS - 41C0001292 Situation Analyse Contacts & Adresse…" at bounding box center [625, 299] width 1251 height 599
click at [1111, 341] on div "Replanifier cette action" at bounding box center [1141, 338] width 117 height 21
select select "8"
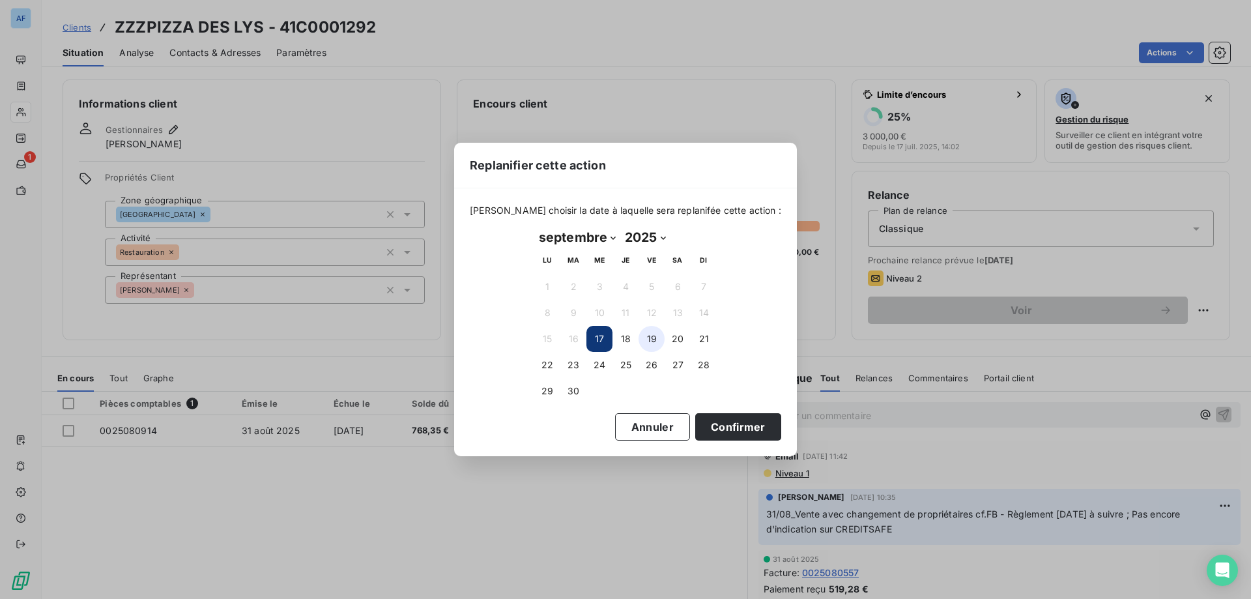
click at [655, 344] on button "19" at bounding box center [651, 339] width 26 height 26
click at [717, 426] on button "Confirmer" at bounding box center [738, 426] width 86 height 27
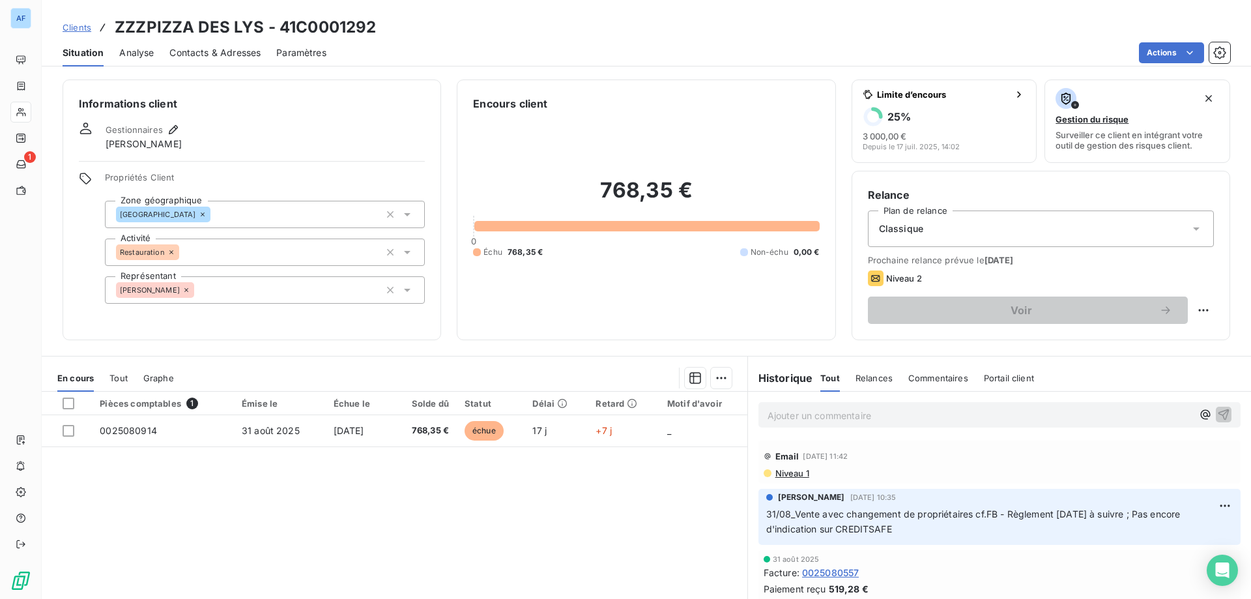
click at [76, 27] on span "Clients" at bounding box center [77, 27] width 29 height 10
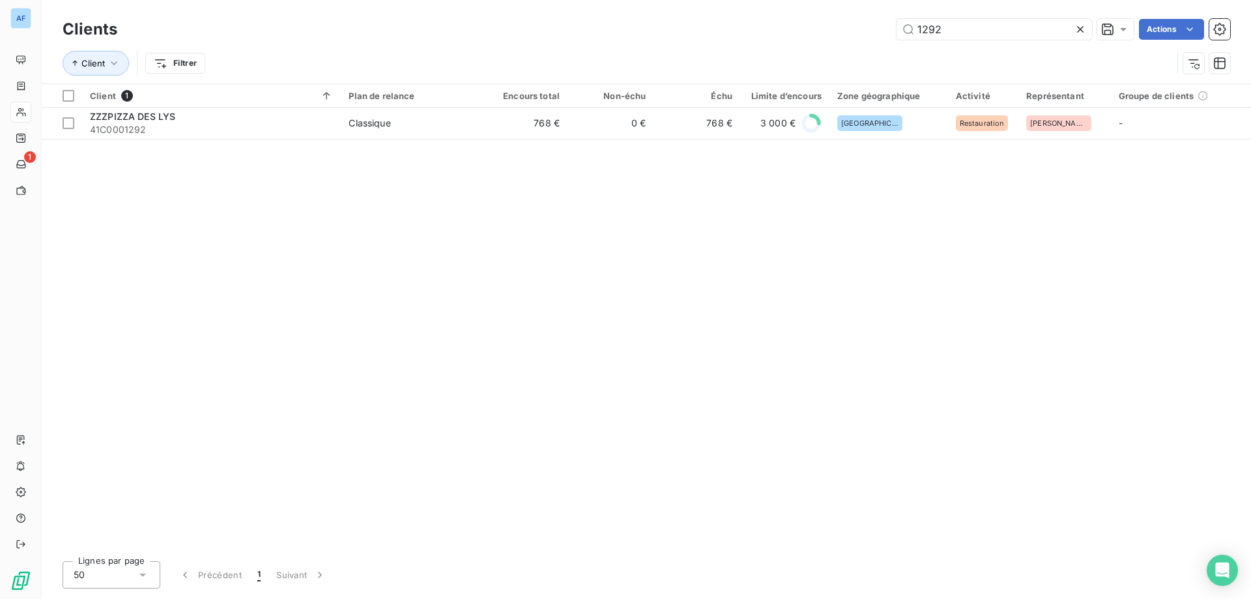
drag, startPoint x: 950, startPoint y: 30, endPoint x: 479, endPoint y: 61, distance: 472.0
click at [476, 66] on div "Clients 1292 Actions Client Filtrer" at bounding box center [646, 50] width 1167 height 68
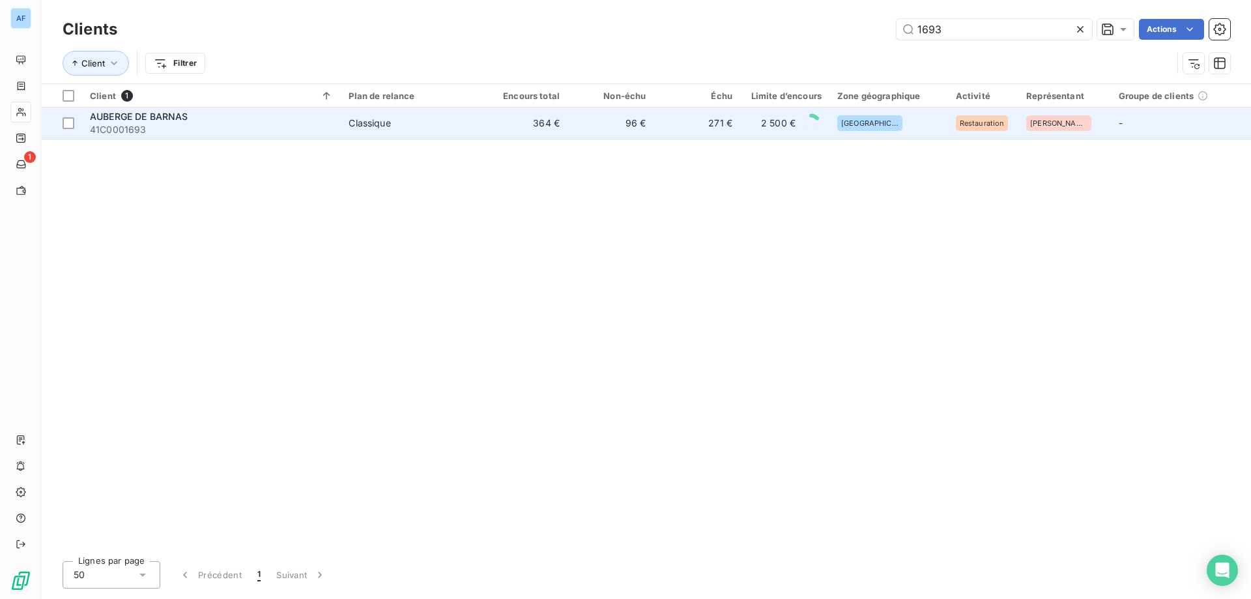
type input "1693"
click at [269, 133] on span "41C0001693" at bounding box center [211, 129] width 243 height 13
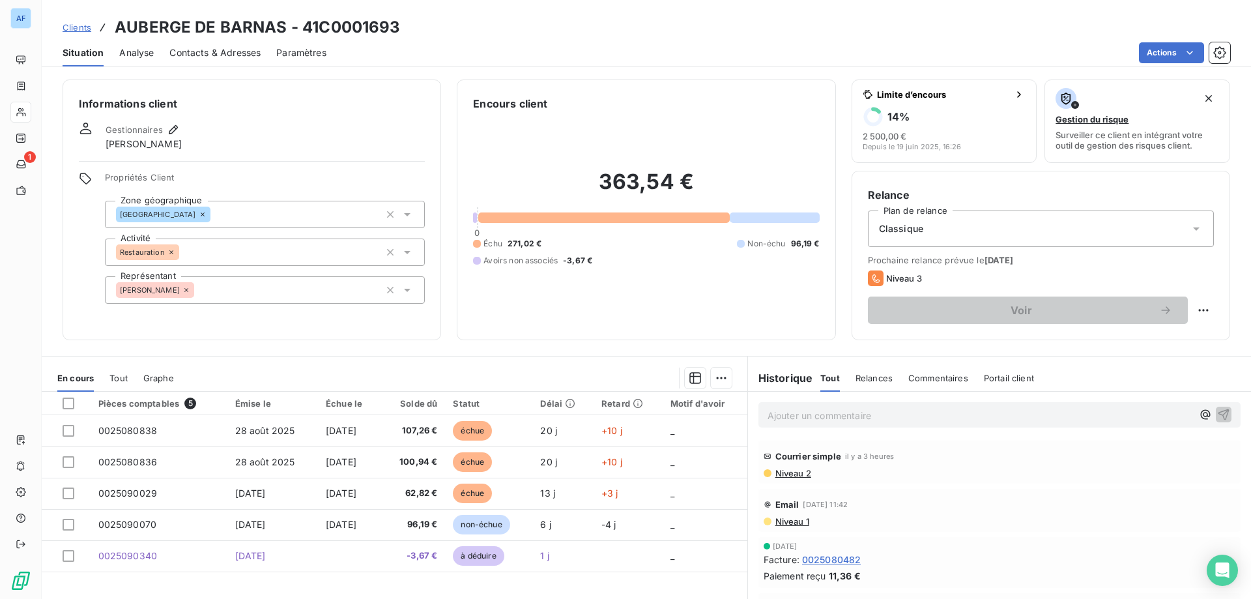
click at [85, 25] on span "Clients" at bounding box center [77, 27] width 29 height 10
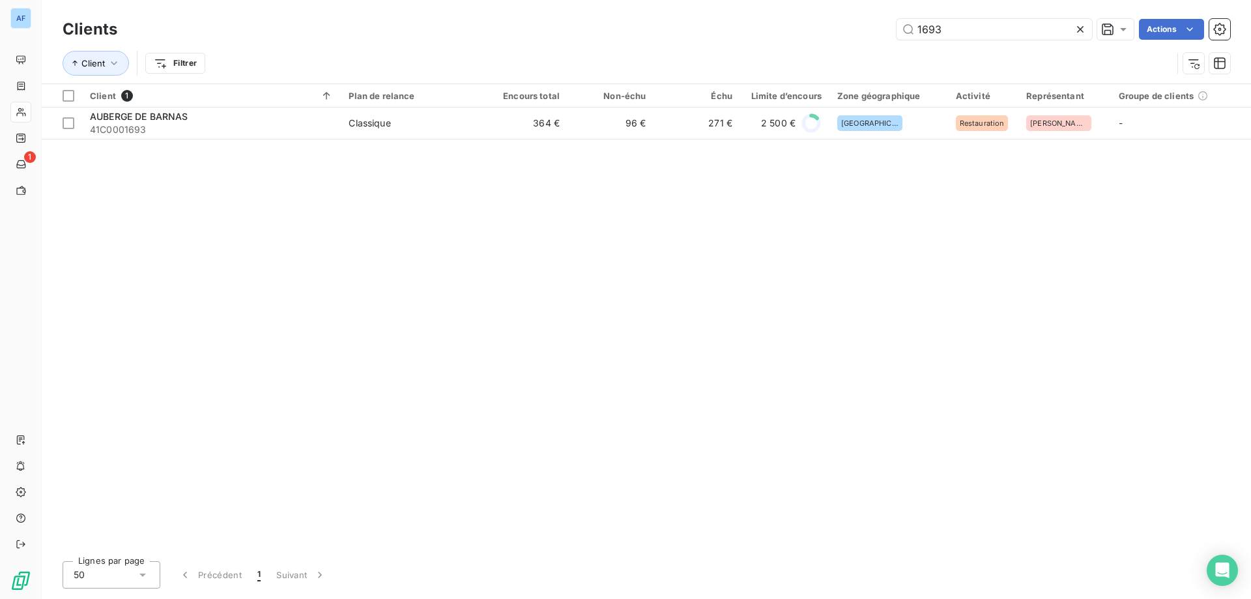
drag, startPoint x: 946, startPoint y: 32, endPoint x: 698, endPoint y: 25, distance: 247.6
click at [698, 25] on div "1693 Actions" at bounding box center [681, 29] width 1097 height 21
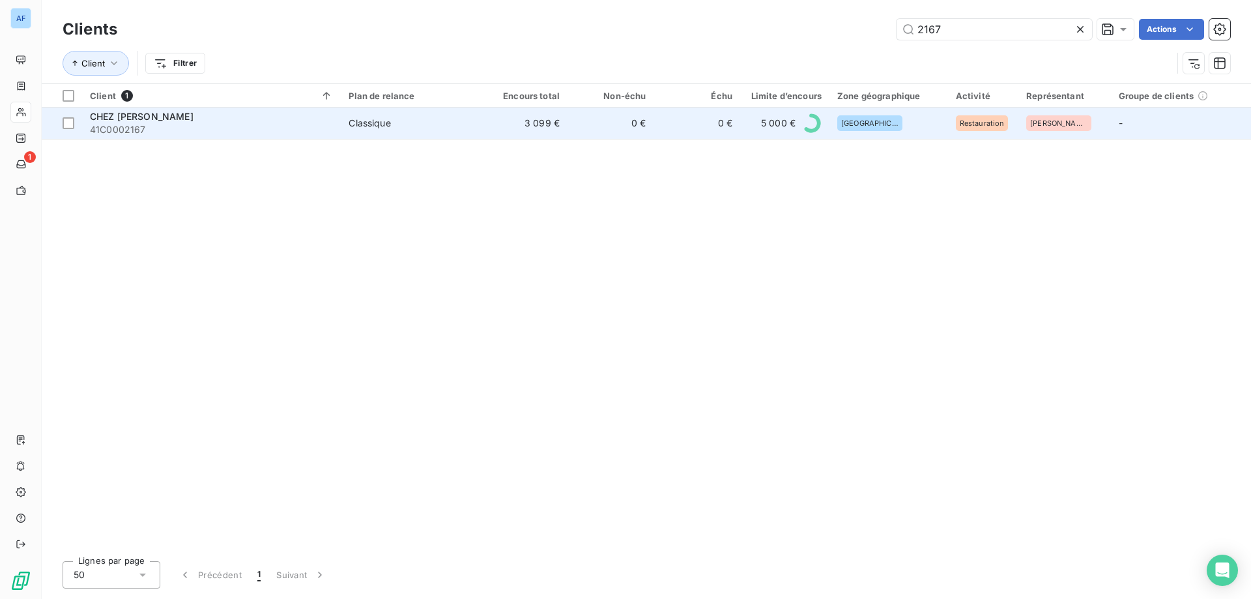
type input "2167"
click at [601, 130] on td "0 €" at bounding box center [610, 122] width 86 height 31
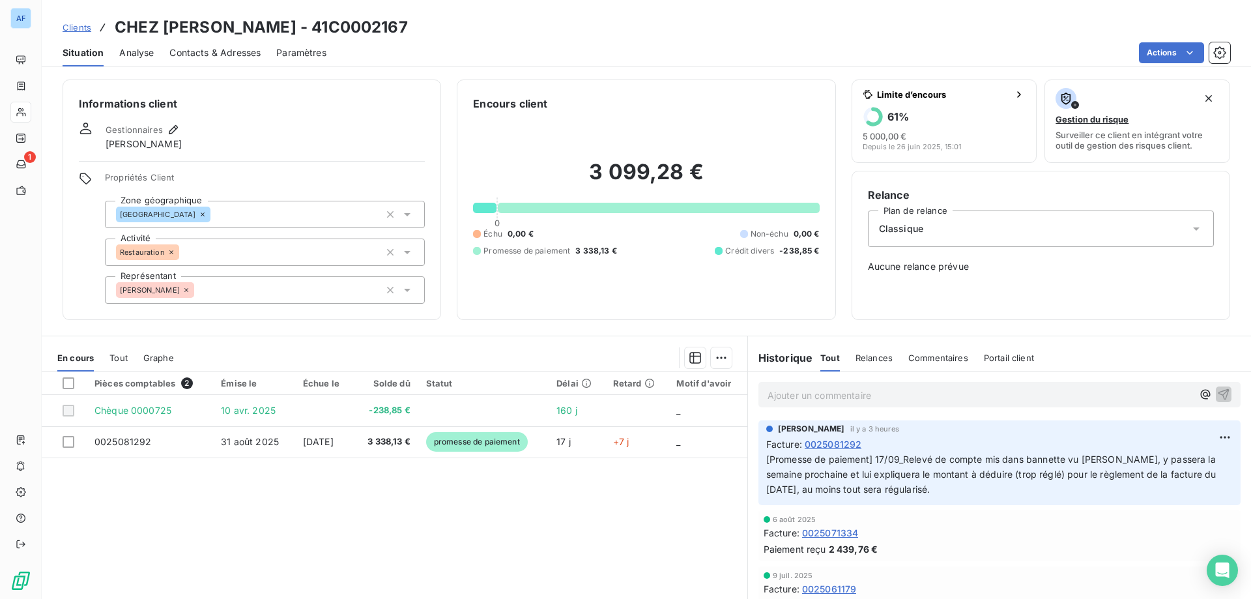
click at [93, 32] on div "Clients CHEZ [PERSON_NAME] - 41C0002167" at bounding box center [235, 27] width 345 height 23
click at [85, 31] on span "Clients" at bounding box center [77, 27] width 29 height 10
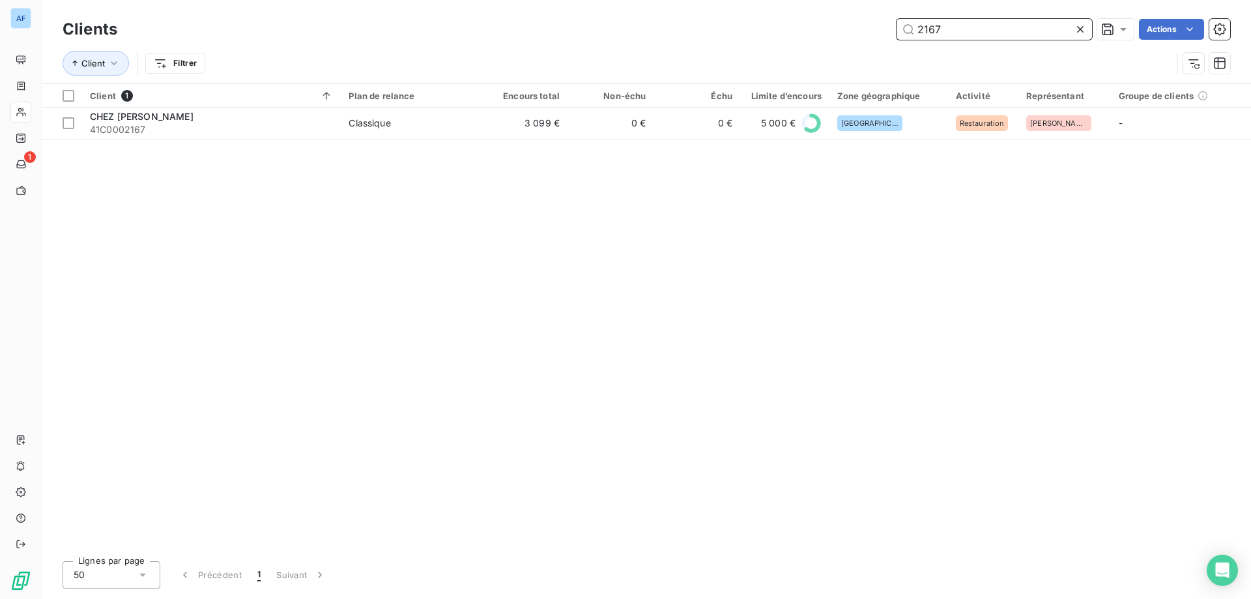
drag, startPoint x: 966, startPoint y: 33, endPoint x: 612, endPoint y: 46, distance: 354.6
click at [612, 46] on div "Clients 2167 Actions Client Filtrer" at bounding box center [646, 50] width 1167 height 68
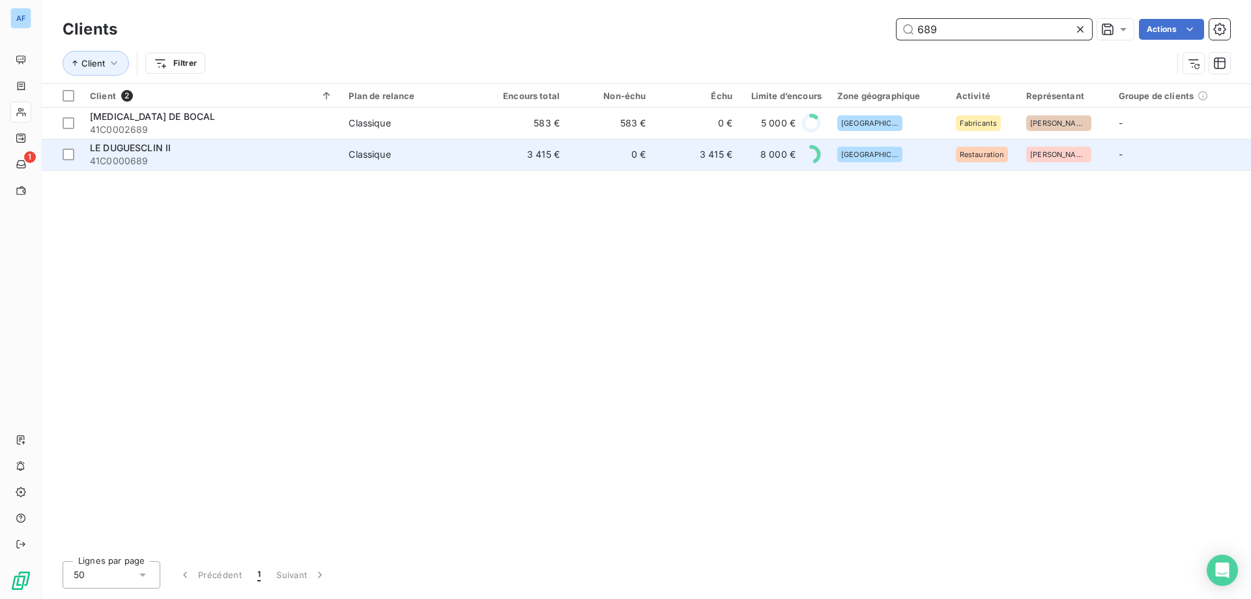
type input "689"
click at [377, 147] on td "Classique" at bounding box center [411, 154] width 140 height 31
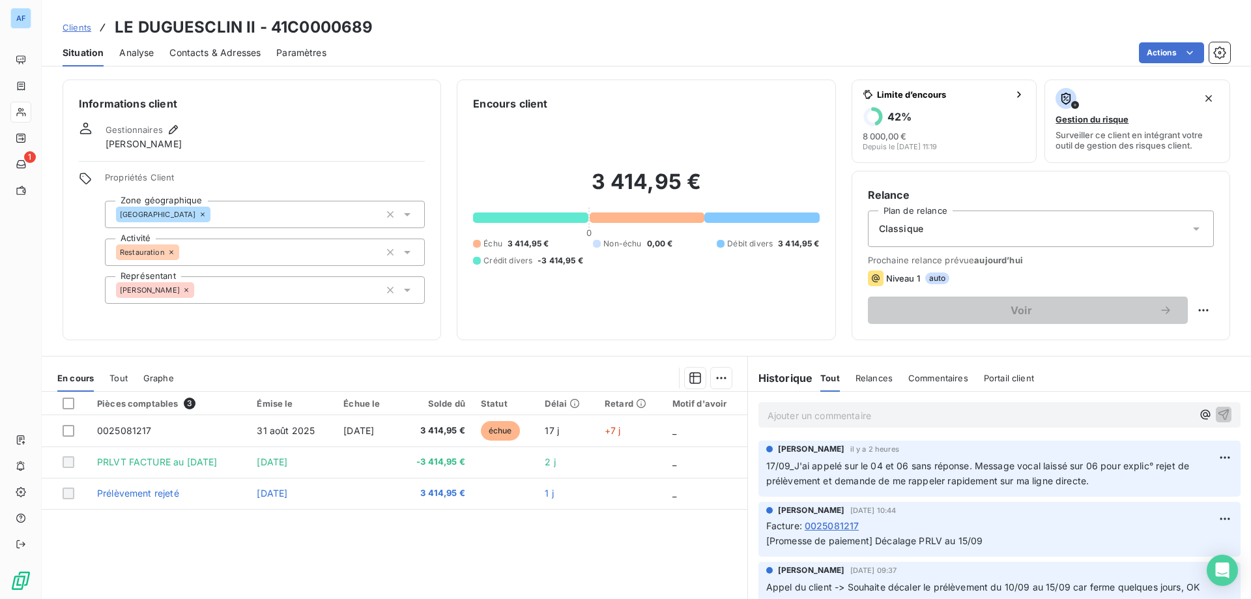
scroll to position [65, 0]
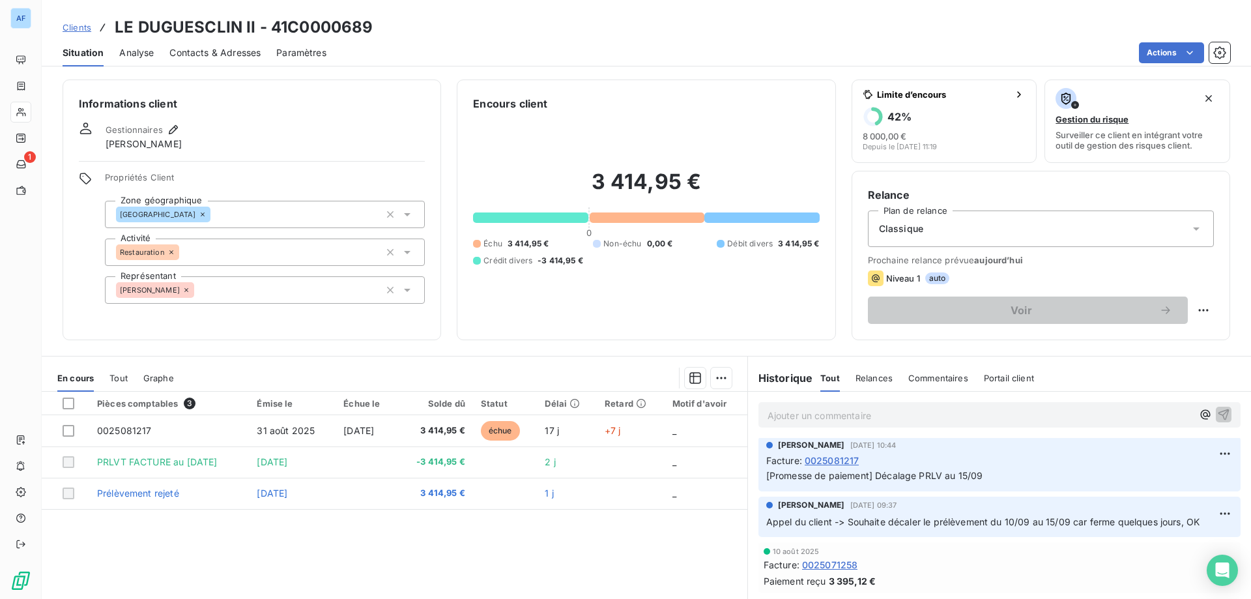
click at [75, 35] on div "Clients LE DUGUESCLIN II - 41C0000689" at bounding box center [218, 27] width 310 height 23
click at [78, 28] on span "Clients" at bounding box center [77, 27] width 29 height 10
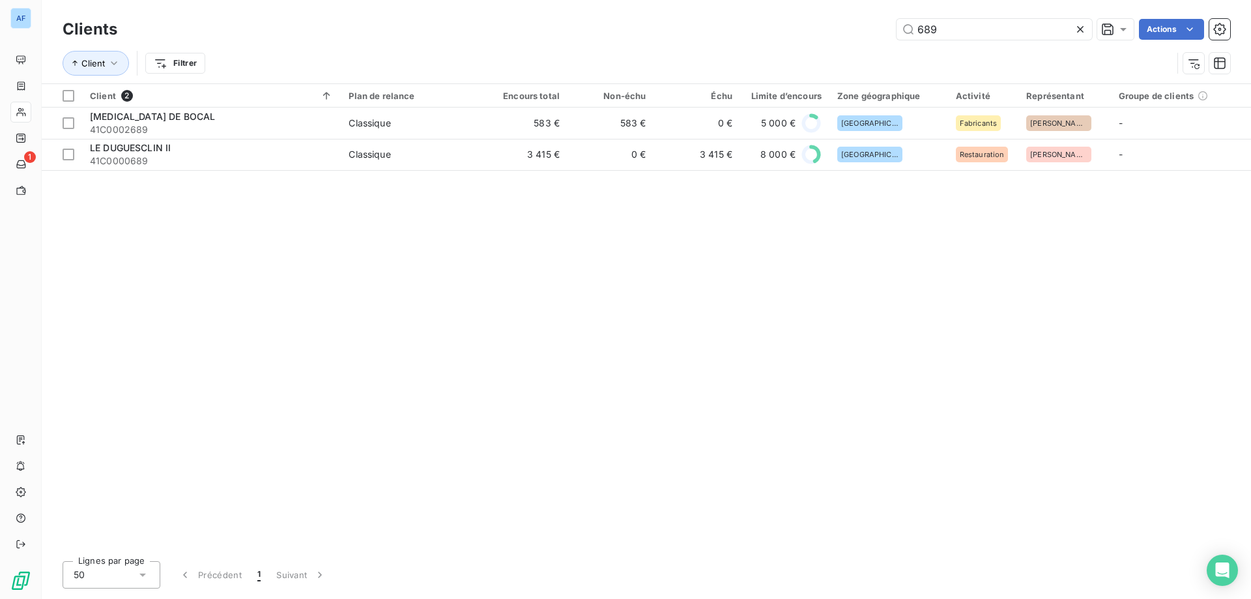
drag, startPoint x: 943, startPoint y: 28, endPoint x: 814, endPoint y: 16, distance: 128.9
click at [814, 16] on div "Clients 689 Actions" at bounding box center [646, 29] width 1167 height 27
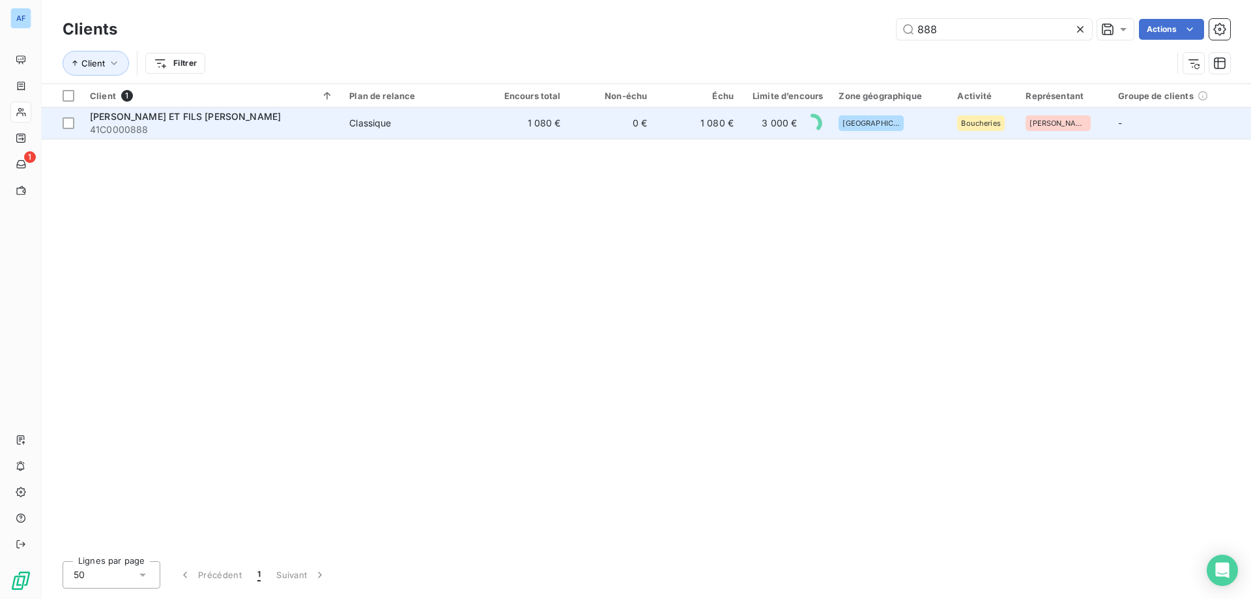
type input "888"
click at [291, 115] on div "[PERSON_NAME] ET FILS [PERSON_NAME]" at bounding box center [212, 116] width 244 height 13
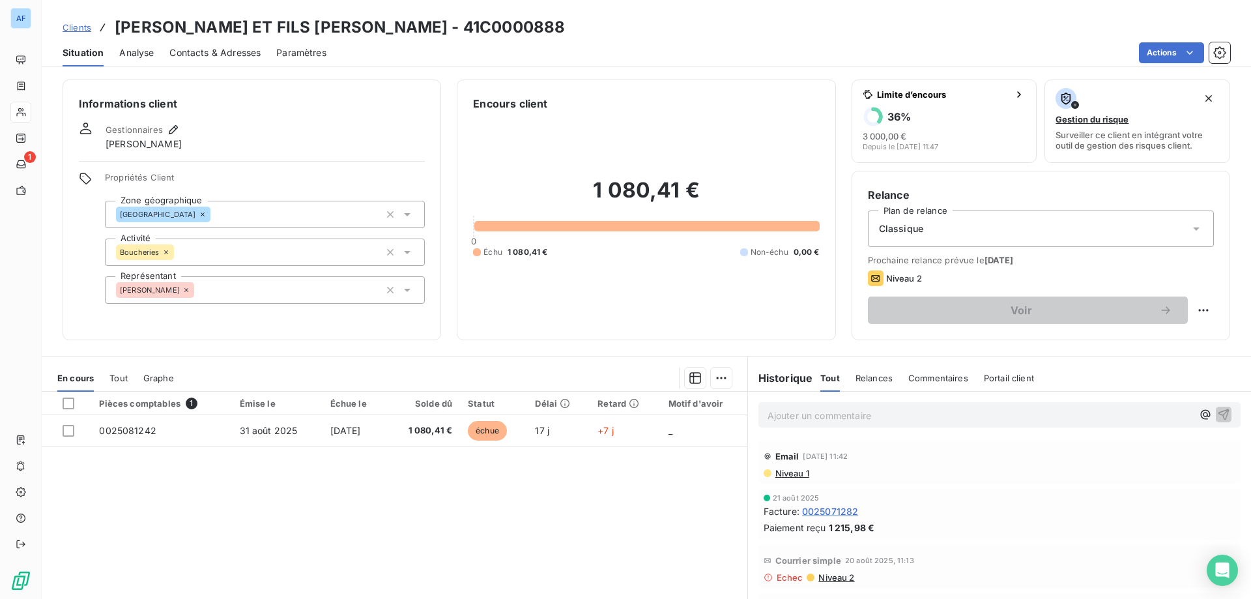
click at [78, 27] on span "Clients" at bounding box center [77, 27] width 29 height 10
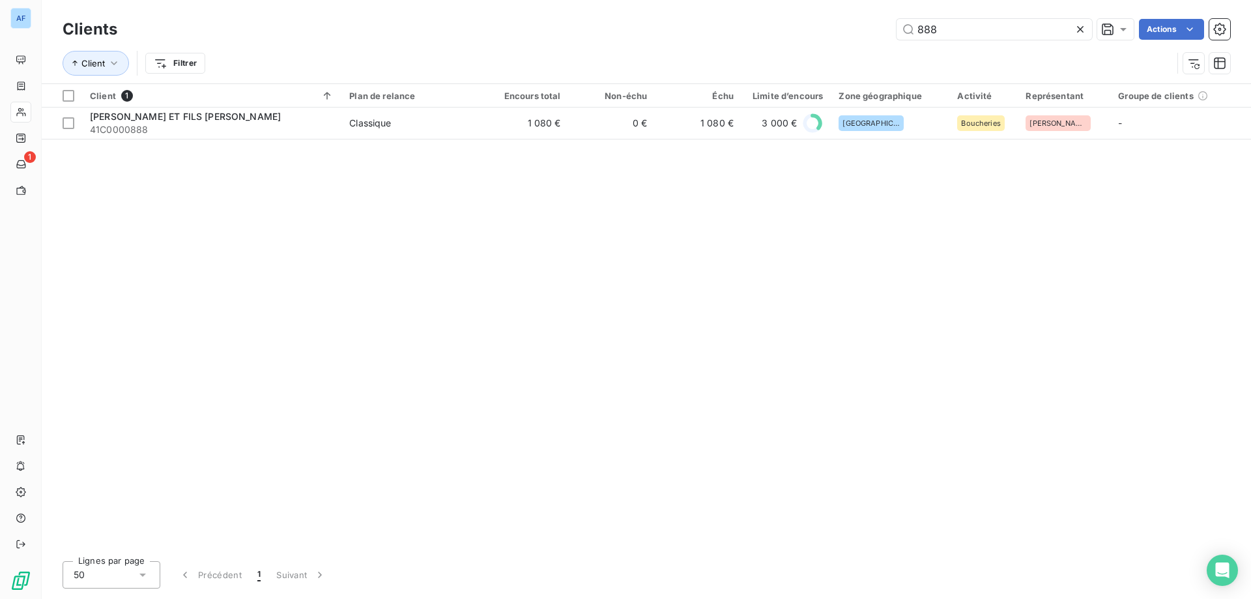
drag, startPoint x: 958, startPoint y: 36, endPoint x: 668, endPoint y: 36, distance: 289.9
click at [686, 36] on div "888 Actions" at bounding box center [681, 29] width 1097 height 21
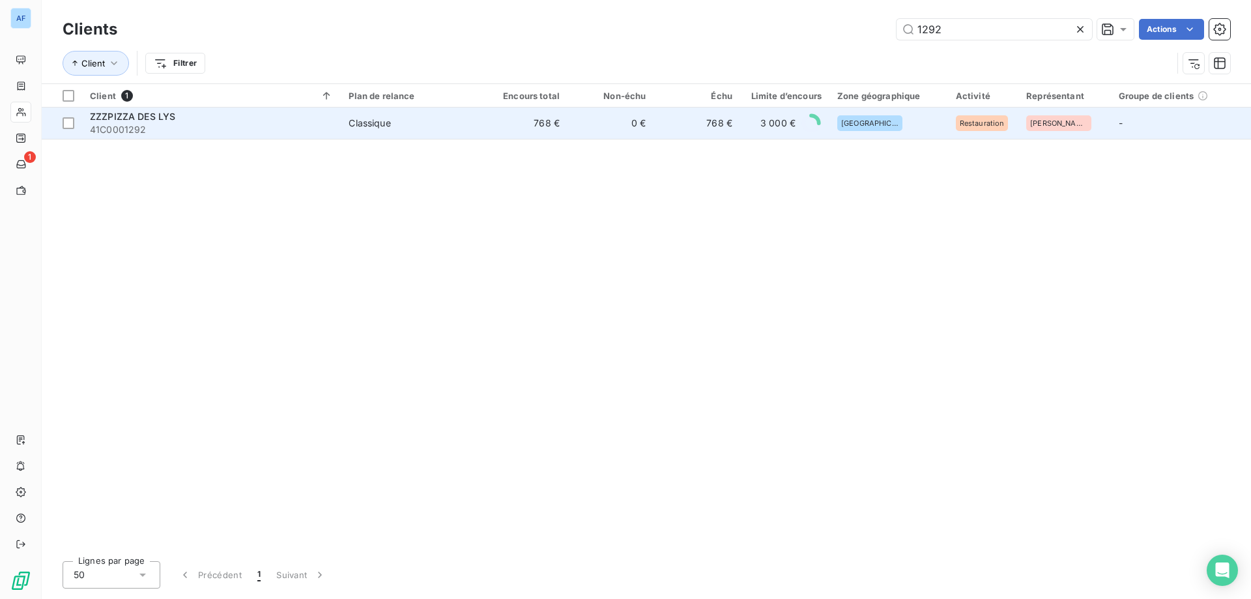
type input "1292"
click at [588, 122] on td "0 €" at bounding box center [610, 122] width 86 height 31
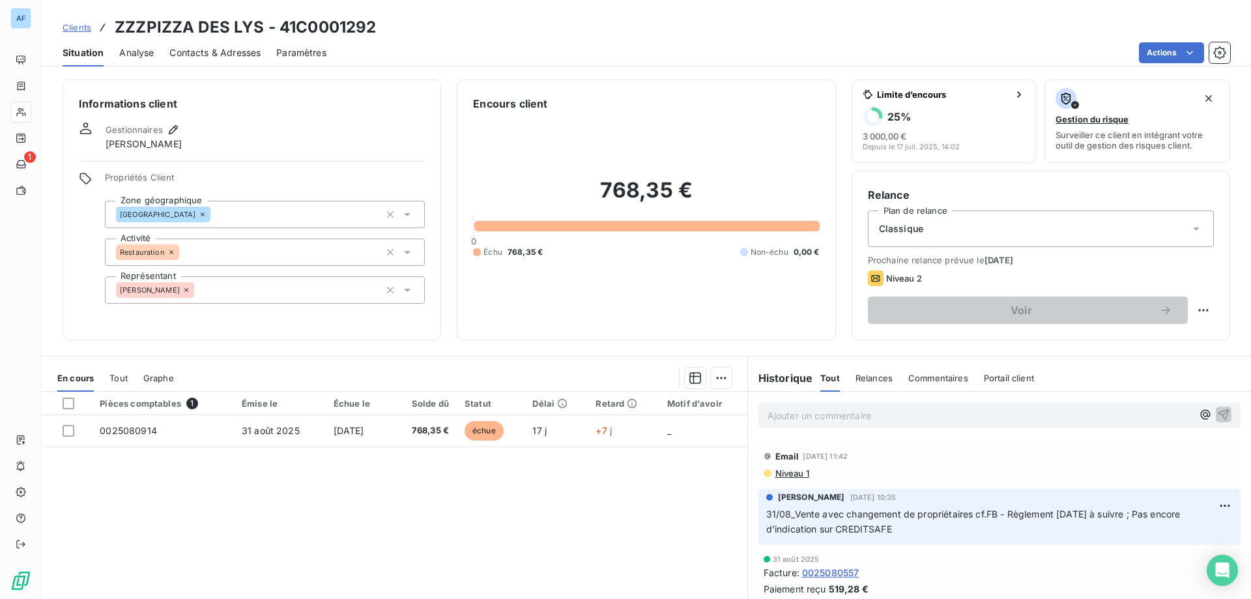
click at [889, 412] on p "Ajouter un commentaire ﻿" at bounding box center [979, 415] width 425 height 16
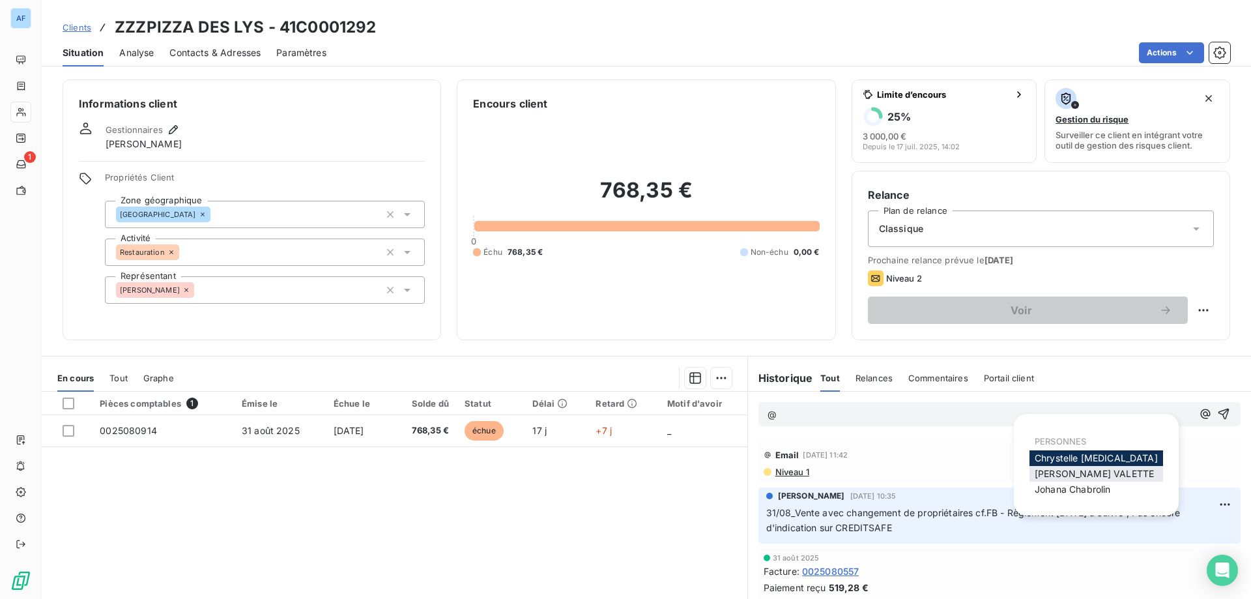
click at [1085, 468] on span "[PERSON_NAME]" at bounding box center [1093, 473] width 119 height 11
click at [1085, 468] on div "Niveau 1" at bounding box center [999, 471] width 472 height 10
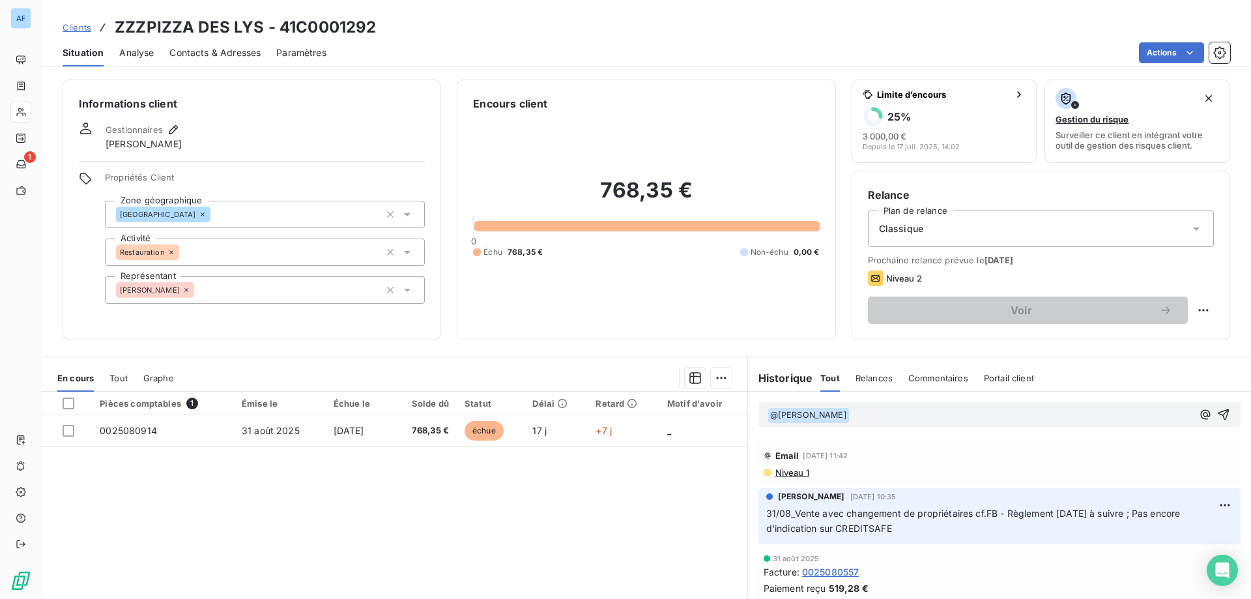
click at [900, 416] on p "﻿ @ [PERSON_NAME] ﻿ ﻿" at bounding box center [979, 415] width 425 height 16
drag, startPoint x: 900, startPoint y: 416, endPoint x: 717, endPoint y: 414, distance: 183.7
click at [717, 414] on div "En cours Tout Graphe Pièces comptables 1 Émise le Échue le Solde dû Statut Déla…" at bounding box center [646, 519] width 1209 height 326
click at [1217, 415] on icon "button" at bounding box center [1223, 413] width 13 height 13
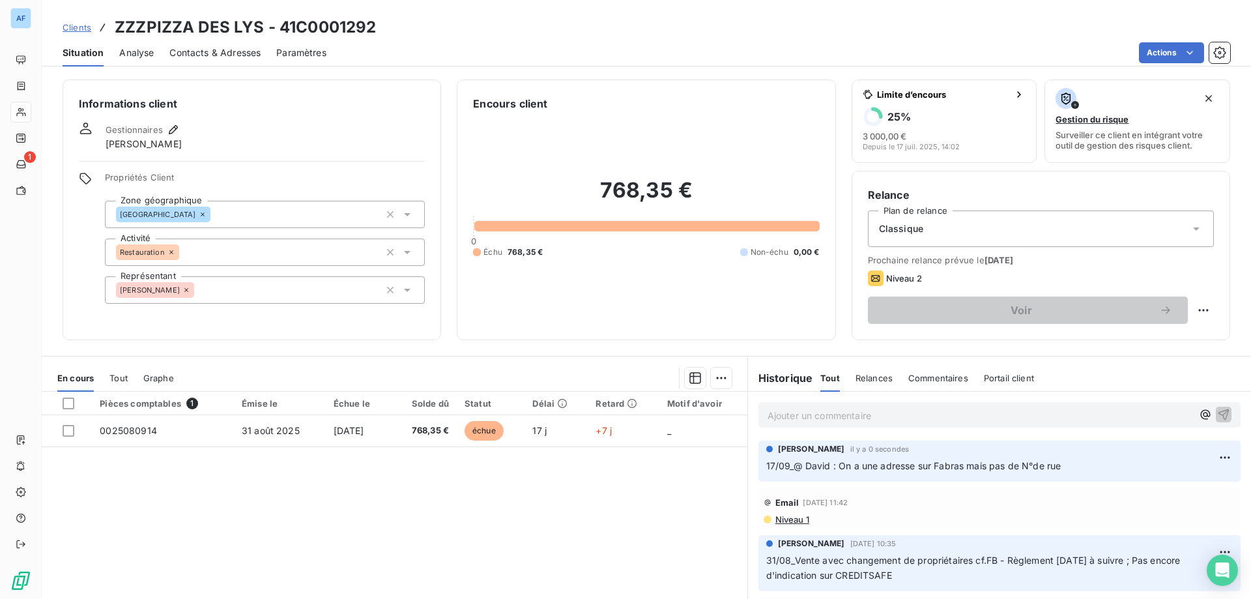
click at [82, 25] on span "Clients" at bounding box center [77, 27] width 29 height 10
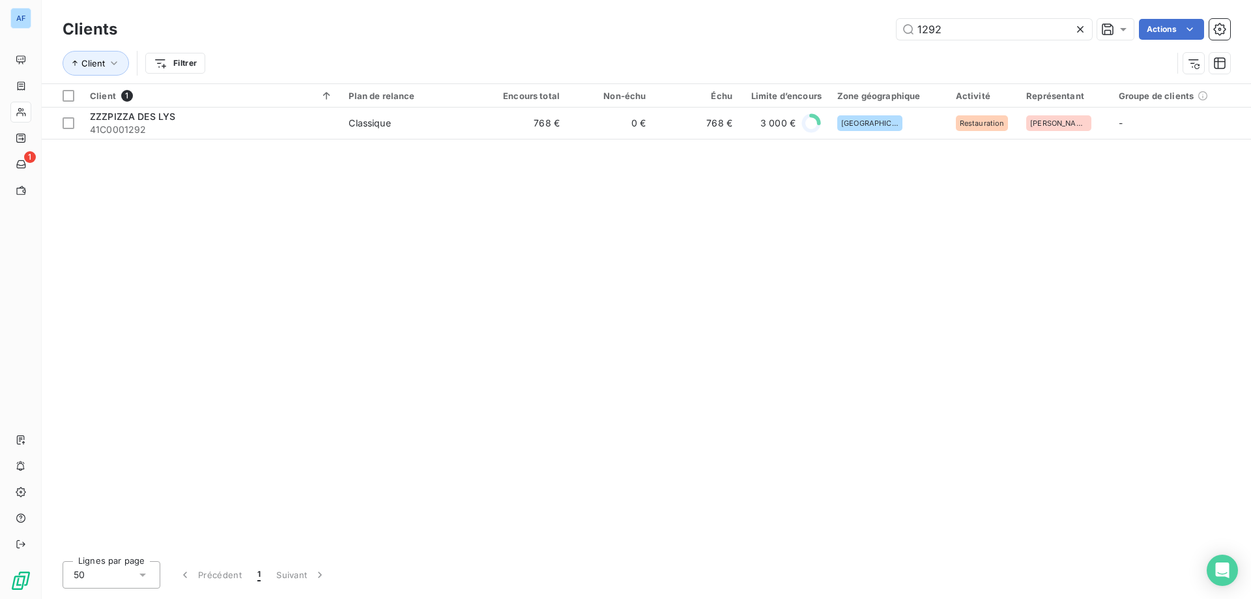
click at [1078, 28] on icon at bounding box center [1080, 29] width 7 height 7
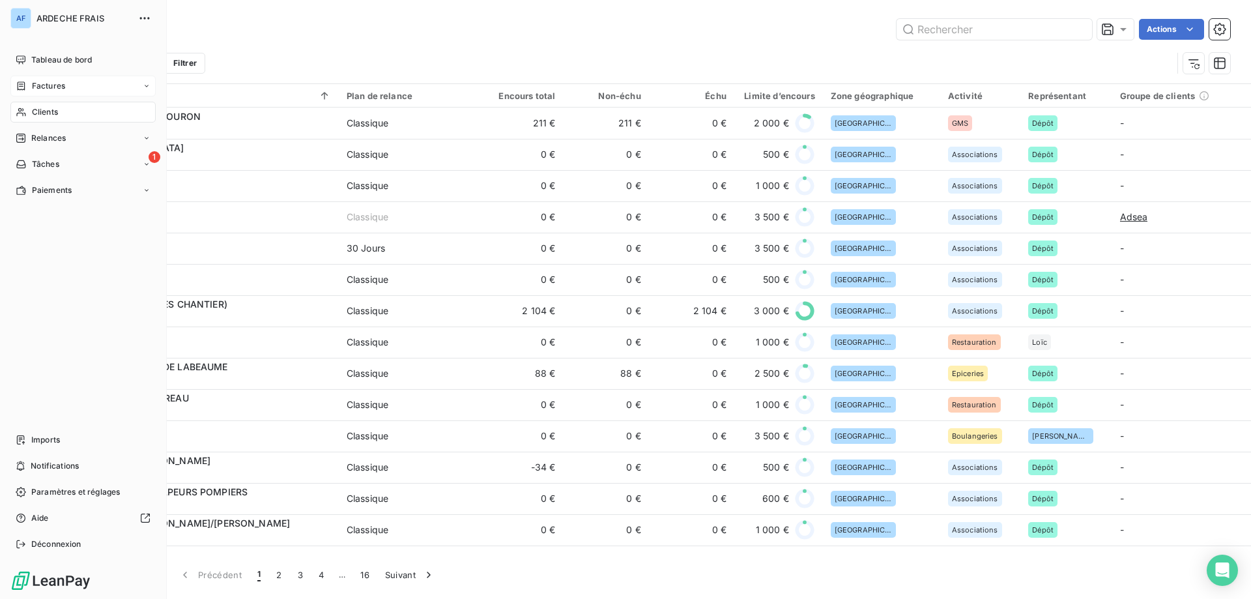
click at [20, 82] on icon at bounding box center [22, 85] width 8 height 8
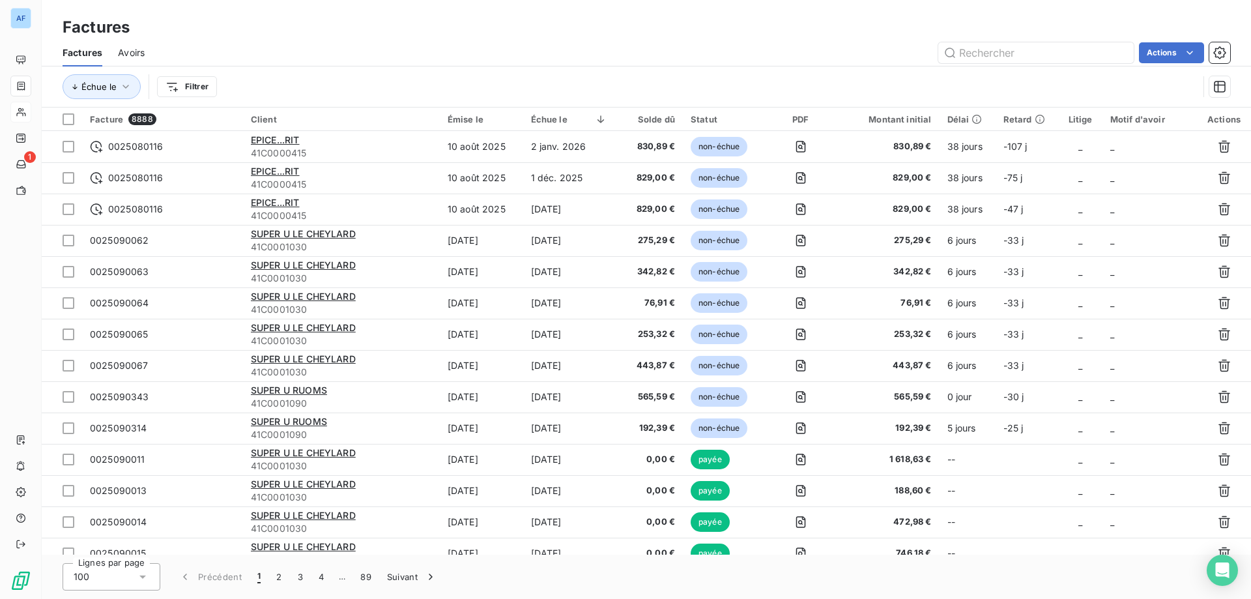
click at [129, 51] on span "Avoirs" at bounding box center [131, 52] width 27 height 13
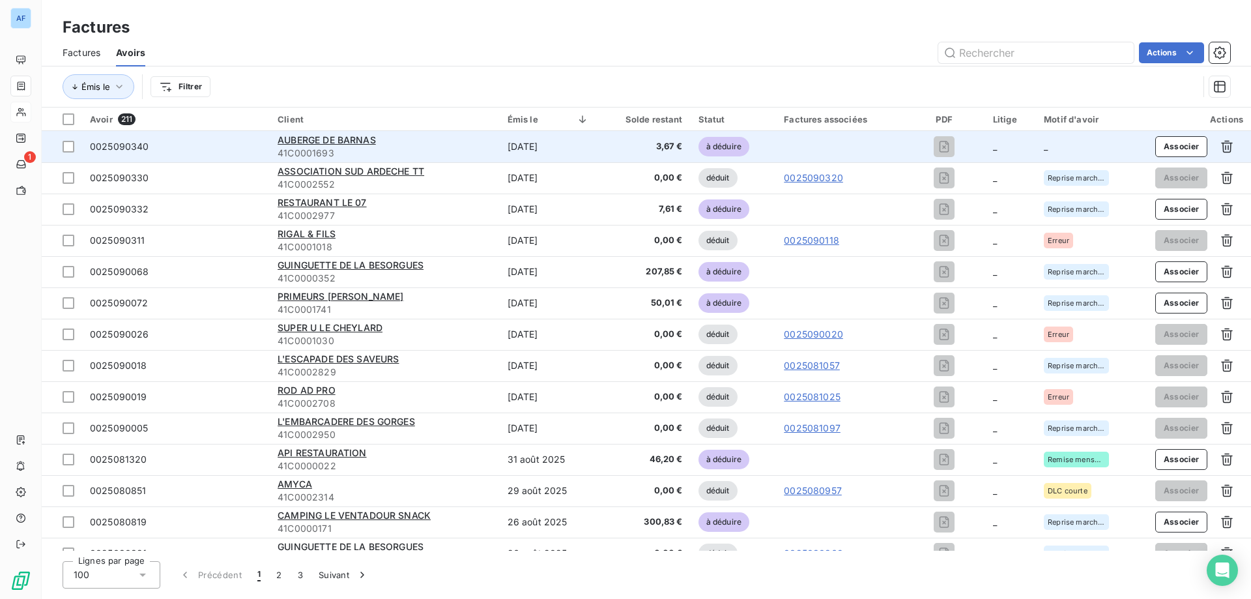
click at [470, 143] on div "AUBERGE DE BARNAS" at bounding box center [384, 140] width 214 height 13
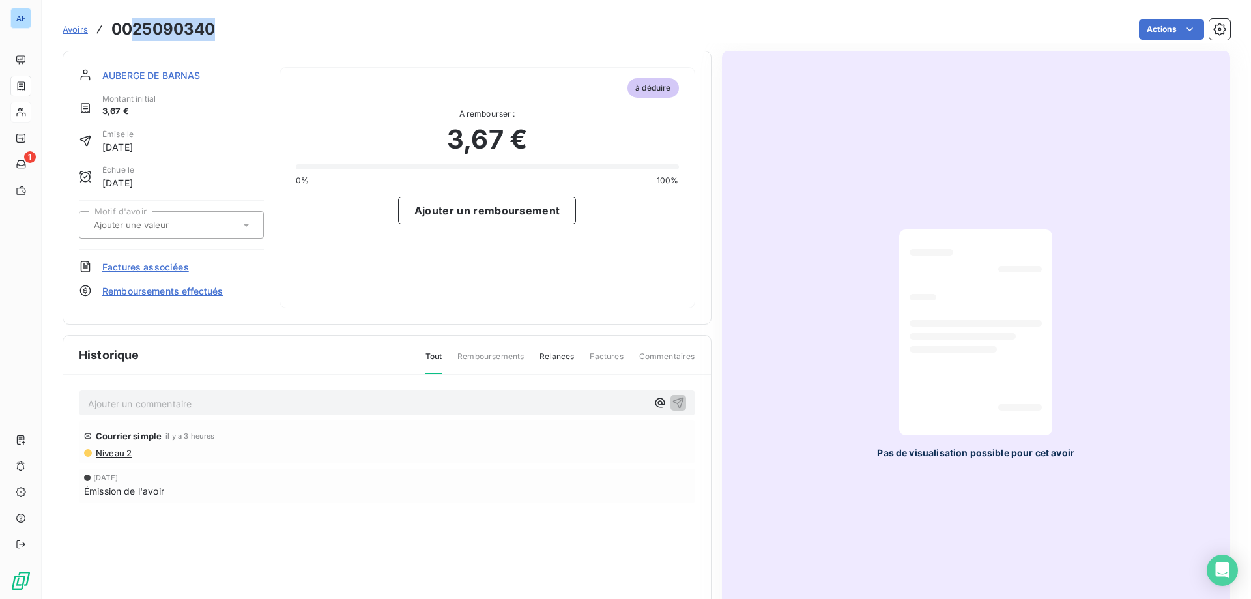
drag, startPoint x: 135, startPoint y: 29, endPoint x: 212, endPoint y: 30, distance: 76.9
click at [212, 30] on h3 "0025090340" at bounding box center [163, 29] width 104 height 23
copy h3 "25090340"
click at [192, 223] on input "text" at bounding box center [157, 225] width 131 height 12
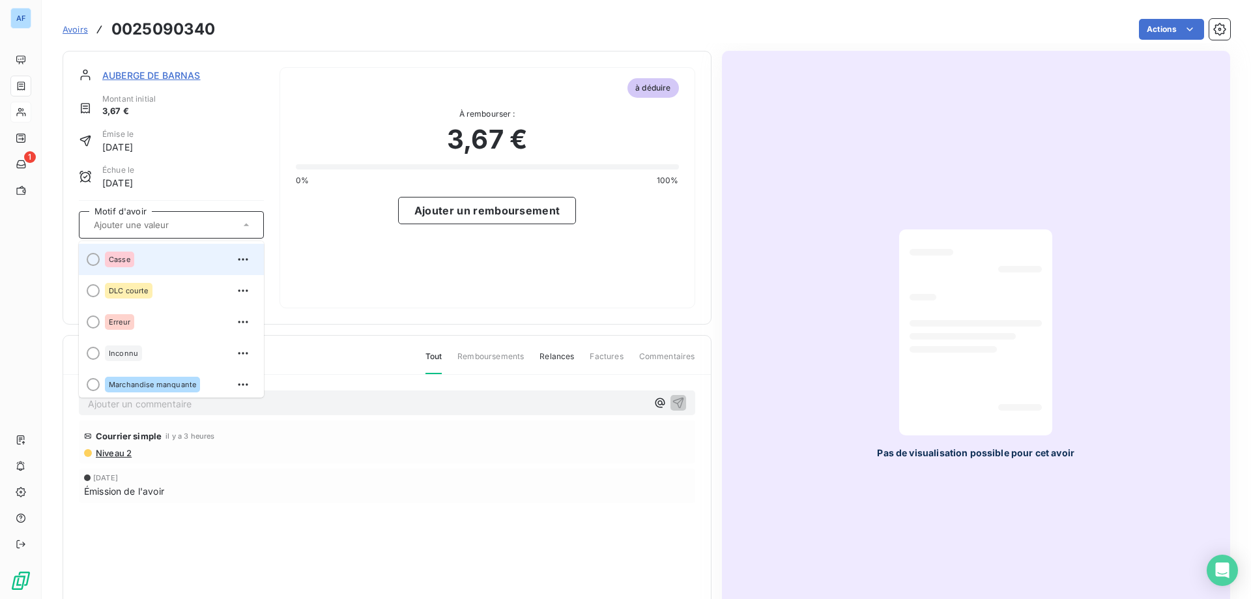
click at [134, 259] on div "Casse" at bounding box center [179, 259] width 149 height 21
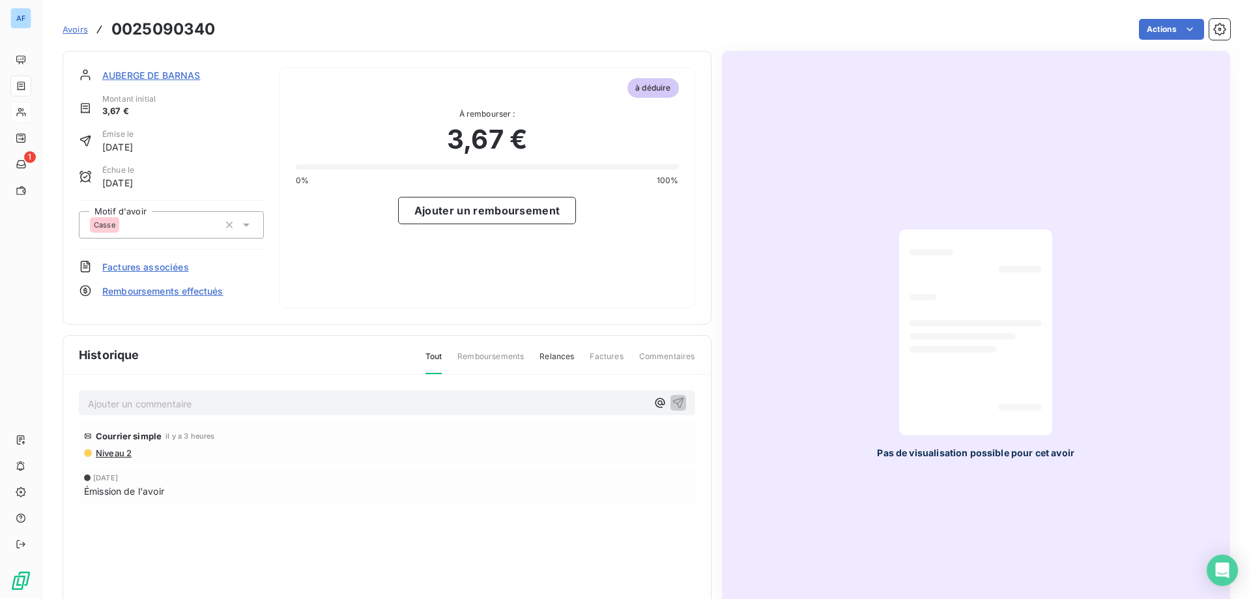
click at [79, 34] on span "Avoirs" at bounding box center [75, 29] width 25 height 10
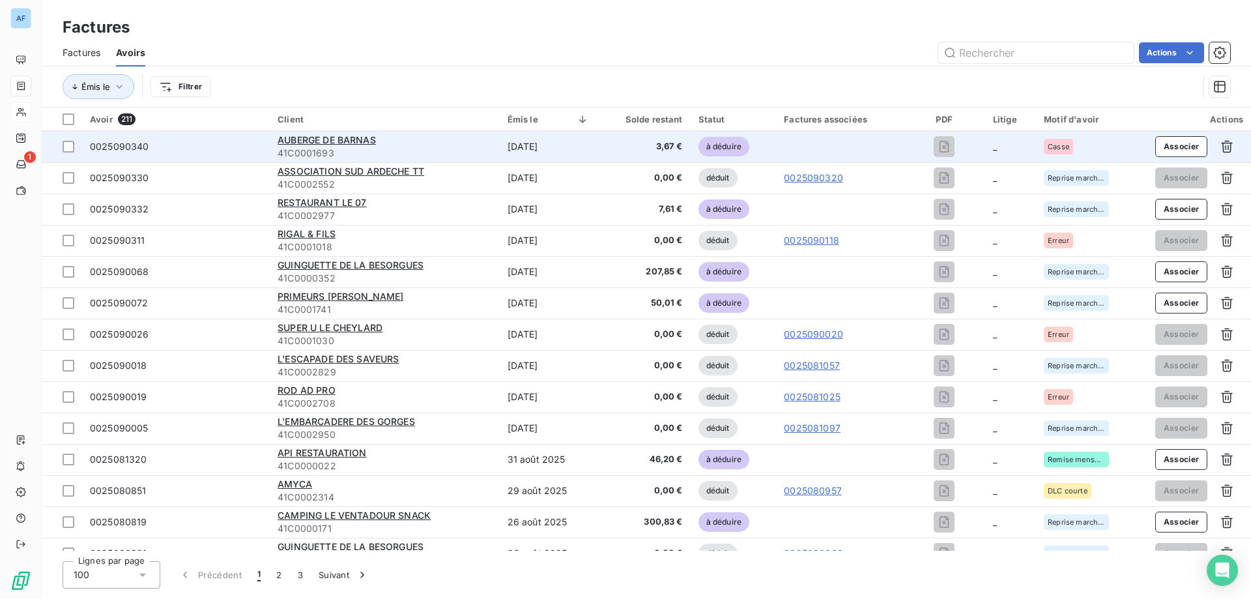
click at [839, 152] on td at bounding box center [839, 146] width 127 height 31
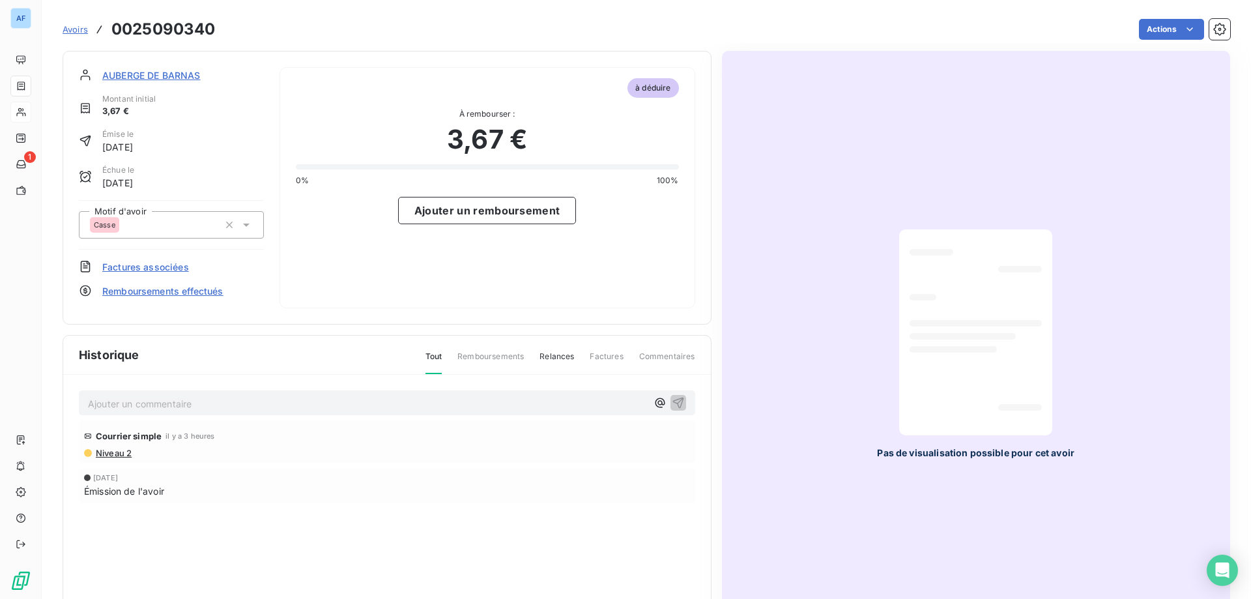
click at [166, 268] on span "Factures associées" at bounding box center [145, 267] width 87 height 14
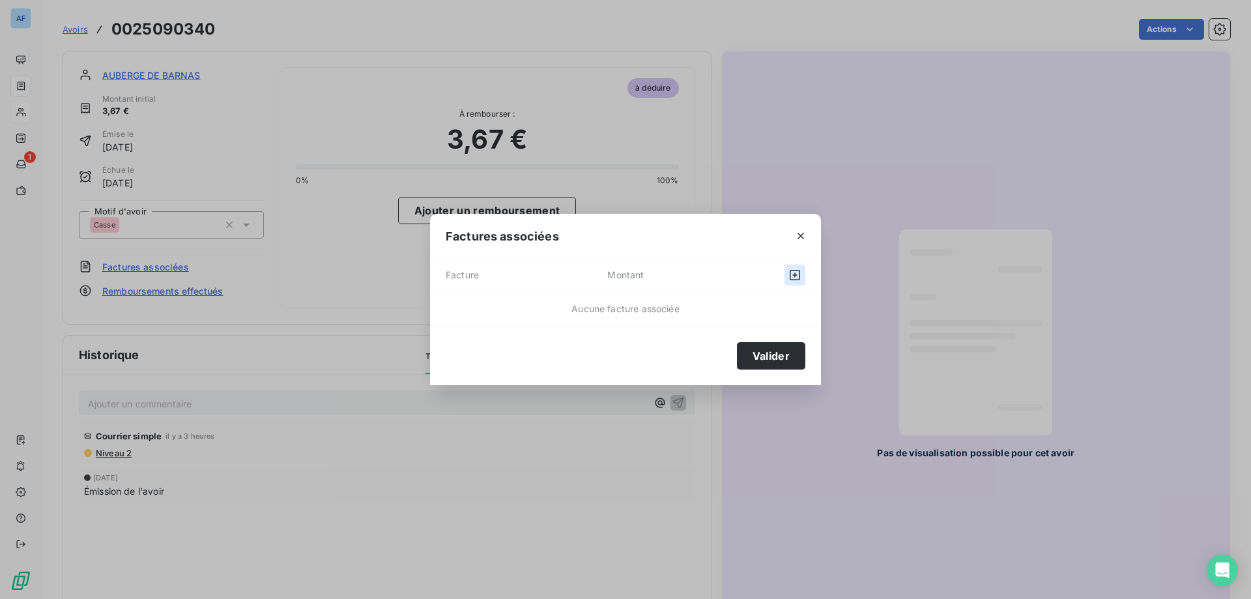
click at [796, 274] on icon "button" at bounding box center [794, 274] width 13 height 13
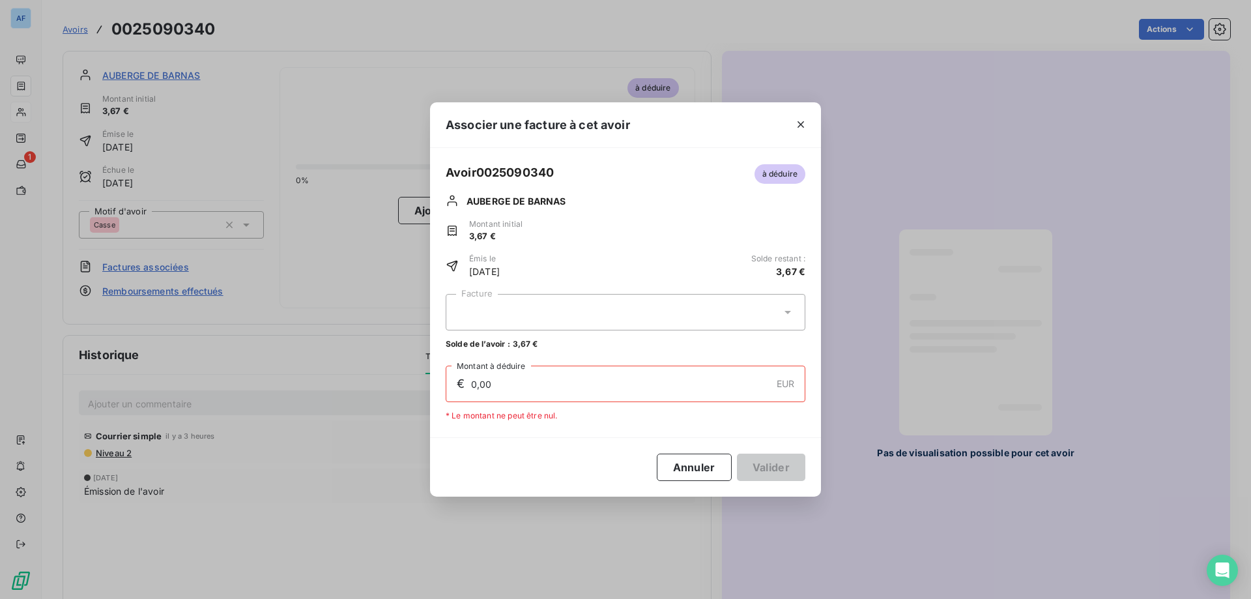
click at [656, 314] on div at bounding box center [626, 312] width 360 height 36
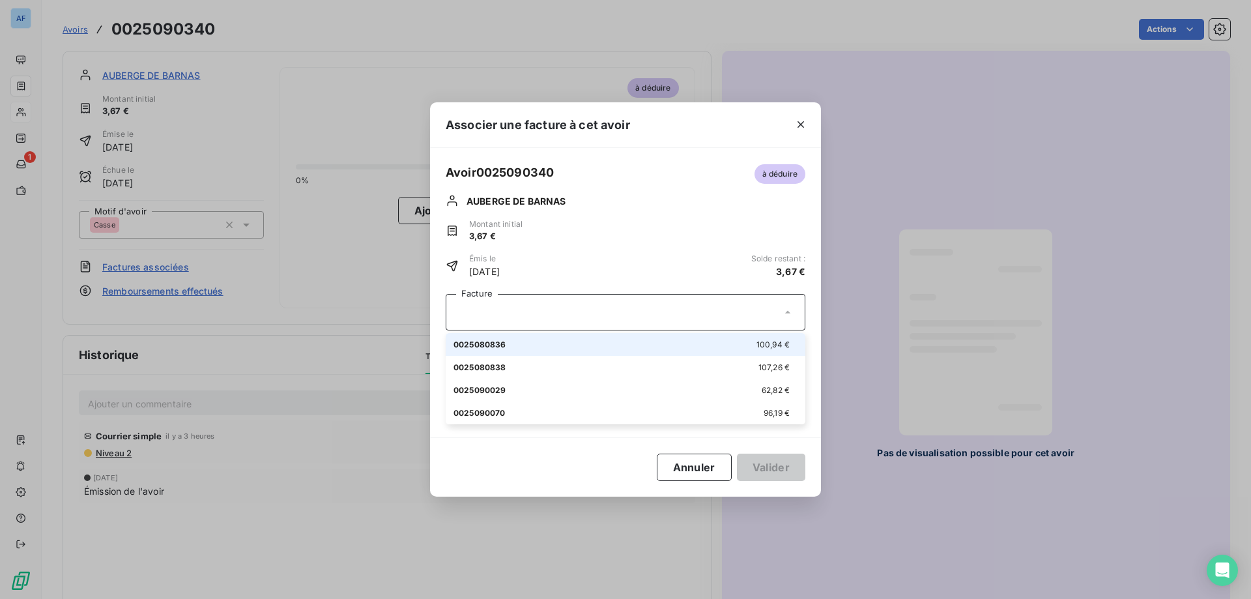
click at [656, 314] on div at bounding box center [626, 312] width 360 height 36
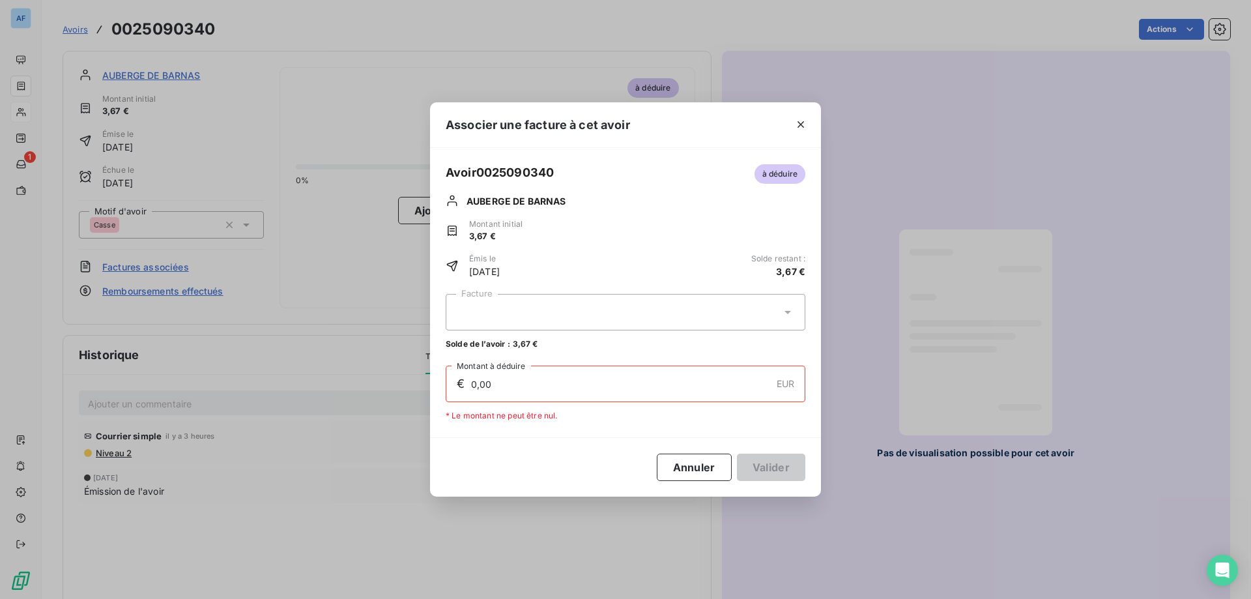
click at [582, 318] on div at bounding box center [626, 312] width 360 height 36
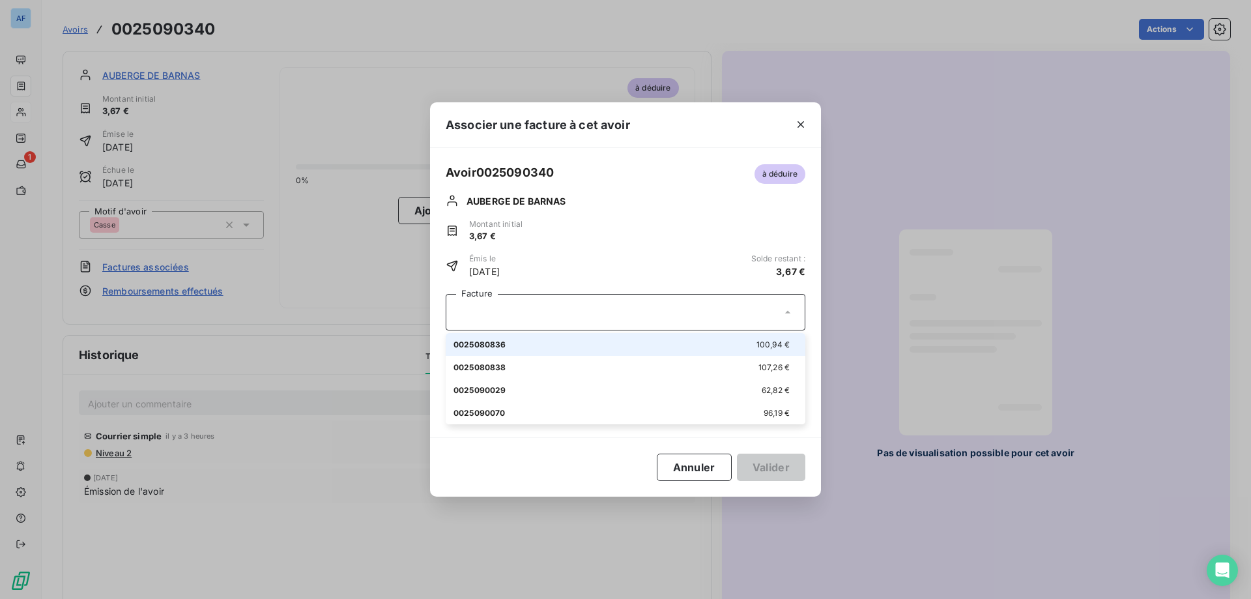
click at [561, 343] on div "0025080836 100,94 €" at bounding box center [625, 344] width 344 height 12
type input "3,67"
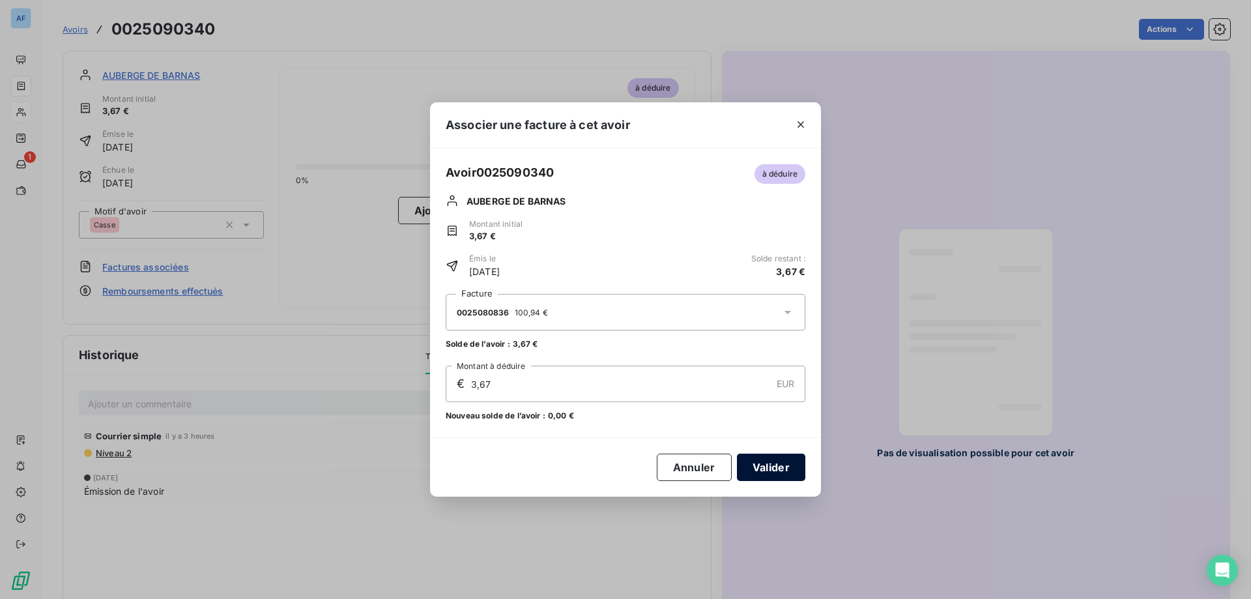
click at [762, 473] on button "Valider" at bounding box center [771, 466] width 68 height 27
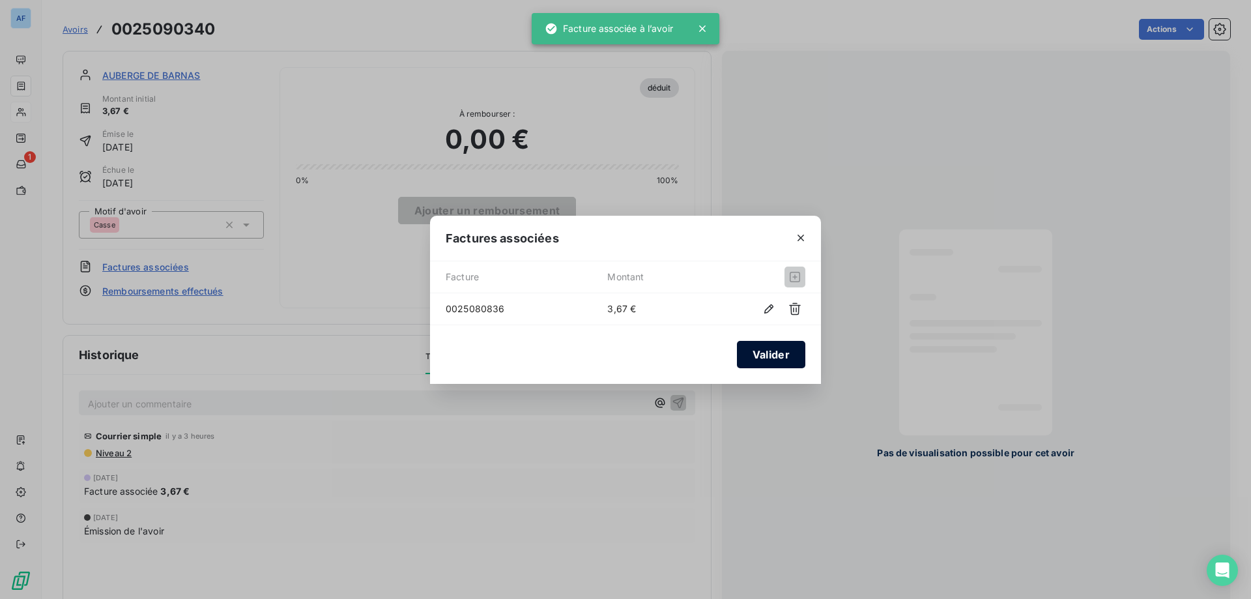
click at [785, 343] on button "Valider" at bounding box center [771, 354] width 68 height 27
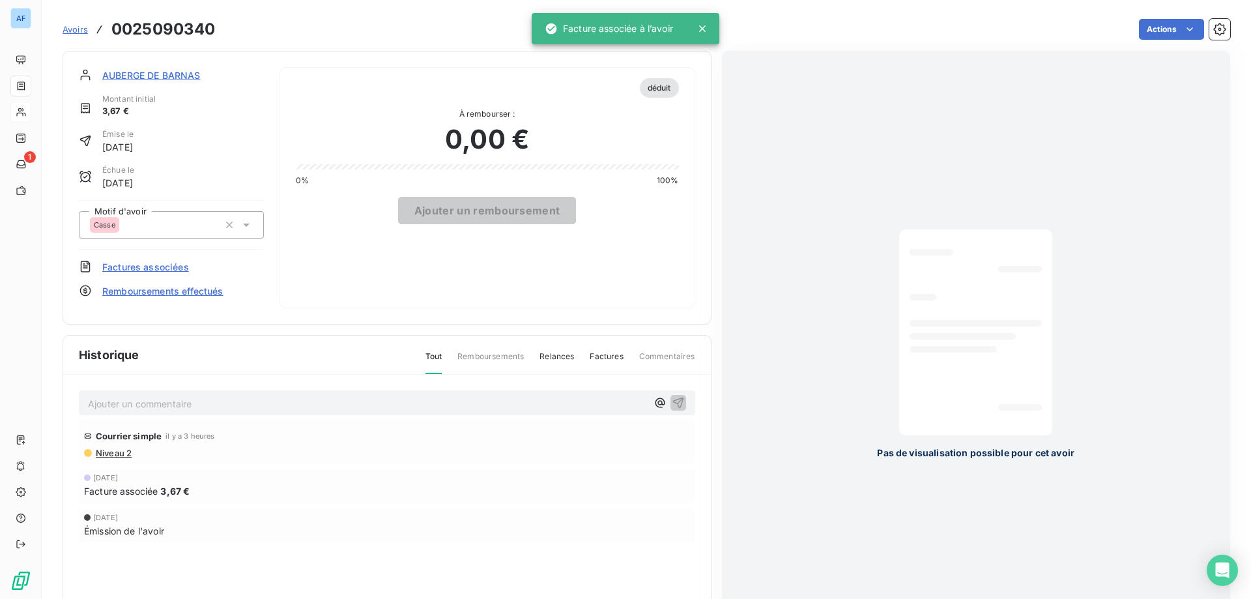
click at [77, 36] on div "Avoirs 0025090340" at bounding box center [139, 29] width 152 height 23
click at [77, 32] on span "Avoirs" at bounding box center [75, 29] width 25 height 10
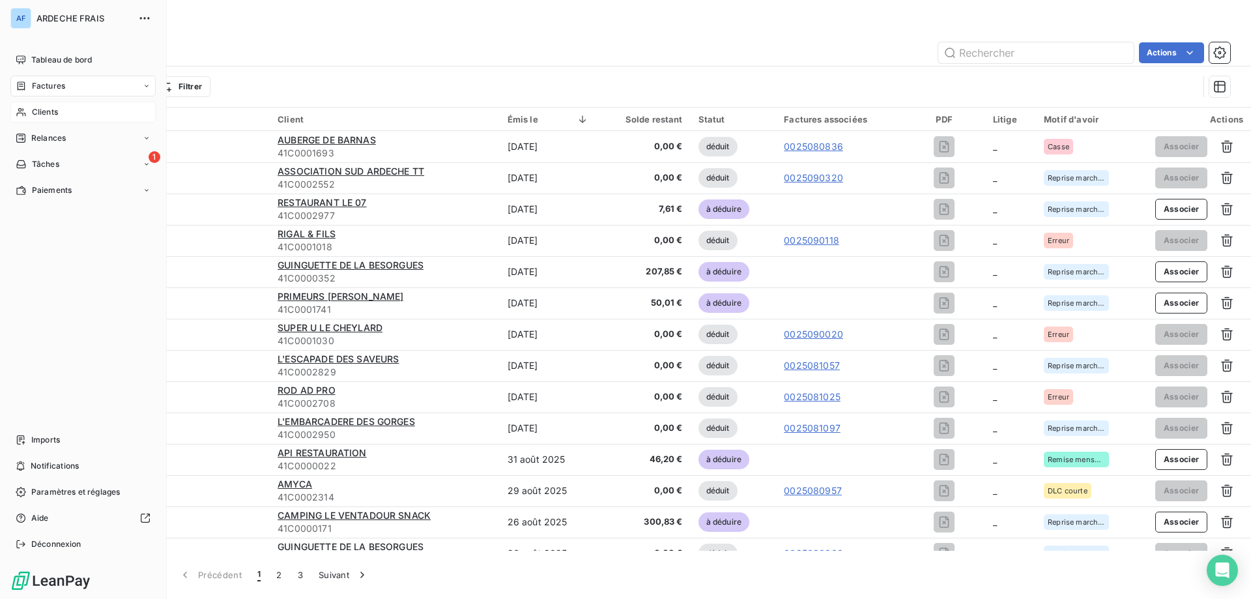
click at [26, 105] on div "Clients" at bounding box center [82, 112] width 145 height 21
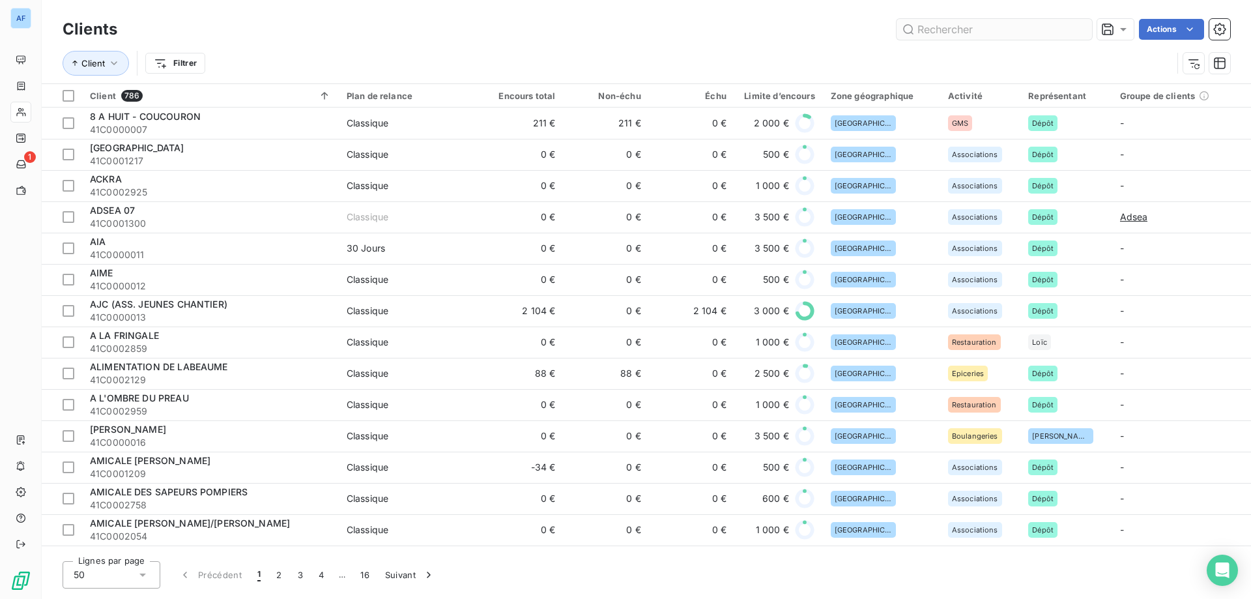
click at [930, 27] on input "text" at bounding box center [993, 29] width 195 height 21
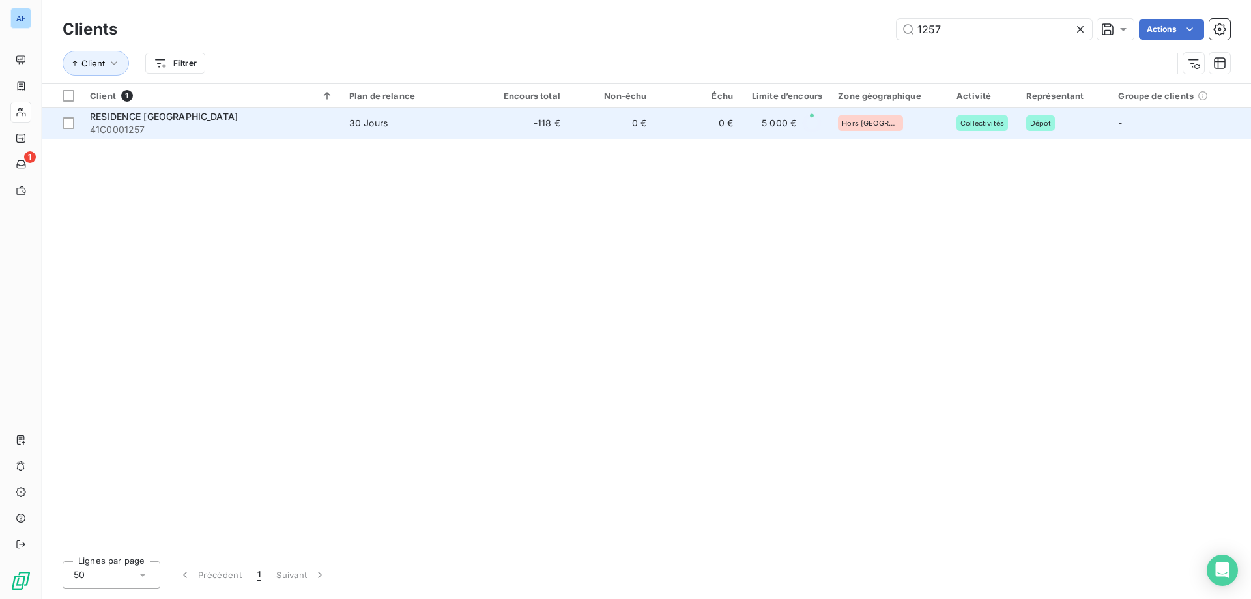
type input "1257"
click at [618, 123] on td "0 €" at bounding box center [611, 122] width 87 height 31
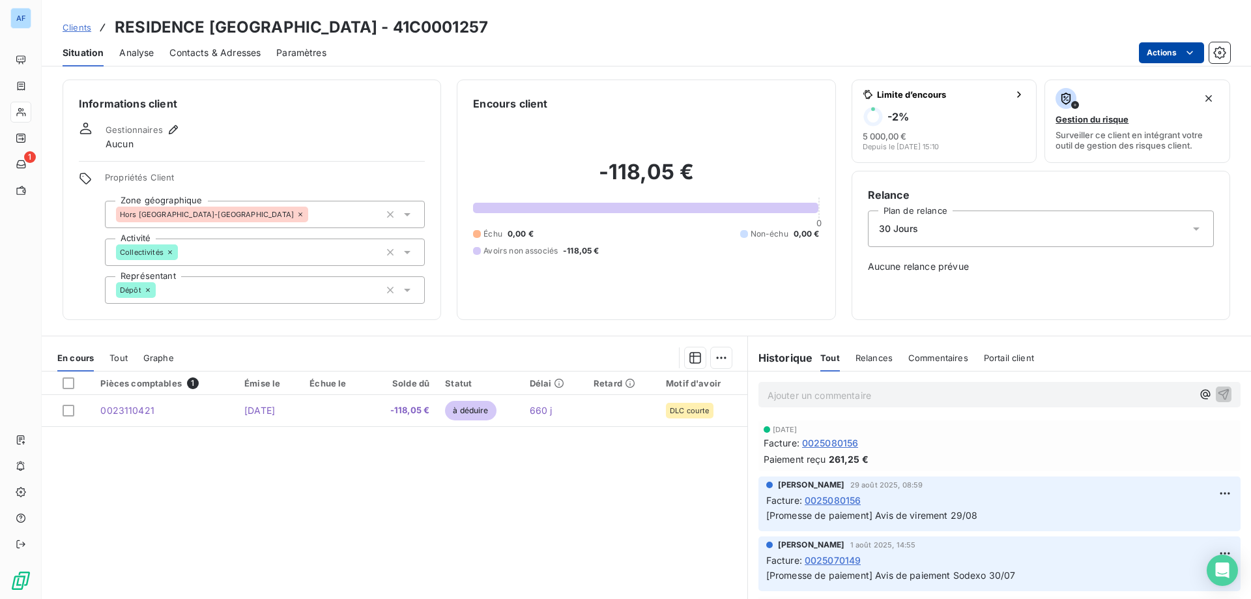
click at [1151, 49] on html "AF 1 Clients RESIDENCE SAINT JOSEPH - 41C0001257 Situation Analyse Contacts & A…" at bounding box center [625, 299] width 1251 height 599
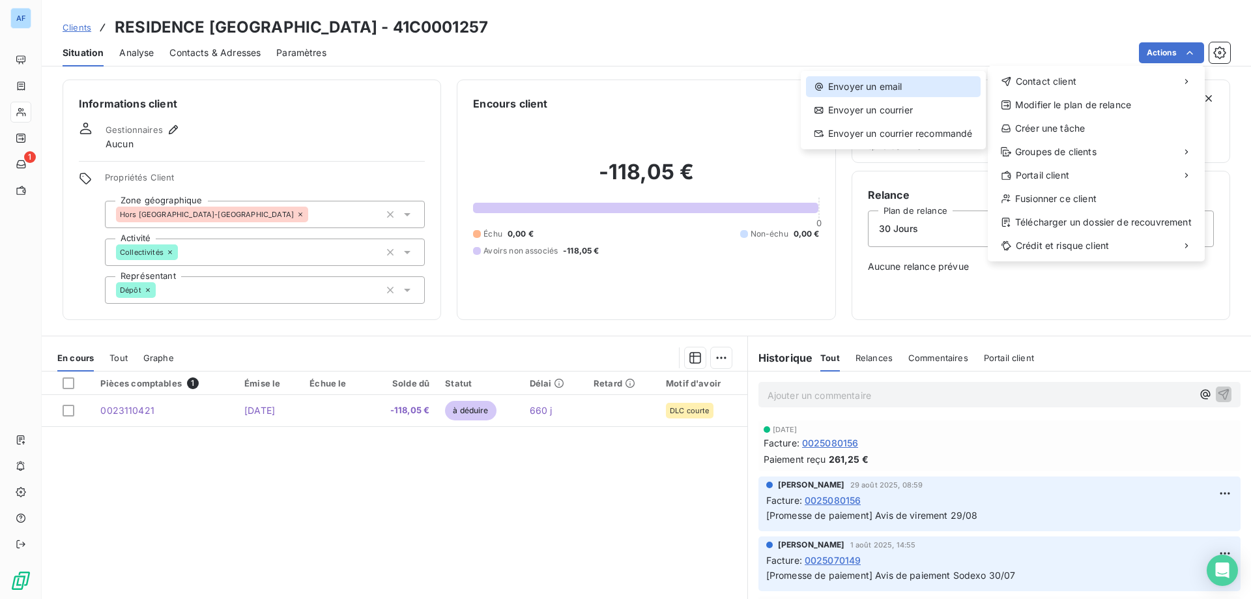
click at [936, 86] on div "Envoyer un email" at bounding box center [893, 86] width 175 height 21
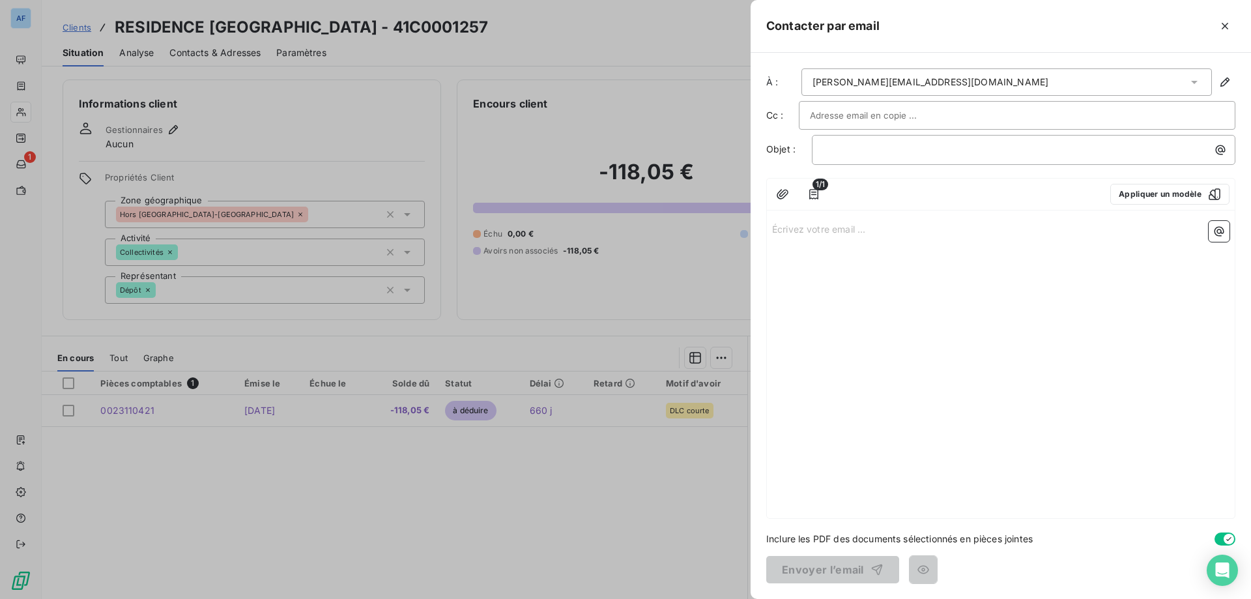
click at [896, 116] on input "text" at bounding box center [880, 116] width 140 height 20
click at [898, 88] on div "[PERSON_NAME][EMAIL_ADDRESS][DOMAIN_NAME]" at bounding box center [930, 82] width 236 height 13
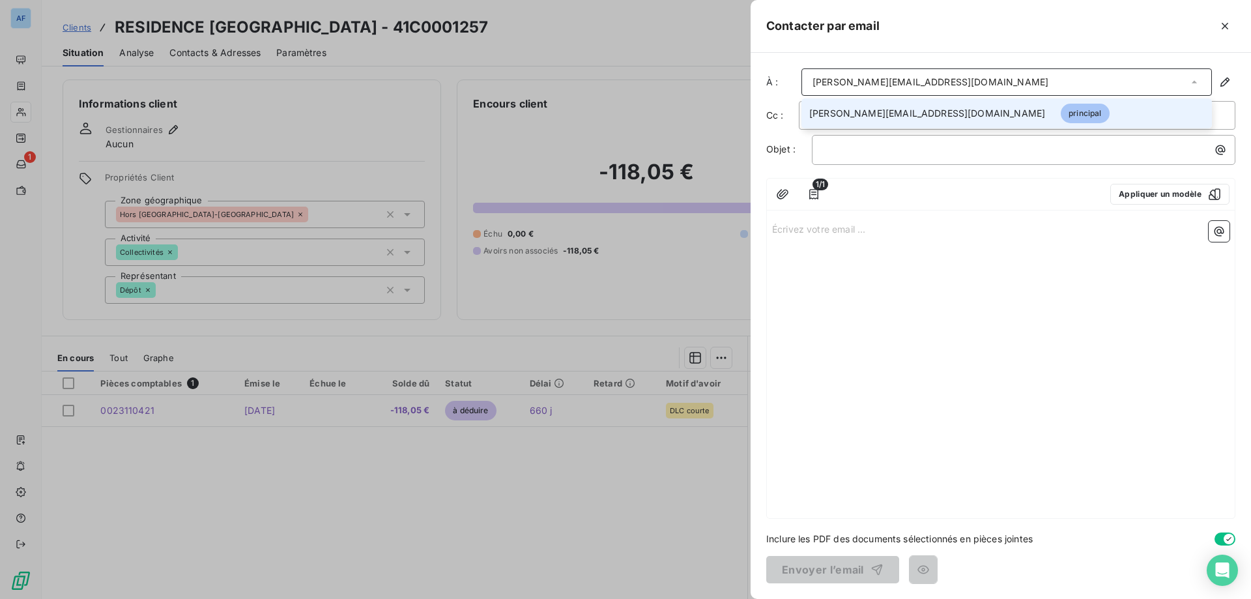
click at [898, 88] on div "[PERSON_NAME][EMAIL_ADDRESS][DOMAIN_NAME]" at bounding box center [930, 82] width 236 height 13
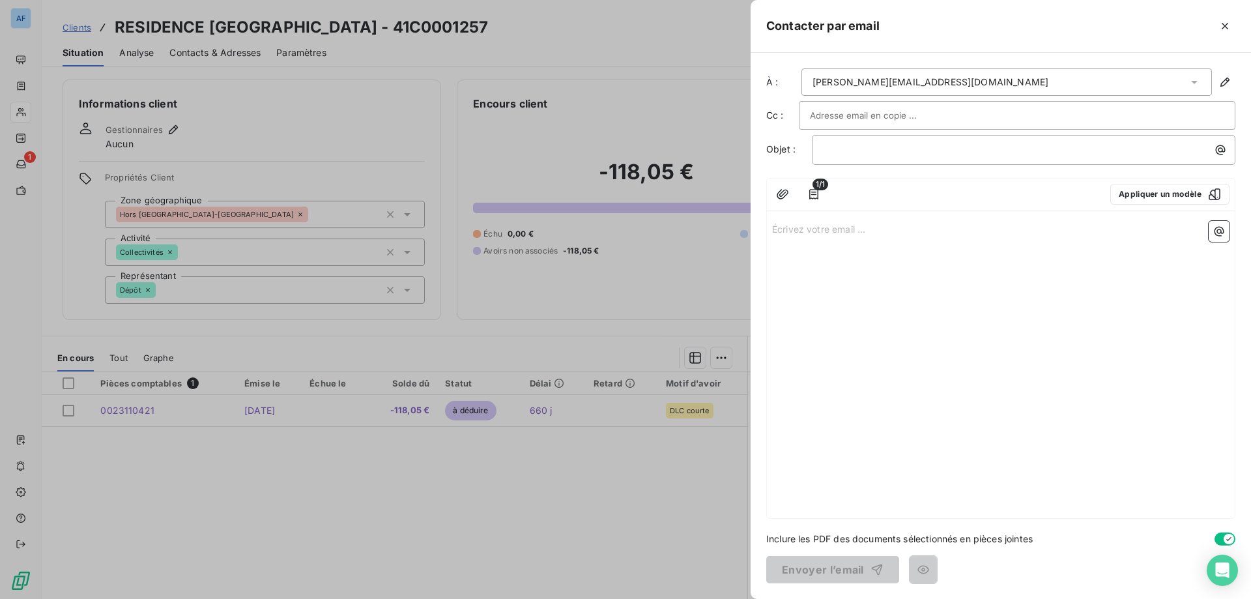
click at [892, 158] on div "﻿" at bounding box center [1023, 150] width 423 height 30
click at [906, 147] on p "﻿" at bounding box center [1027, 149] width 408 height 15
click at [1225, 23] on icon "button" at bounding box center [1224, 26] width 13 height 13
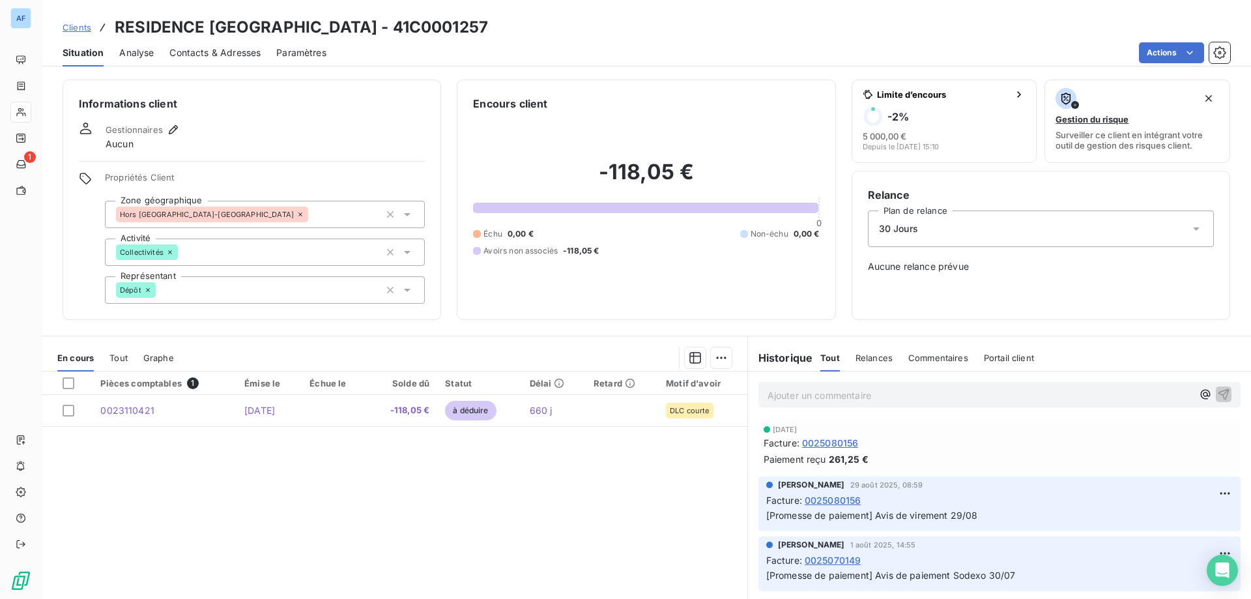
click at [68, 23] on span "Clients" at bounding box center [77, 27] width 29 height 10
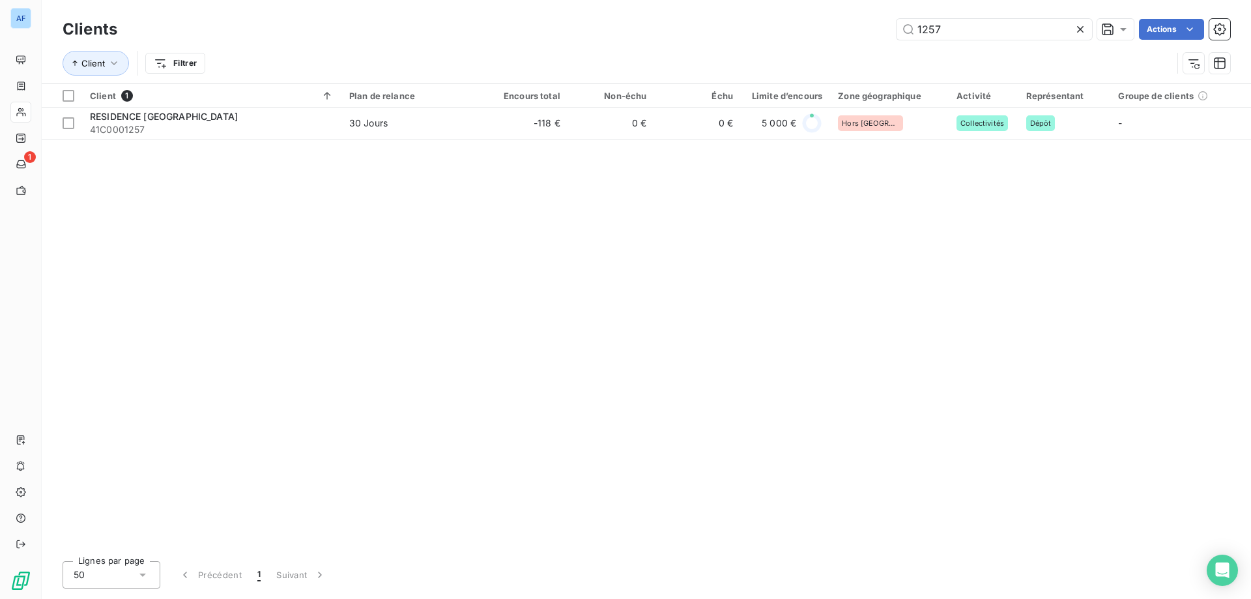
click at [1075, 38] on div at bounding box center [1082, 29] width 18 height 21
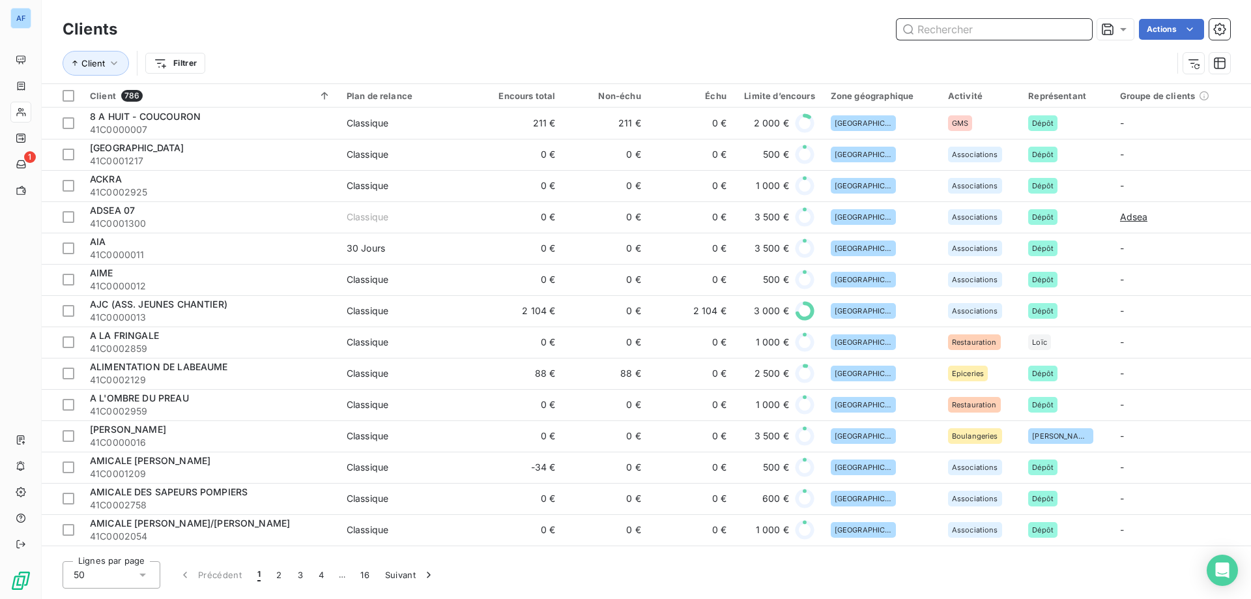
click at [949, 33] on input "text" at bounding box center [993, 29] width 195 height 21
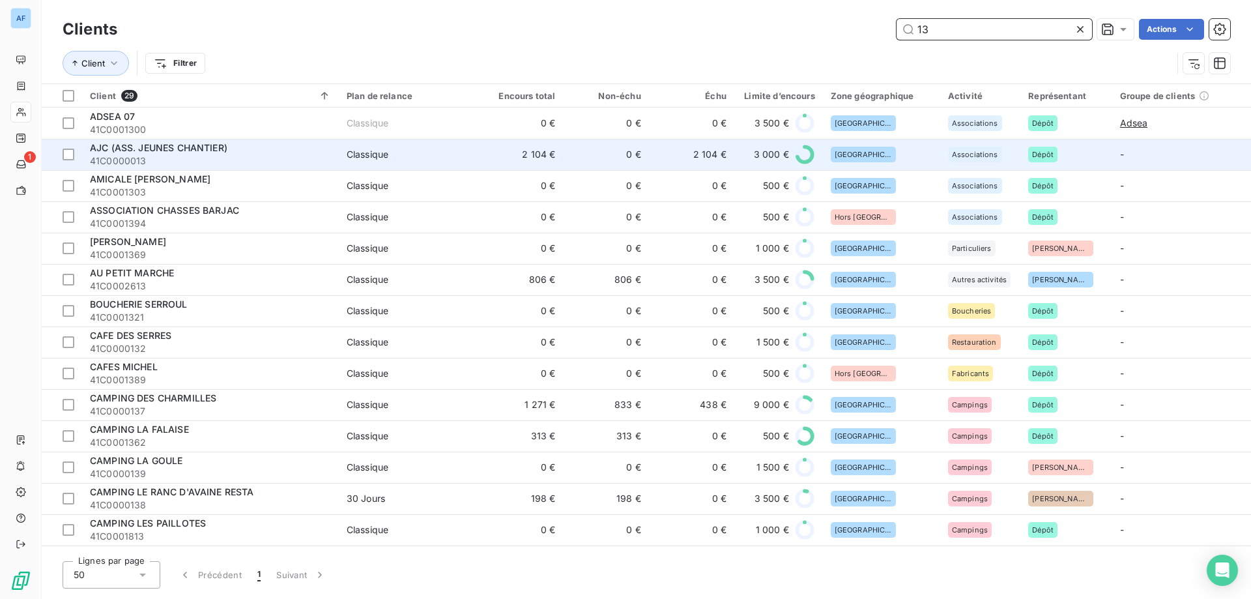
type input "13"
click at [267, 156] on span "41C0000013" at bounding box center [210, 160] width 241 height 13
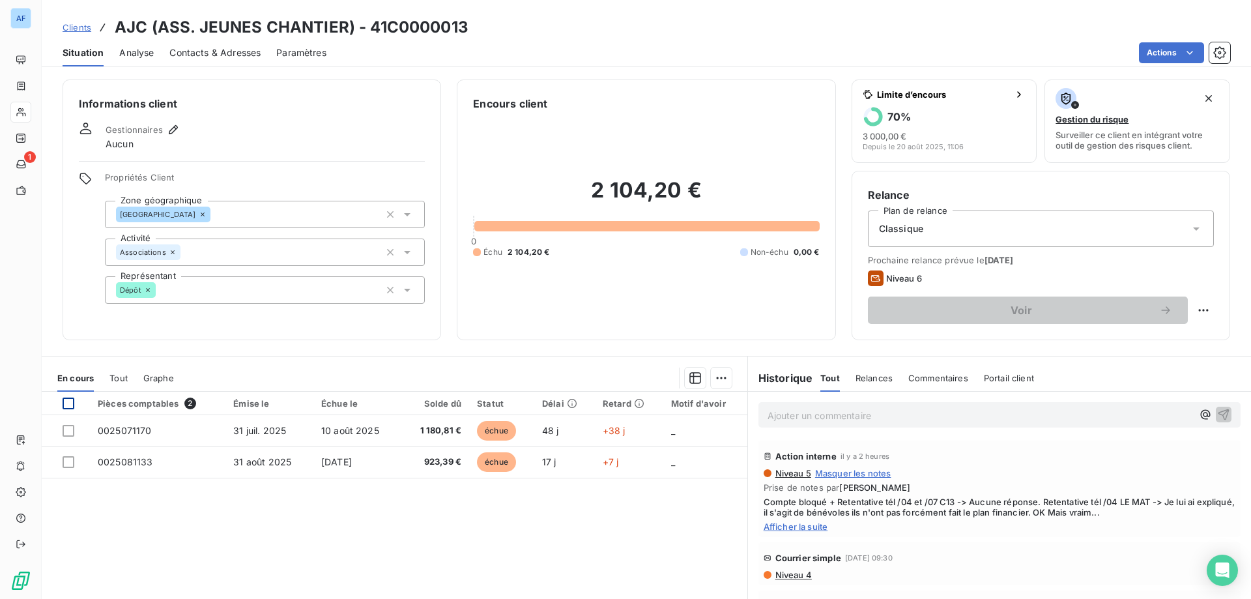
click at [64, 403] on div at bounding box center [69, 403] width 12 height 12
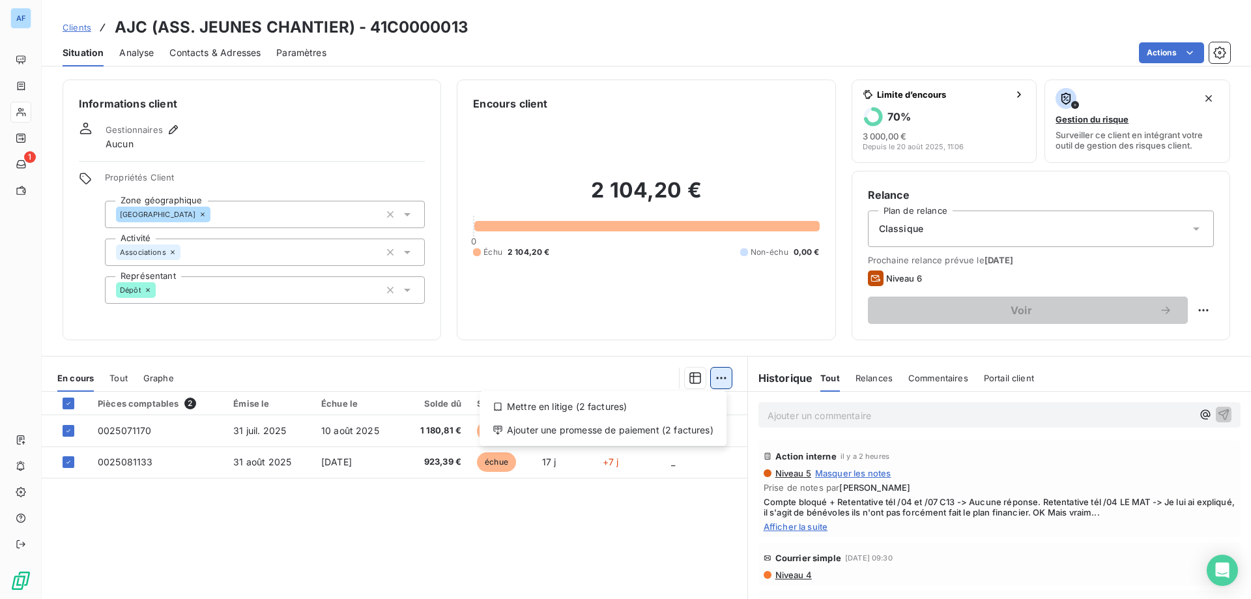
click at [716, 381] on html "AF 1 Clients AJC (ASS. JEUNES CHANTIER) - 41C0000013 Situation Analyse Contacts…" at bounding box center [625, 299] width 1251 height 599
click at [705, 430] on div "Ajouter une promesse de paiement (2 factures)" at bounding box center [603, 429] width 236 height 21
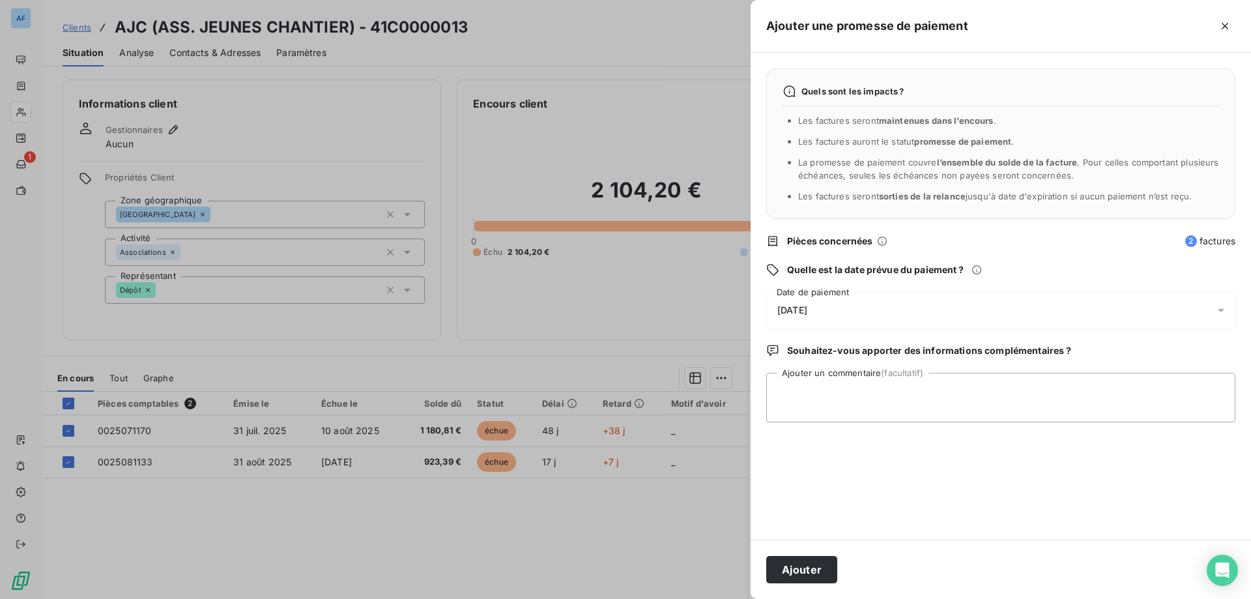
click at [858, 303] on div "[DATE]" at bounding box center [1000, 310] width 469 height 36
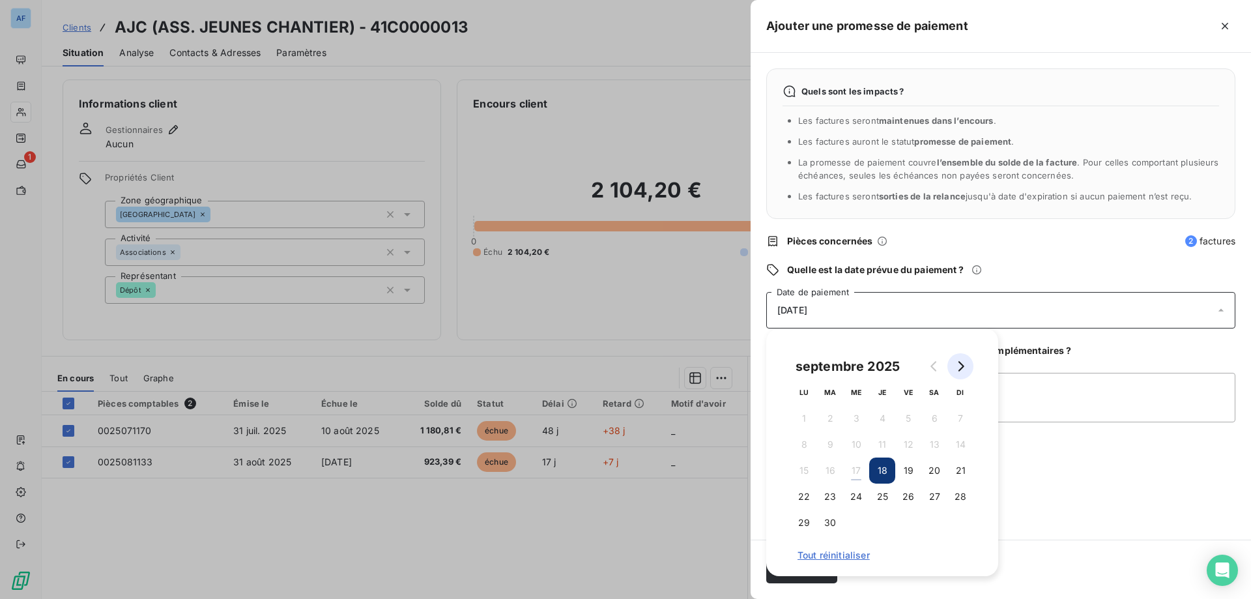
click at [963, 370] on icon "Go to next month" at bounding box center [960, 366] width 10 height 10
click at [904, 442] on button "10" at bounding box center [908, 444] width 26 height 26
click at [1088, 380] on textarea "Ajouter un commentaire (facultatif)" at bounding box center [1000, 398] width 469 height 50
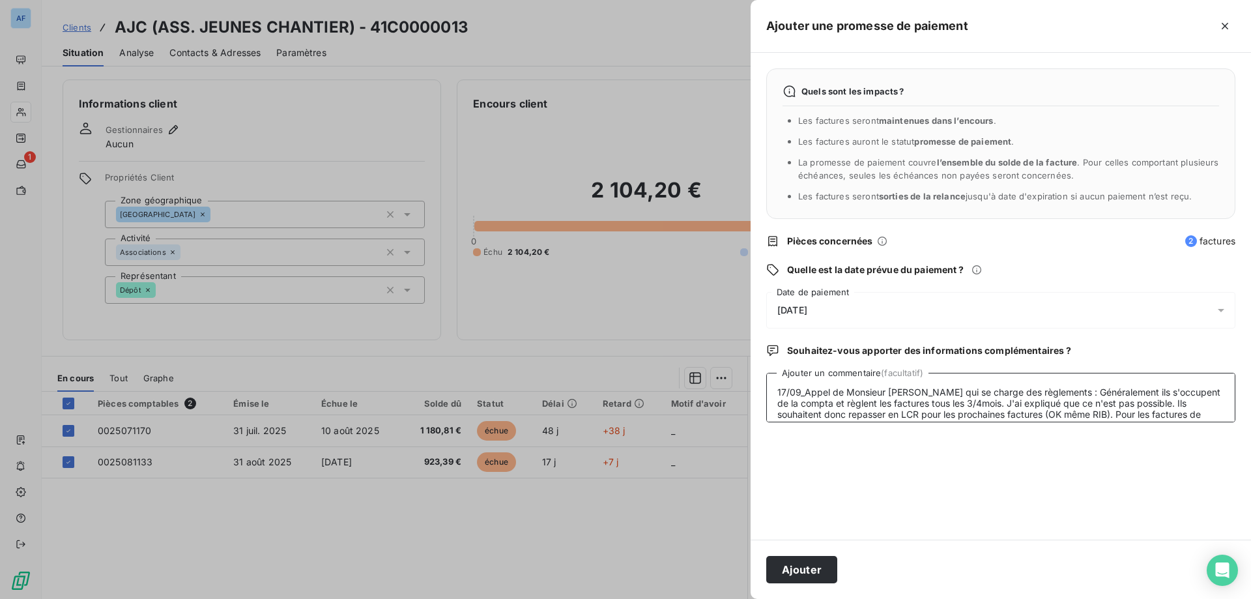
scroll to position [10, 0]
type textarea "17/09_Appel de Monsieur [PERSON_NAME] qui se charge des règlements : Généraleme…"
click at [793, 561] on button "Ajouter" at bounding box center [801, 569] width 71 height 27
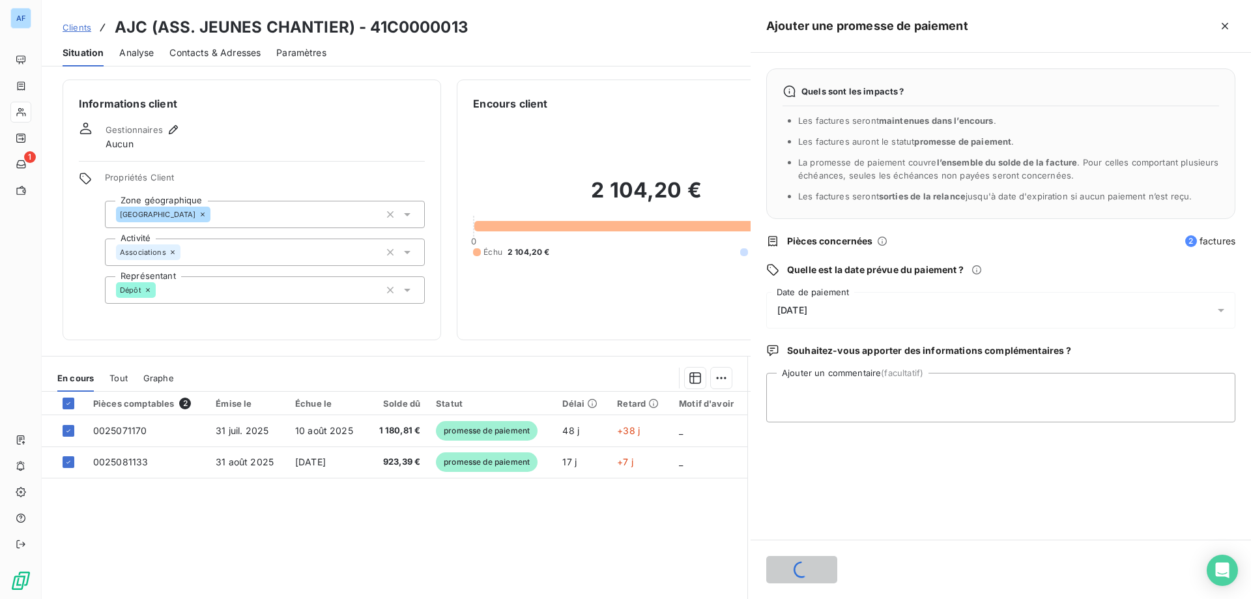
scroll to position [0, 0]
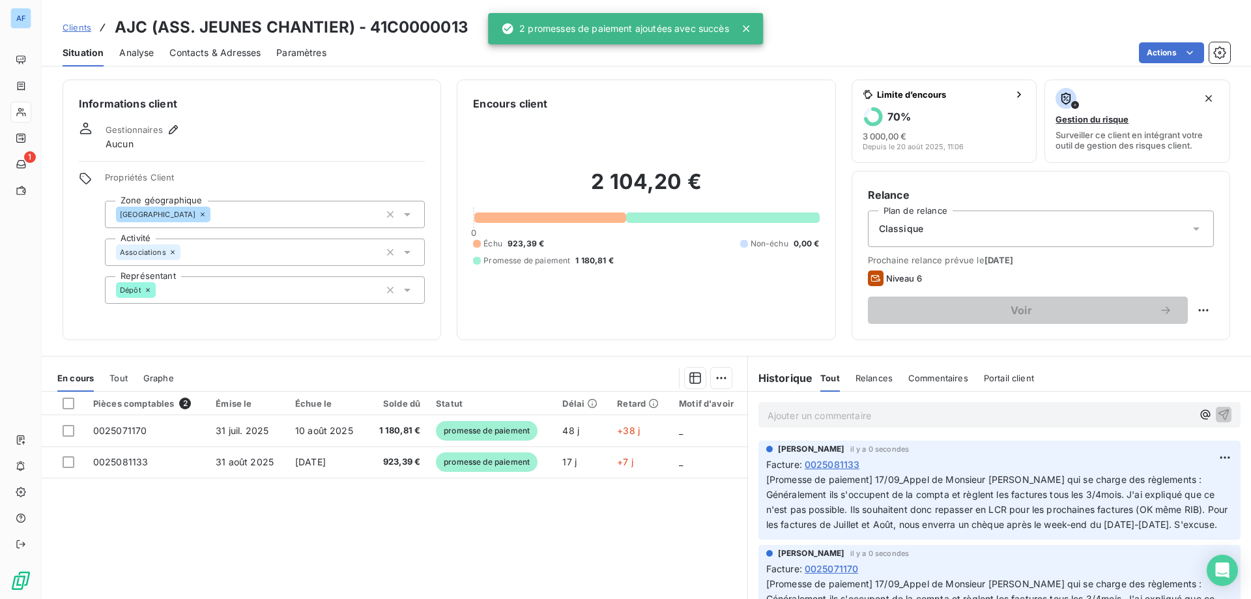
click at [255, 53] on span "Contacts & Adresses" at bounding box center [214, 52] width 91 height 13
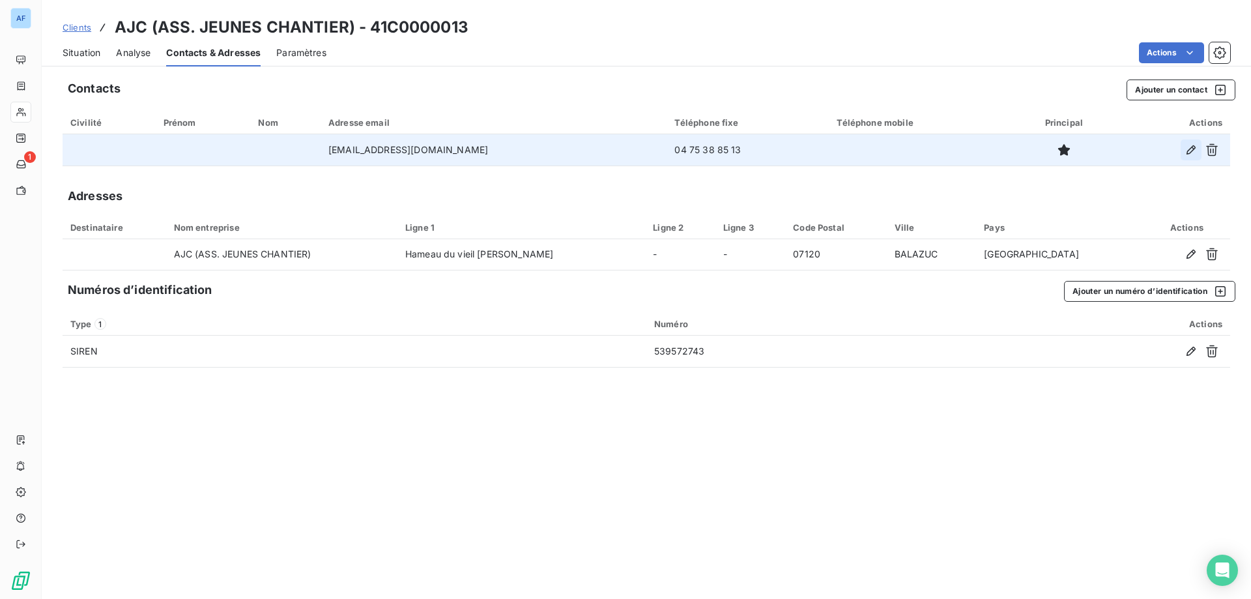
click at [1192, 150] on icon "button" at bounding box center [1190, 149] width 9 height 9
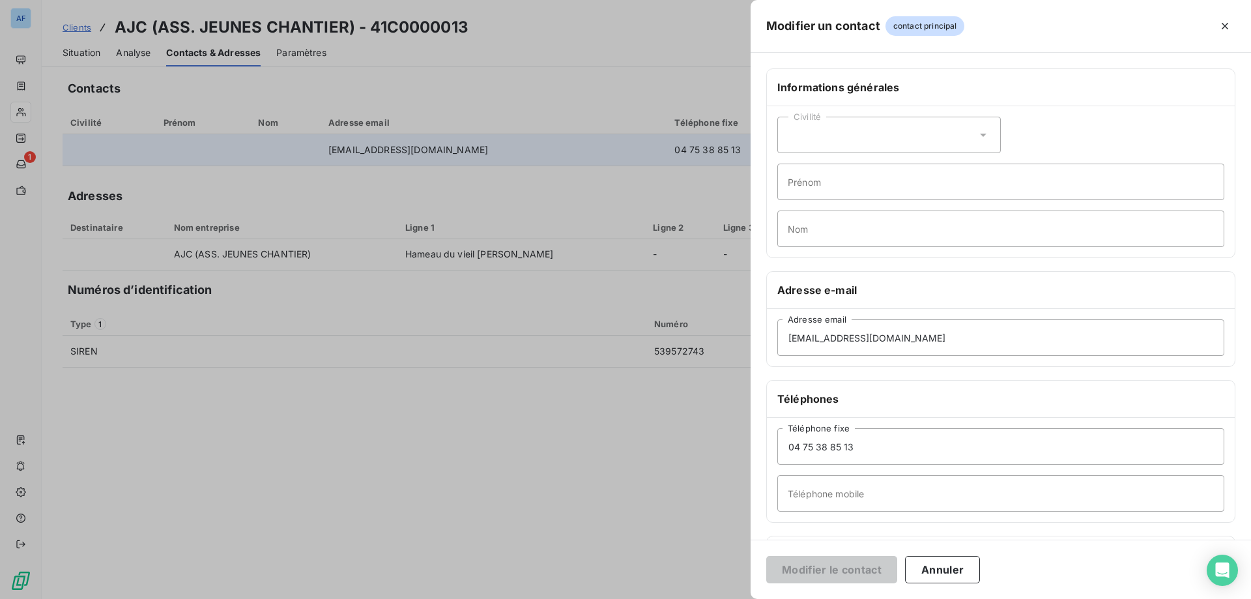
click at [855, 139] on div "Civilité" at bounding box center [888, 135] width 223 height 36
click at [844, 193] on li "Monsieur" at bounding box center [888, 190] width 223 height 23
click at [849, 231] on input "Nom" at bounding box center [1000, 228] width 447 height 36
type input "FANTONI"
click at [815, 511] on div "[PHONE_NUMBER] Téléphone fixe Téléphone mobile" at bounding box center [1001, 470] width 468 height 104
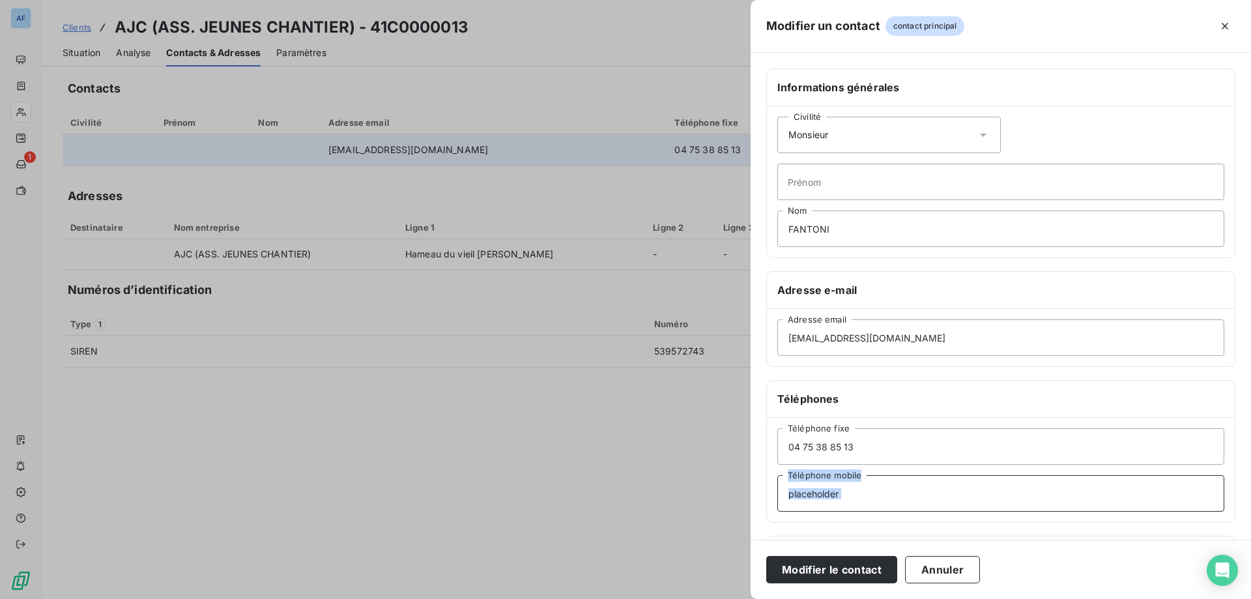
click at [812, 504] on input "Téléphone mobile" at bounding box center [1000, 493] width 447 height 36
type input "07 68 00 44 35"
click at [830, 569] on button "Modifier le contact" at bounding box center [831, 569] width 131 height 27
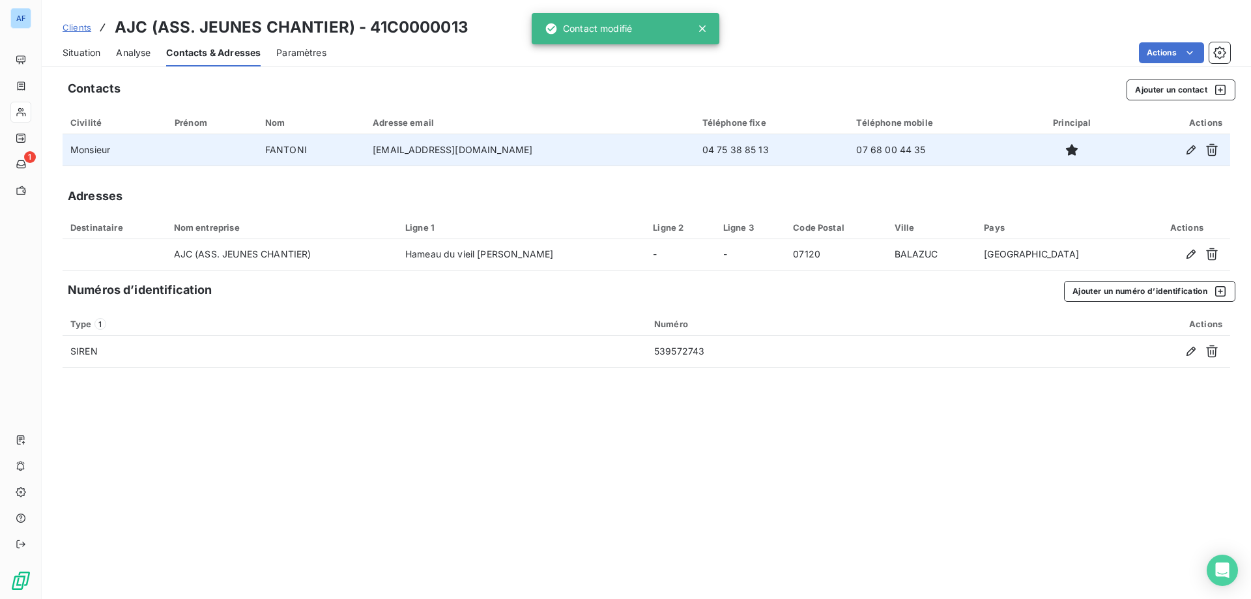
click at [94, 53] on span "Situation" at bounding box center [82, 52] width 38 height 13
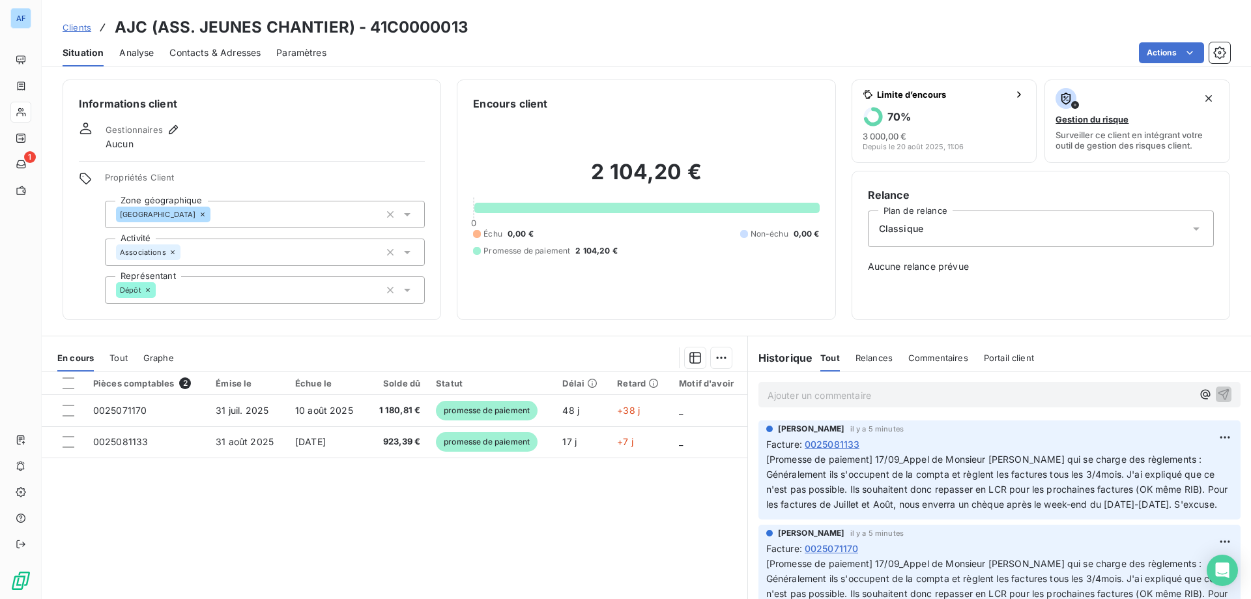
click at [85, 27] on span "Clients" at bounding box center [77, 27] width 29 height 10
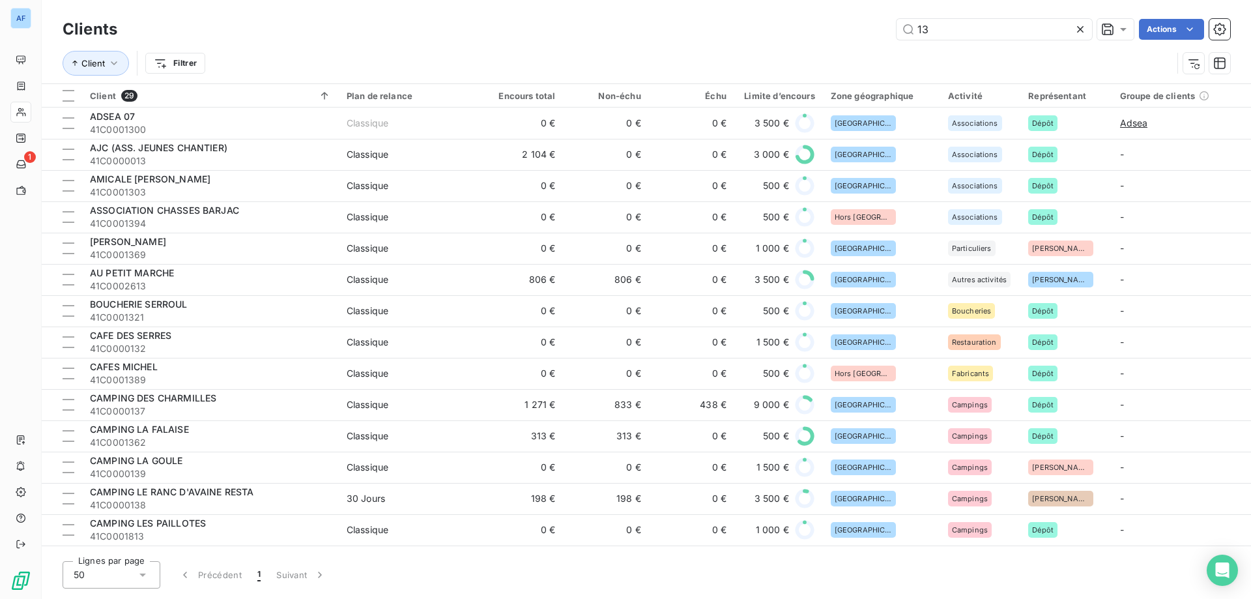
click at [1079, 31] on icon at bounding box center [1079, 29] width 13 height 13
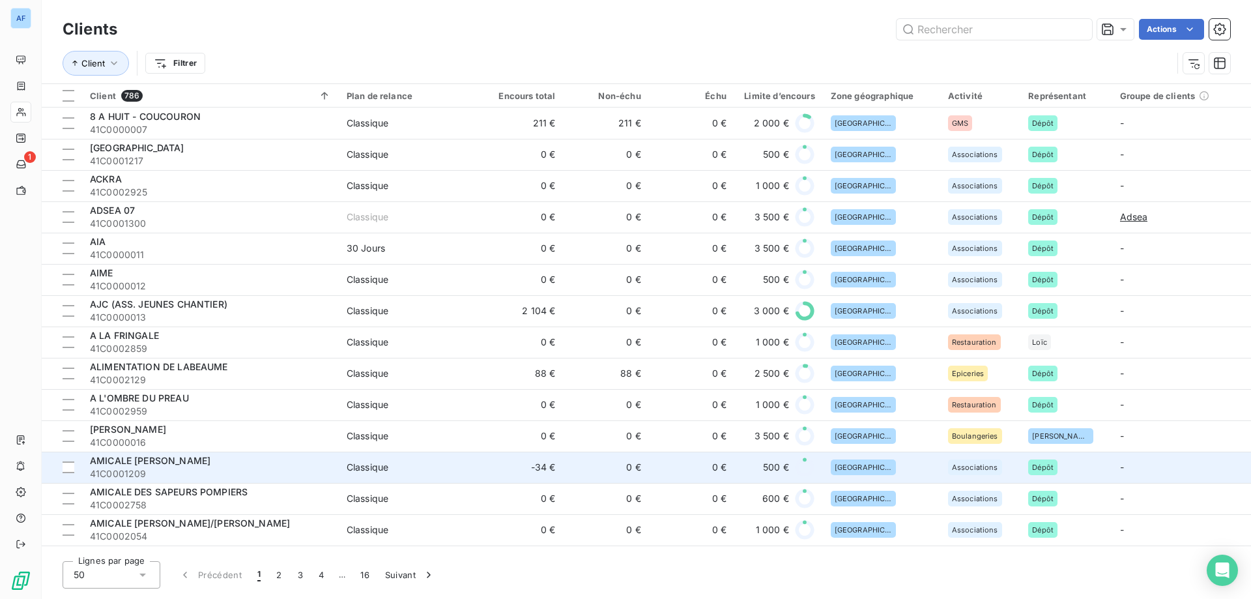
scroll to position [65, 0]
